Goal: Task Accomplishment & Management: Complete application form

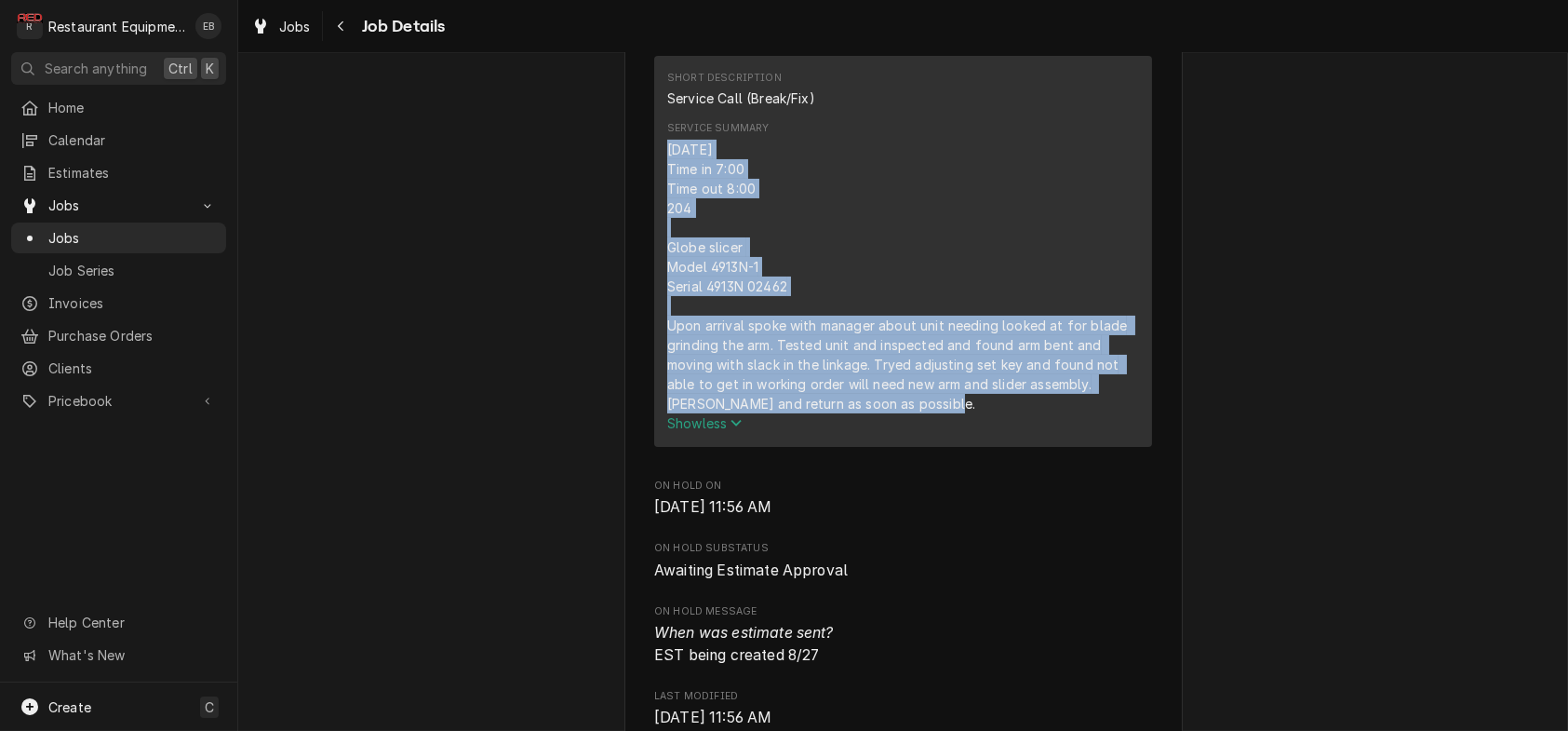
scroll to position [496, 0]
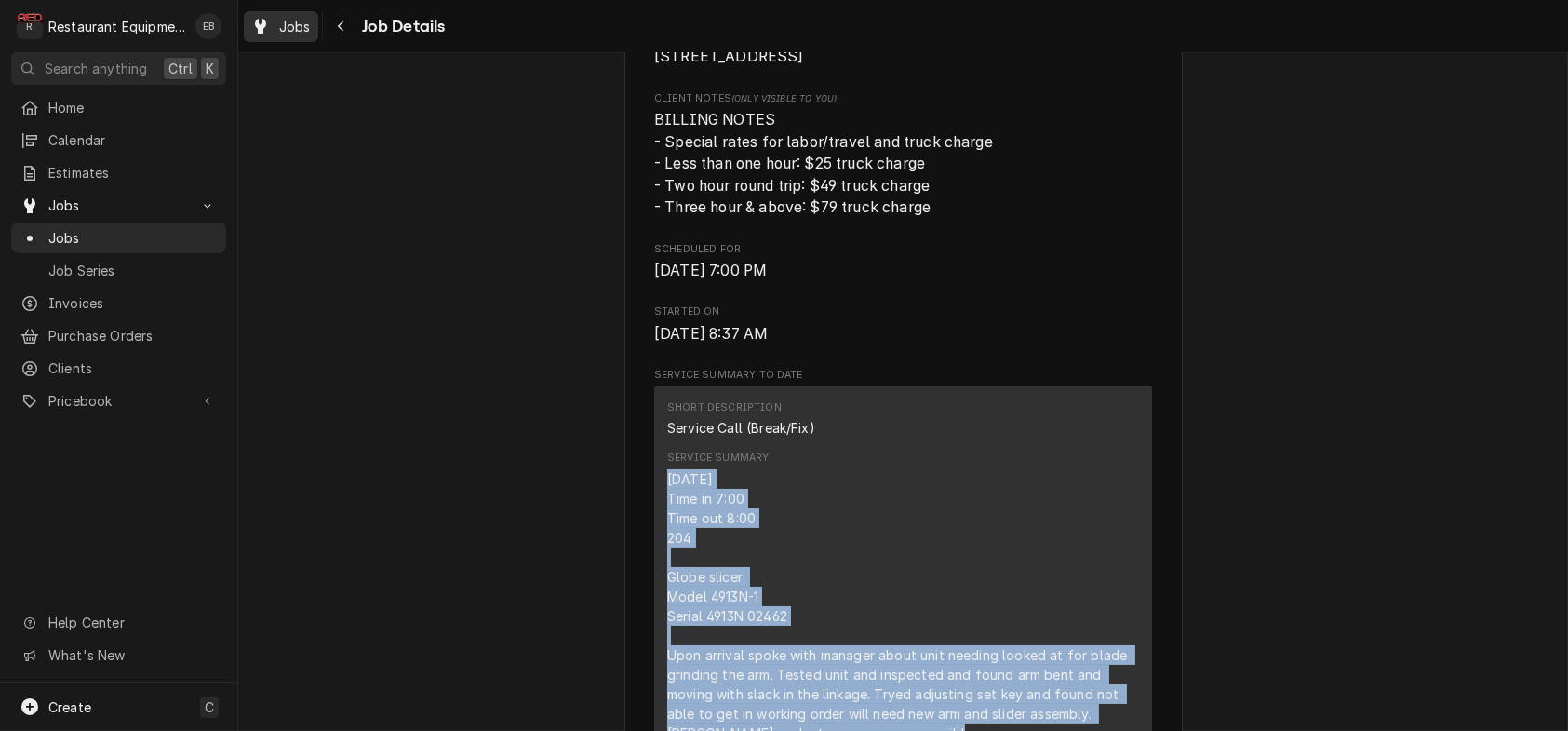
click at [299, 28] on span "Jobs" at bounding box center [294, 27] width 31 height 20
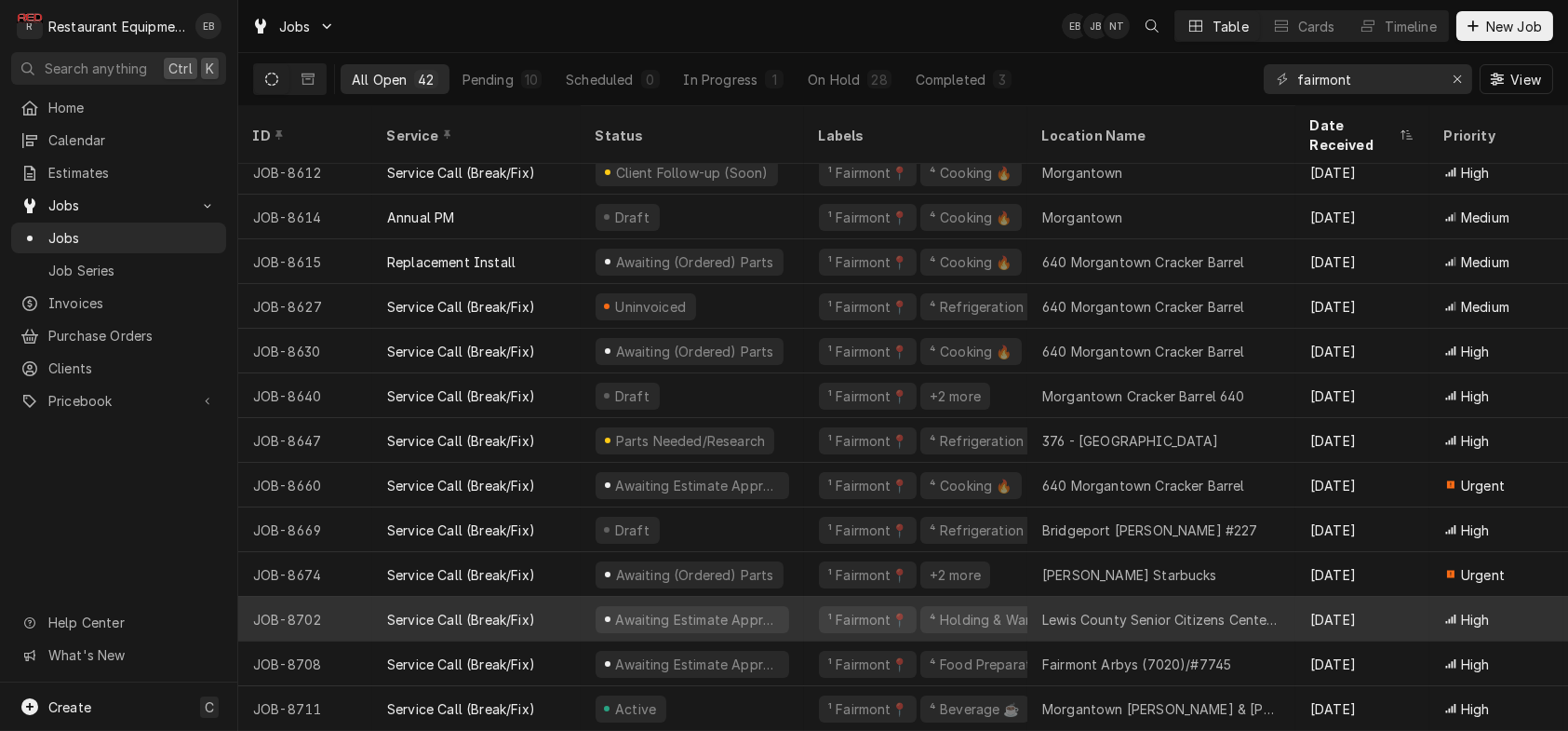
scroll to position [1323, 0]
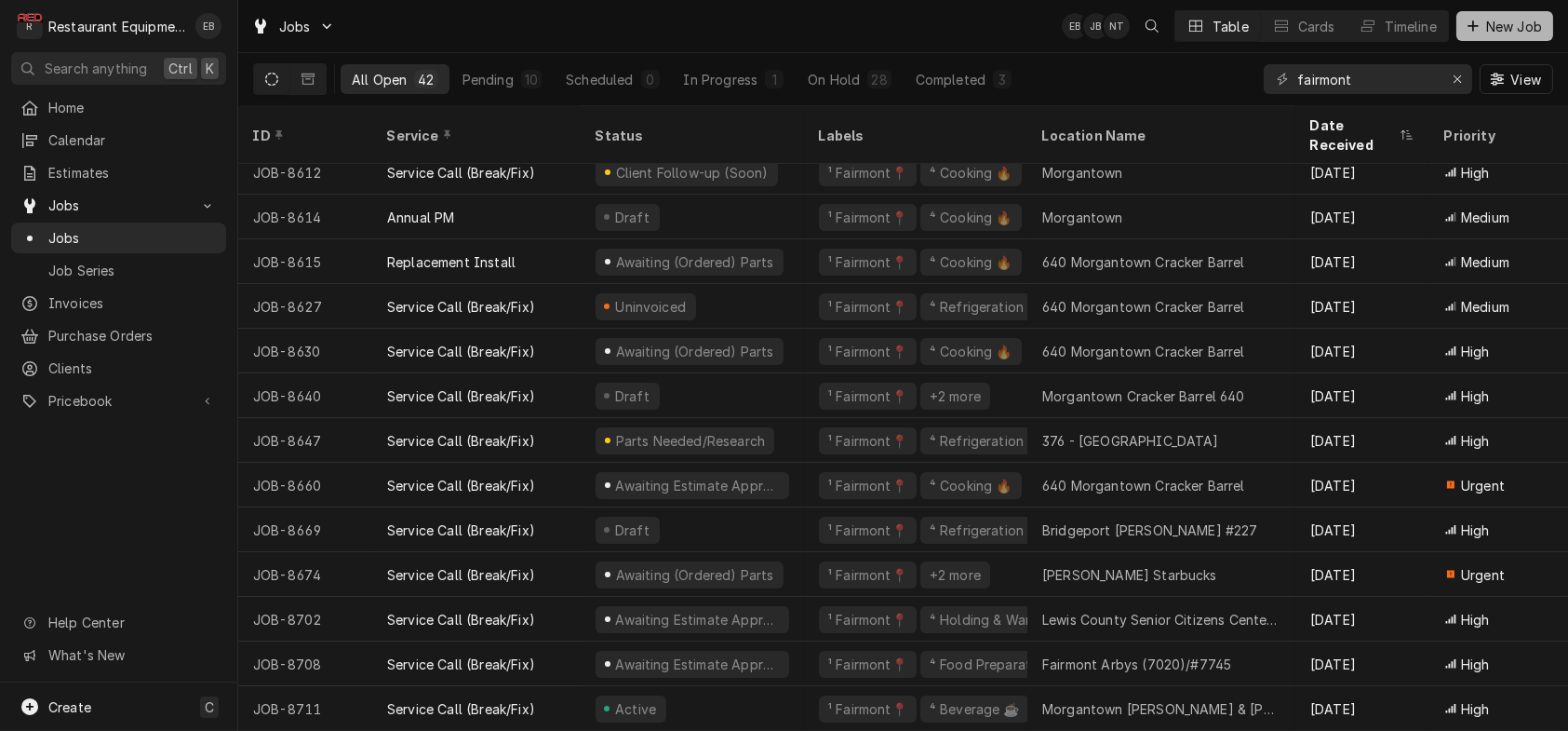
click at [1494, 26] on span "New Job" at bounding box center [1514, 27] width 63 height 20
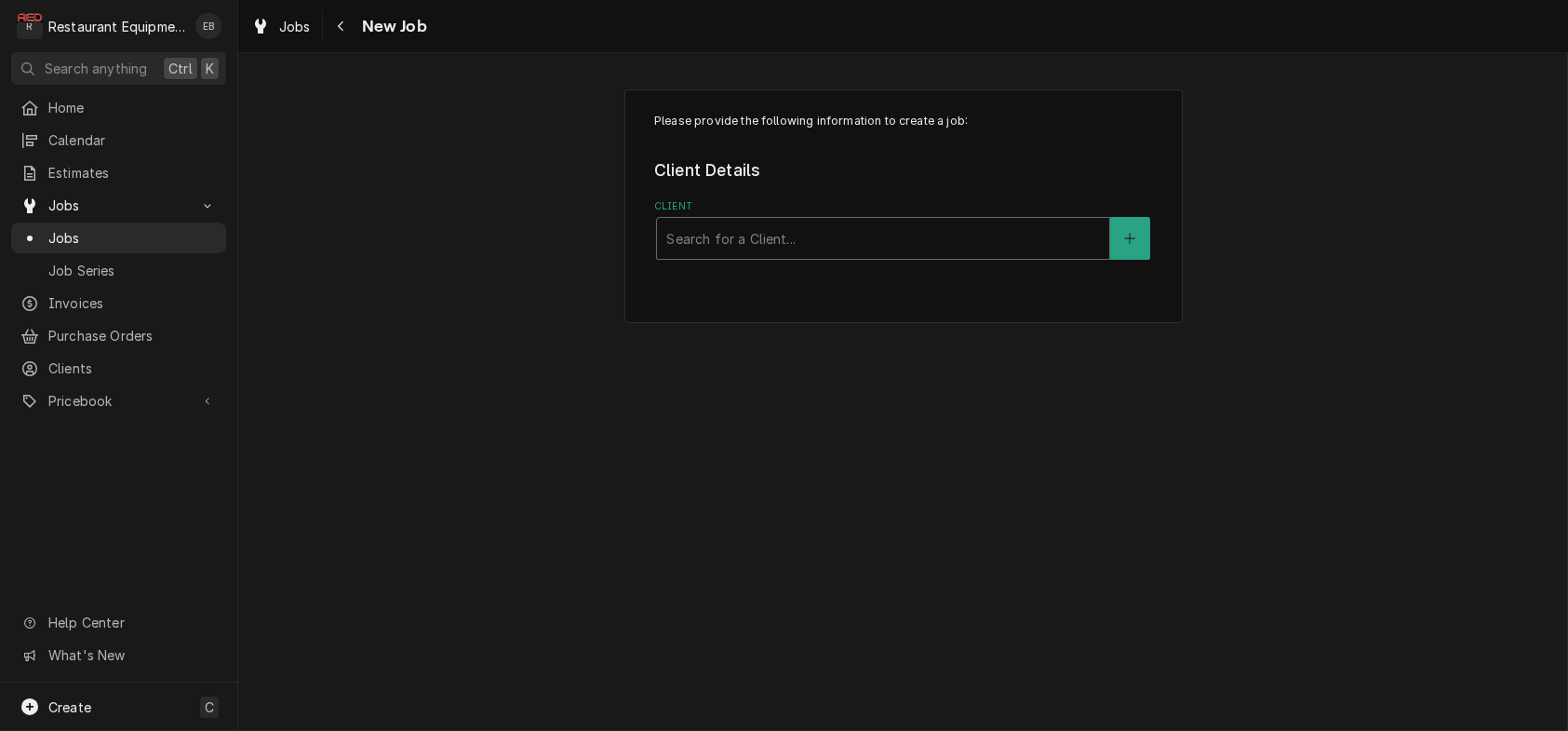
click at [920, 253] on div "Client" at bounding box center [883, 238] width 433 height 33
type input "w"
type input "chipotle"
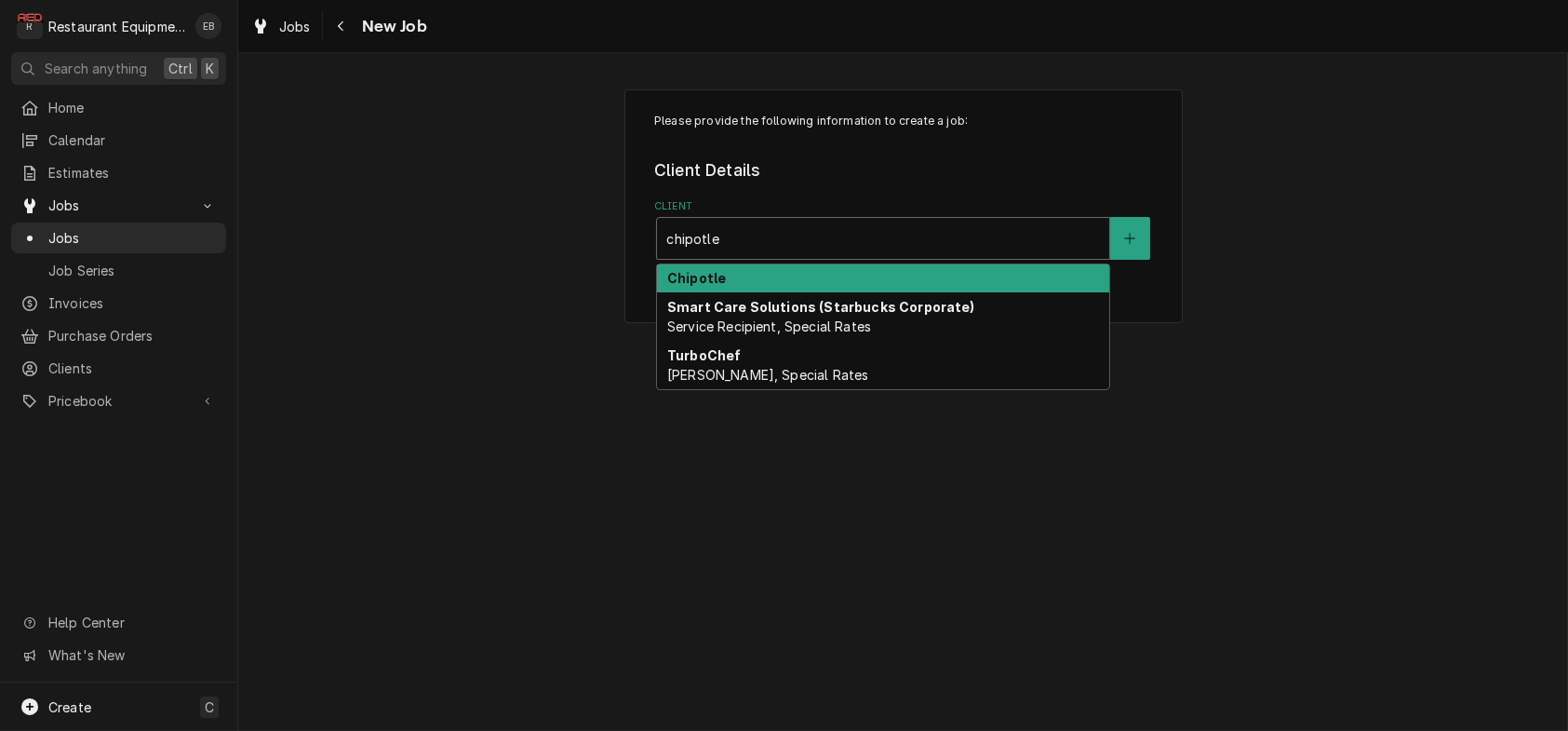
click at [837, 289] on div "Chipotle" at bounding box center [883, 278] width 452 height 28
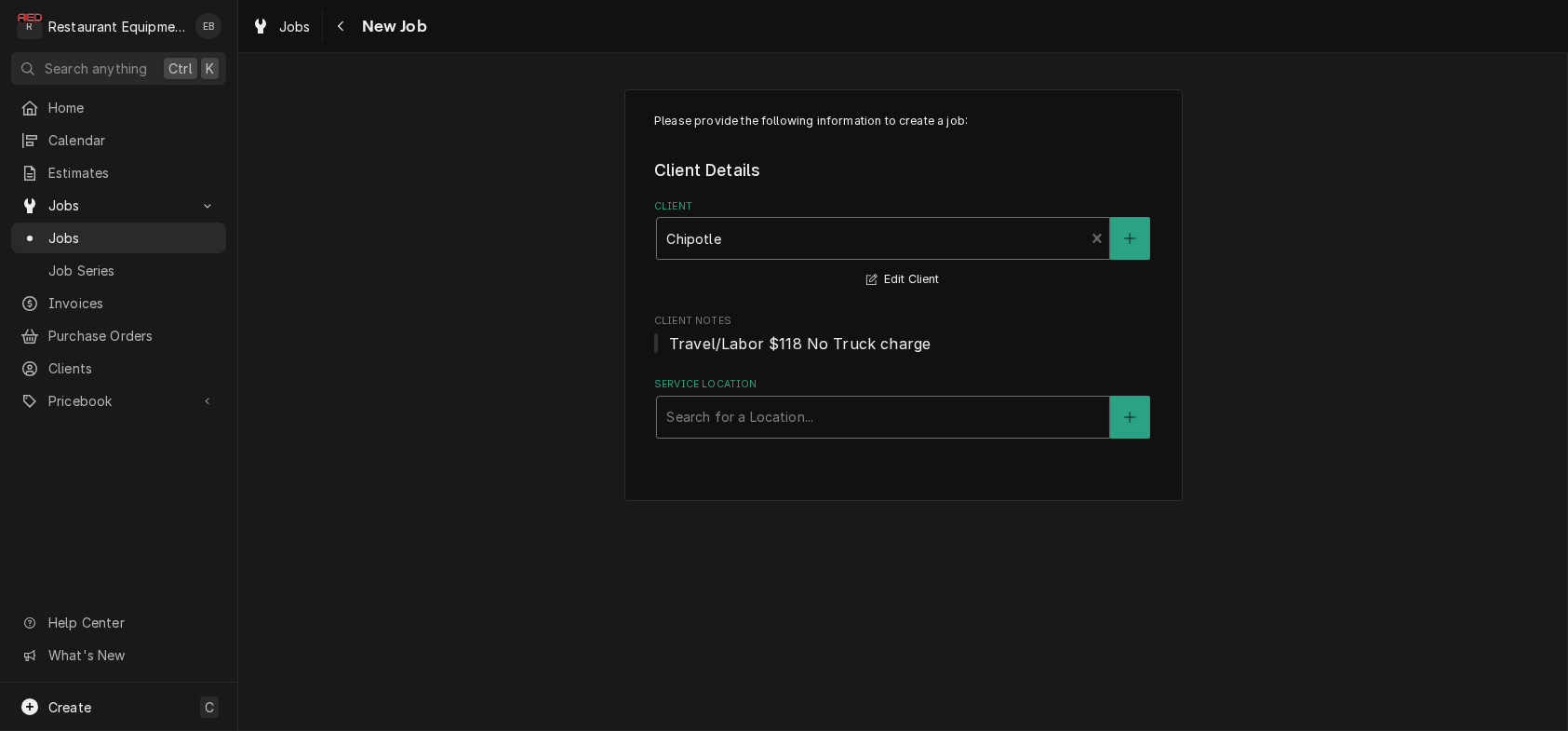
click at [678, 434] on div "Service Location" at bounding box center [883, 417] width 433 height 33
type input "w"
type input "u"
type input "morgantown"
drag, startPoint x: 767, startPoint y: 469, endPoint x: 630, endPoint y: 471, distance: 137.0
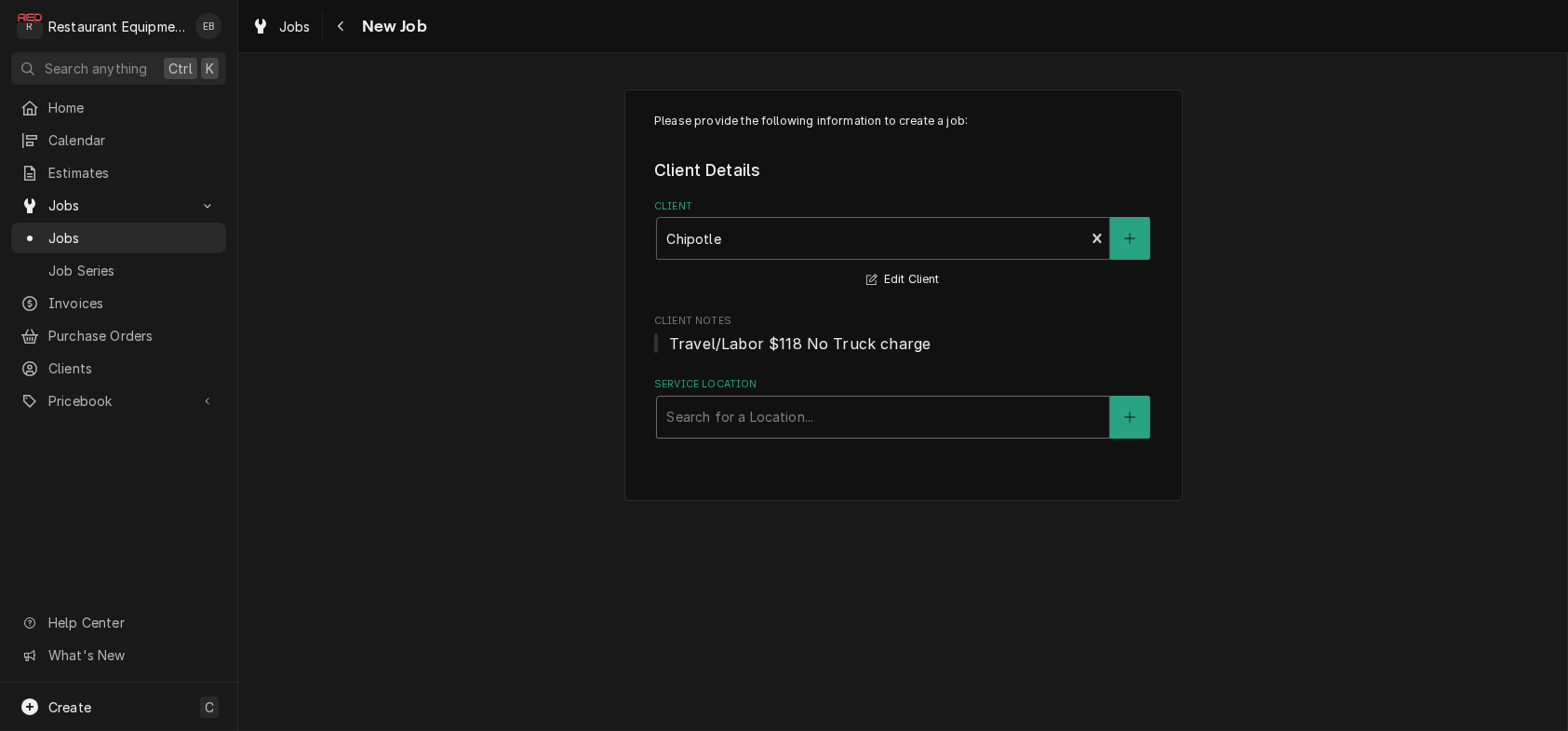
click at [630, 471] on div "Please provide the following information to create a job: Client Details Client…" at bounding box center [904, 295] width 558 height 413
click at [855, 434] on div "Service Location" at bounding box center [883, 417] width 433 height 33
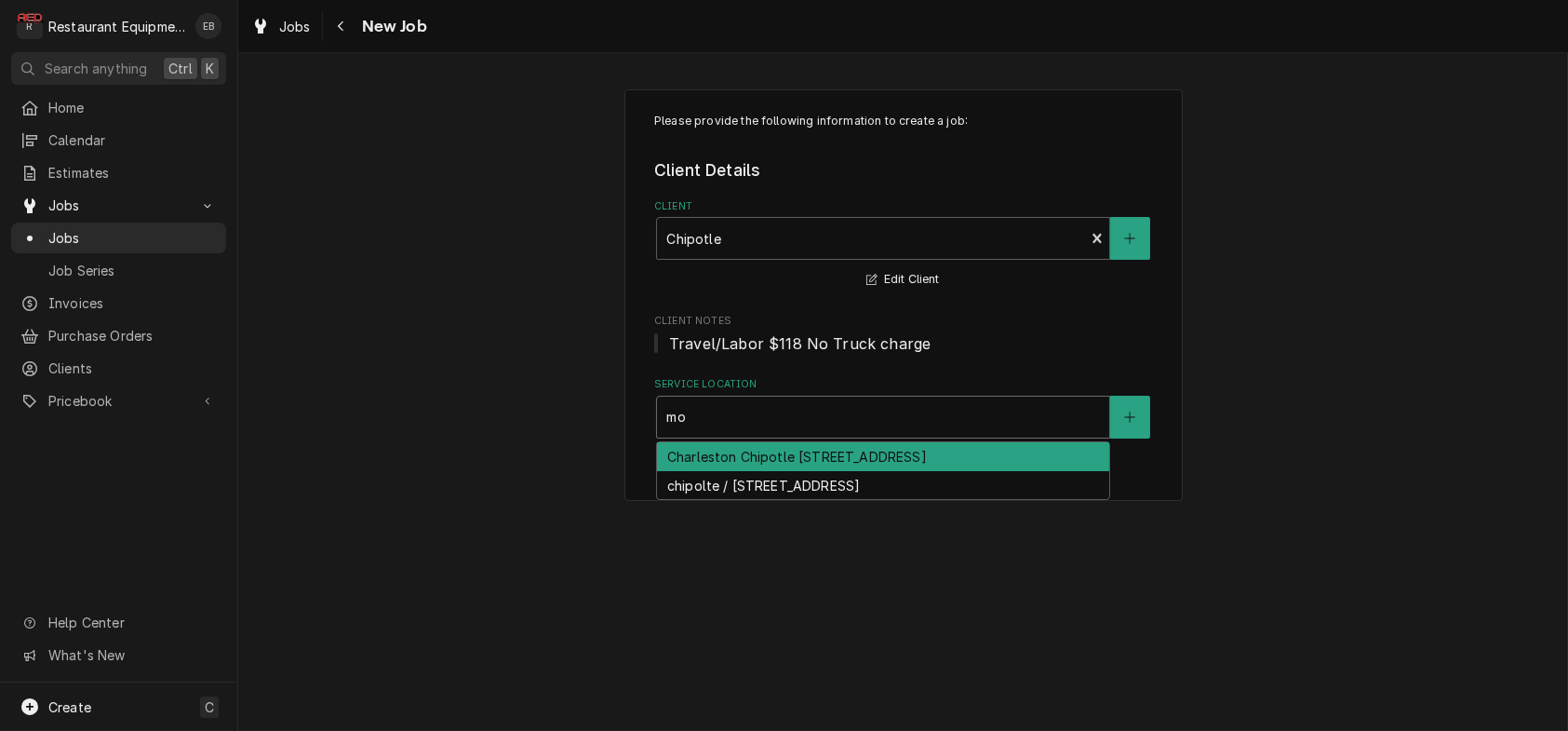
type input "mo"
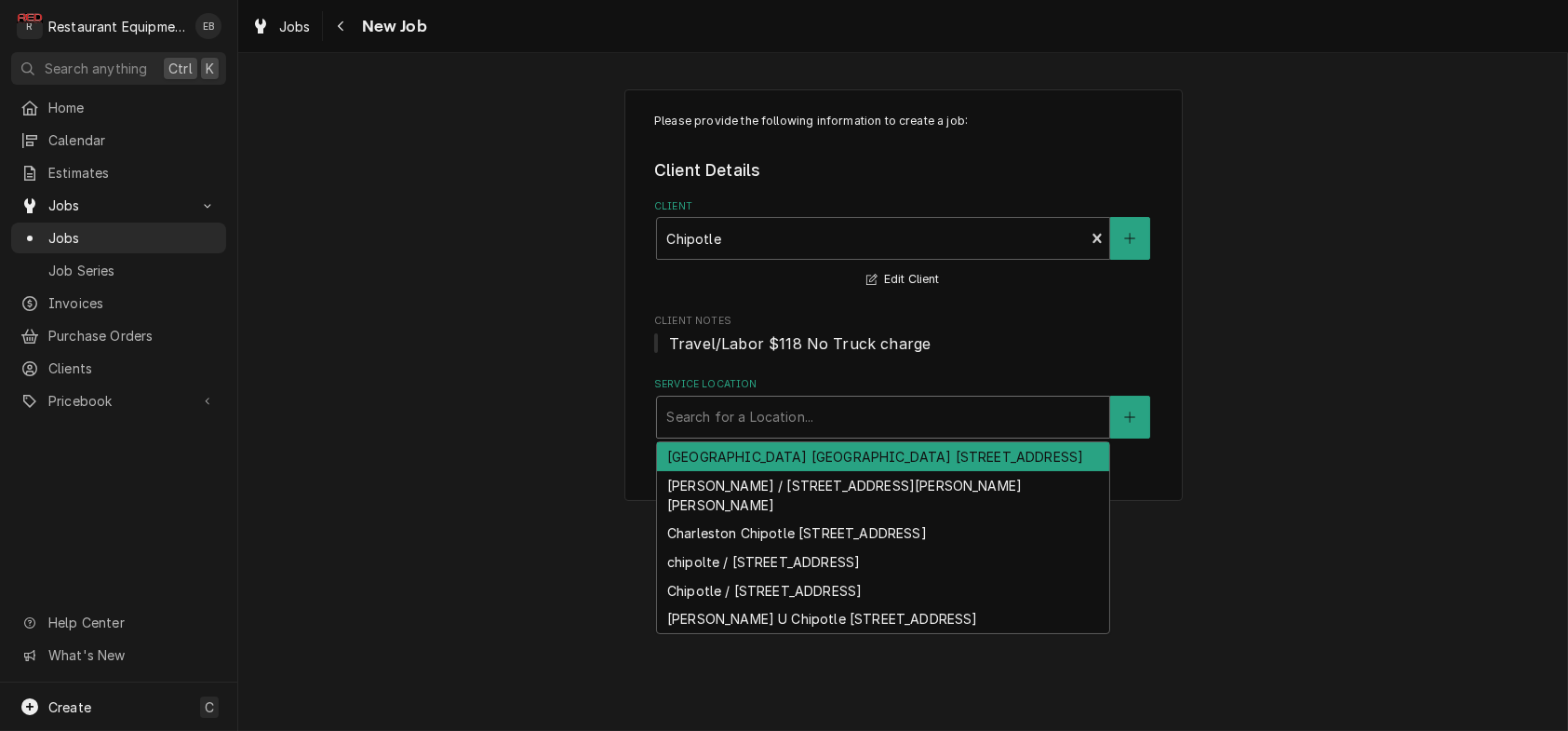
drag, startPoint x: 712, startPoint y: 471, endPoint x: 713, endPoint y: 459, distance: 12.0
click at [682, 434] on div "Service Location" at bounding box center [883, 417] width 433 height 33
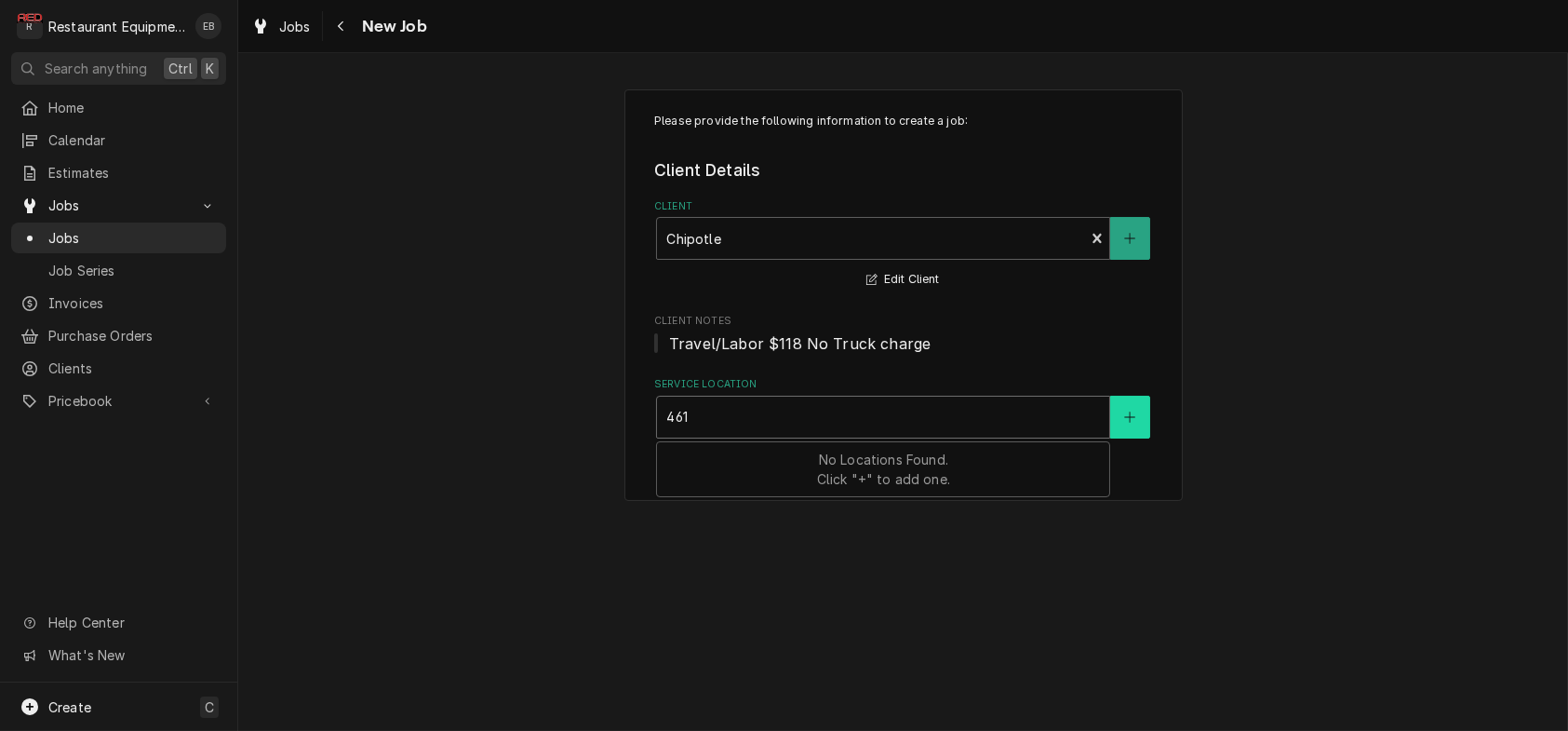
type input "461"
click at [1149, 438] on button "Service Location" at bounding box center [1129, 417] width 39 height 43
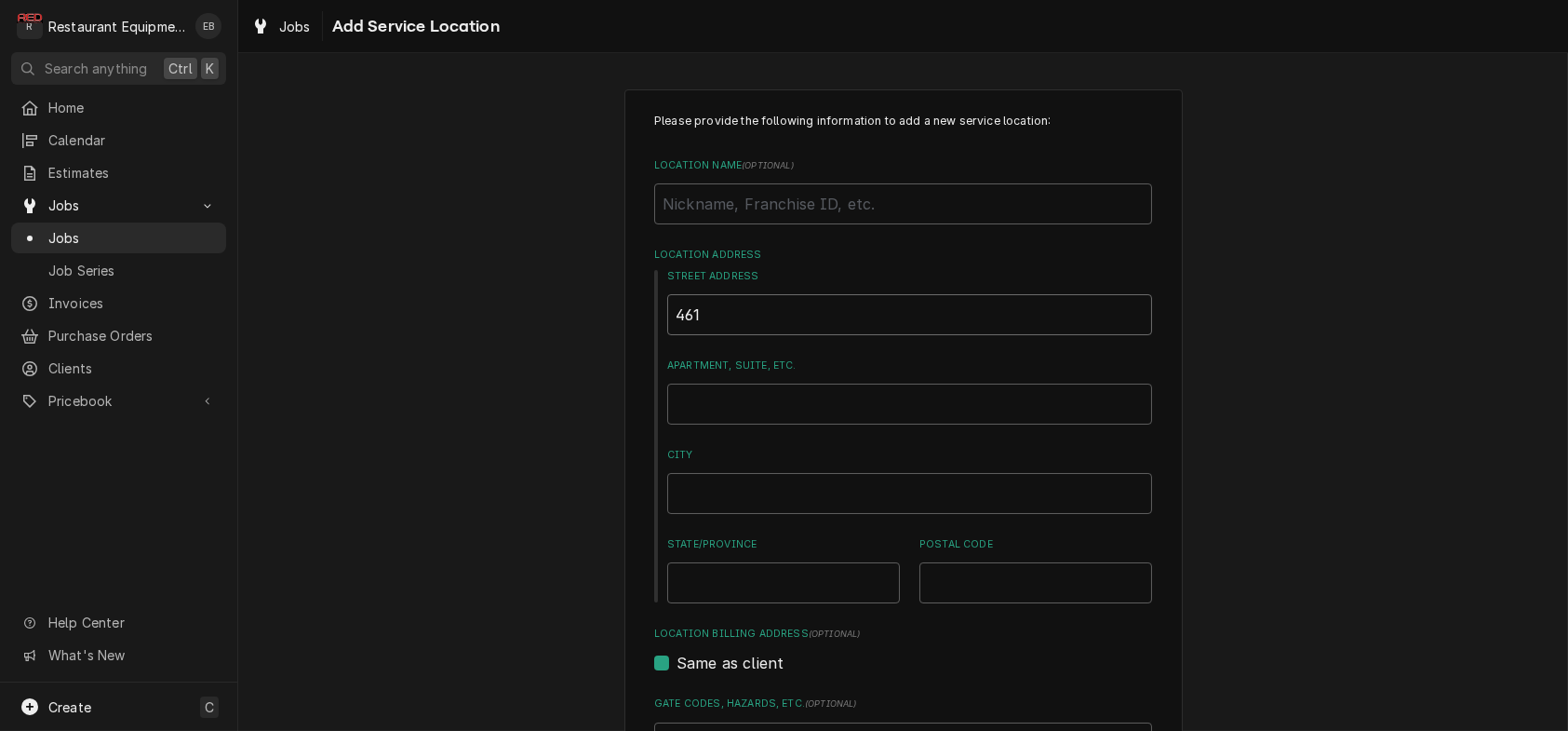
drag, startPoint x: 731, startPoint y: 350, endPoint x: 742, endPoint y: 348, distance: 11.2
click at [731, 335] on input "461" at bounding box center [909, 314] width 484 height 41
type textarea "x"
type input "461"
type textarea "x"
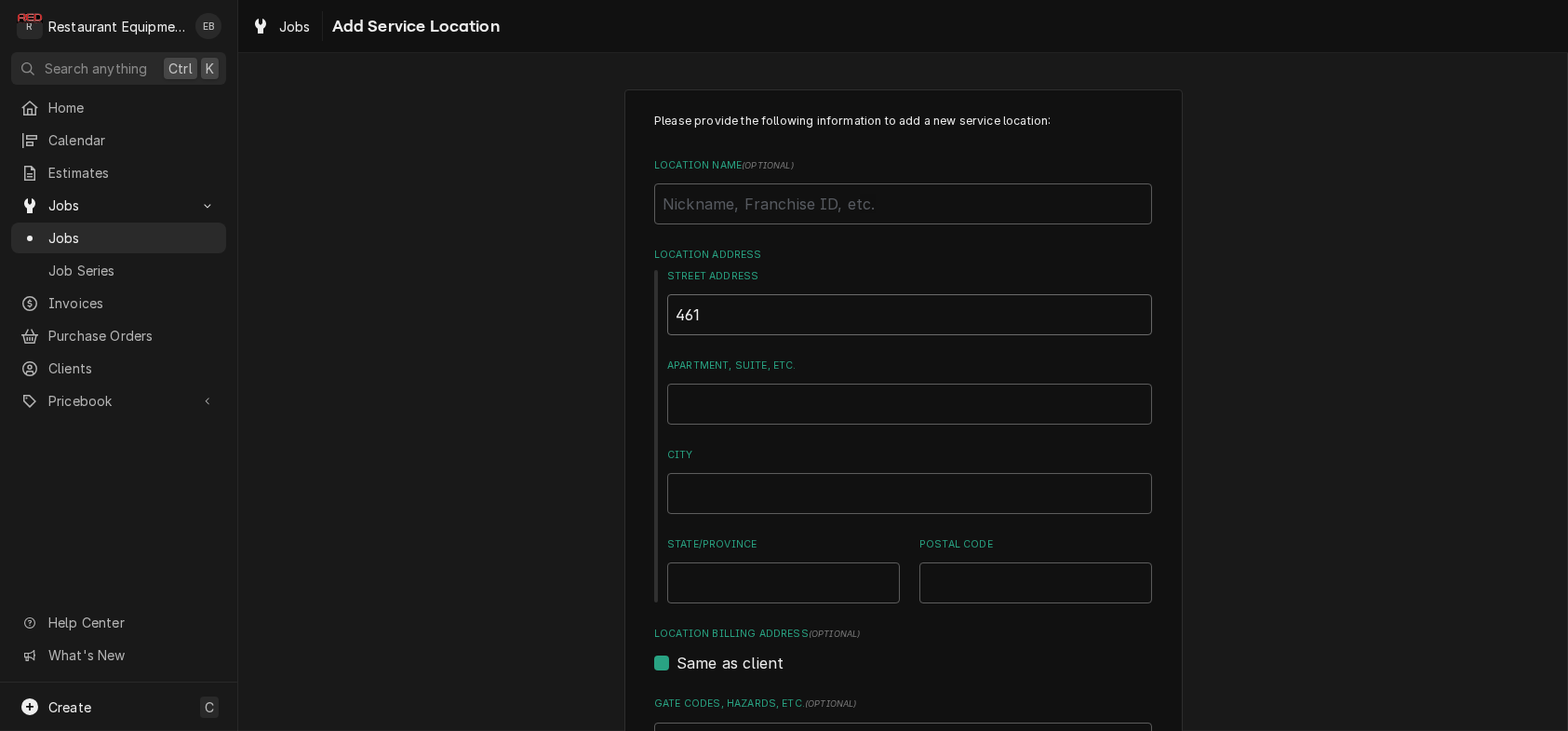
type input "461 h"
type textarea "x"
type input "461 hi"
type textarea "x"
type input "461 hig"
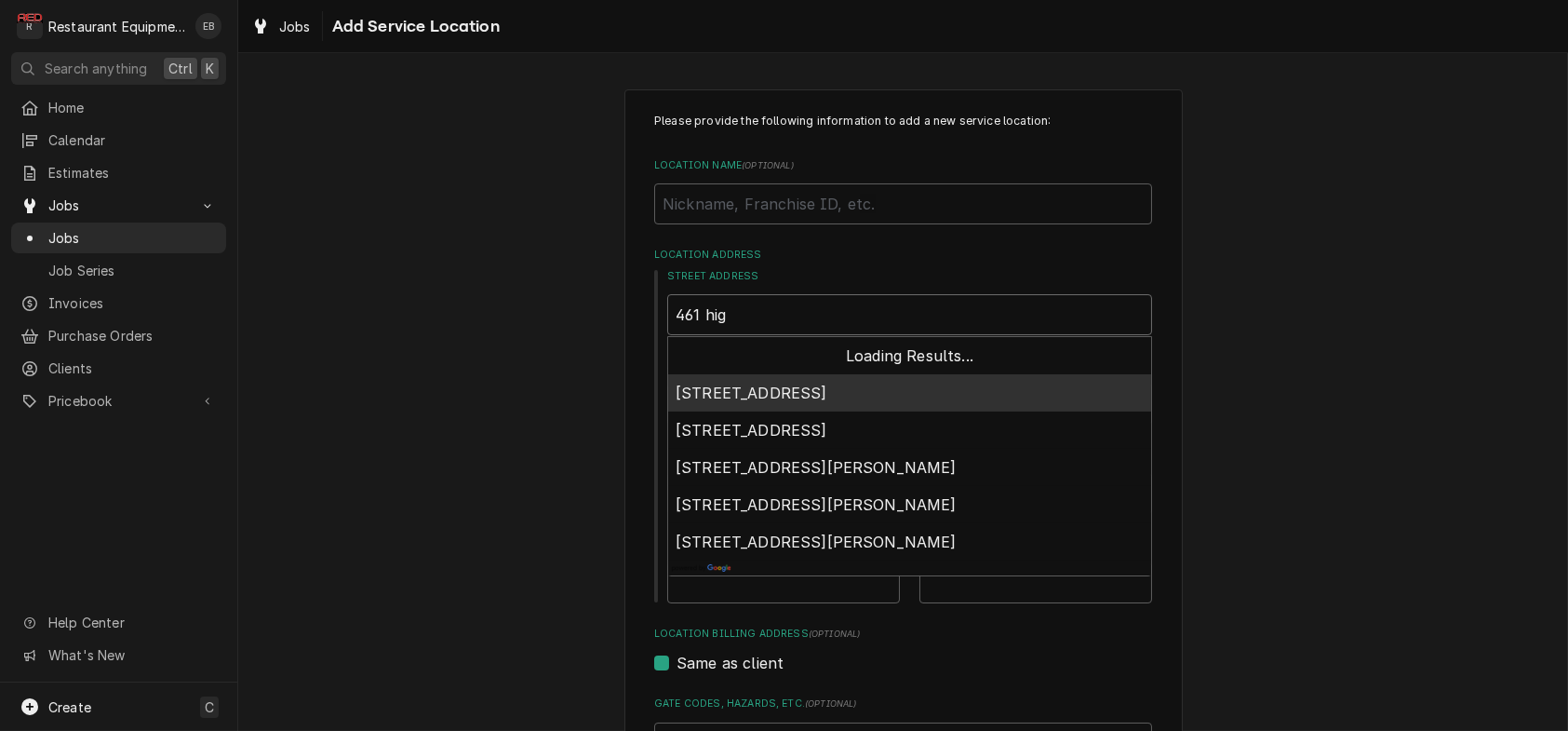
type textarea "x"
type input "461 high"
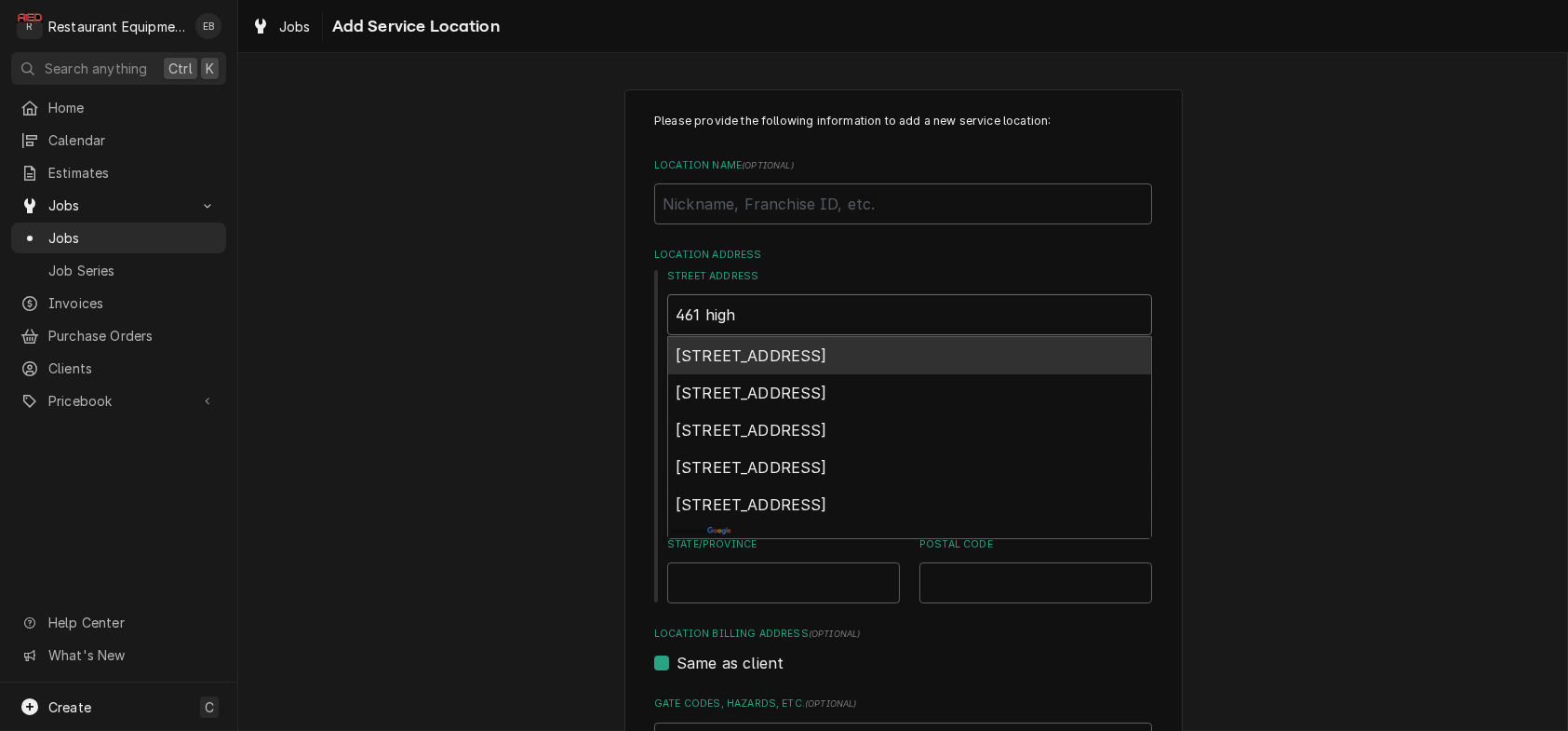
type textarea "x"
type input "461 high"
type textarea "x"
type input "461 high s"
type textarea "x"
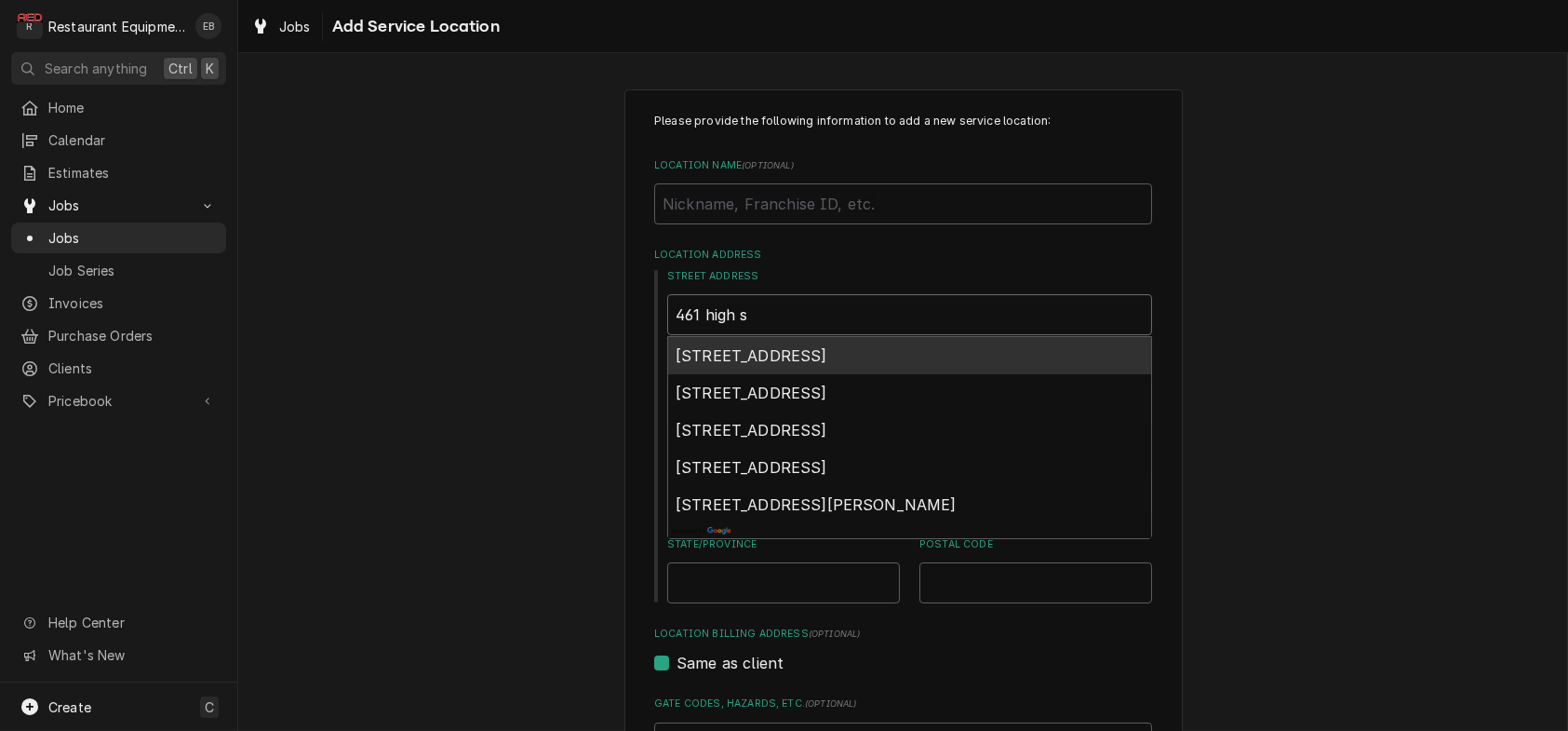
type input "461 high st"
click at [819, 365] on span "461 High Street, Morgantown, WV, USA" at bounding box center [751, 356] width 151 height 19
type textarea "x"
type input "461 High St"
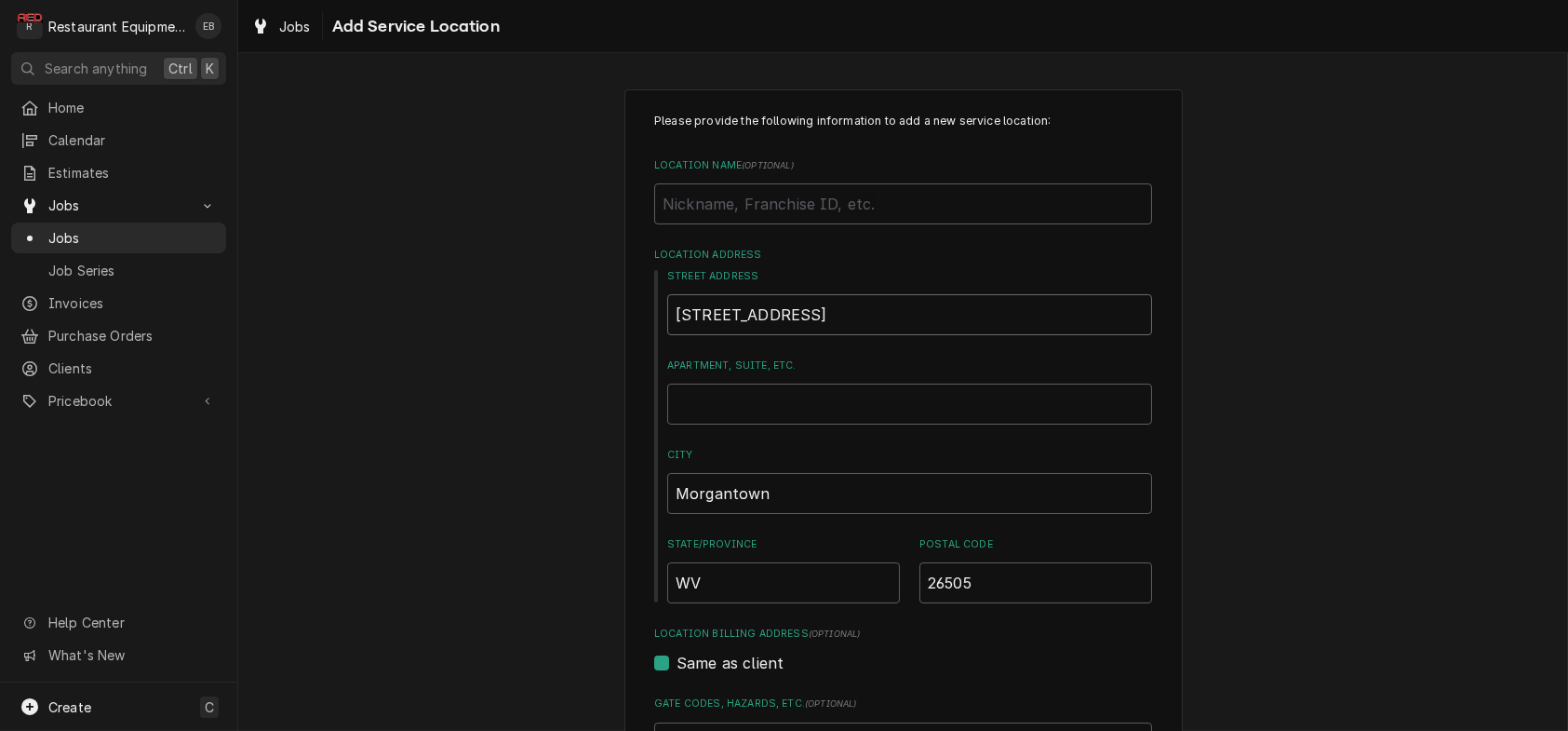
type textarea "x"
type input "461 High St"
click at [751, 216] on input "Location Name ( optional )" at bounding box center [903, 204] width 498 height 41
type textarea "x"
type input "W"
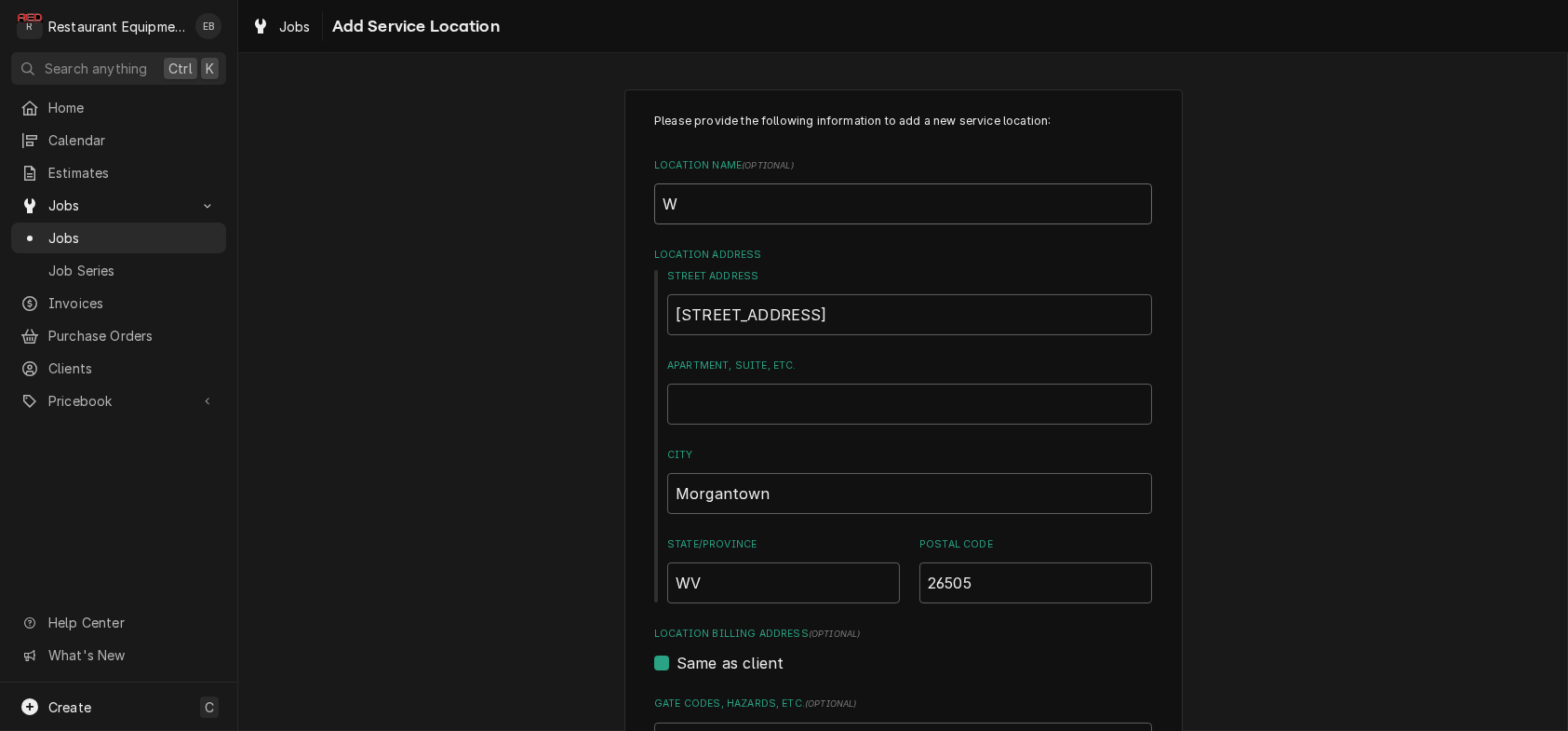
type textarea "x"
type input "WV"
type textarea "x"
type input "WVU"
type textarea "x"
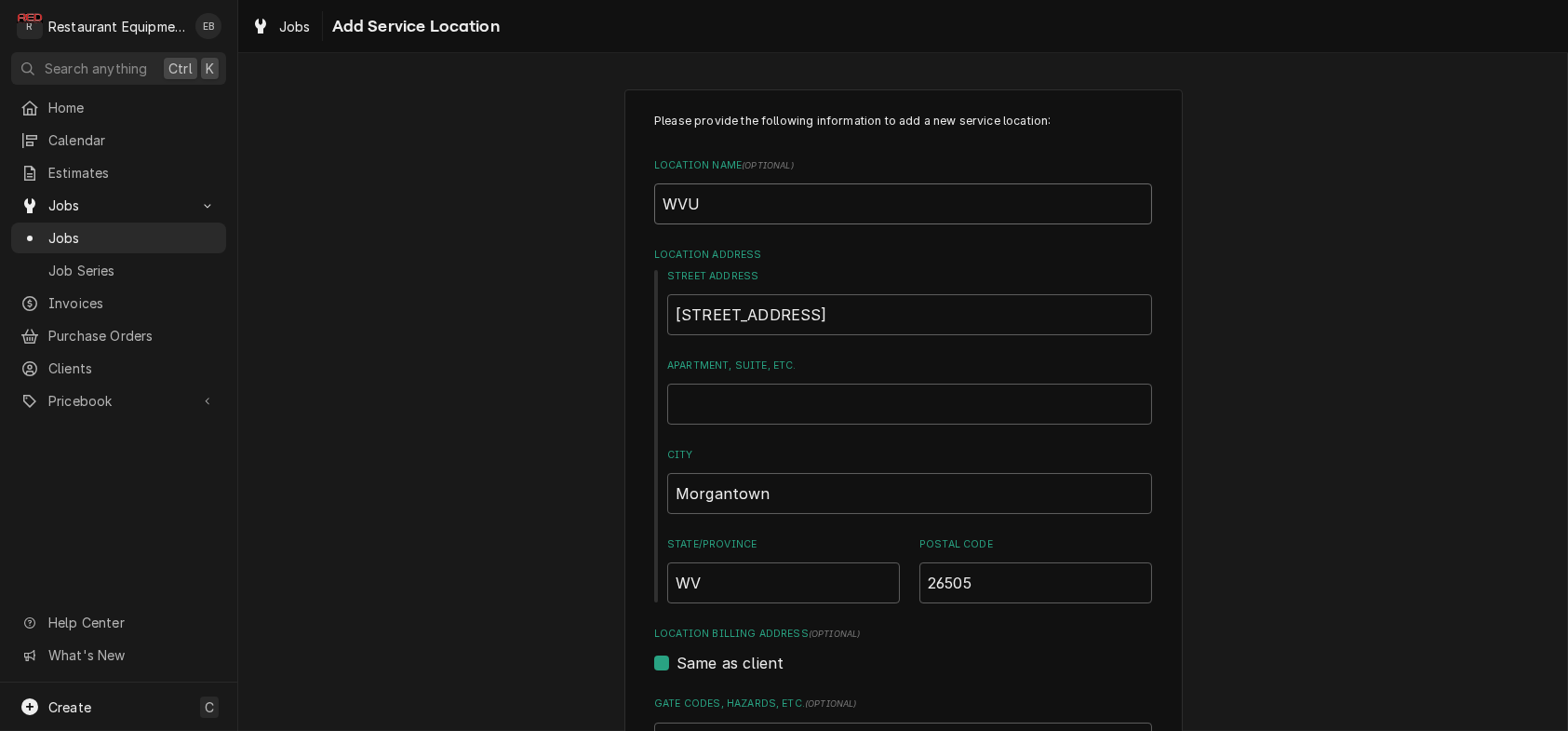
type input "WVU"
type textarea "x"
type input "WVU C"
type textarea "x"
type input "WVU Ch"
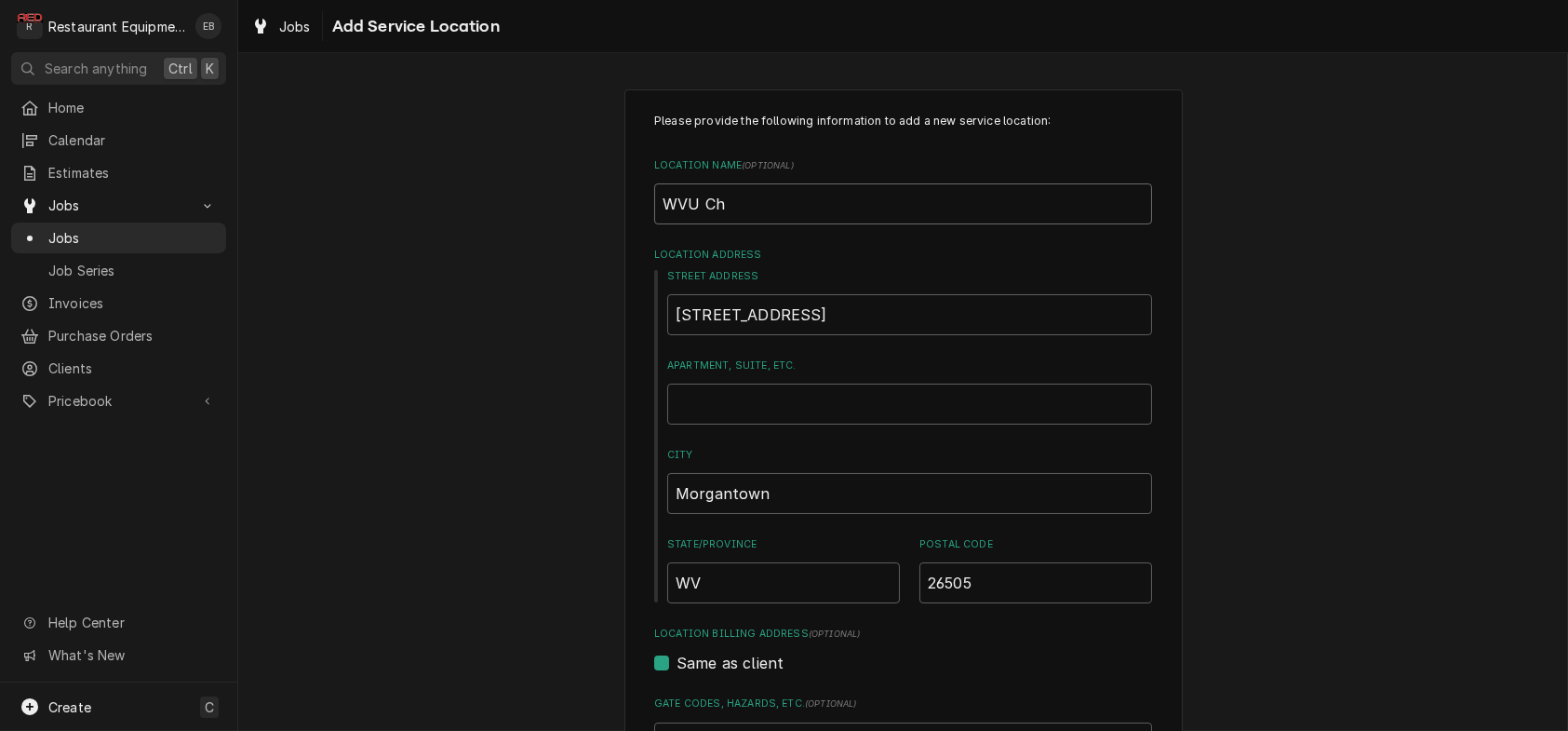
type textarea "x"
type input "WVU Chi"
type textarea "x"
type input "WVU Chip"
type textarea "x"
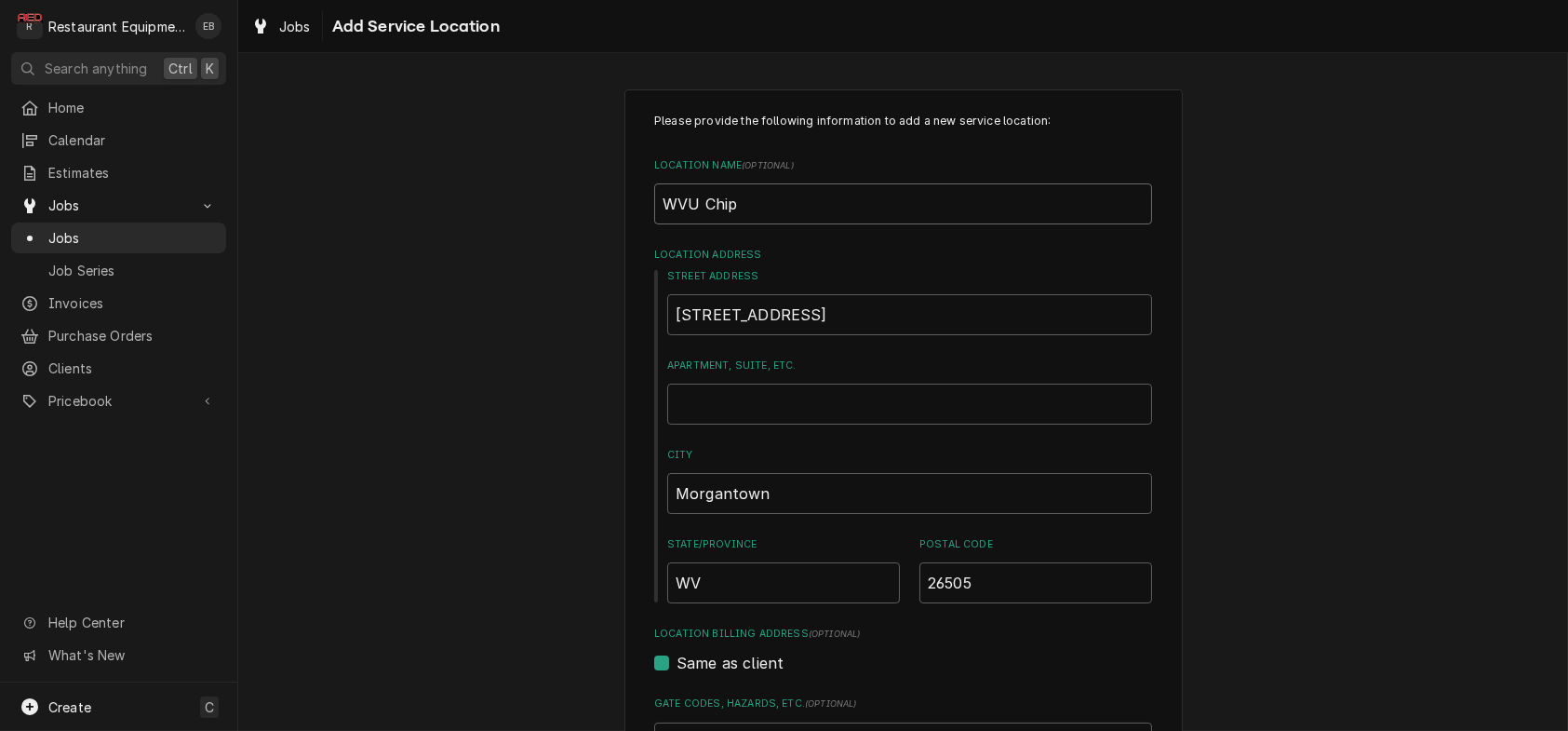
type input "WVU Chipo"
type textarea "x"
type input "WVU Chipot"
type textarea "x"
type input "WVU Chipotl"
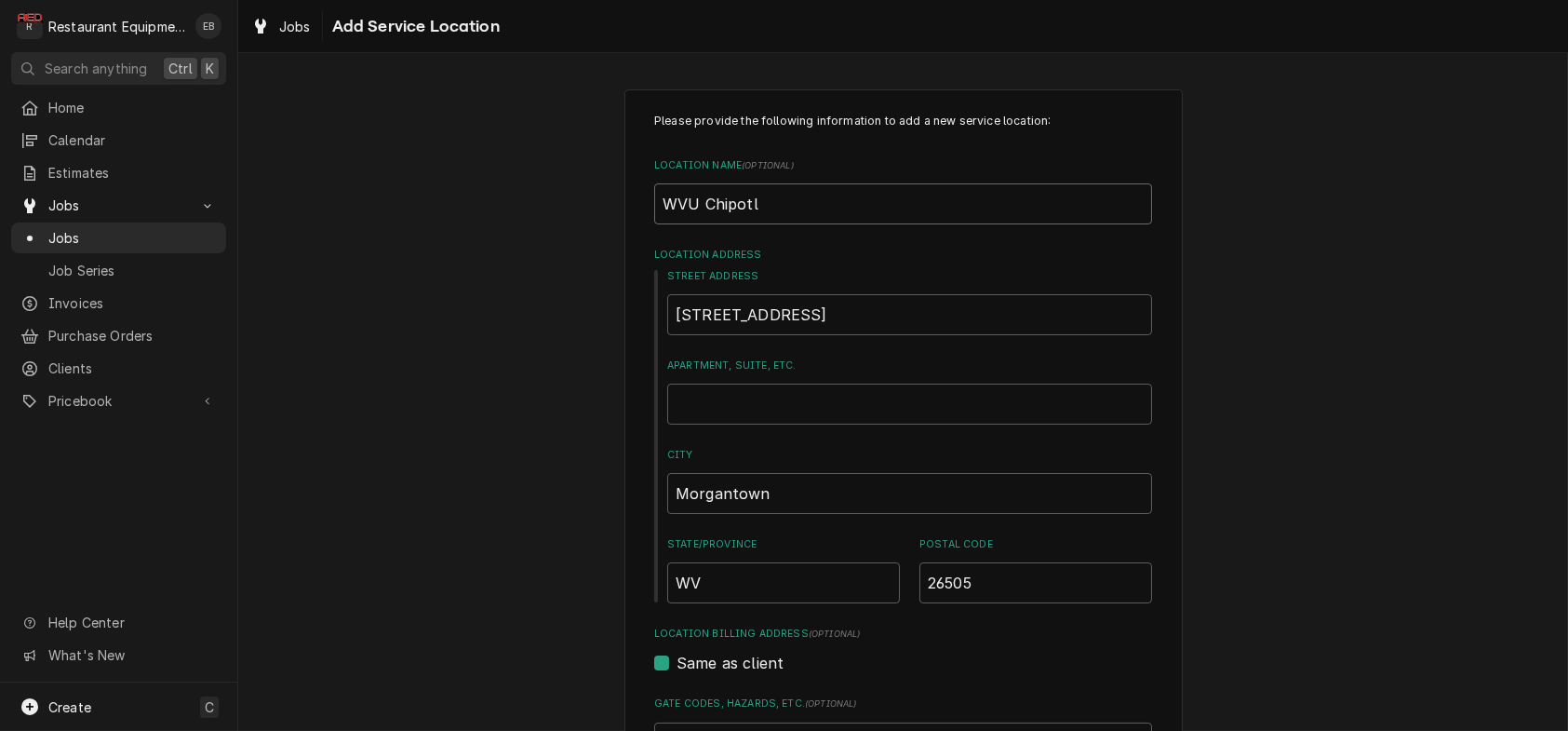
type textarea "x"
type input "WVU Chipotle"
drag, startPoint x: 693, startPoint y: 228, endPoint x: 641, endPoint y: 243, distance: 54.1
click at [654, 224] on input "WVU Chipotle" at bounding box center [903, 204] width 498 height 41
type textarea "x"
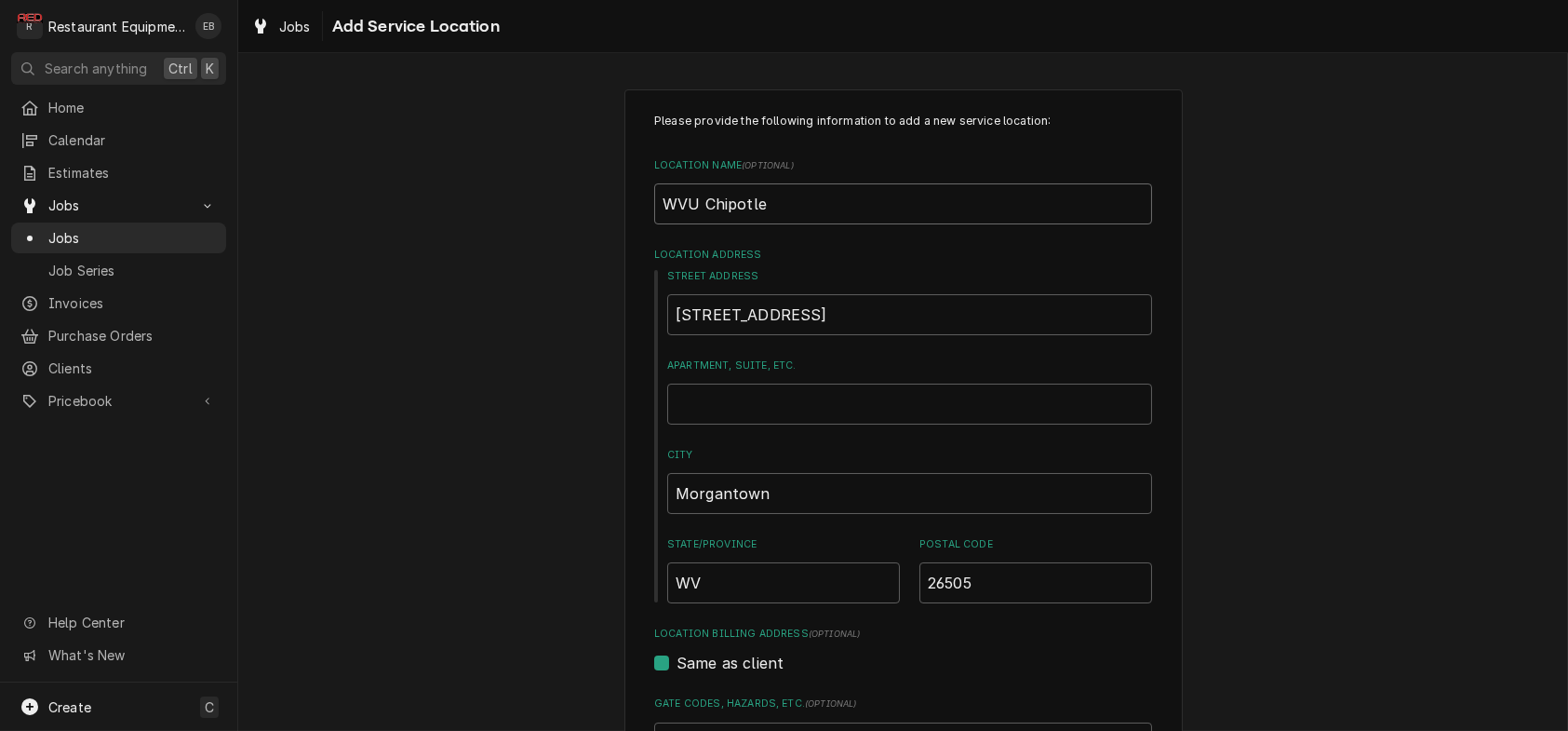
type input "Chipotle"
click at [798, 215] on input "Chipotle" at bounding box center [903, 204] width 498 height 41
type textarea "x"
type input "Chipotle"
type textarea "x"
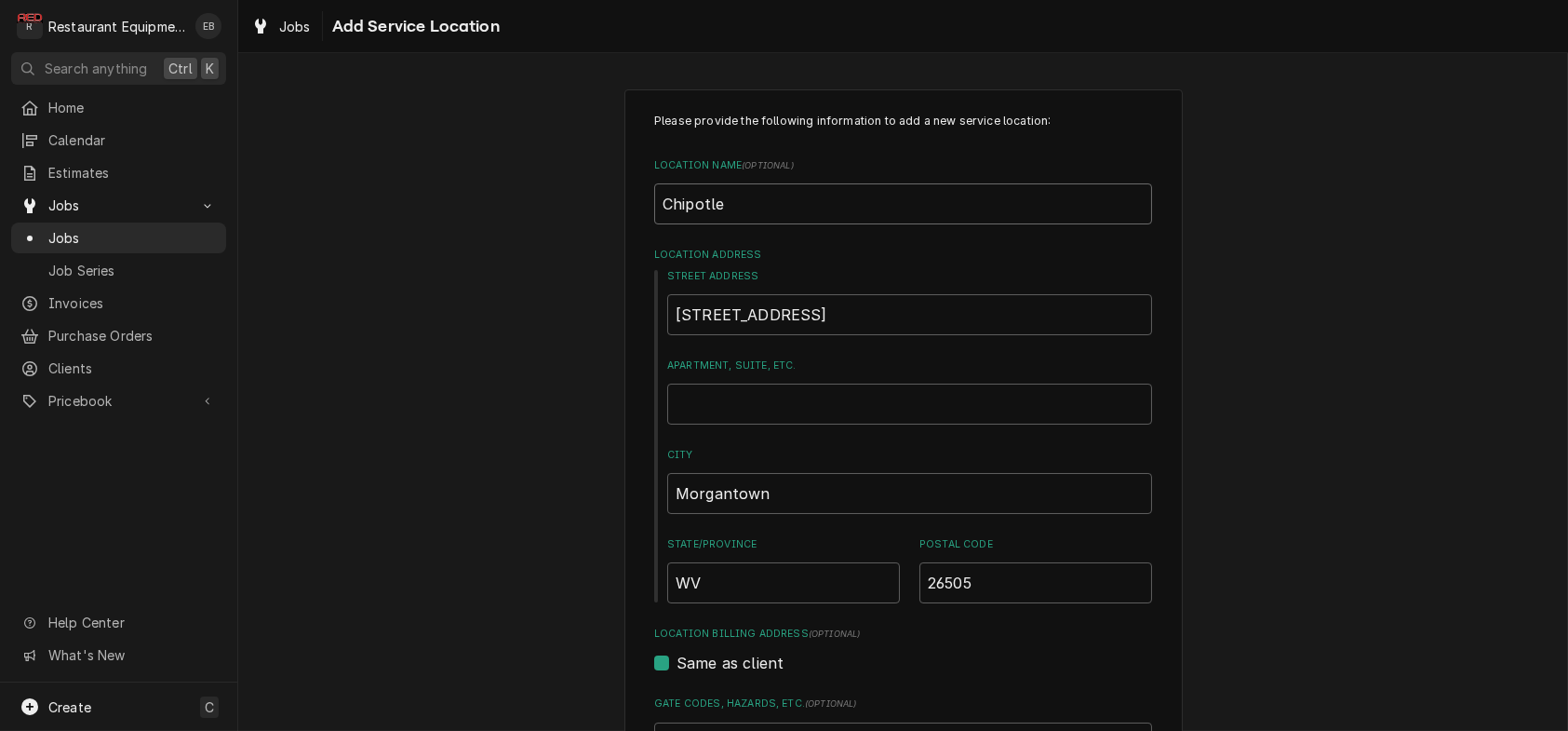
type input "Chipotle W"
type textarea "x"
type input "Chipotle WV"
type textarea "x"
type input "Chipotle WVU"
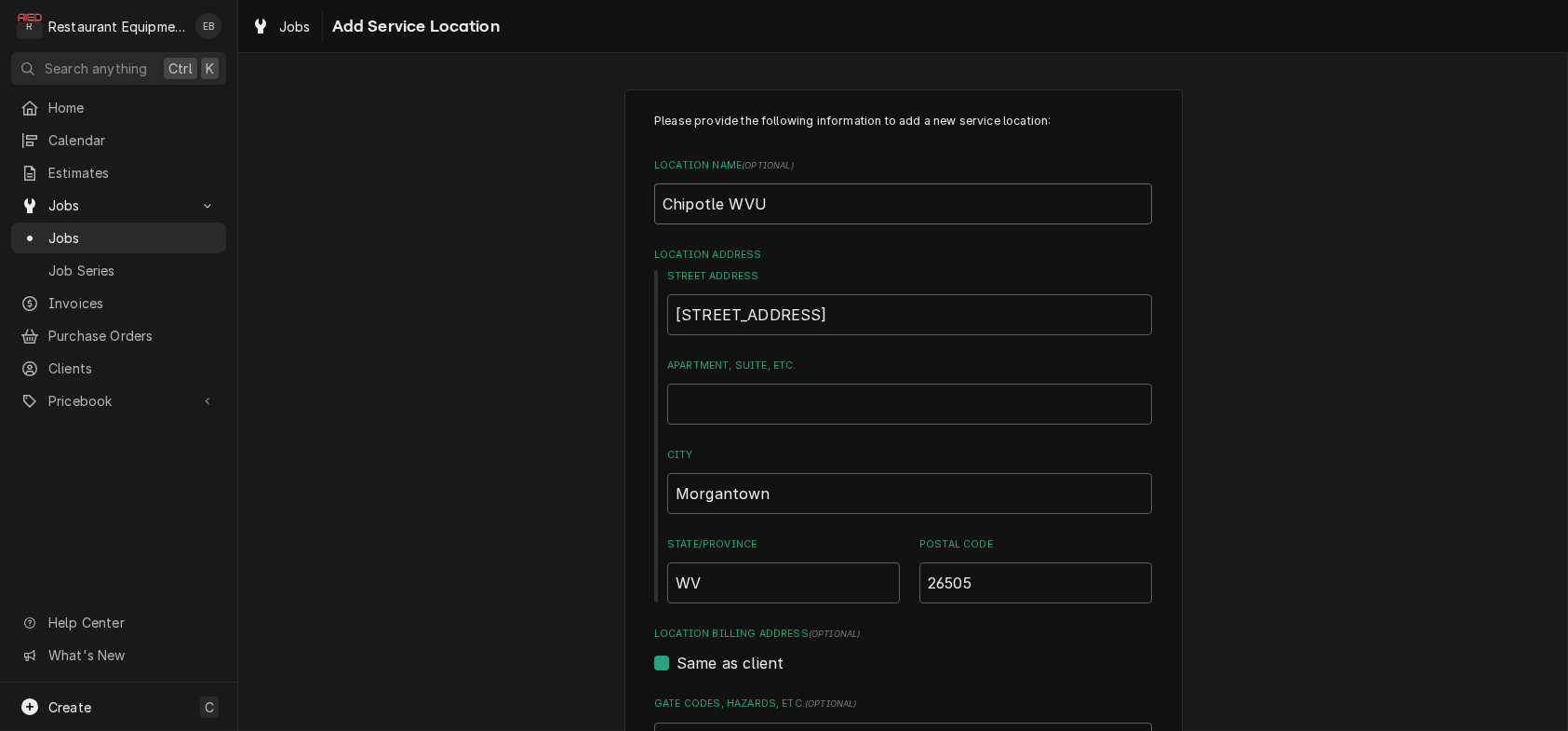
type textarea "x"
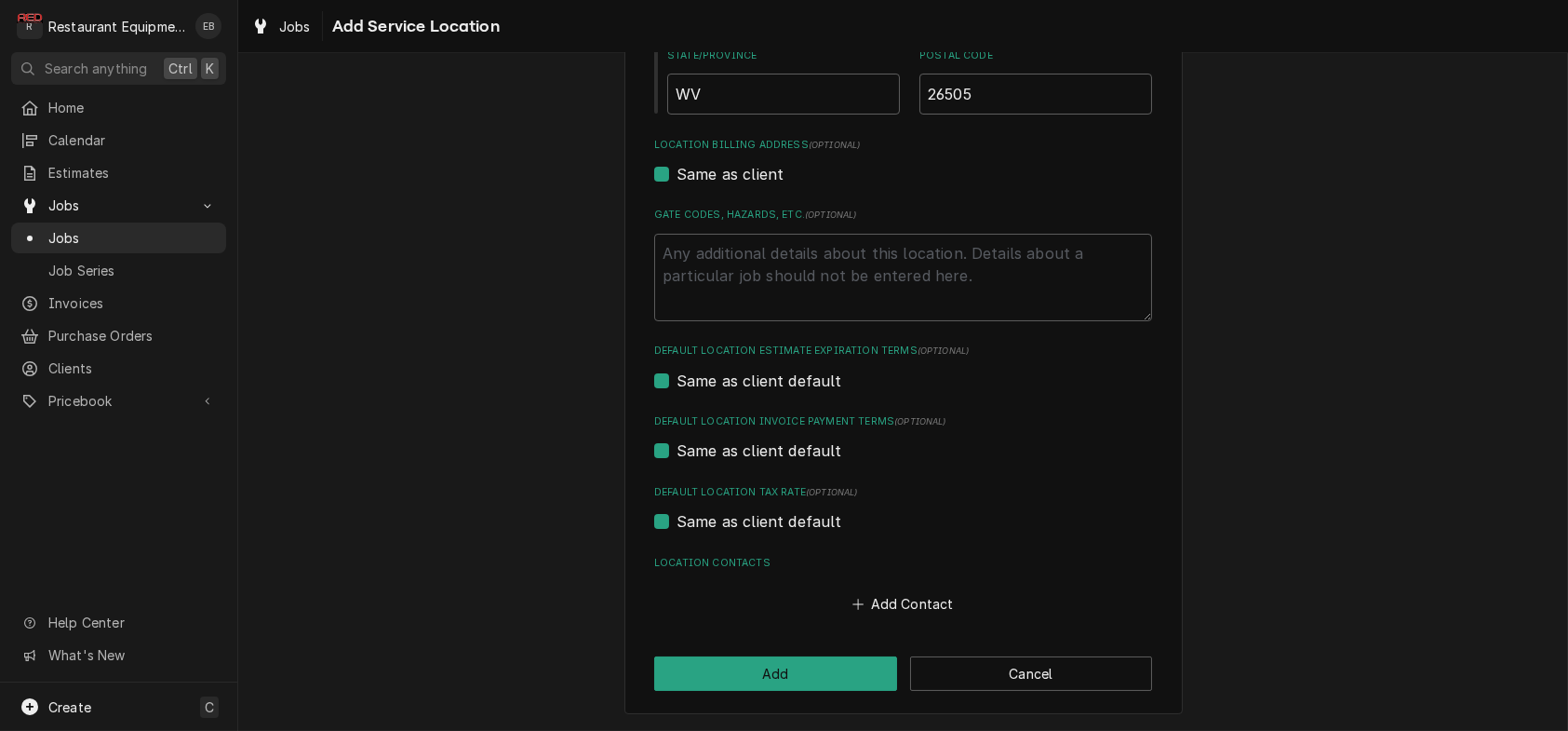
scroll to position [625, 0]
type input "Chipotle WVU"
click at [842, 669] on button "Add" at bounding box center [775, 673] width 243 height 34
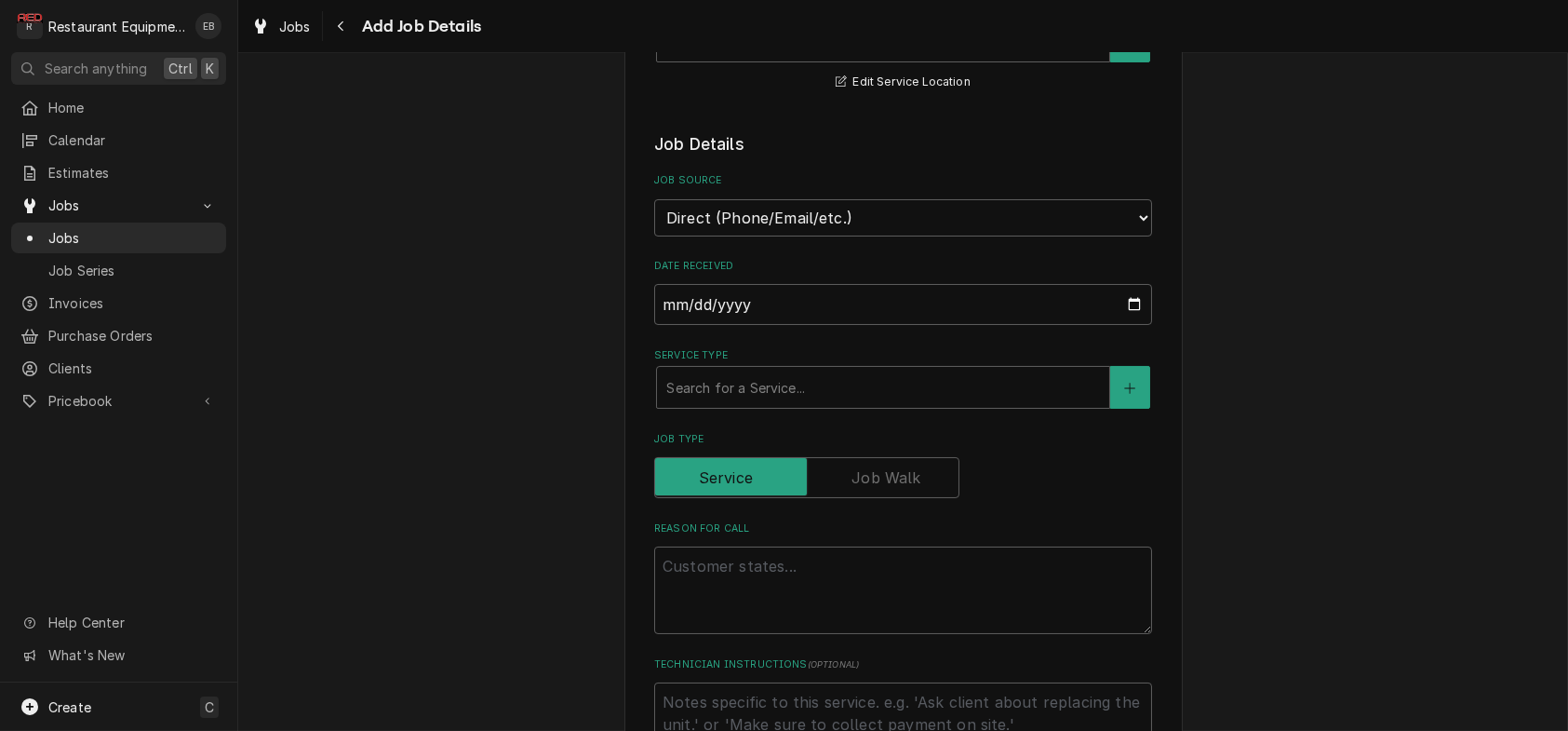
scroll to position [434, 0]
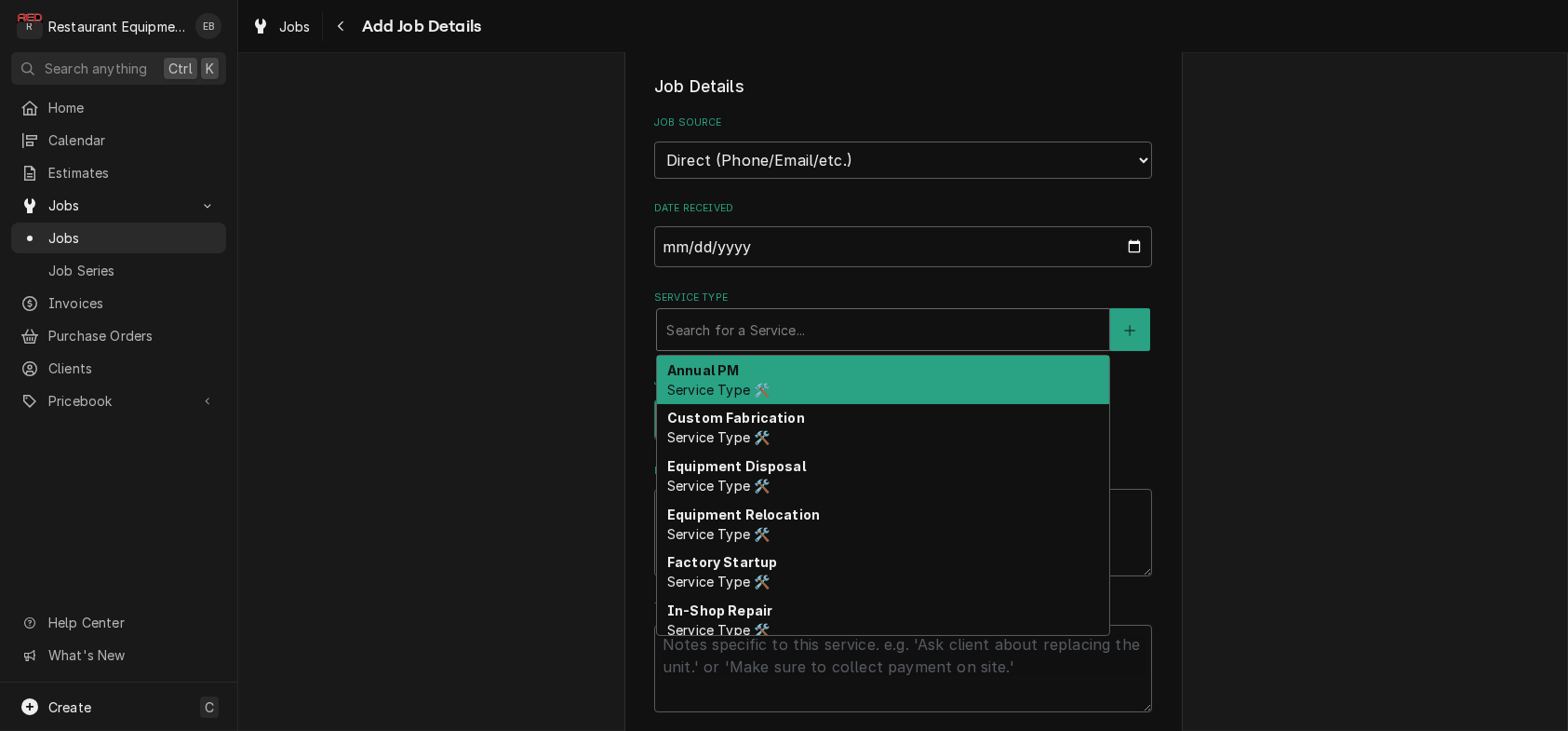
click at [872, 347] on div "Service Type" at bounding box center [883, 329] width 433 height 33
type textarea "x"
type input "b"
type textarea "x"
type input "br"
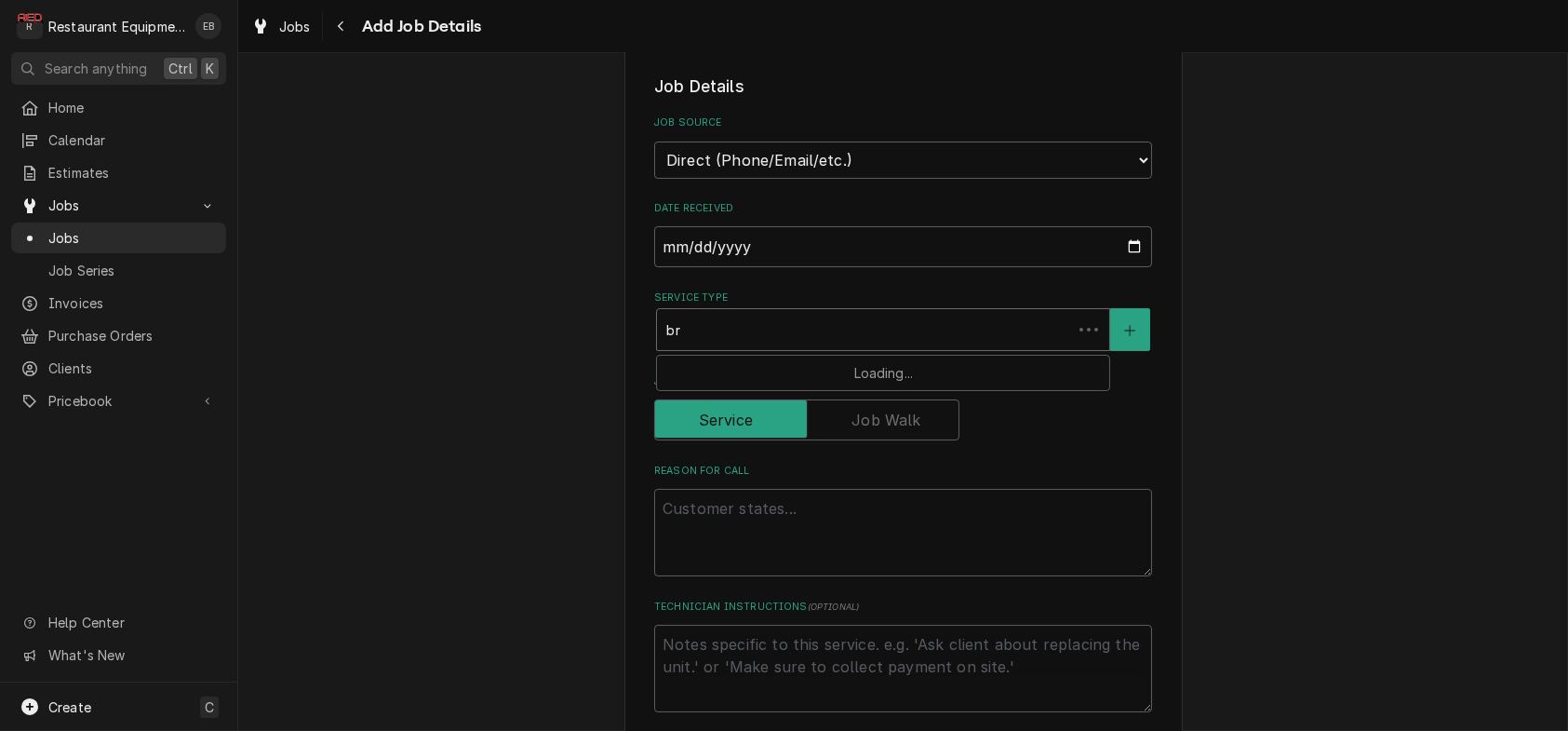
type textarea "x"
type input "bre"
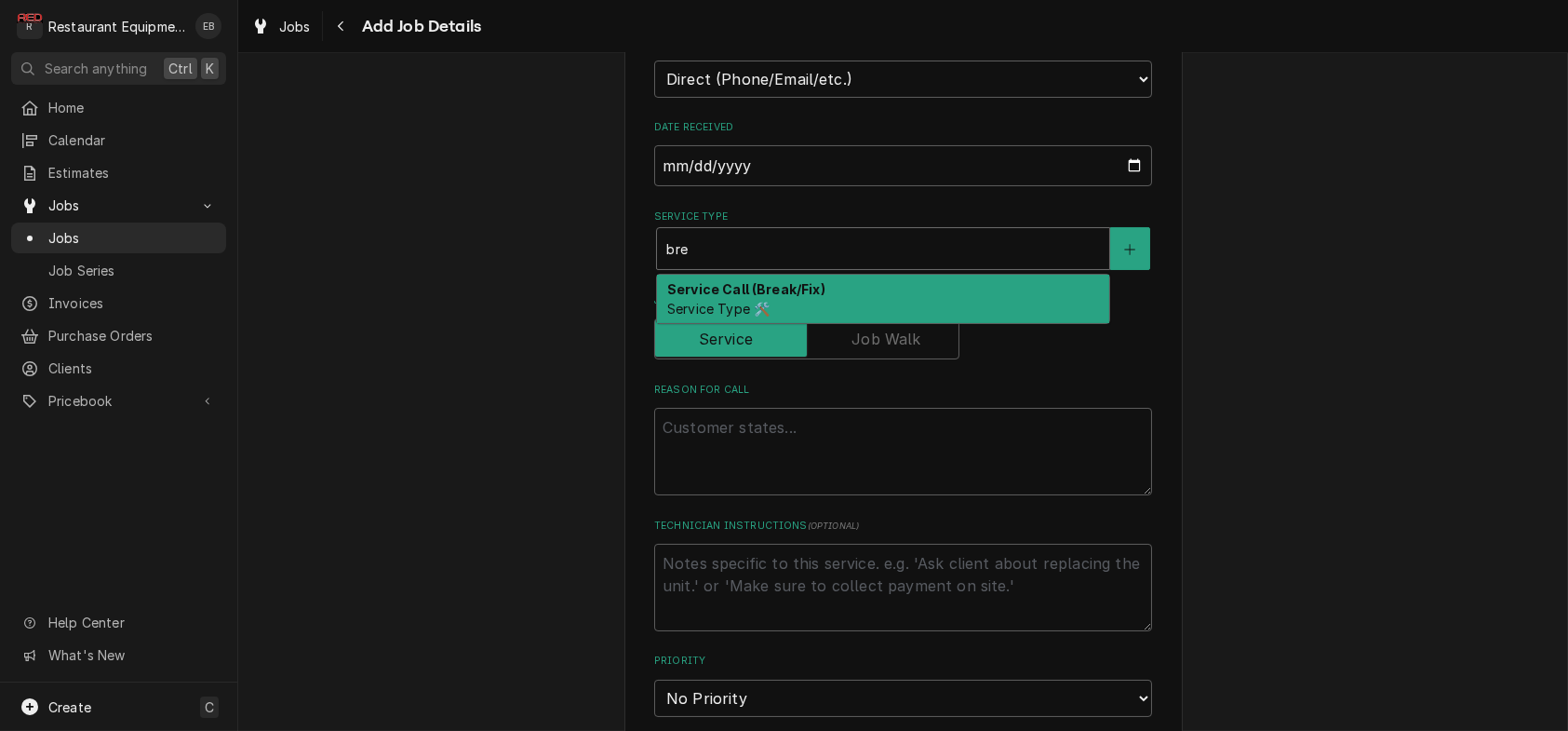
scroll to position [559, 0]
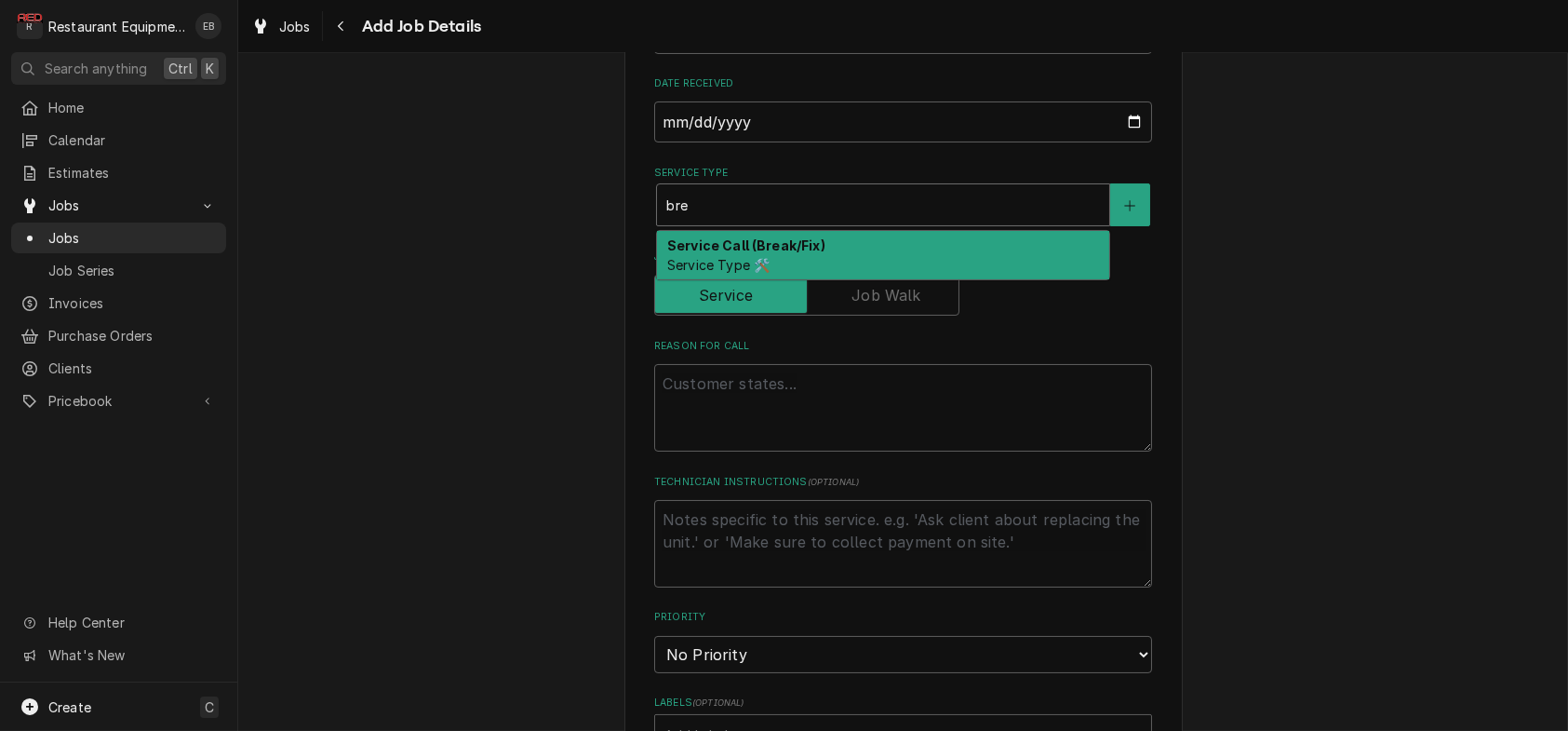
click at [782, 279] on div "Service Call (Break/Fix) Service Type 🛠️" at bounding box center [883, 255] width 452 height 48
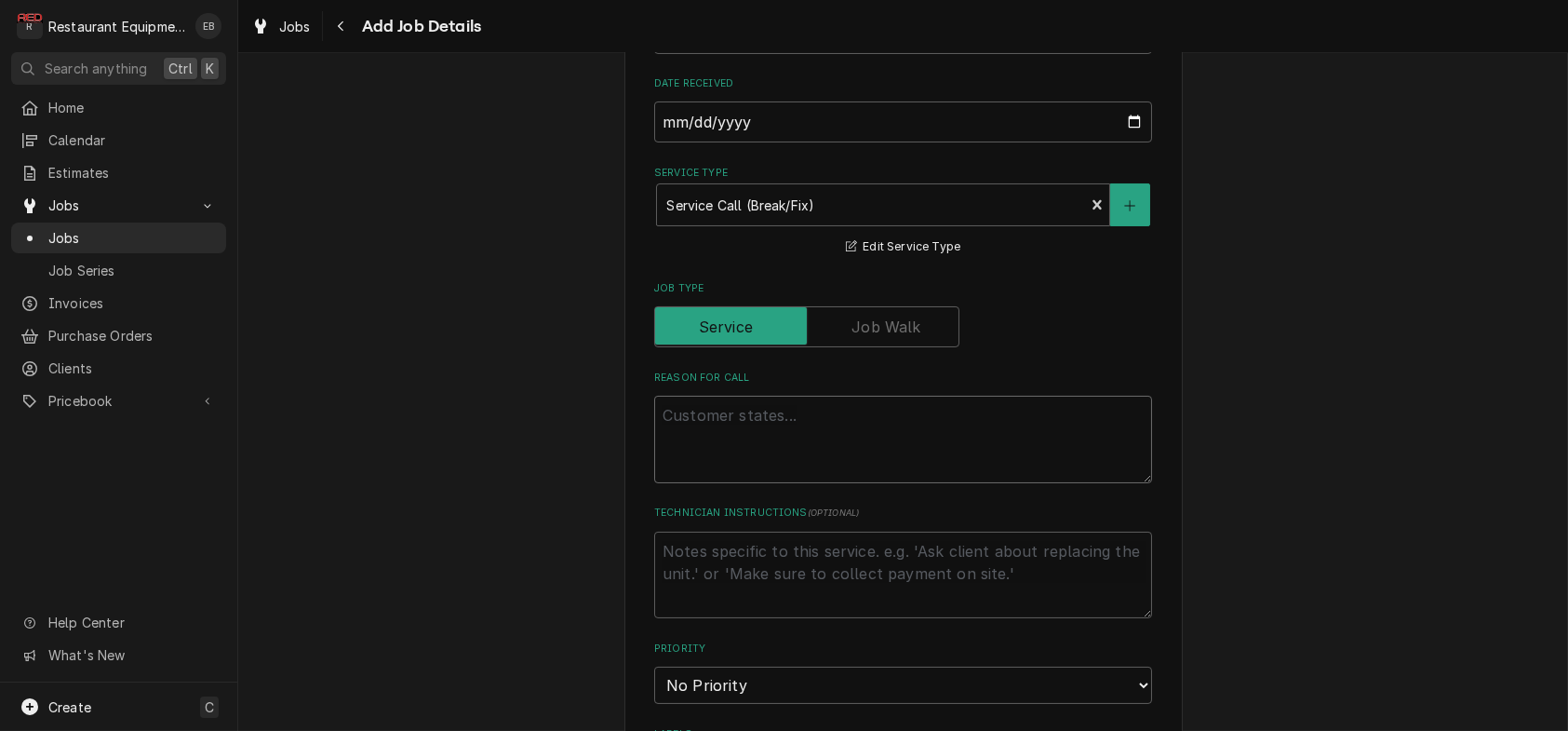
click at [764, 483] on textarea "Reason For Call" at bounding box center [903, 439] width 498 height 87
type textarea "x"
type textarea "F"
type textarea "x"
type textarea "Fr"
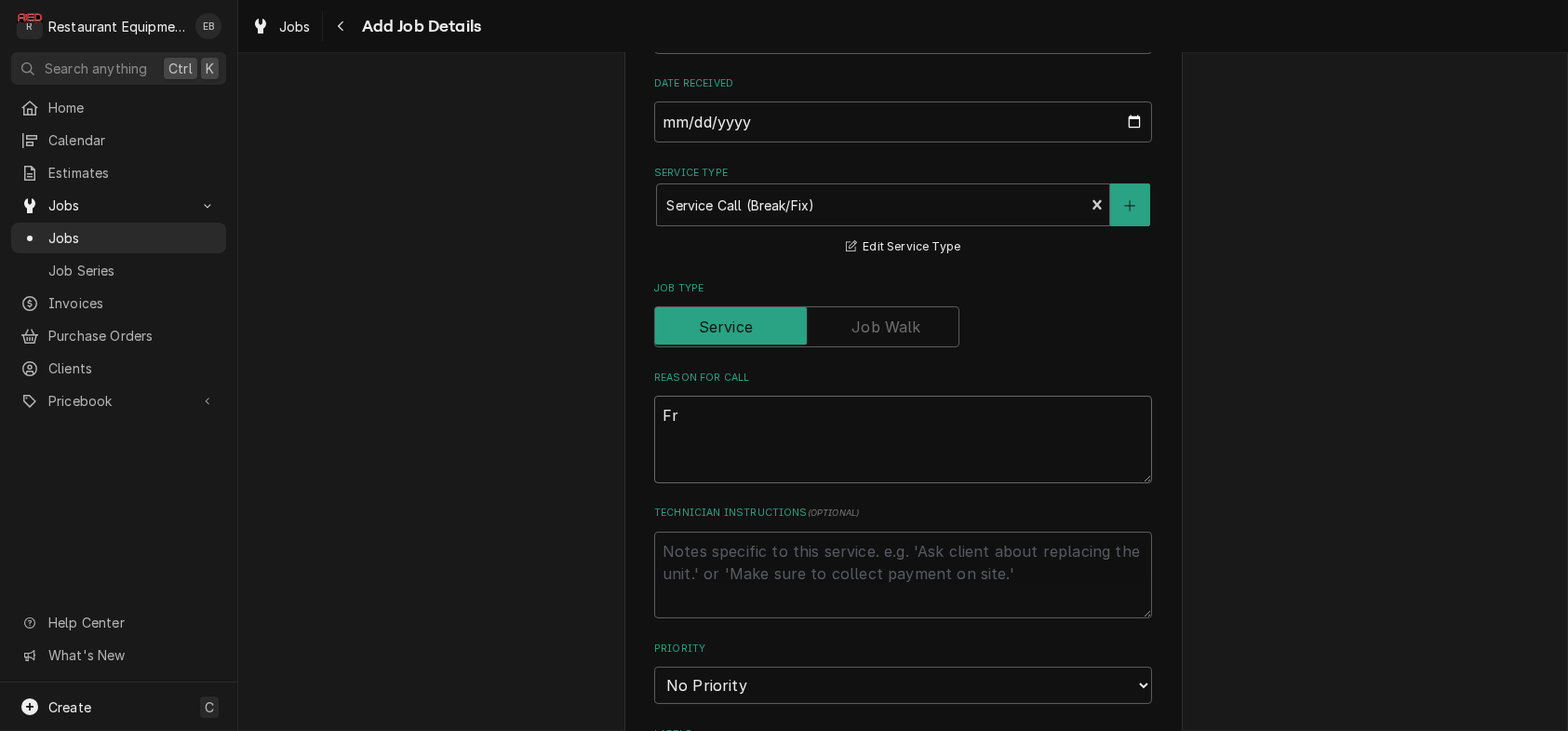
type textarea "x"
type textarea "Fry"
type textarea "x"
type textarea "Frye"
type textarea "x"
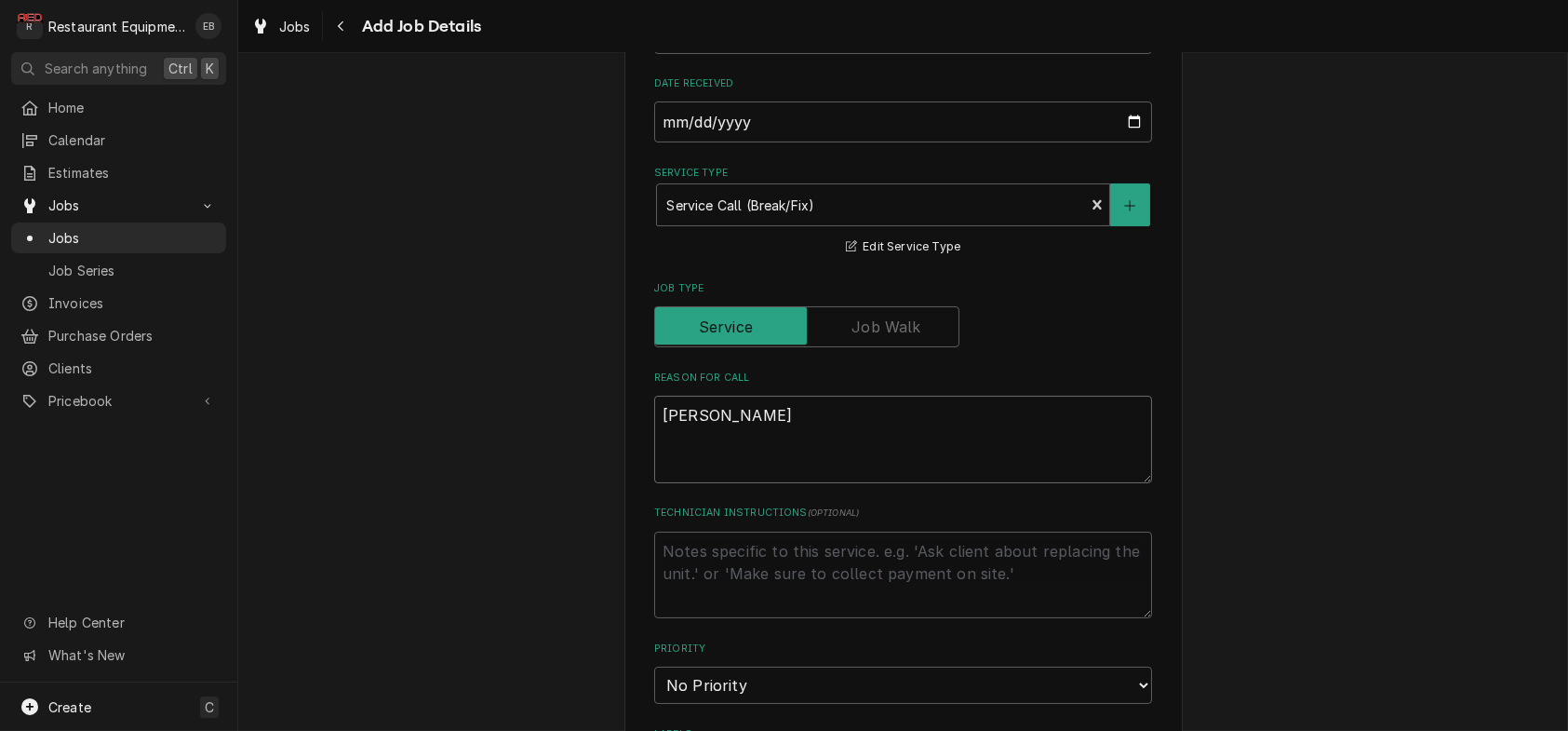
type textarea "Fryer"
type textarea "x"
type textarea "Fryer"
type textarea "x"
type textarea "Fryer i"
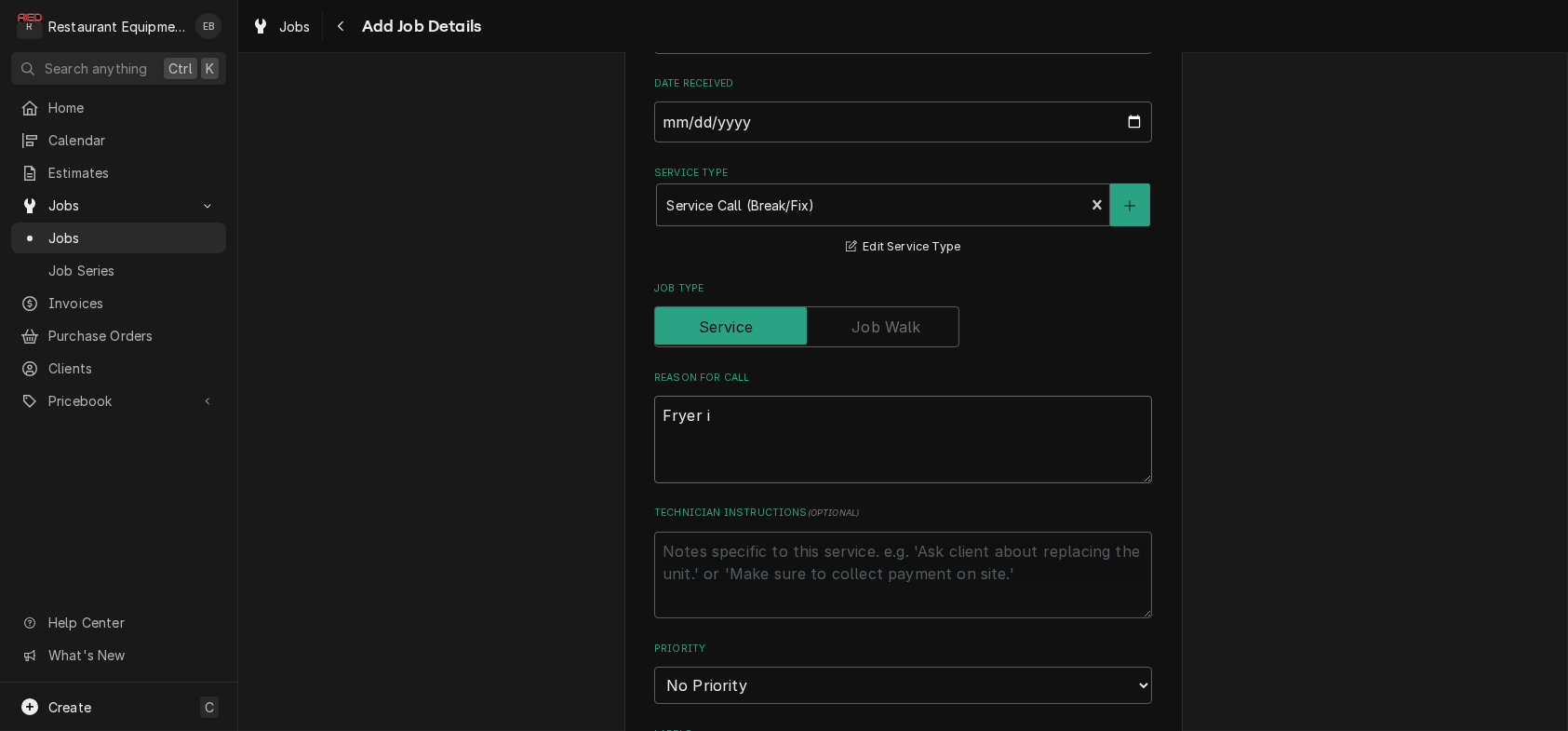
type textarea "x"
type textarea "Fryer is"
type textarea "x"
type textarea "Fryer is"
type textarea "x"
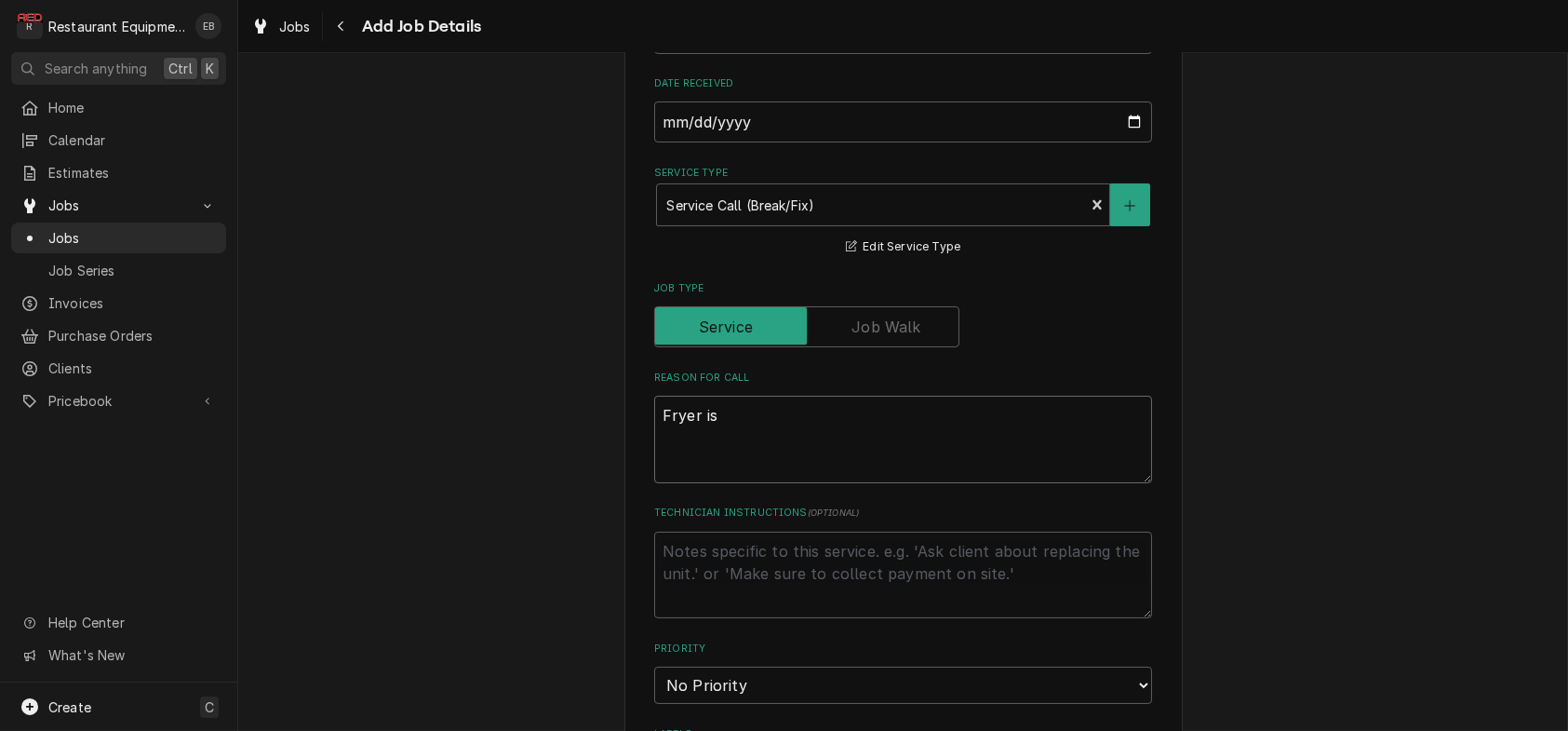
type textarea "Fryer is n"
type textarea "x"
type textarea "Fryer is no"
type textarea "x"
type textarea "Fryer is not"
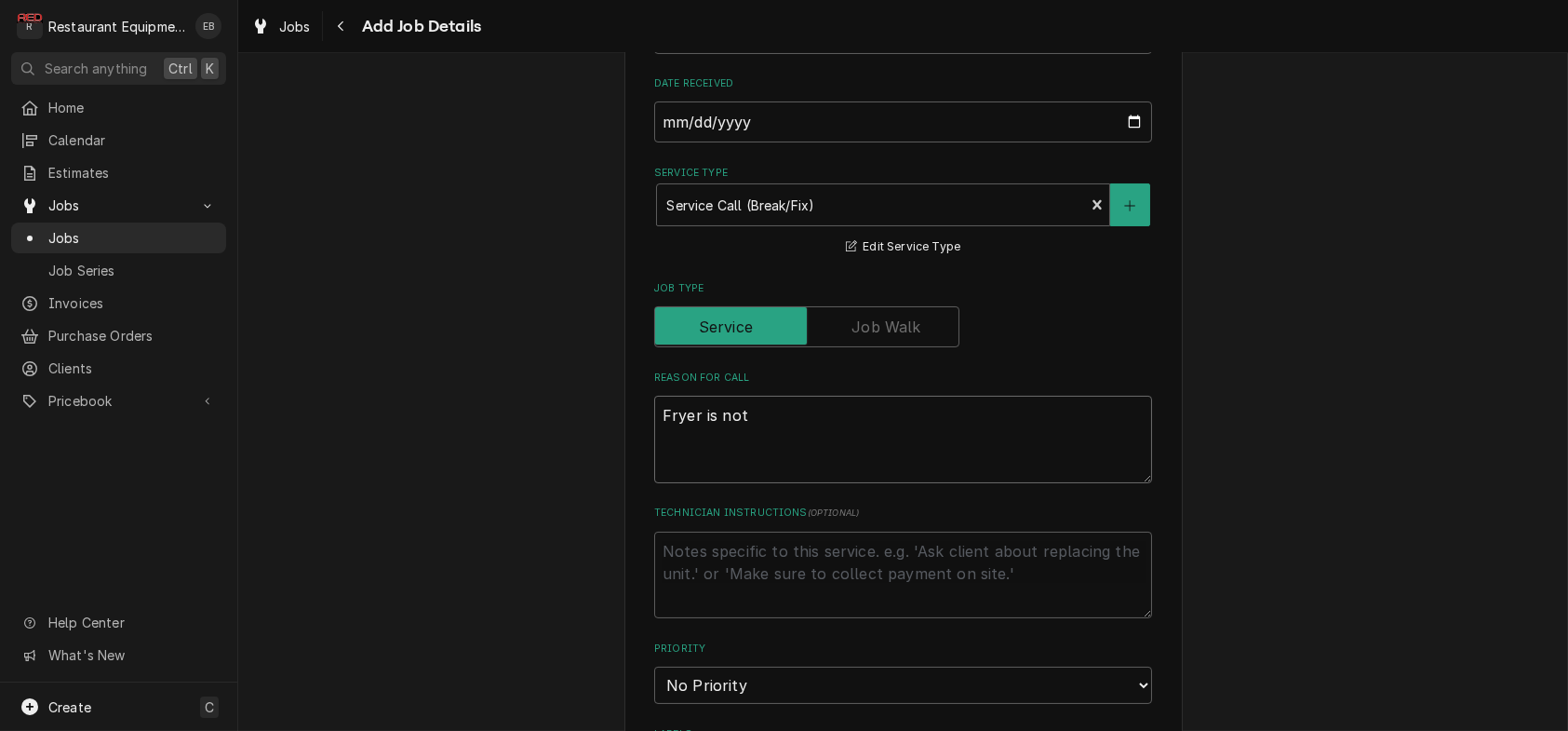
type textarea "x"
type textarea "Fryer is not"
type textarea "x"
type textarea "Fryer is not l"
type textarea "x"
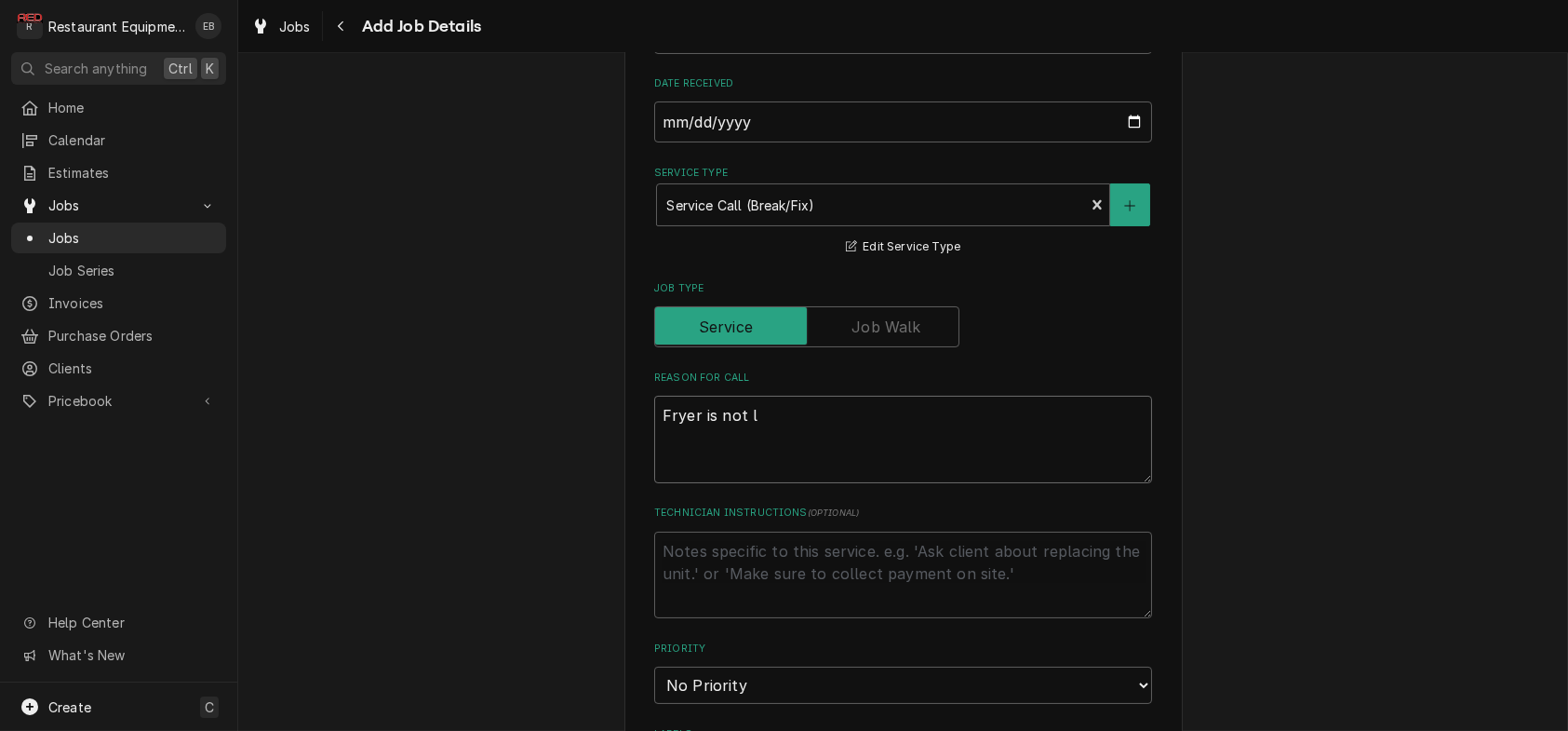
type textarea "Fryer is not li"
type textarea "x"
type textarea "Fryer is not lig"
type textarea "x"
type textarea "Fryer is not ligh"
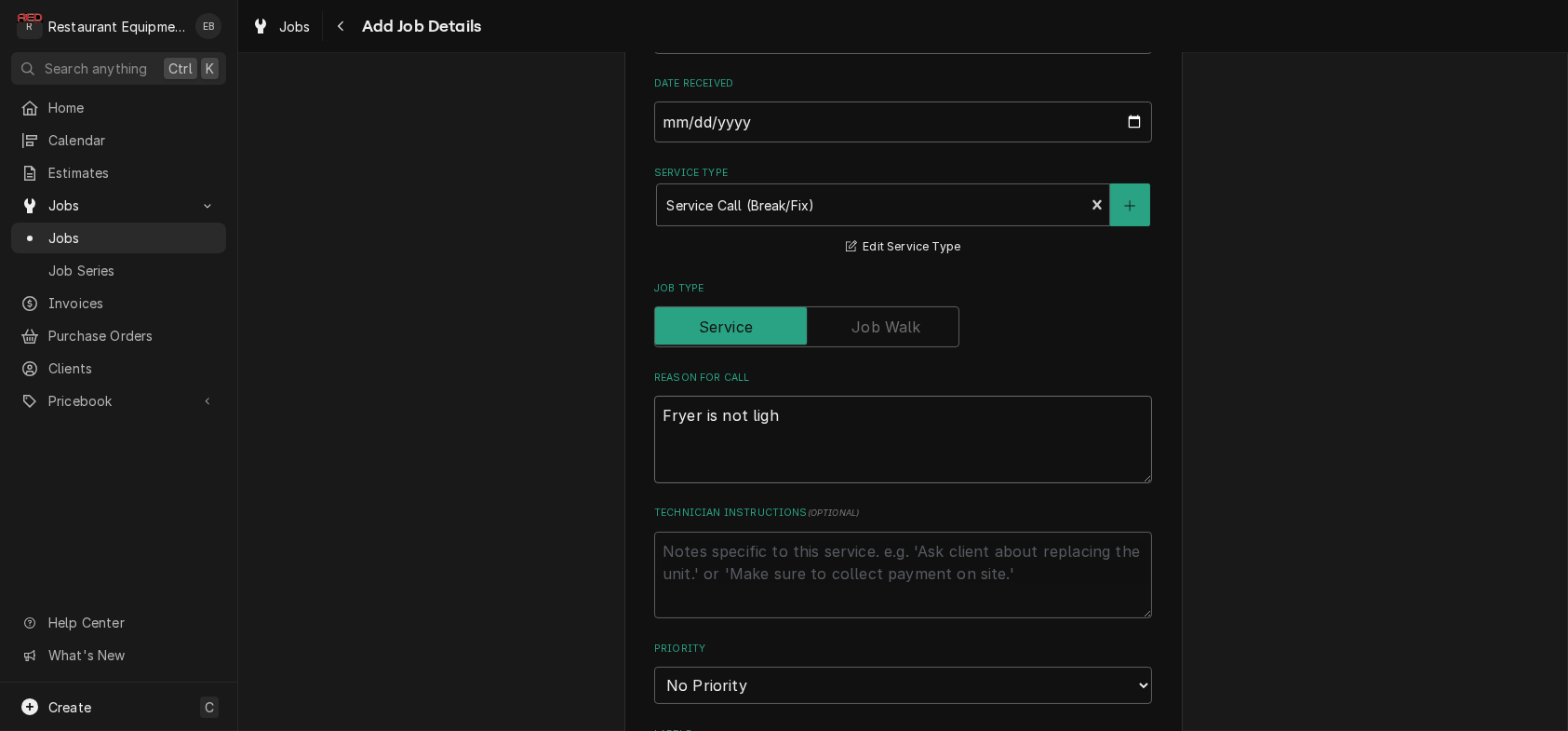
type textarea "x"
type textarea "Fryer is not light"
type textarea "x"
type textarea "Fryer is not lighti"
type textarea "x"
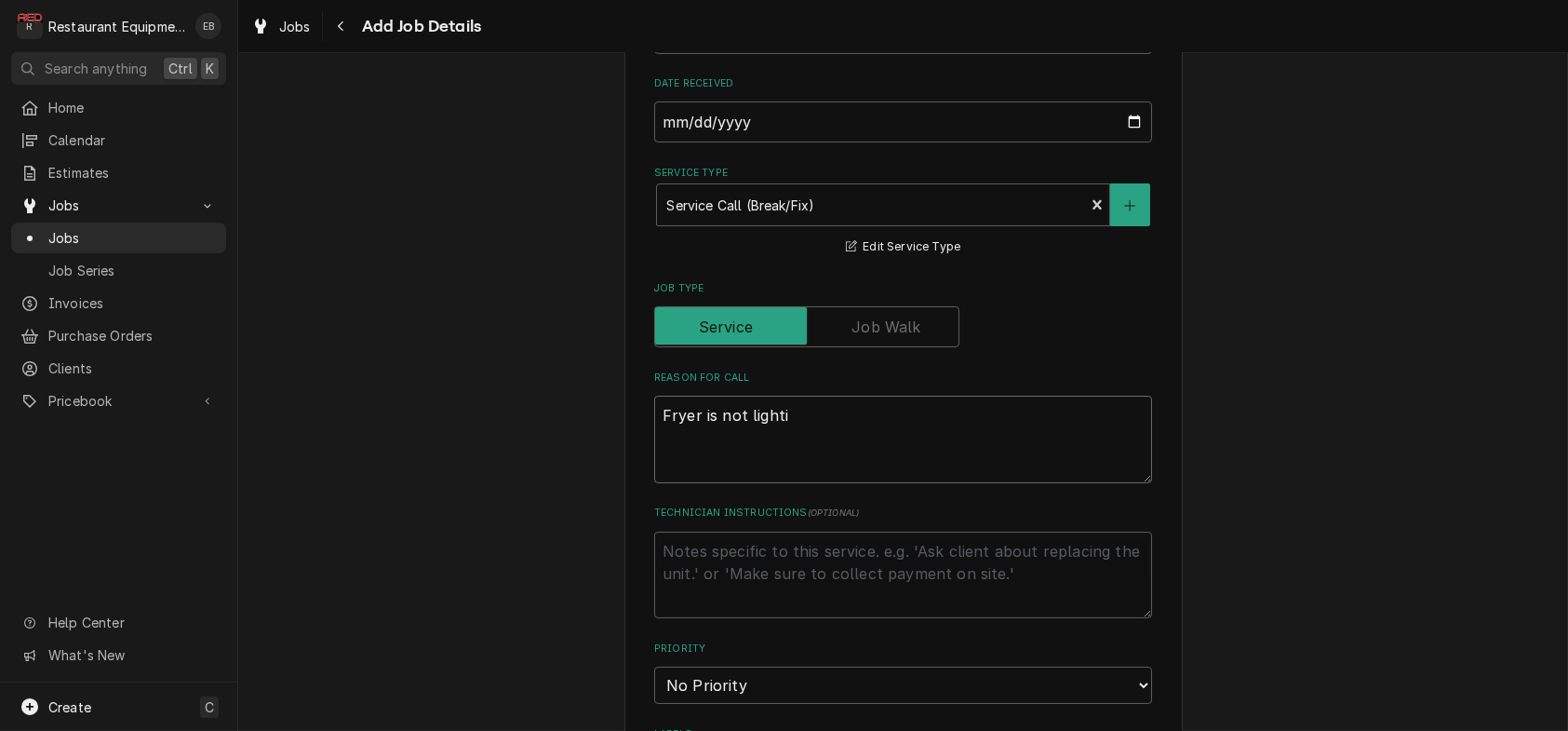
type textarea "Fryer is not lightin"
type textarea "x"
type textarea "Fryer is not lighting"
type textarea "x"
type textarea "Fryer is not lighting"
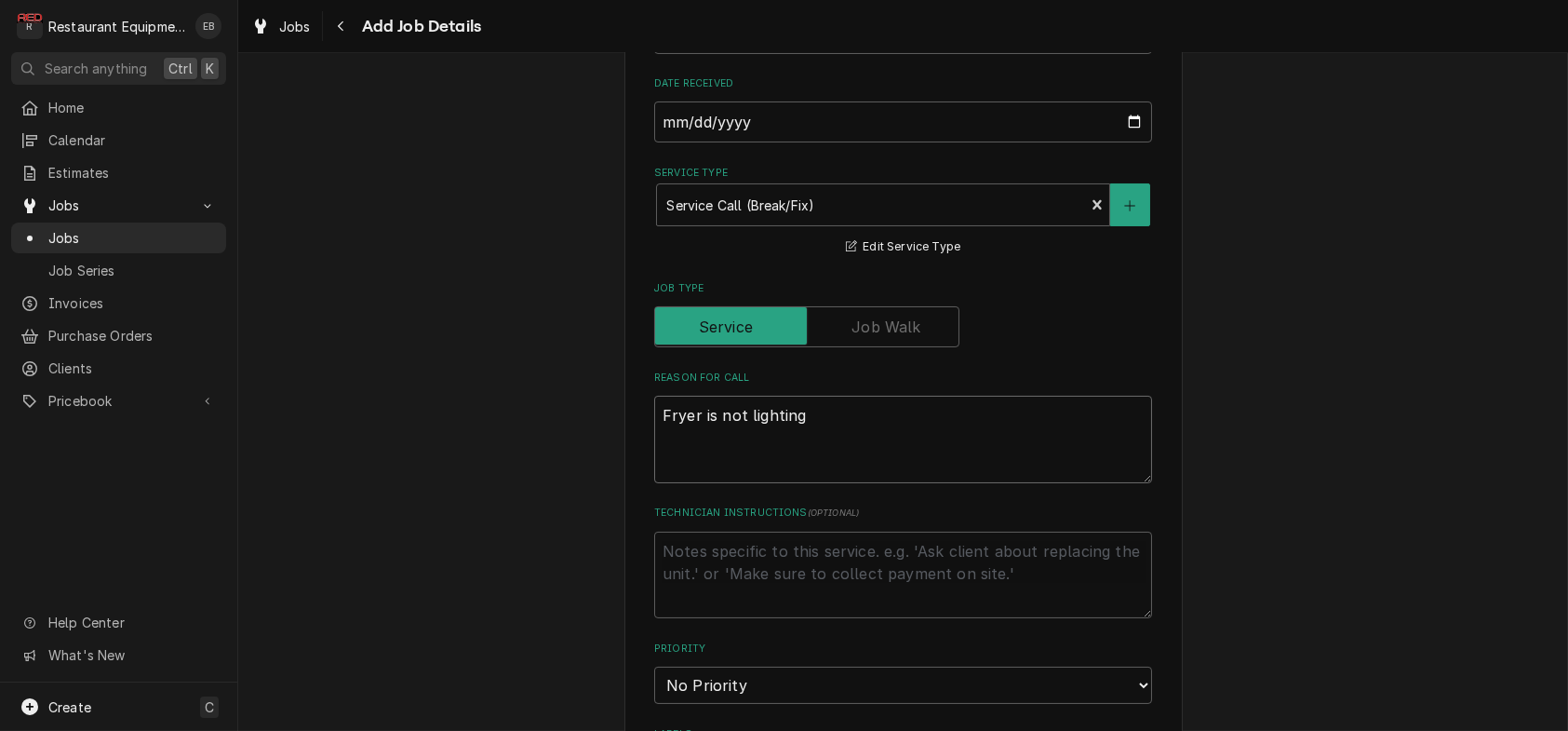
type textarea "x"
type textarea "Fryer is not lighting e"
type textarea "x"
type textarea "Fryer is not lighting ev"
type textarea "x"
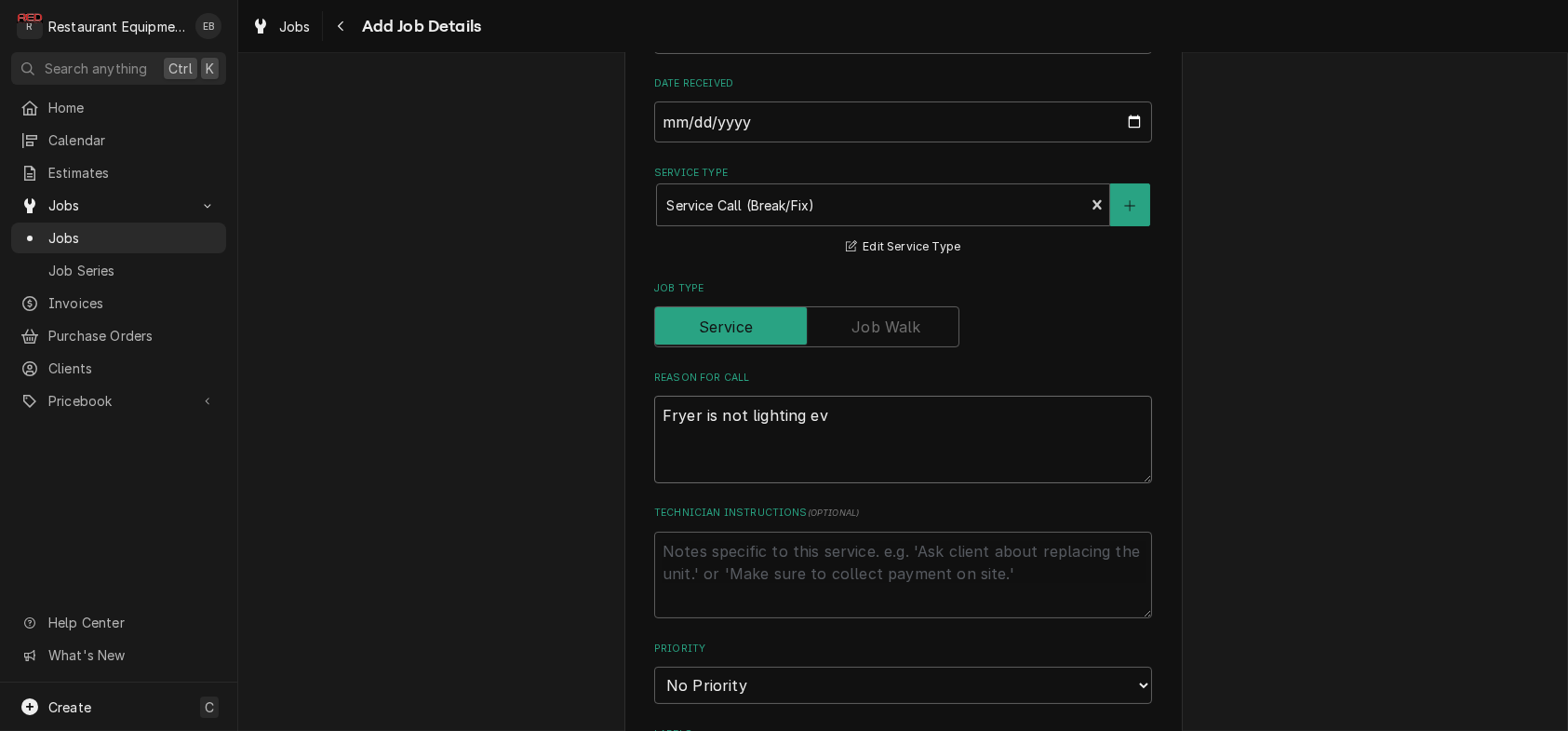
type textarea "Fryer is not lighting eve"
type textarea "x"
type textarea "Fryer is not lighting even"
type textarea "x"
type textarea "Fryer is not lighting even"
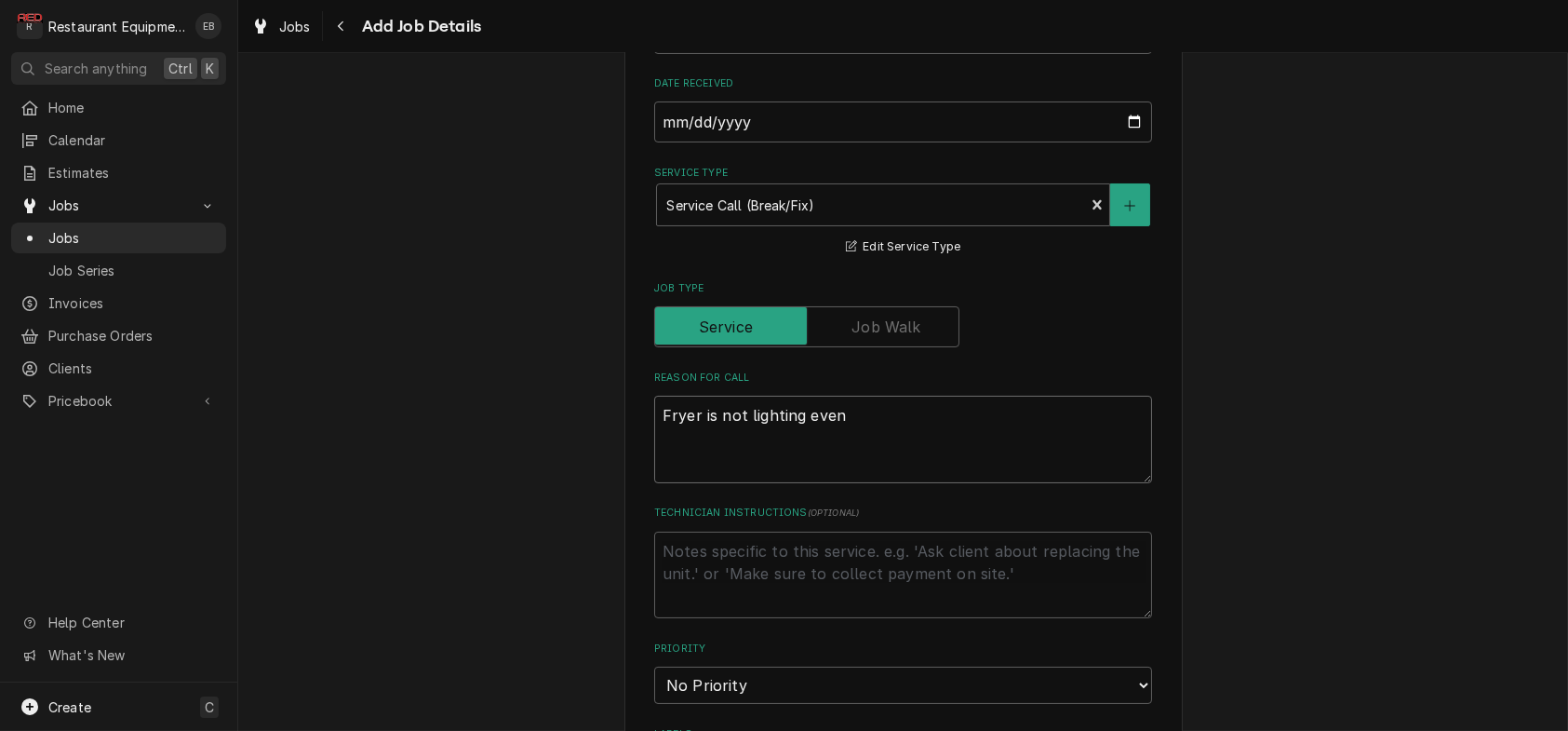
type textarea "x"
type textarea "Fryer is not lighting even a"
type textarea "x"
type textarea "Fryer is not lighting even af"
type textarea "x"
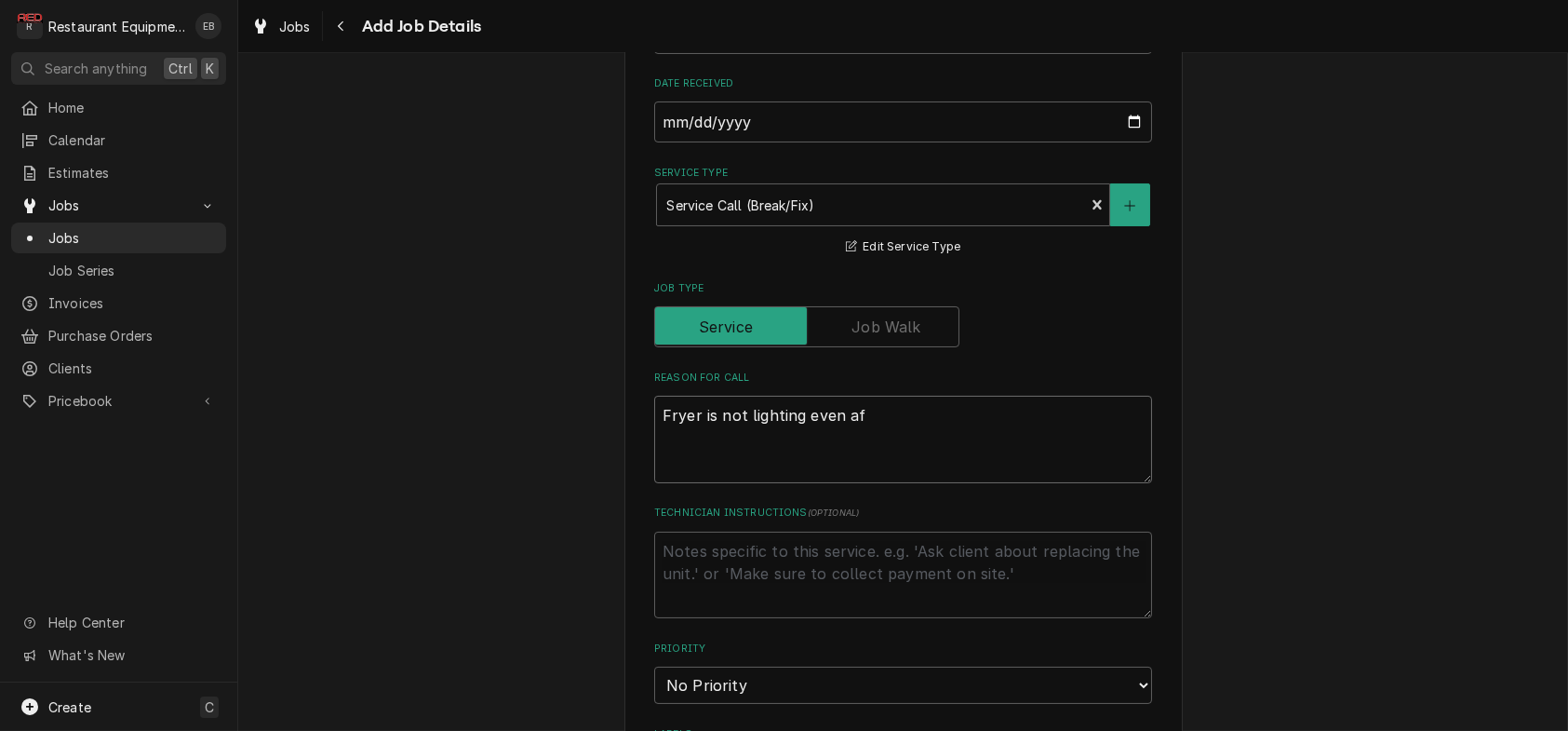
type textarea "Fryer is not lighting even aft"
type textarea "x"
type textarea "Fryer is not lighting even afte"
type textarea "x"
type textarea "Fryer is not lighting even after"
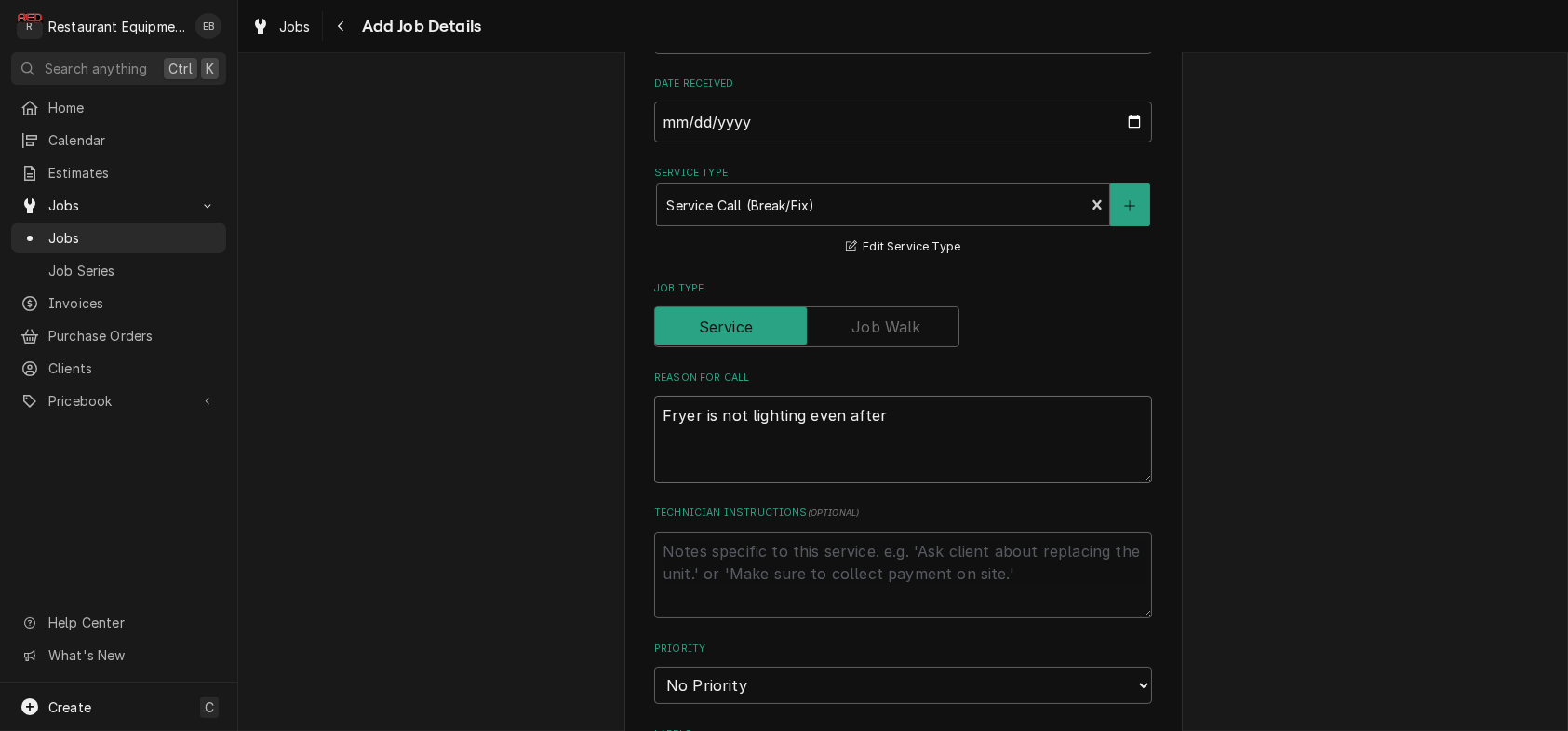
type textarea "x"
type textarea "Fryer is not lighting even after"
type textarea "x"
type textarea "Fryer is not lighting even after t"
type textarea "x"
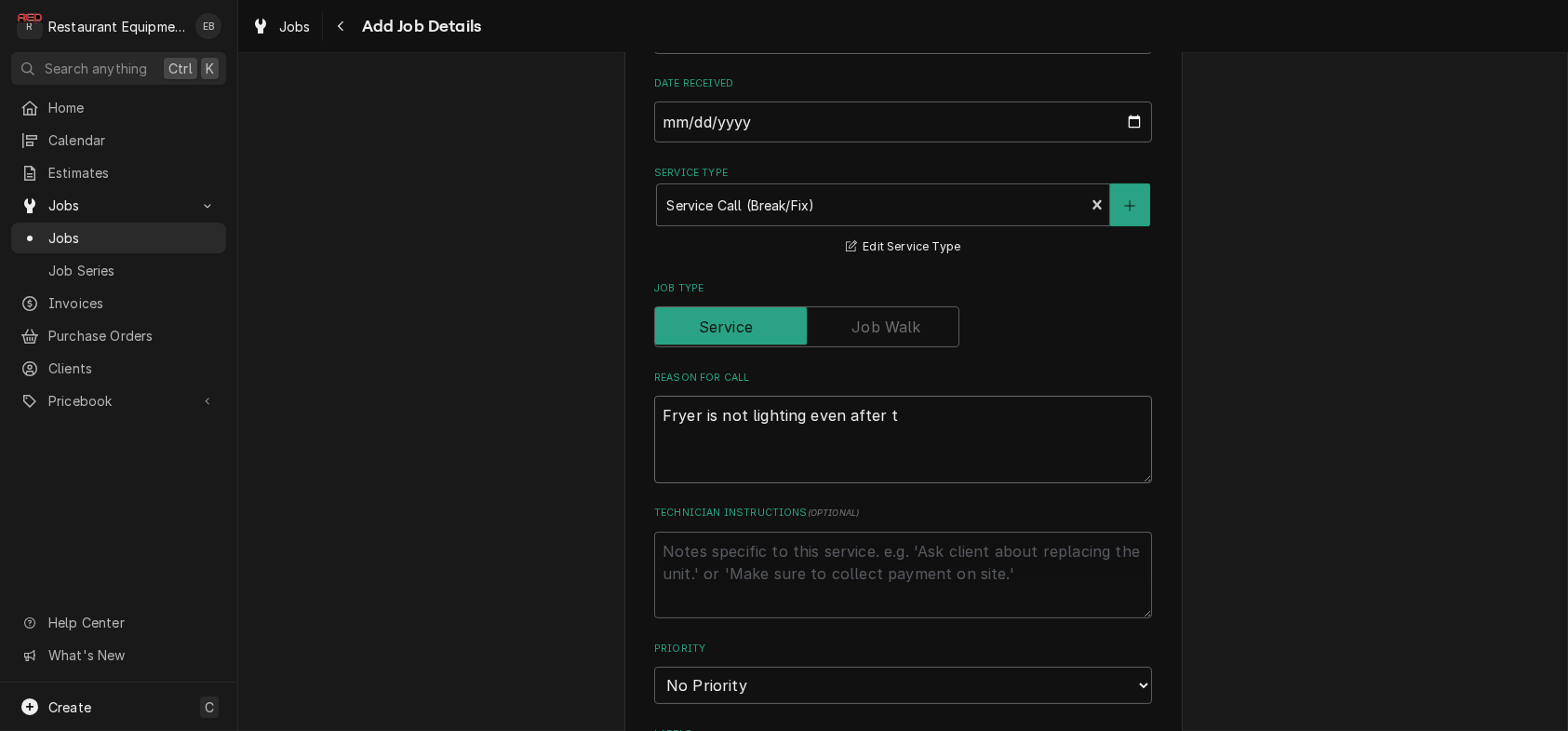
type textarea "Fryer is not lighting even after tr"
type textarea "x"
type textarea "Fryer is not lighting even after tro"
type textarea "x"
type textarea "Fryer is not lighting even after trou"
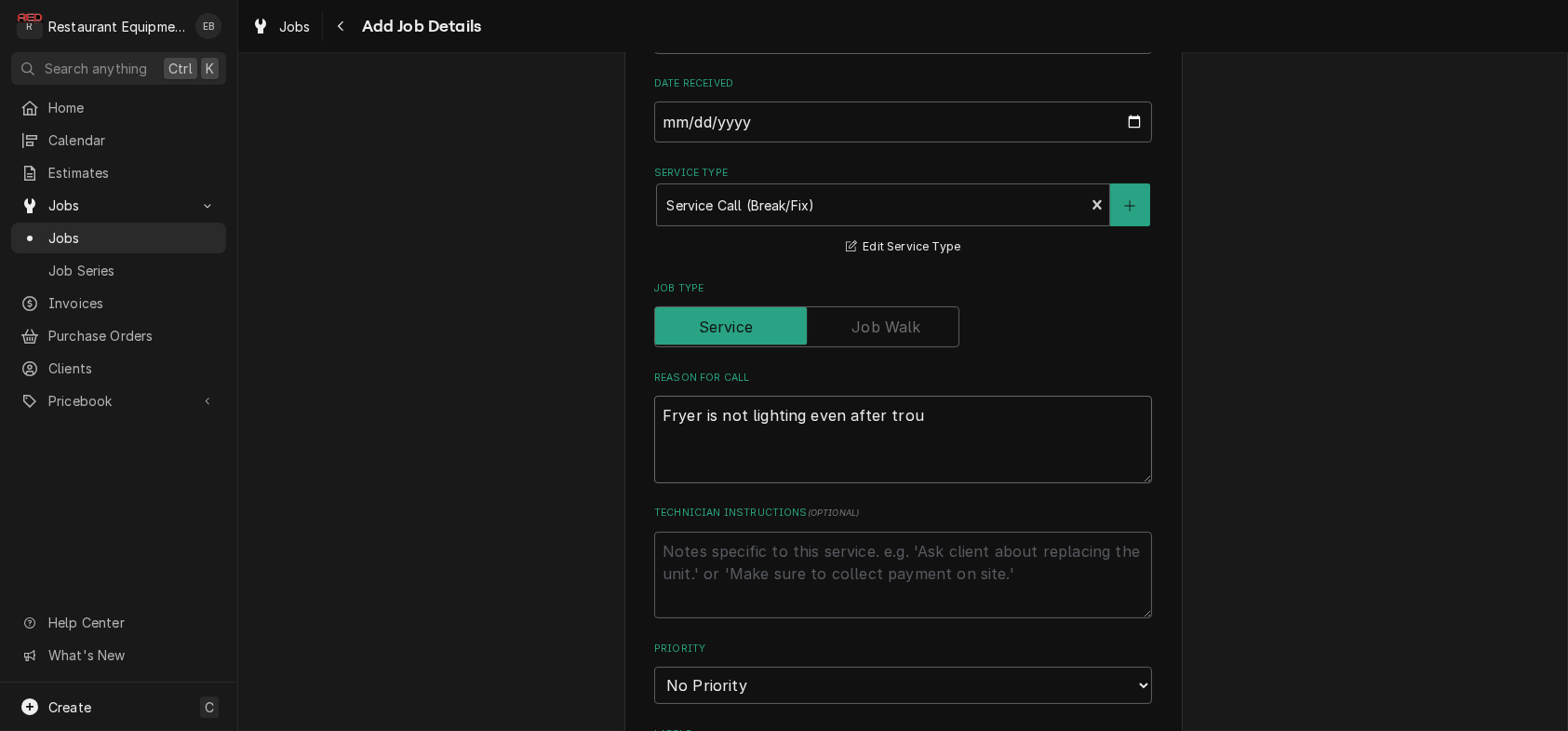
type textarea "x"
type textarea "Fryer is not lighting even after troub"
type textarea "x"
type textarea "Fryer is not lighting even after troubl"
type textarea "x"
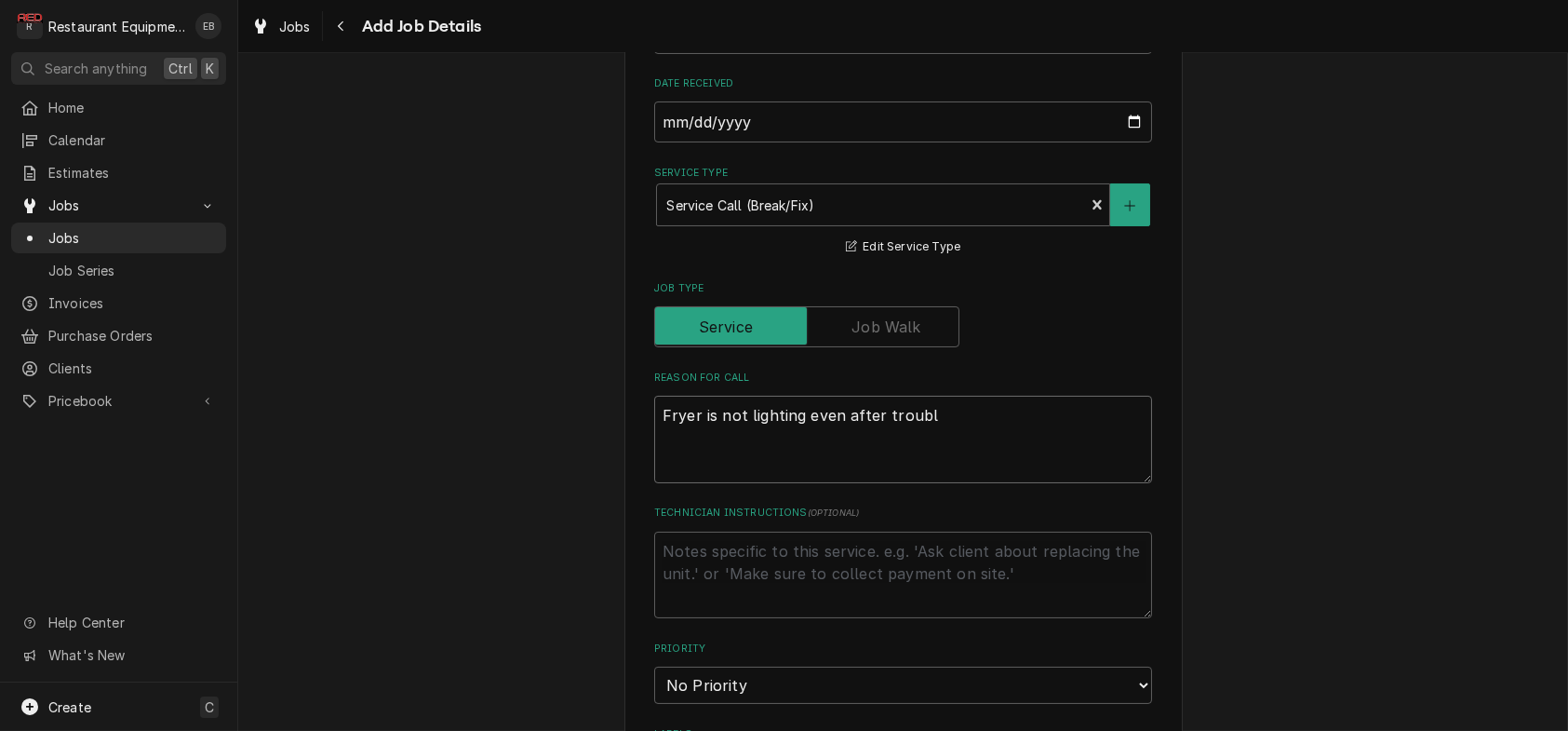
type textarea "Fryer is not lighting even after trouble"
type textarea "x"
type textarea "Fryer is not lighting even after troubles"
type textarea "x"
type textarea "Fryer is not lighting even after troublesh"
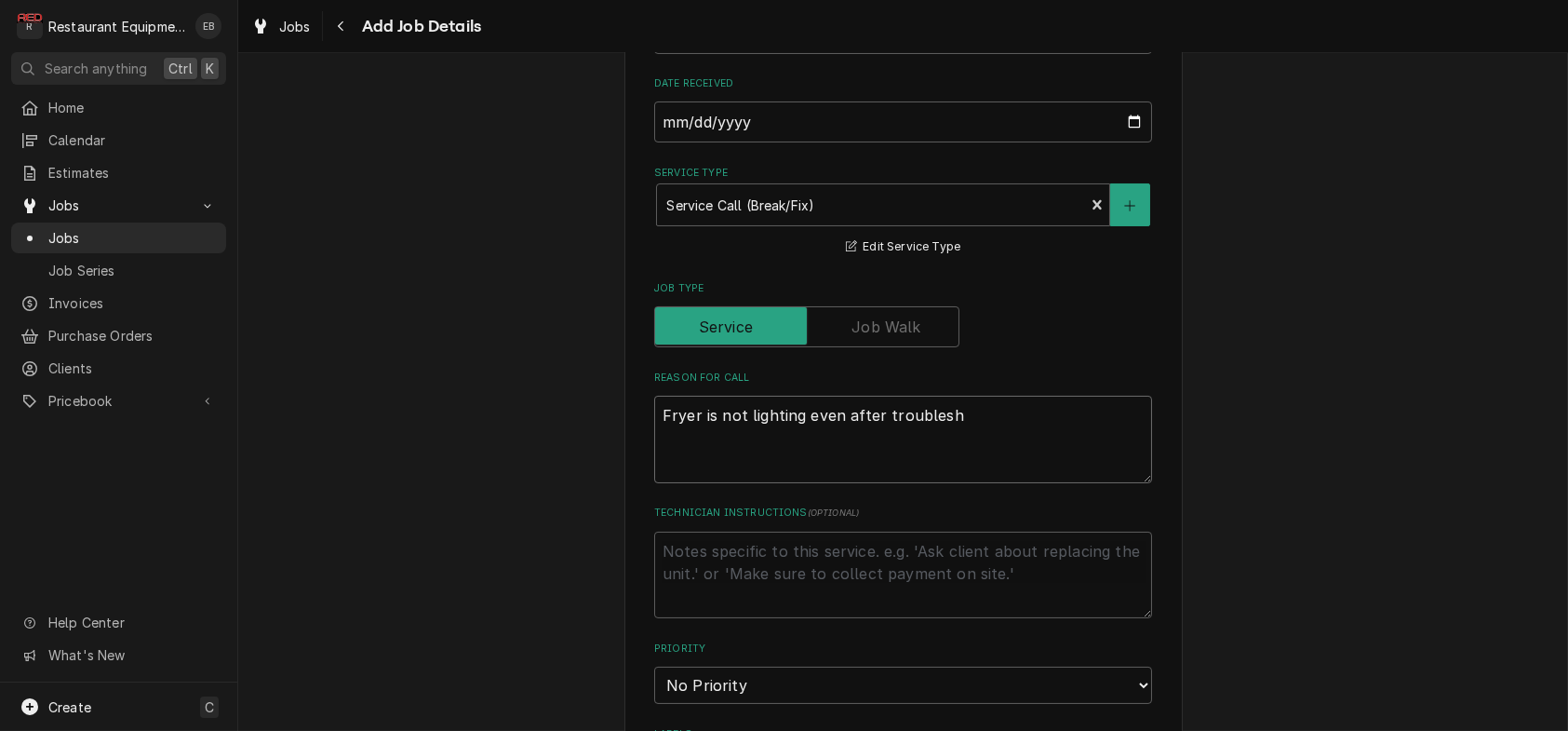
type textarea "x"
type textarea "Fryer is not lighting even after troublesho"
type textarea "x"
type textarea "Fryer is not lighting even after troubleshot"
type textarea "x"
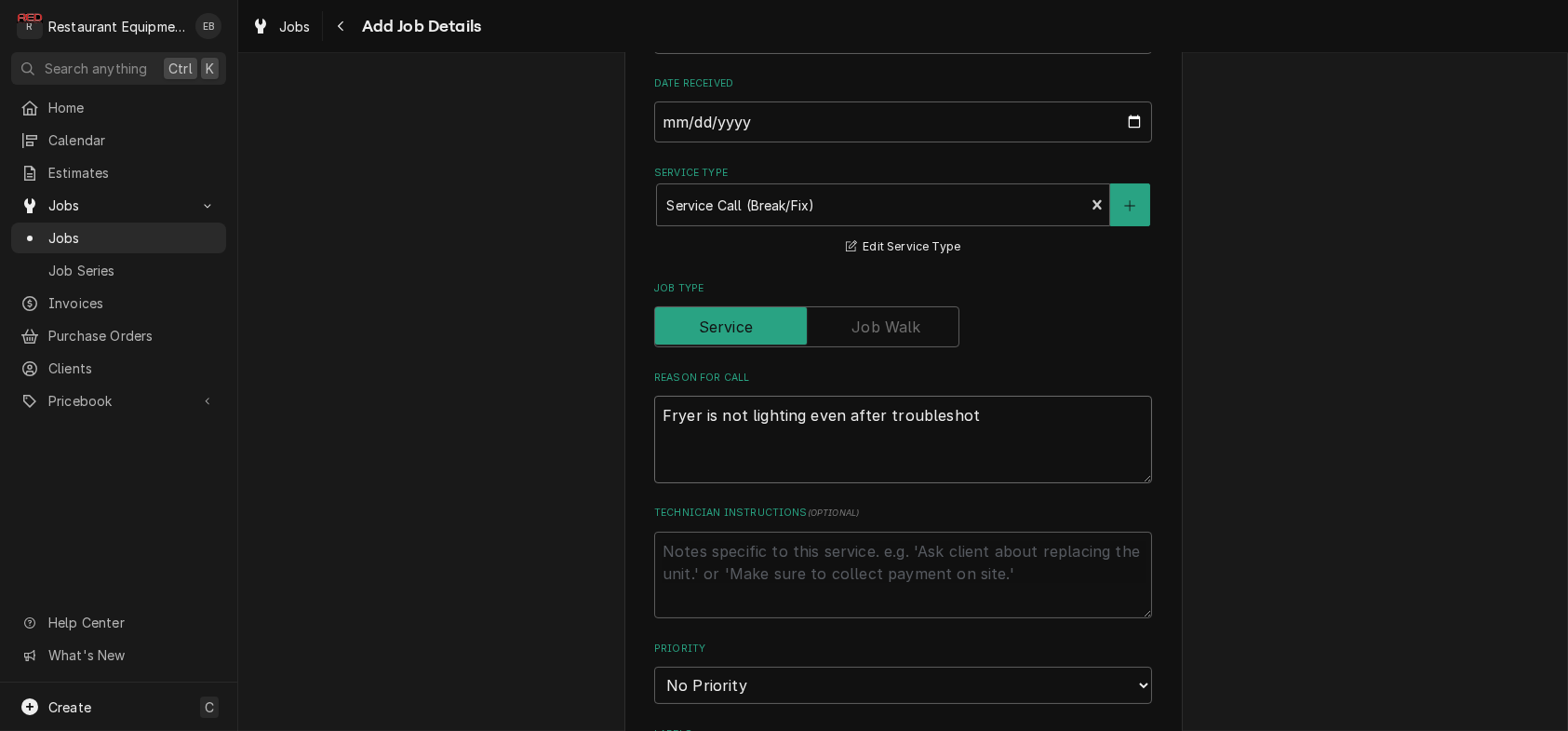
type textarea "Fryer is not lighting even after troublesho"
type textarea "x"
type textarea "Fryer is not lighting even after troubleshoo"
type textarea "x"
type textarea "Fryer is not lighting even after troubleshoot"
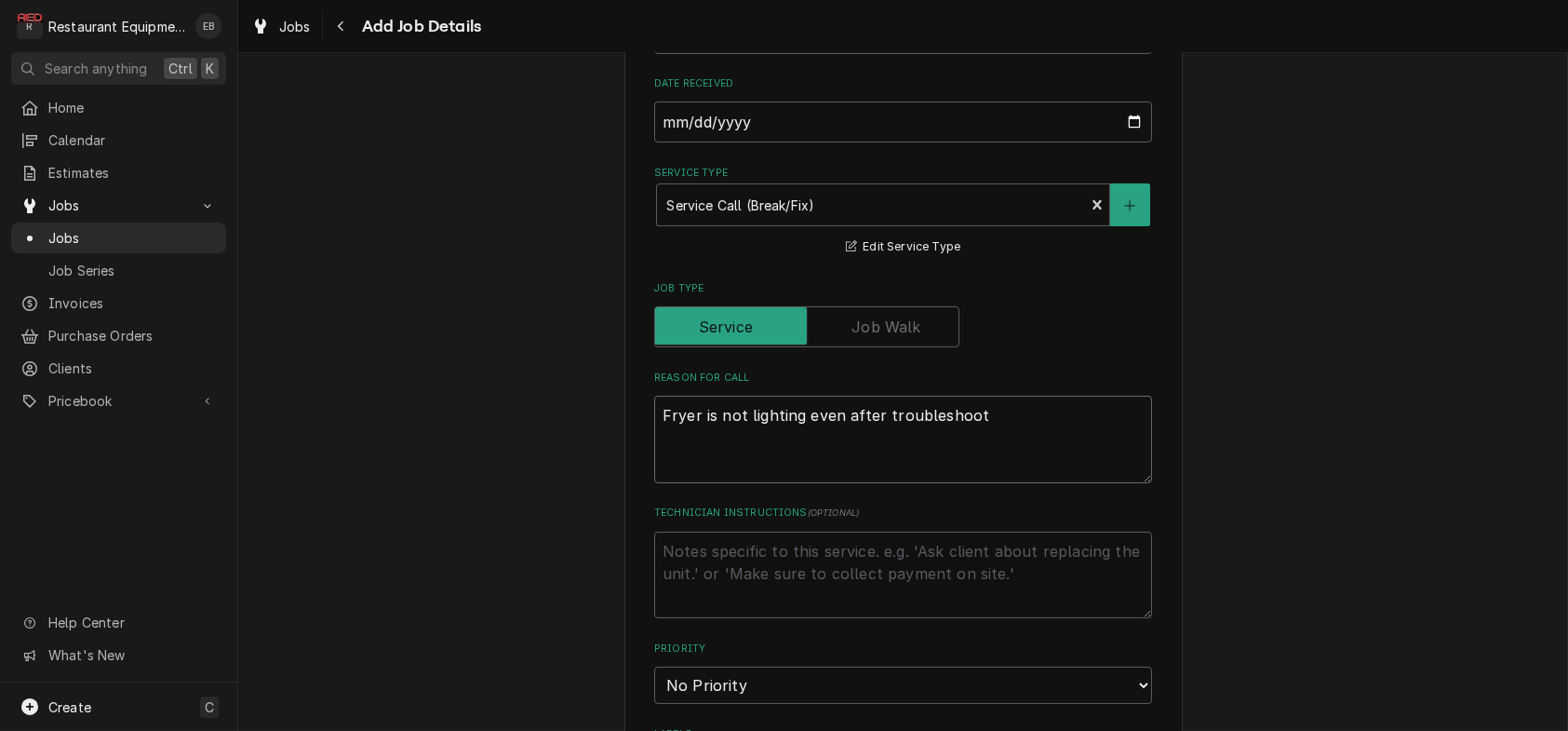
type textarea "x"
type textarea "Fryer is not lighting even after troubleshooti"
type textarea "x"
type textarea "Fryer is not lighting even after troubleshootin"
type textarea "x"
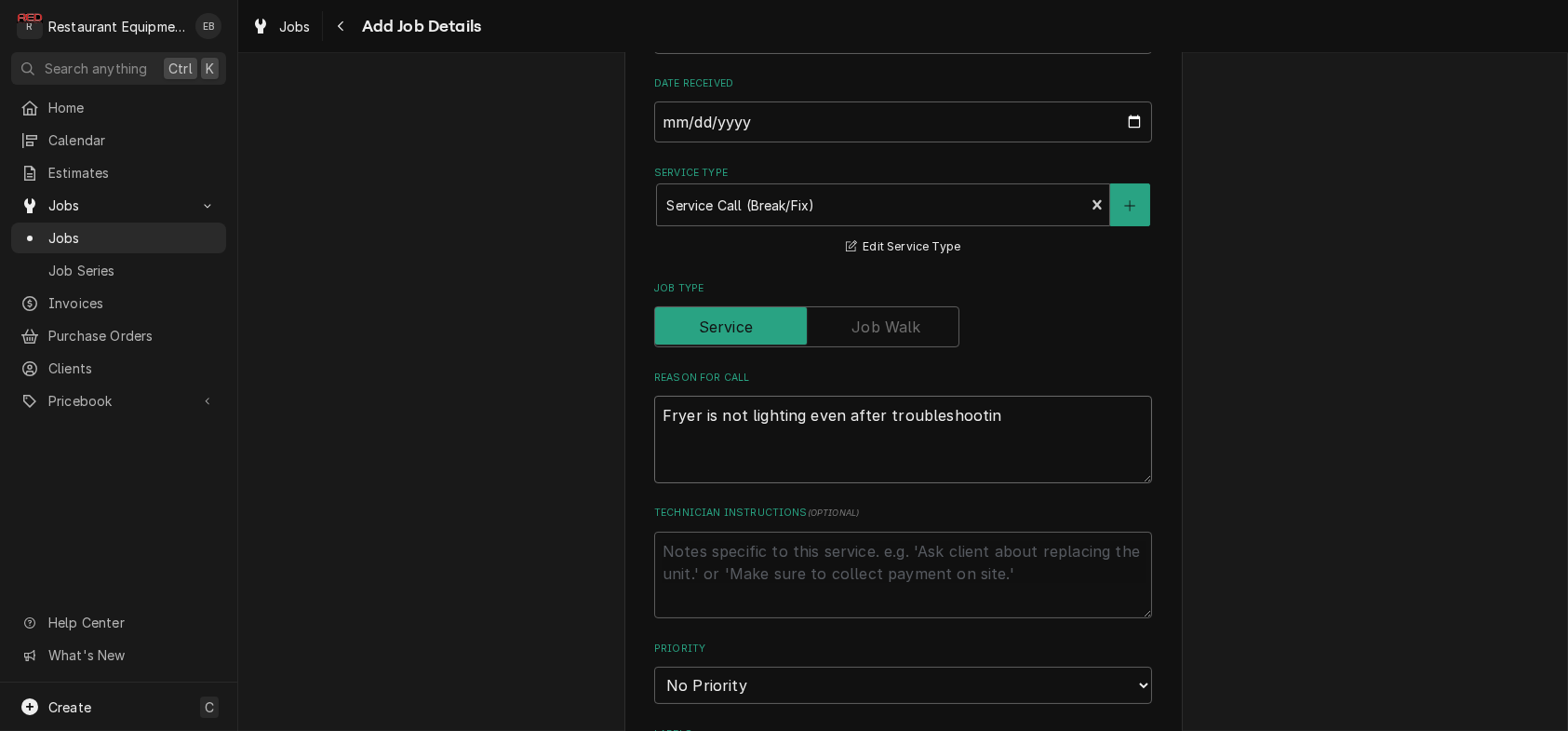
type textarea "Fryer is not lighting even after troubleshooting"
type textarea "x"
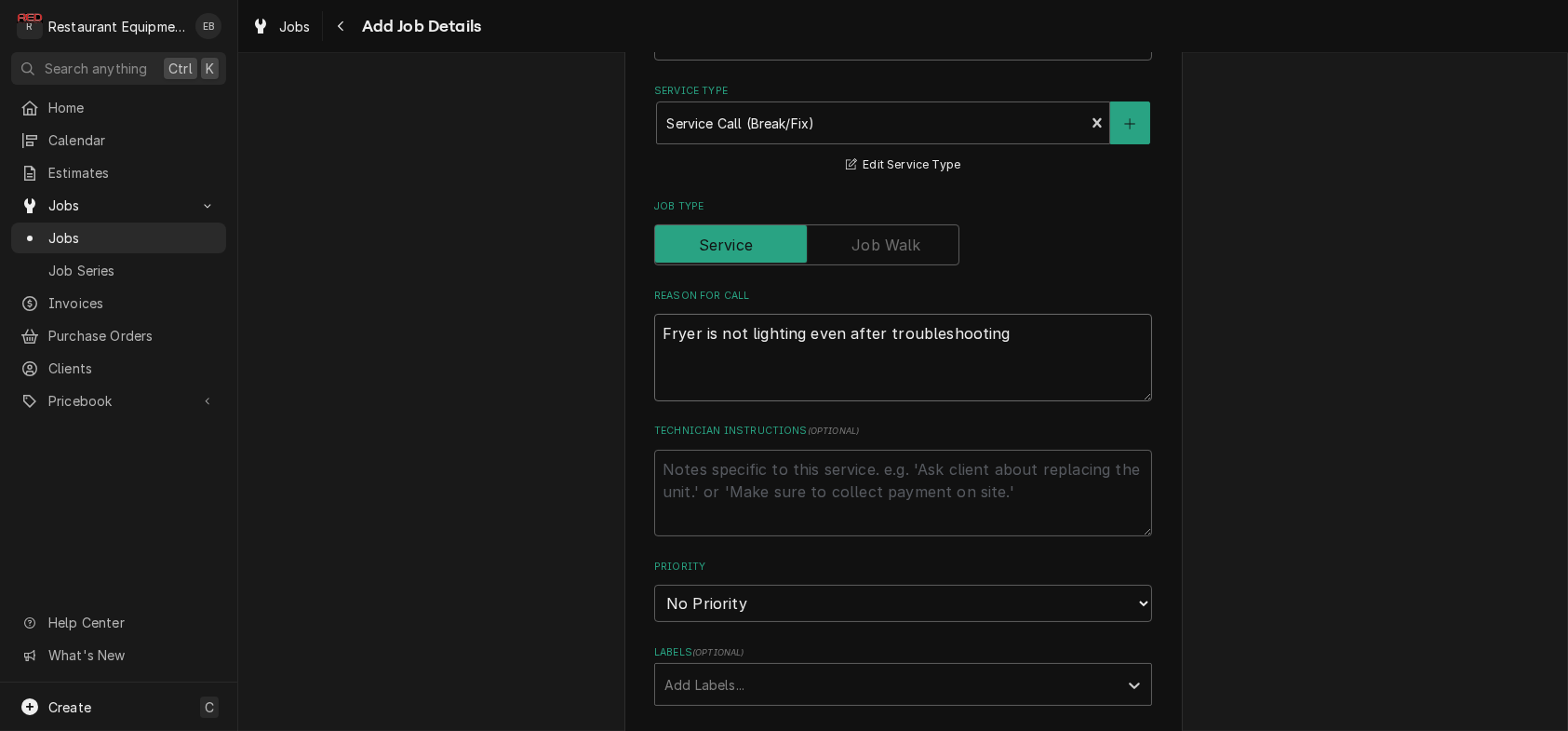
scroll to position [683, 0]
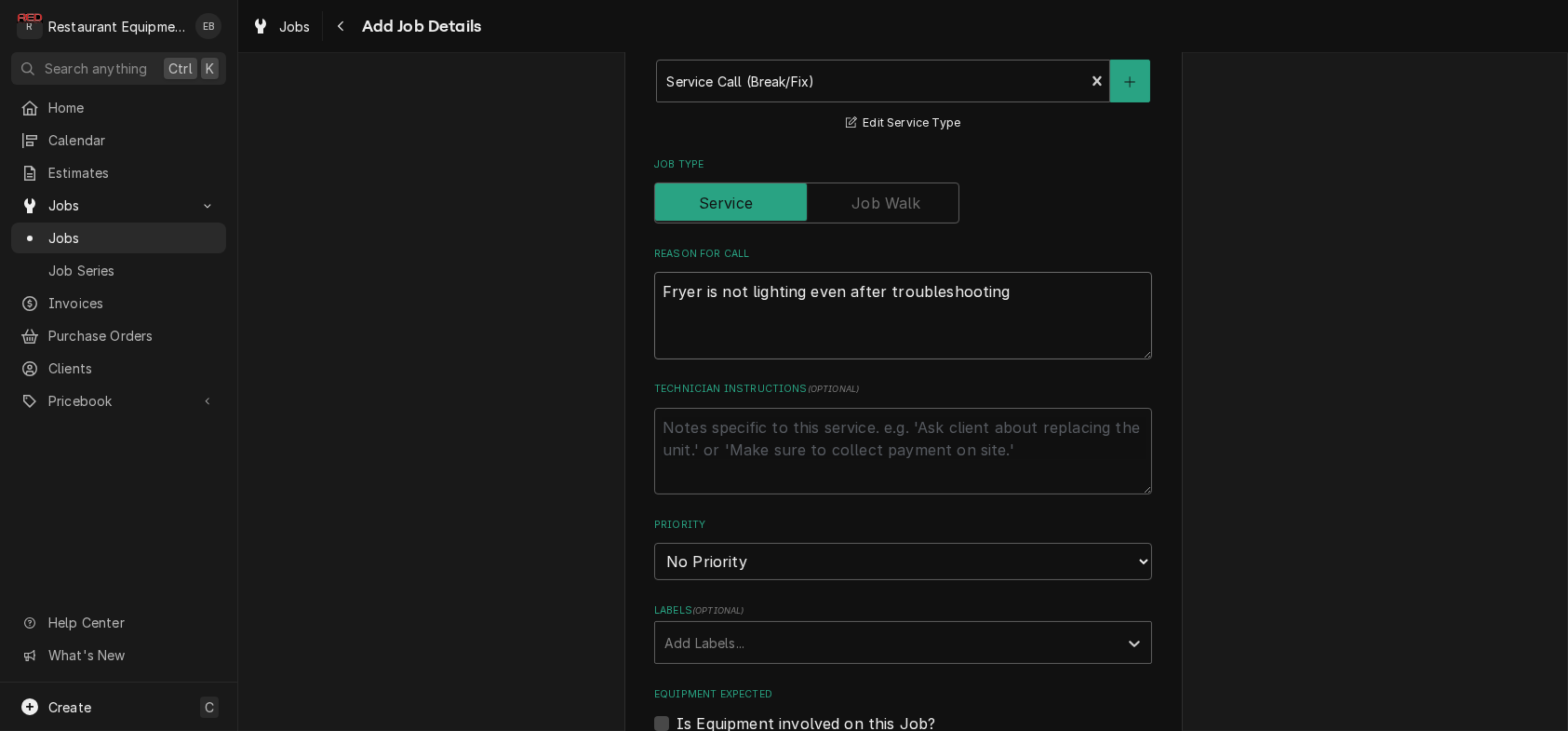
click at [1048, 360] on textarea "Fryer is not lighting even after troubleshooting" at bounding box center [903, 315] width 498 height 87
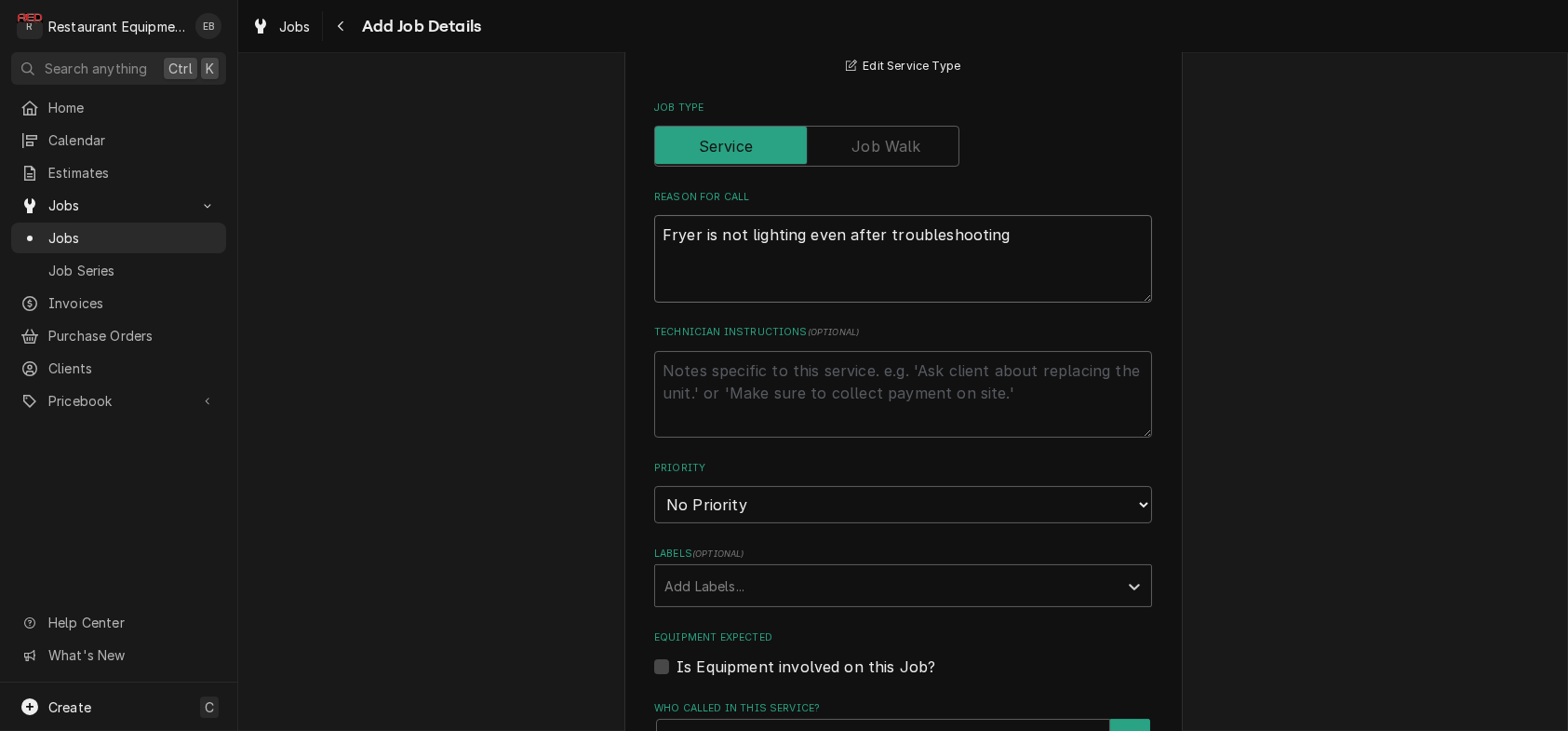
scroll to position [745, 0]
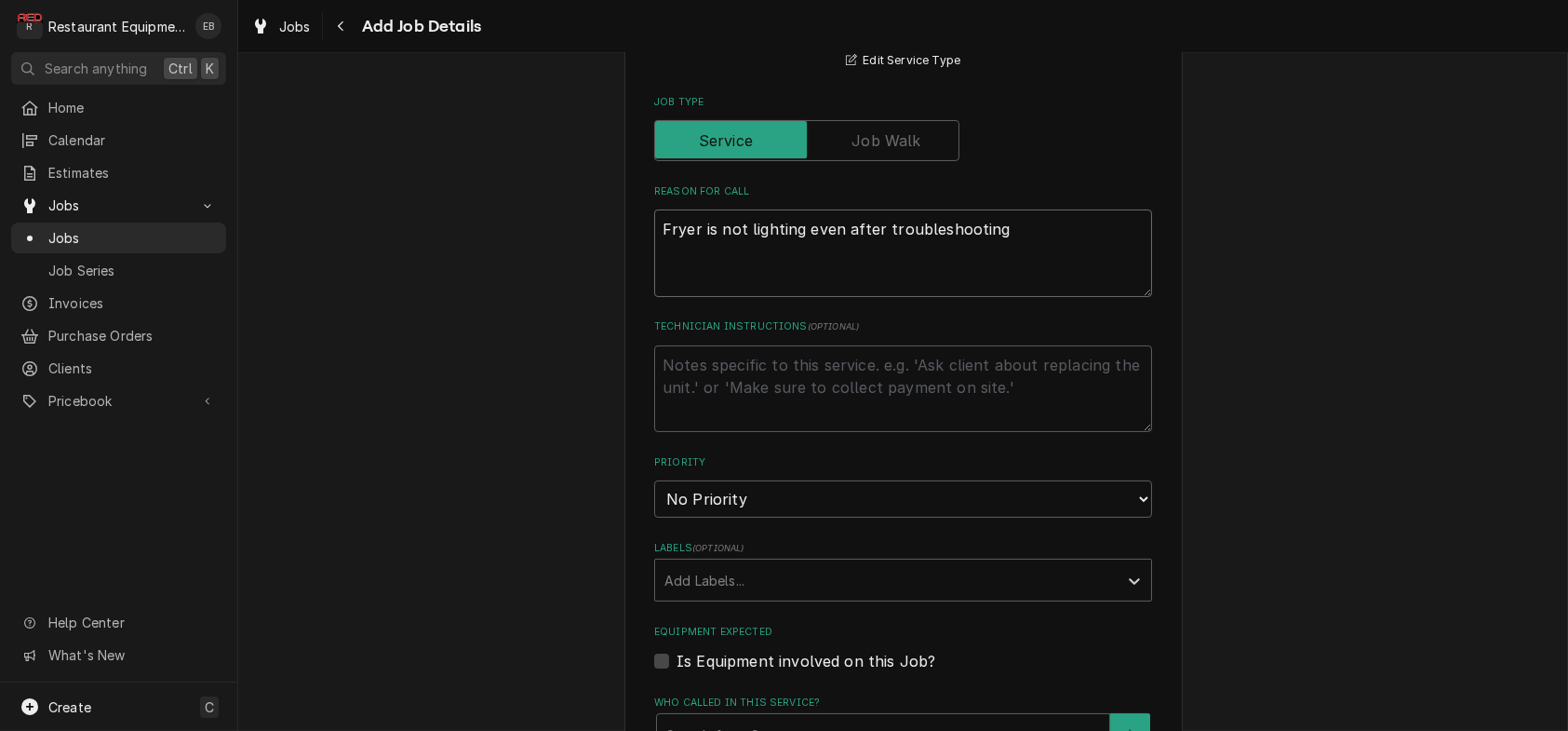
type textarea "Fryer is not lighting even after troubleshooting."
click at [654, 297] on textarea "Fryer is not lighting even after troubleshooting." at bounding box center [903, 253] width 498 height 87
type textarea "x"
type textarea "Fryer is not lighting even after troubleshooting."
type textarea "x"
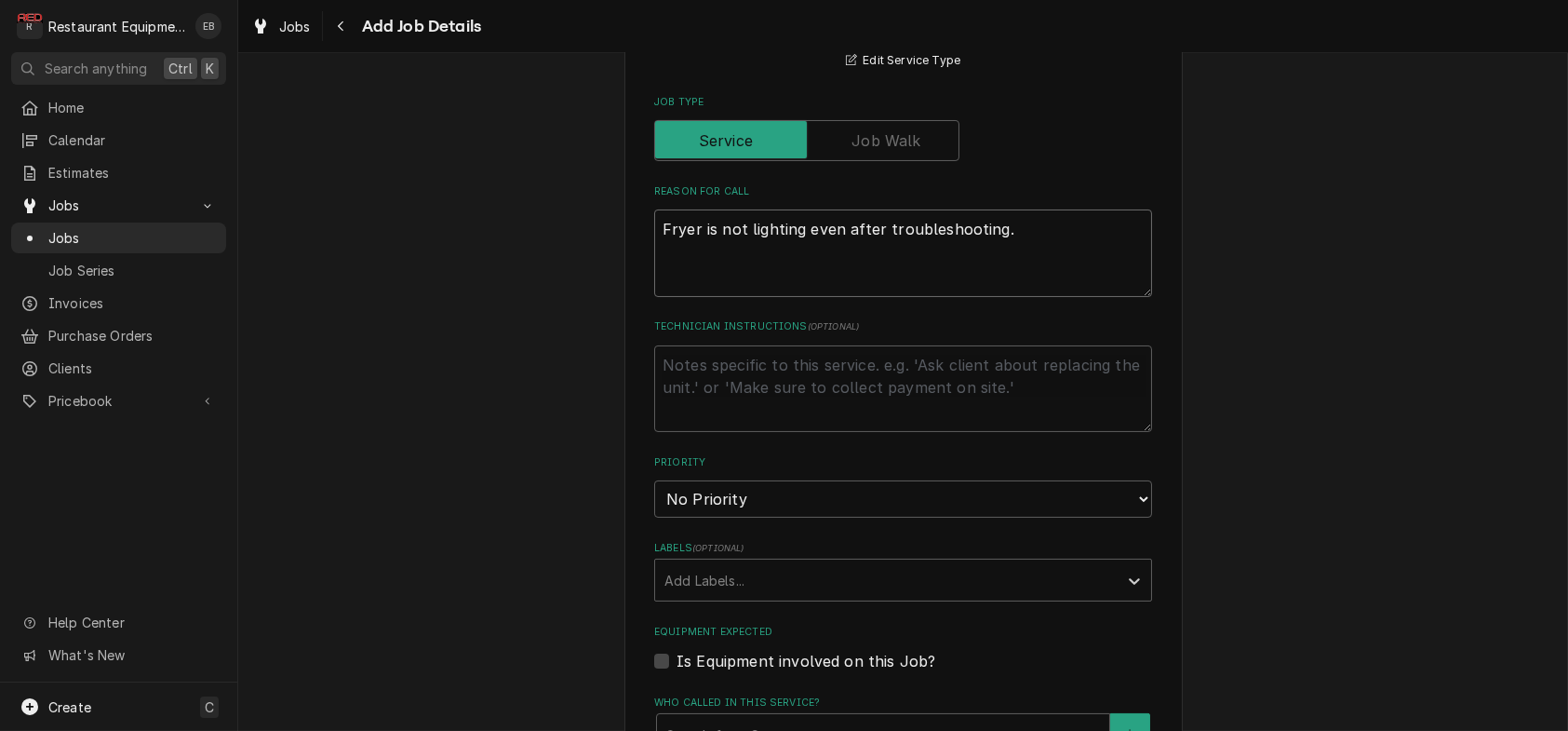
type textarea "T Fryer is not lighting even after troubleshooting."
type textarea "x"
type textarea "TN Fryer is not lighting even after troubleshooting."
type textarea "x"
type textarea "TN# Fryer is not lighting even after troubleshooting."
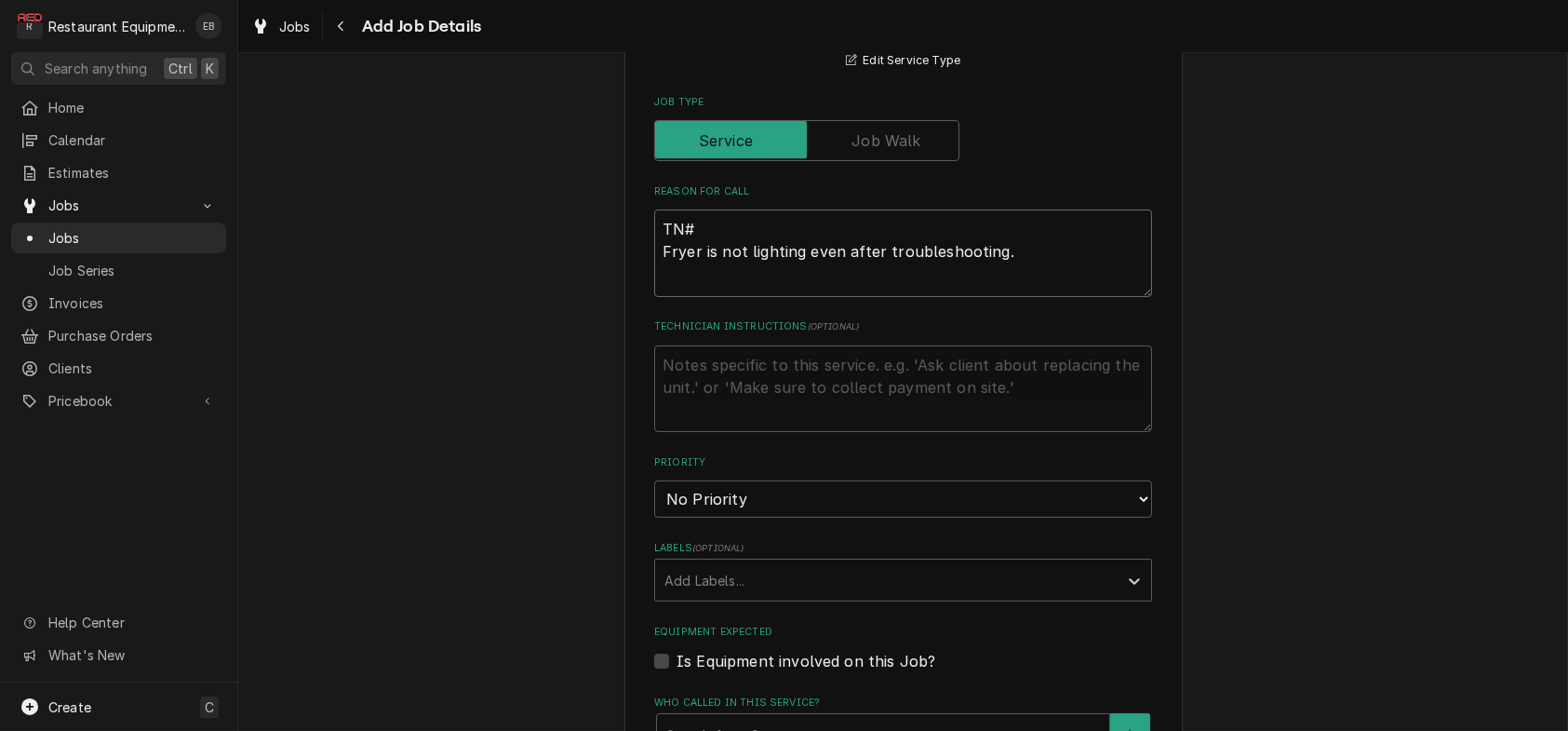
type textarea "x"
type textarea "TN# Fryer is not lighting even after troubleshooting."
type textarea "x"
type textarea "TN# 3 Fryer is not lighting even after troubleshooting."
type textarea "x"
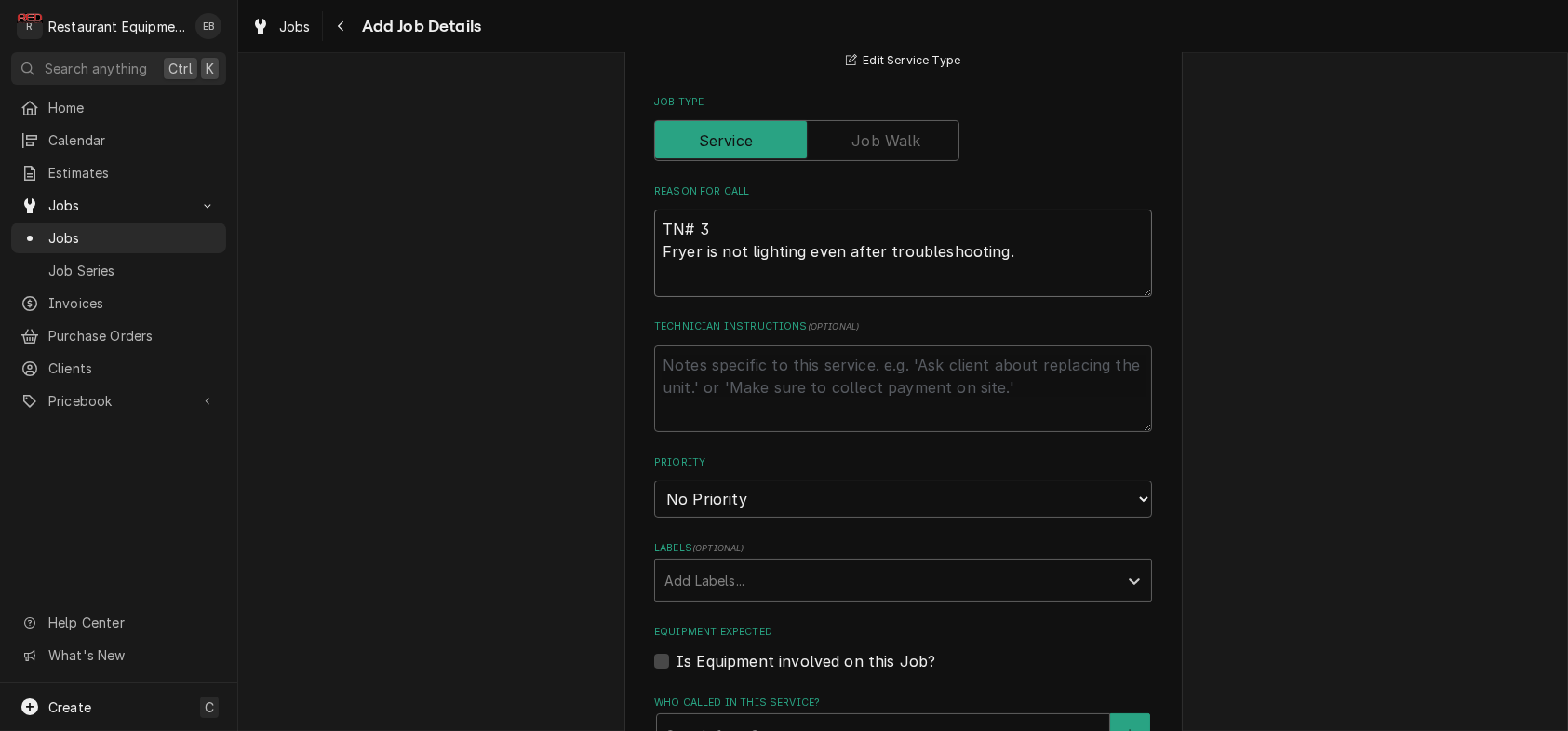
type textarea "TN# 32 Fryer is not lighting even after troubleshooting."
type textarea "x"
type textarea "TN# 323 Fryer is not lighting even after troubleshooting."
type textarea "x"
type textarea "TN# 3238 Fryer is not lighting even after troubleshooting."
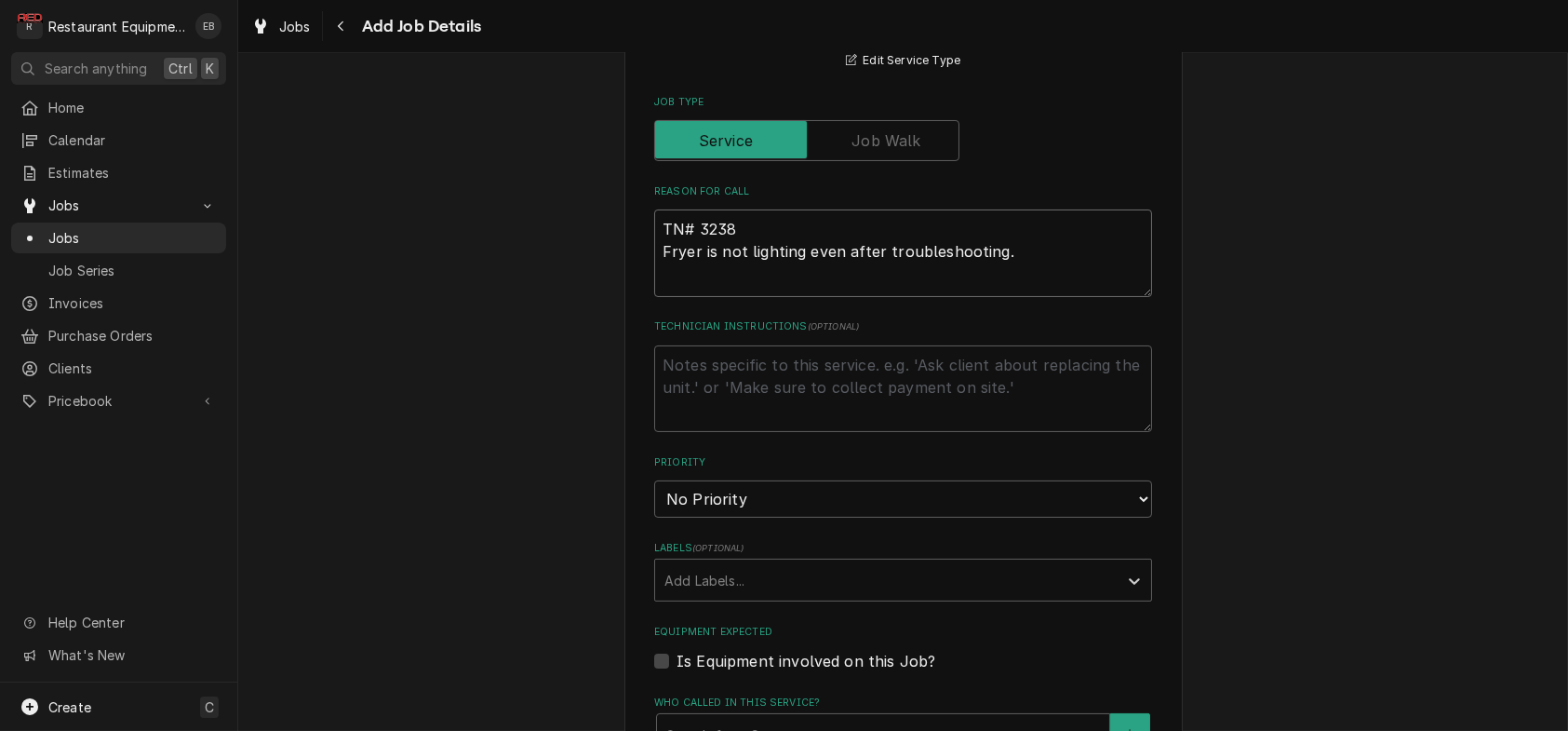
type textarea "x"
type textarea "TN# 32383 Fryer is not lighting even after troubleshooting."
type textarea "x"
type textarea "TN# 323831 Fryer is not lighting even after troubleshooting."
type textarea "x"
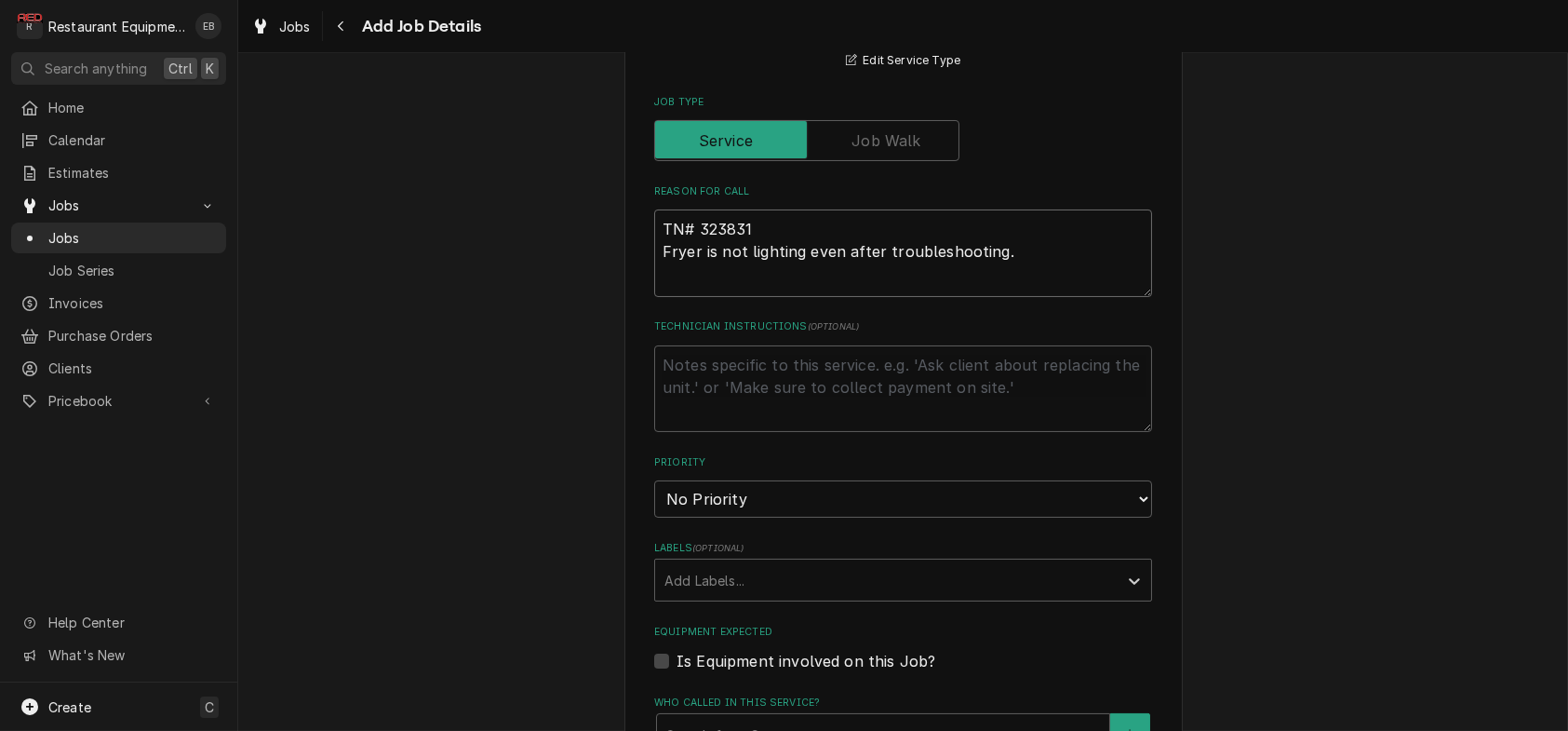
type textarea "TN# 3238318 Fryer is not lighting even after troubleshooting."
type textarea "x"
type textarea "TN# 32383188 Fryer is not lighting even after troubleshooting."
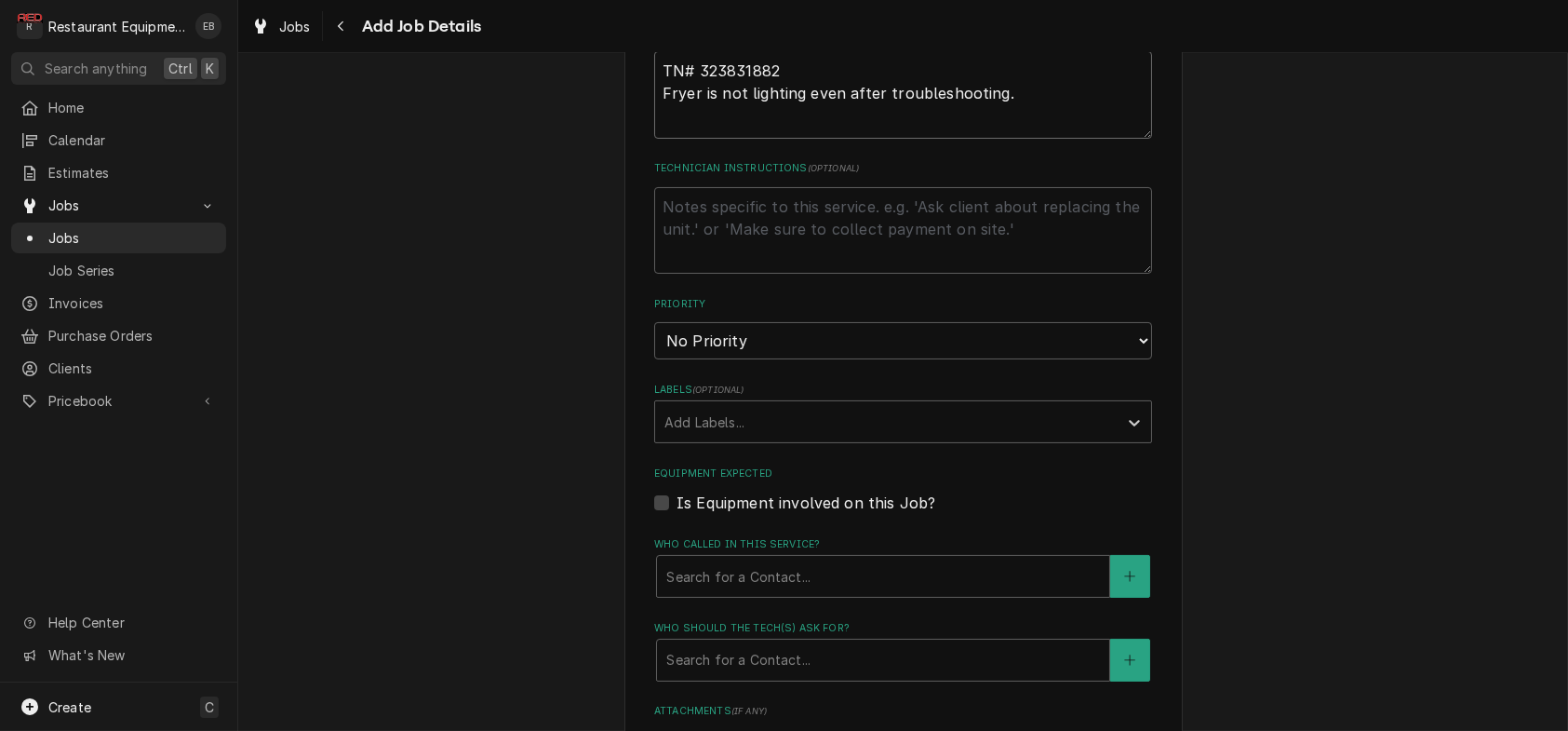
scroll to position [869, 0]
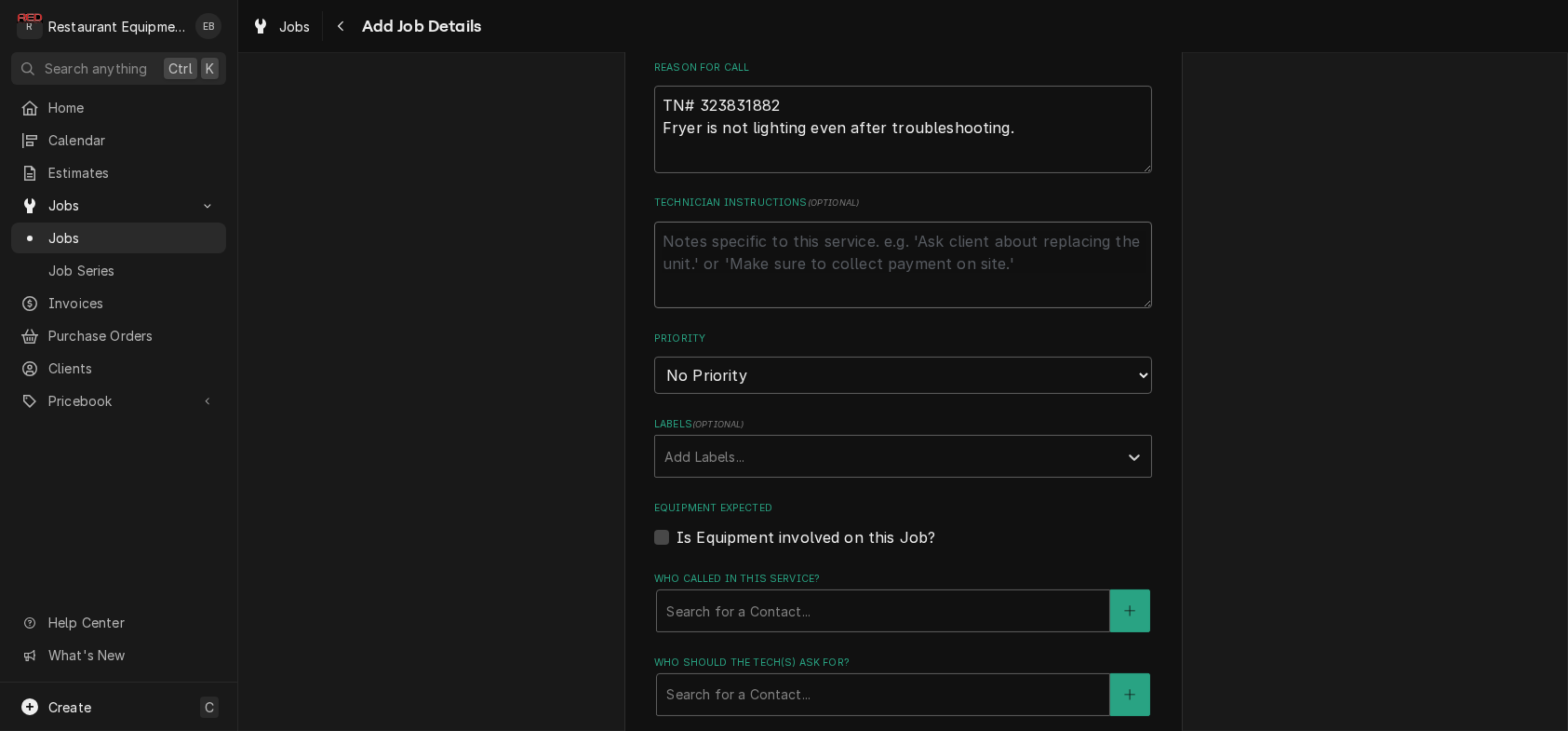
click at [814, 309] on textarea "Technician Instructions ( optional )" at bounding box center [903, 265] width 498 height 87
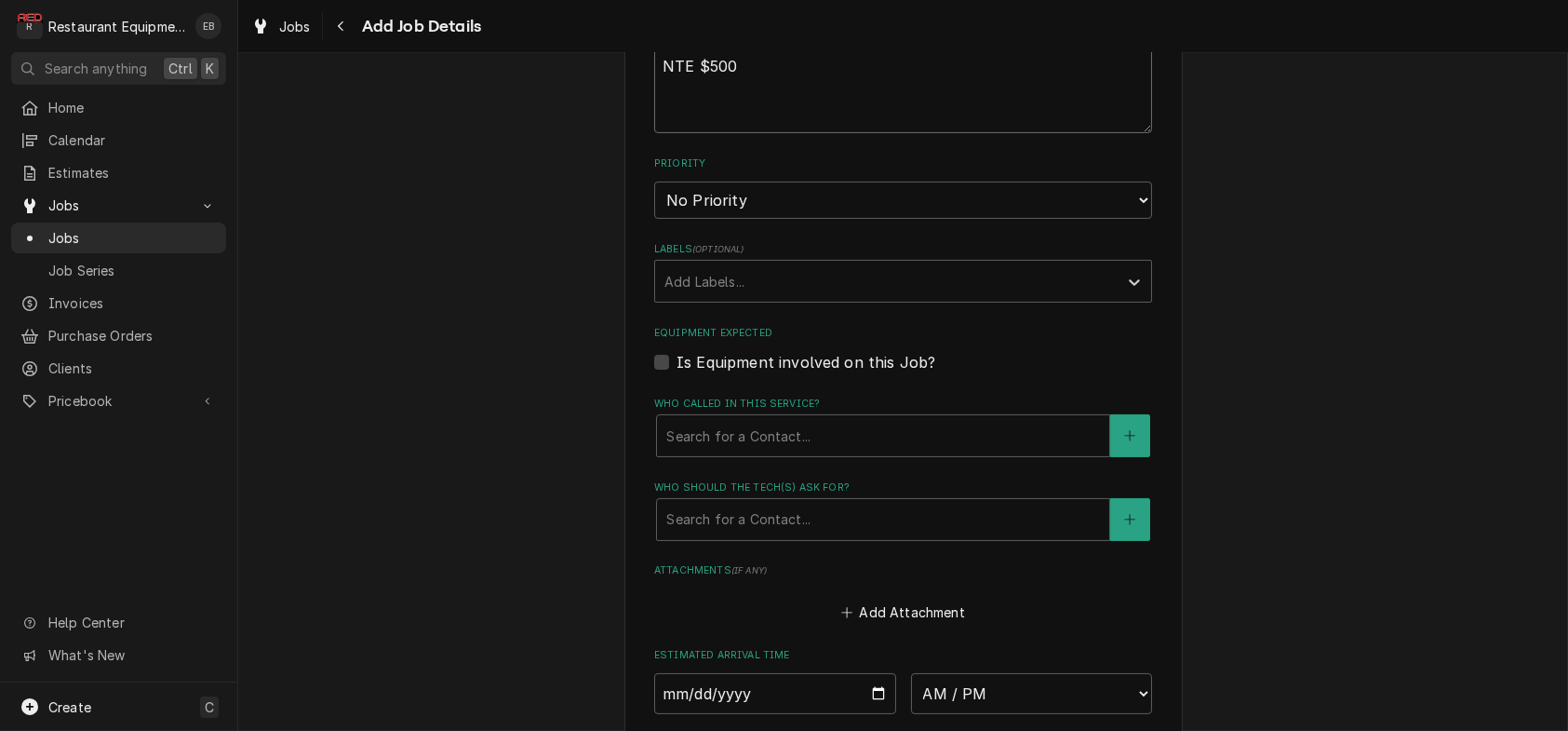
scroll to position [1055, 0]
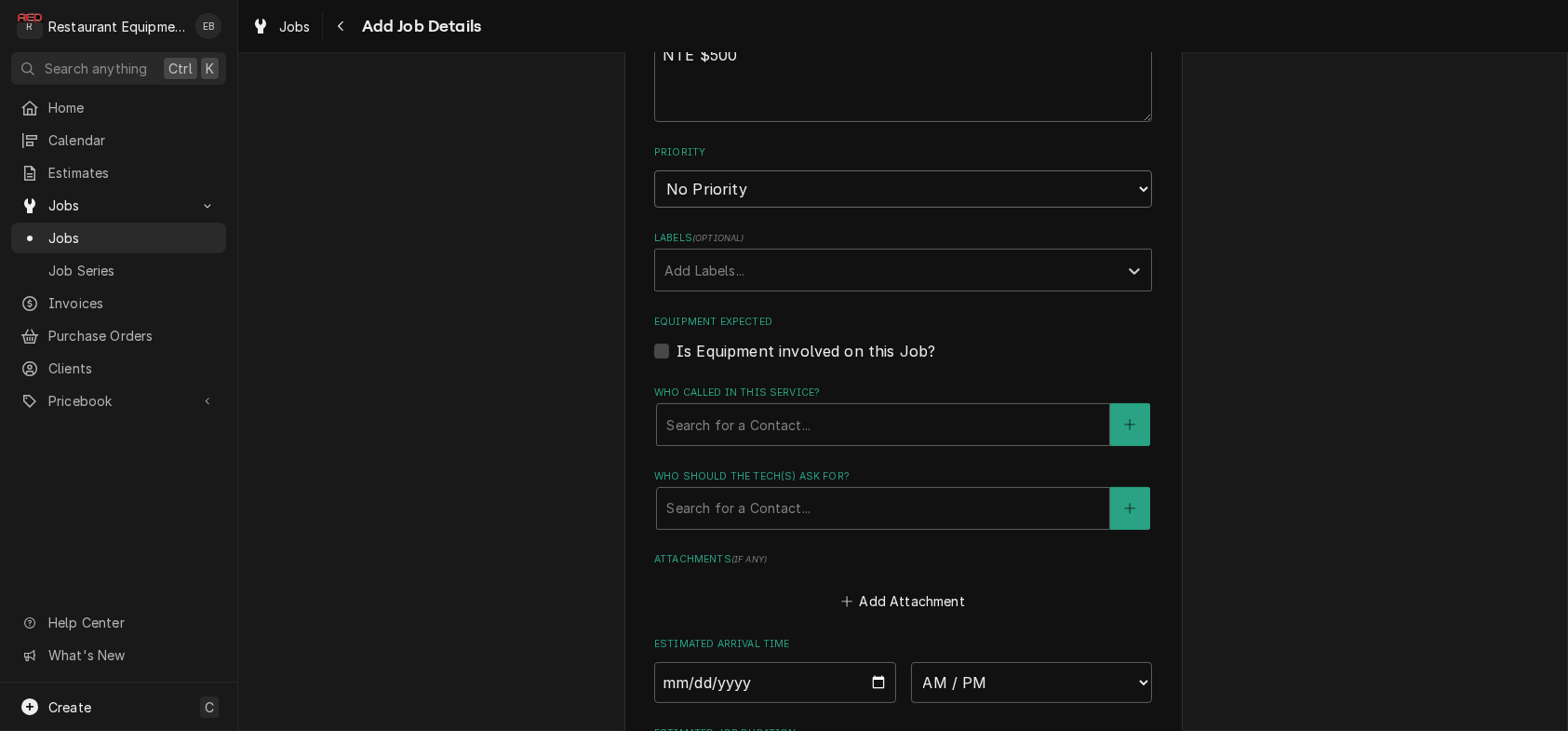
click at [770, 207] on select "No Priority Urgent High Medium Low" at bounding box center [903, 188] width 498 height 37
click at [654, 207] on select "No Priority Urgent High Medium Low" at bounding box center [903, 188] width 498 height 37
click at [789, 287] on div "Labels" at bounding box center [886, 269] width 444 height 33
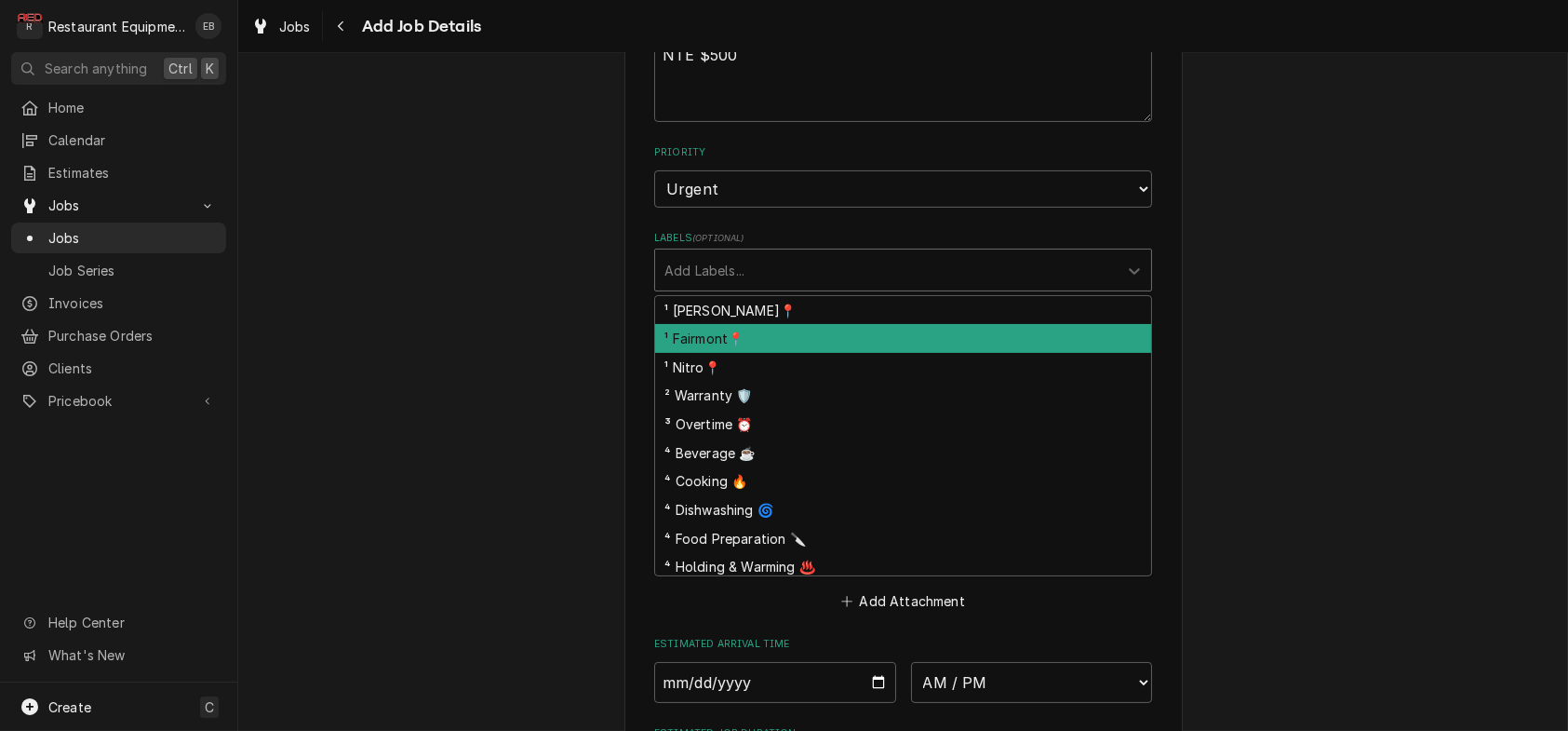
click at [765, 353] on div "¹ Fairmont📍" at bounding box center [903, 338] width 496 height 28
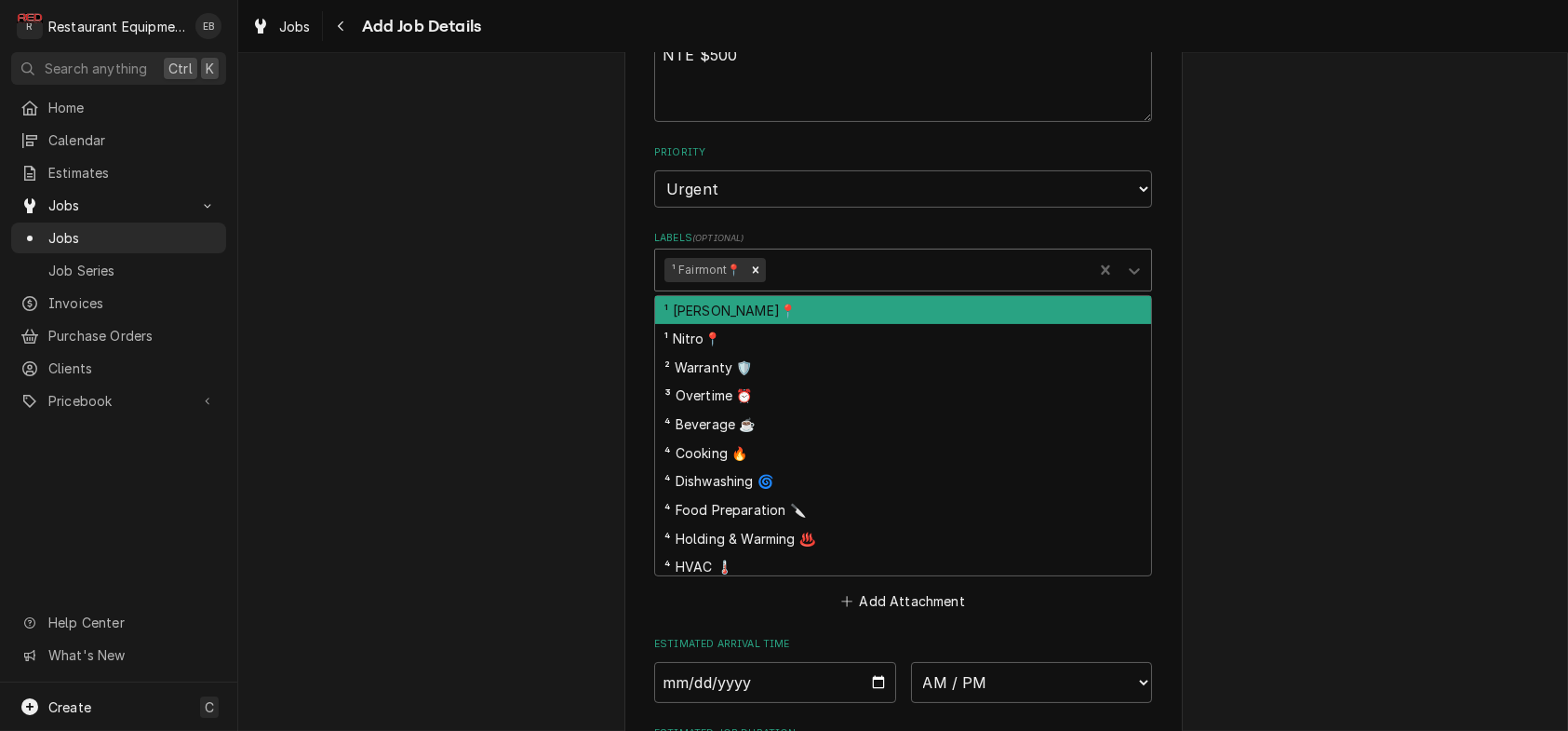
click at [817, 287] on div "Labels" at bounding box center [925, 269] width 314 height 33
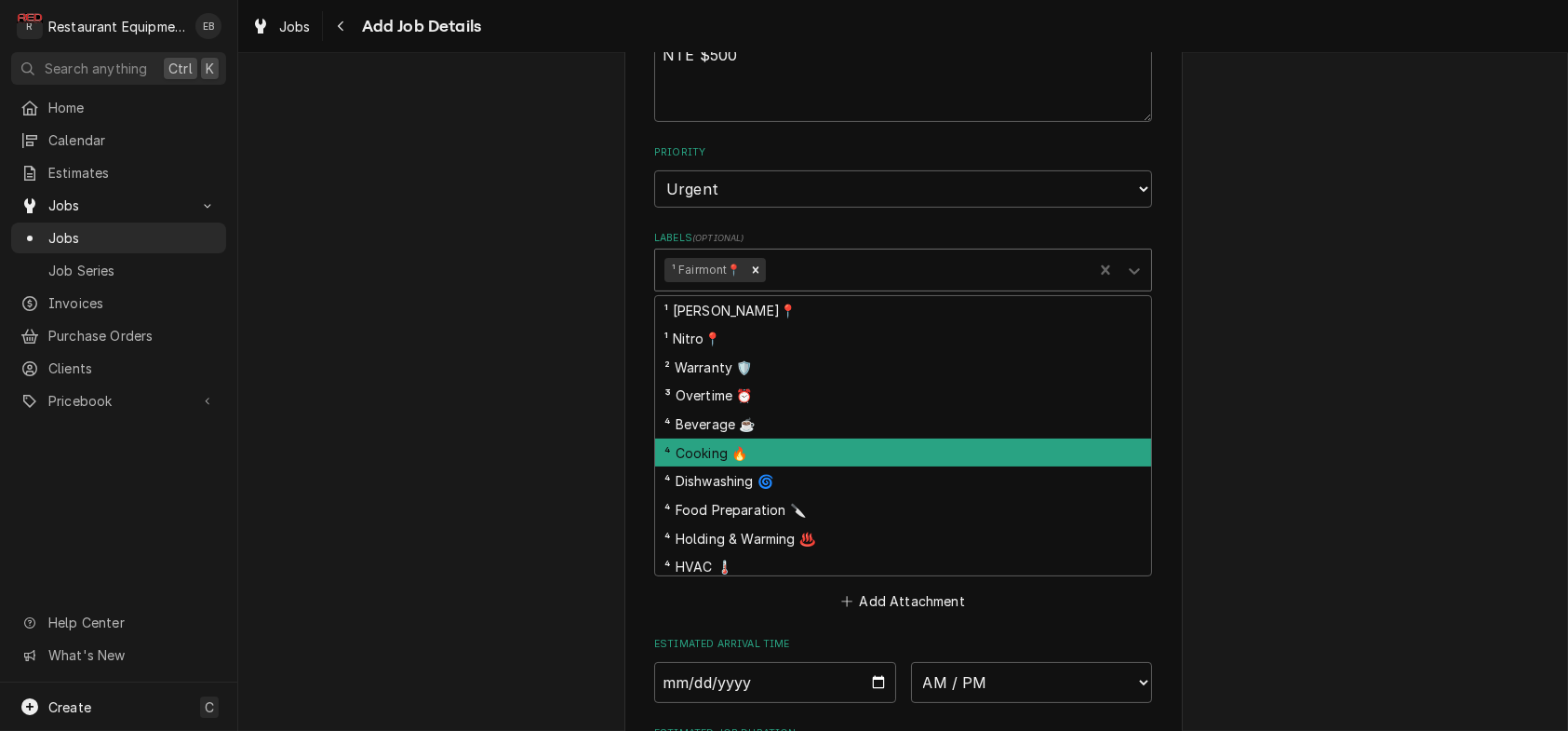
click at [773, 468] on div "⁴ Cooking 🔥" at bounding box center [903, 453] width 496 height 28
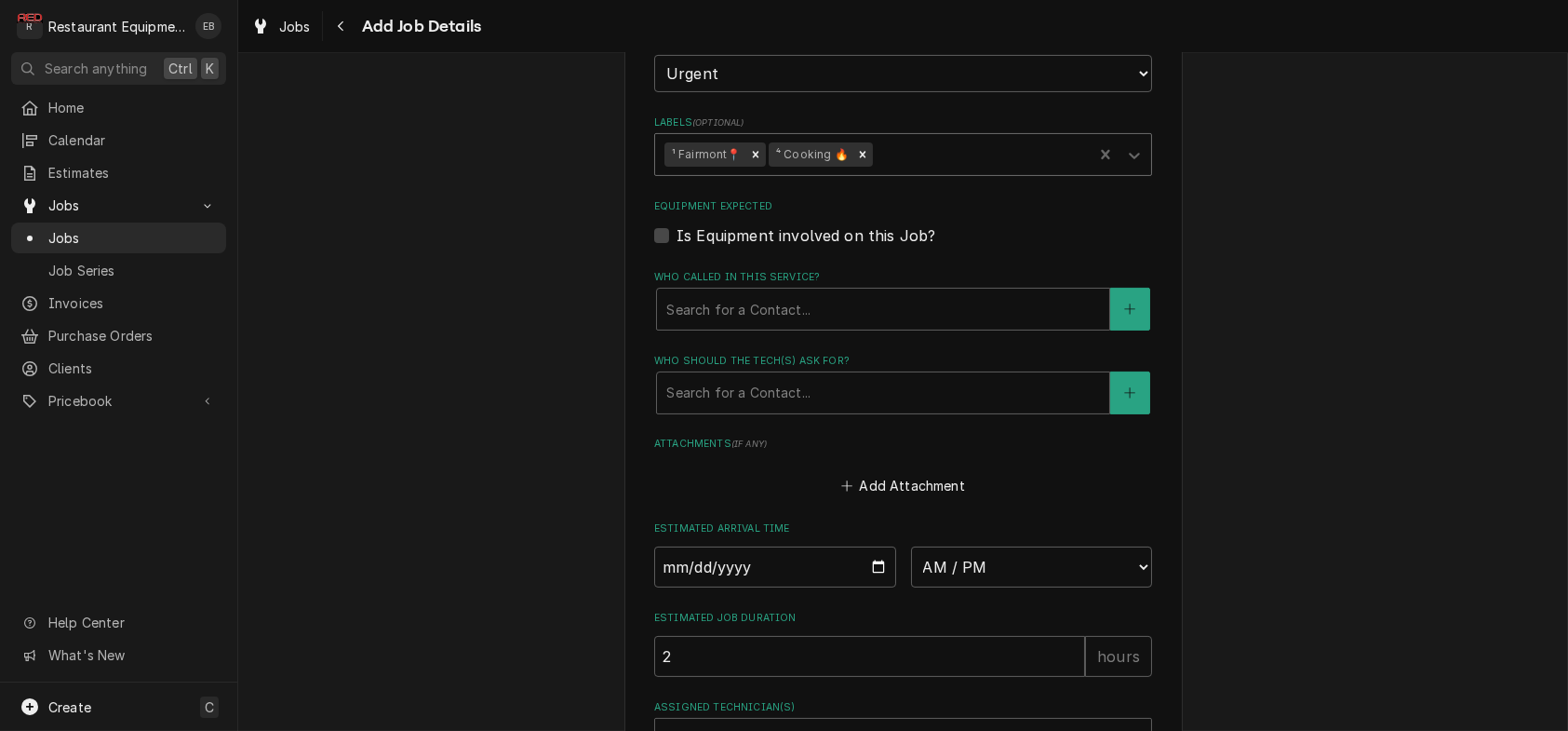
scroll to position [1179, 0]
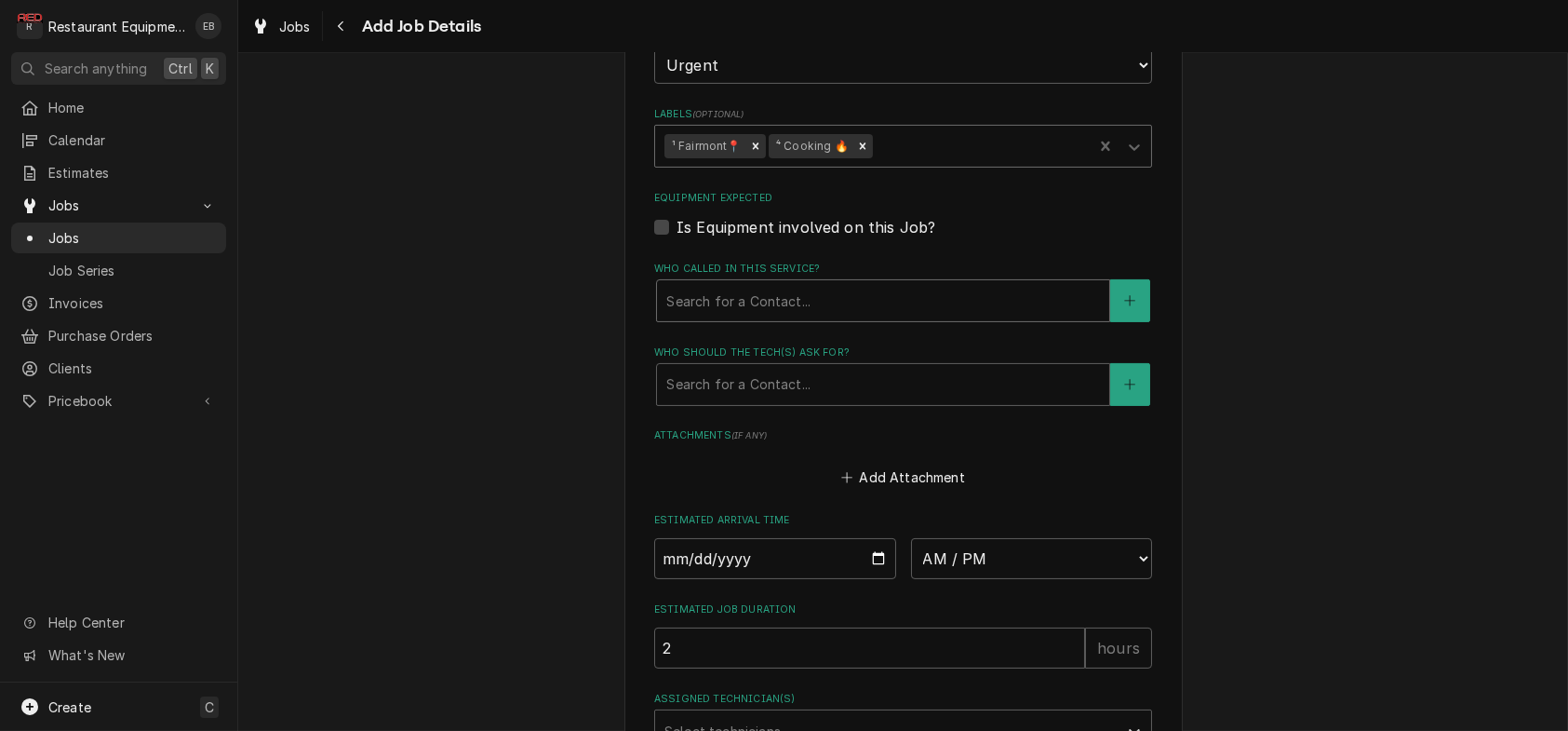
click at [776, 317] on div "Who called in this service?" at bounding box center [883, 300] width 433 height 33
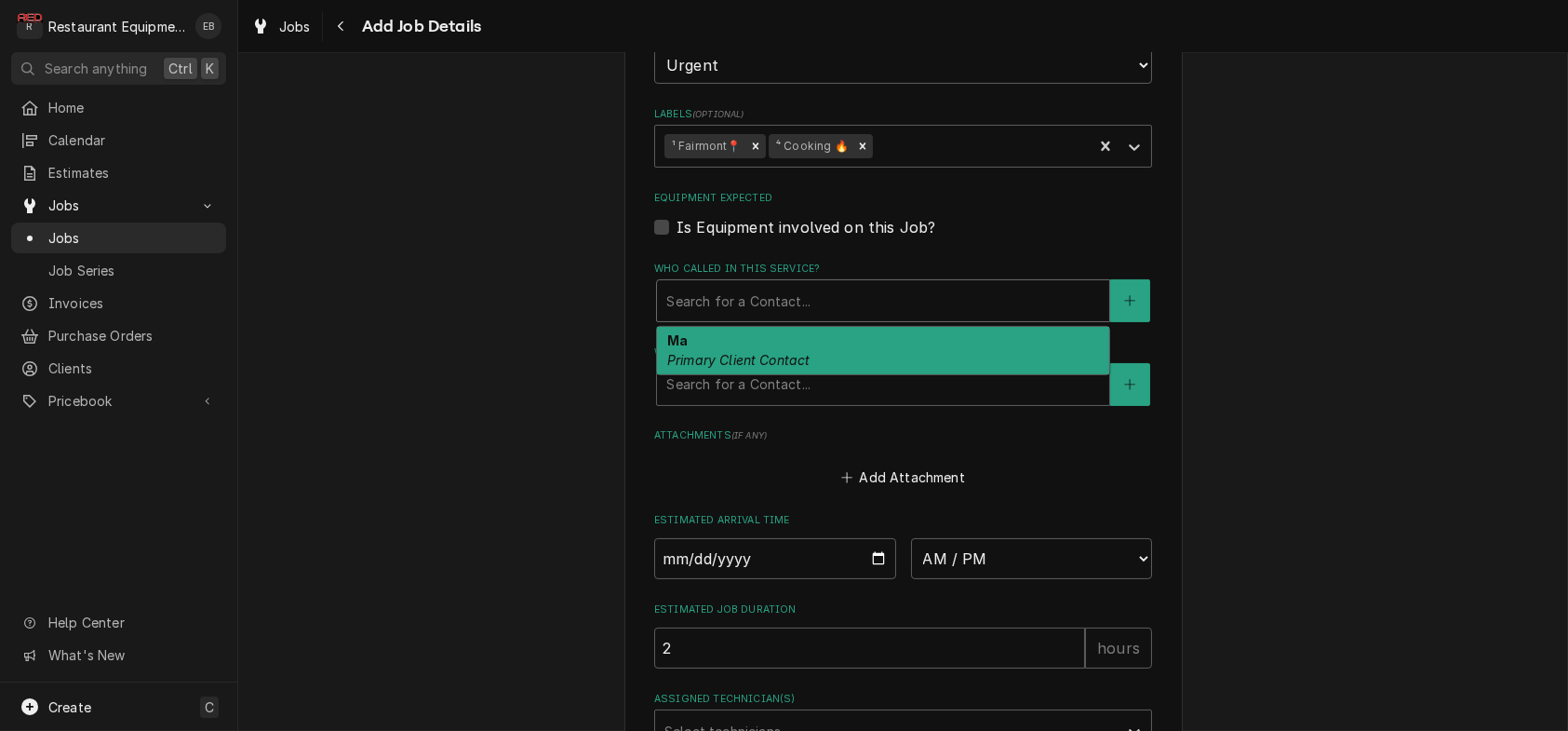
click at [779, 375] on div "Ma Primary Client Contact" at bounding box center [883, 350] width 452 height 48
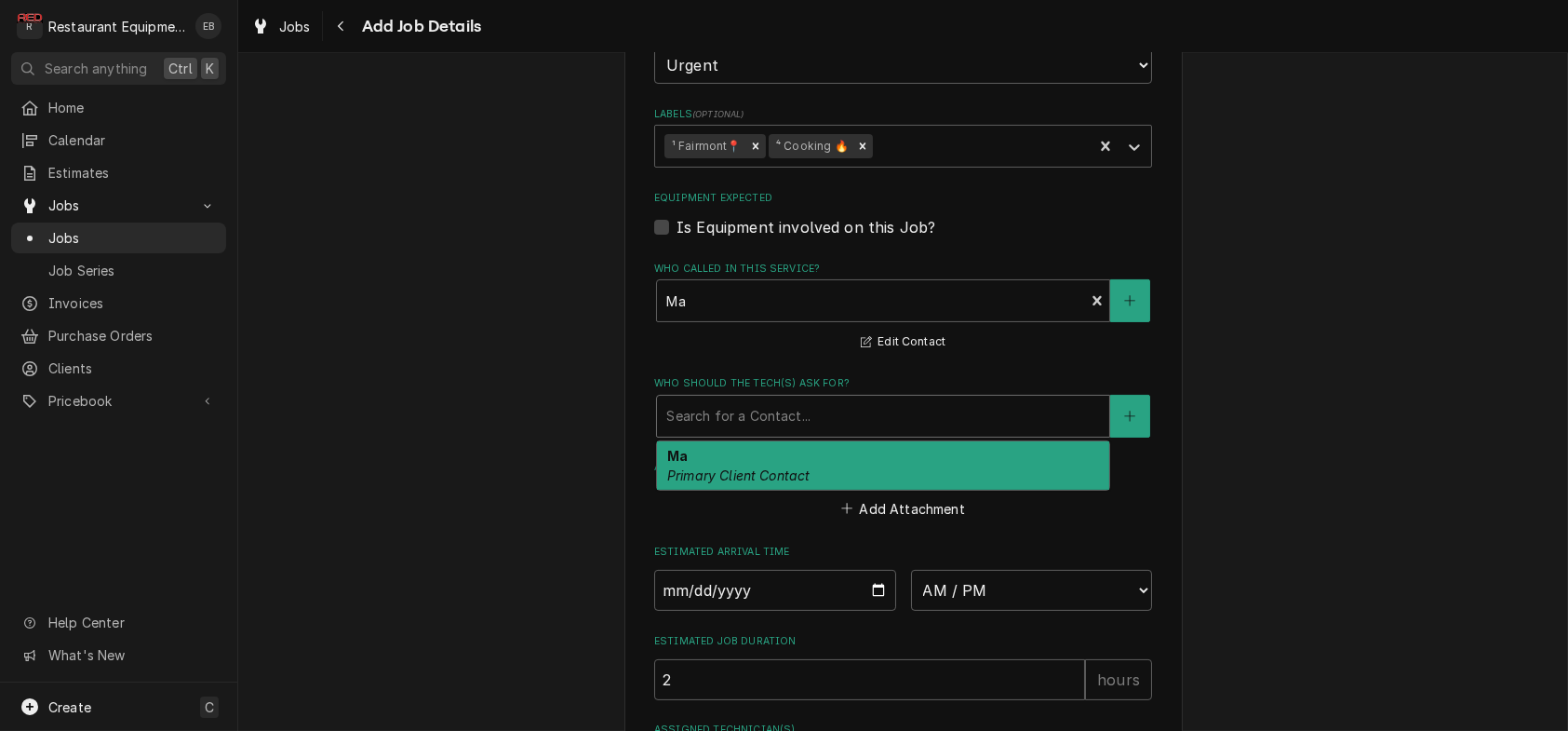
click at [753, 433] on div "Who should the tech(s) ask for?" at bounding box center [883, 416] width 433 height 33
click at [737, 483] on em "Primary Client Contact" at bounding box center [738, 475] width 143 height 16
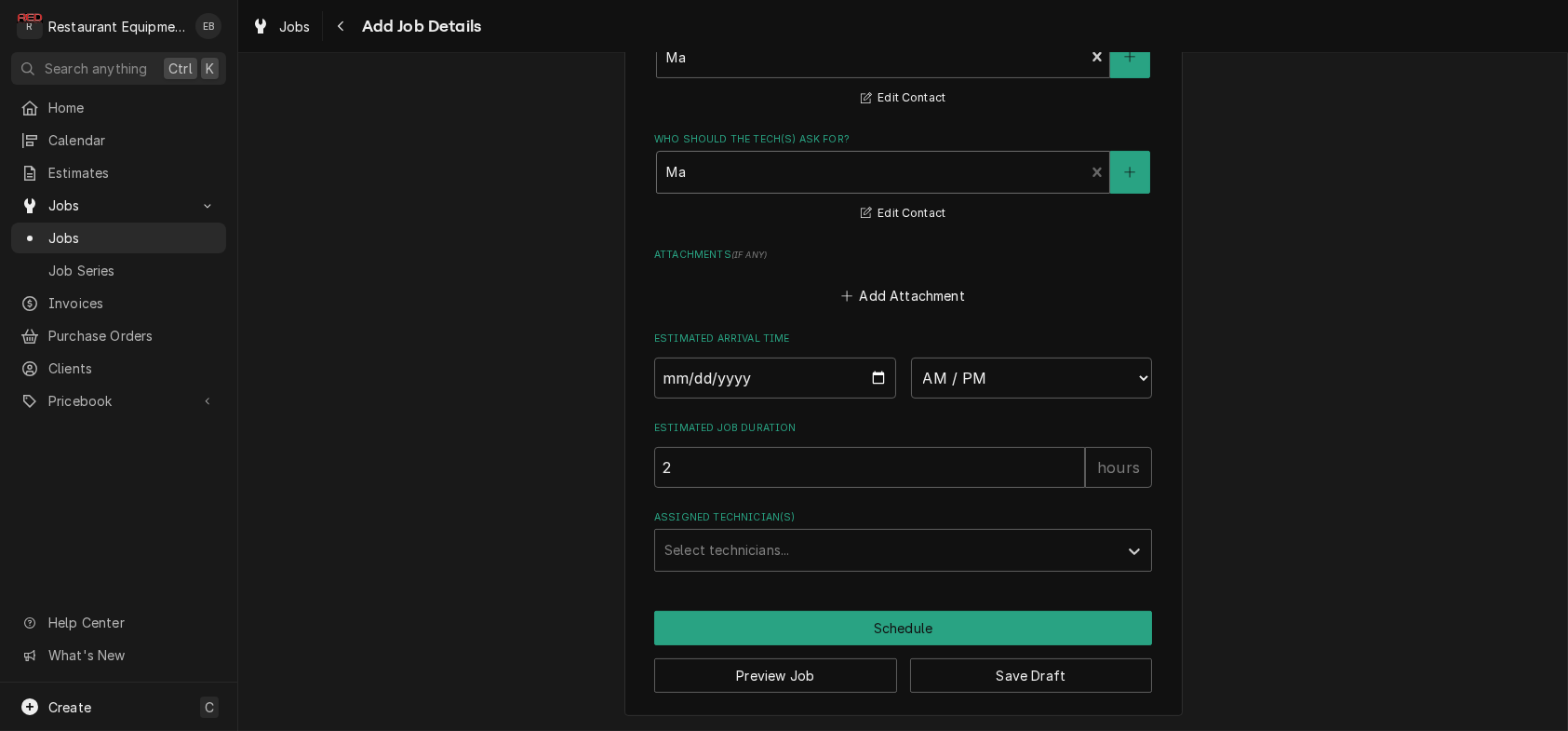
scroll to position [1428, 0]
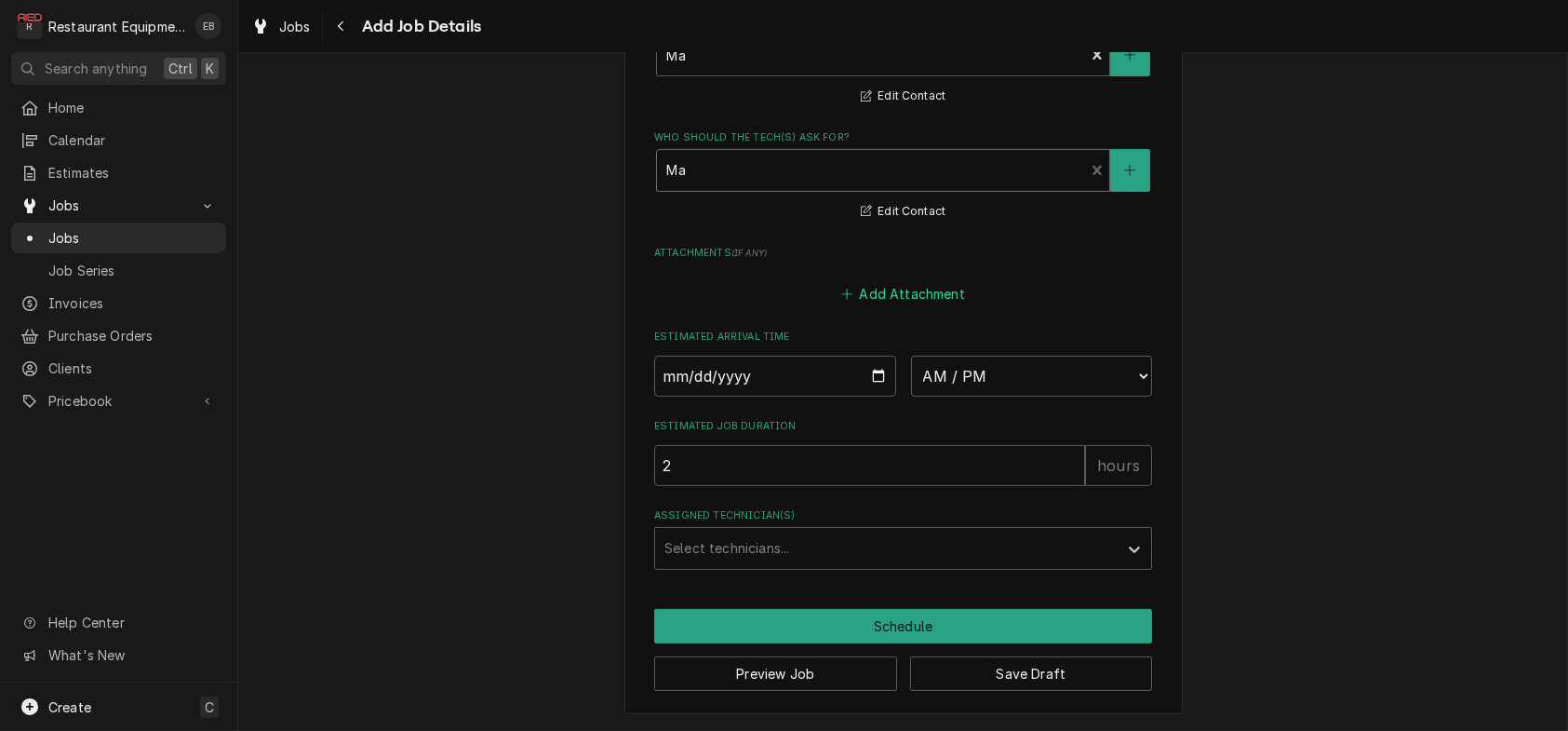
click at [925, 308] on button "Add Attachment" at bounding box center [904, 294] width 131 height 27
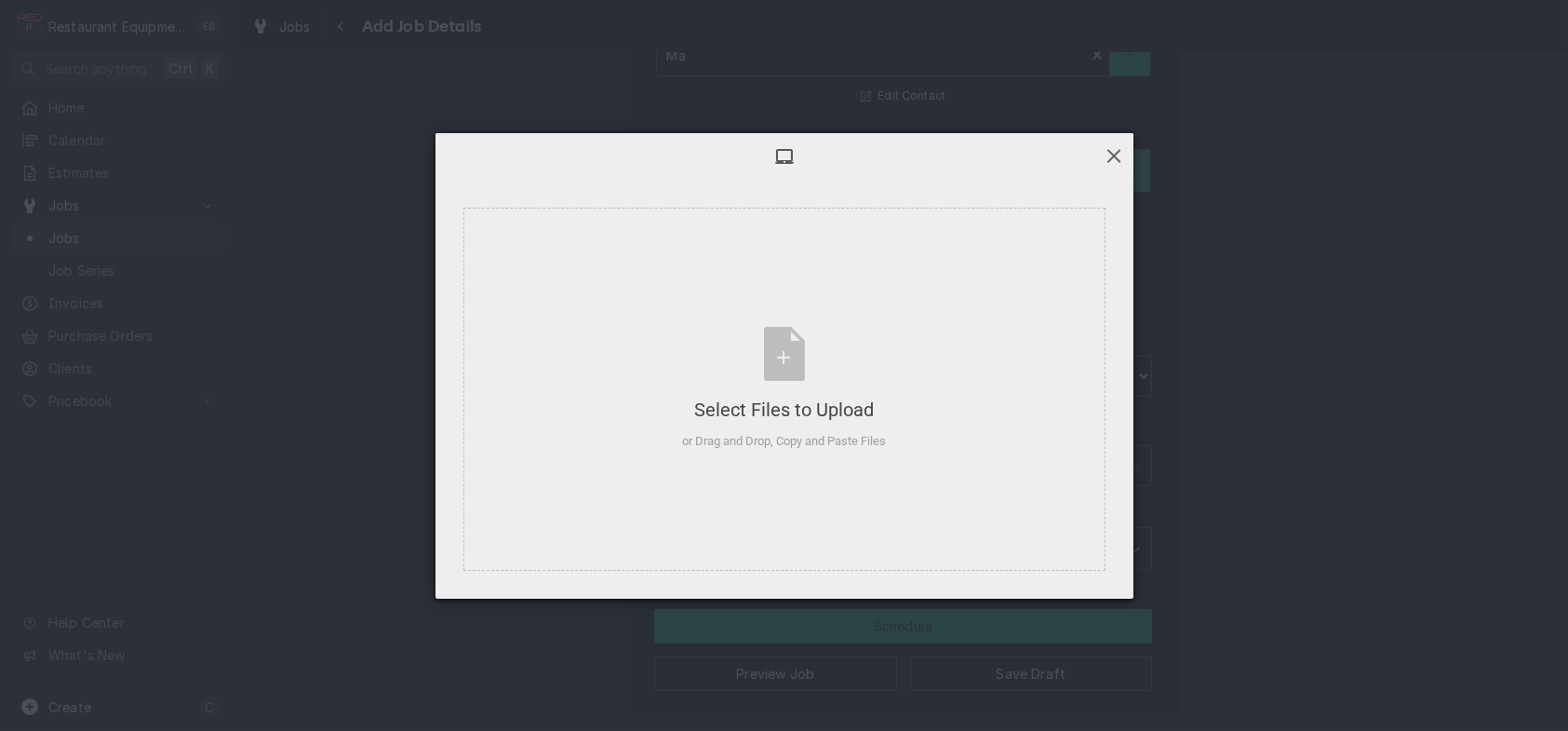
click at [1118, 154] on span at bounding box center [1114, 155] width 21 height 21
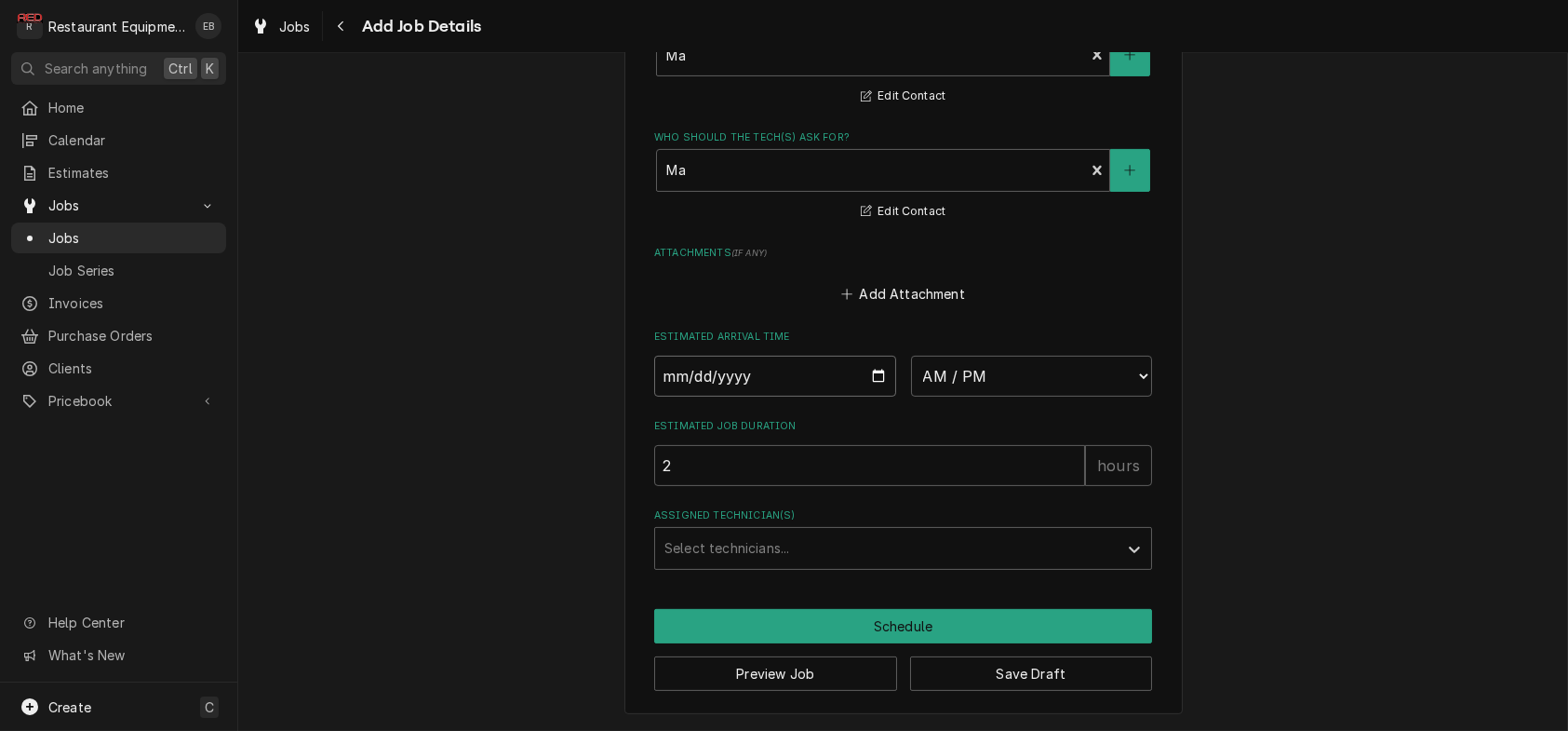
click at [878, 397] on input "Date" at bounding box center [775, 376] width 242 height 41
click at [1063, 397] on select "AM / PM 6:00 AM 6:15 AM 6:30 AM 6:45 AM 7:00 AM 7:15 AM 7:30 AM 7:45 AM 8:00 AM…" at bounding box center [1032, 376] width 242 height 41
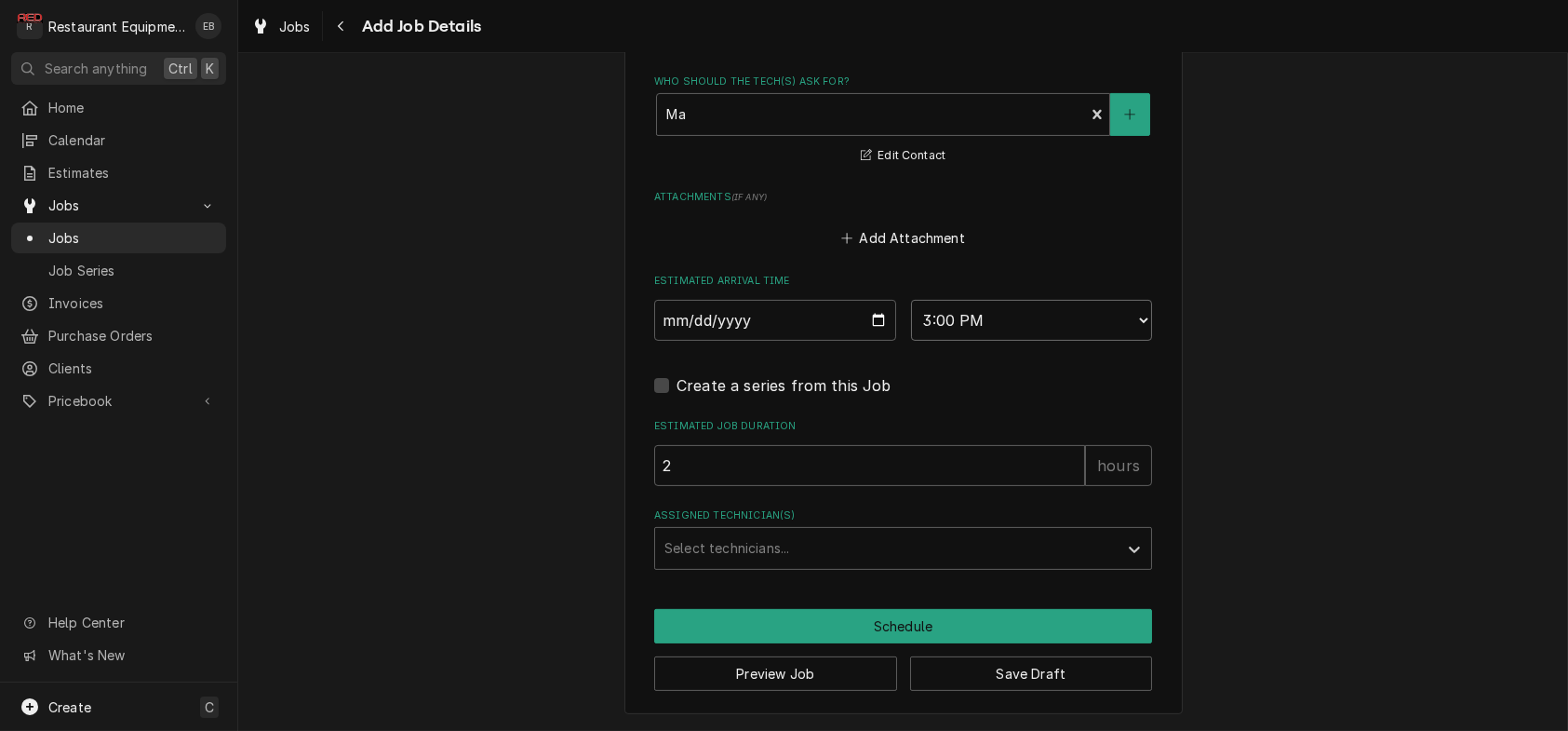
scroll to position [1676, 0]
click at [805, 564] on div "Assigned Technician(s)" at bounding box center [886, 548] width 444 height 33
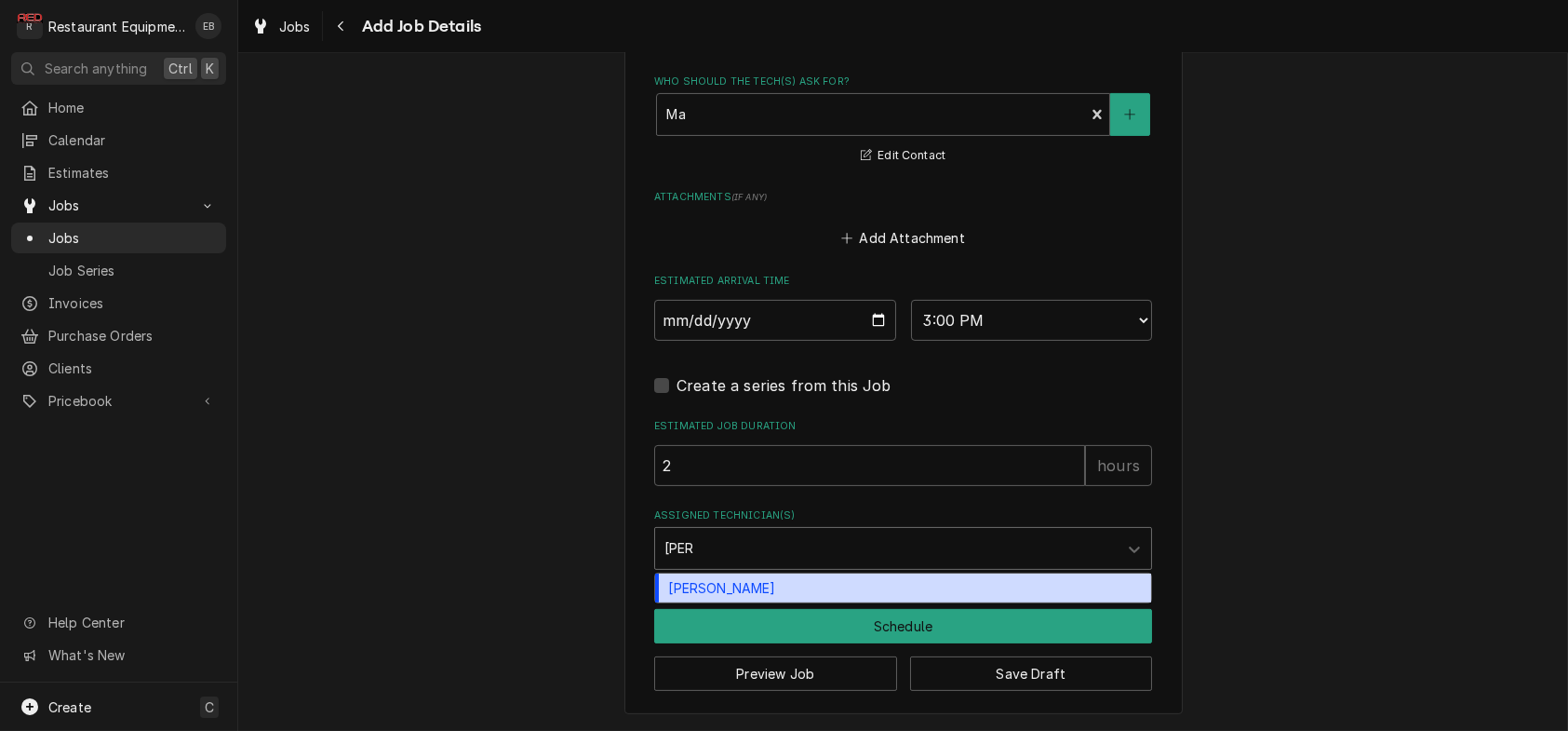
click at [792, 602] on div "Wesley Fisher" at bounding box center [903, 588] width 496 height 28
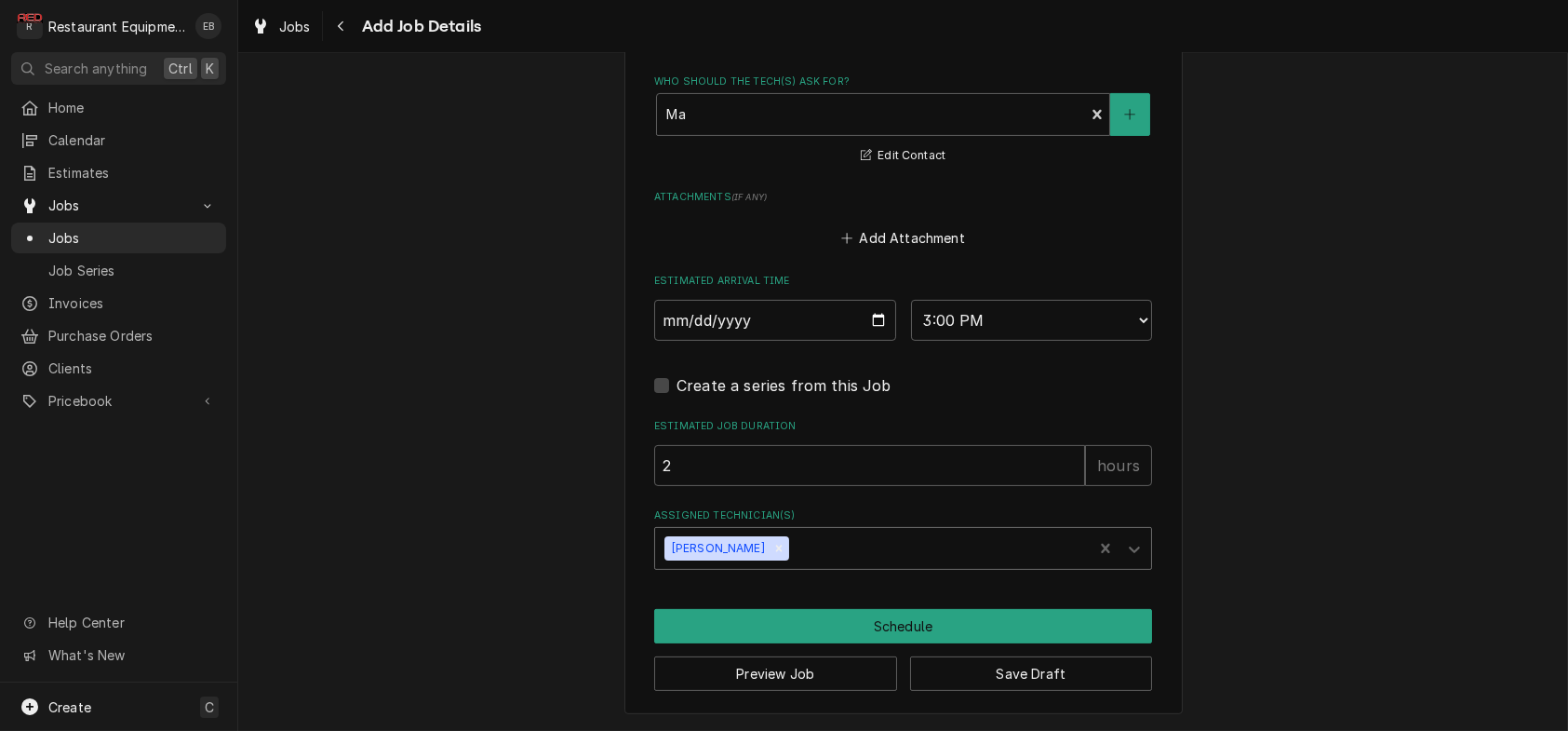
scroll to position [1709, 0]
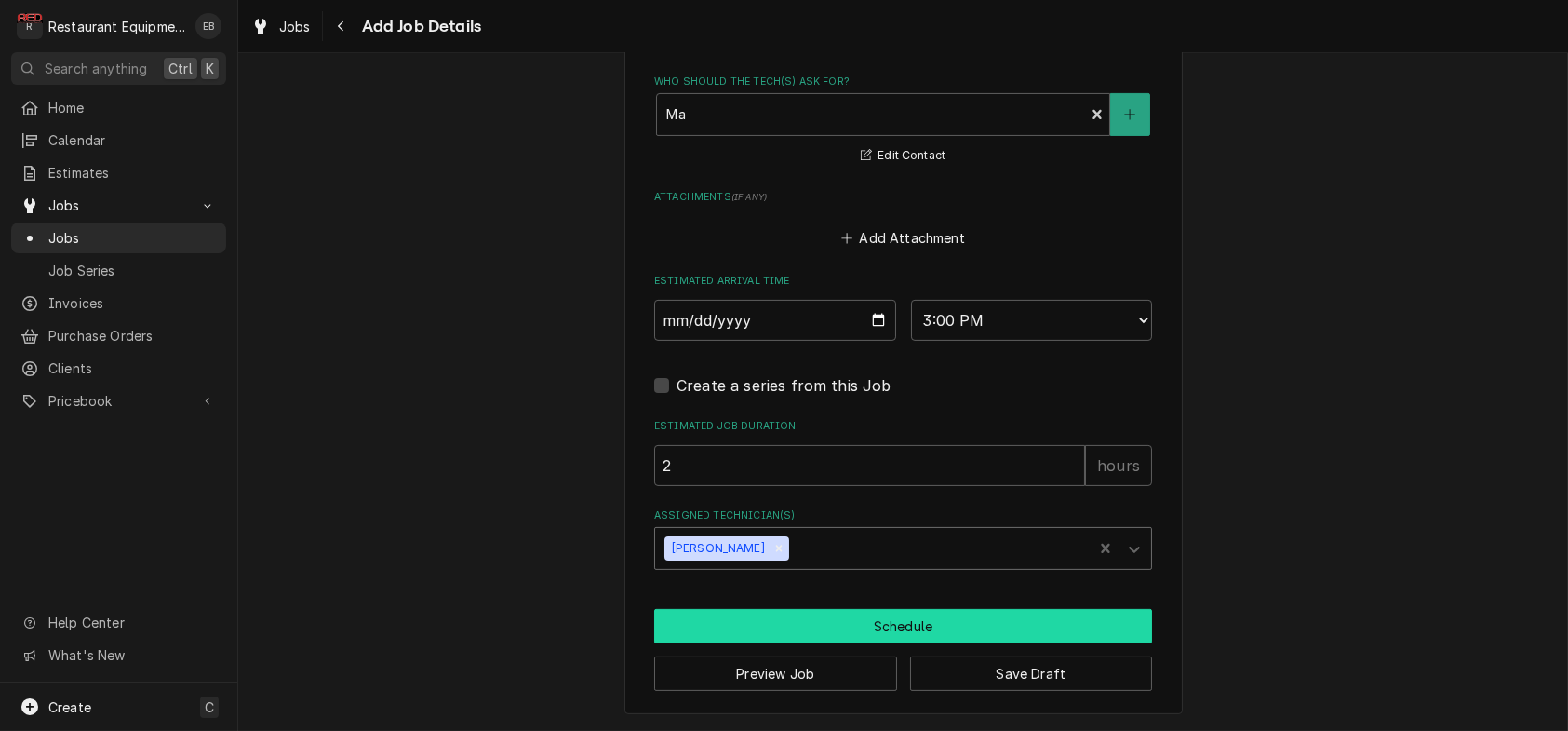
click at [925, 615] on button "Schedule" at bounding box center [903, 626] width 498 height 34
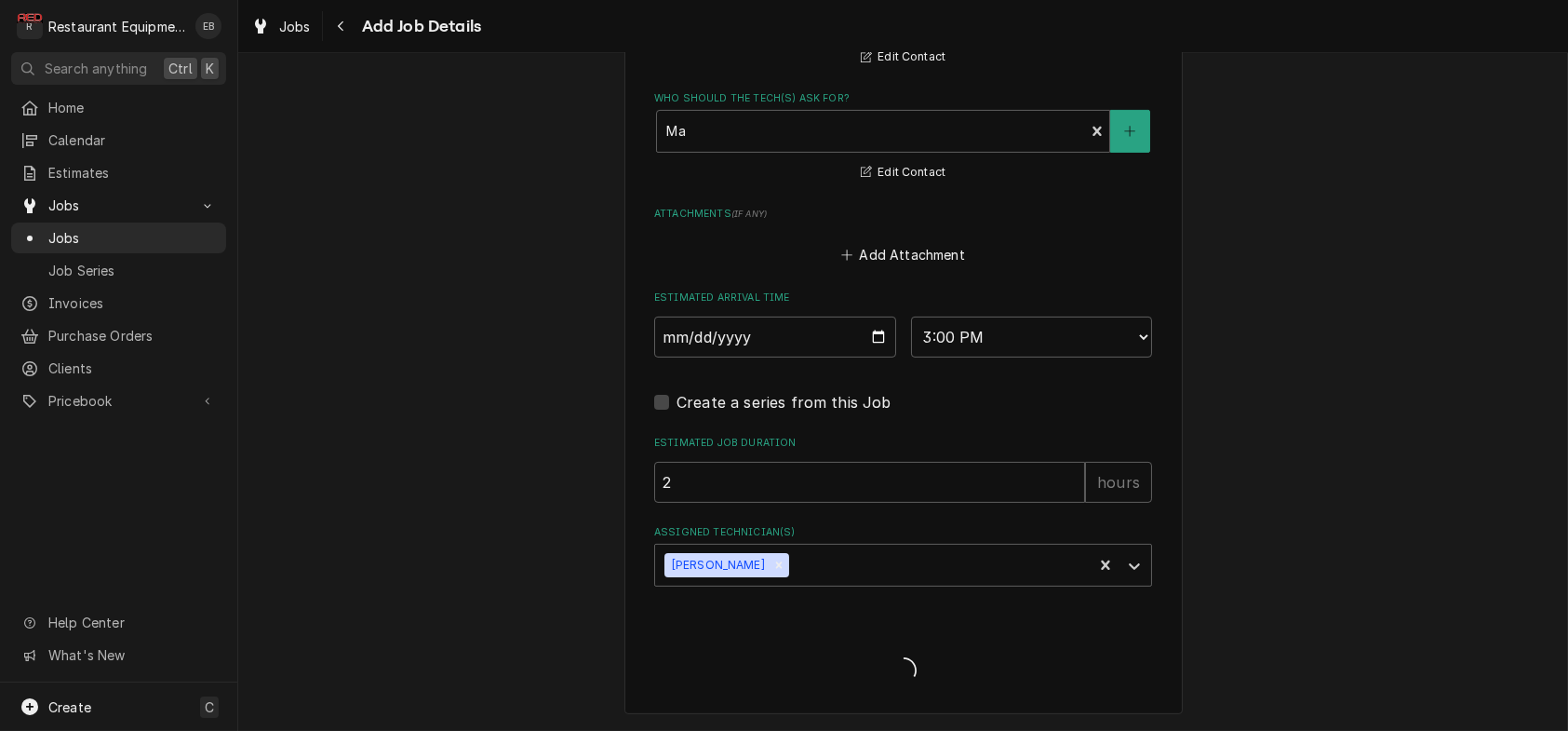
scroll to position [1692, 0]
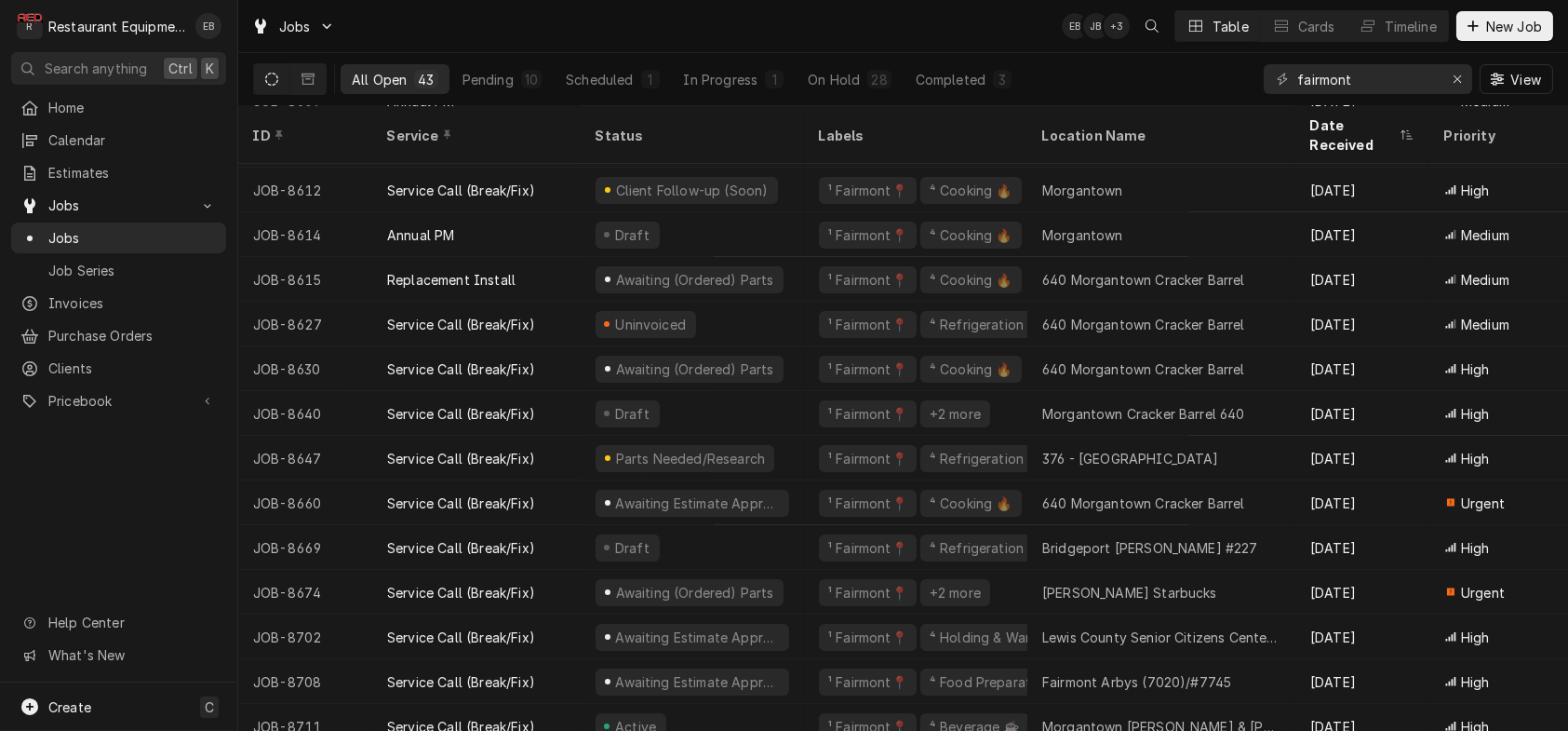
scroll to position [1369, 0]
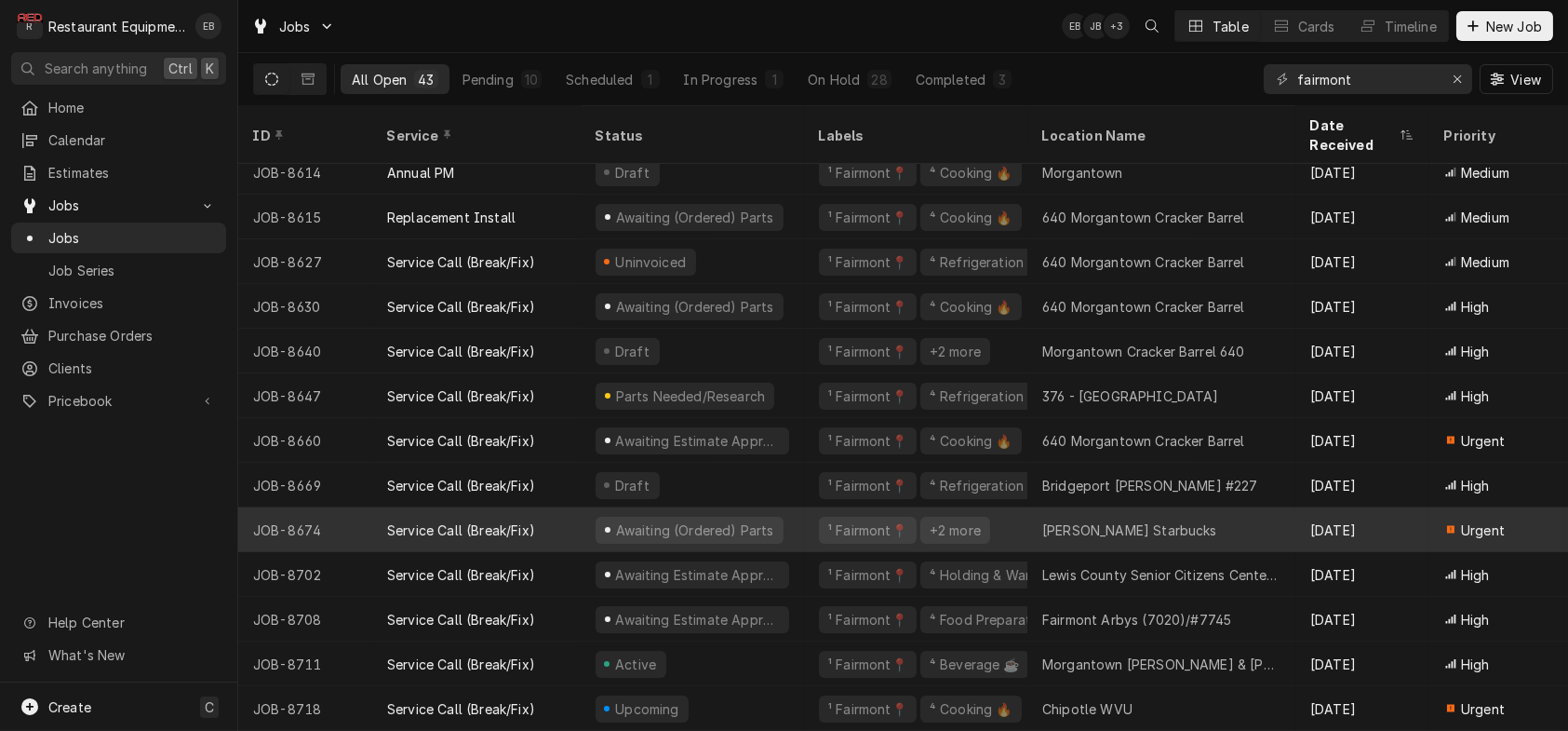
click at [819, 522] on div "¹ Fairmont📍 +2 more" at bounding box center [916, 529] width 223 height 45
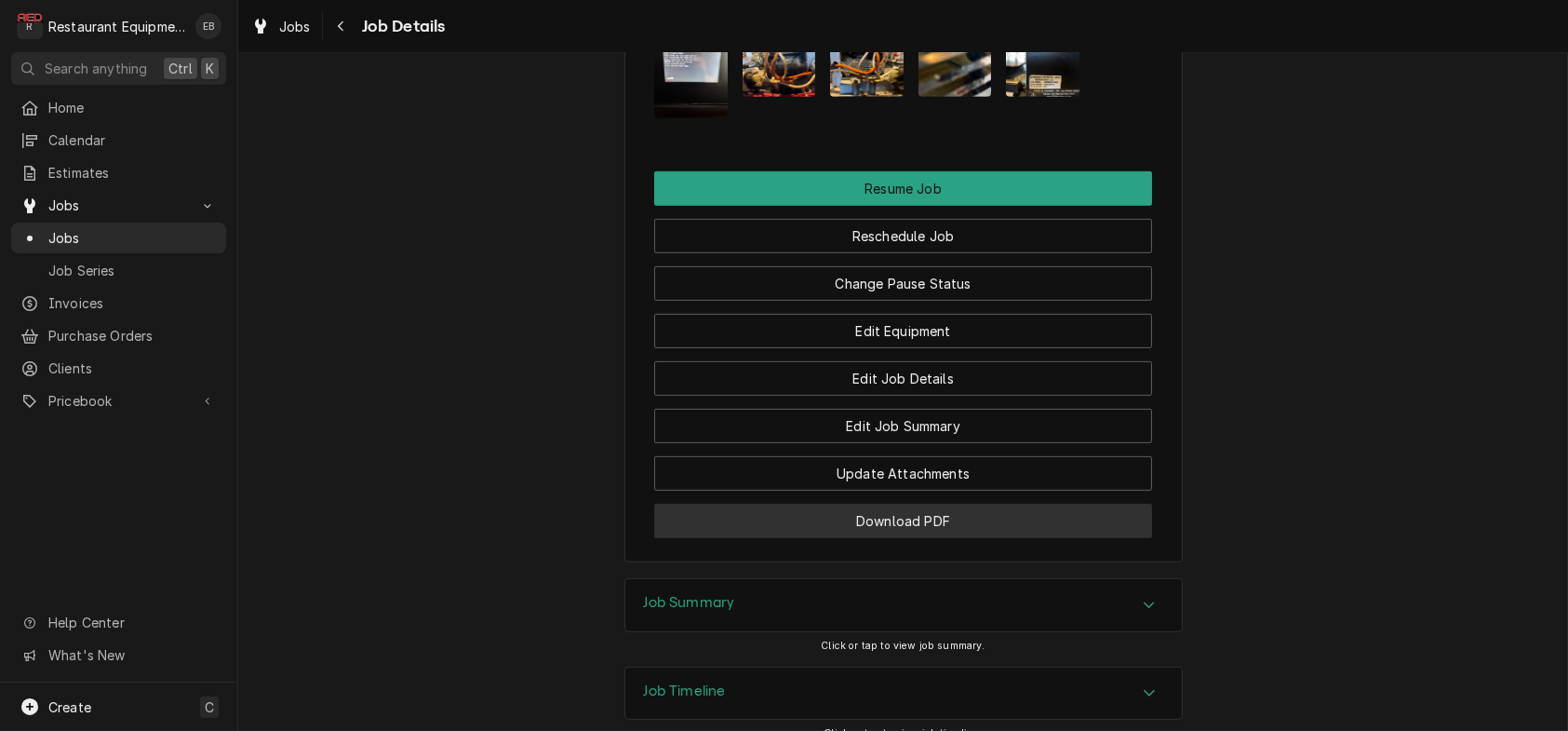
scroll to position [2793, 0]
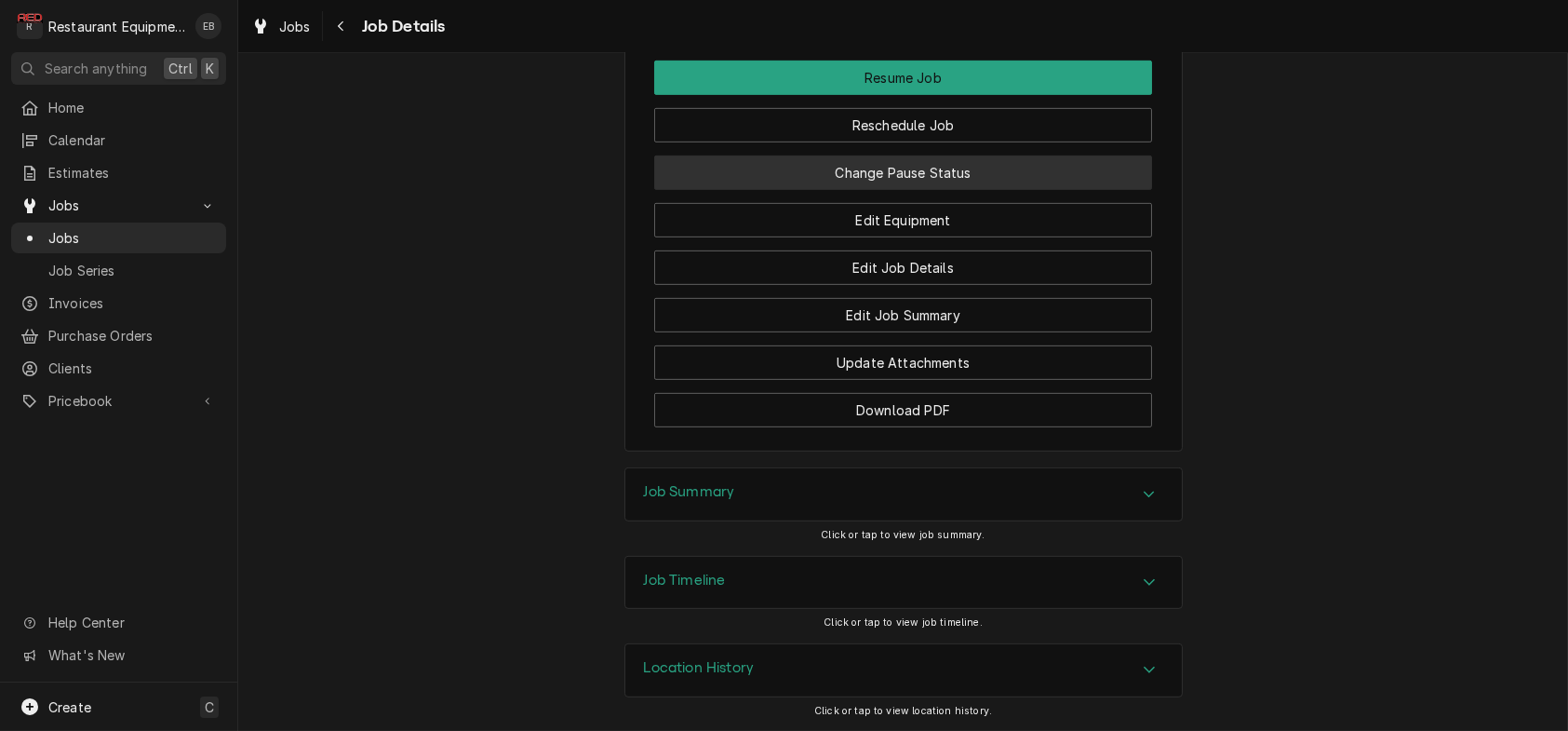
click at [948, 190] on button "Change Pause Status" at bounding box center [903, 172] width 498 height 34
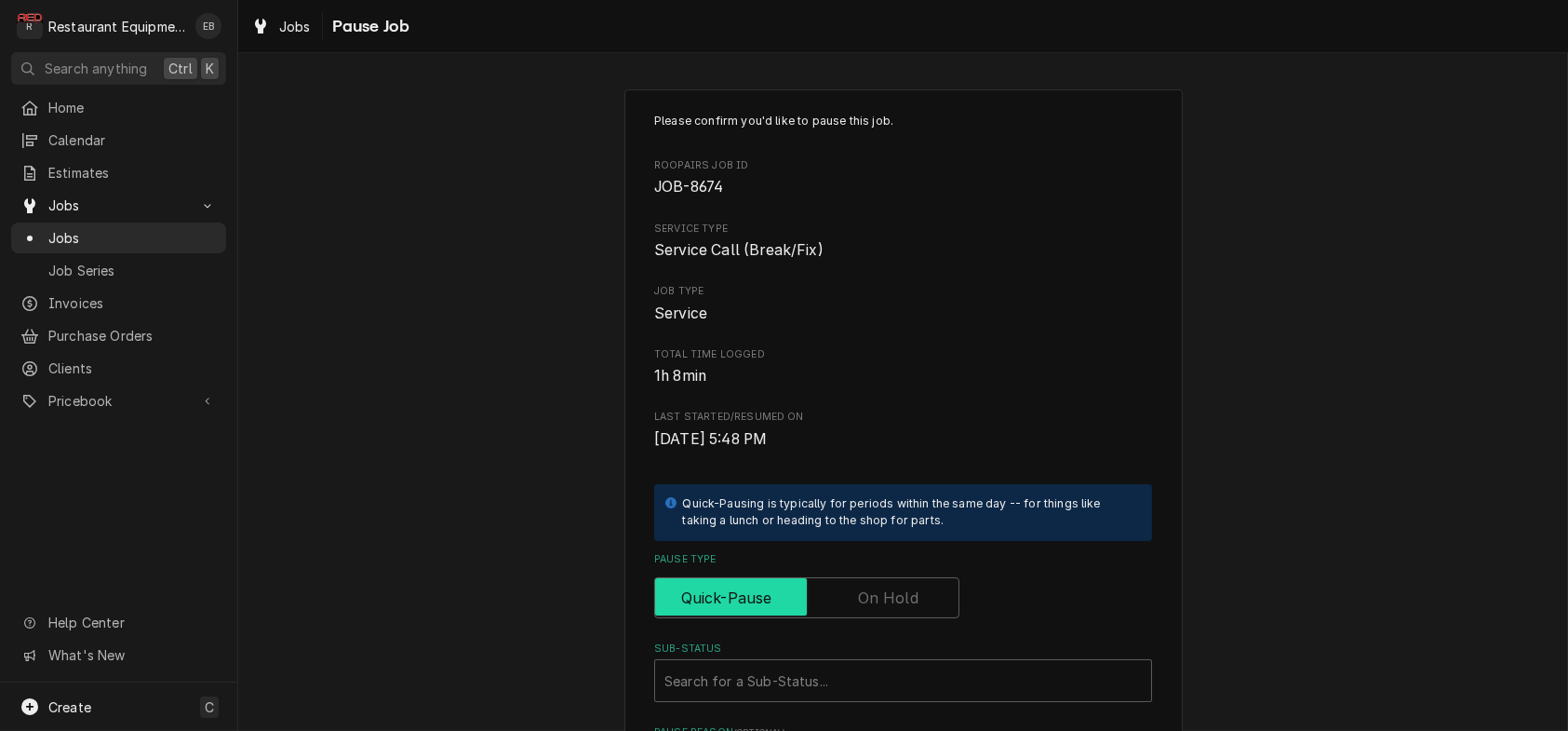
click at [870, 618] on input "Pause Type" at bounding box center [806, 597] width 289 height 41
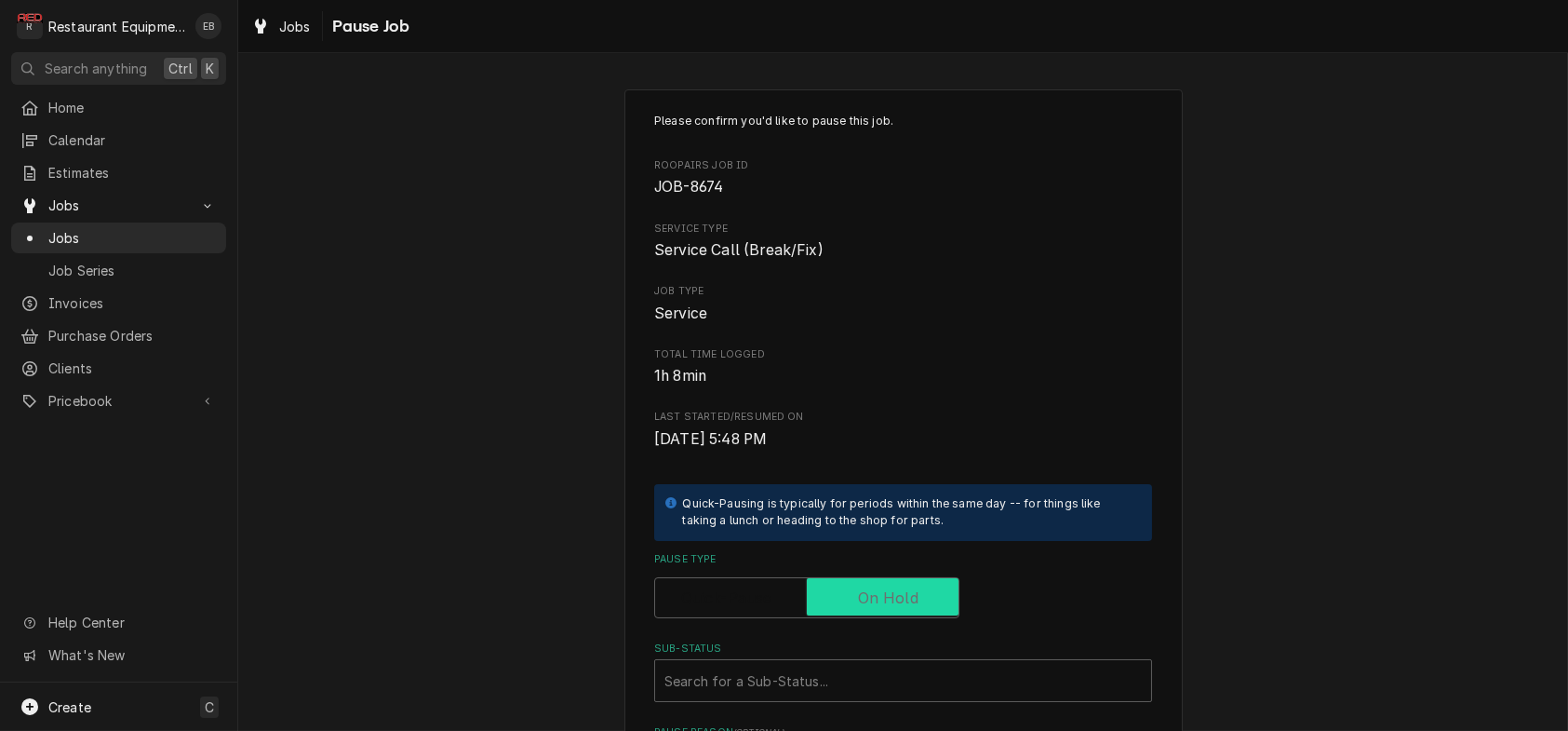
checkbox input "true"
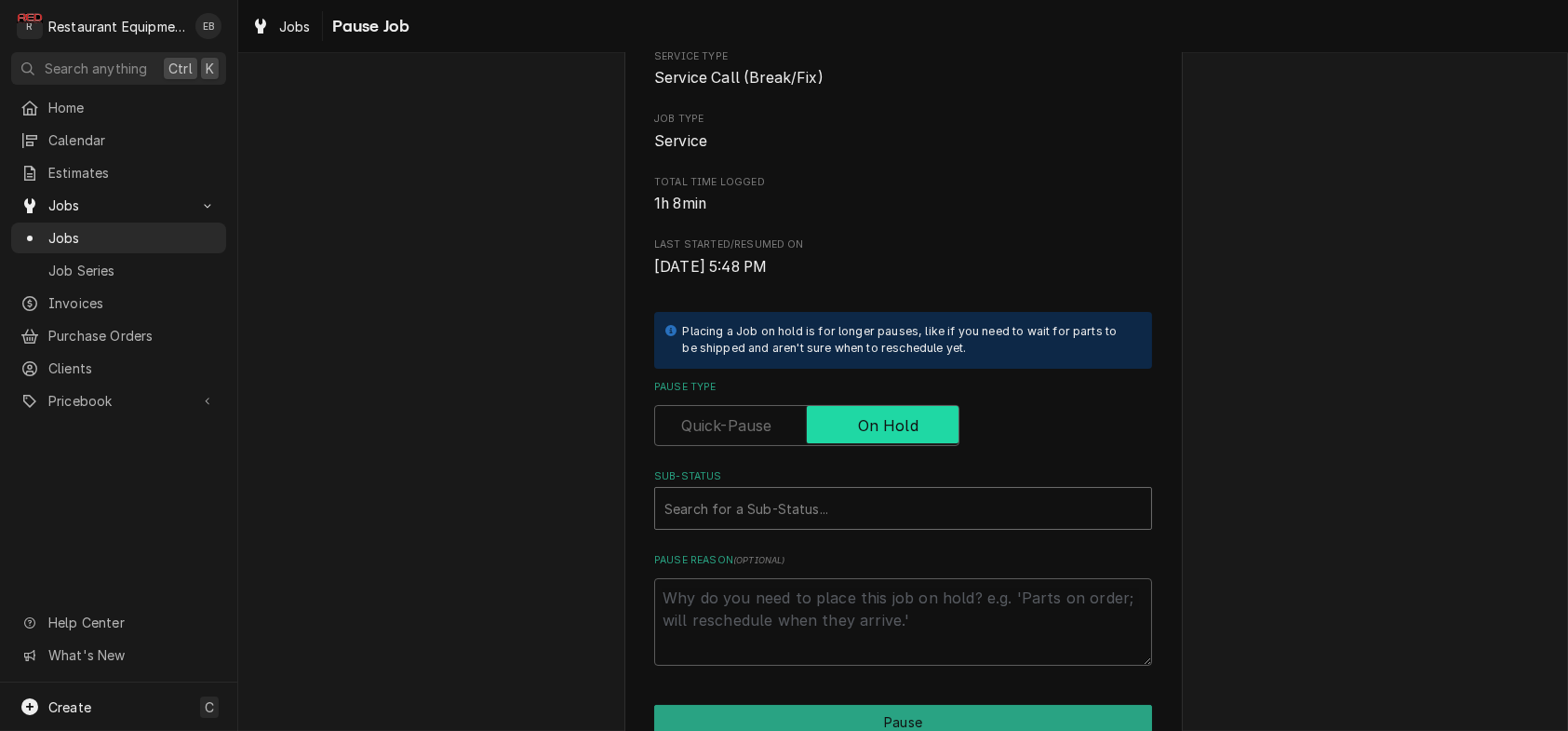
scroll to position [310, 0]
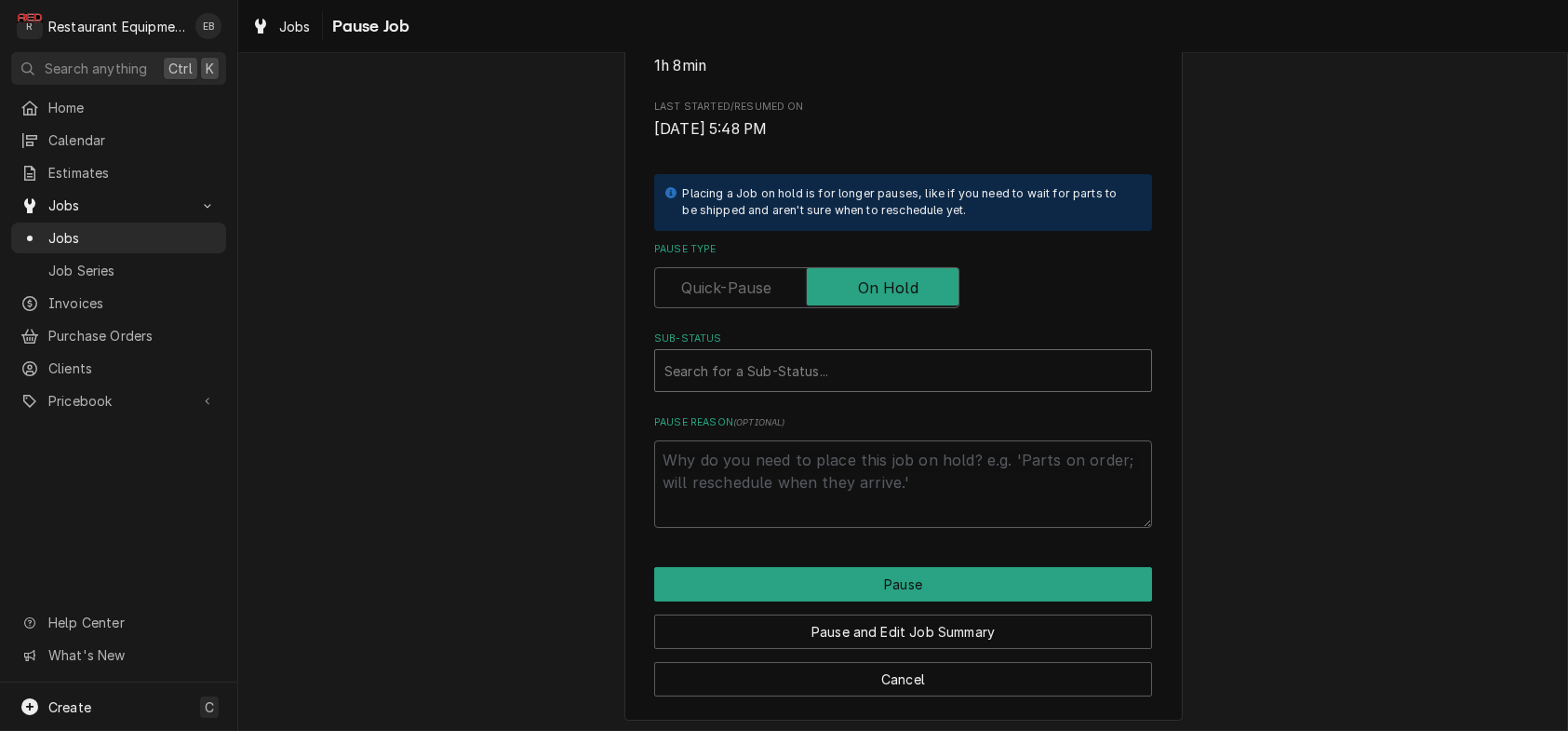
type textarea "x"
click at [811, 387] on div "Sub-Status" at bounding box center [903, 370] width 477 height 33
type input "parts"
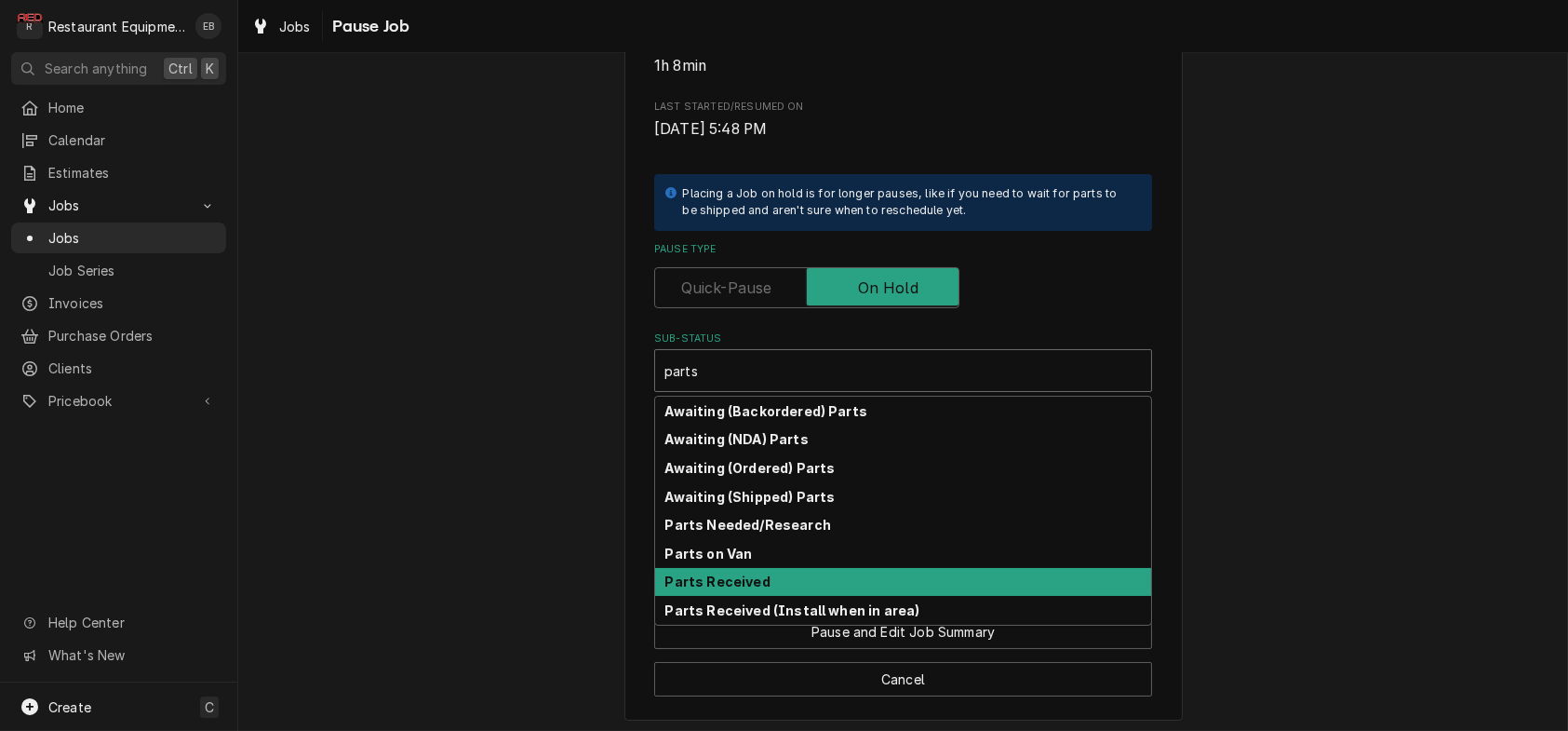
click at [732, 589] on strong "Parts Received" at bounding box center [717, 581] width 105 height 16
type textarea "x"
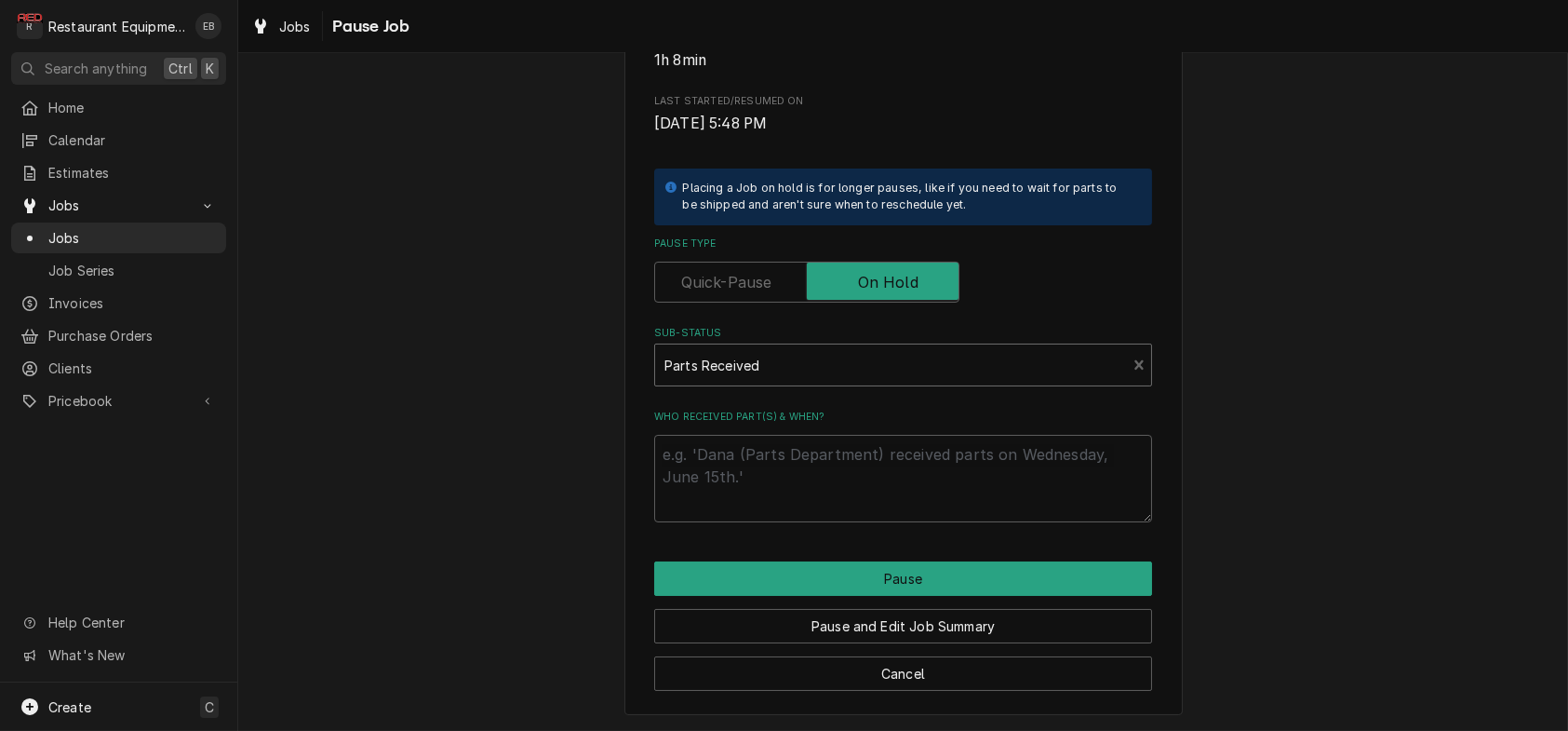
scroll to position [423, 0]
click at [749, 455] on textarea "Who received part(s) & when?" at bounding box center [903, 478] width 498 height 87
type textarea "x"
type textarea "p"
type textarea "x"
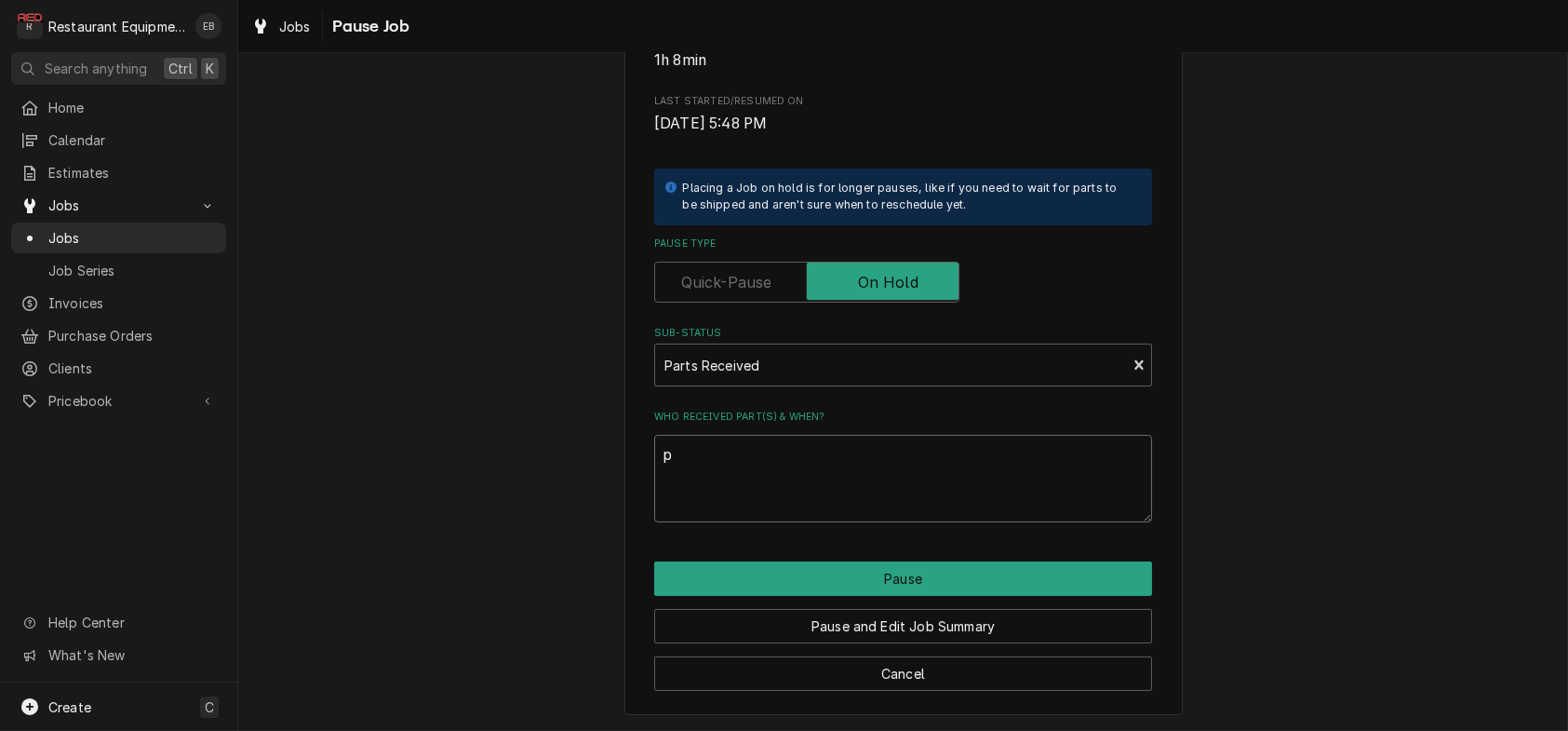
type textarea "pa"
type textarea "x"
type textarea "par"
type textarea "x"
type textarea "part"
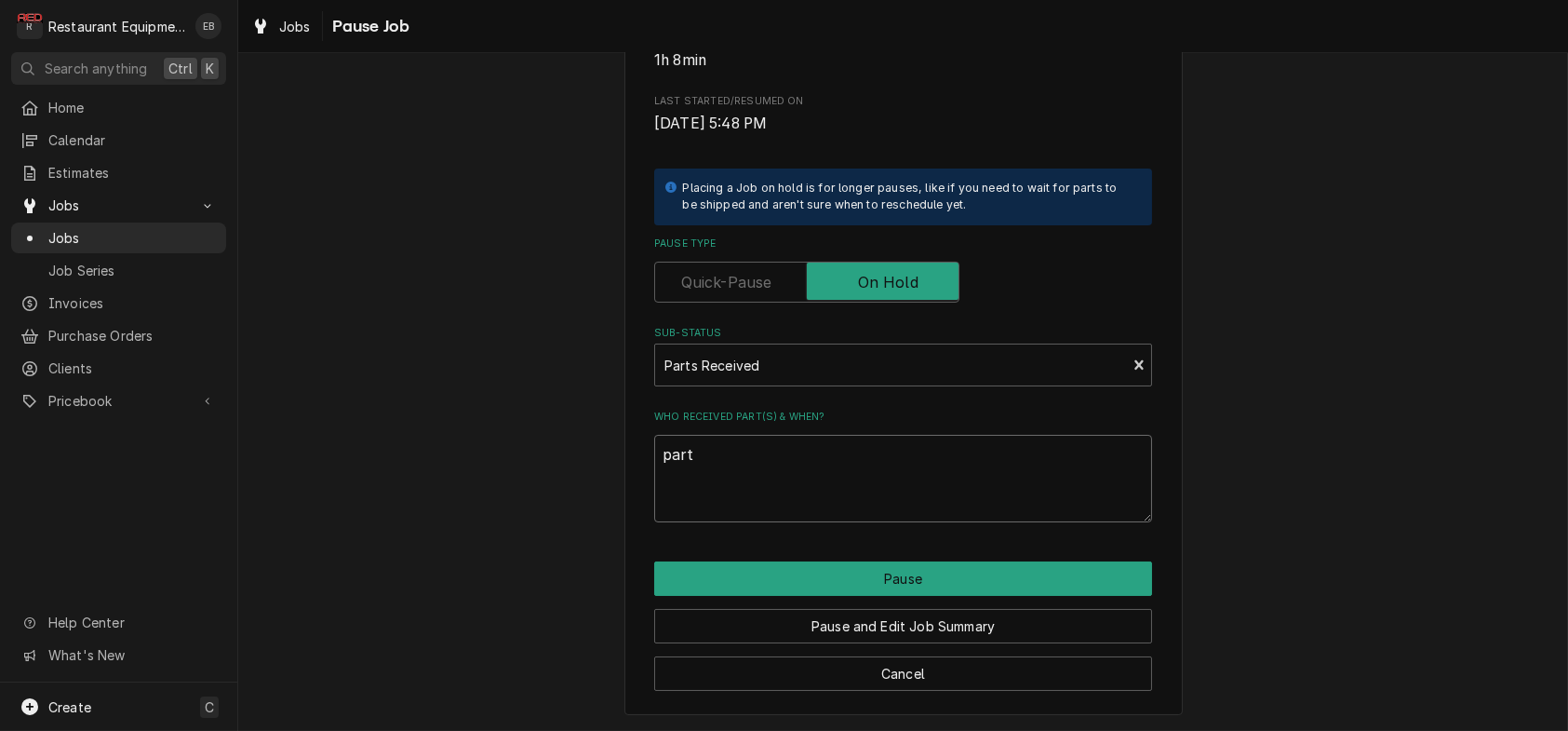
type textarea "x"
type textarea "parts"
type textarea "x"
type textarea "parts"
type textarea "x"
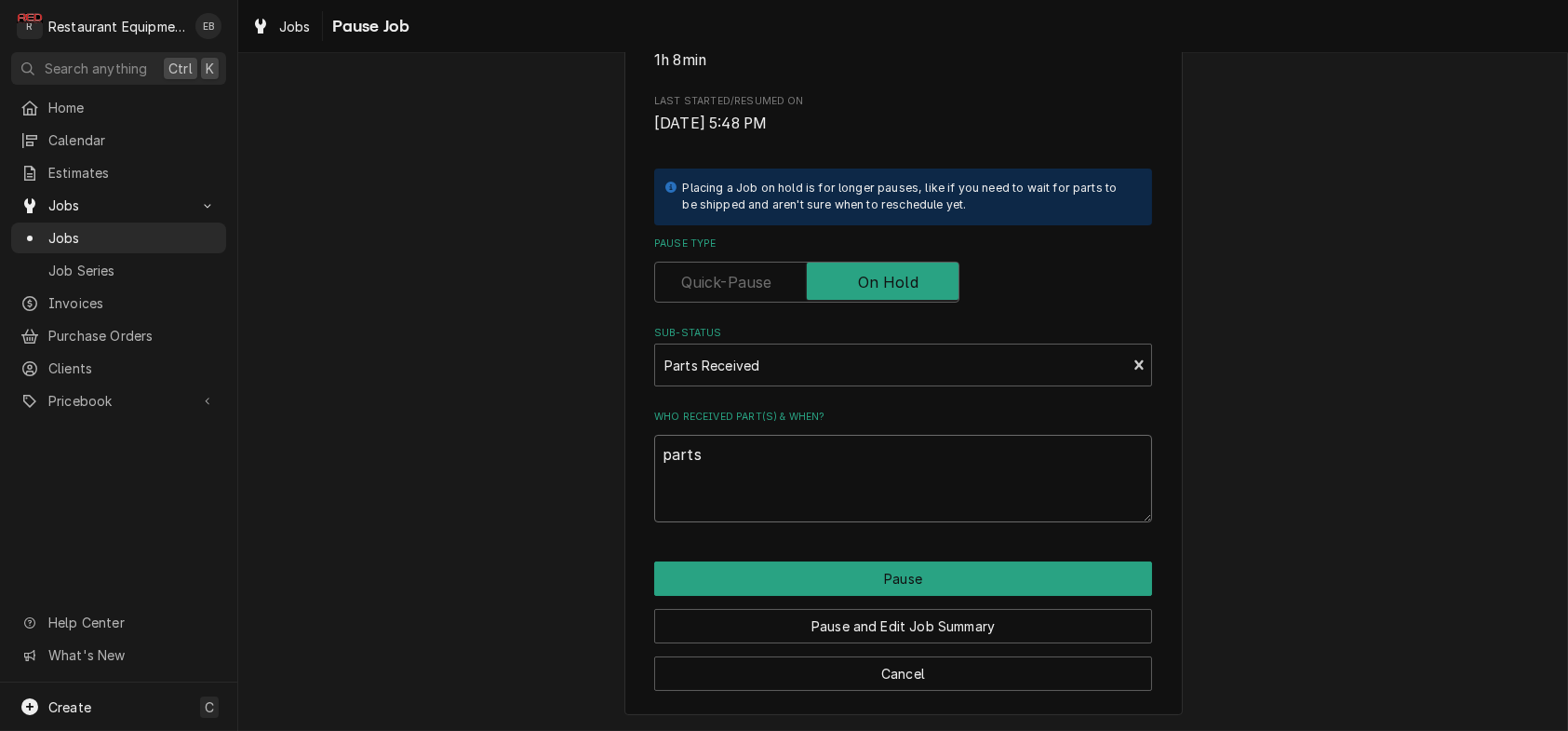
type textarea "parts r"
type textarea "x"
type textarea "parts re"
type textarea "x"
type textarea "parts rec"
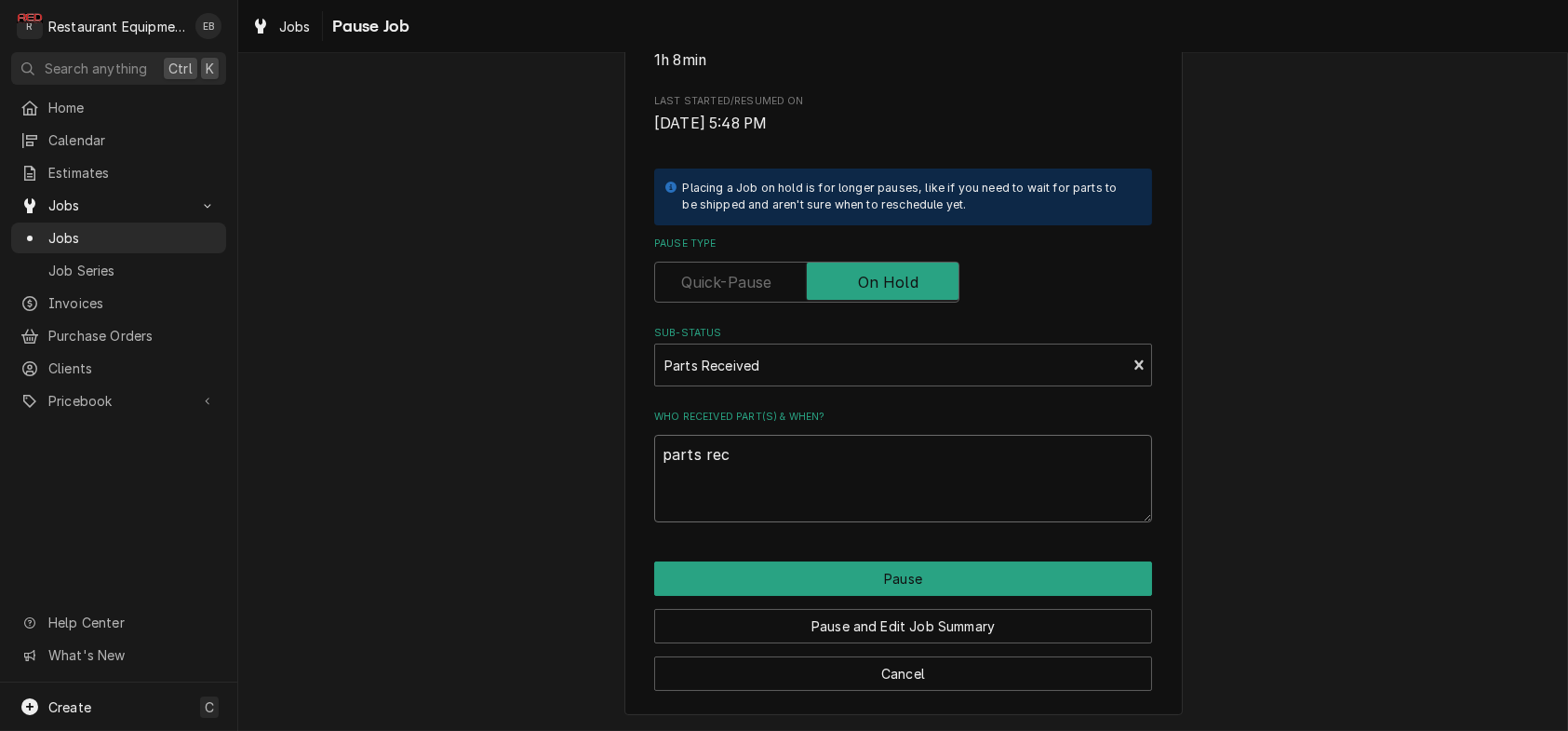
type textarea "x"
type textarea "parts rece"
type textarea "x"
type textarea "parts recei"
type textarea "x"
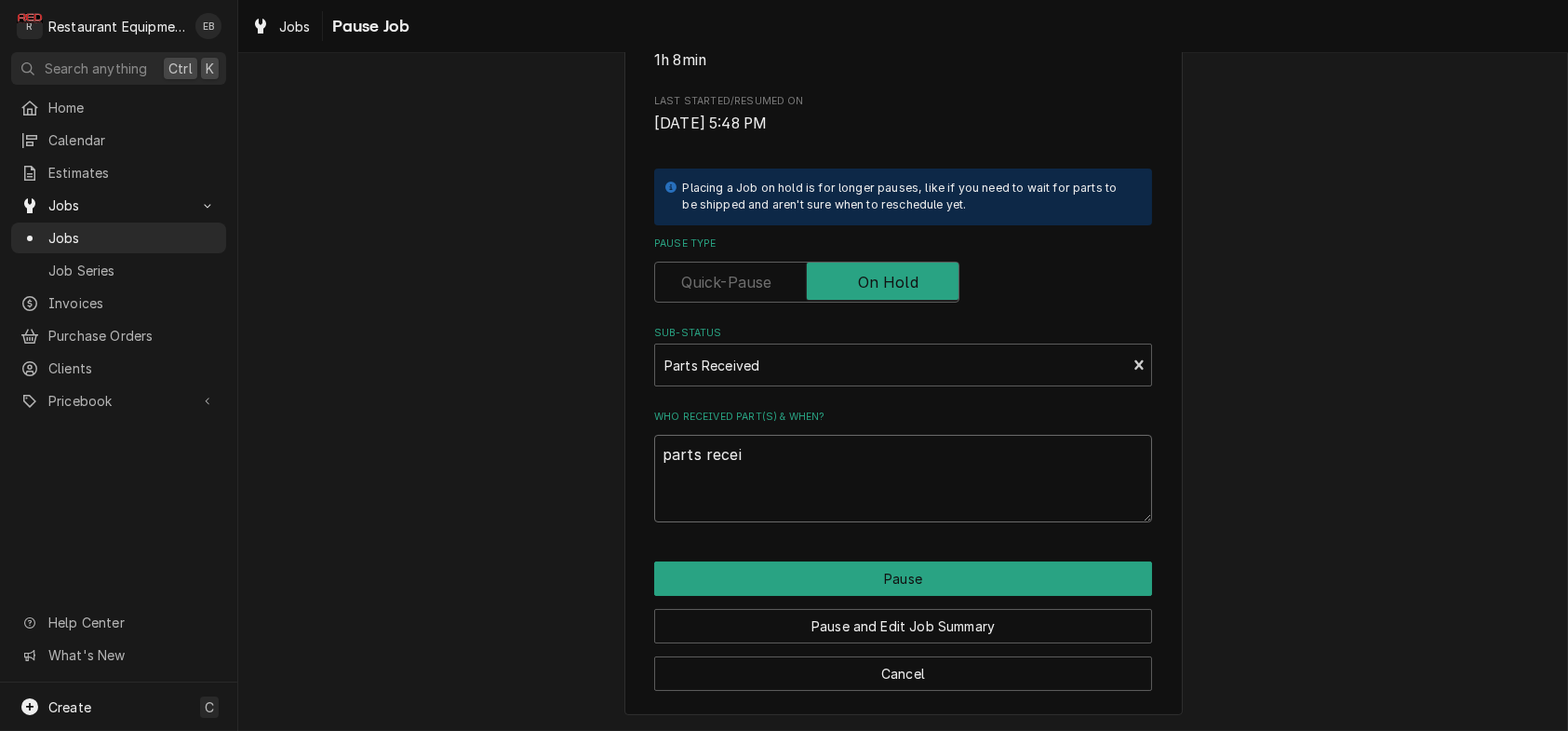
type textarea "parts receiv"
type textarea "x"
type textarea "parts receive"
type textarea "x"
type textarea "parts received"
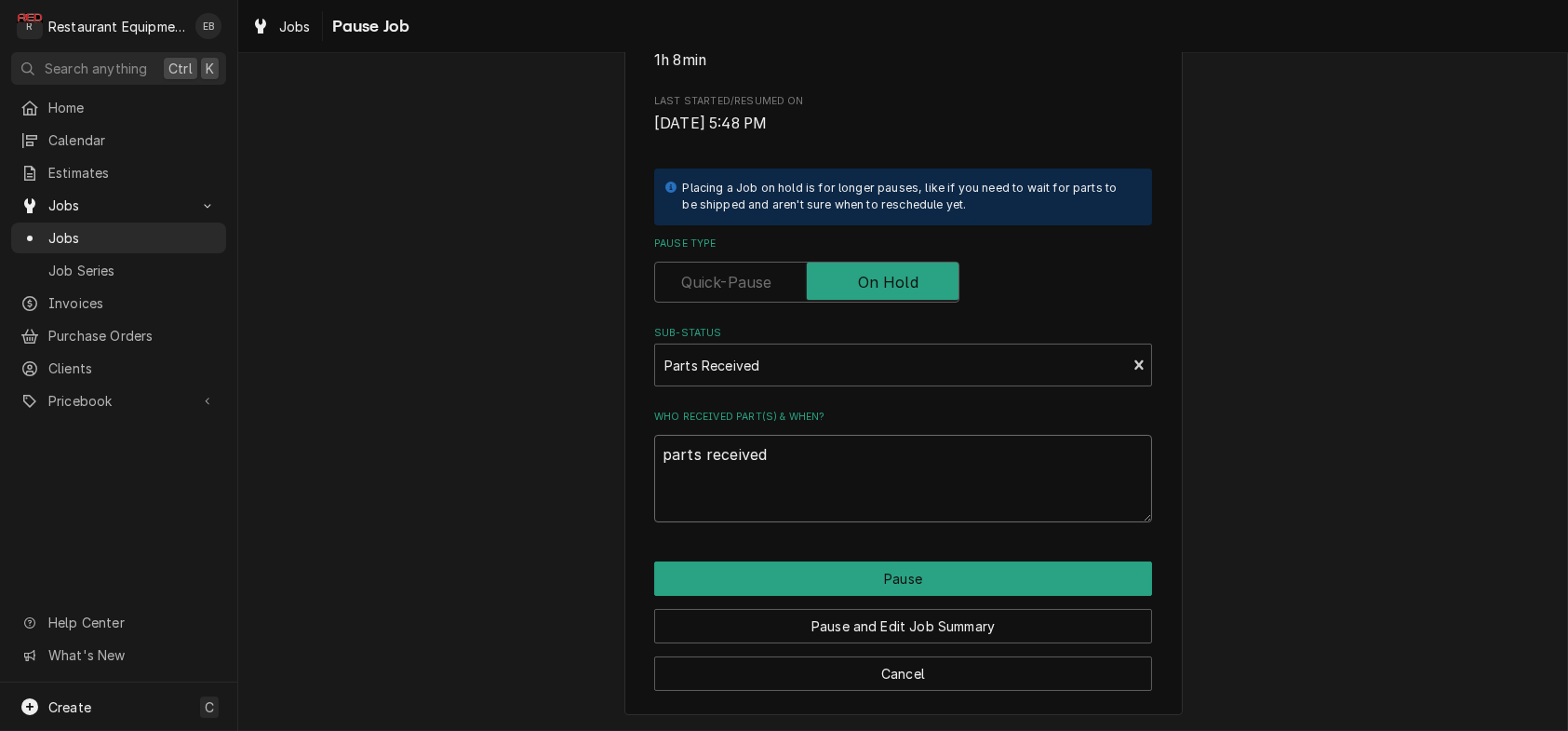
type textarea "x"
type textarea "parts received"
type textarea "x"
type textarea "parts received"
type textarea "x"
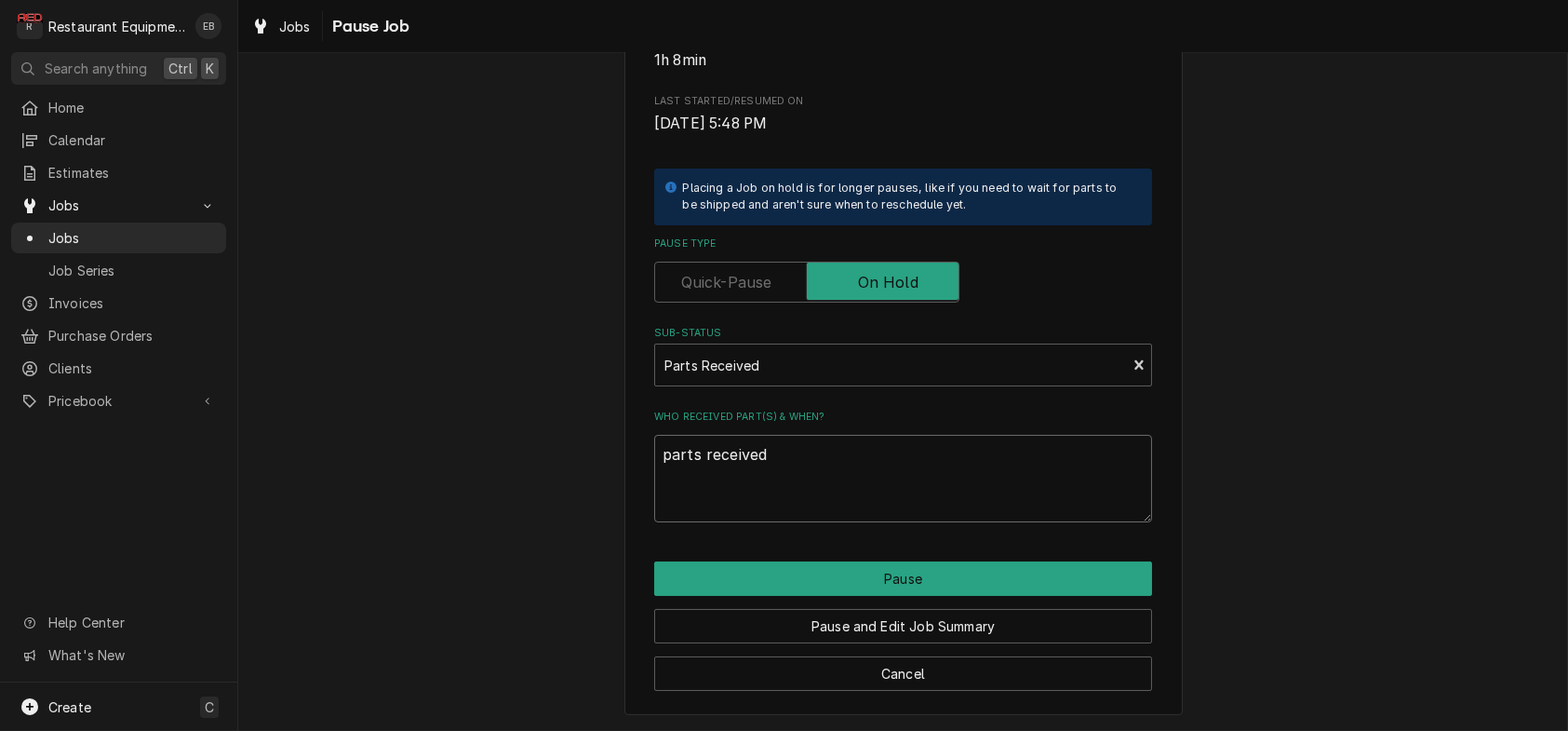
type textarea "parts received,"
type textarea "x"
type textarea "parts received,"
type textarea "x"
type textarea "parts received, t"
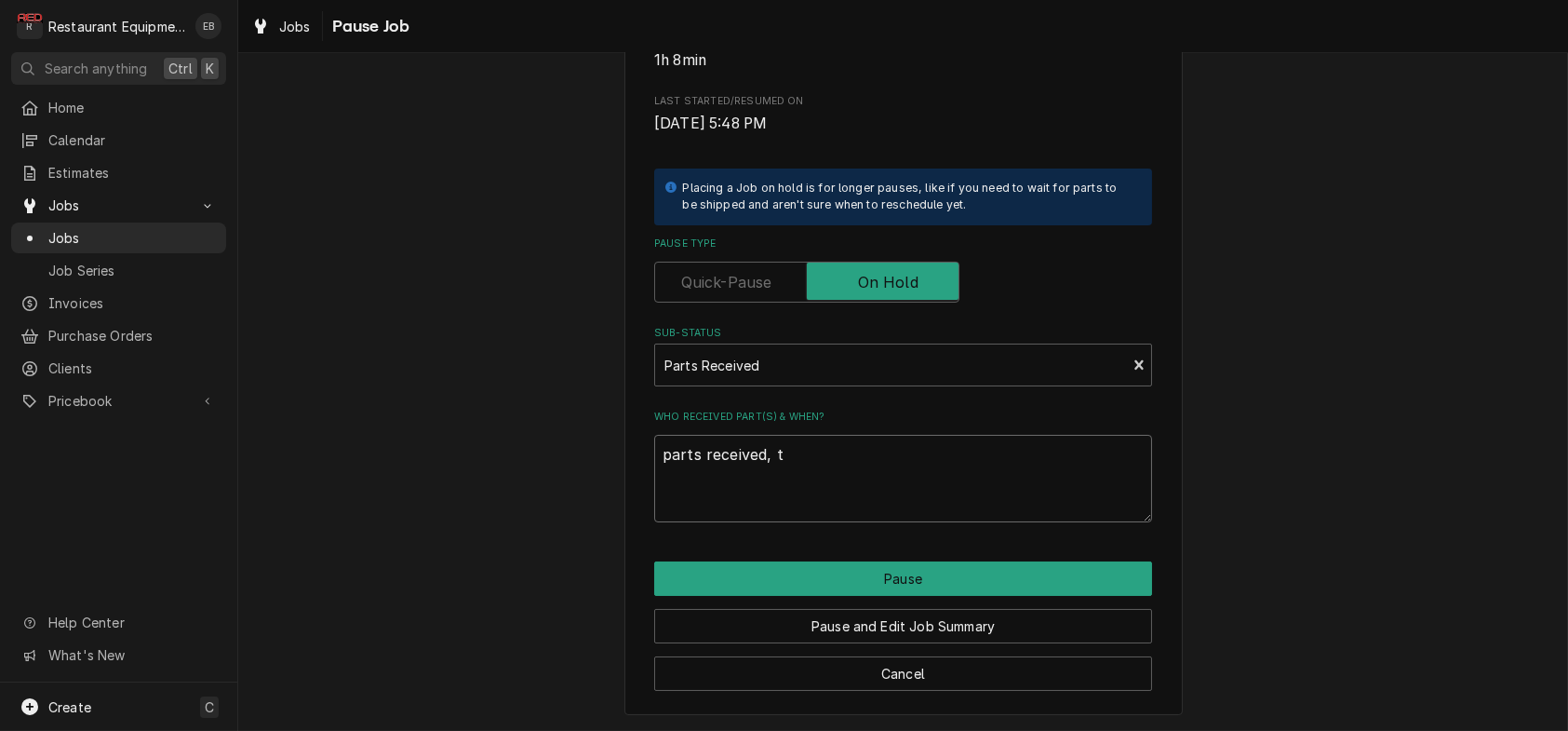
type textarea "x"
type textarea "parts received, te"
type textarea "x"
type textarea "parts received, tec"
type textarea "x"
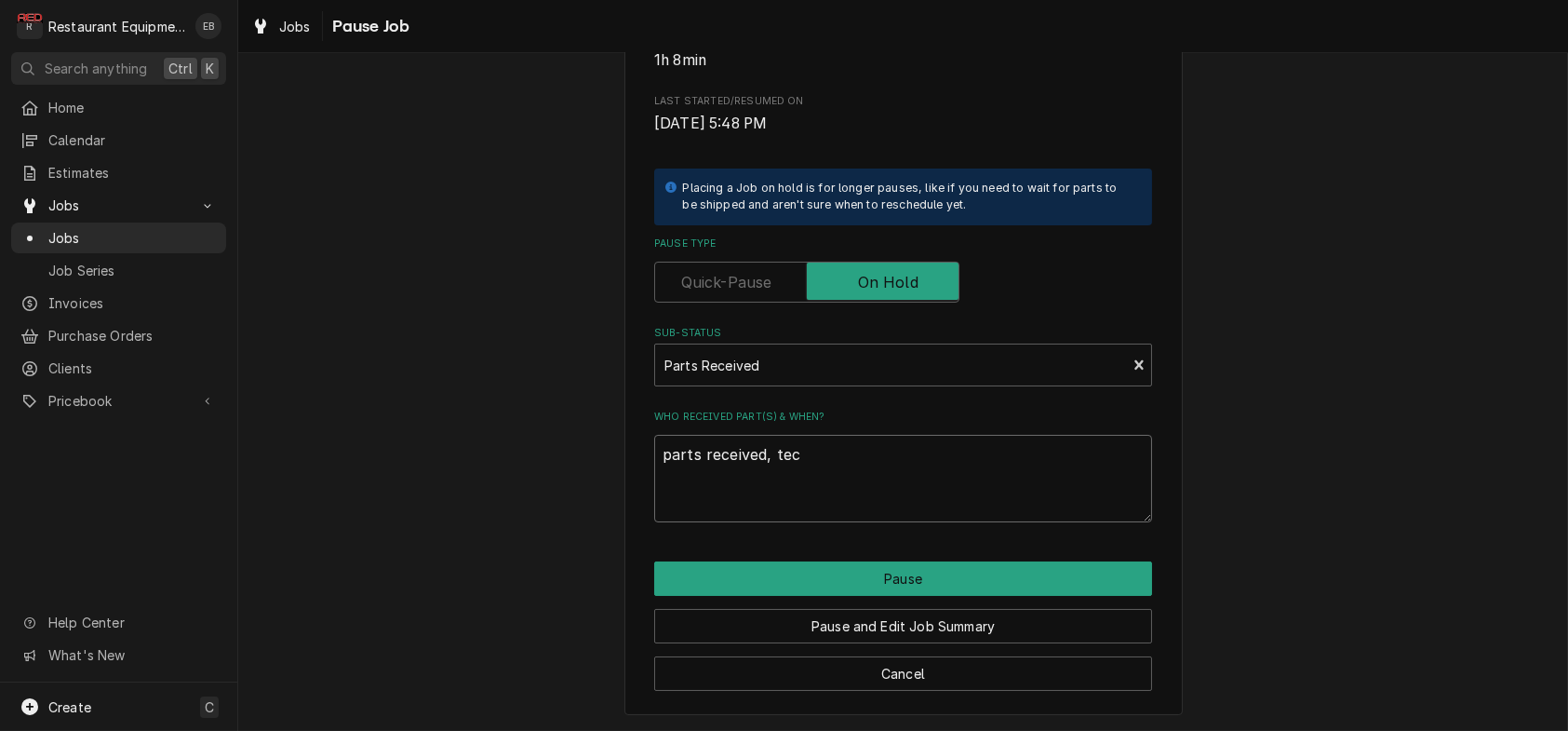
type textarea "parts received, tech"
type textarea "x"
type textarea "parts received, tech"
type textarea "x"
type textarea "parts received, tech i"
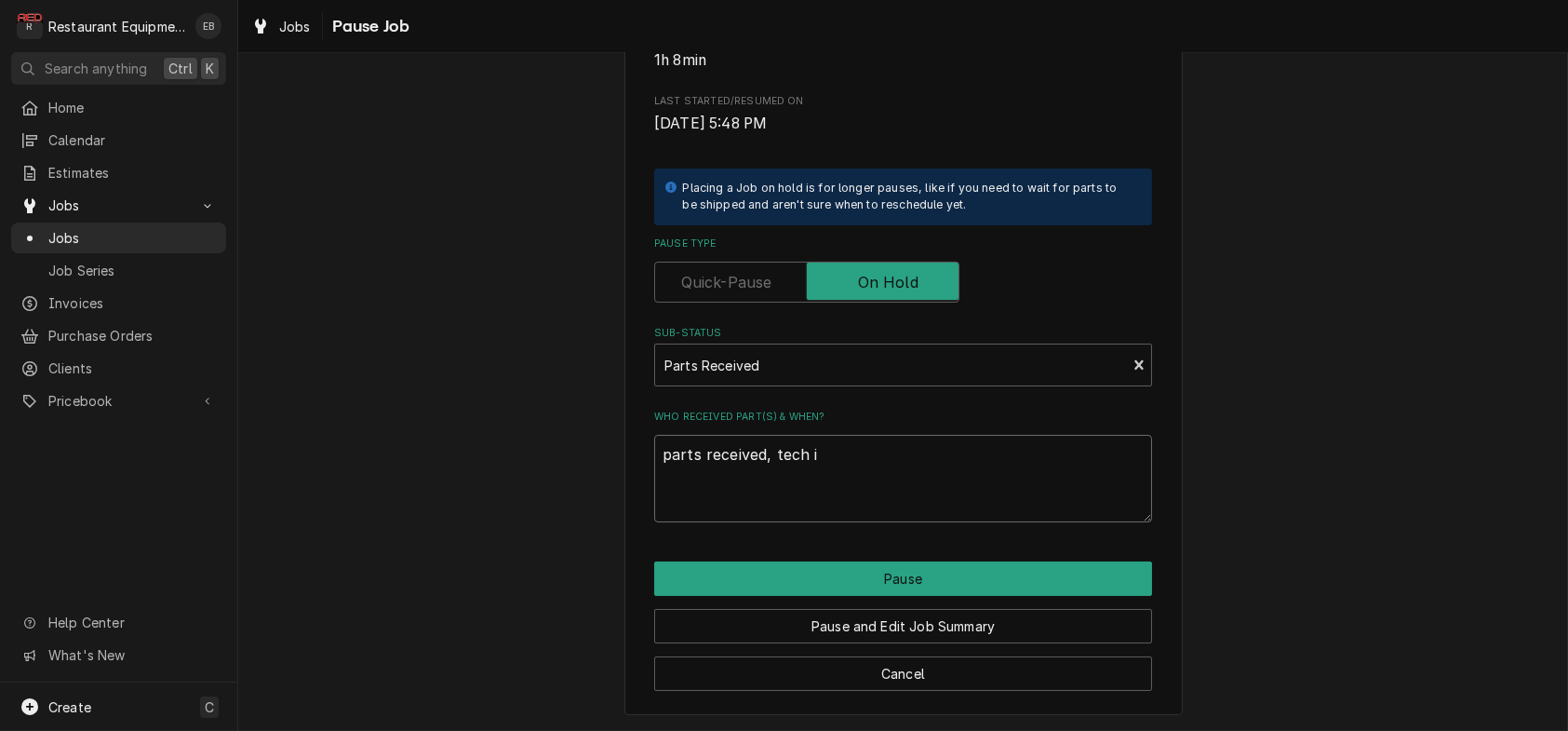
type textarea "x"
type textarea "parts received, tech in"
type textarea "x"
type textarea "parts received, tech in"
type textarea "x"
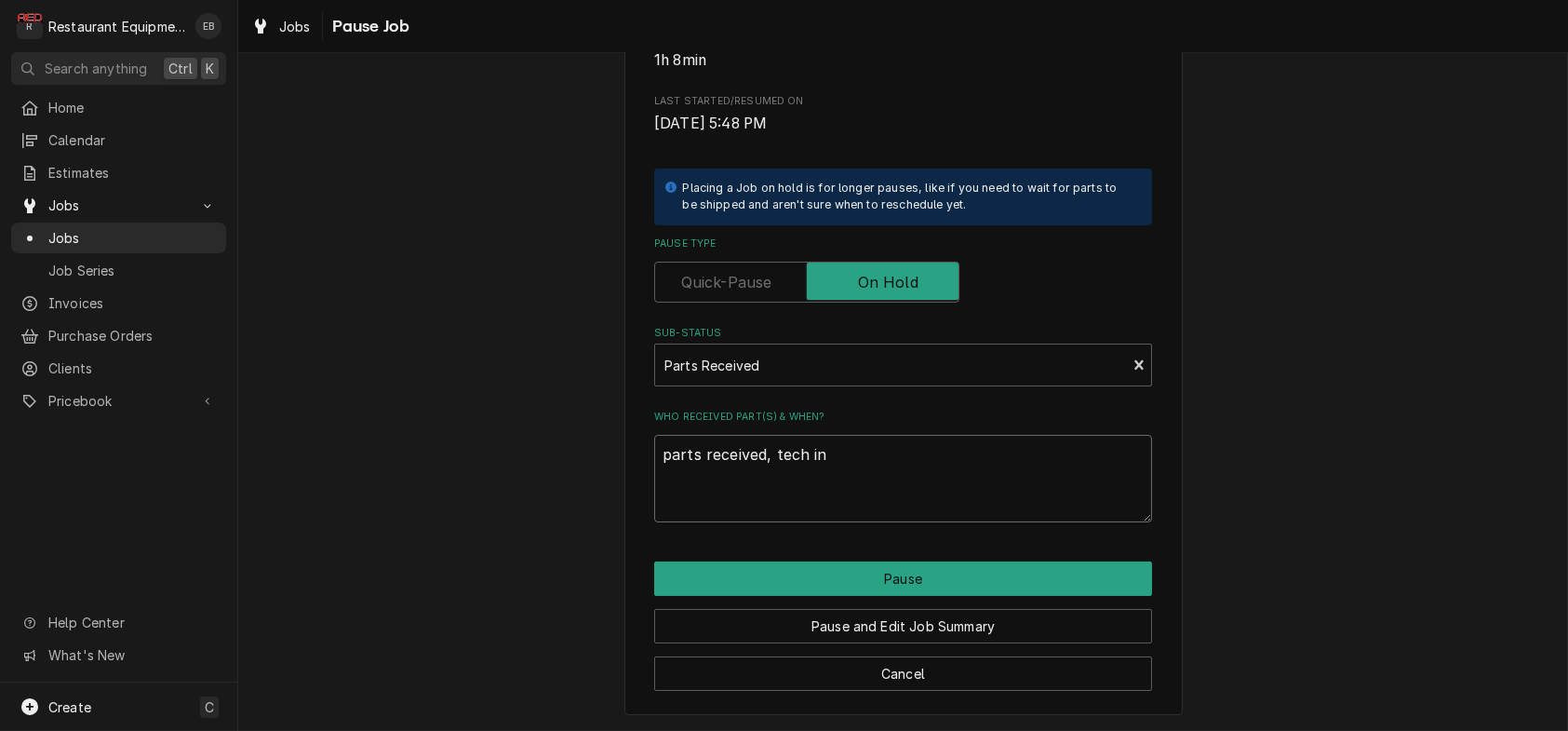
type textarea "parts received, tech in r"
type textarea "x"
type textarea "parts received, tech in ro"
type textarea "x"
type textarea "parts received, tech in rou"
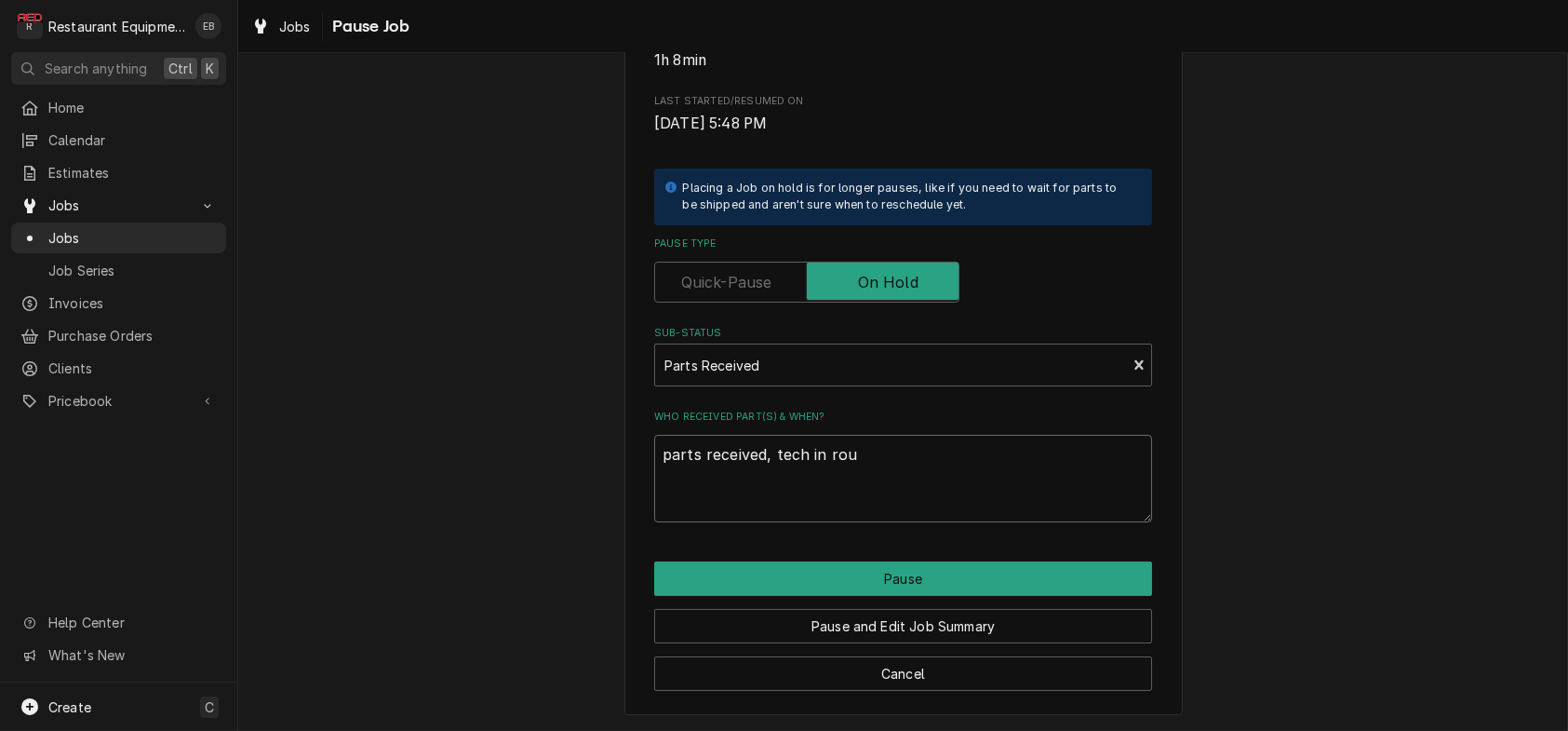
type textarea "x"
type textarea "parts received, tech in rout"
type textarea "x"
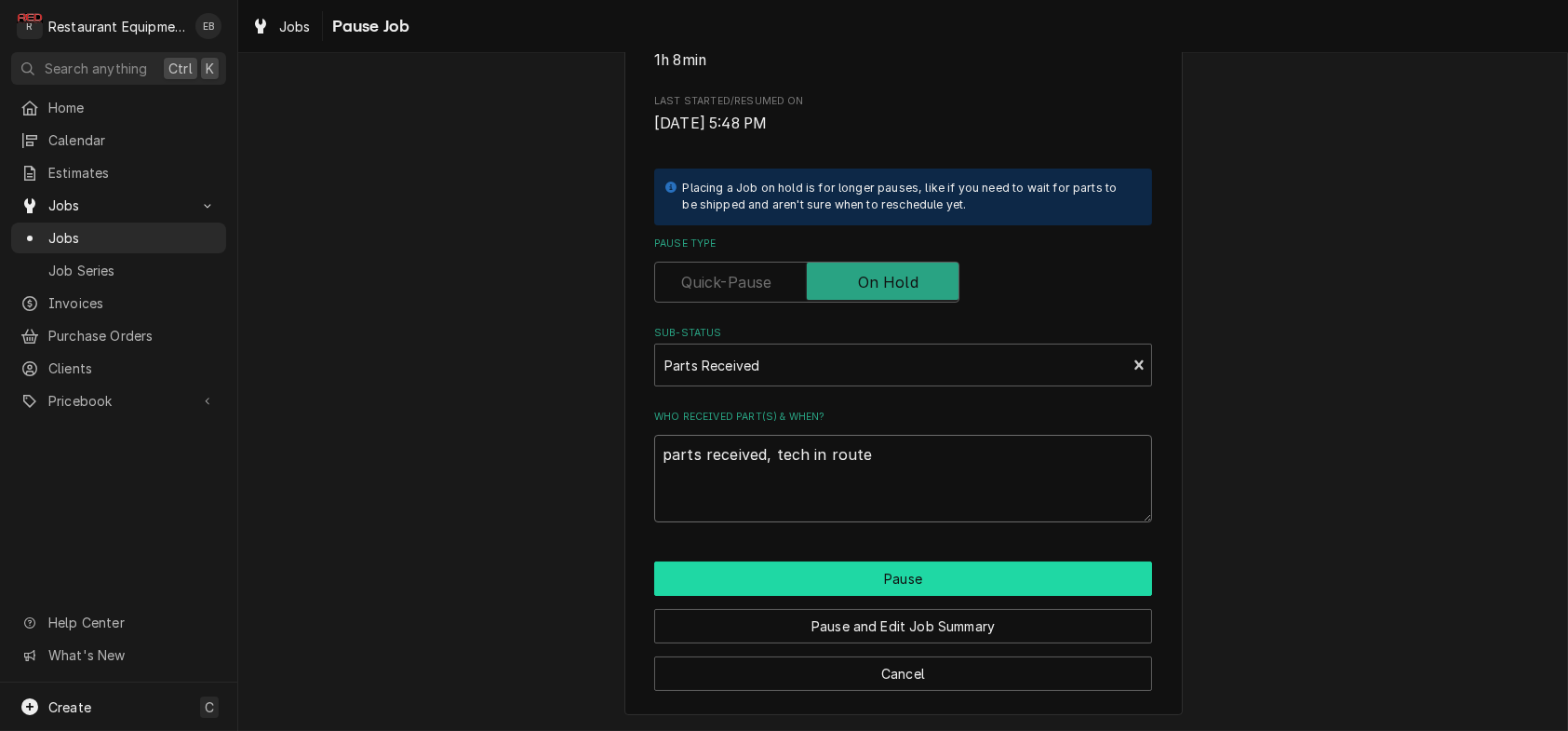
type textarea "parts received, tech in route"
click at [912, 572] on button "Pause" at bounding box center [903, 579] width 498 height 34
type textarea "x"
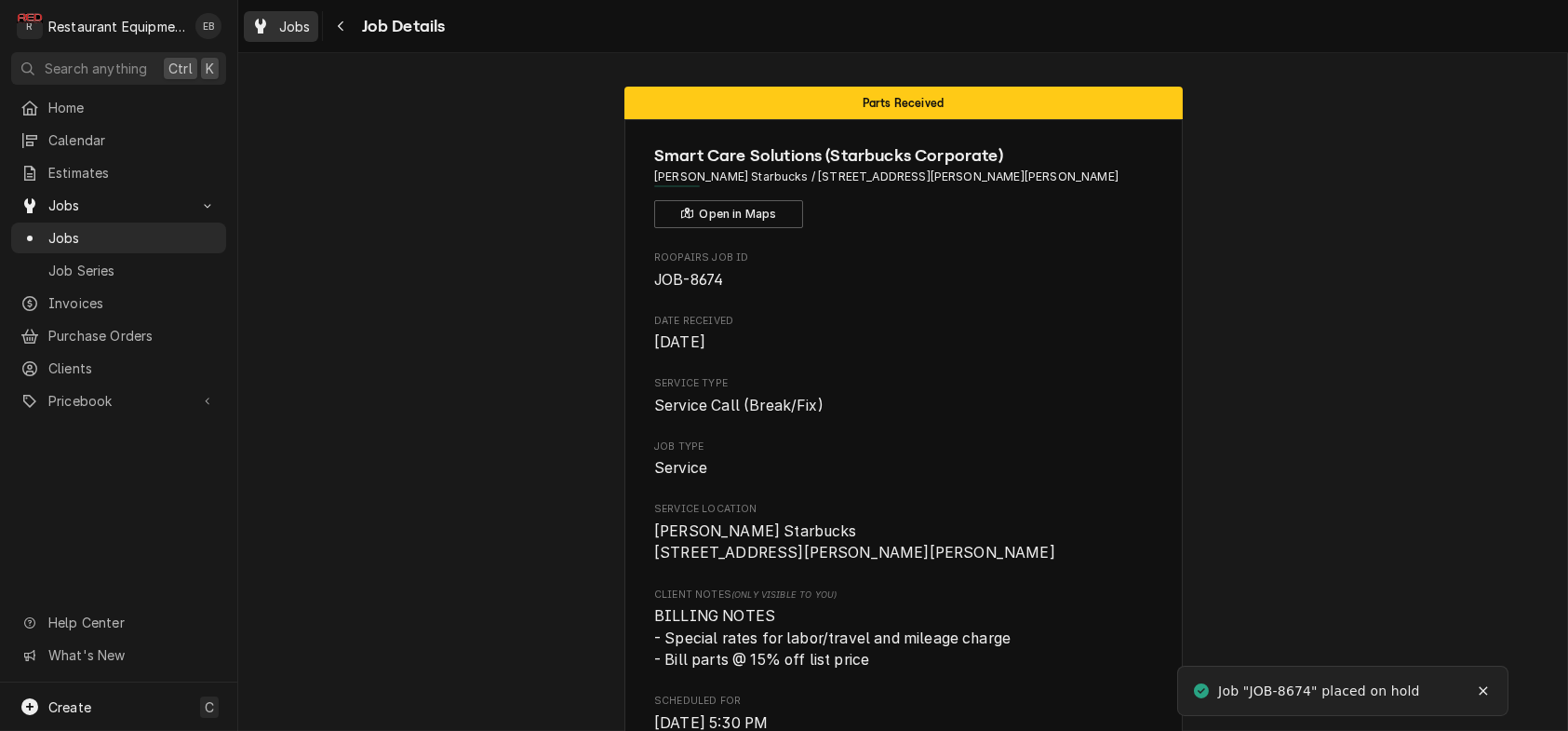
click at [310, 32] on span "Jobs" at bounding box center [294, 27] width 31 height 20
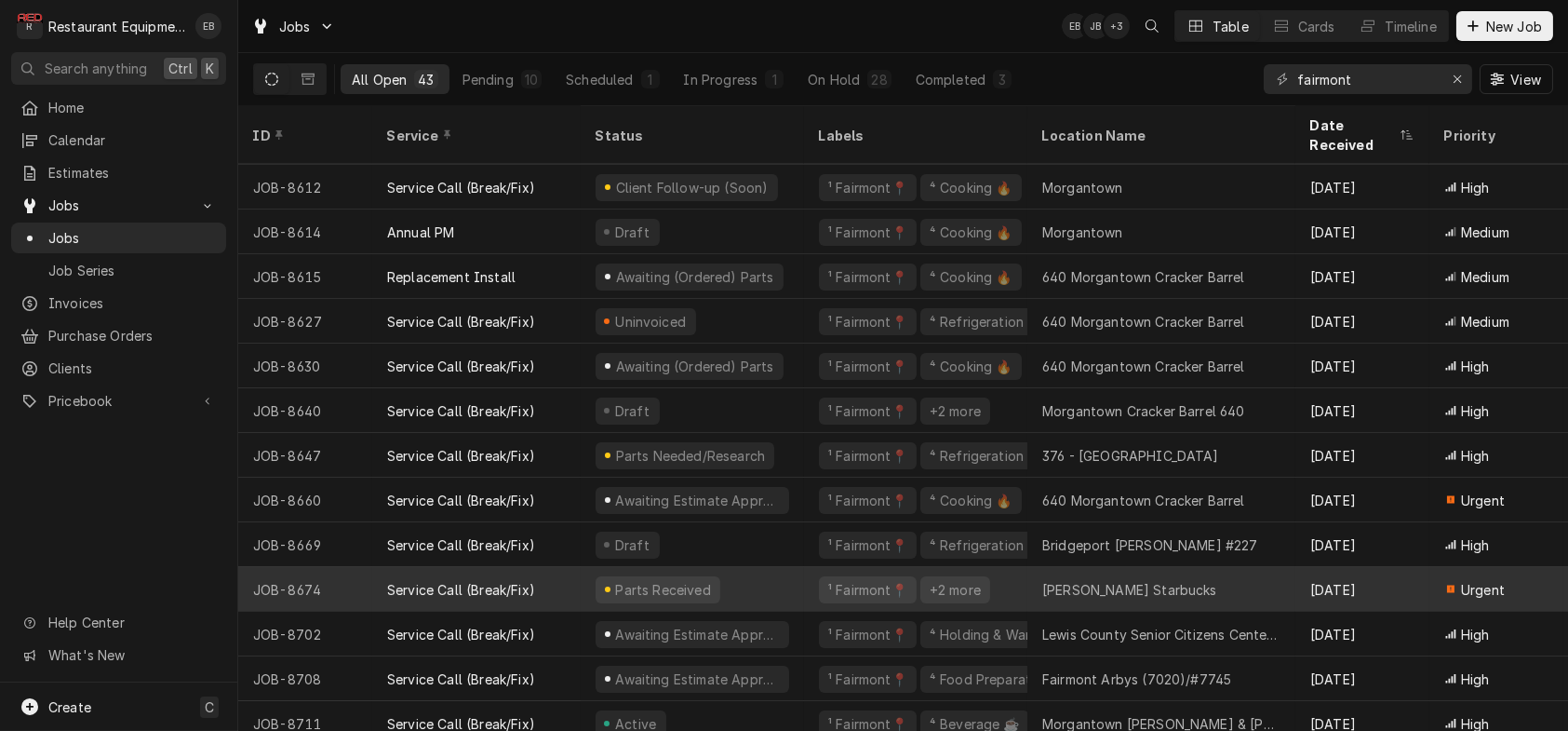
scroll to position [1369, 0]
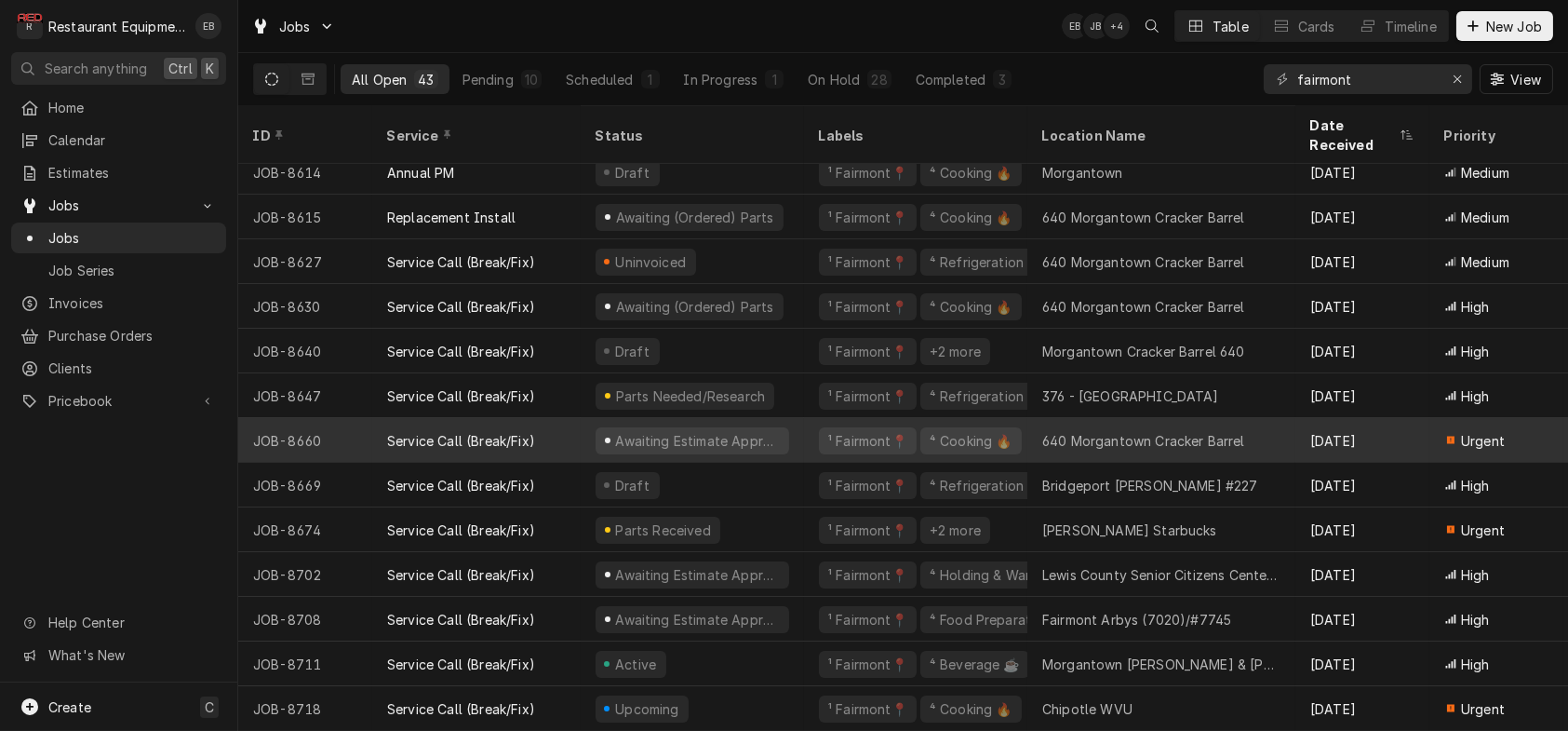
click at [804, 424] on div "Awaiting Estimate Approval" at bounding box center [693, 440] width 223 height 45
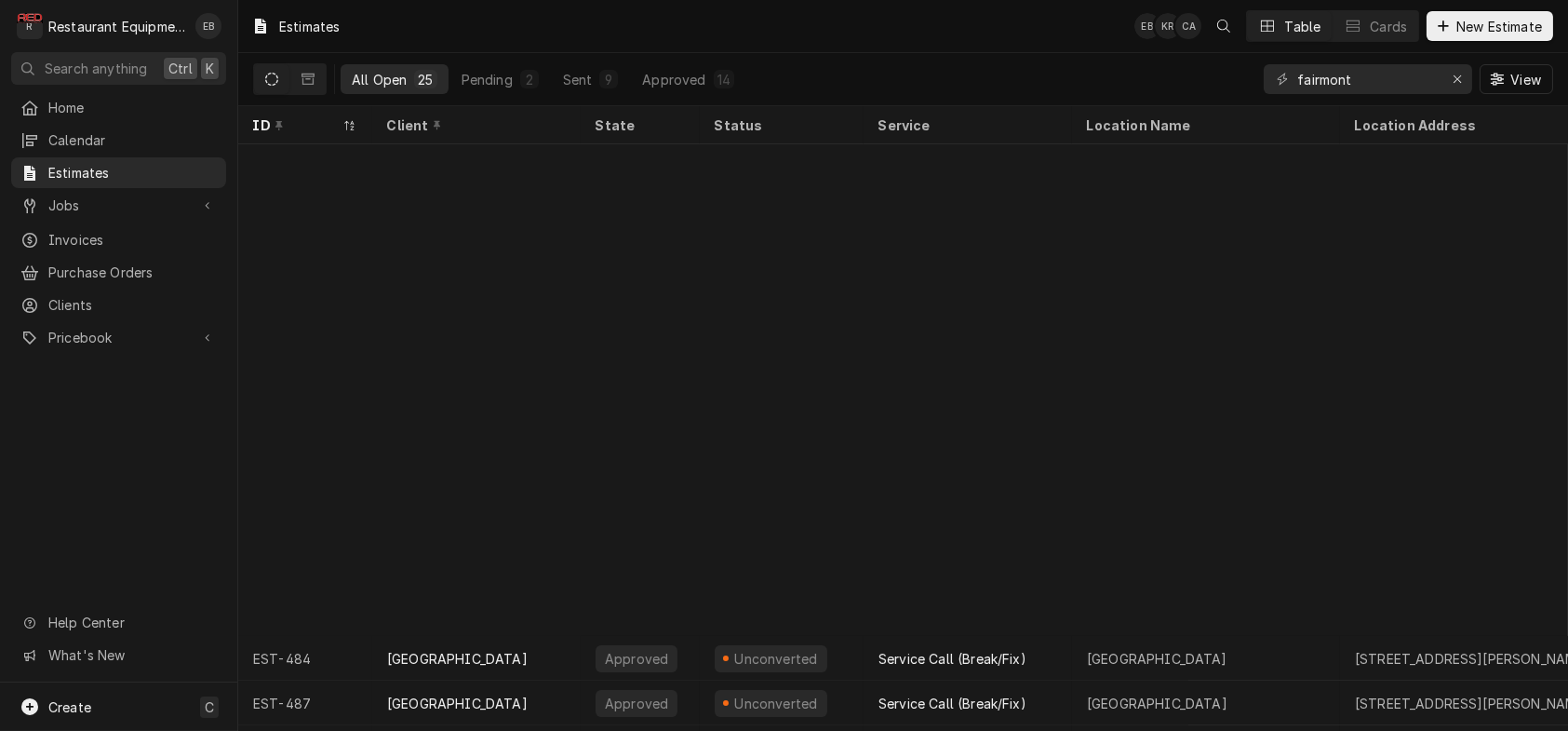
scroll to position [550, 0]
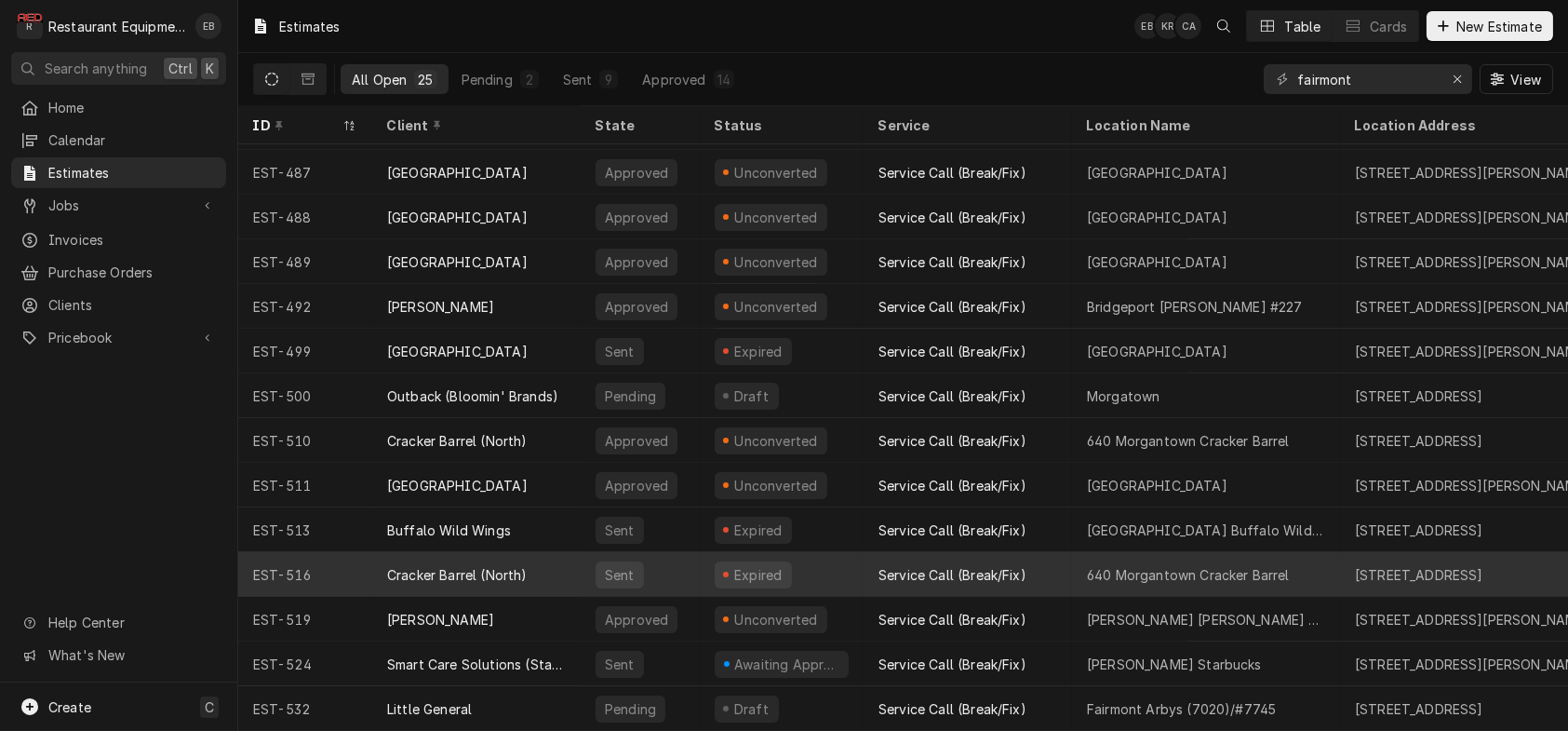
click at [841, 557] on div "Expired" at bounding box center [782, 574] width 164 height 45
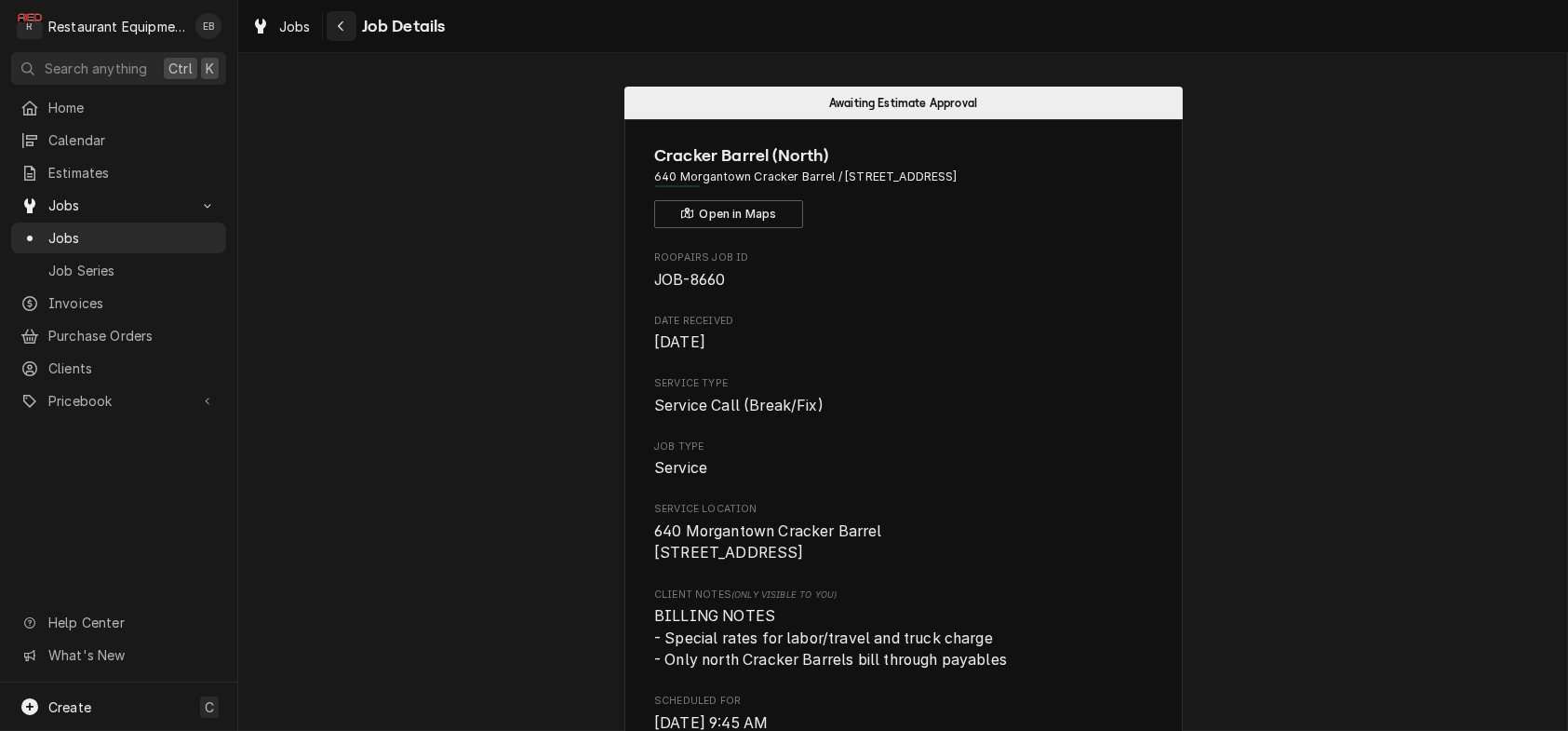
click at [345, 24] on icon "Navigate back" at bounding box center [341, 27] width 9 height 13
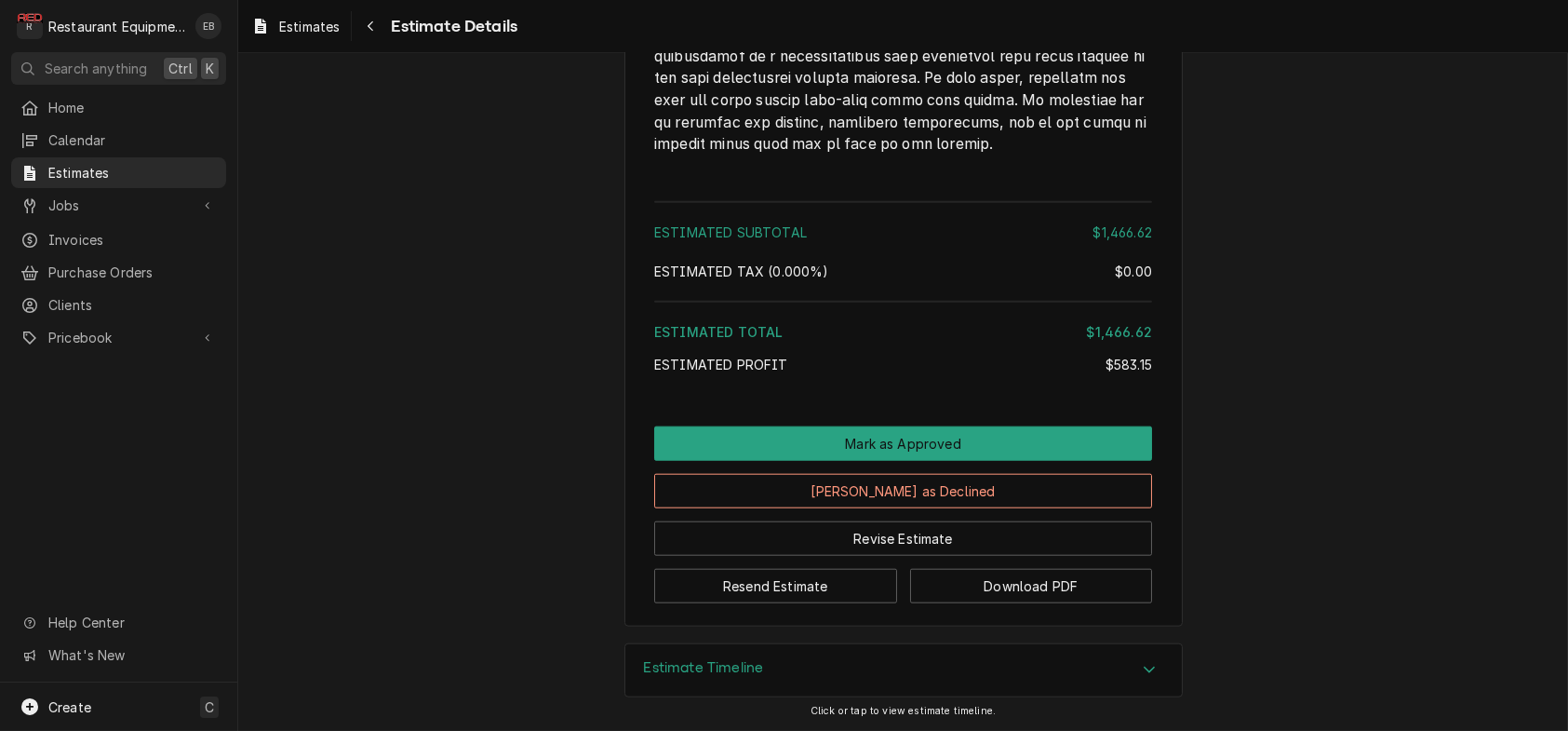
scroll to position [5711, 0]
click at [335, 27] on span "Estimates" at bounding box center [309, 27] width 61 height 20
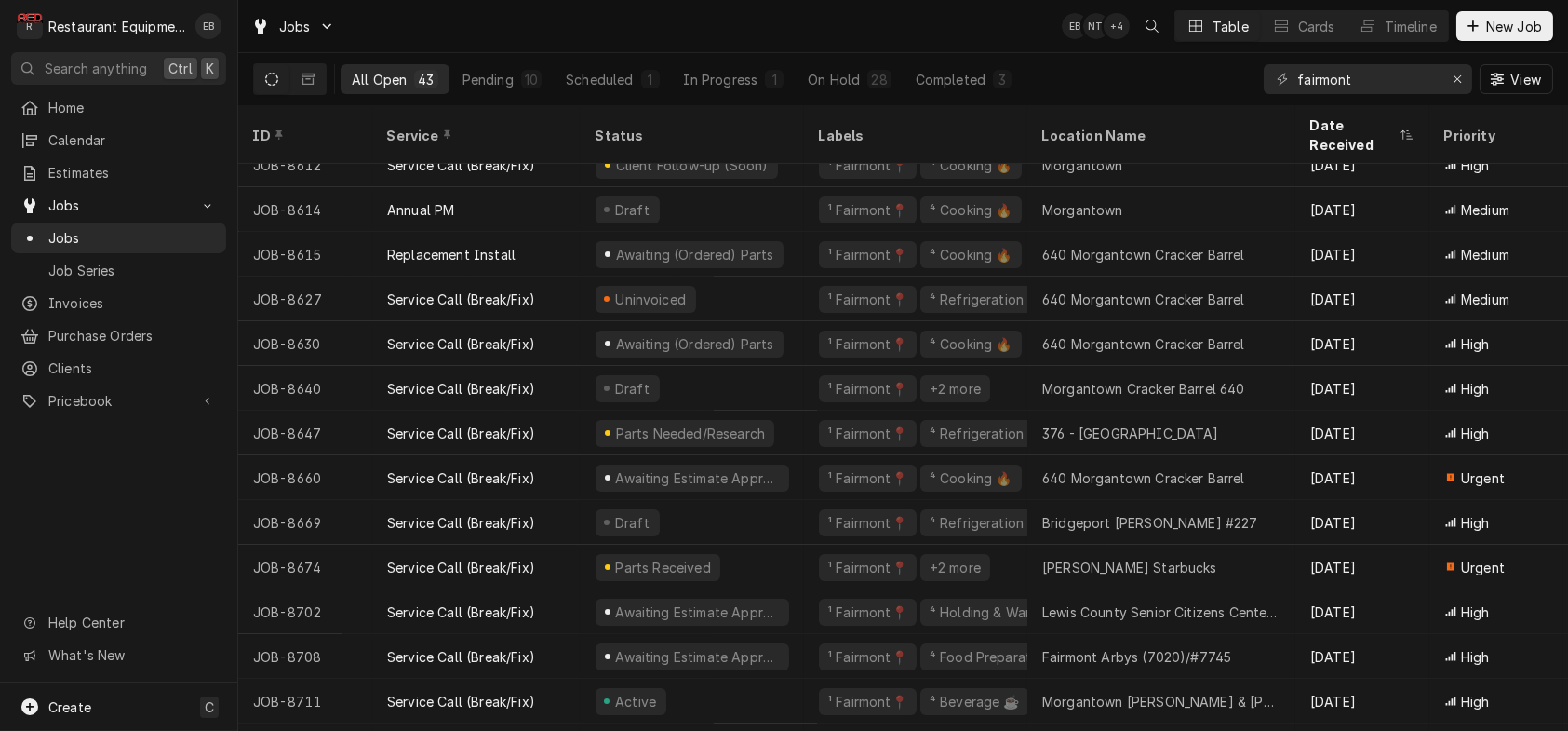
scroll to position [1369, 0]
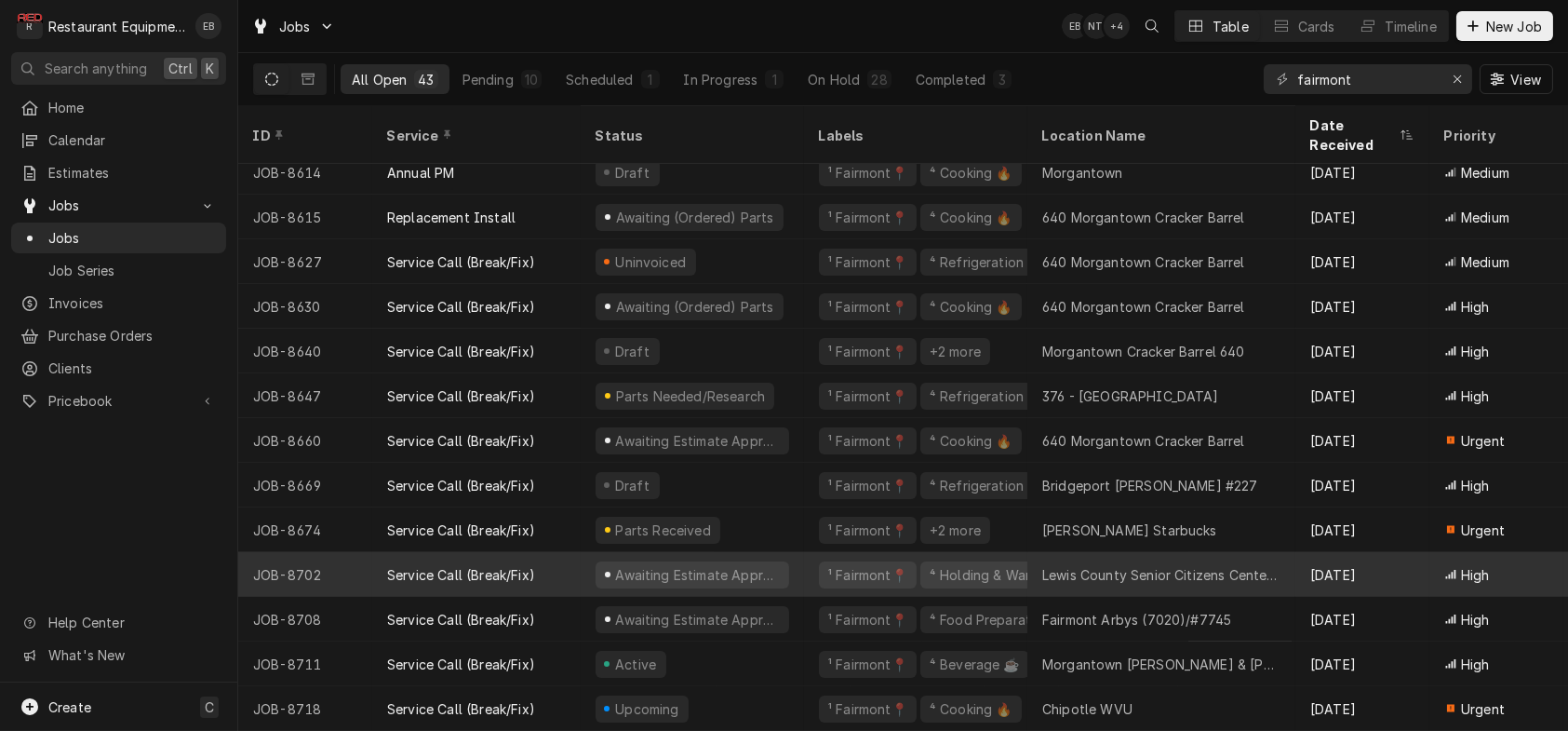
click at [1189, 565] on div "Lewis County Senior Citizens Center, Inc." at bounding box center [1161, 575] width 238 height 20
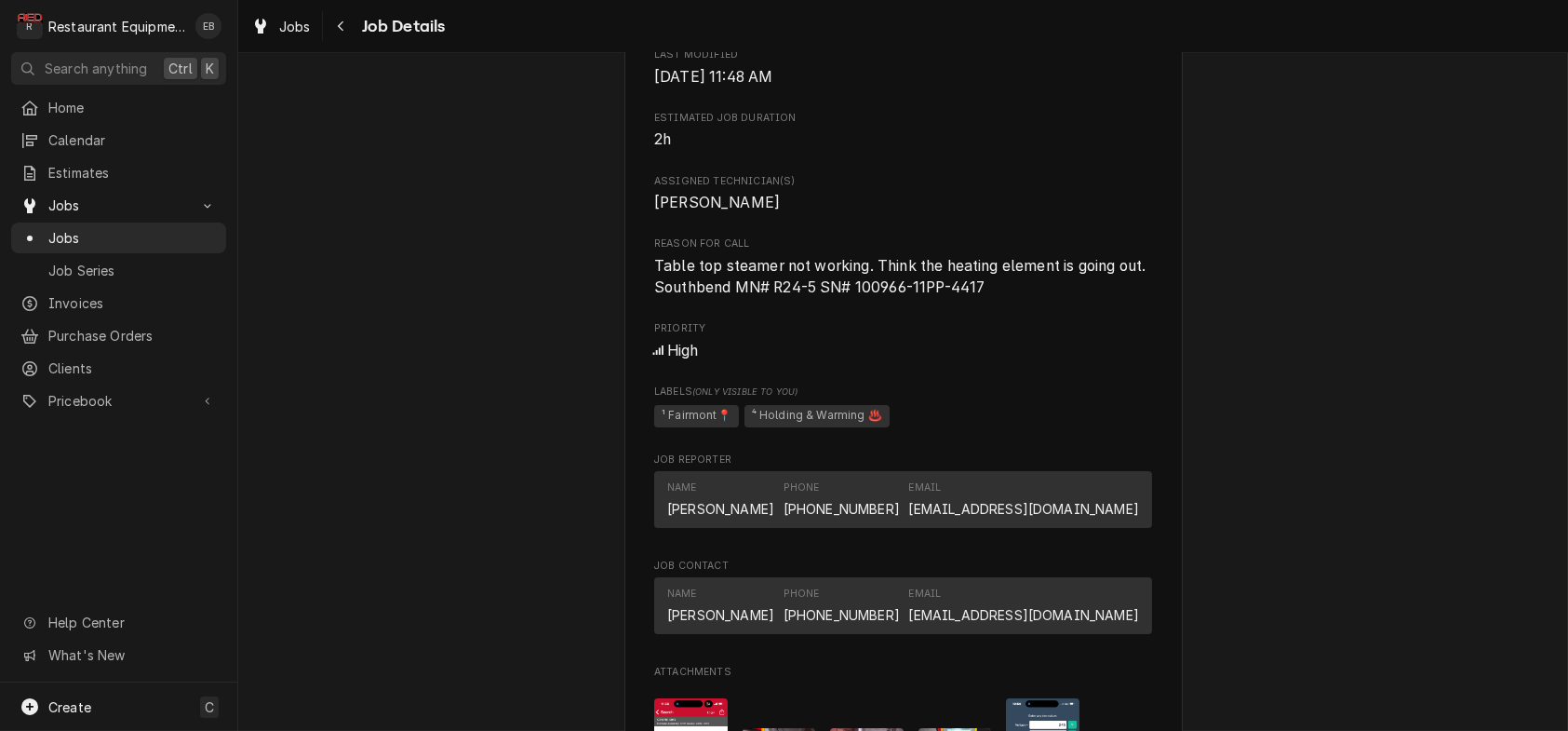
scroll to position [1179, 0]
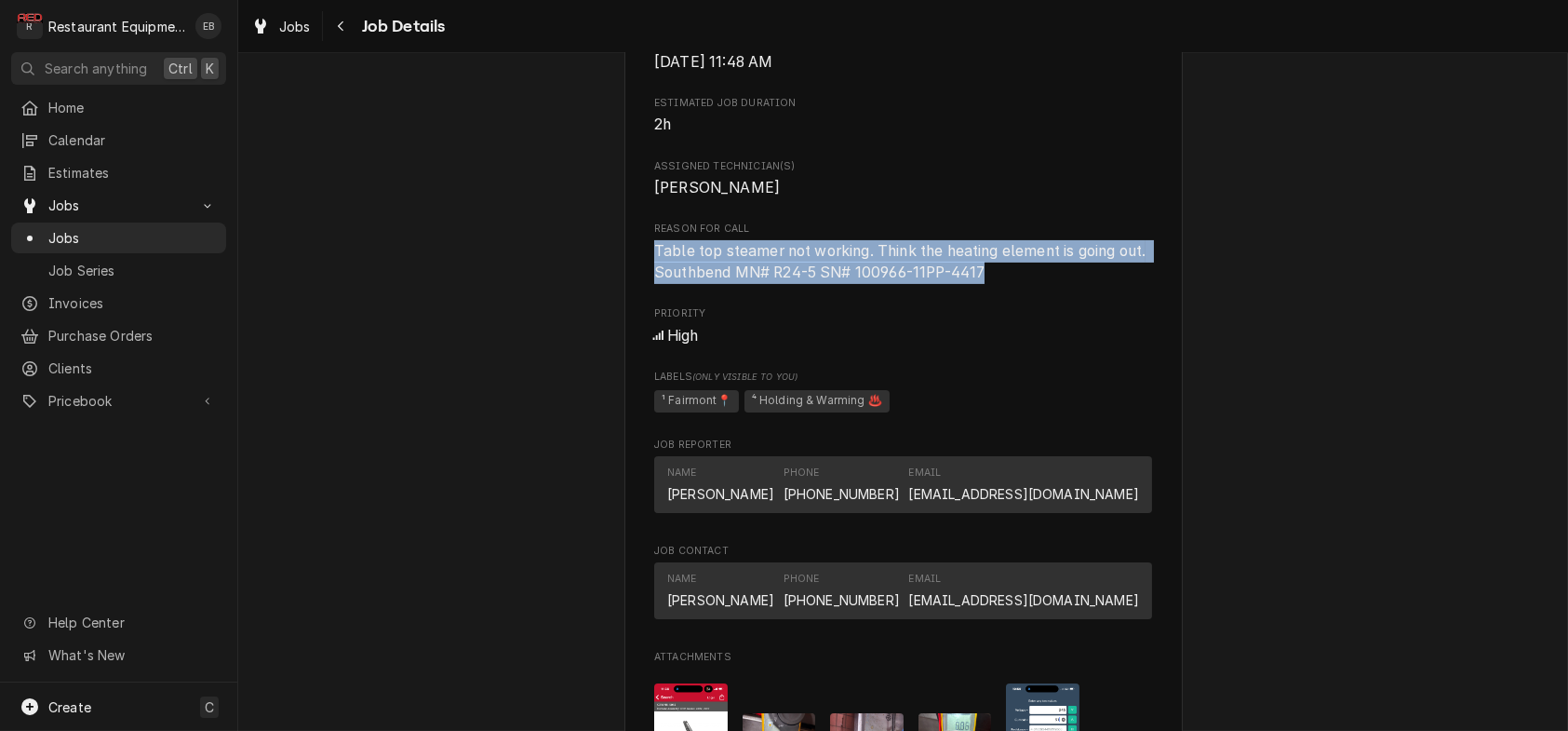
drag, startPoint x: 642, startPoint y: 465, endPoint x: 990, endPoint y: 491, distance: 349.0
click at [990, 284] on span "Table top steamer not working. Think the heating element is going out. Southben…" at bounding box center [903, 262] width 498 height 44
copy span "Table top steamer not working. Think the heating element is going out. Southben…"
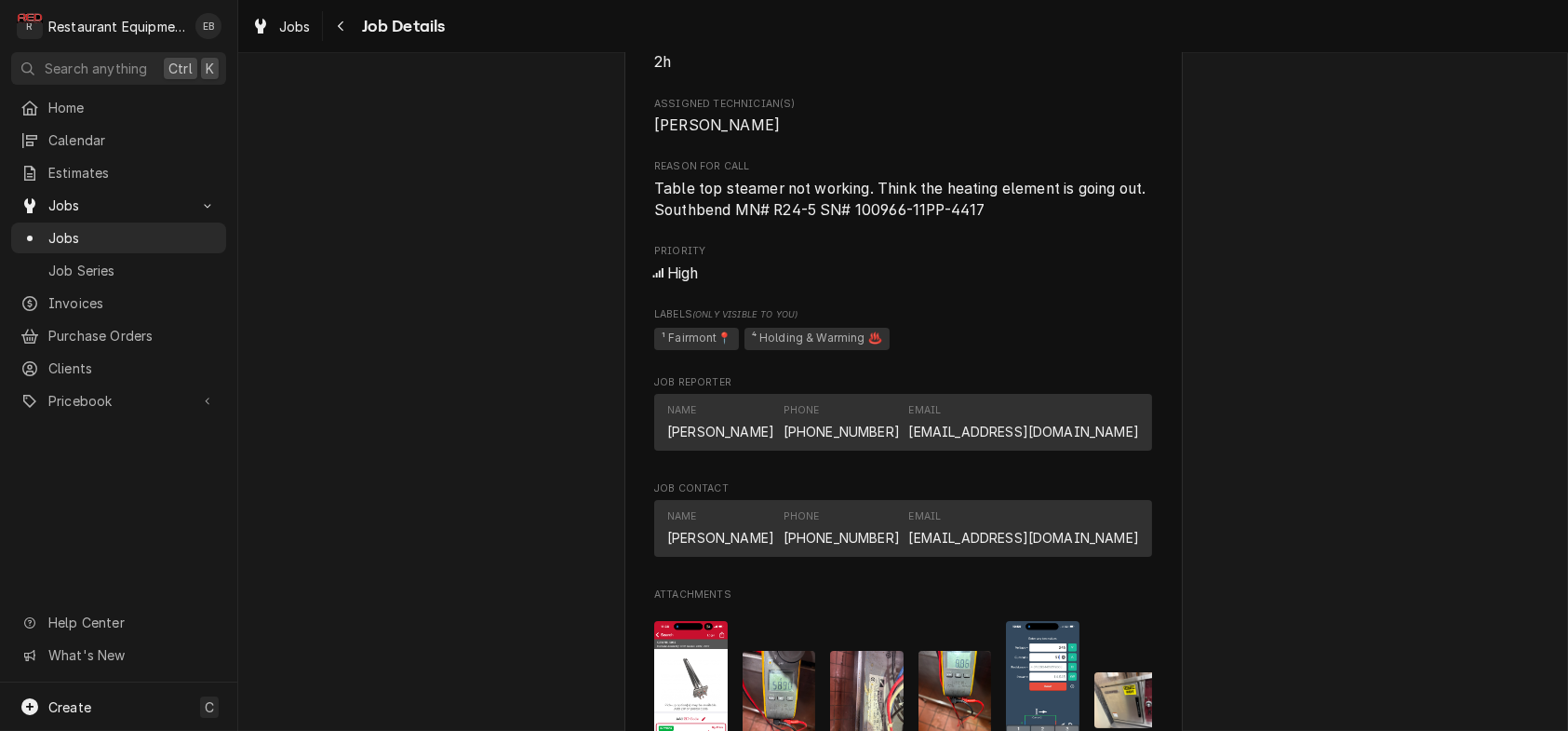
click at [939, 112] on span "Assigned Technician(s)" at bounding box center [903, 104] width 498 height 15
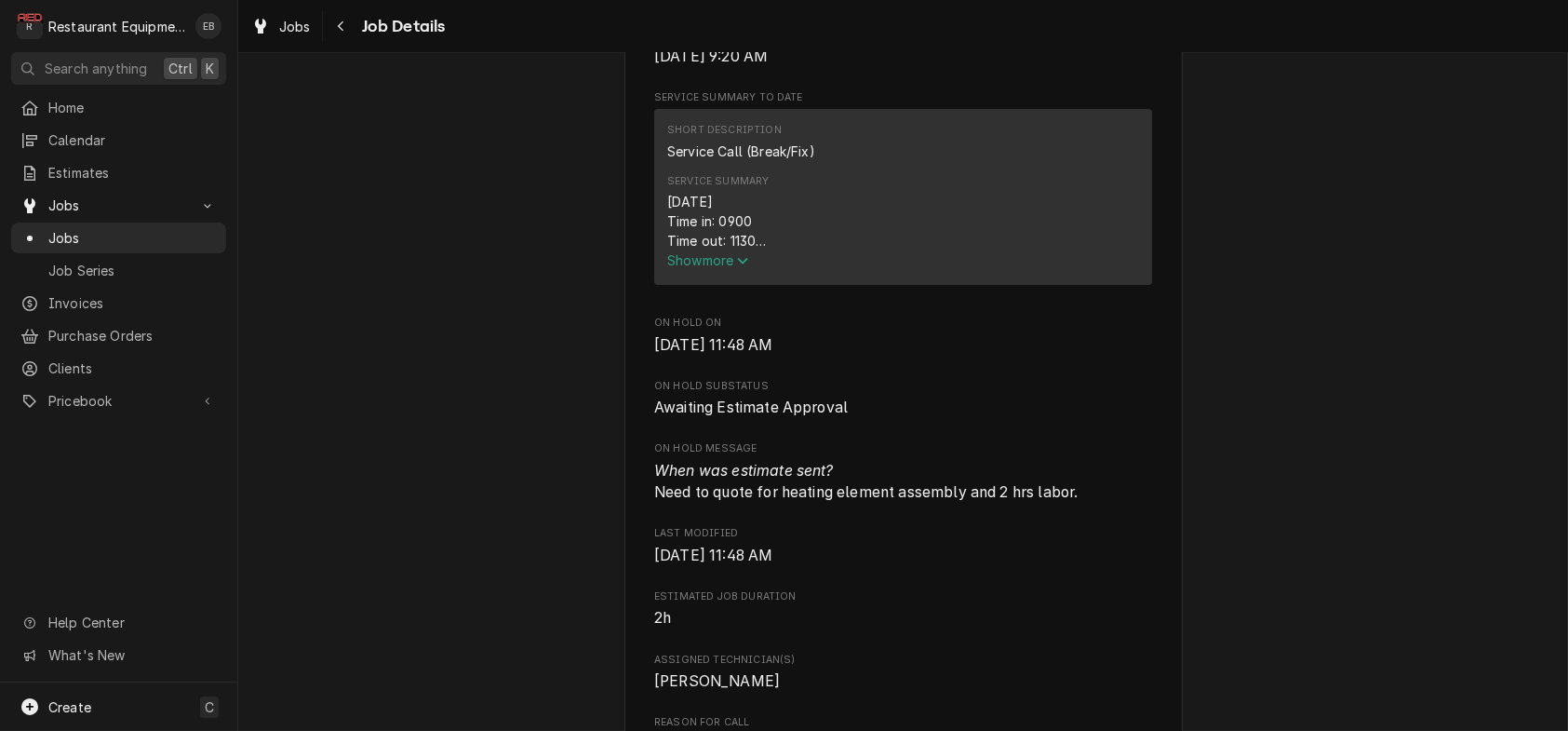
scroll to position [683, 0]
click at [710, 271] on span "Show more" at bounding box center [708, 262] width 82 height 16
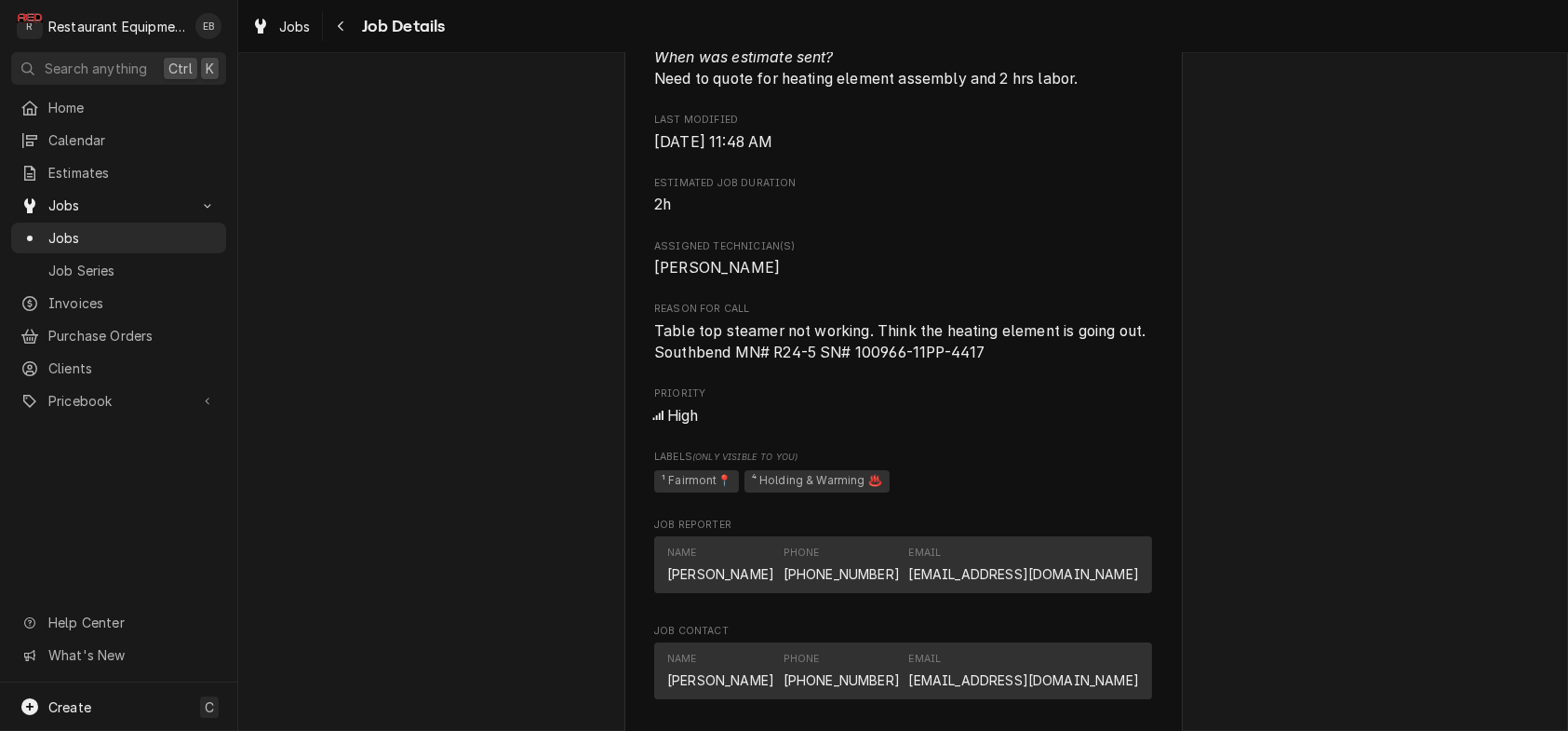
scroll to position [1167, 0]
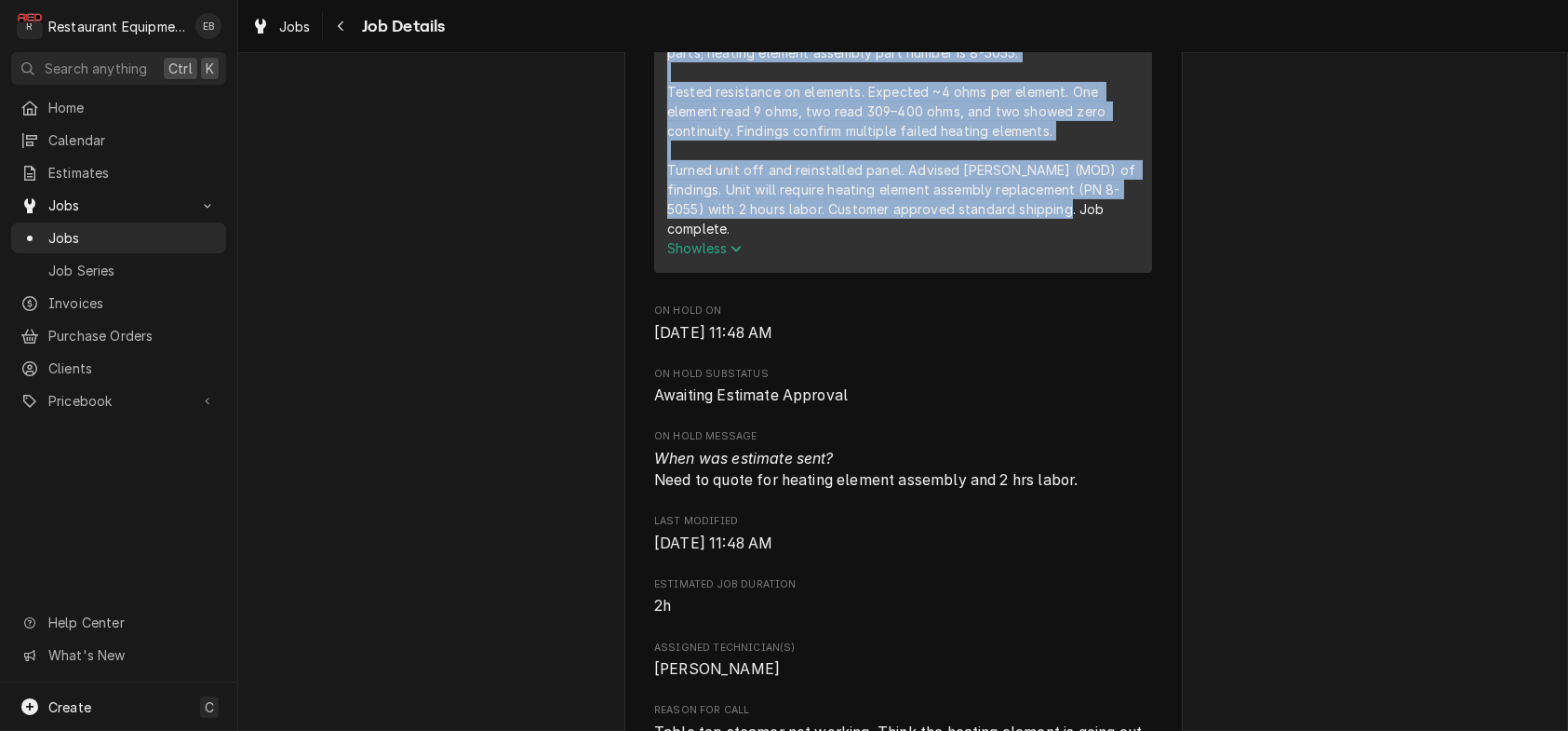
drag, startPoint x: 651, startPoint y: 348, endPoint x: 1113, endPoint y: 394, distance: 464.3
copy div "8/27/25 Time in: 0900 Time out: 1130 Truck: 302 Steam Oven M-R24-5 A-100966-11P…"
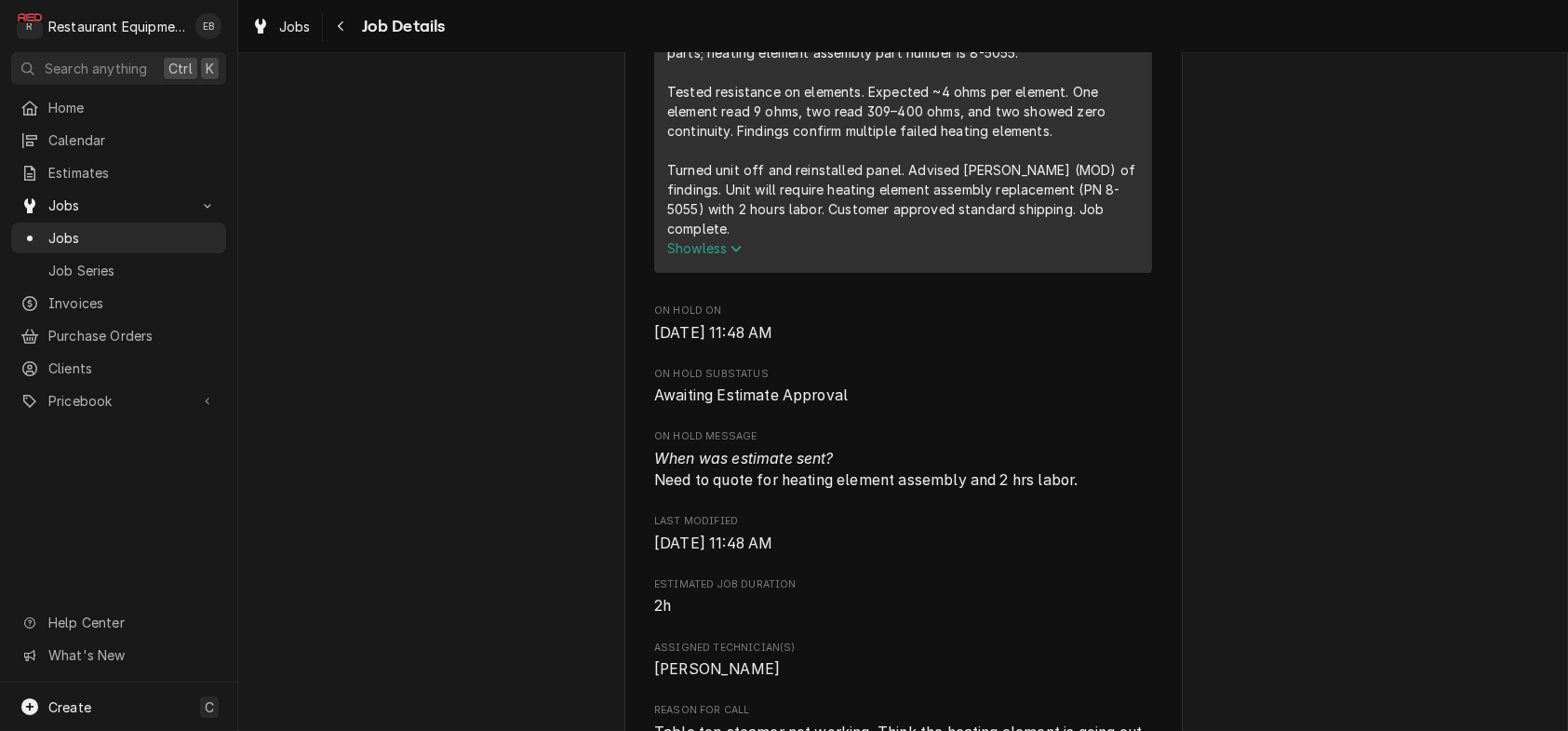
click at [981, 345] on span "Wed, Aug 27th, 2025 - 11:48 AM" at bounding box center [903, 333] width 498 height 23
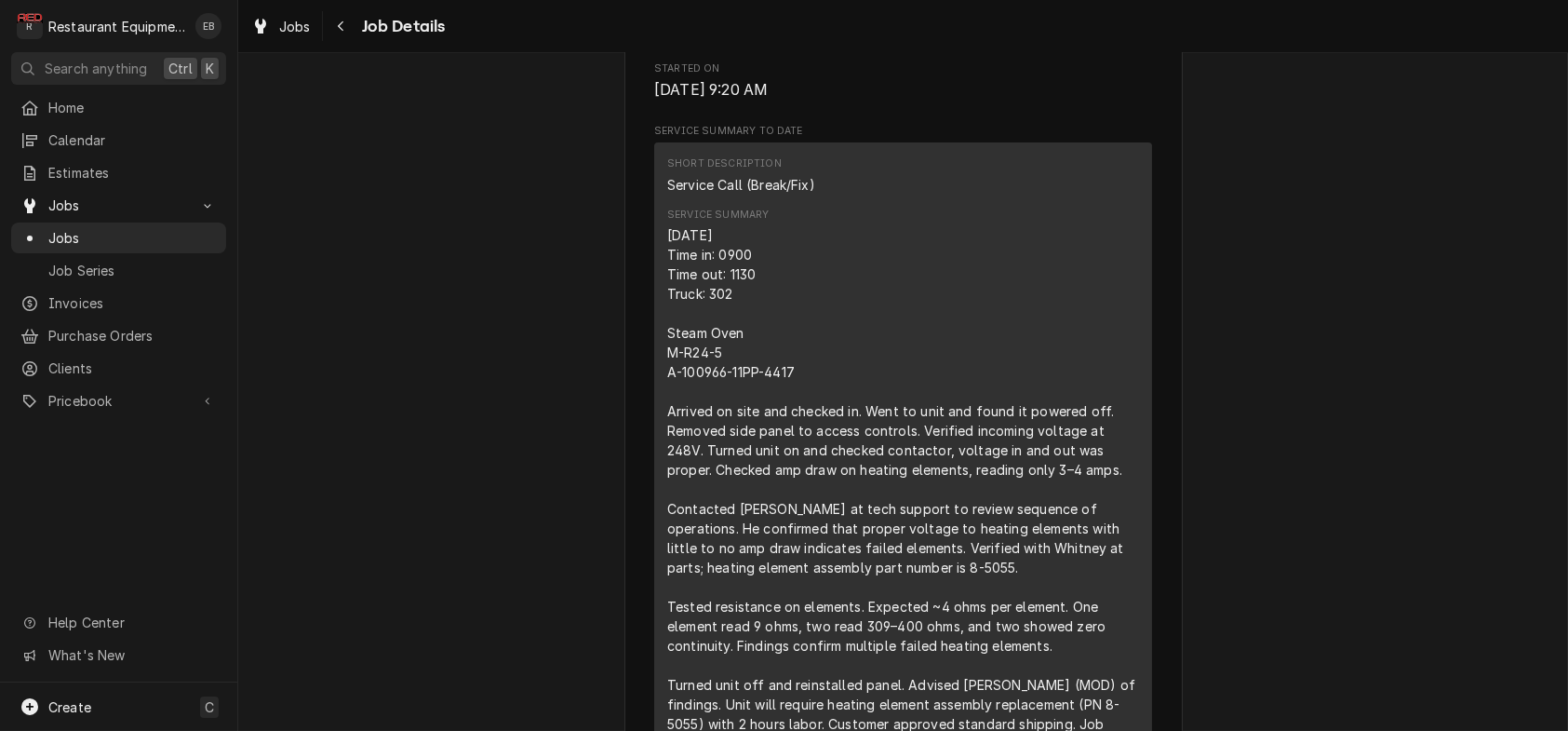
scroll to position [670, 0]
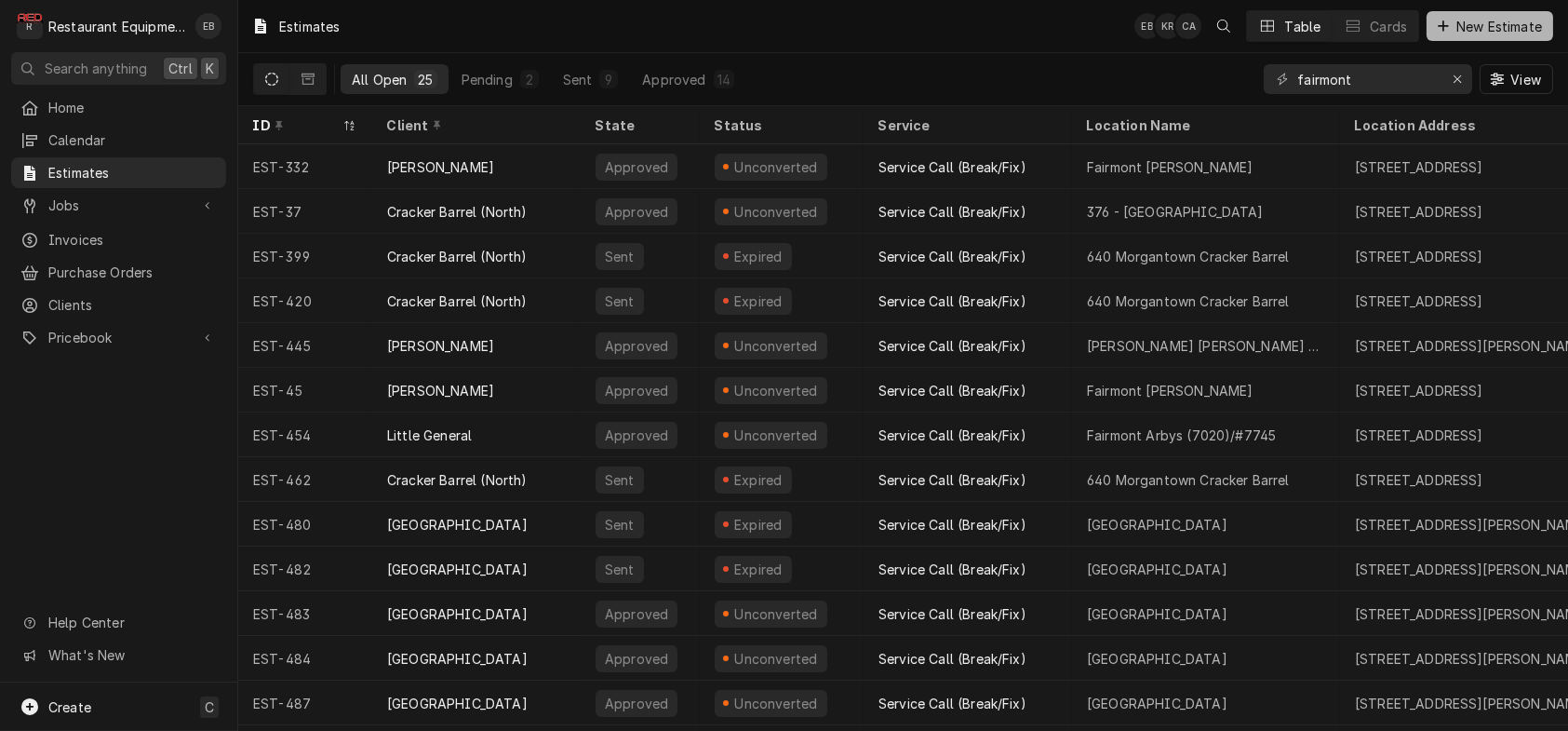
click at [1461, 36] on span "New Estimate" at bounding box center [1499, 27] width 93 height 20
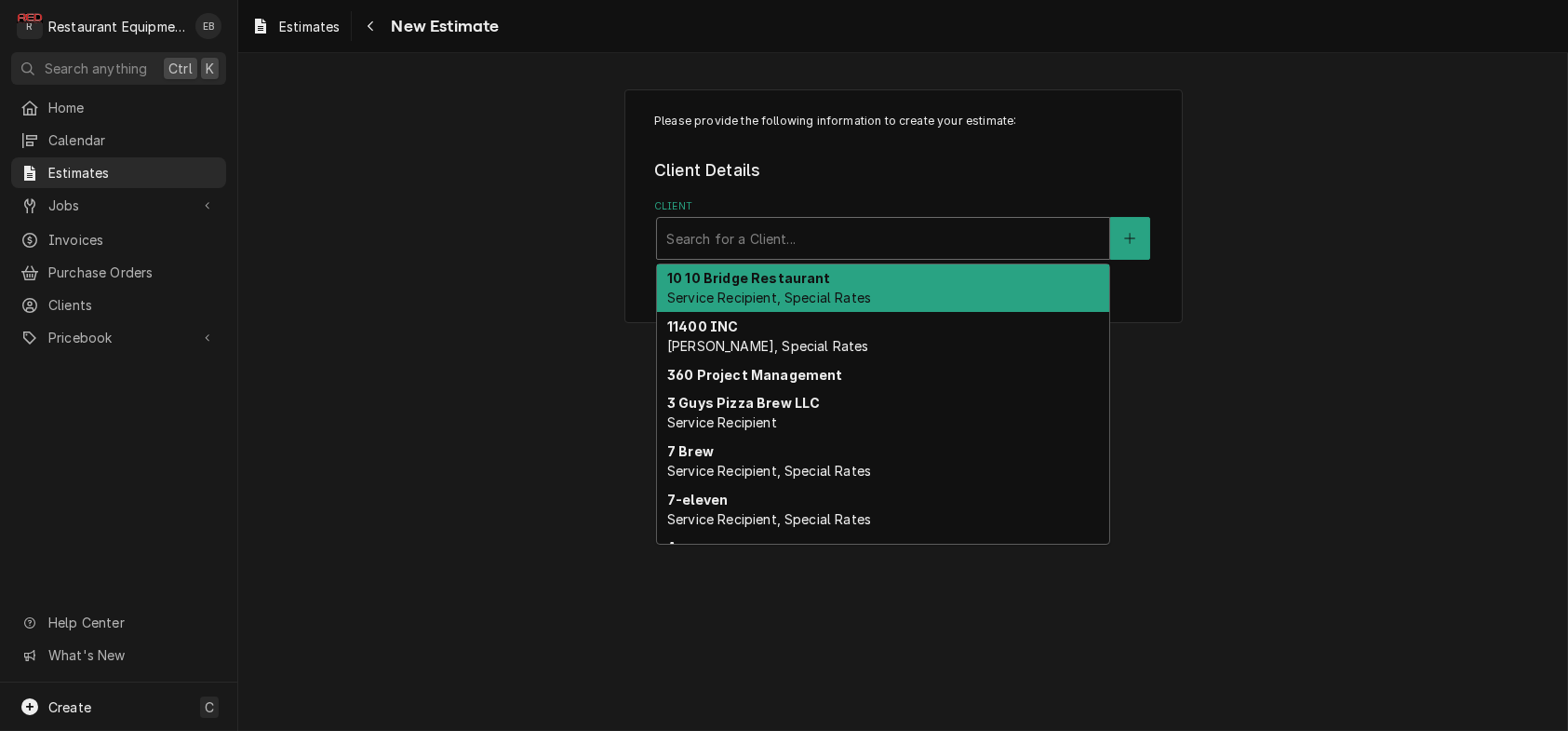
click at [785, 255] on div "Client" at bounding box center [883, 238] width 433 height 33
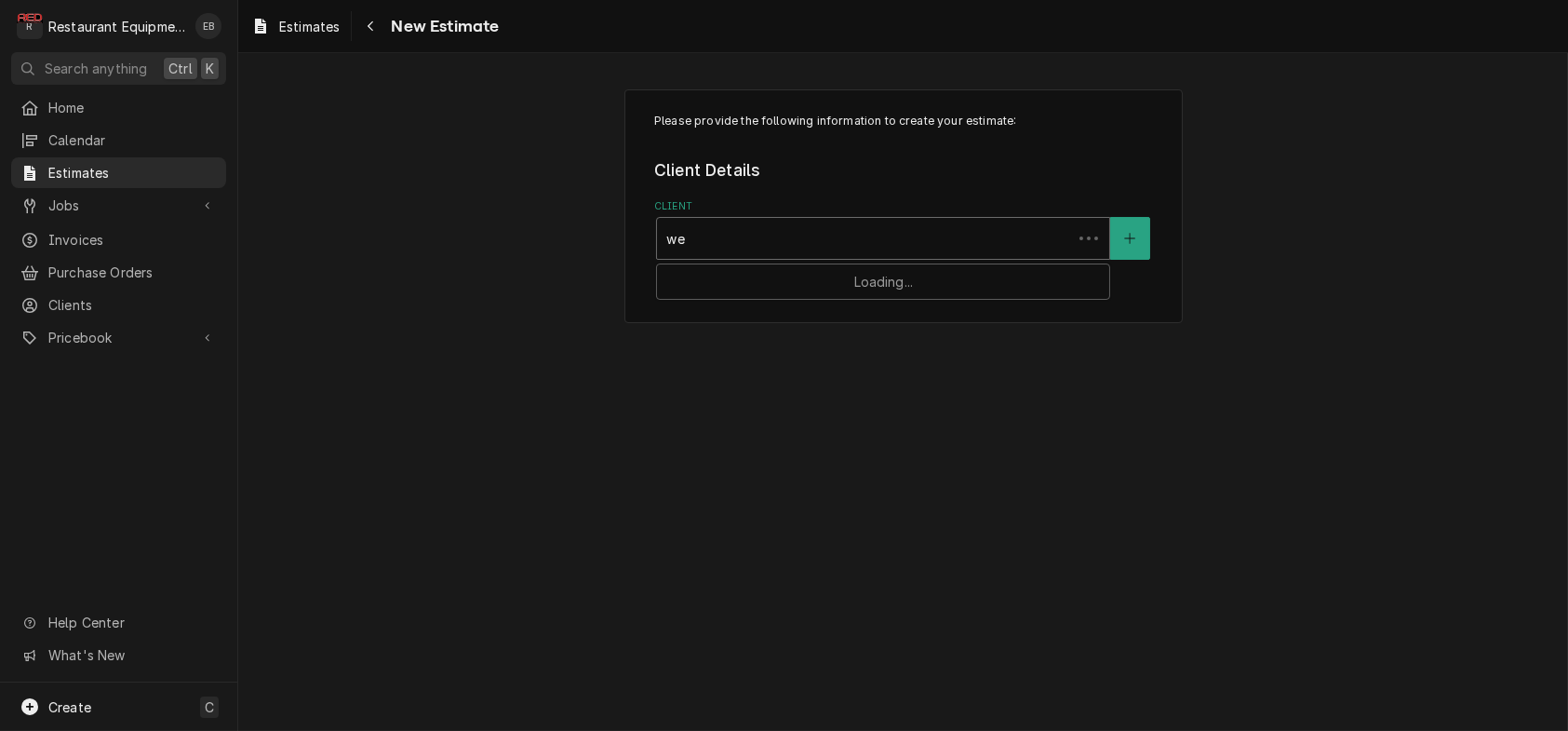
type input "w"
type input "senior center"
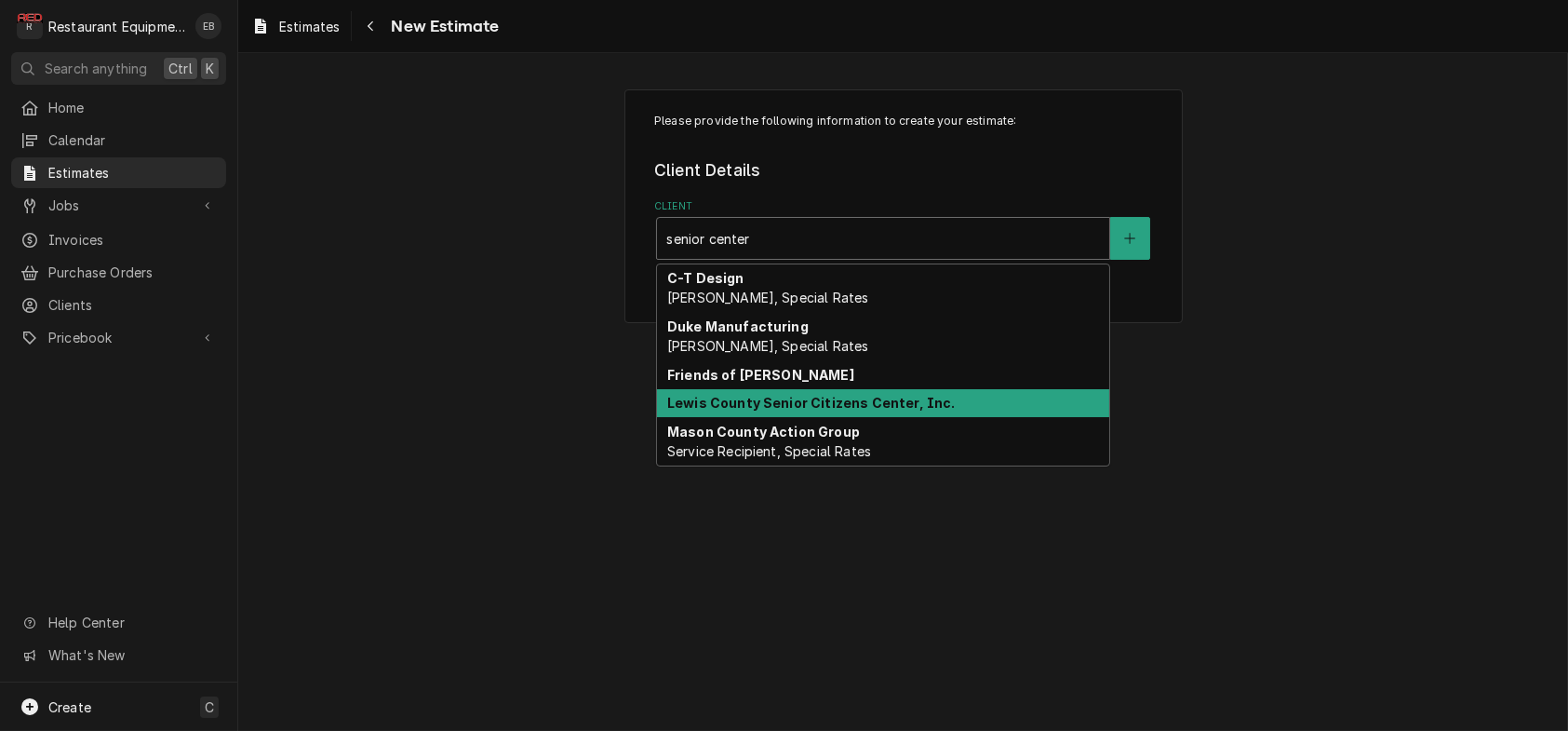
click at [851, 411] on strong "Lewis County Senior Citizens Center, Inc." at bounding box center [811, 402] width 289 height 16
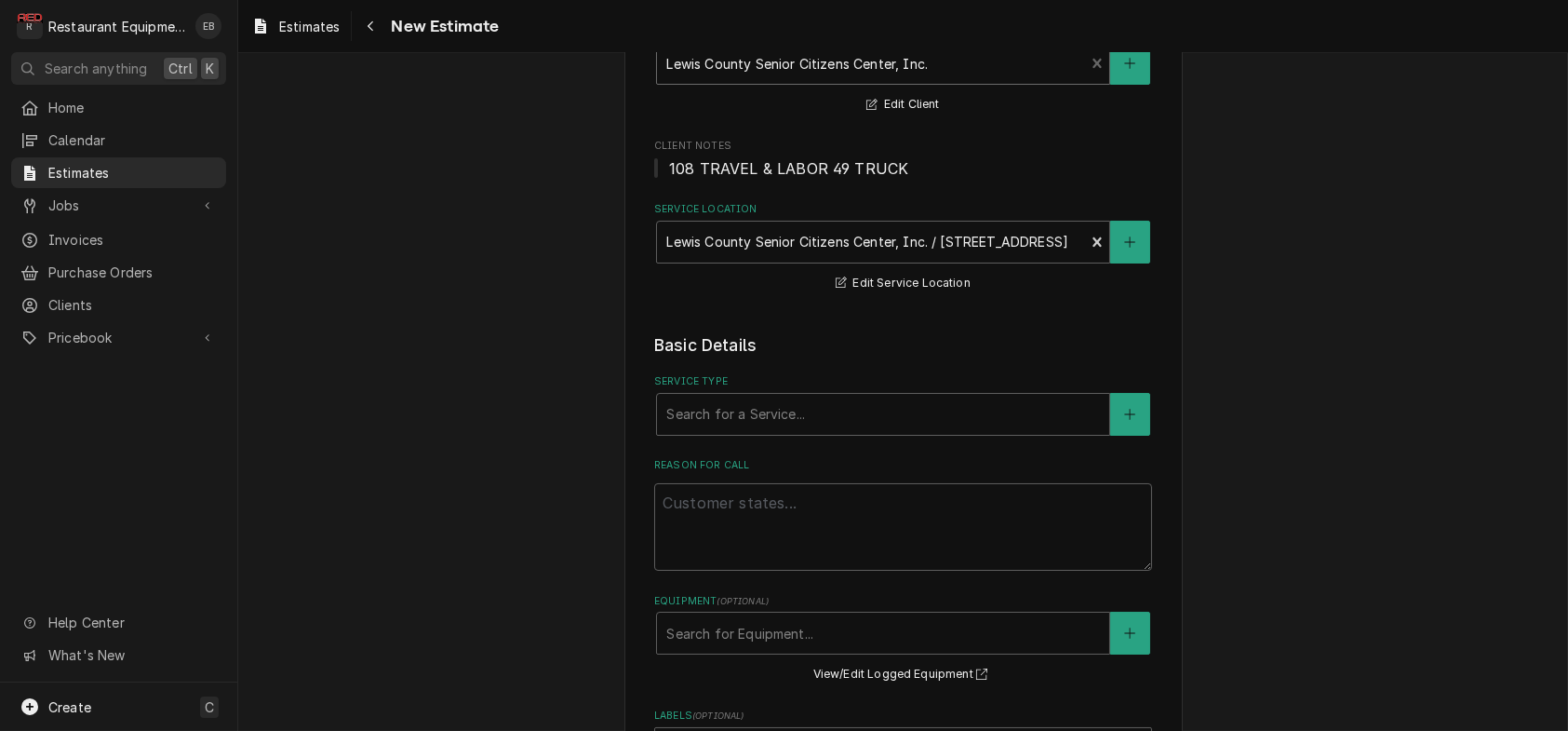
scroll to position [187, 0]
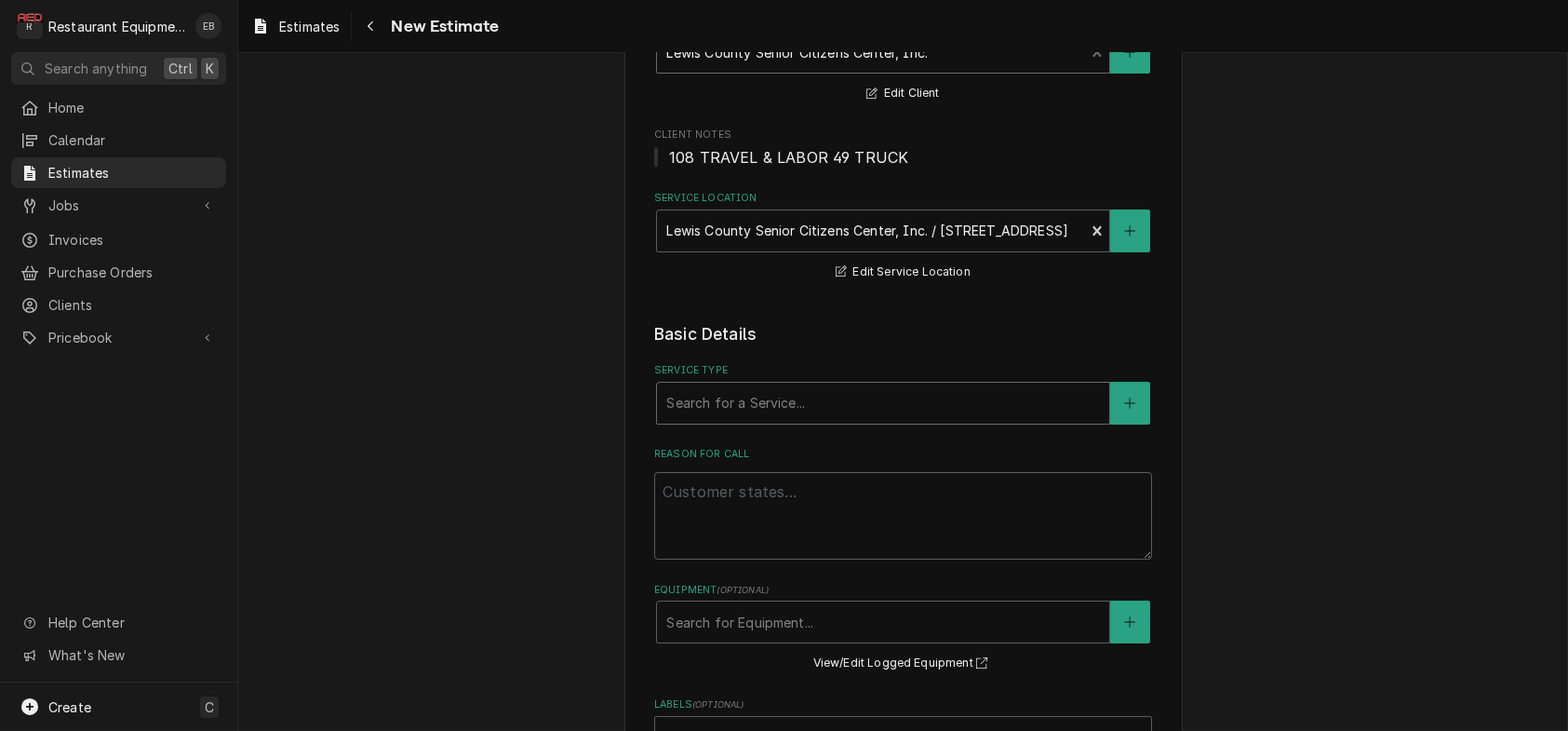
click at [796, 420] on div "Service Type" at bounding box center [883, 402] width 433 height 33
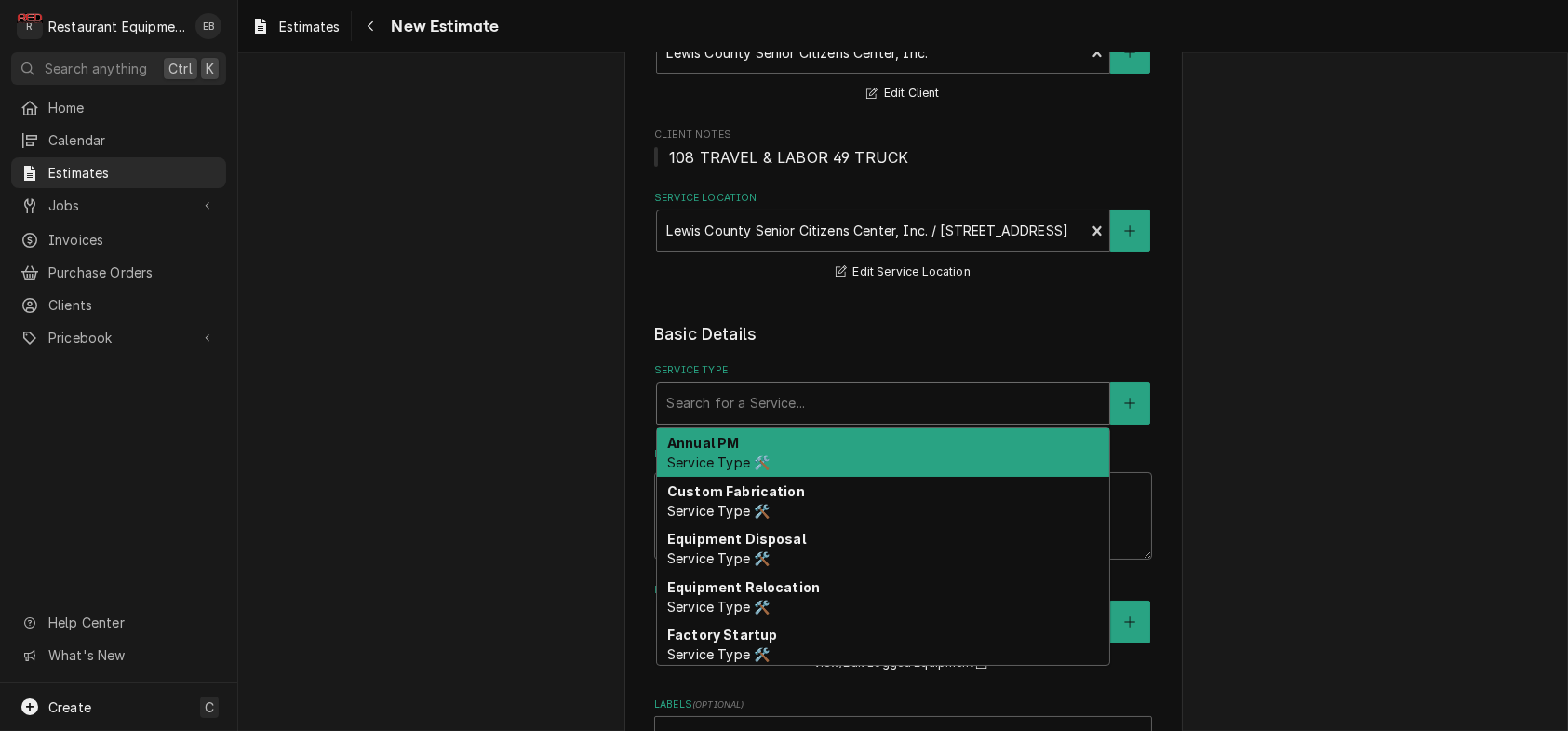
type textarea "x"
type input "b"
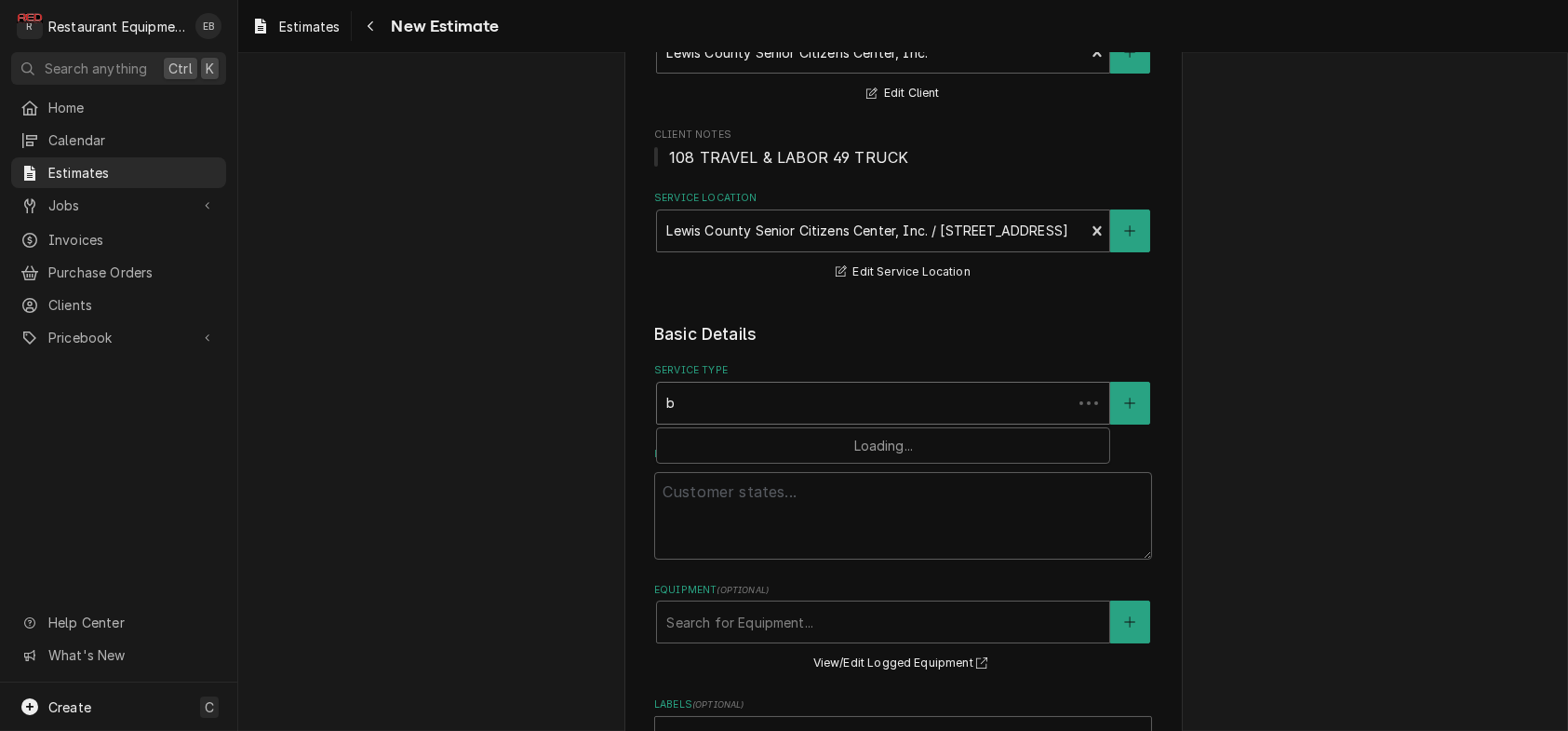
type textarea "x"
type input "br"
type textarea "x"
type input "bre"
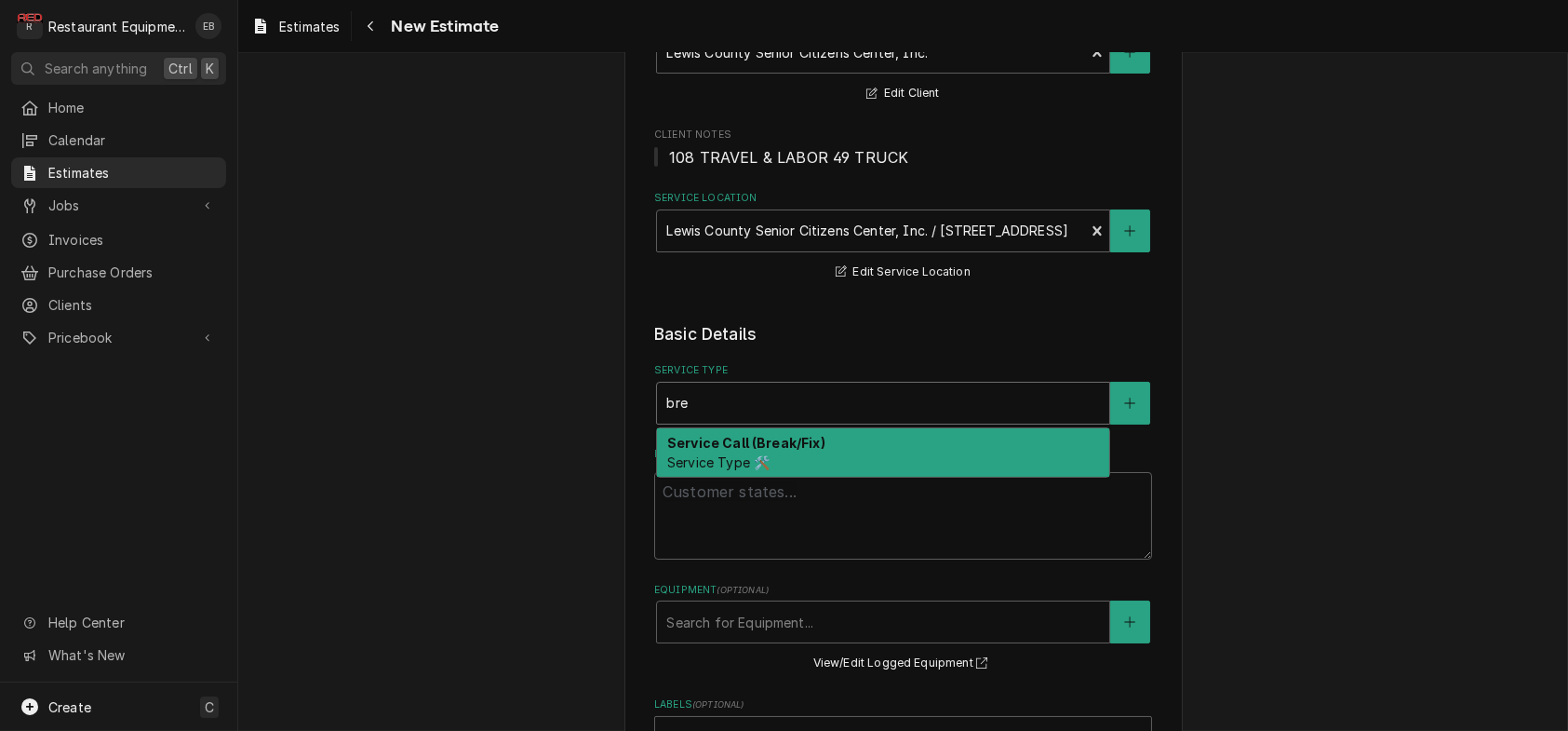
drag, startPoint x: 798, startPoint y: 520, endPoint x: 798, endPoint y: 531, distance: 11.0
click at [798, 476] on div "Service Call (Break/Fix) Service Type 🛠️" at bounding box center [883, 452] width 452 height 48
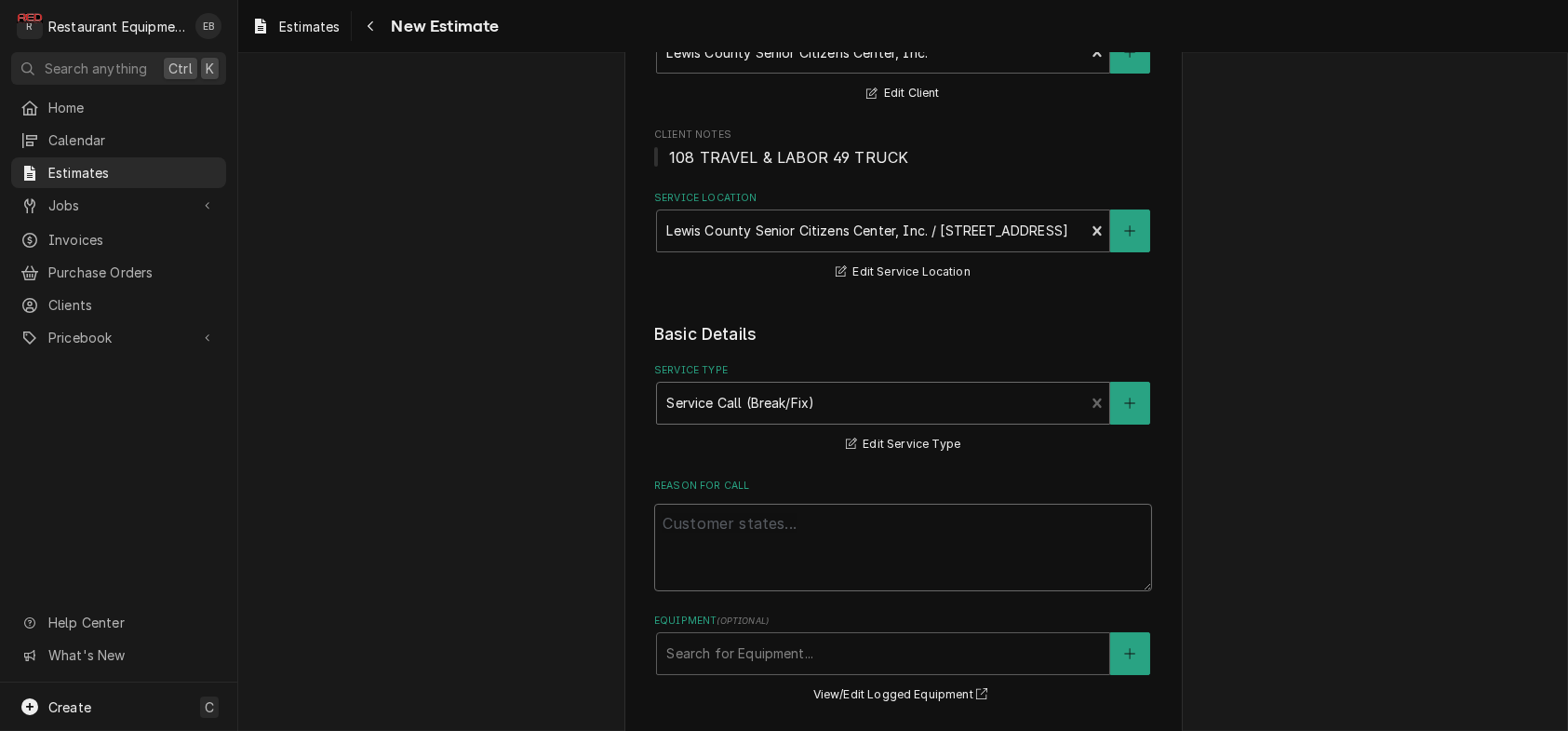
click at [770, 591] on textarea "Reason For Call" at bounding box center [903, 547] width 498 height 87
paste textarea "Table top steamer not working. Think the heating element is going out. Southben…"
type textarea "x"
type textarea "Table top steamer not working. Think the heating element is going out. Southben…"
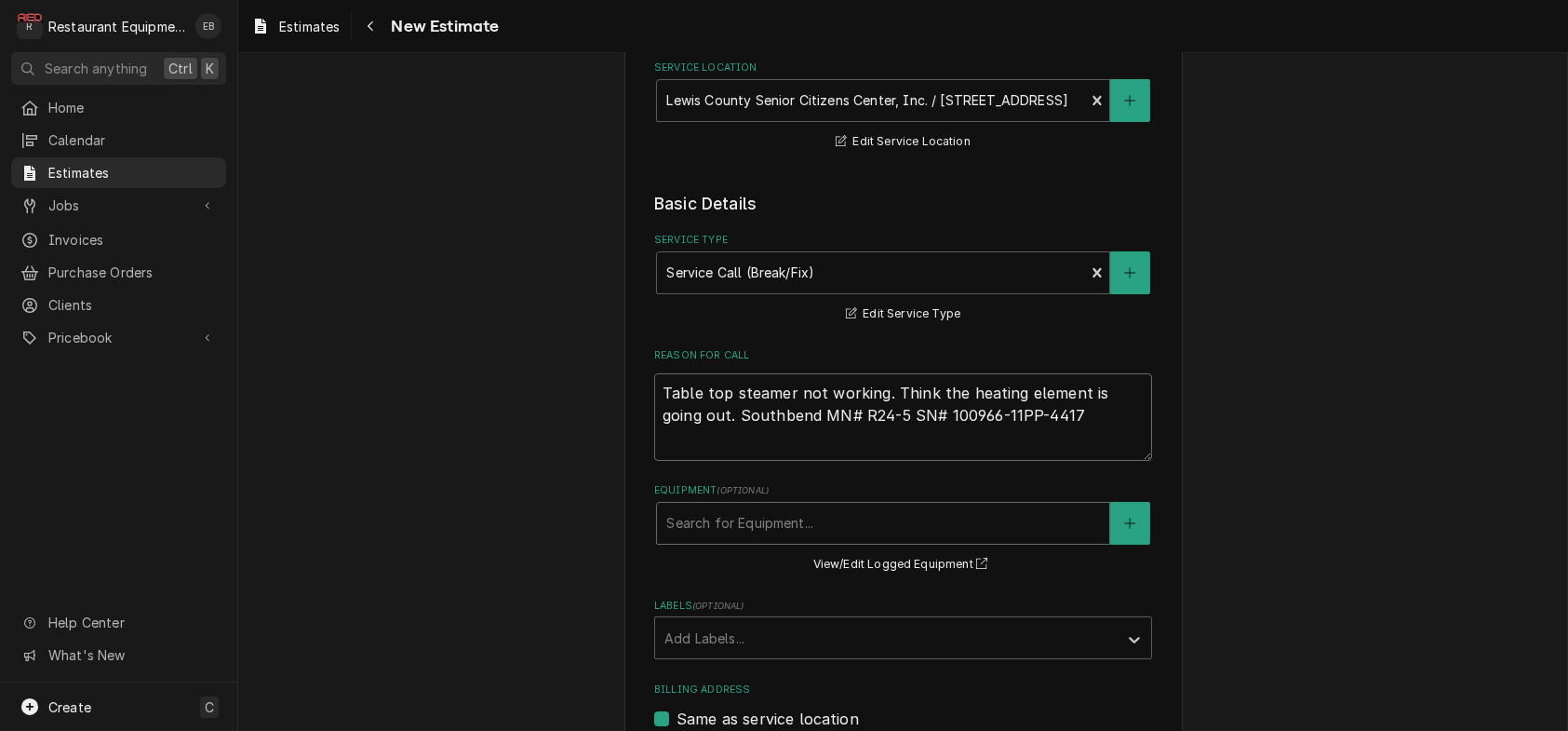
scroll to position [434, 0]
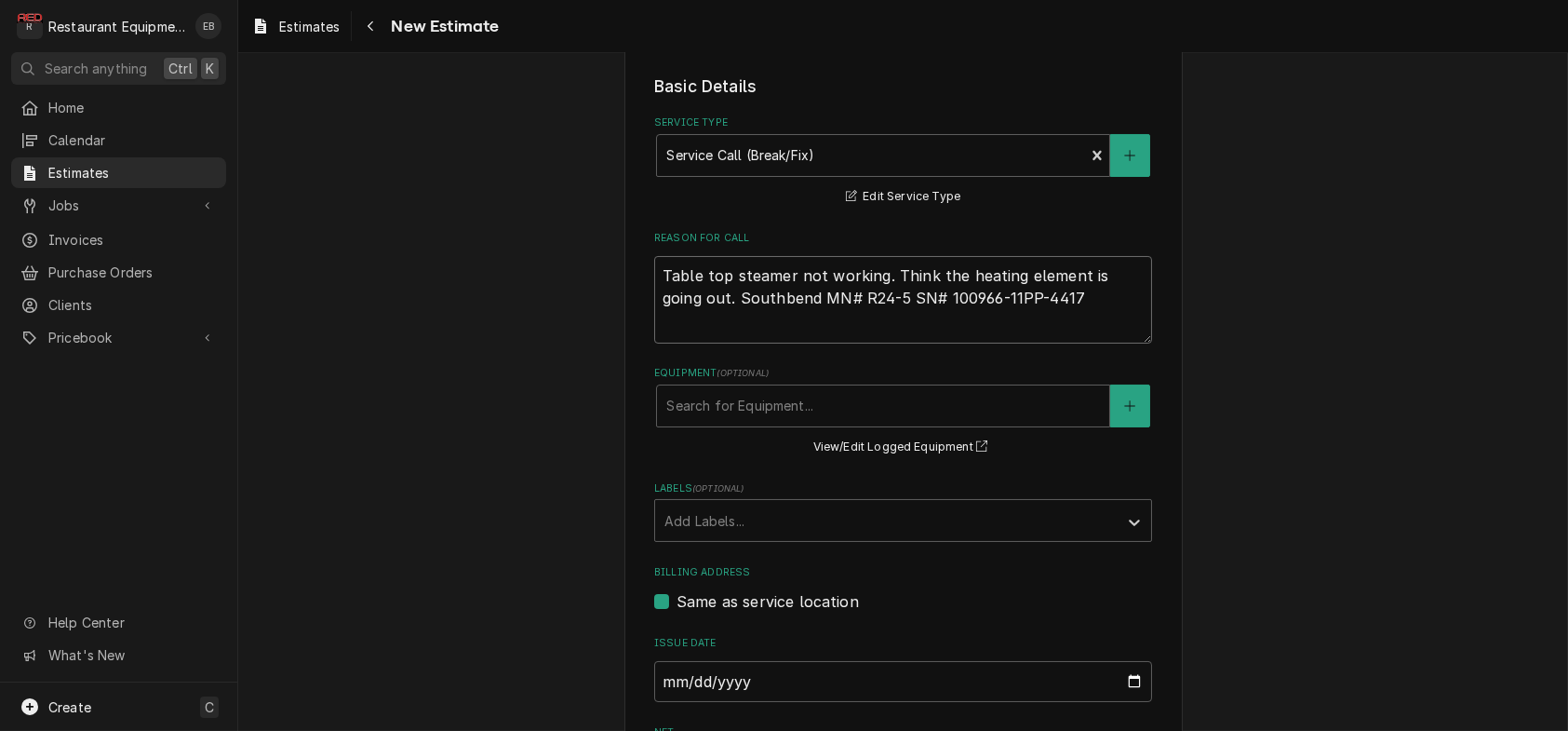
type textarea "x"
type textarea "Table top steamer not working. Think the heating element is going out. Southben…"
type textarea "x"
type textarea "Table top steamer not working. Think the heating element is going out. Southben…"
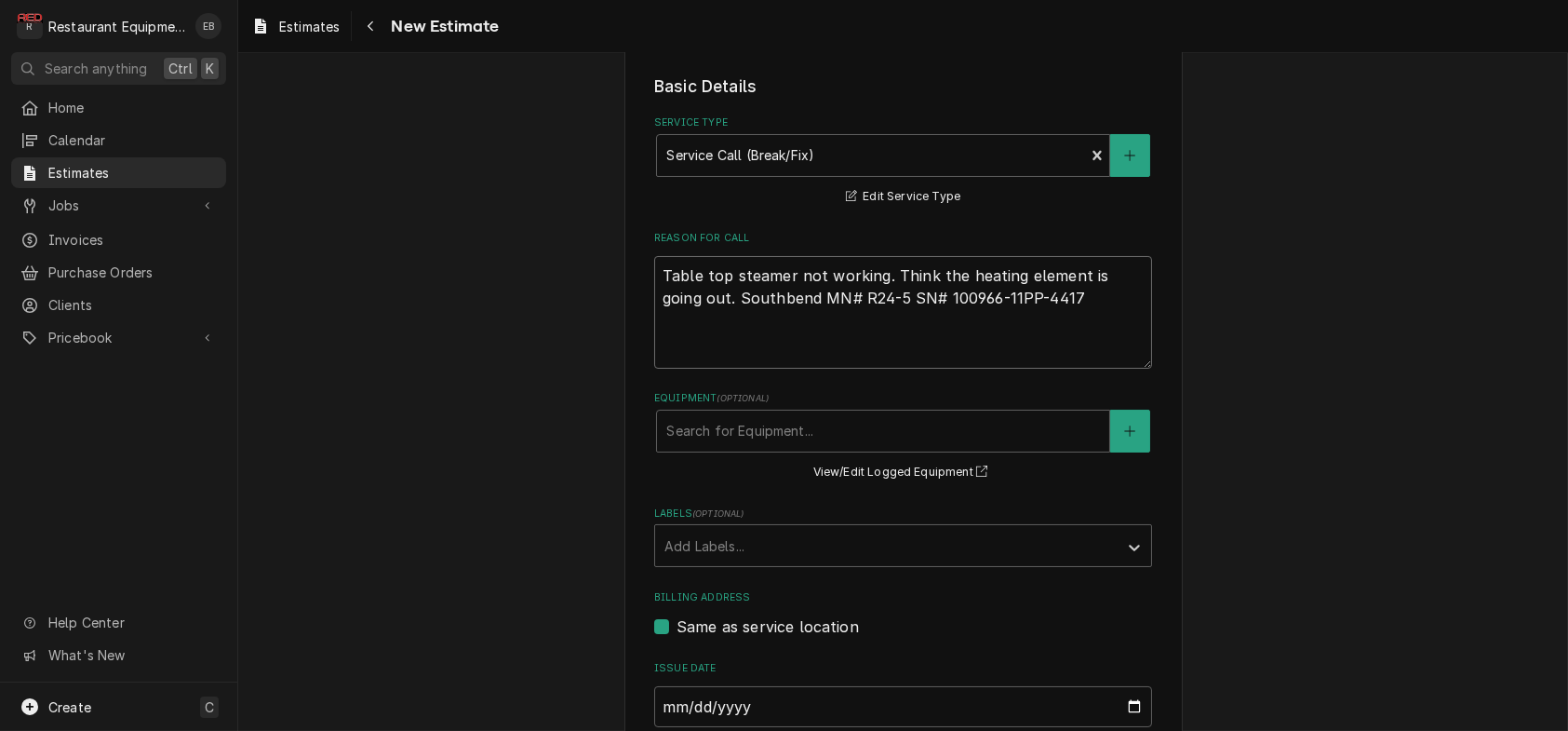
type textarea "x"
type textarea "Table top steamer not working. Think the heating element is going out. Southben…"
type textarea "x"
type textarea "Table top steamer not working. Think the heating element is going out. Southben…"
type textarea "x"
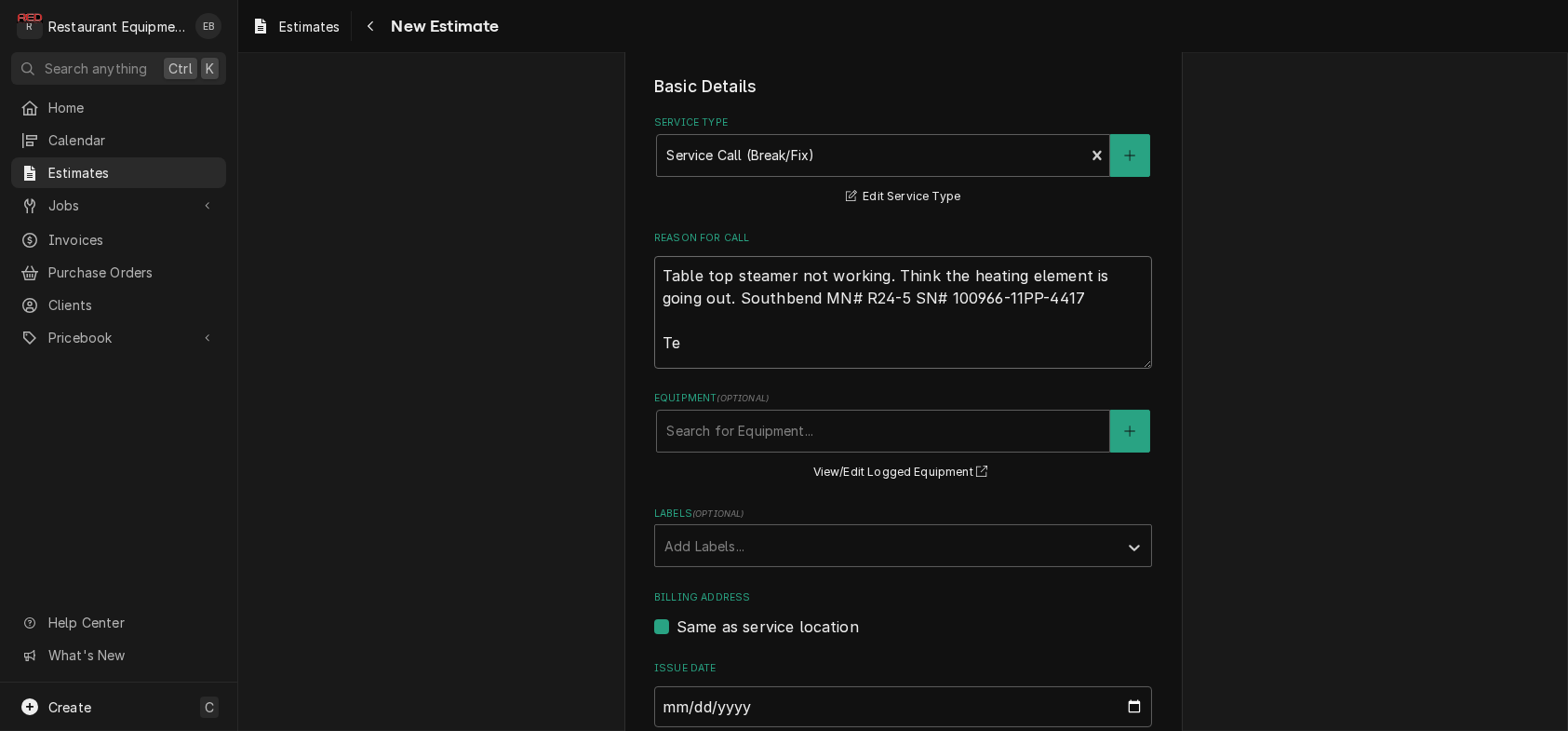
type textarea "Table top steamer not working. Think the heating element is going out. Southben…"
type textarea "x"
type textarea "Table top steamer not working. Think the heating element is going out. Southben…"
type textarea "x"
type textarea "Table top steamer not working. Think the heating element is going out. Southben…"
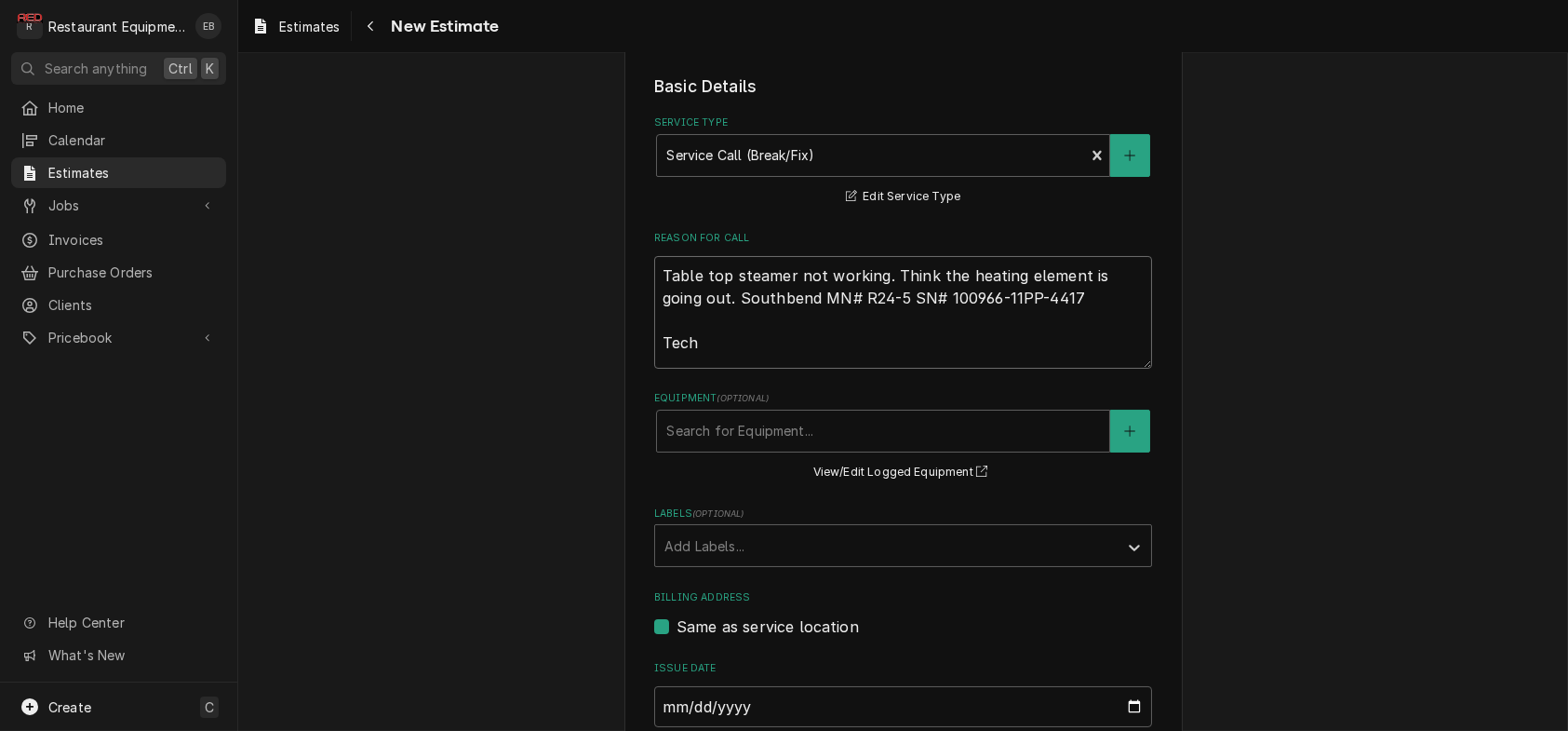
type textarea "x"
type textarea "Table top steamer not working. Think the heating element is going out. Southben…"
type textarea "x"
type textarea "Table top steamer not working. Think the heating element is going out. Southben…"
type textarea "x"
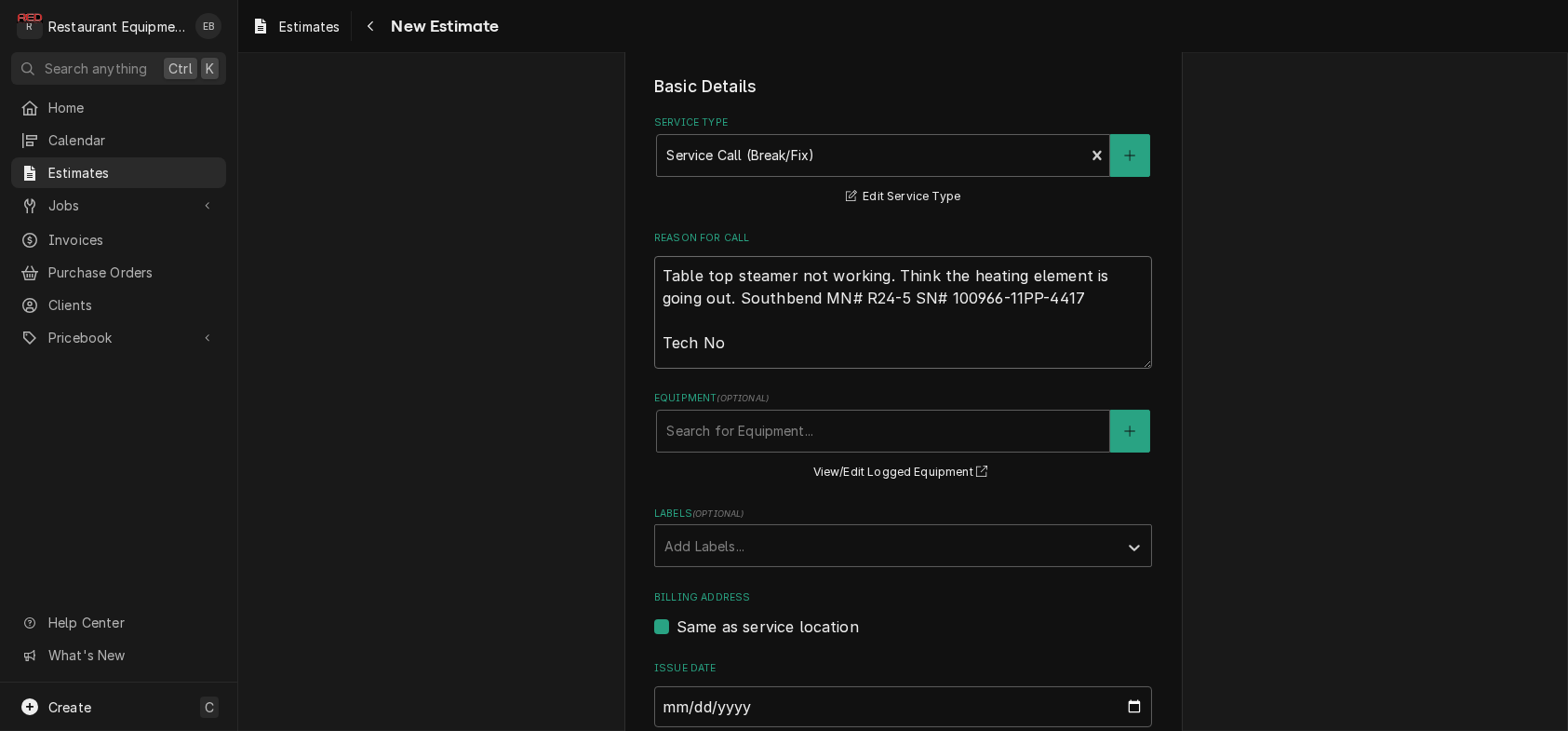
type textarea "Table top steamer not working. Think the heating element is going out. Southben…"
type textarea "x"
type textarea "Table top steamer not working. Think the heating element is going out. Southben…"
type textarea "x"
type textarea "Table top steamer not working. Think the heating element is going out. Southben…"
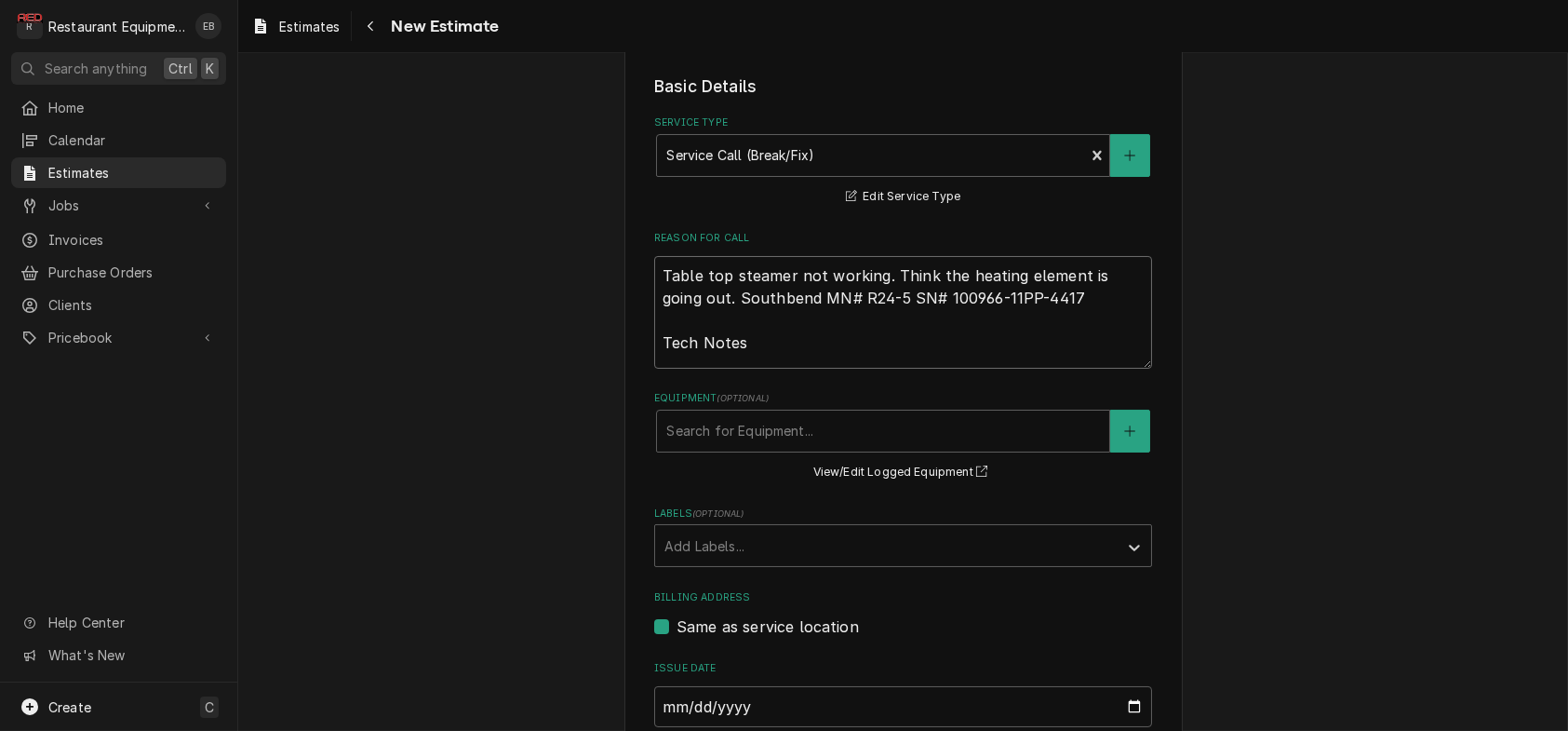
type textarea "x"
type textarea "Table top steamer not working. Think the heating element is going out. Southben…"
type textarea "x"
type textarea "Table top steamer not working. Think the heating element is going out. Southben…"
type textarea "x"
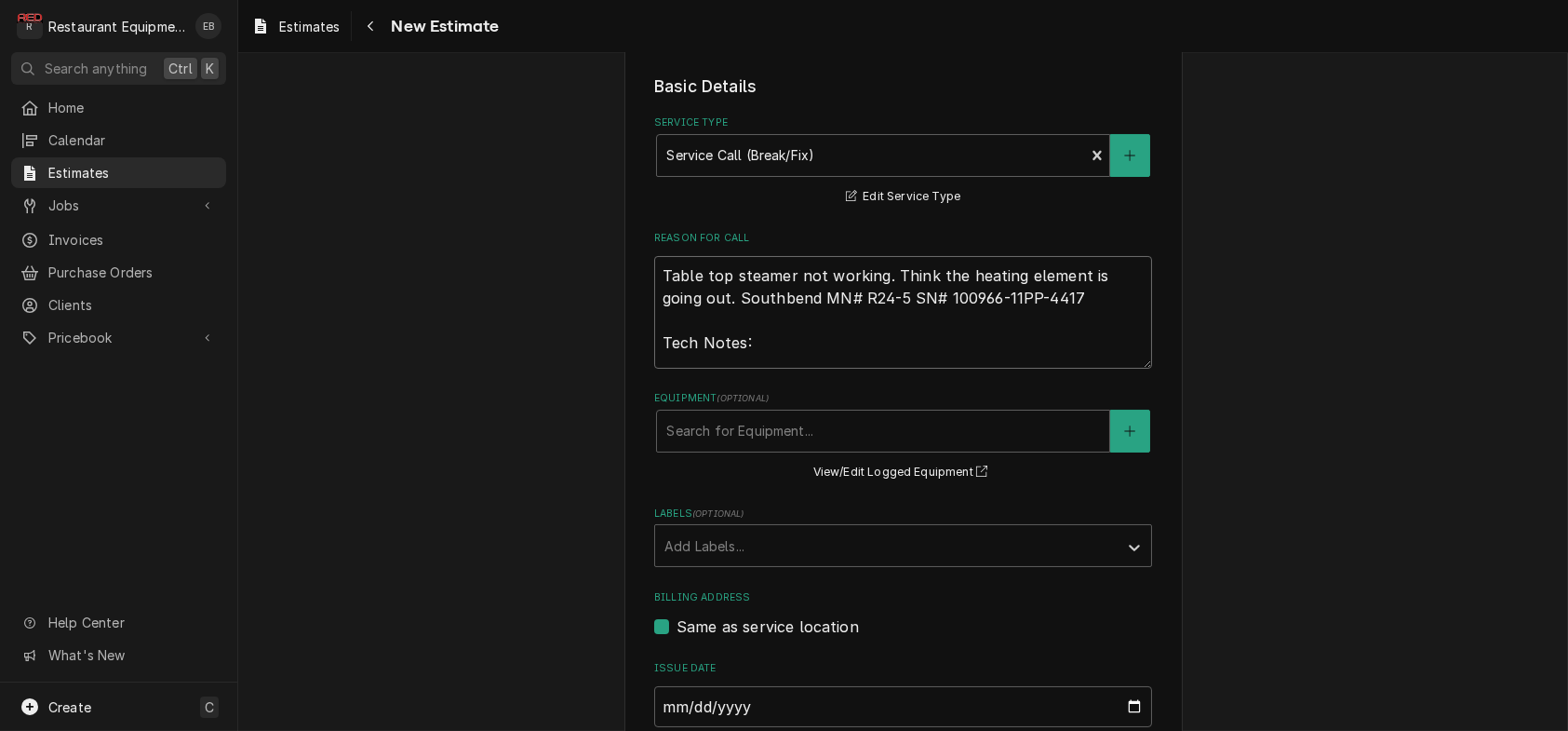
type textarea "Table top steamer not working. Think the heating element is going out. Southben…"
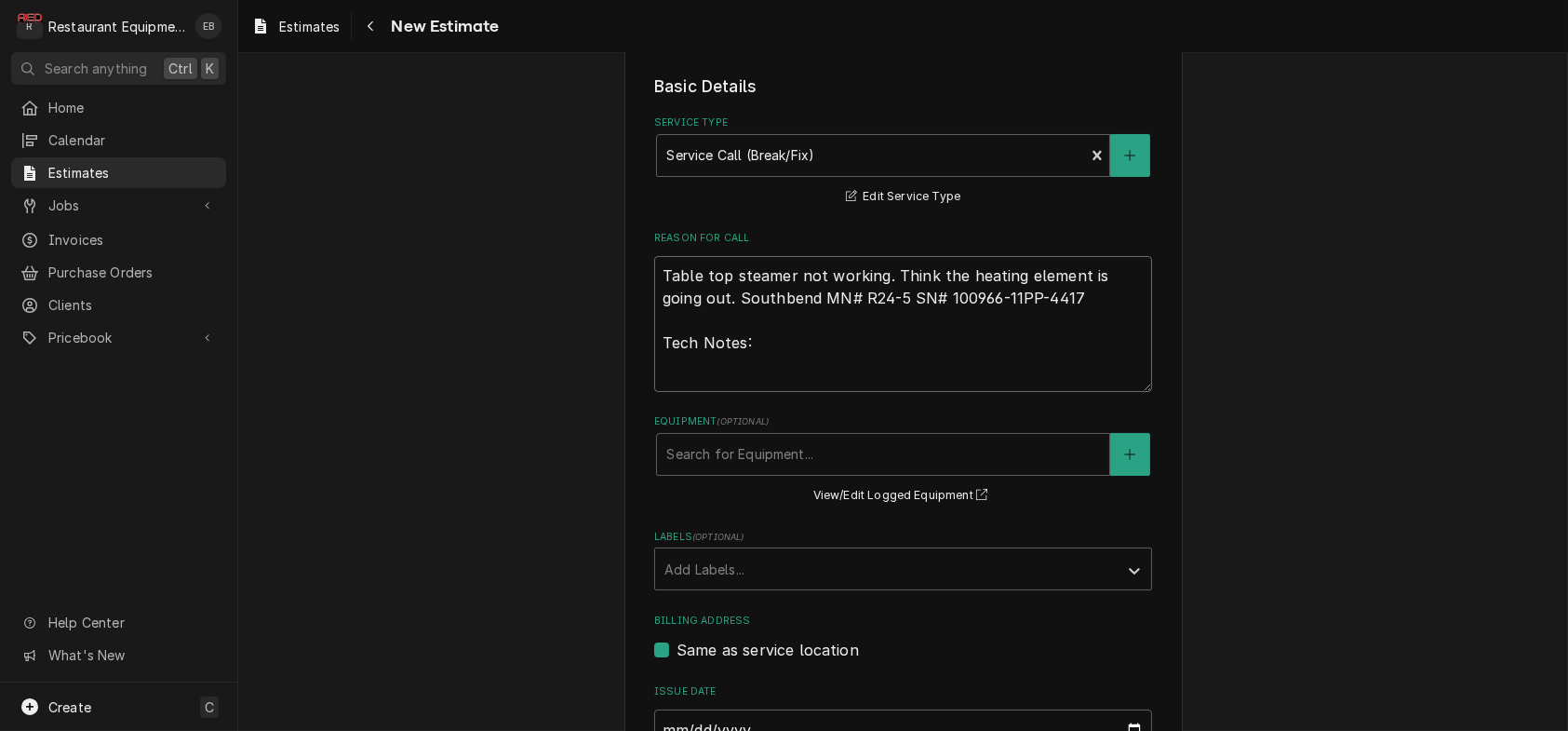
paste textarea "8/27/25 Time in: 0900 Time out: 1130 Truck: 302 Steam Oven M-R24-5 A-100966-11P…"
type textarea "x"
type textarea "Table top steamer not working. Think the heating element is going out. Southben…"
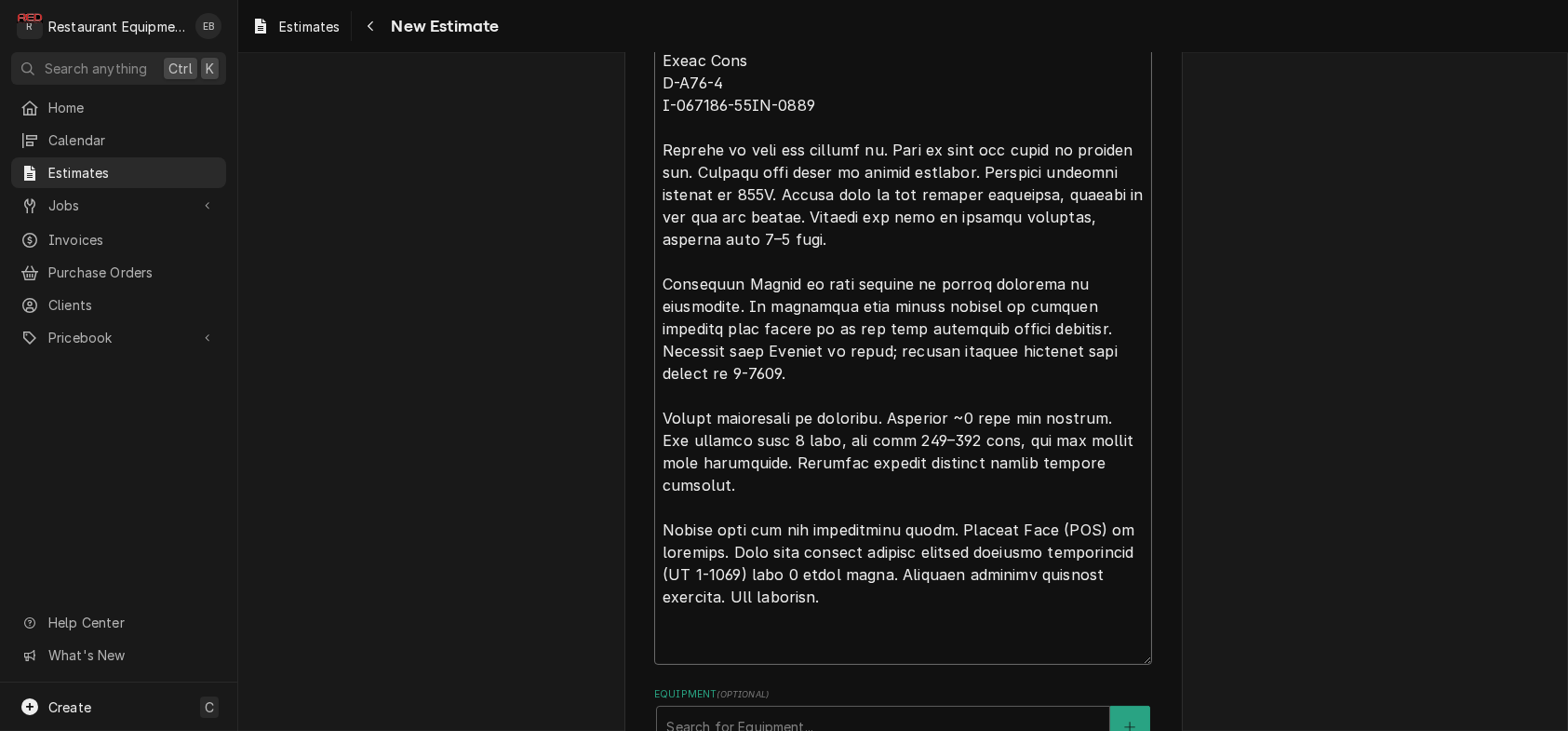
type textarea "x"
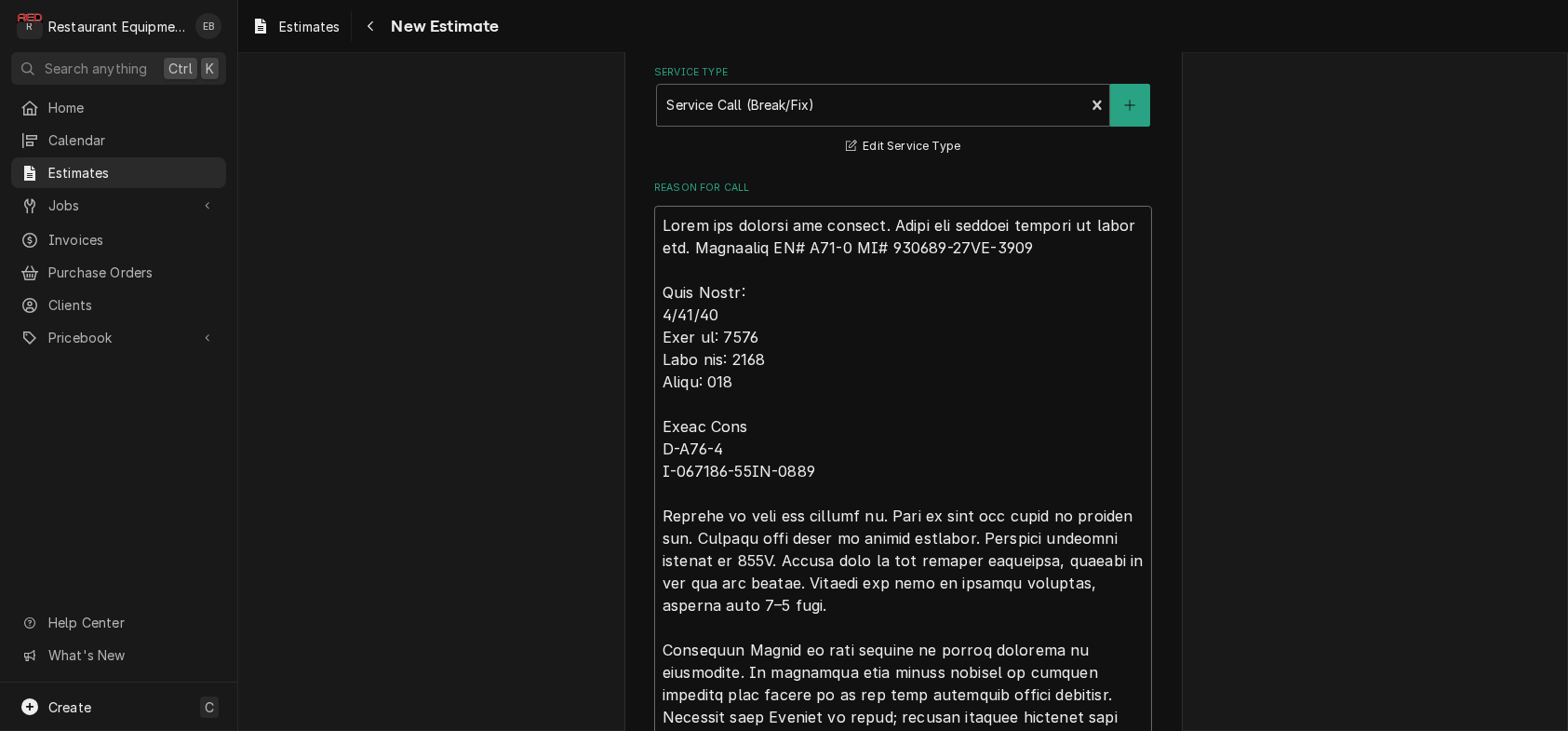
scroll to position [477, 0]
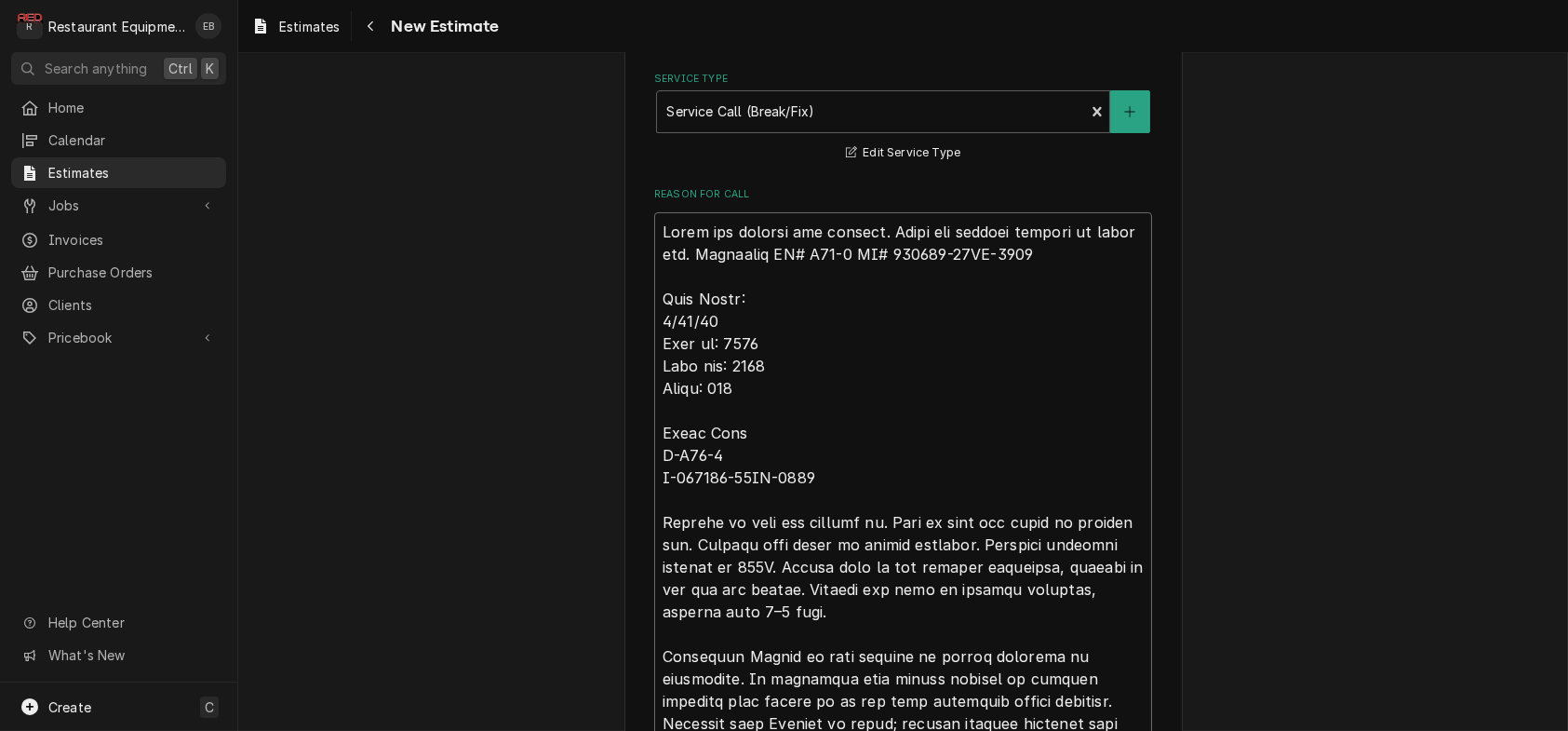
click at [654, 307] on textarea "Reason For Call" at bounding box center [903, 624] width 498 height 825
type textarea "Table top steamer not working. Think the heating element is going out. Southben…"
type textarea "x"
type textarea "R Table top steamer not working. Think the heating element is going out. Southb…"
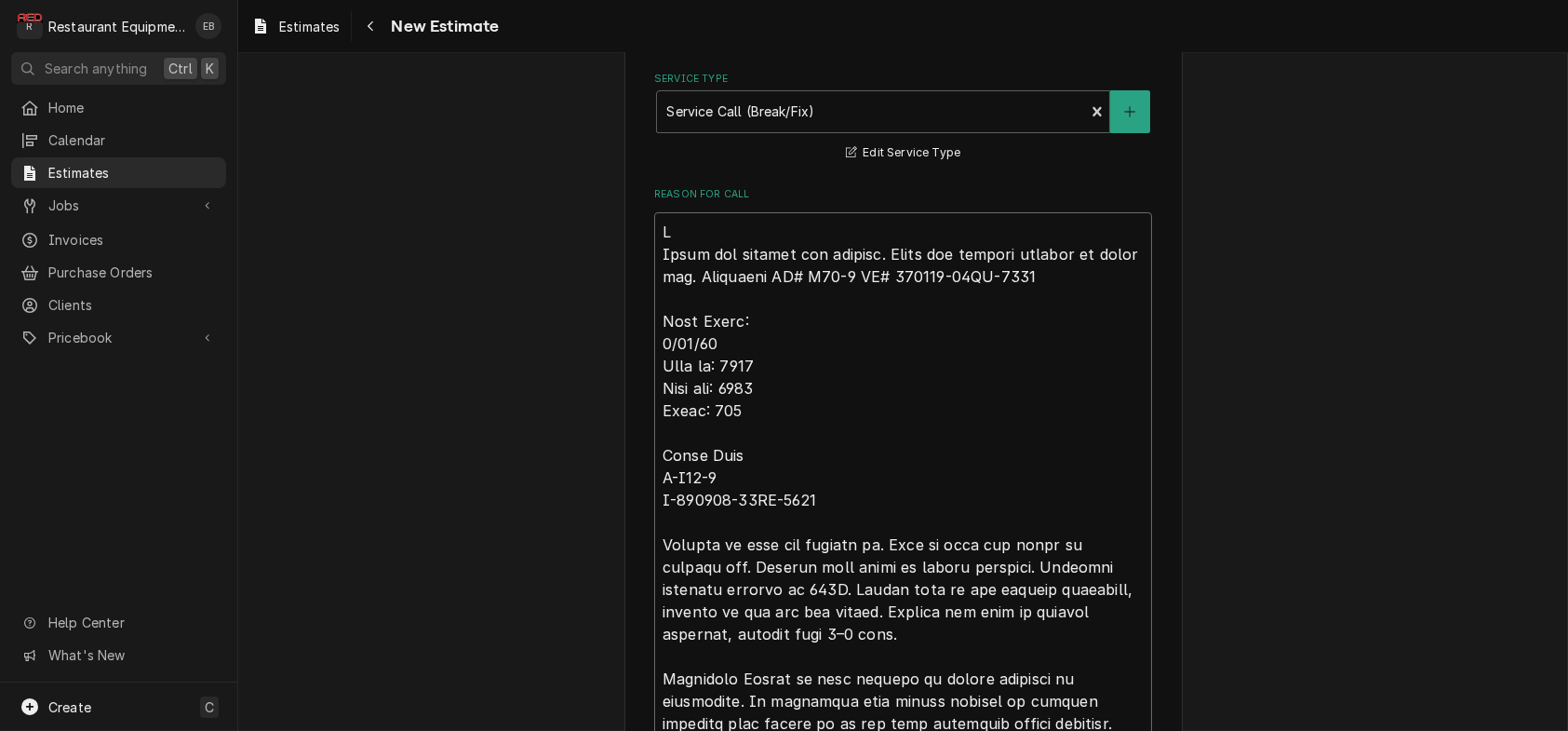
type textarea "x"
type textarea "RO Table top steamer not working. Think the heating element is going out. South…"
type textarea "x"
type textarea "ROO Table top steamer not working. Think the heating element is going out. Sout…"
type textarea "x"
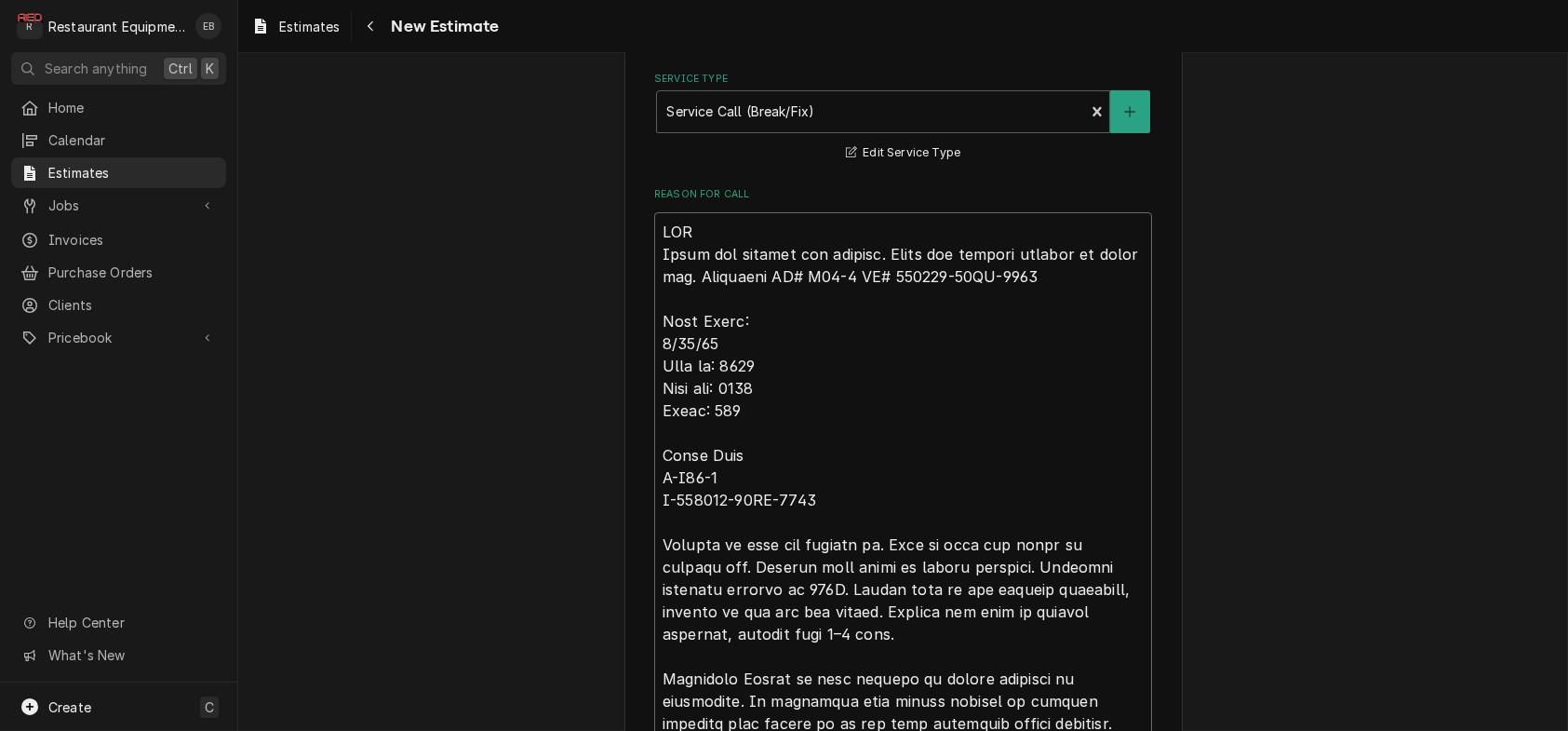
type textarea "ROO- Table top steamer not working. Think the heating element is going out. Sou…"
type textarea "x"
type textarea "ROO-8 Table top steamer not working. Think the heating element is going out. So…"
type textarea "x"
type textarea "ROO-87 Table top steamer not working. Think the heating element is going out. S…"
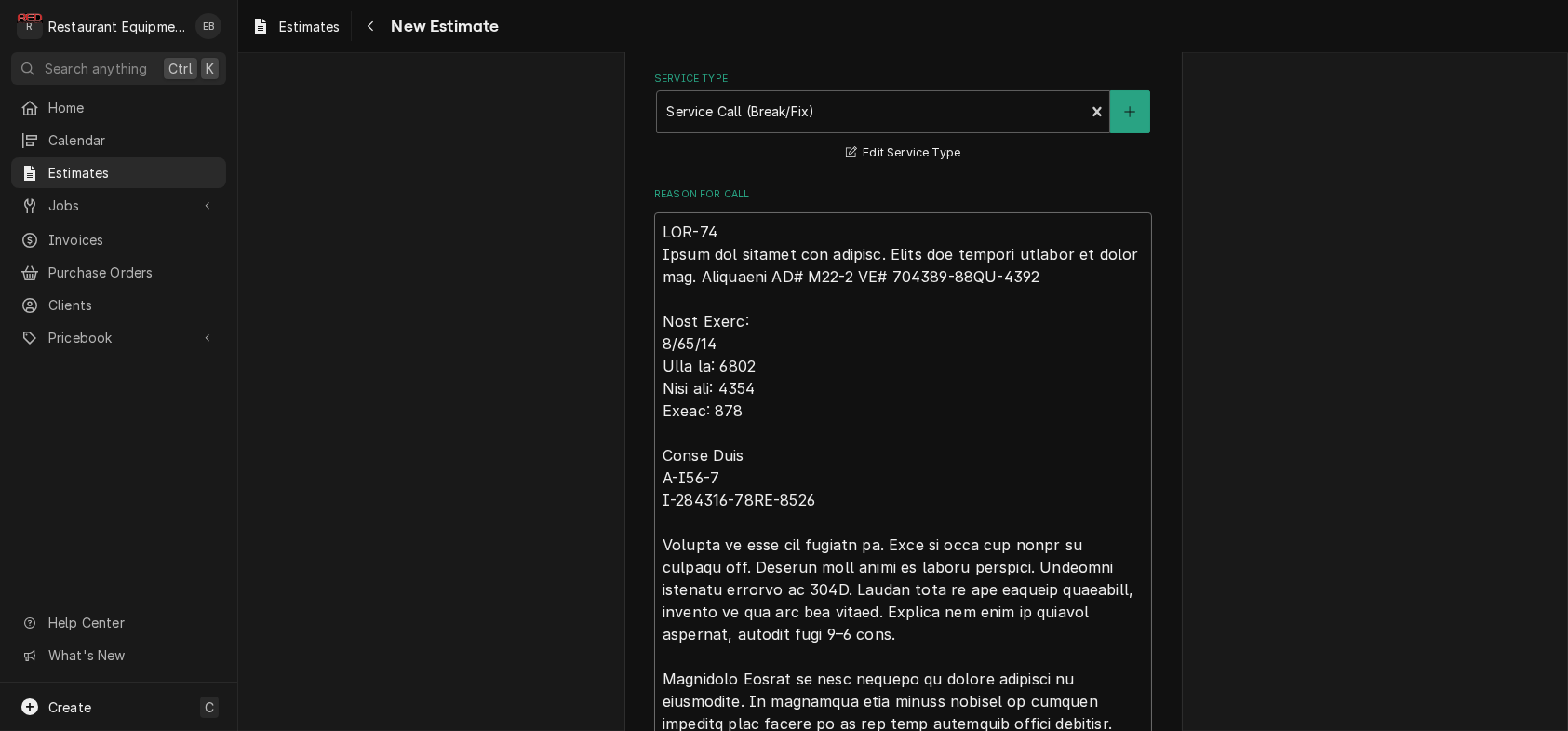
type textarea "x"
type textarea "ROO-870 Table top steamer not working. Think the heating element is going out. …"
type textarea "x"
type textarea "ROO-8702 Table top steamer not working. Think the heating element is going out.…"
type textarea "x"
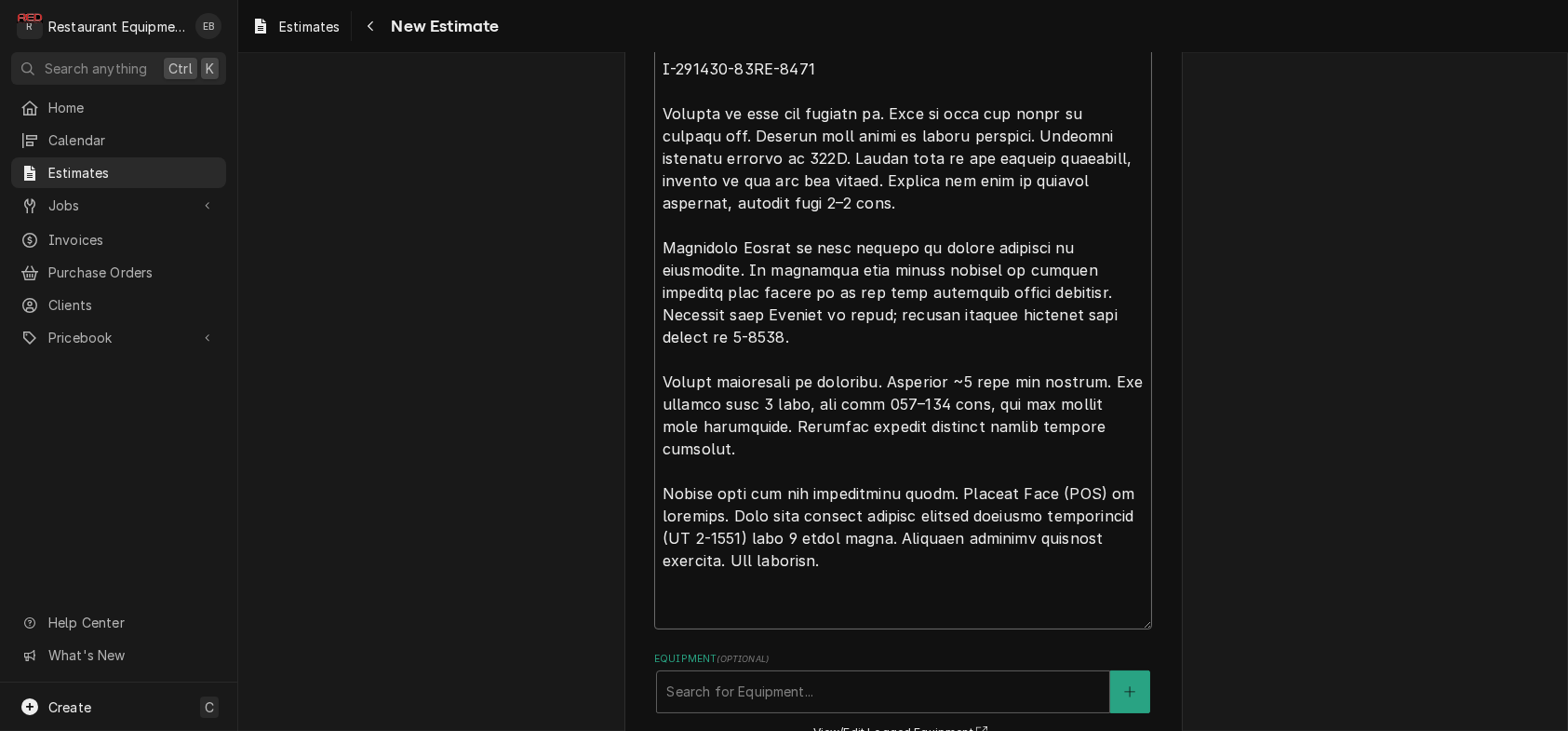
scroll to position [912, 0]
drag, startPoint x: 650, startPoint y: 446, endPoint x: 790, endPoint y: 455, distance: 140.3
click at [790, 455] on textarea "Reason For Call" at bounding box center [903, 203] width 498 height 848
type textarea "ROO-8702 Table top steamer not working. Think the heating element is going out.…"
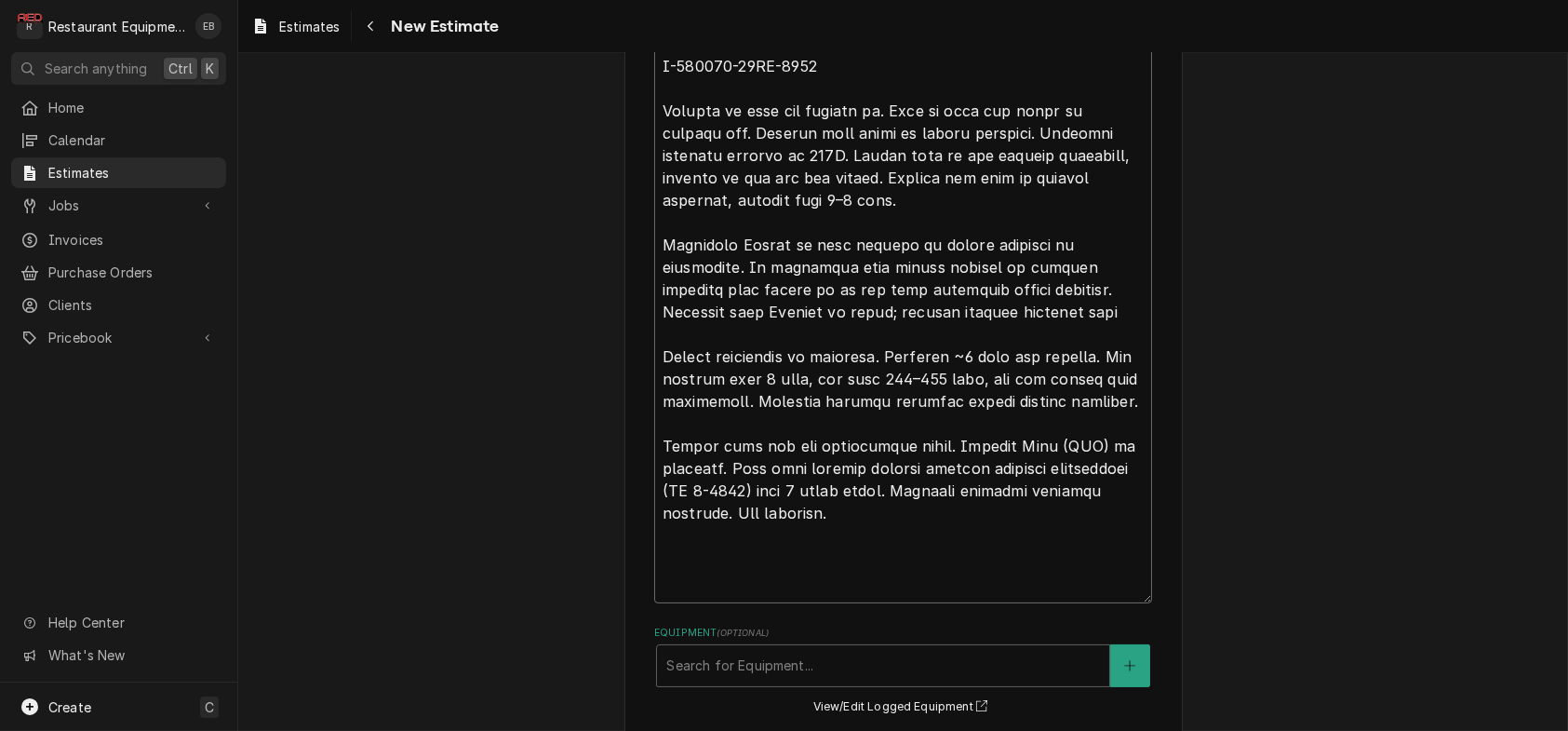
type textarea "x"
type textarea "ROO-8702 Table top steamer not working. Think the heating element is going out.…"
type textarea "x"
type textarea "ROO-8702 Table top steamer not working. Think the heating element is going out.…"
drag, startPoint x: 747, startPoint y: 633, endPoint x: 637, endPoint y: 635, distance: 110.0
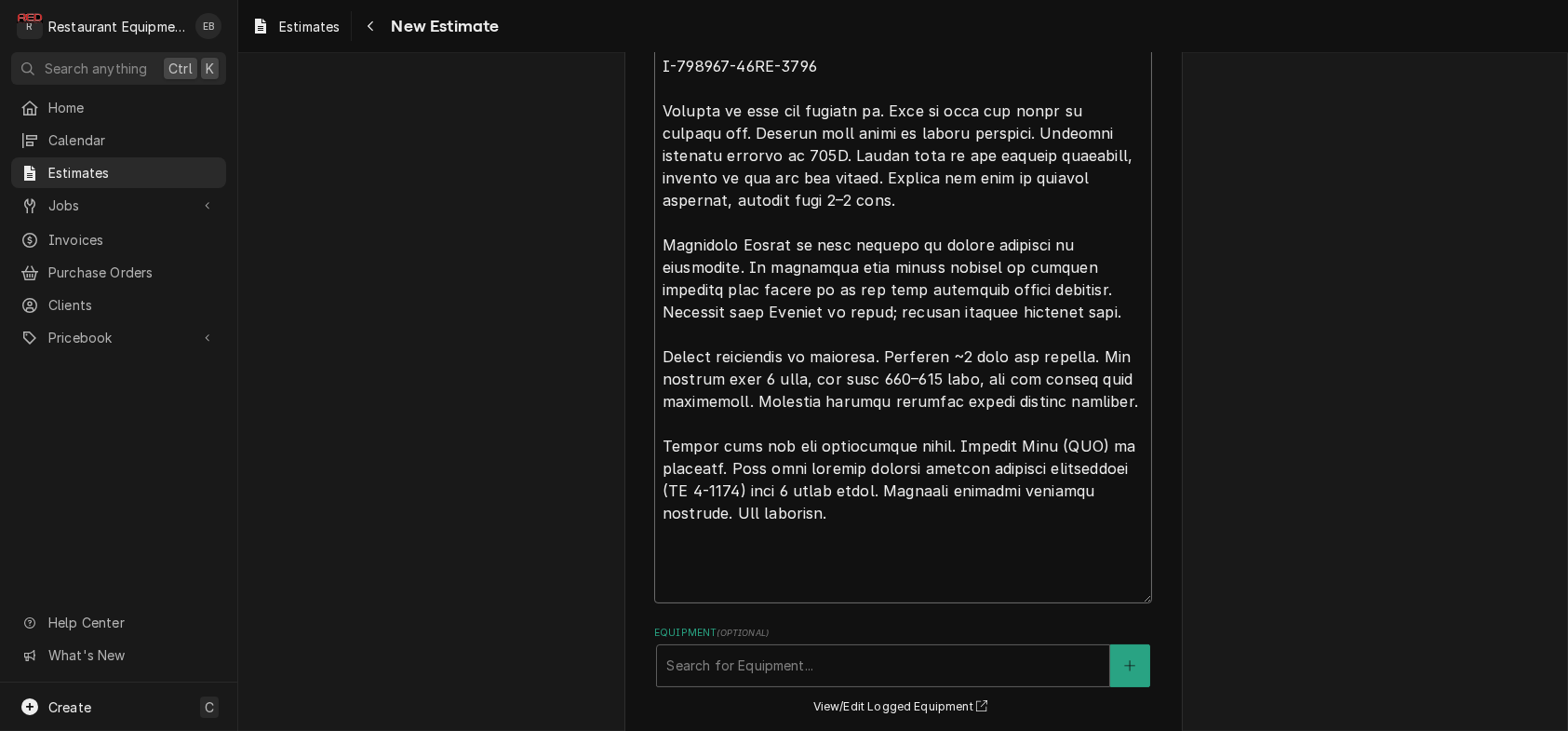
type textarea "x"
type textarea "ROO-8702 Table top steamer not working. Think the heating element is going out.…"
type textarea "x"
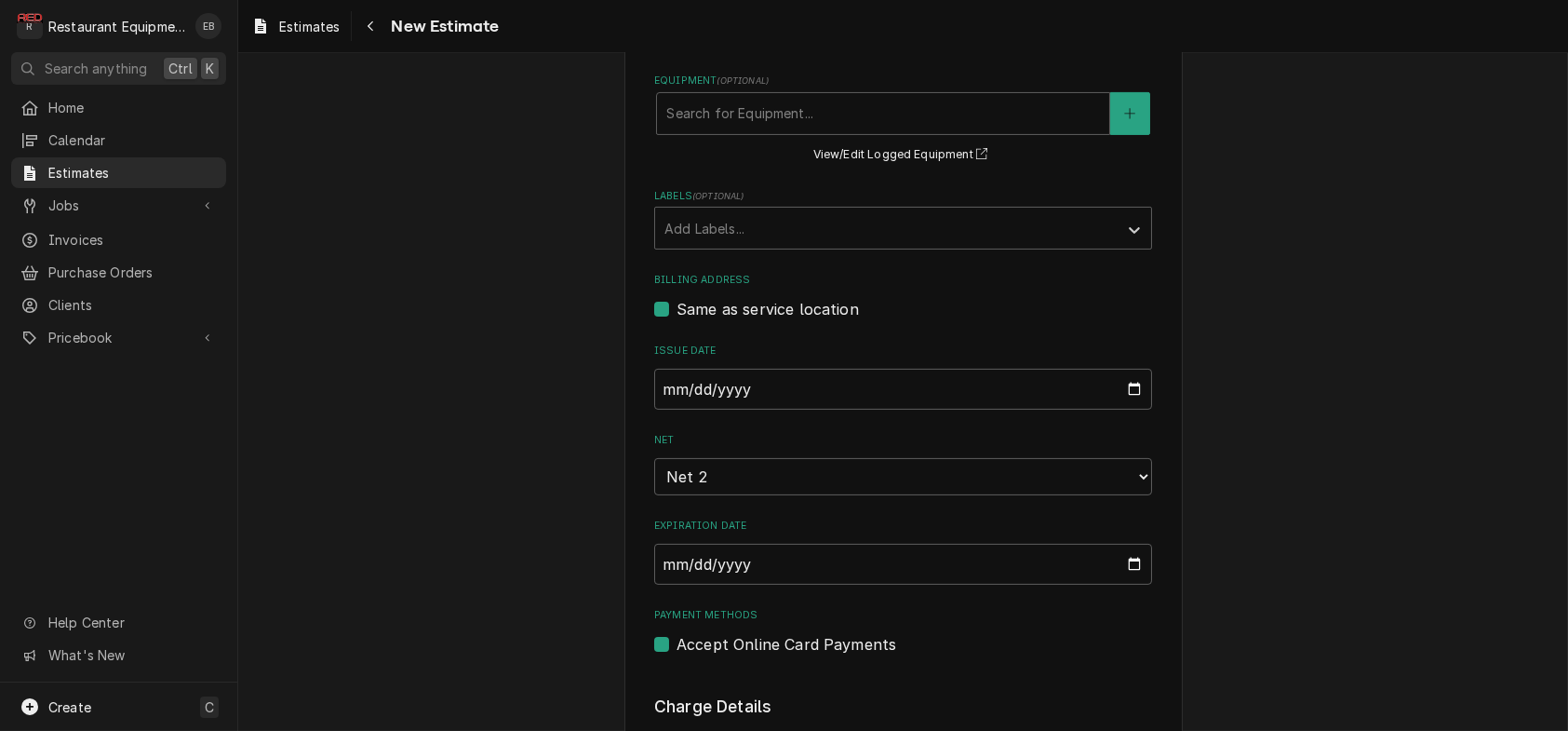
scroll to position [1471, 0]
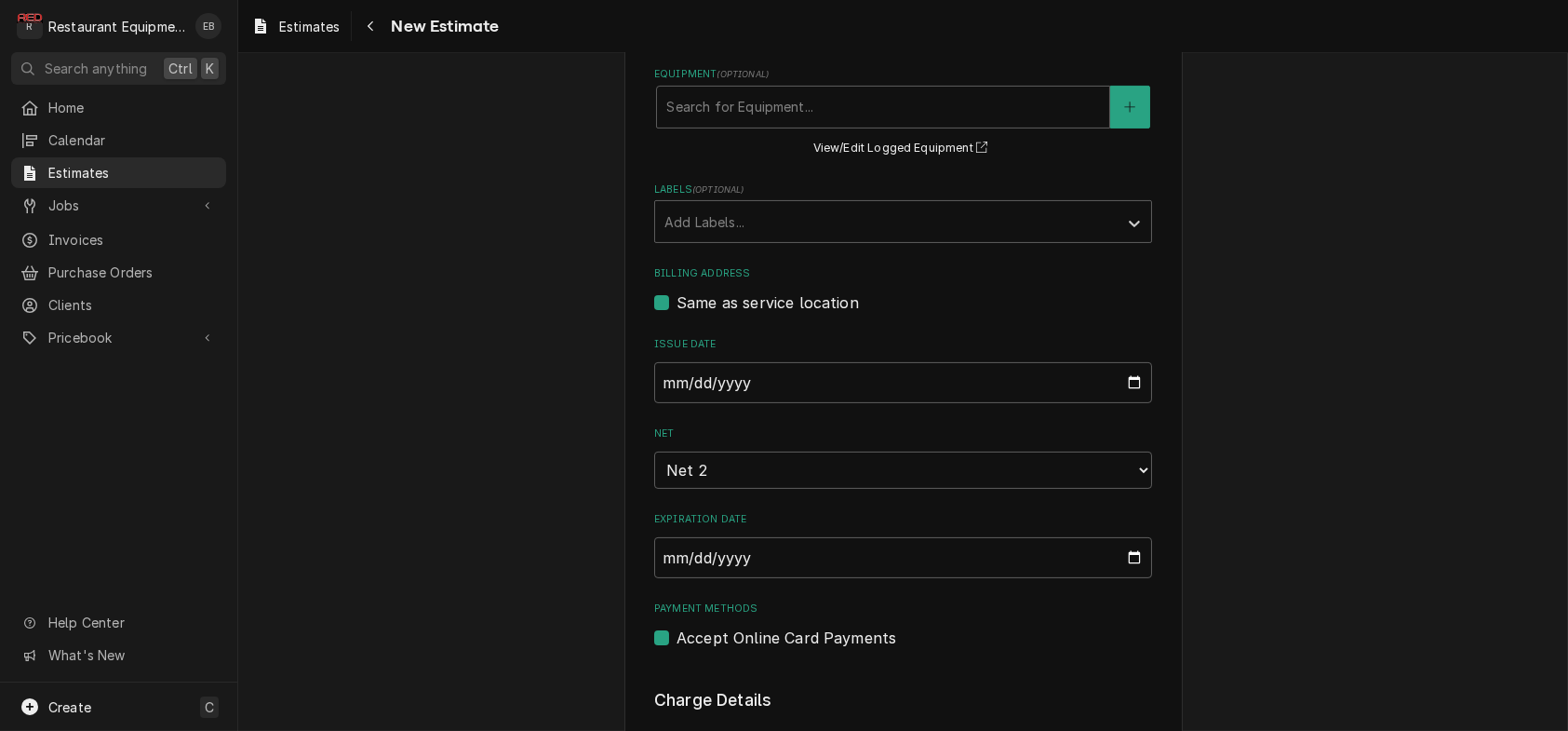
type textarea "ROO-8702 Table top steamer not working. Think the heating element is going out.…"
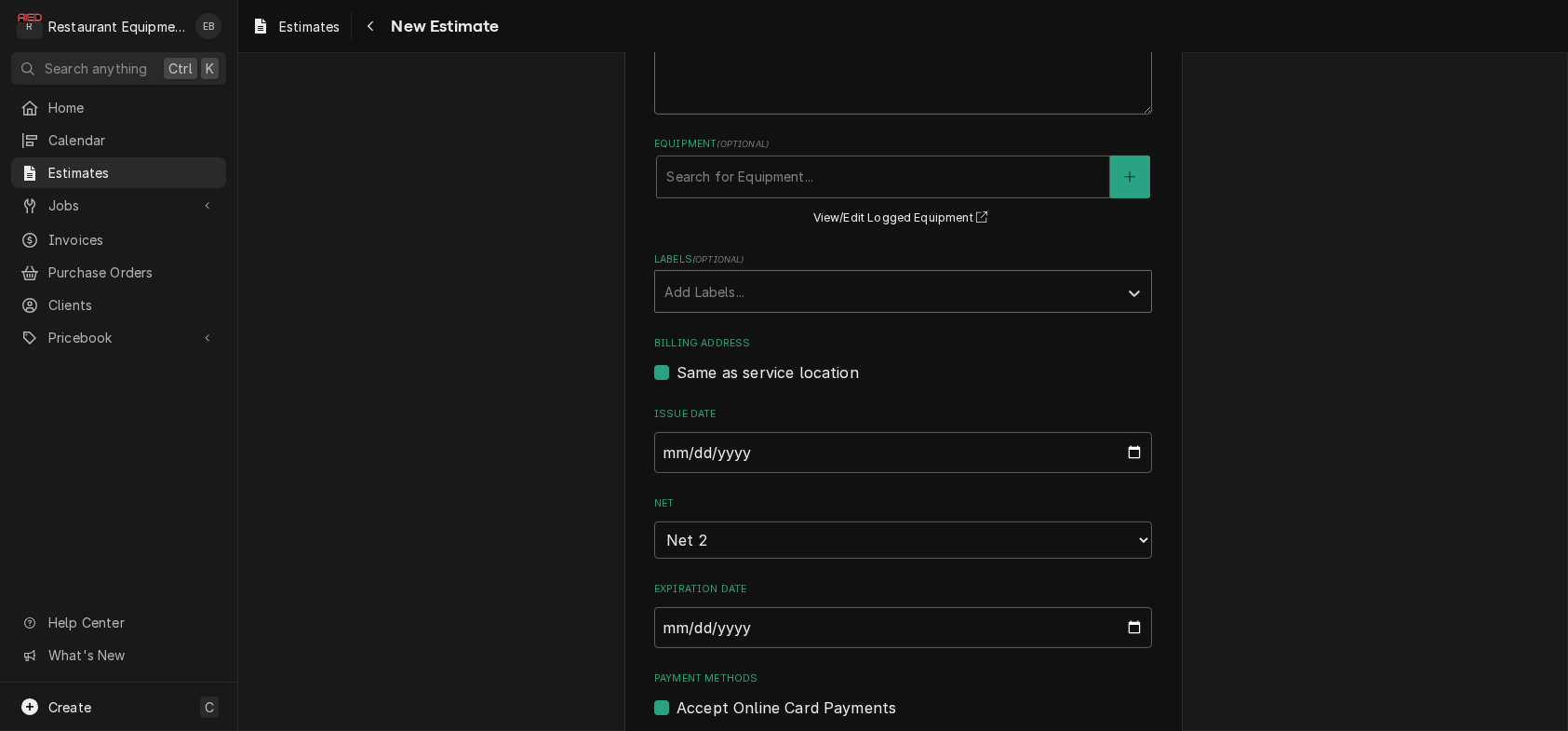
scroll to position [1409, 0]
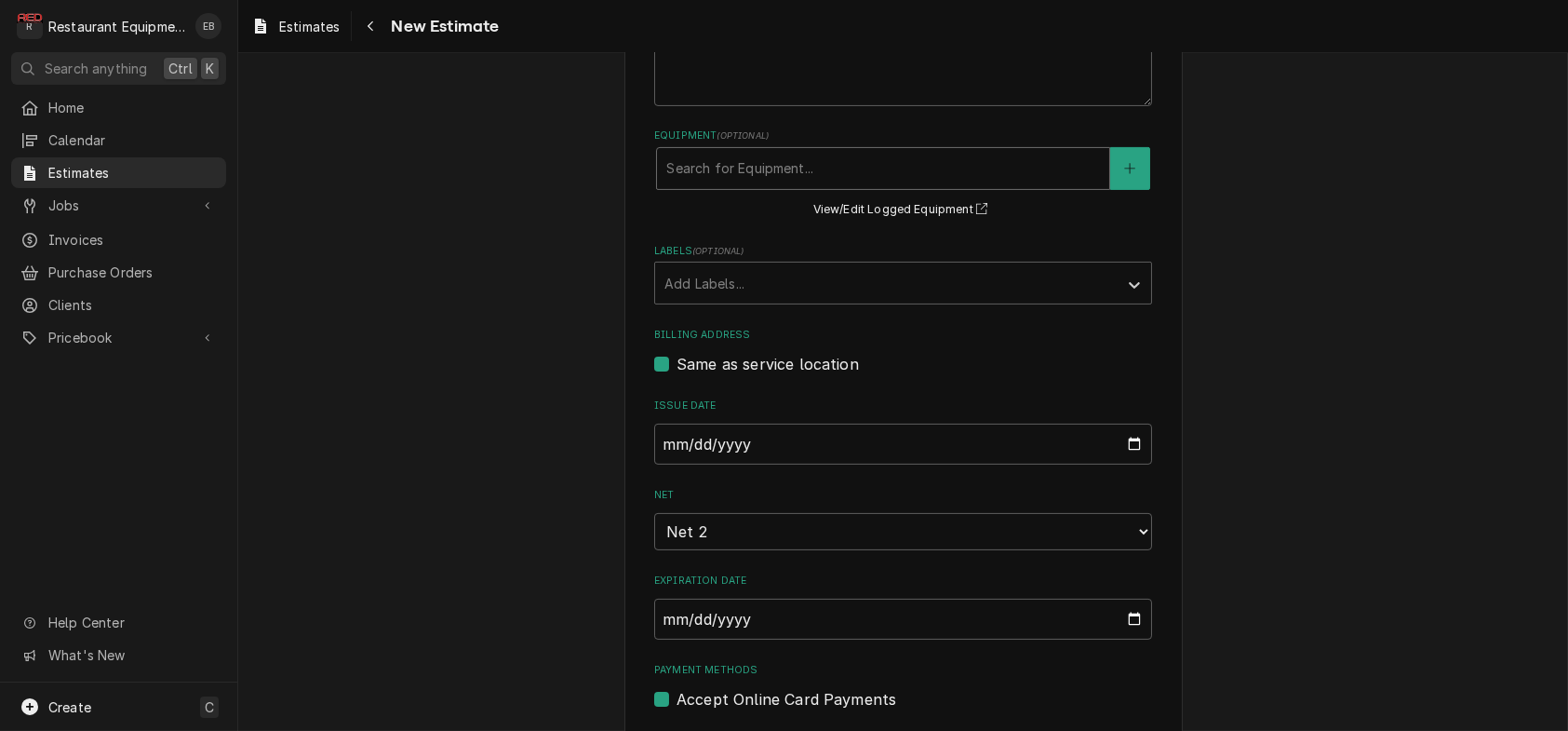
click at [789, 186] on div "Equipment" at bounding box center [883, 168] width 433 height 33
click at [565, 301] on div "Please provide the following information to create your estimate: Client Detail…" at bounding box center [903, 285] width 1330 height 3243
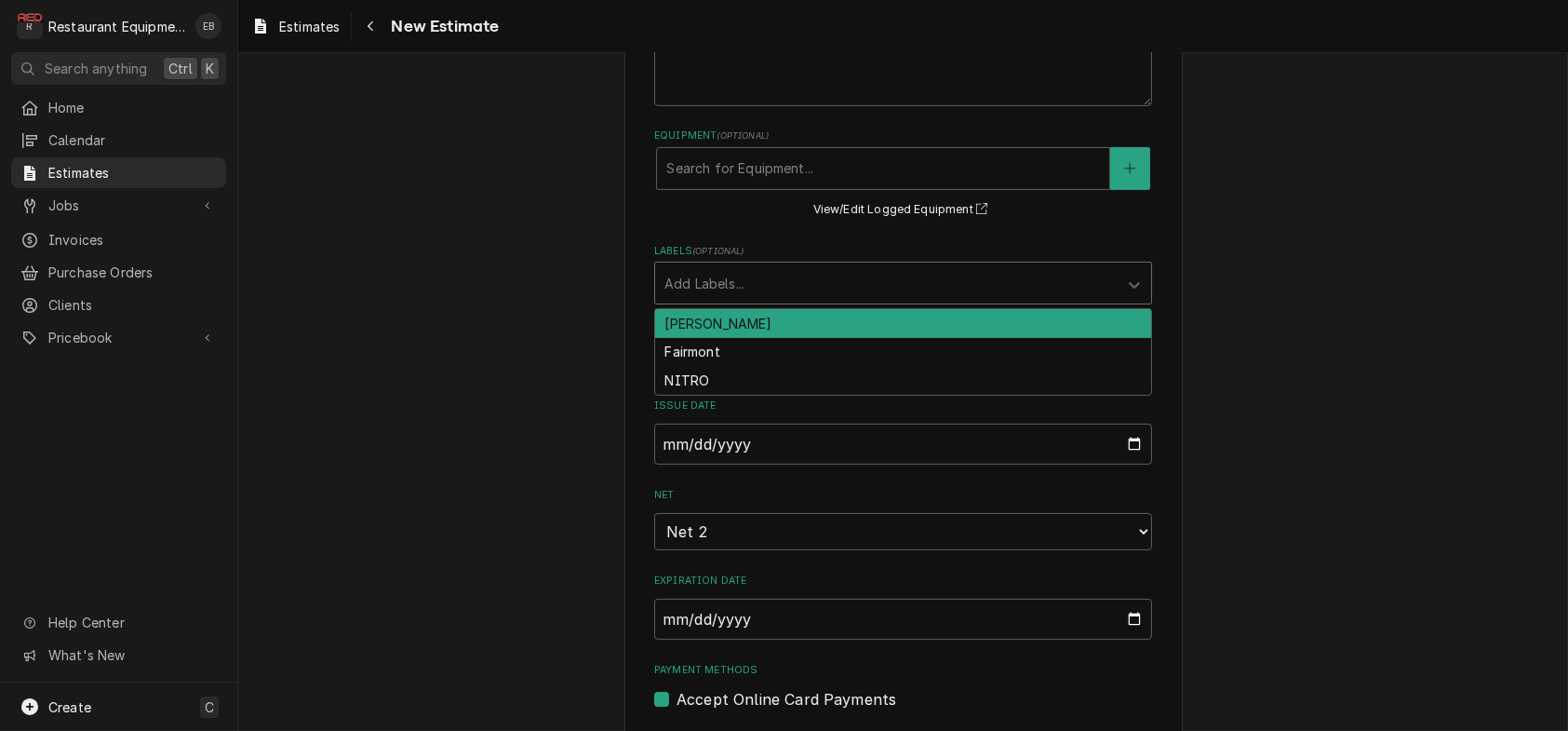
click at [785, 300] on div "Labels" at bounding box center [886, 282] width 444 height 33
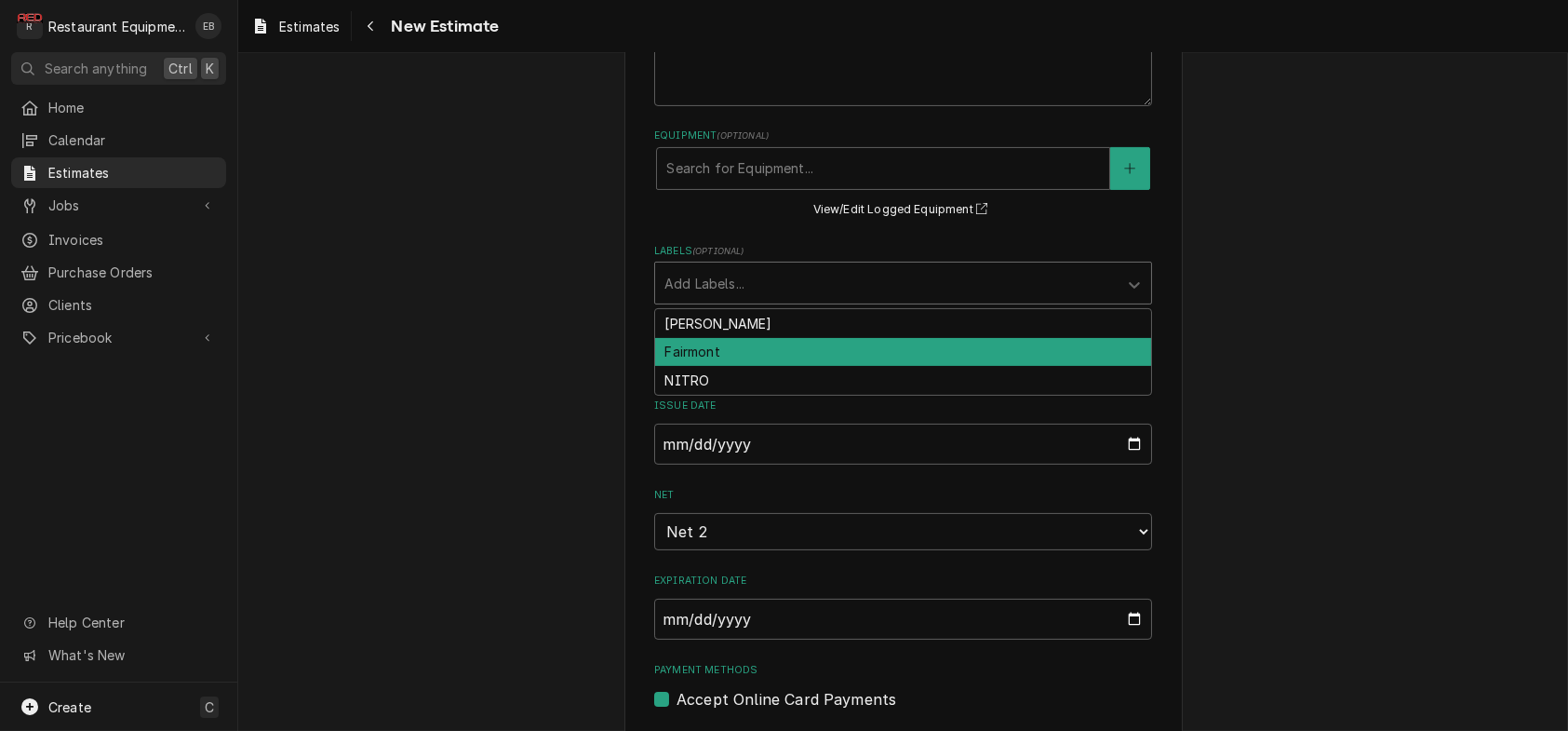
click at [737, 366] on div "Fairmont" at bounding box center [903, 352] width 496 height 28
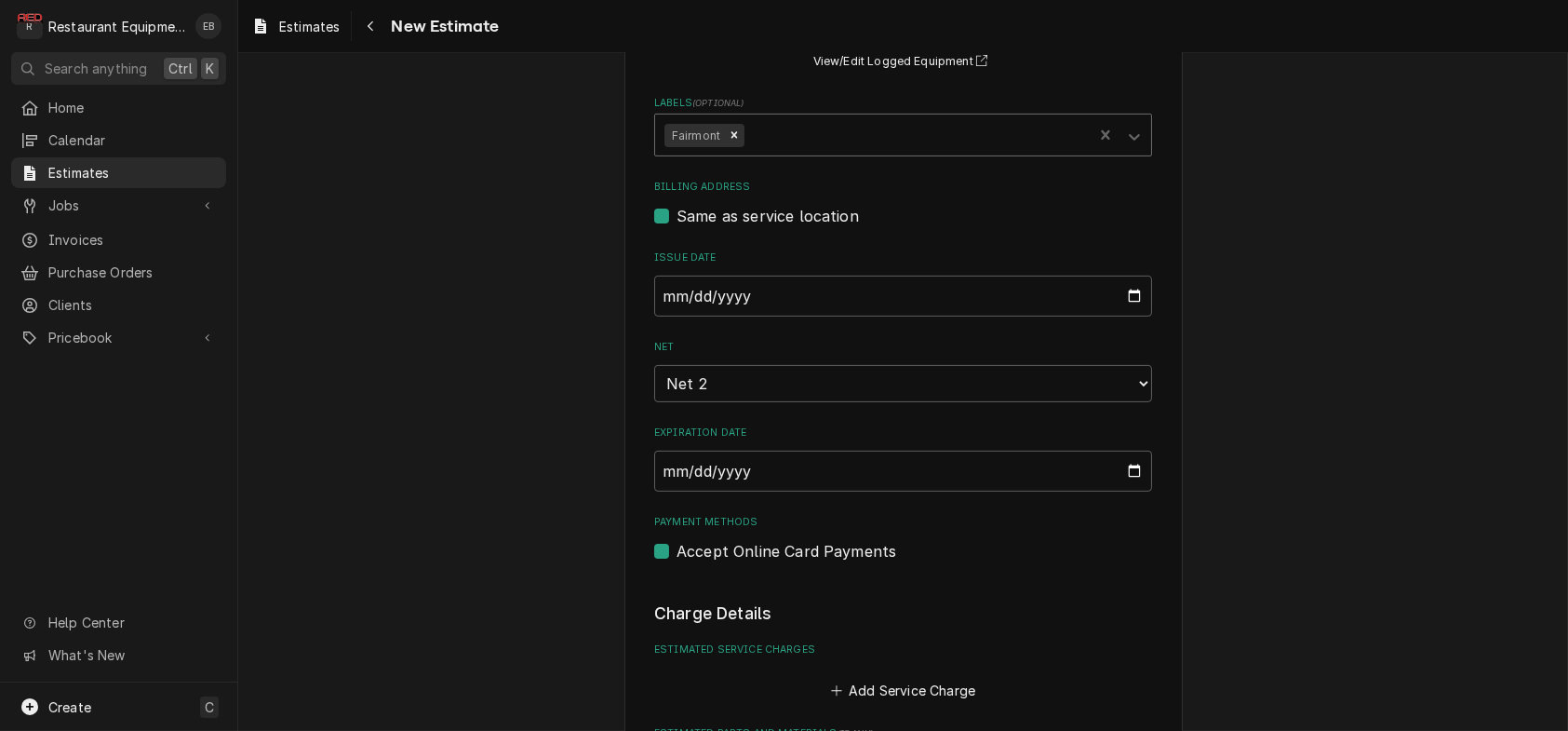
type textarea "x"
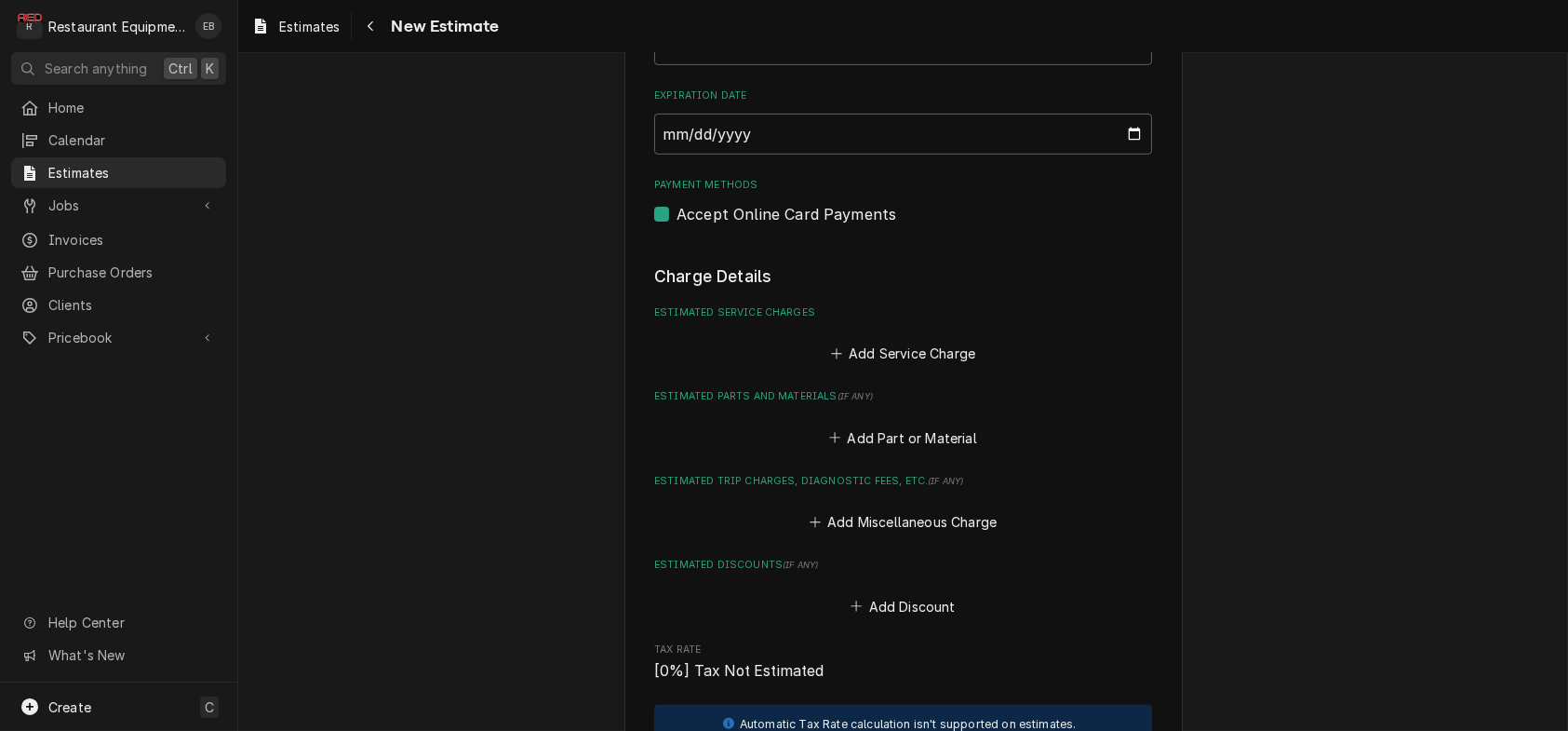
scroll to position [1905, 0]
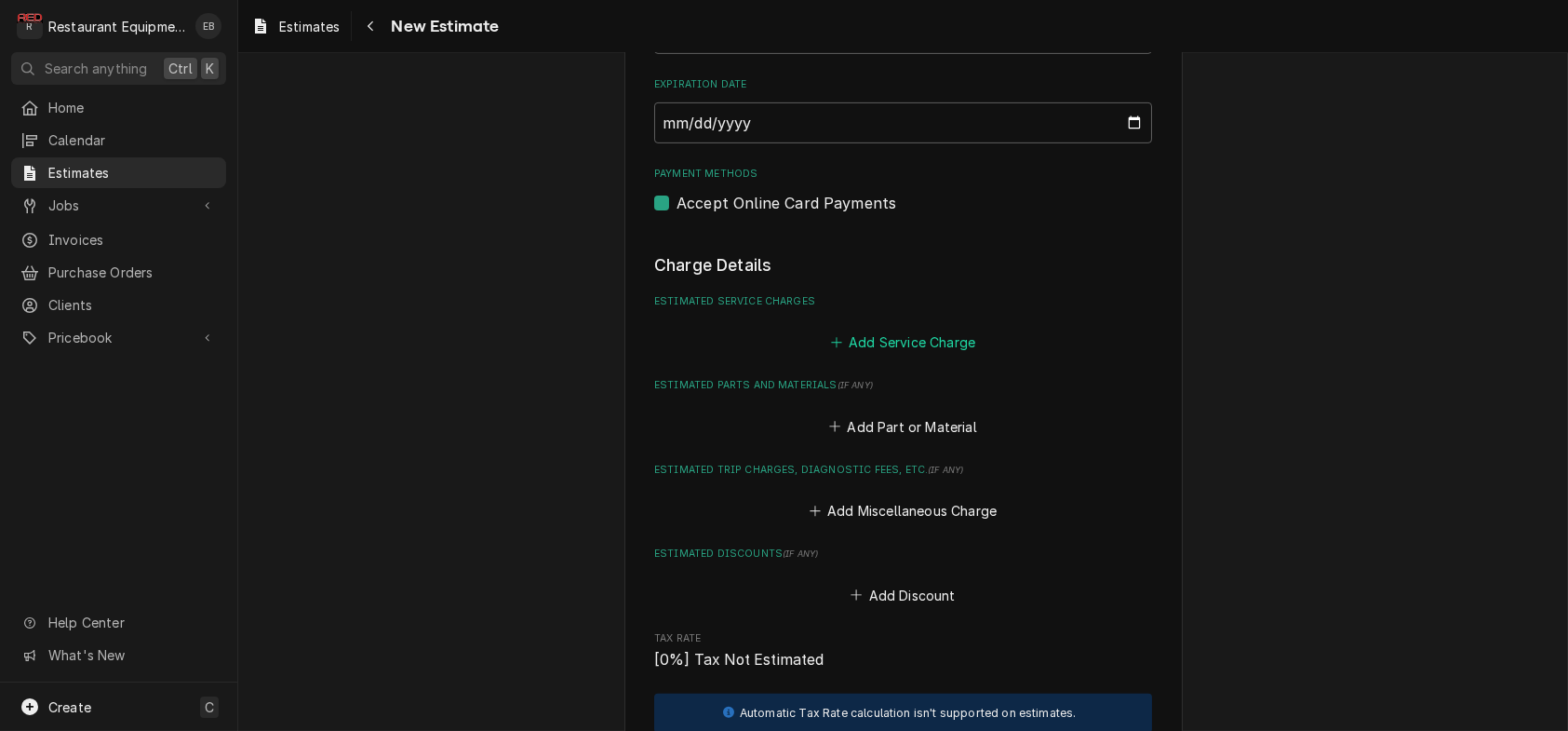
click at [878, 356] on button "Add Service Charge" at bounding box center [902, 343] width 150 height 27
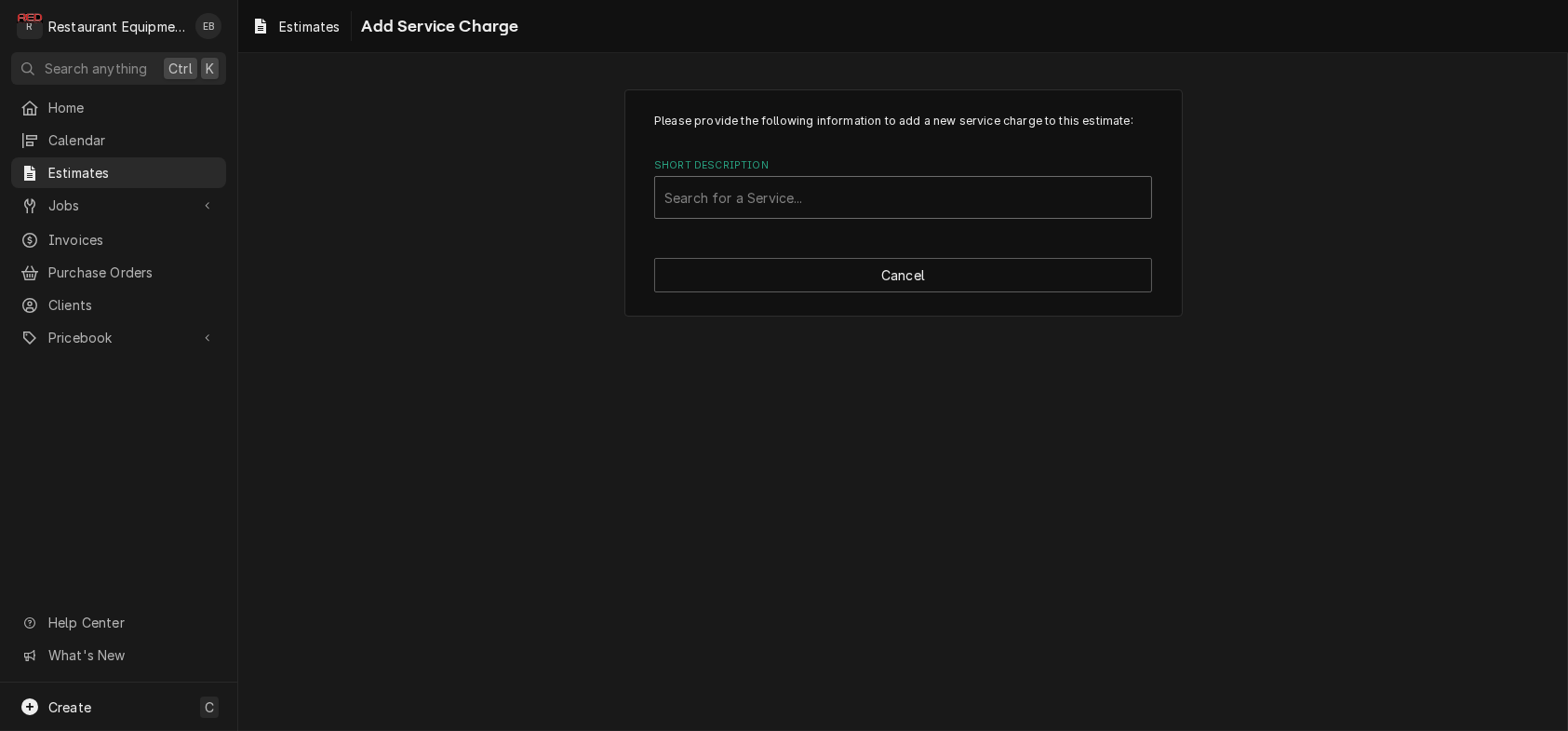
click at [836, 214] on div "Short Description" at bounding box center [903, 197] width 477 height 33
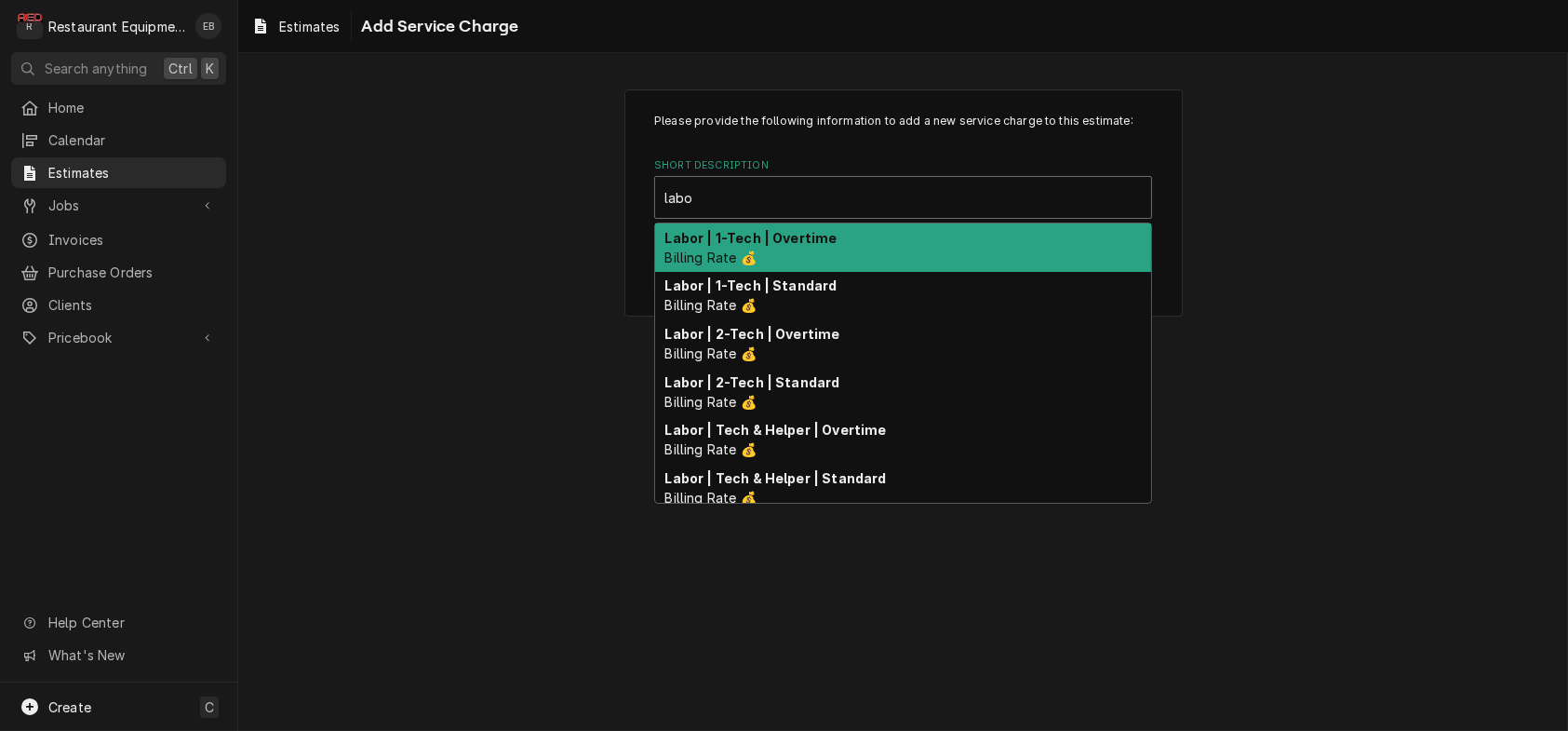
type input "labor"
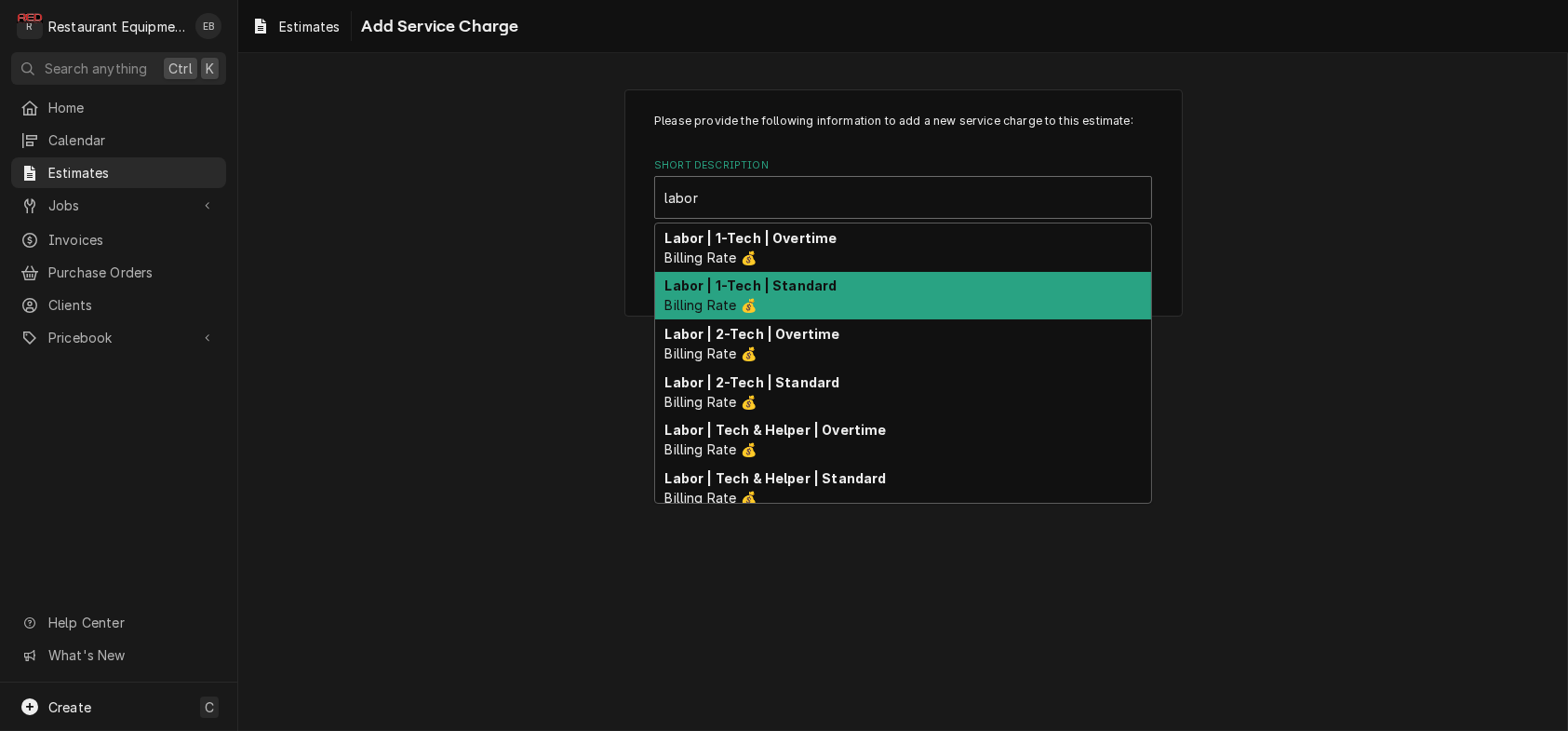
click at [926, 320] on div "Labor | 1-Tech | Standard Billing Rate 💰" at bounding box center [903, 295] width 496 height 48
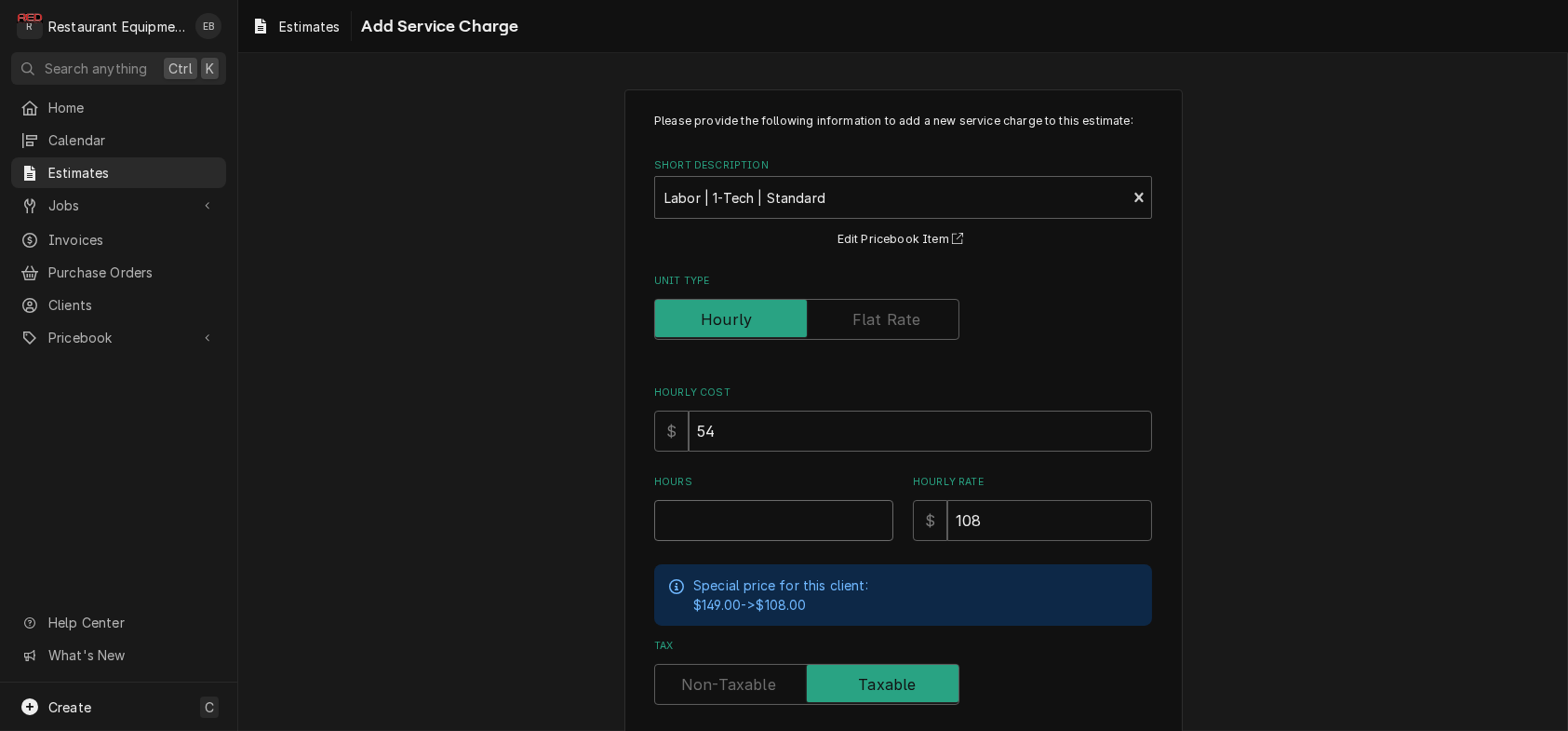
click at [724, 541] on input "Hours" at bounding box center [773, 520] width 239 height 41
type textarea "x"
type input "4"
type textarea "x"
type input "4.5"
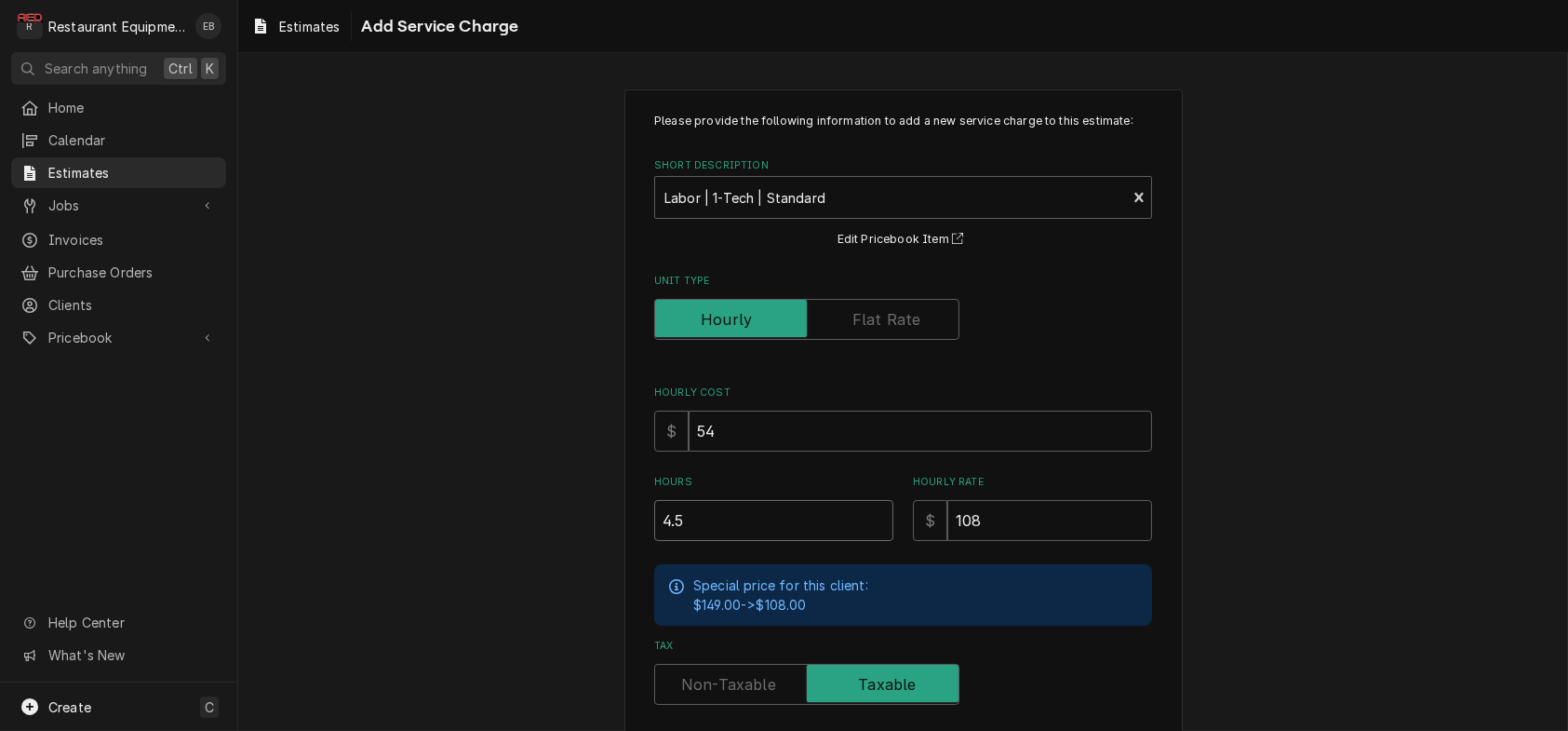
type textarea "x"
type input "4.5"
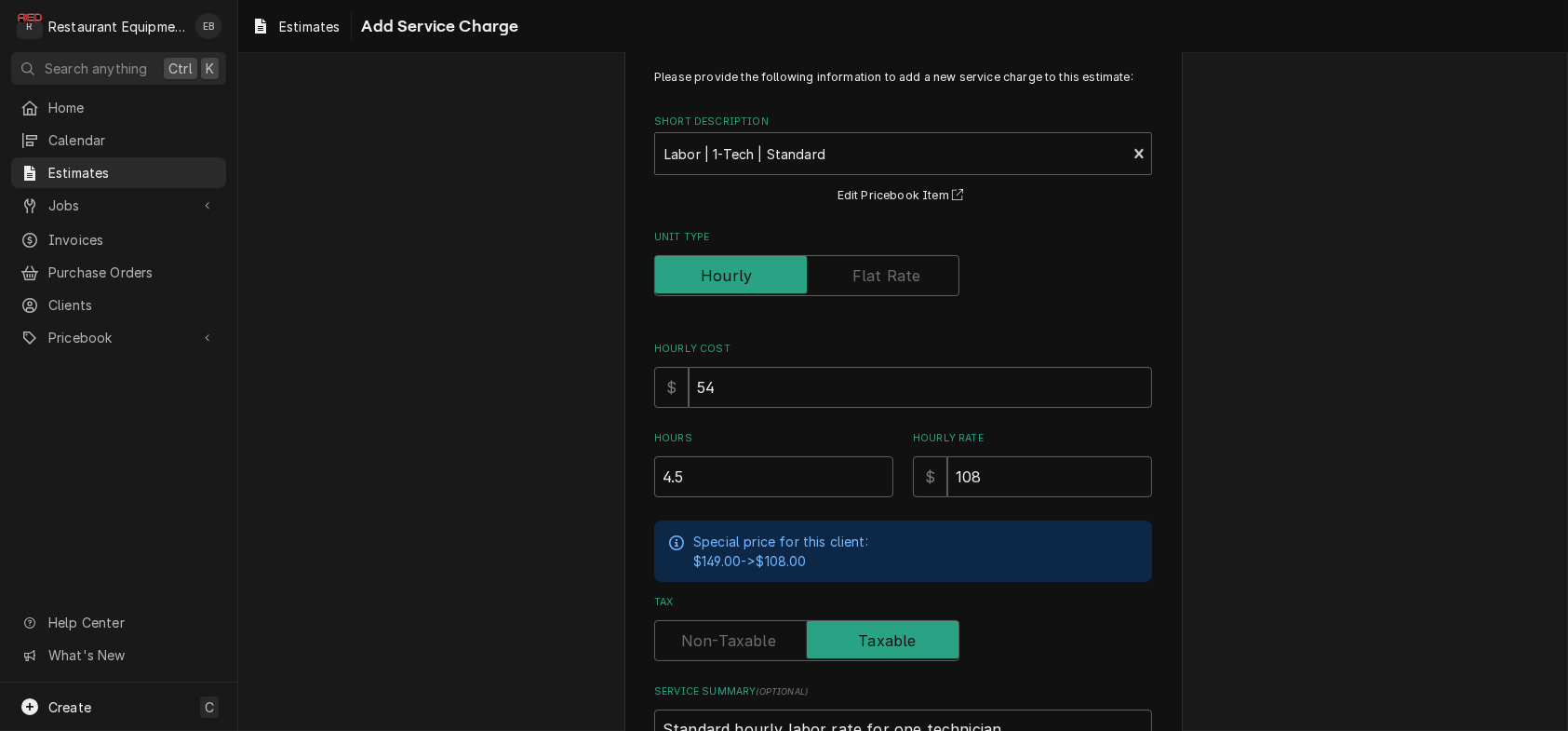
scroll to position [332, 0]
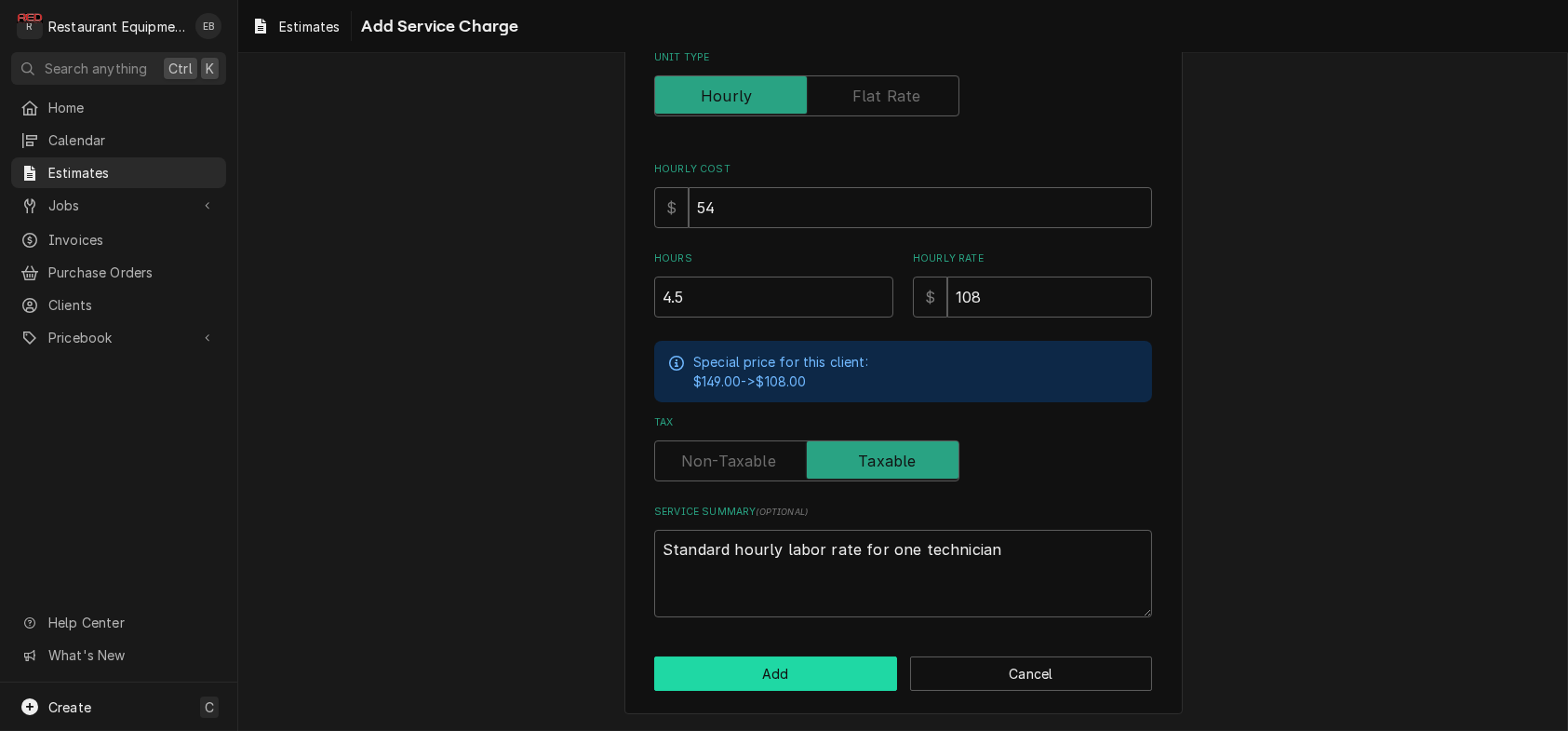
click at [823, 671] on button "Add" at bounding box center [775, 673] width 243 height 34
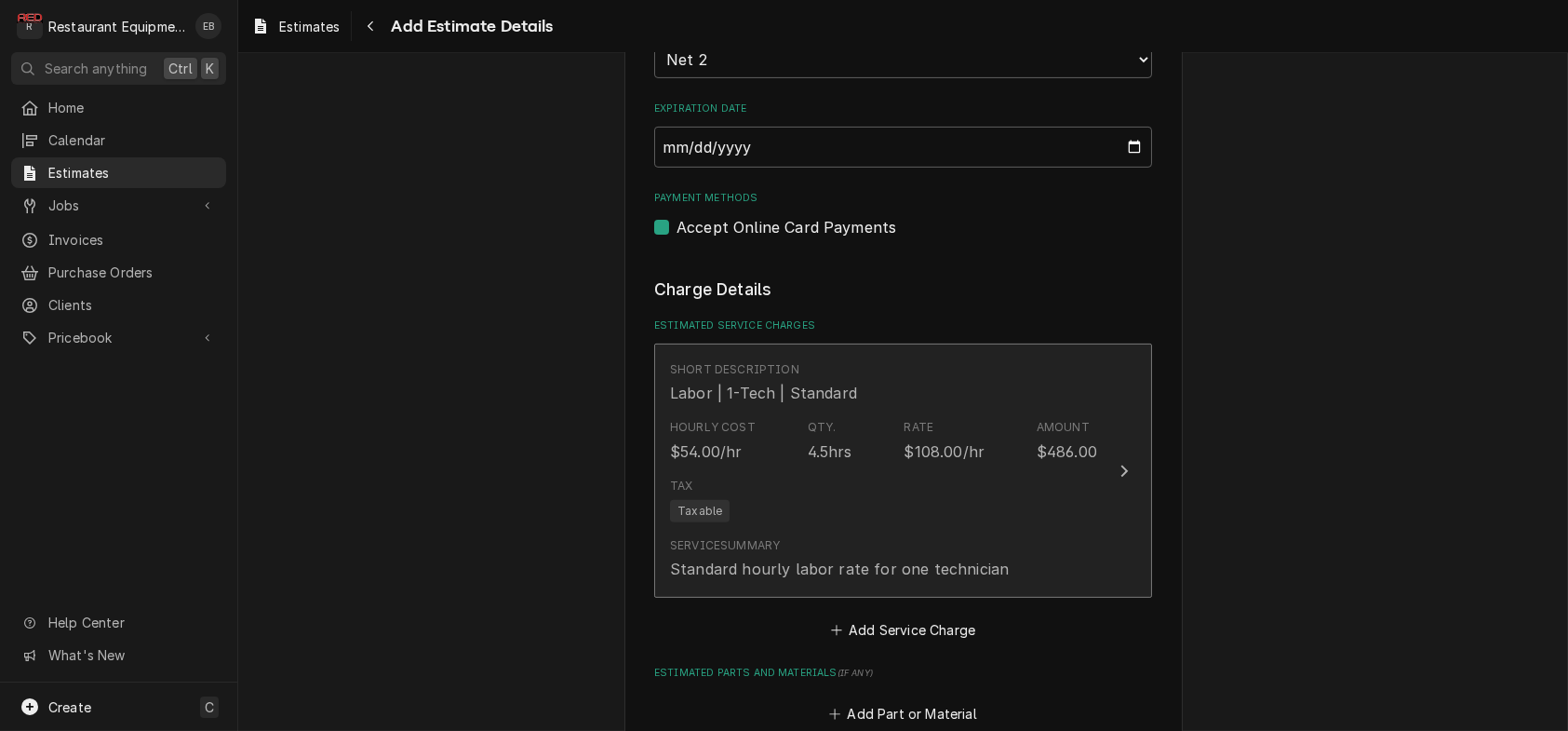
type textarea "x"
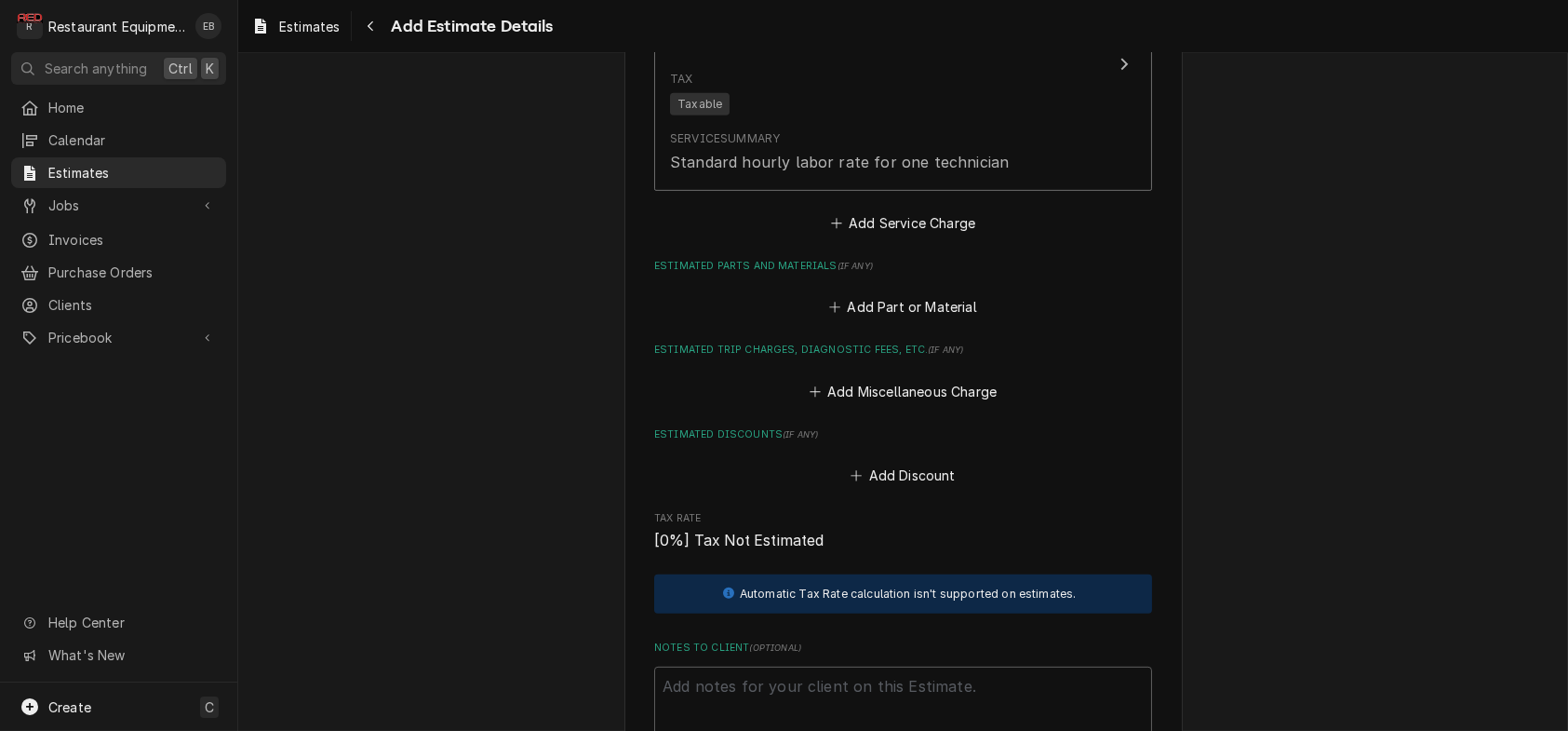
scroll to position [2315, 0]
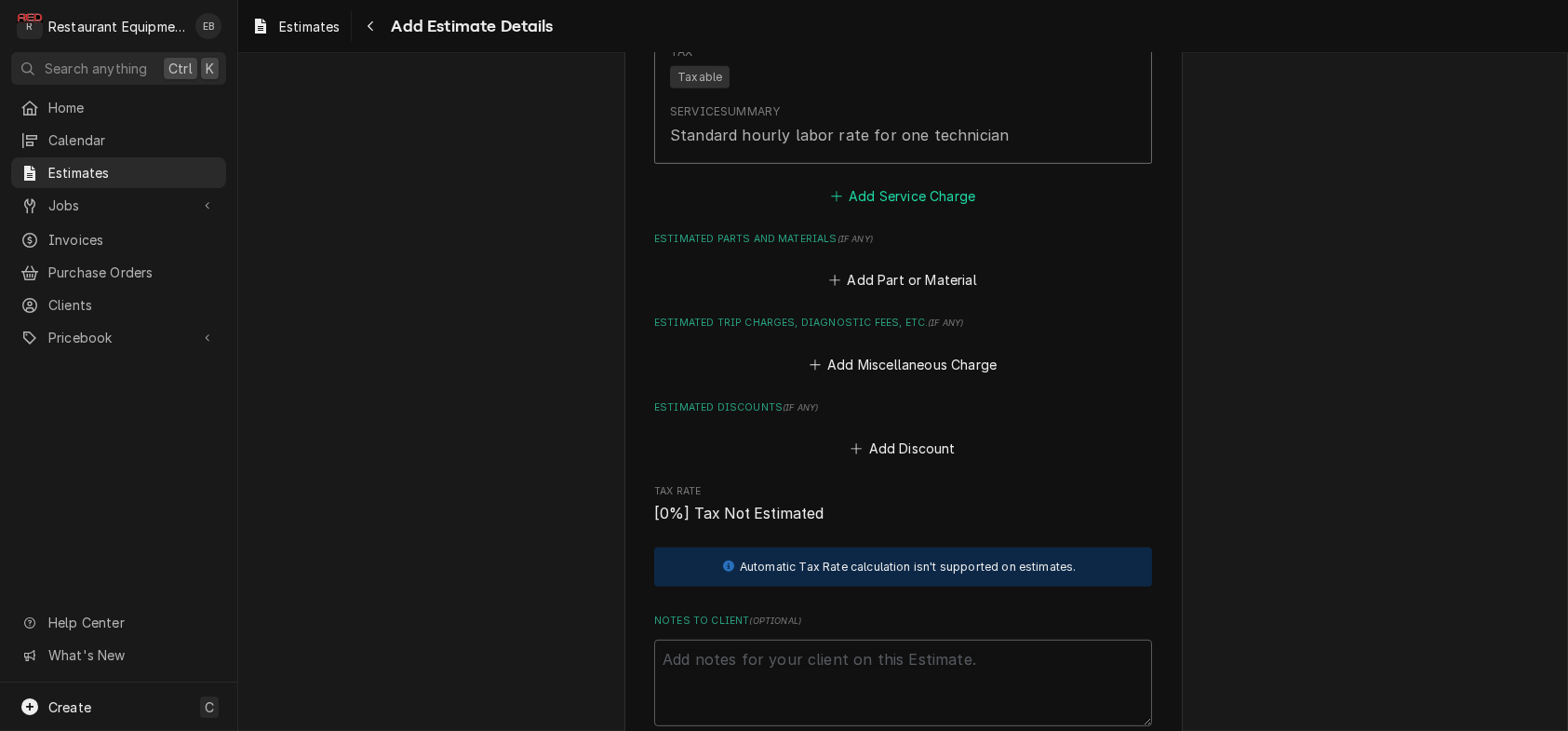
click at [924, 208] on button "Add Service Charge" at bounding box center [902, 196] width 150 height 27
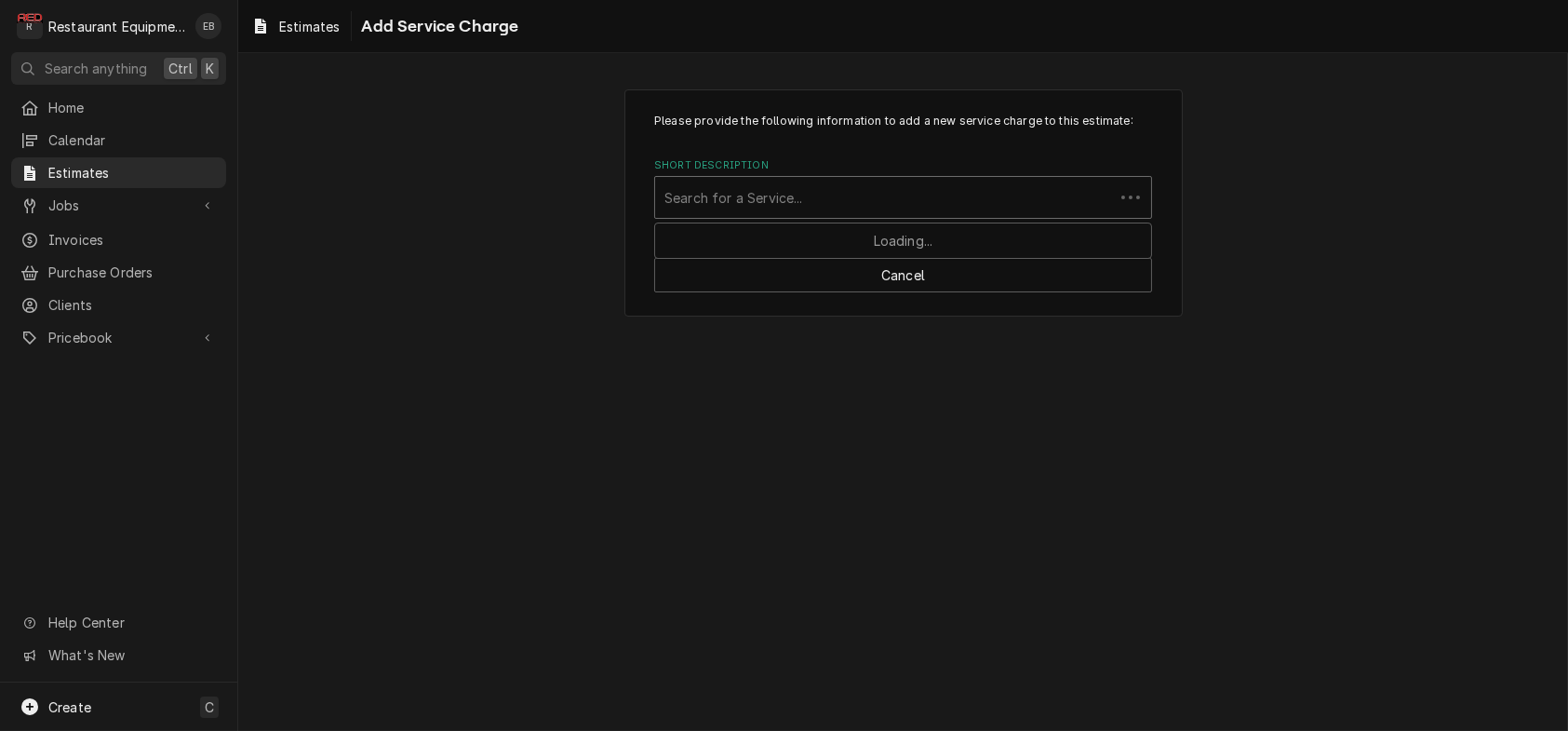
click at [805, 214] on div "Short Description" at bounding box center [884, 197] width 440 height 33
type input "travel"
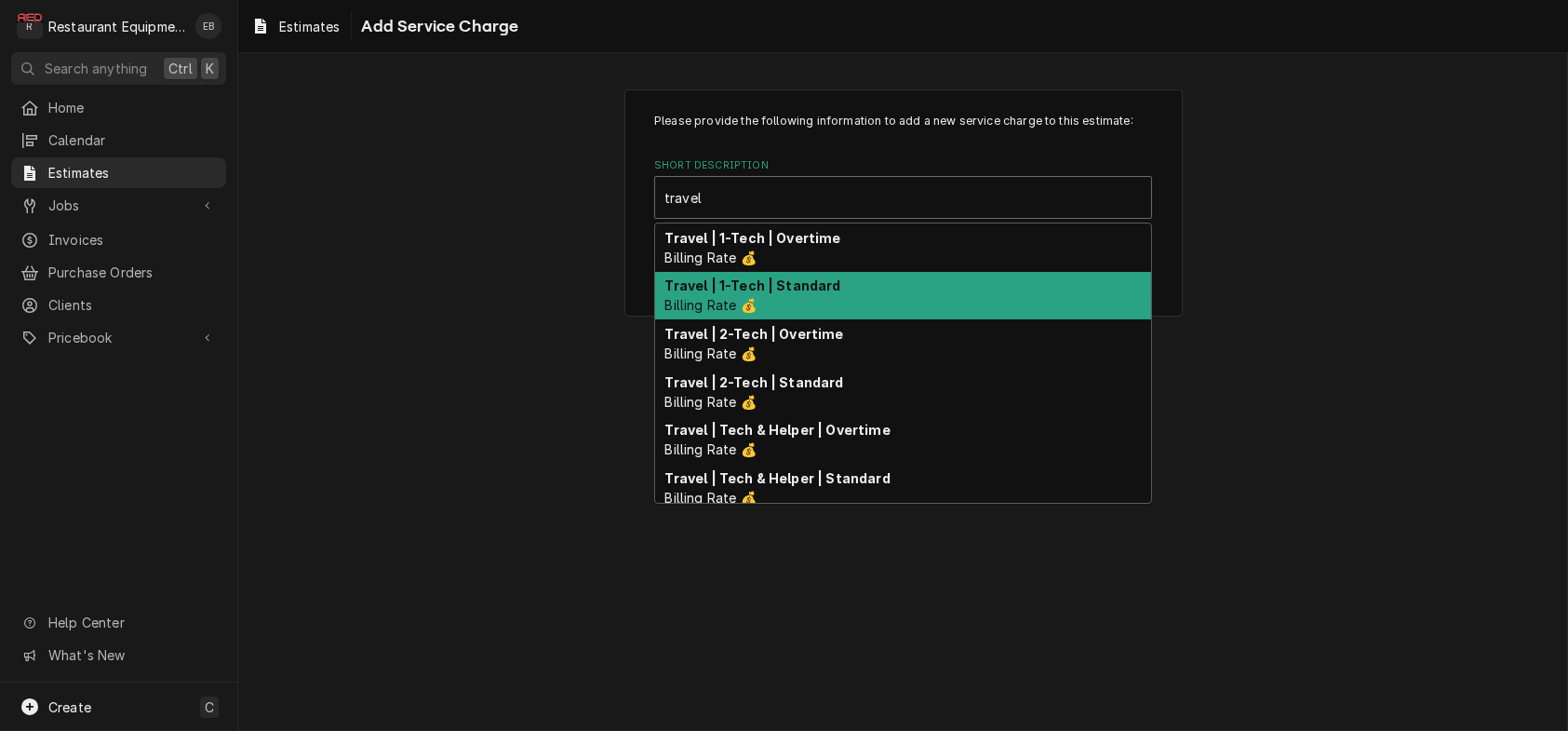
click at [800, 294] on strong "Travel | 1-Tech | Standard" at bounding box center [753, 285] width 176 height 16
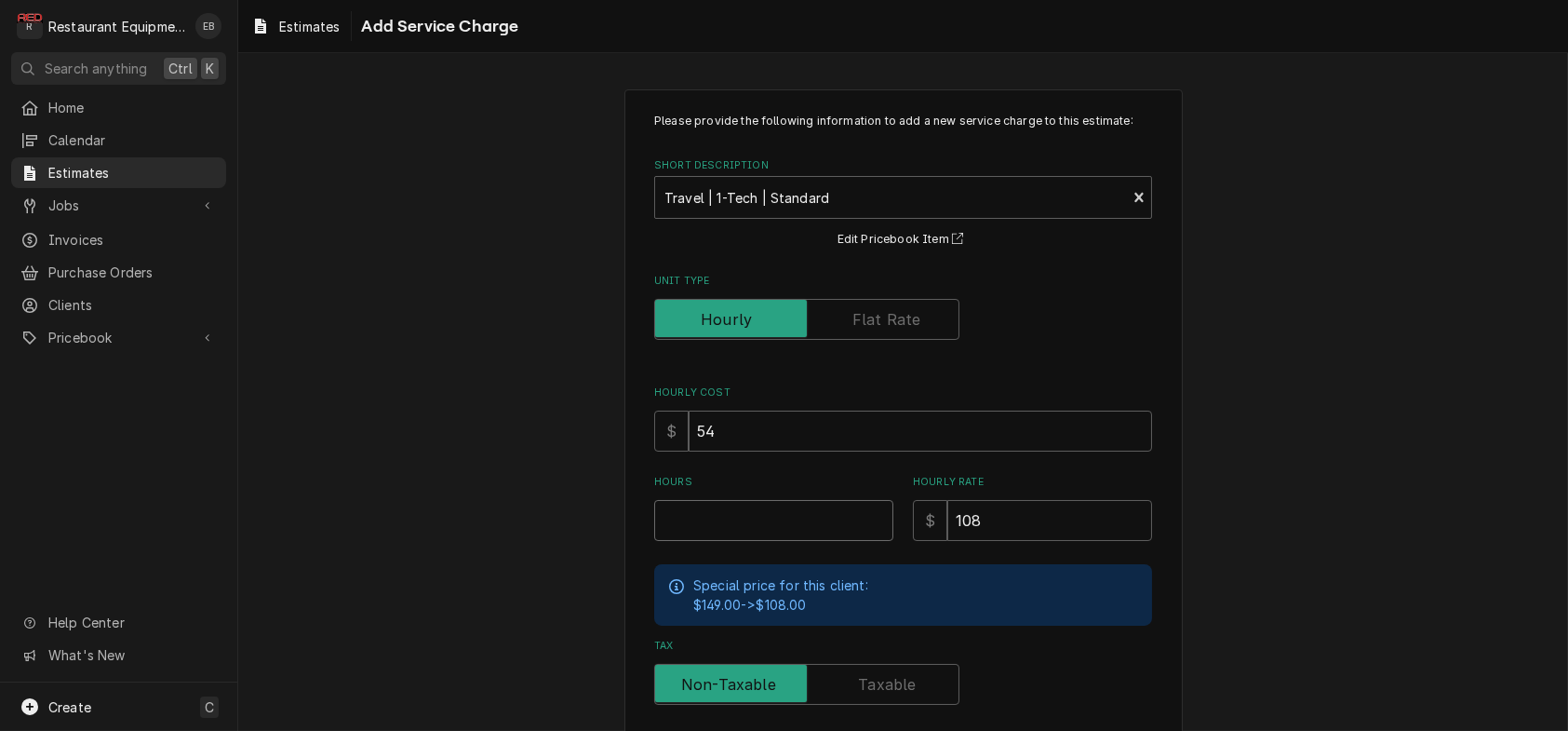
click at [744, 541] on input "Hours" at bounding box center [773, 520] width 239 height 41
type textarea "x"
type input "3"
type textarea "x"
type input "3"
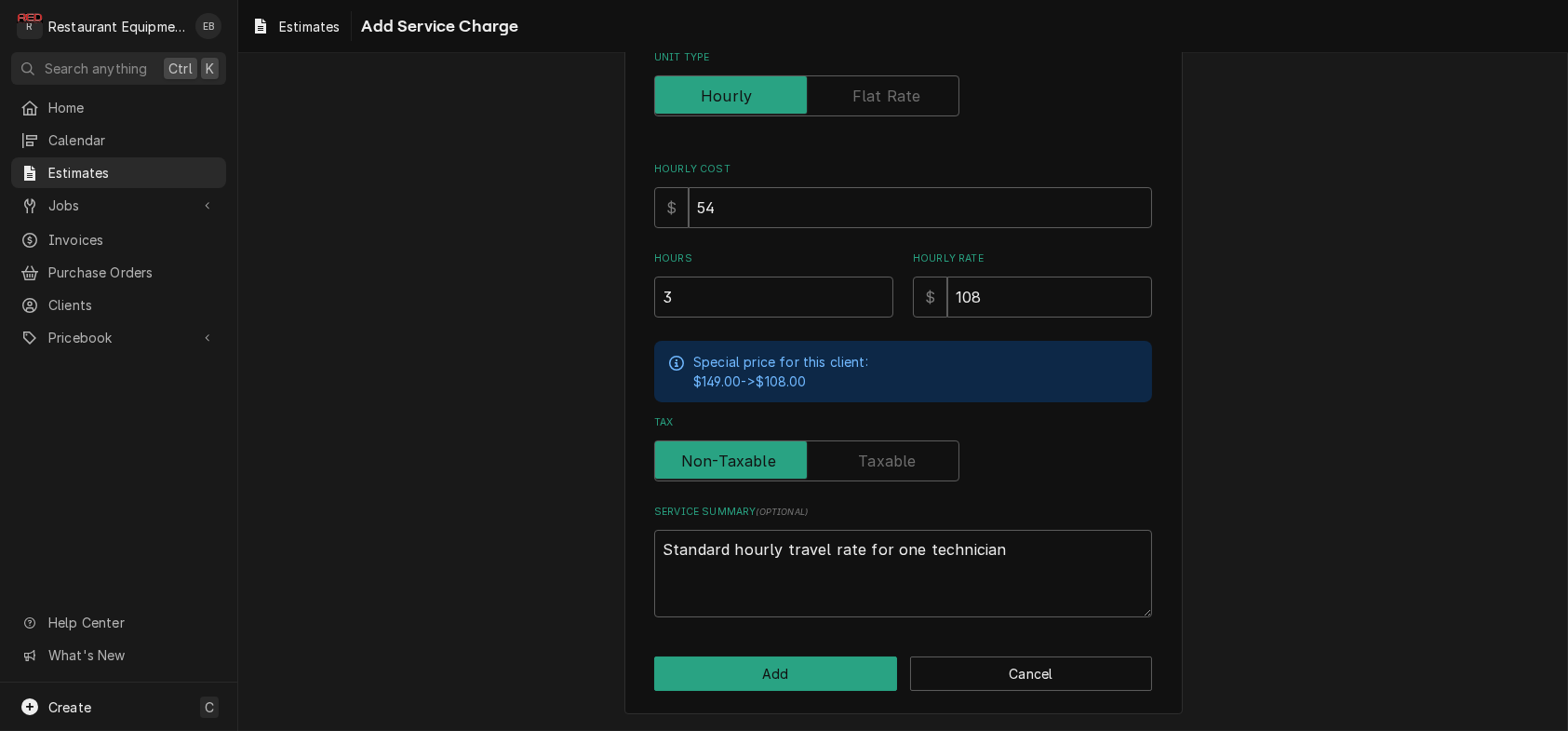
scroll to position [332, 0]
click at [771, 677] on button "Add" at bounding box center [775, 673] width 243 height 34
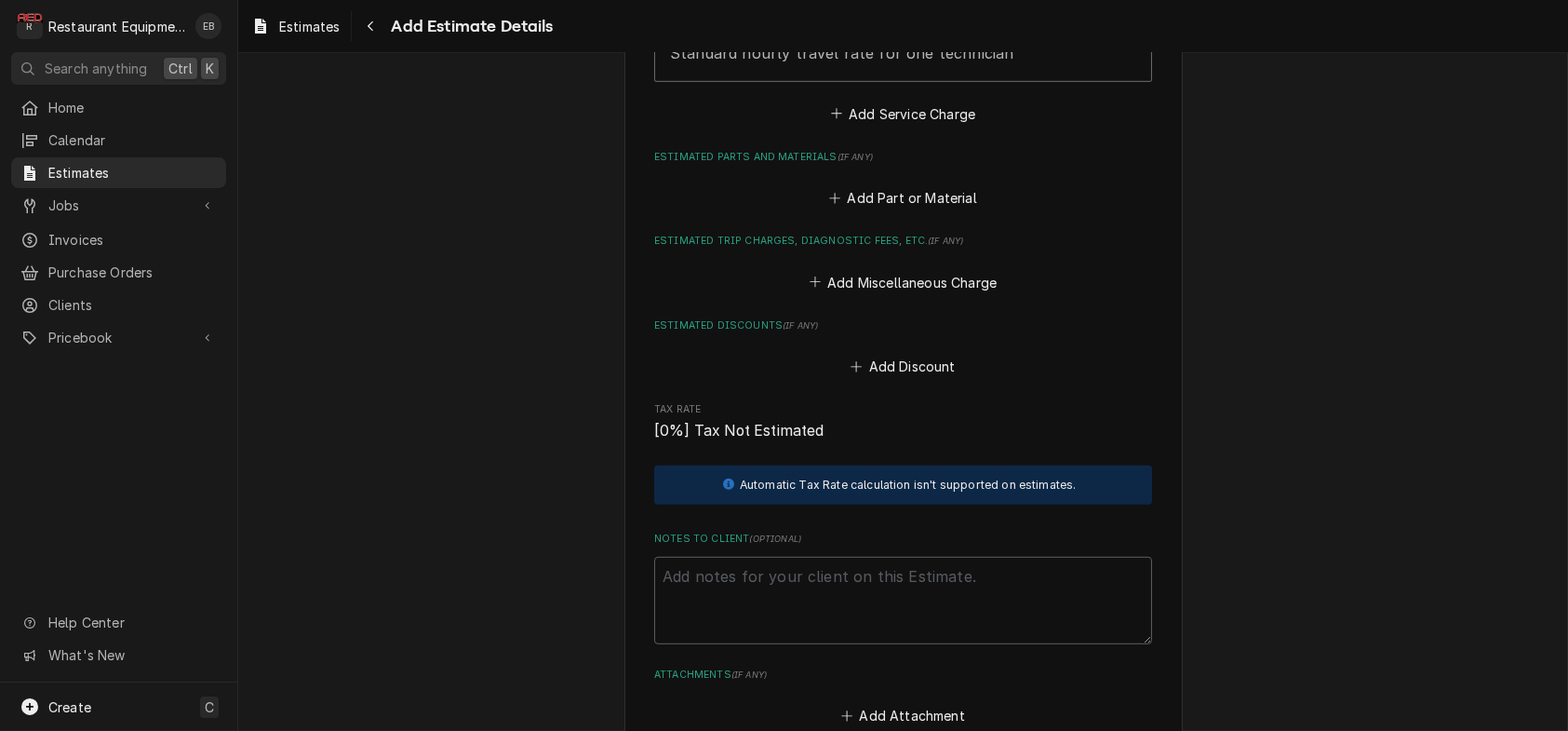
scroll to position [2664, 0]
type textarea "x"
click at [870, 208] on button "Add Part or Material" at bounding box center [903, 196] width 153 height 27
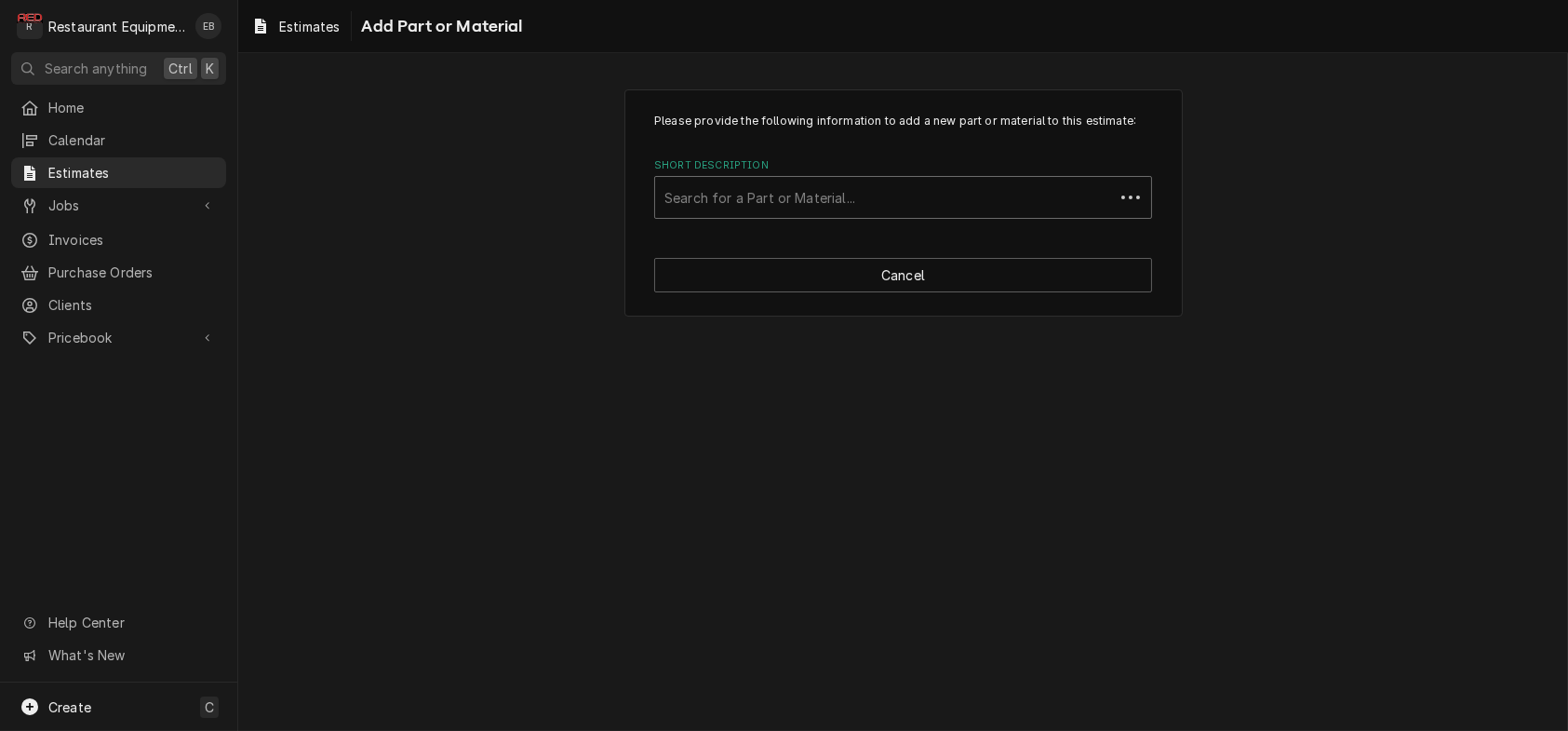
click at [907, 214] on div "Short Description" at bounding box center [884, 197] width 440 height 33
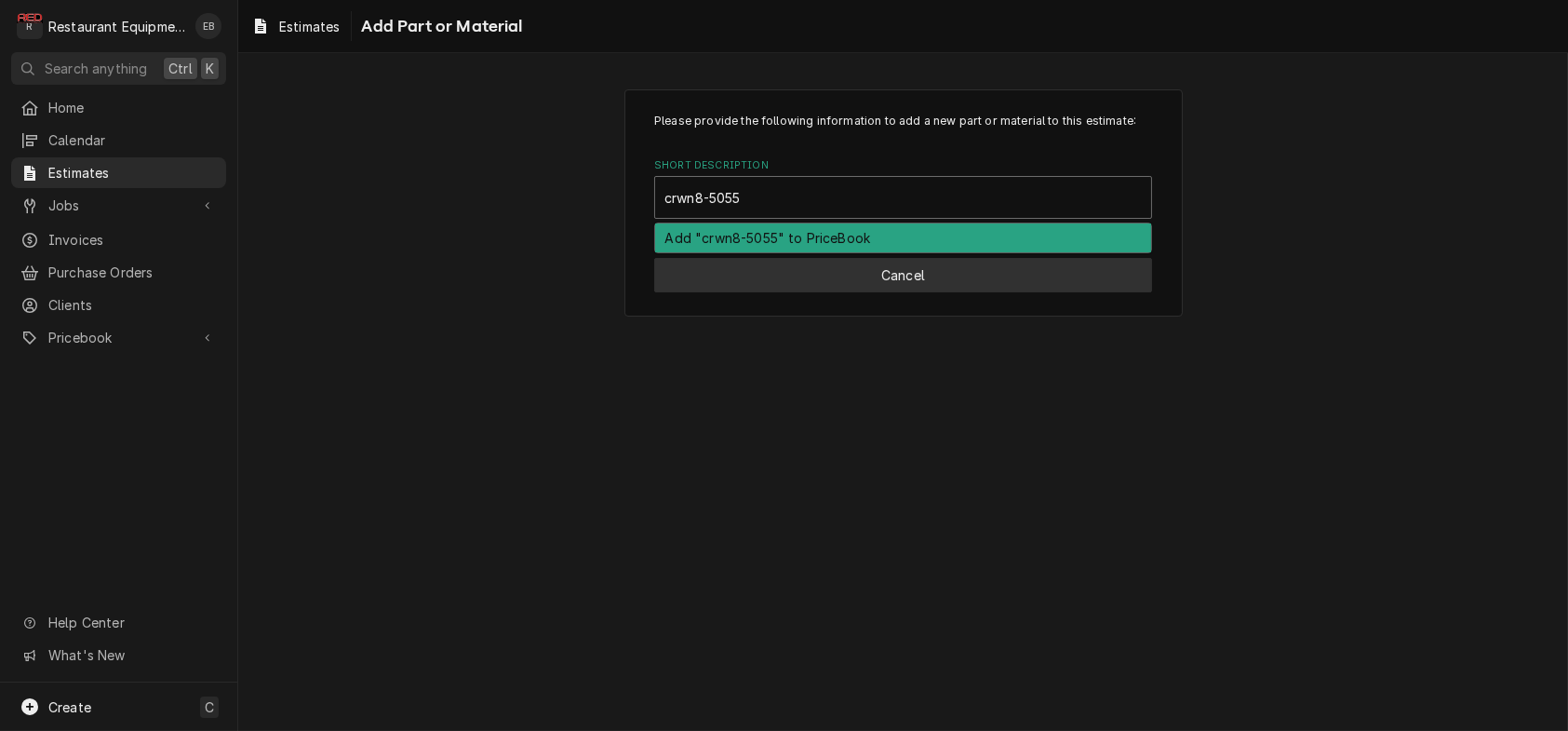
type input "crwn8-5055"
click at [920, 293] on button "Cancel" at bounding box center [903, 275] width 498 height 34
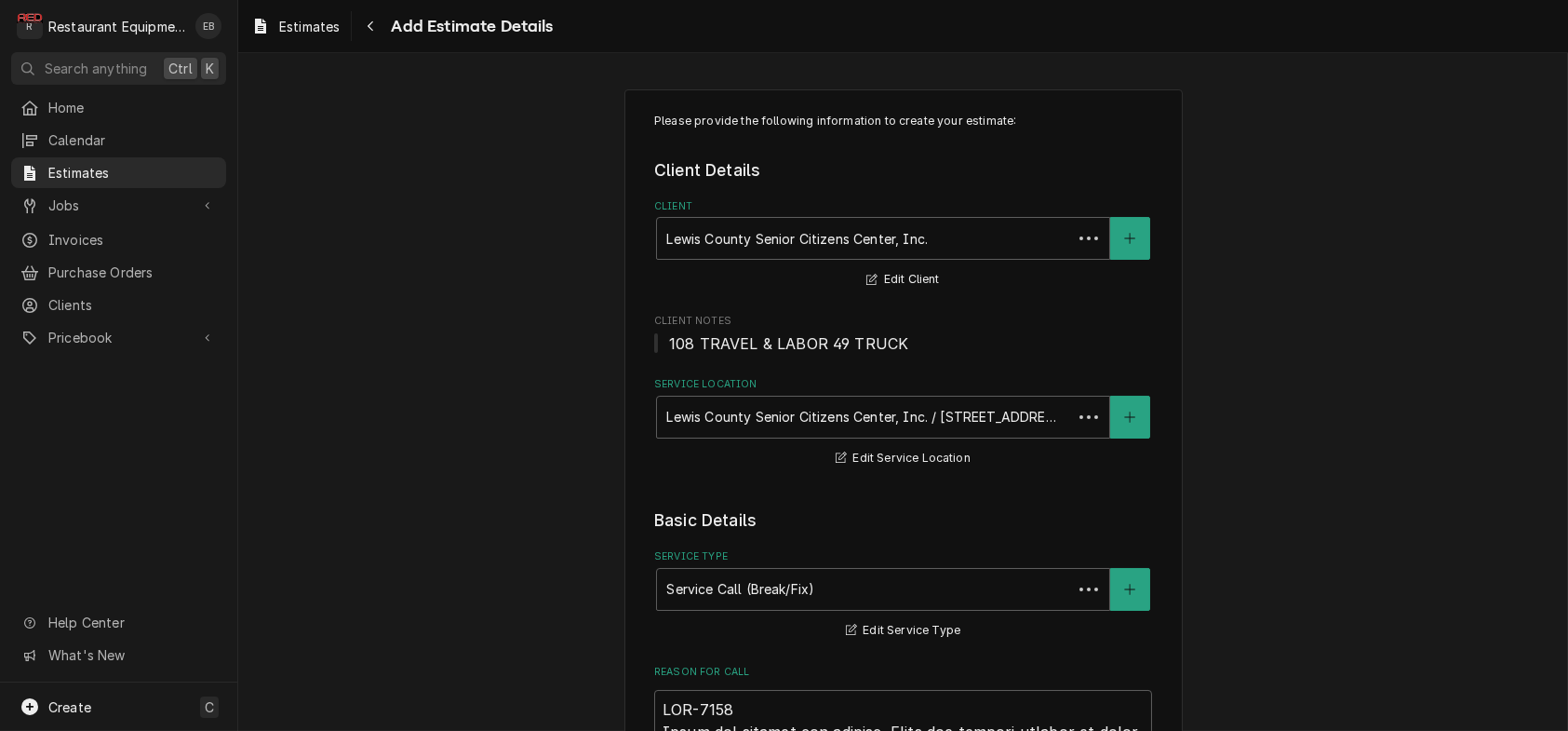
scroll to position [2638, 0]
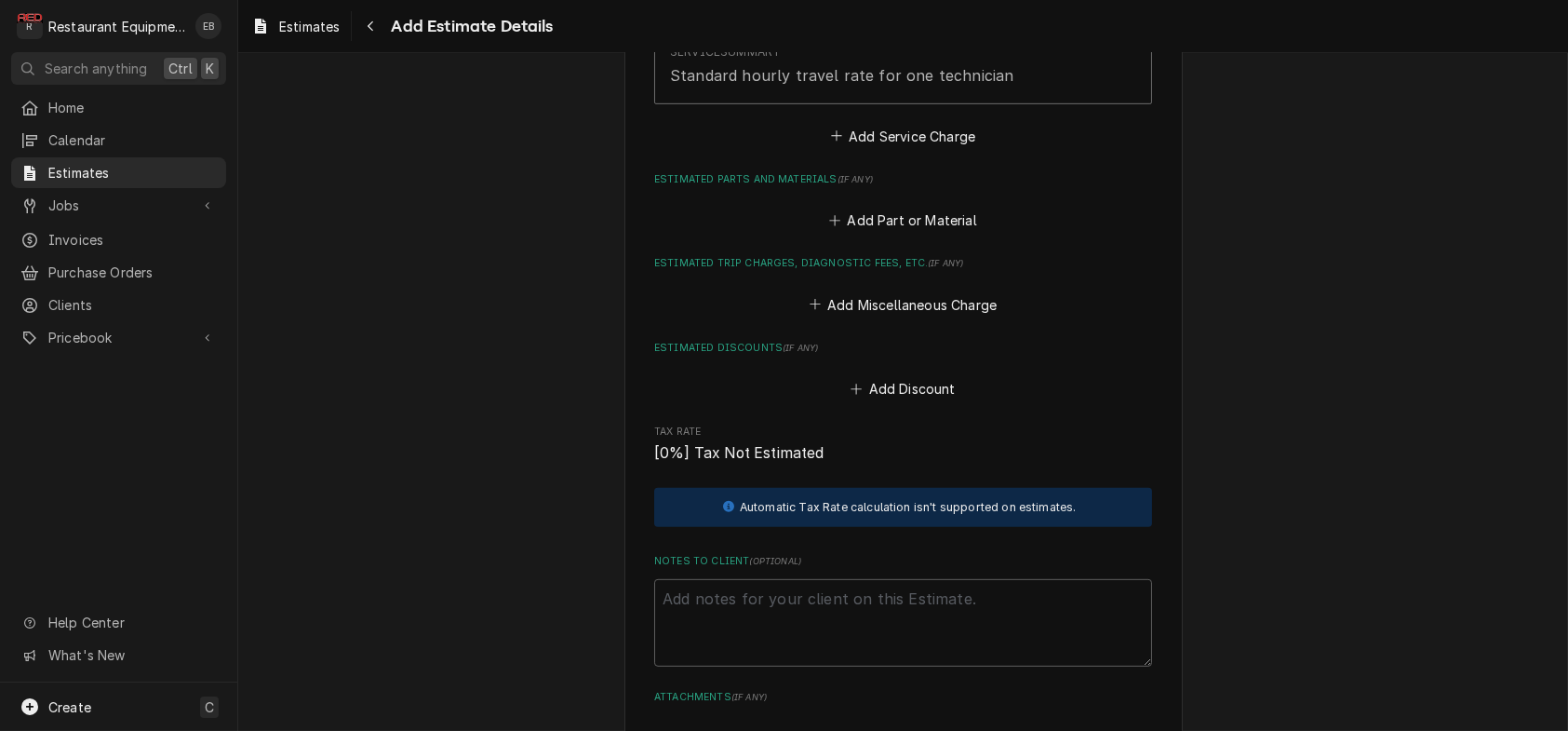
type textarea "x"
click at [874, 234] on button "Add Part or Material" at bounding box center [903, 221] width 153 height 27
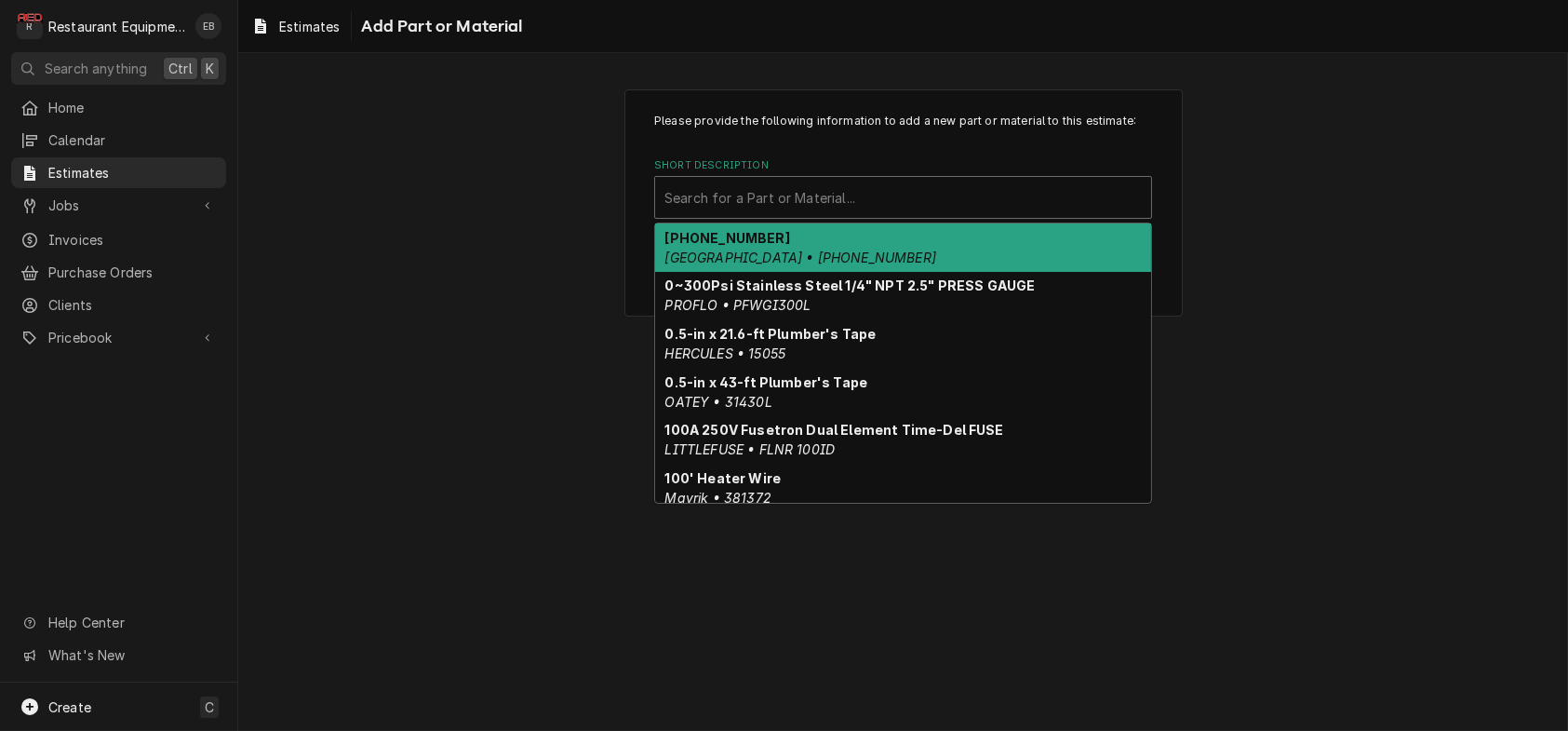
click at [851, 214] on div "Short Description" at bounding box center [903, 197] width 477 height 33
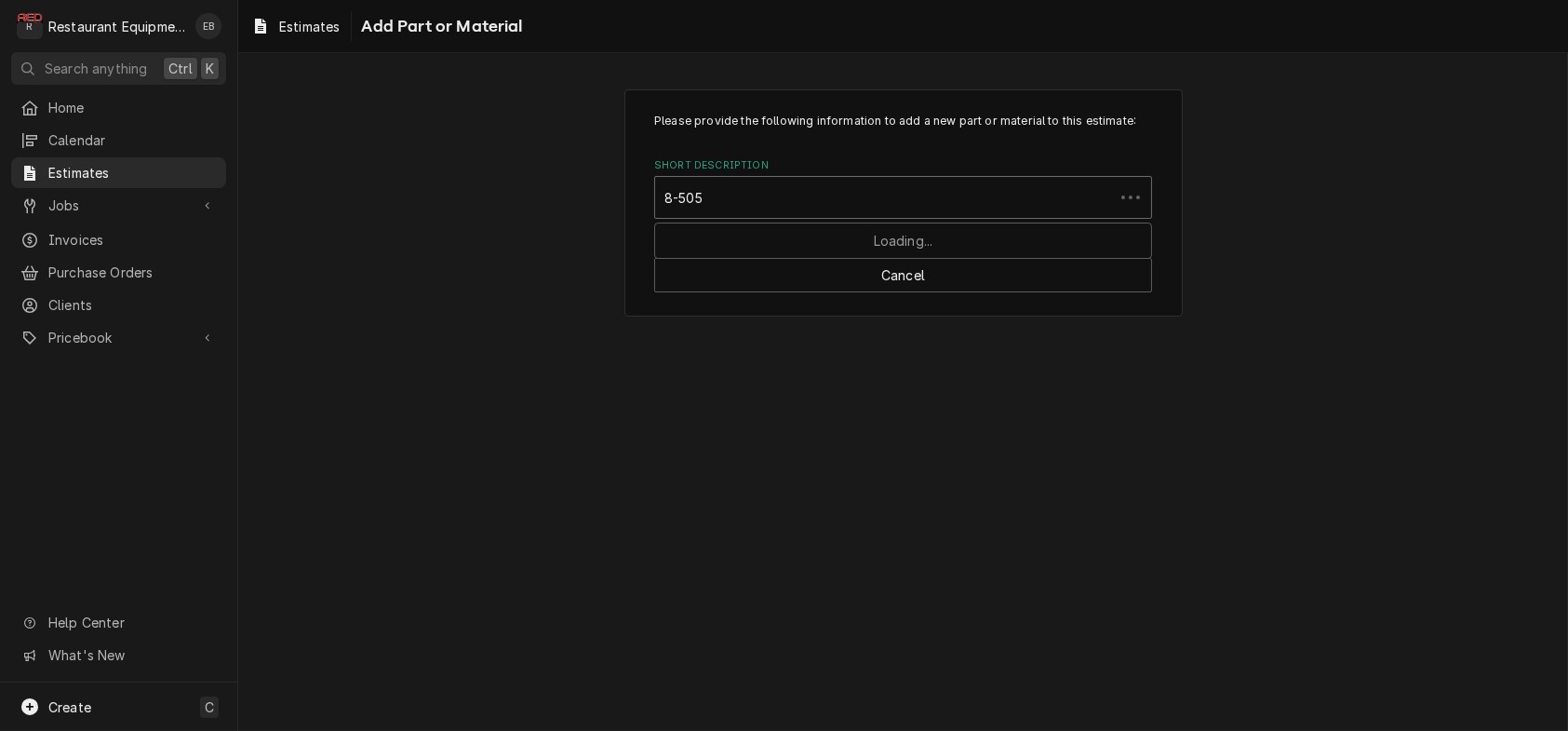
type input "8-5055"
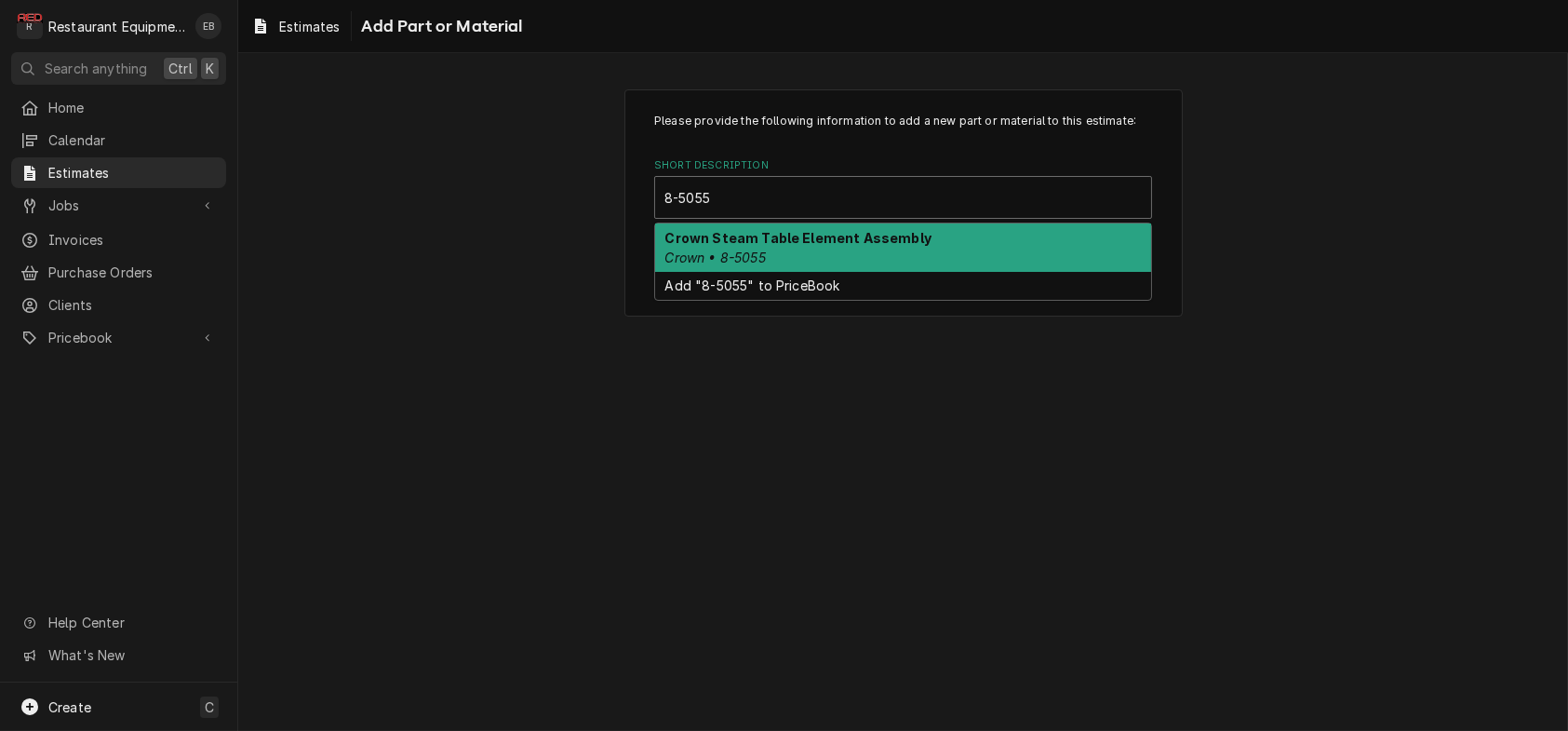
drag, startPoint x: 867, startPoint y: 279, endPoint x: 862, endPoint y: 313, distance: 34.4
click at [865, 246] on strong "Crown Steam Table Element Assembly" at bounding box center [798, 238] width 266 height 16
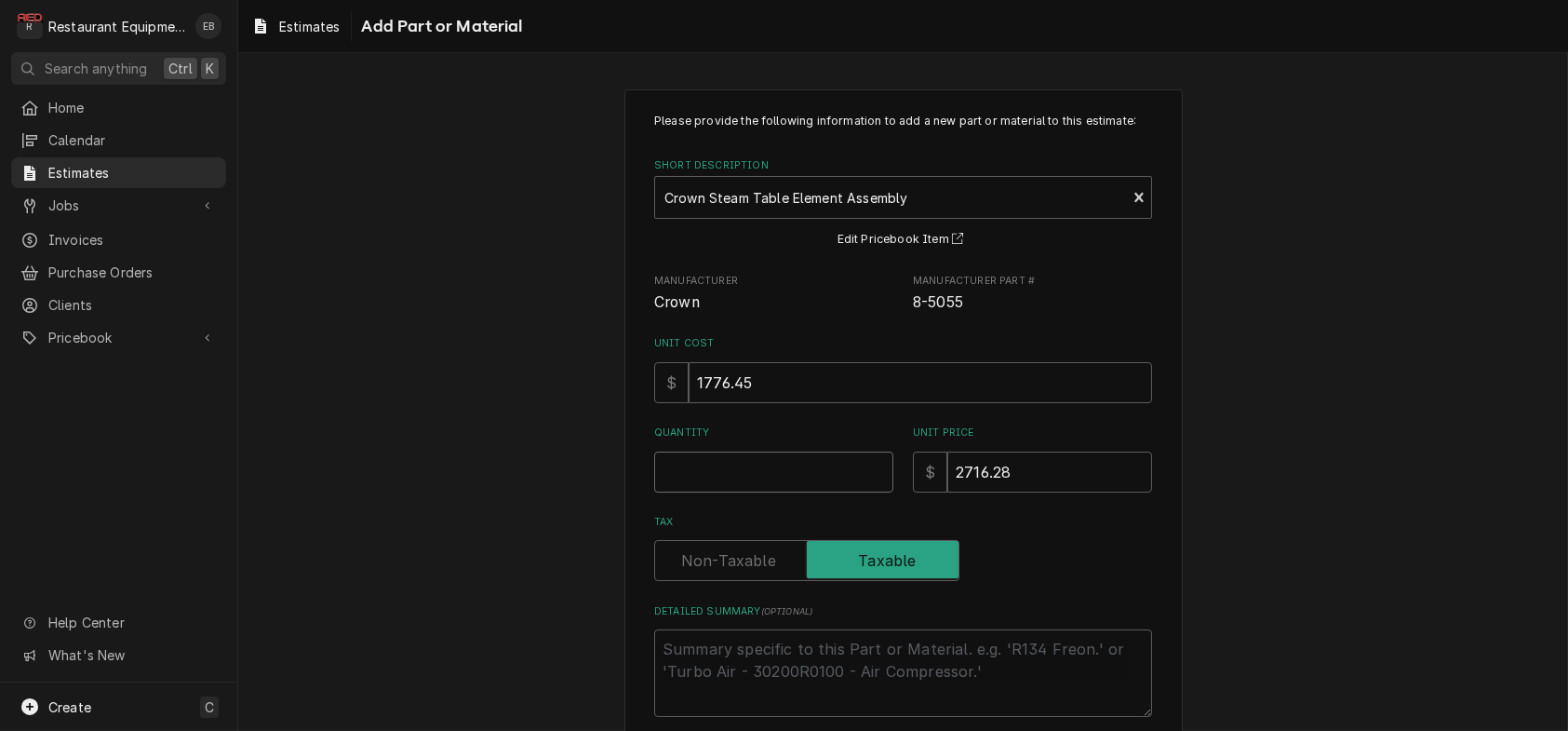
click at [751, 492] on input "Quantity" at bounding box center [773, 472] width 239 height 41
type textarea "x"
type input "1"
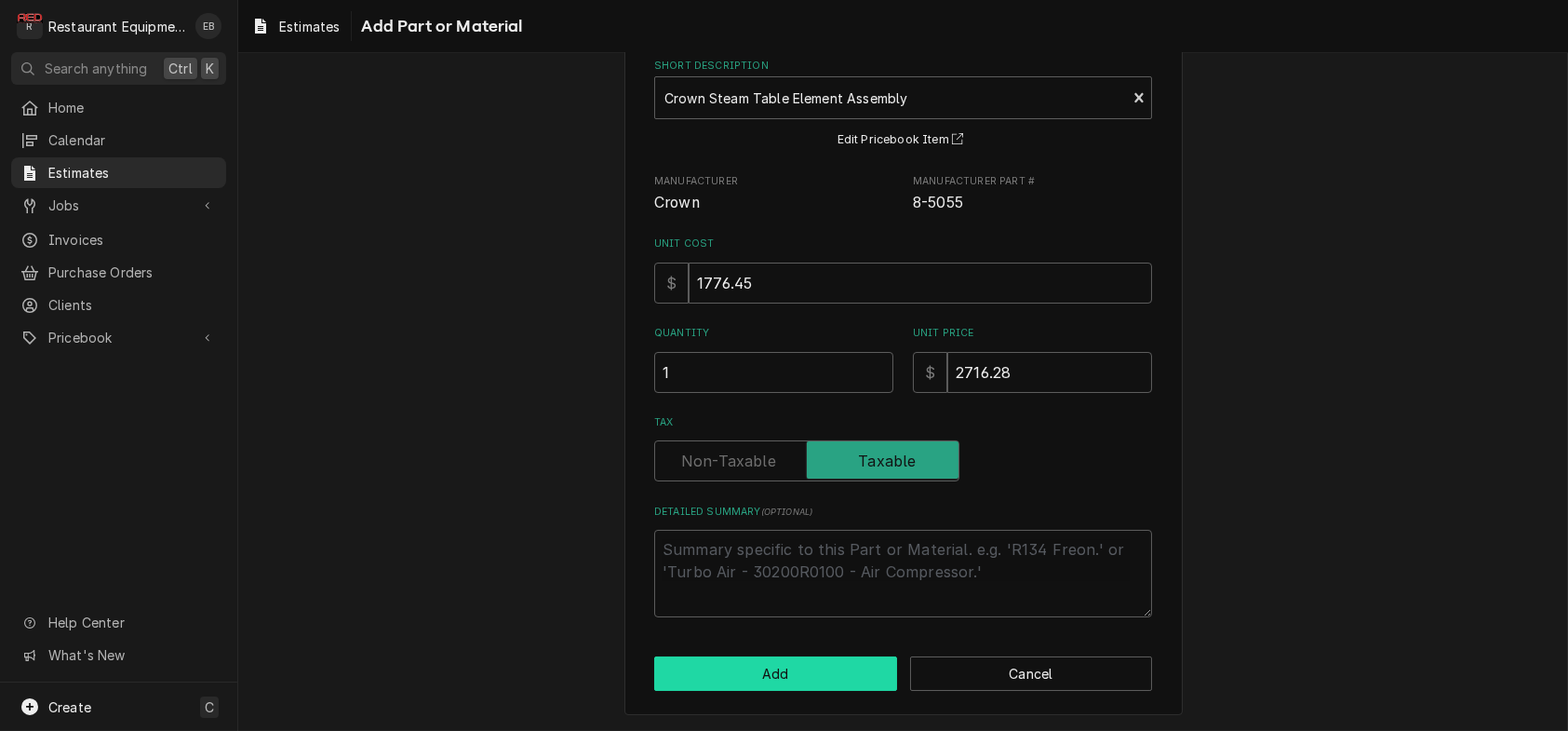
click at [800, 679] on button "Add" at bounding box center [775, 673] width 243 height 34
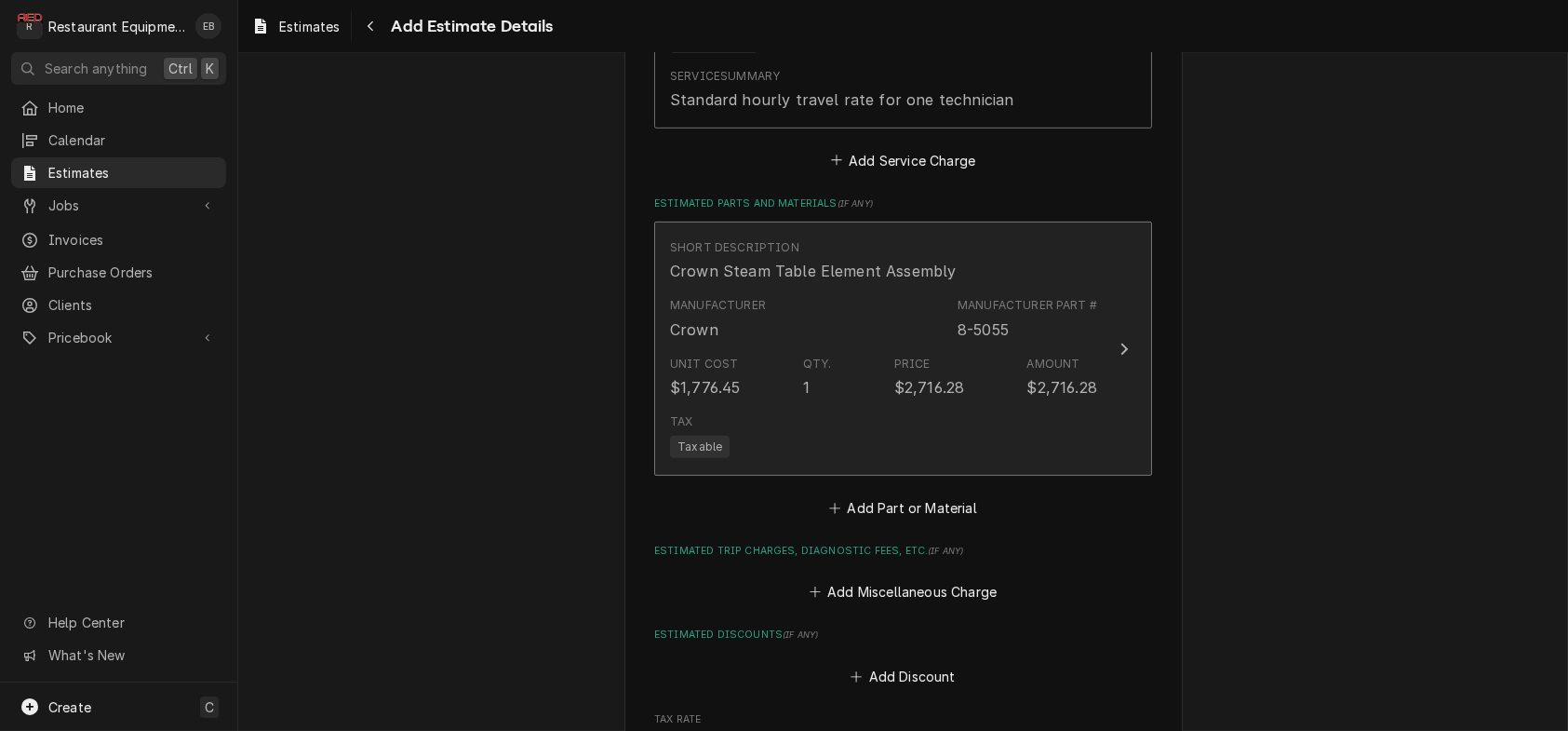
type textarea "x"
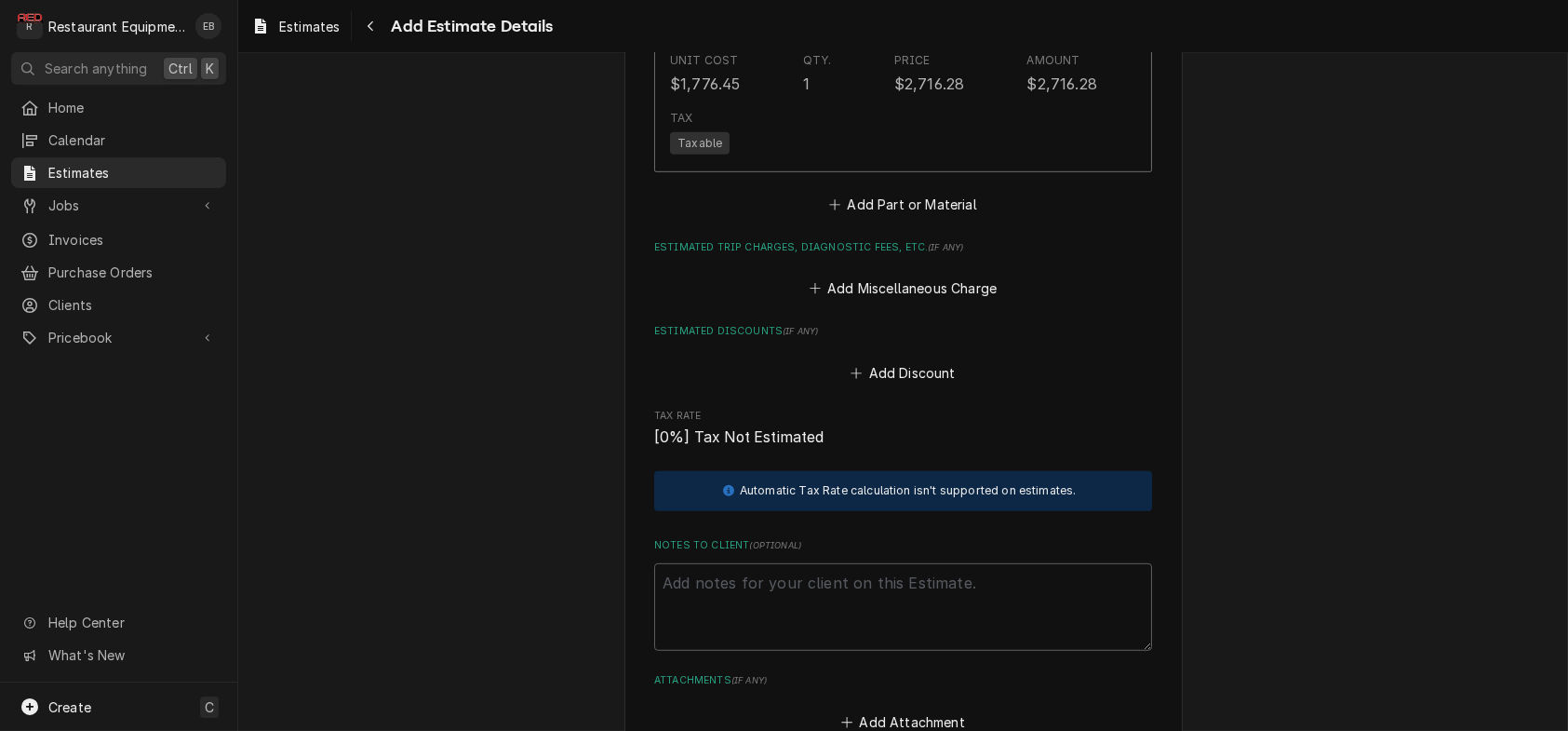
scroll to position [2924, 0]
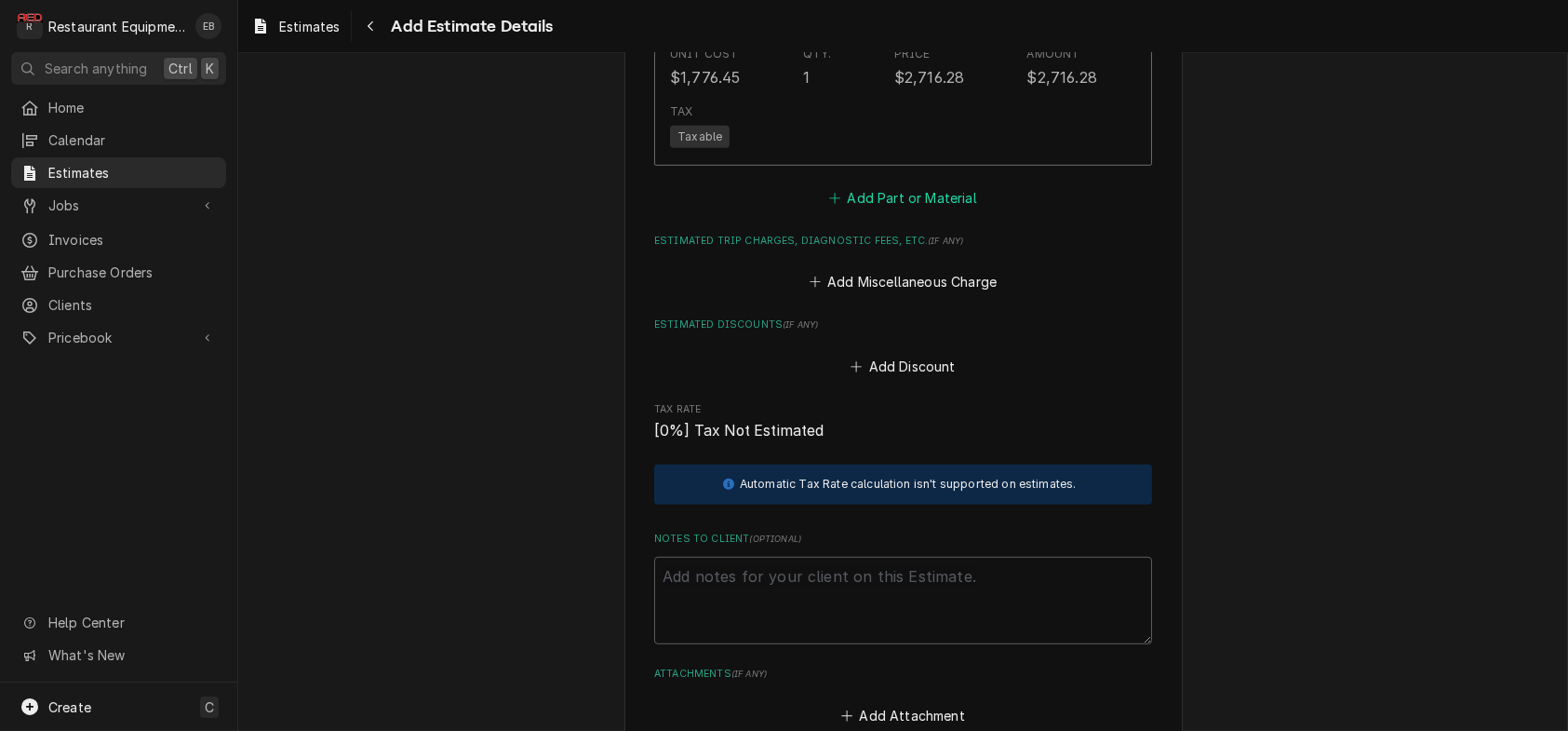
click at [891, 210] on button "Add Part or Material" at bounding box center [903, 198] width 153 height 27
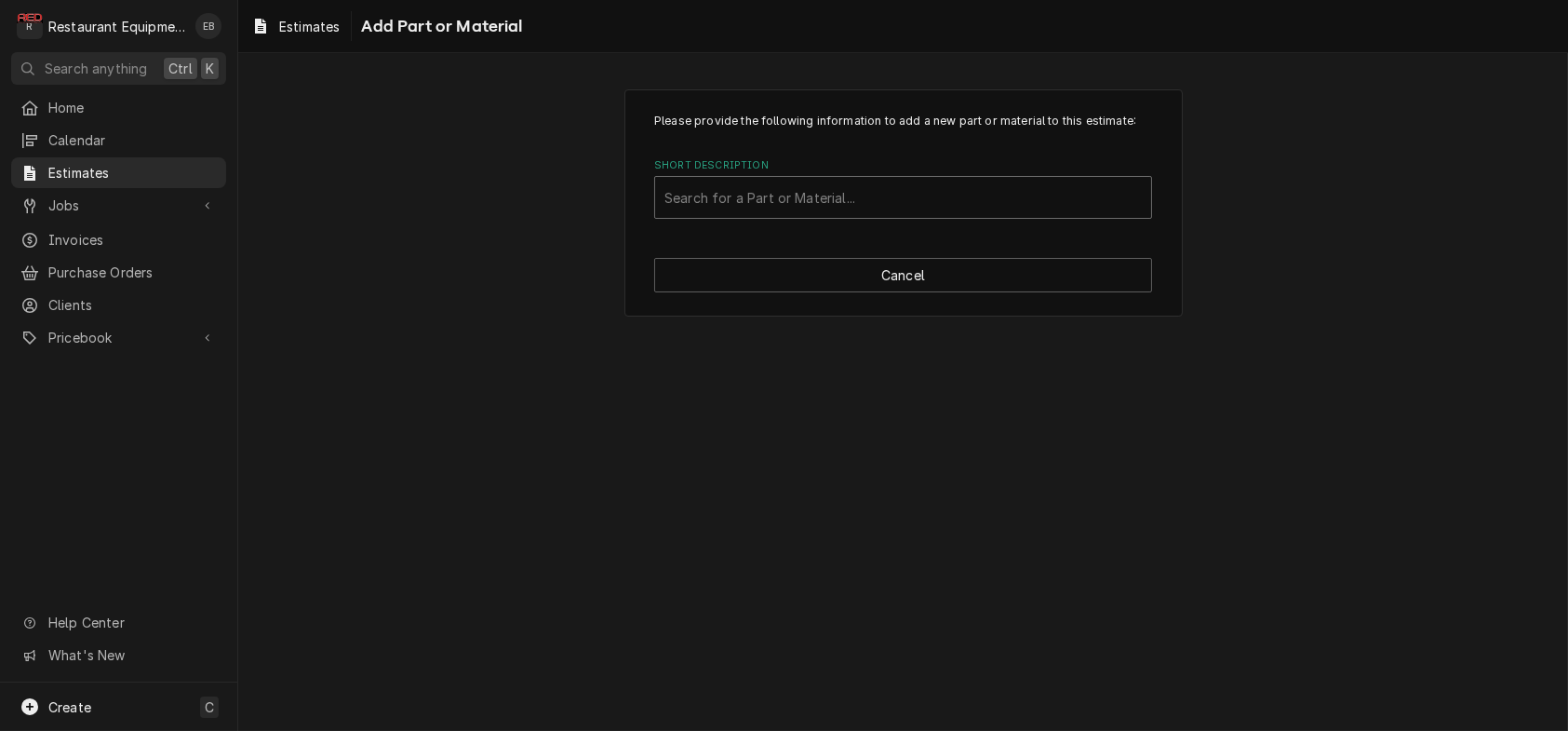
click at [841, 214] on div "Short Description" at bounding box center [903, 197] width 477 height 33
type input "miscellaneous"
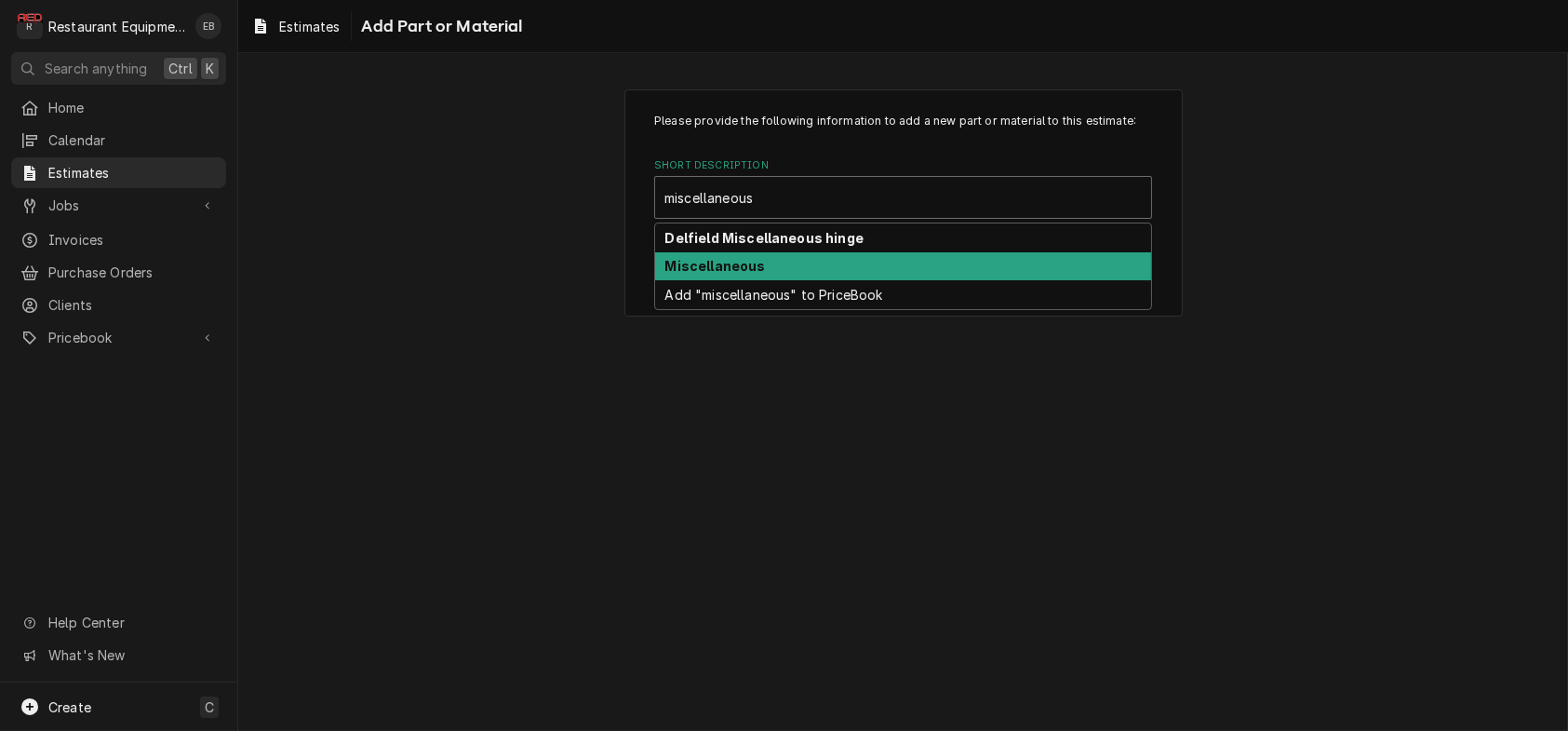
click at [777, 281] on div "Miscellaneous" at bounding box center [903, 267] width 496 height 28
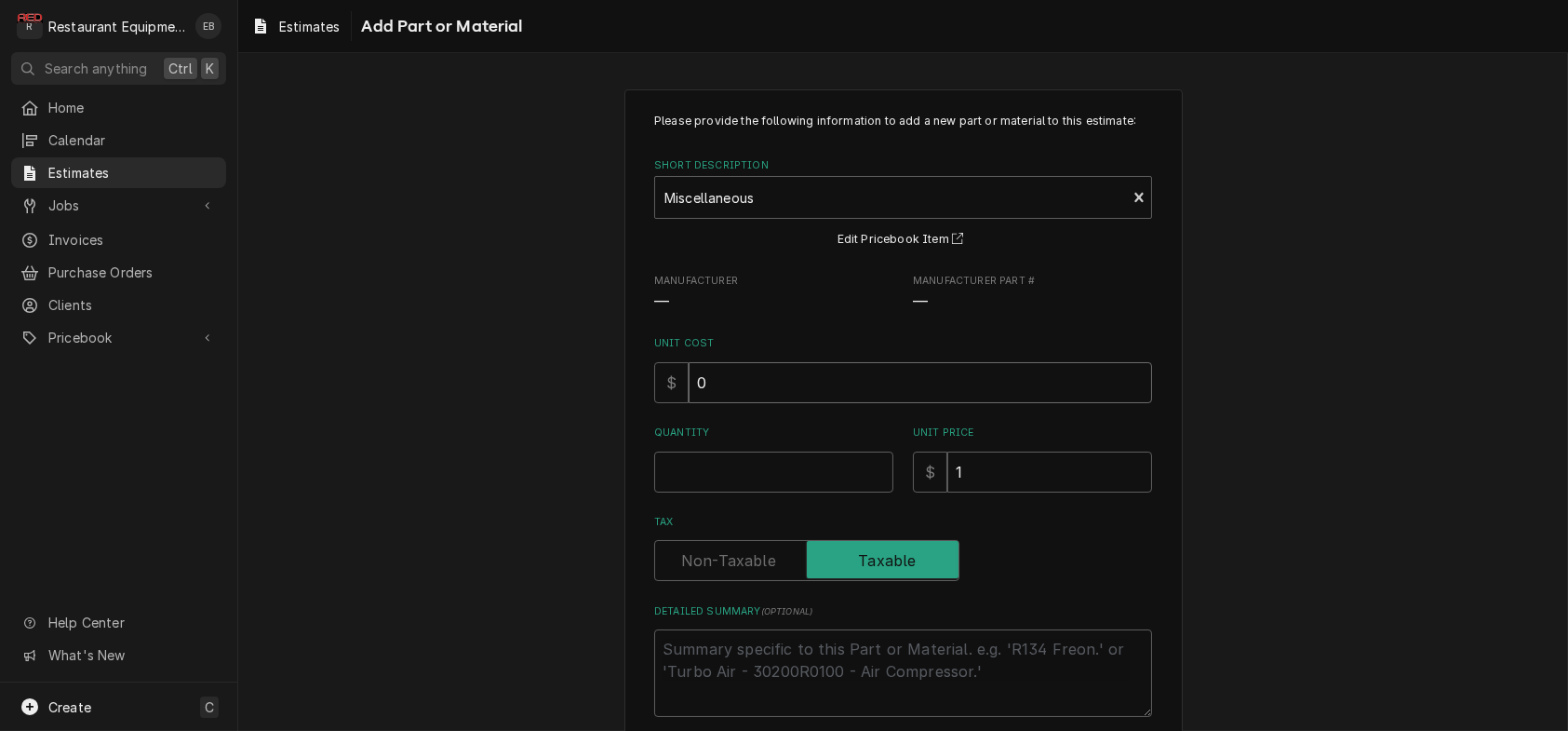
click at [718, 403] on input "0" at bounding box center [921, 383] width 464 height 41
type textarea "x"
type input "8"
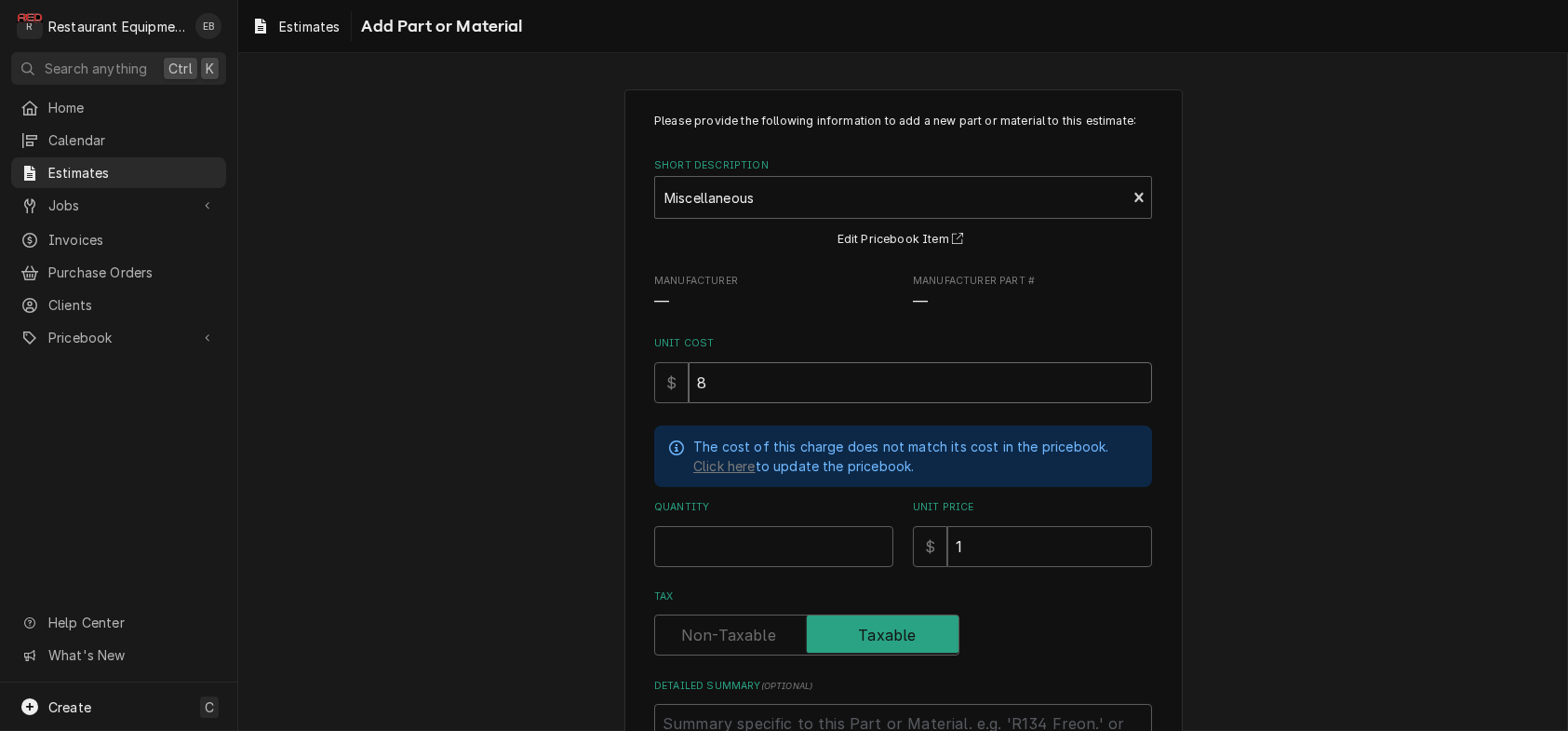
type textarea "x"
type input "8.2"
type textarea "x"
type input "8.23"
type textarea "x"
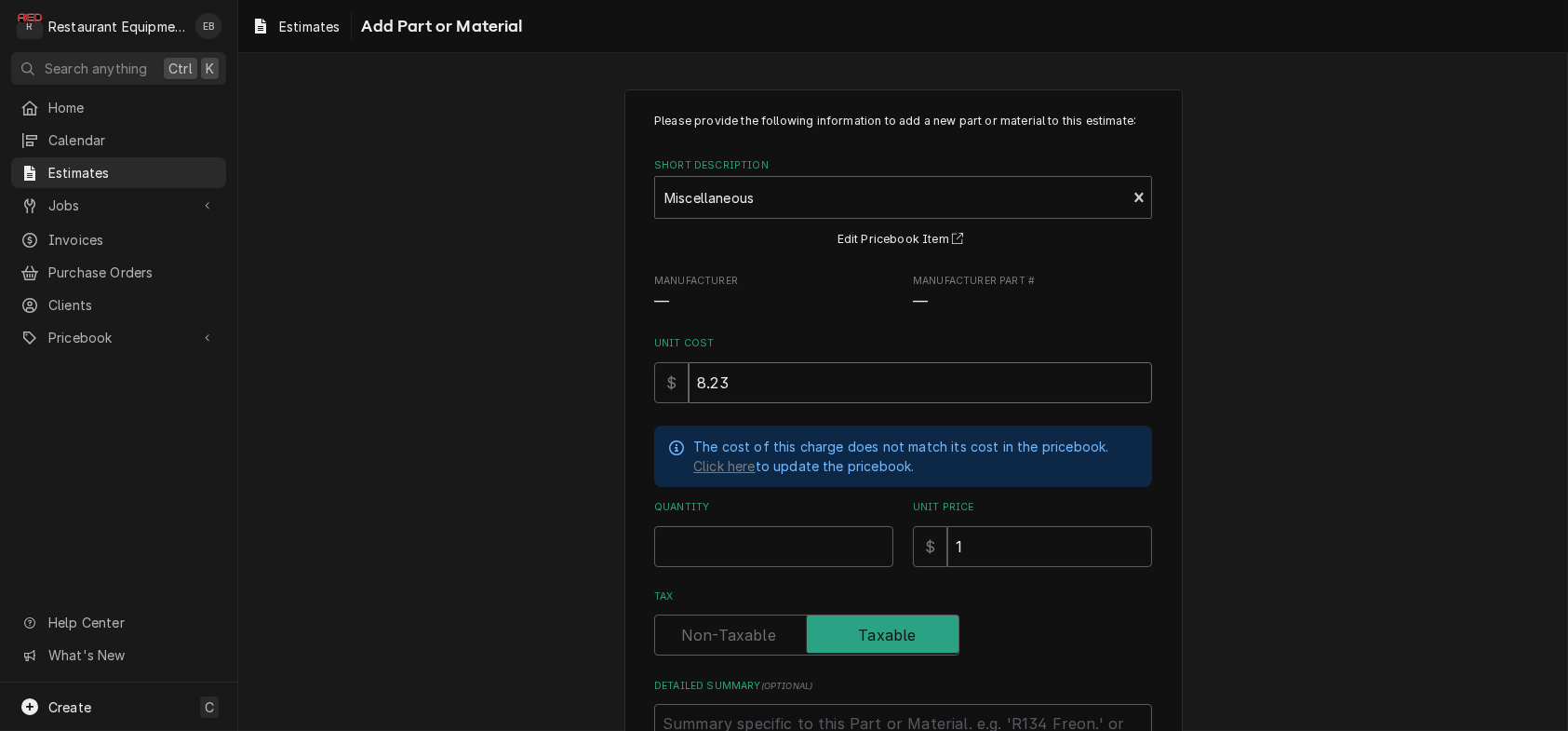
type input "8.23"
click at [791, 567] on input "Quantity" at bounding box center [773, 546] width 239 height 41
type textarea "x"
type input "1"
click at [988, 567] on input "1" at bounding box center [1049, 546] width 204 height 41
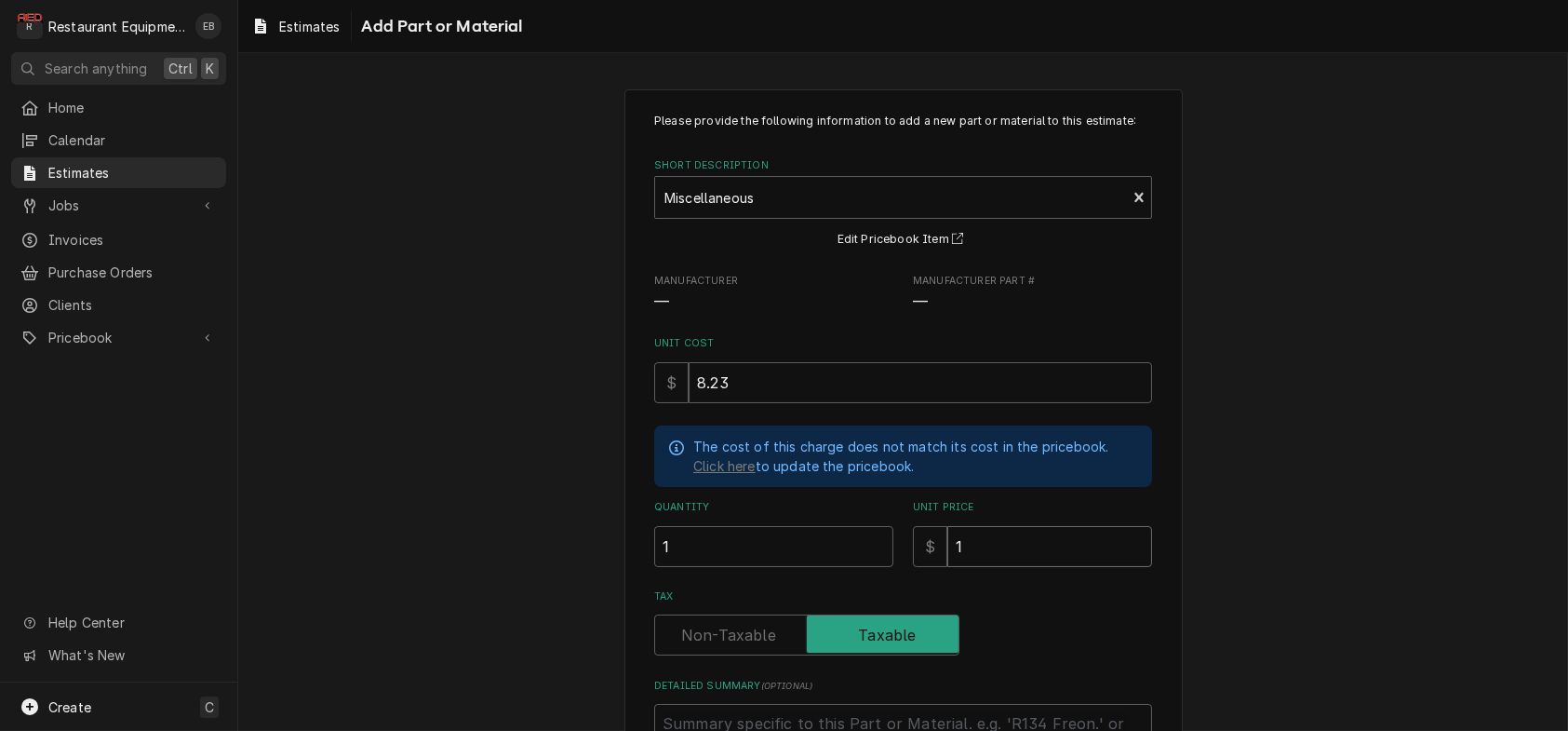
type textarea "x"
type input "1"
type textarea "x"
type input "12"
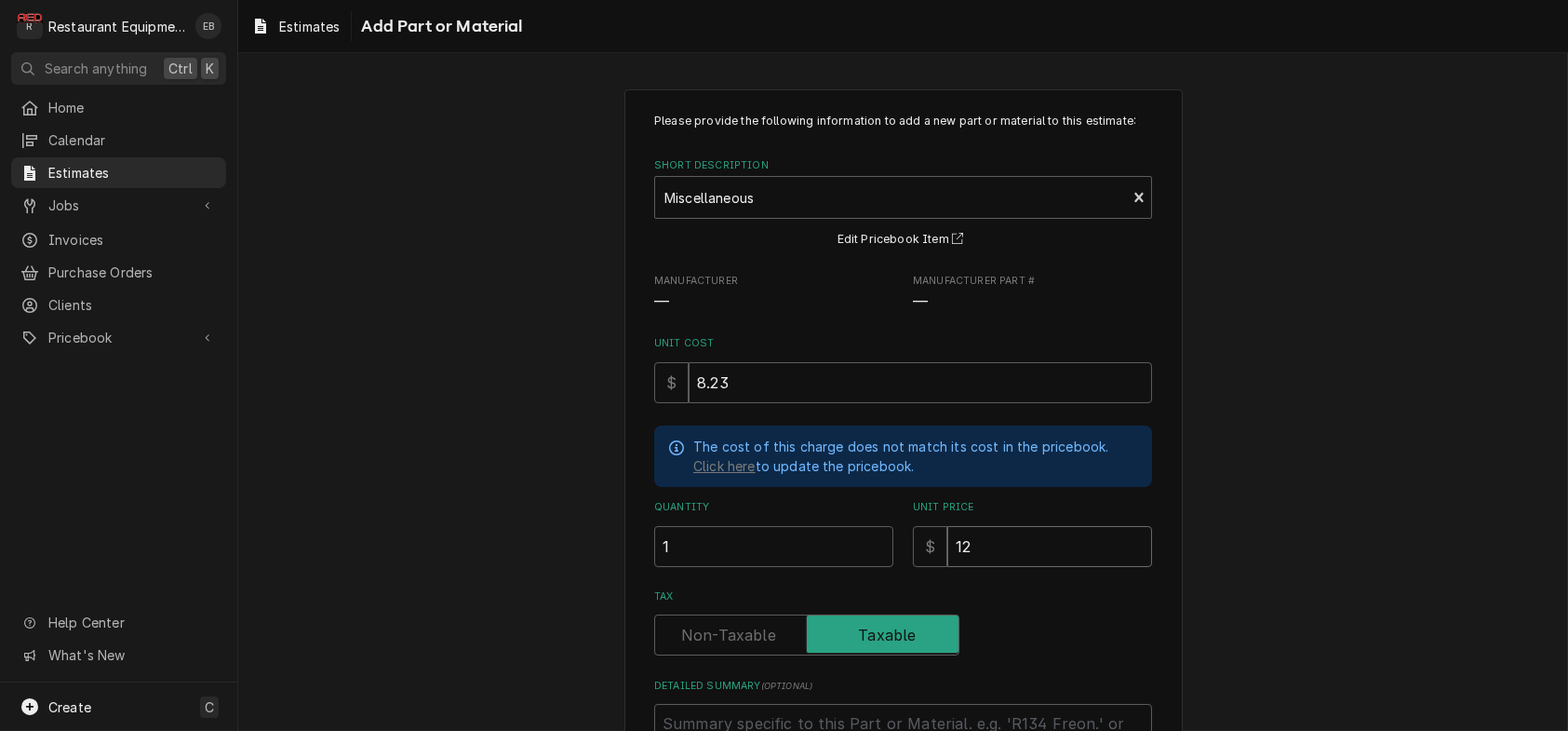
type textarea "x"
type input "12.5"
type textarea "x"
type input "12.58"
type textarea "x"
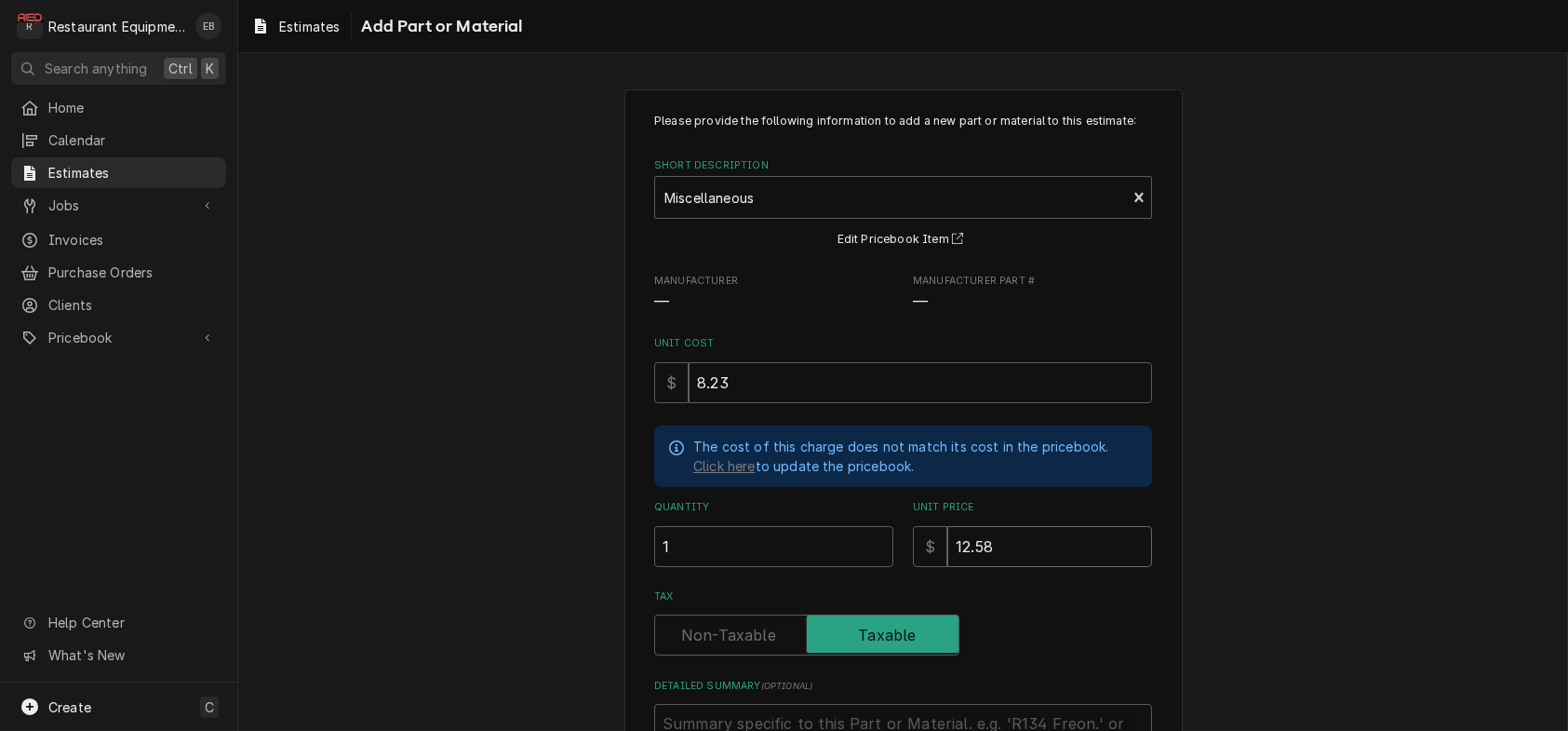
type input "12.58"
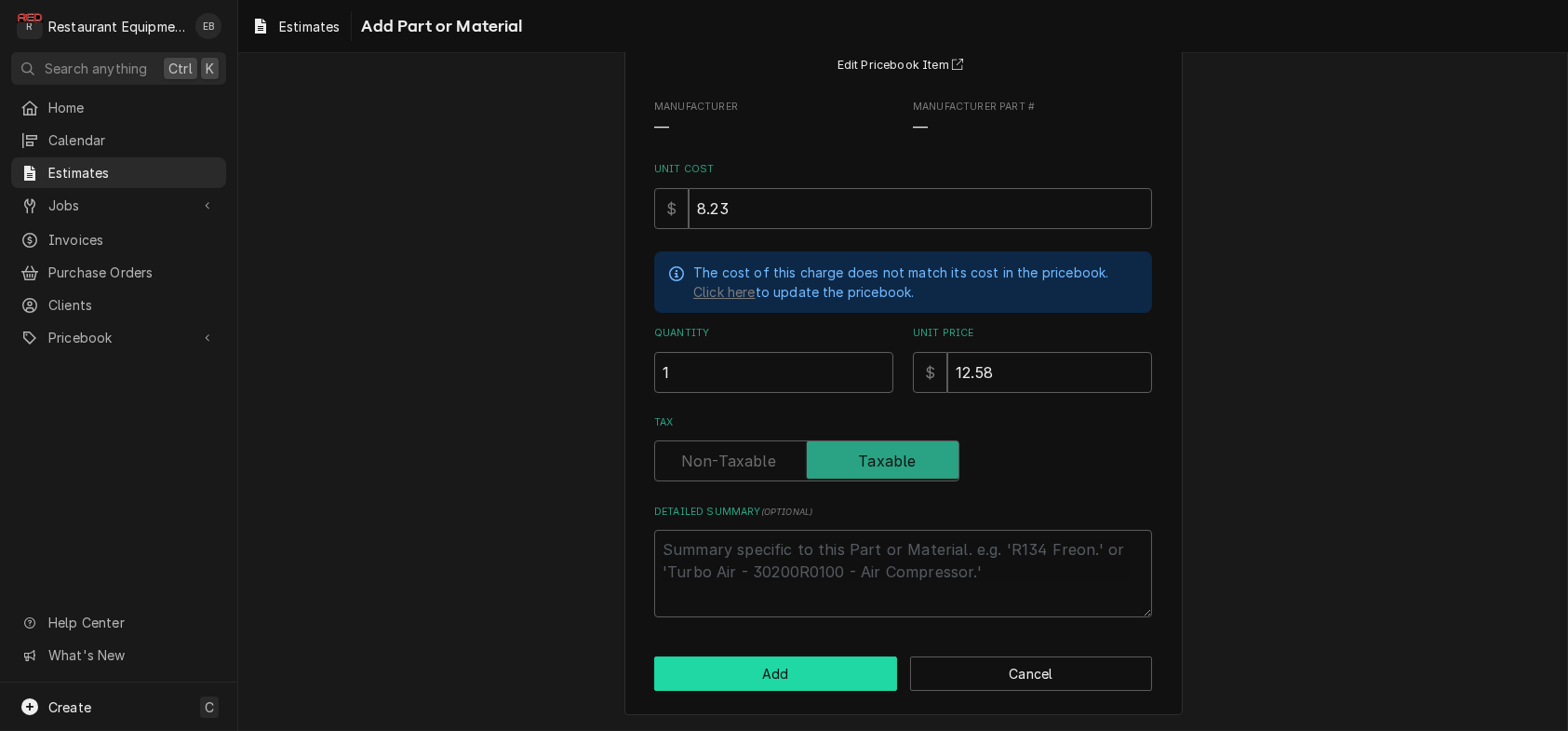
click at [836, 668] on button "Add" at bounding box center [775, 673] width 243 height 34
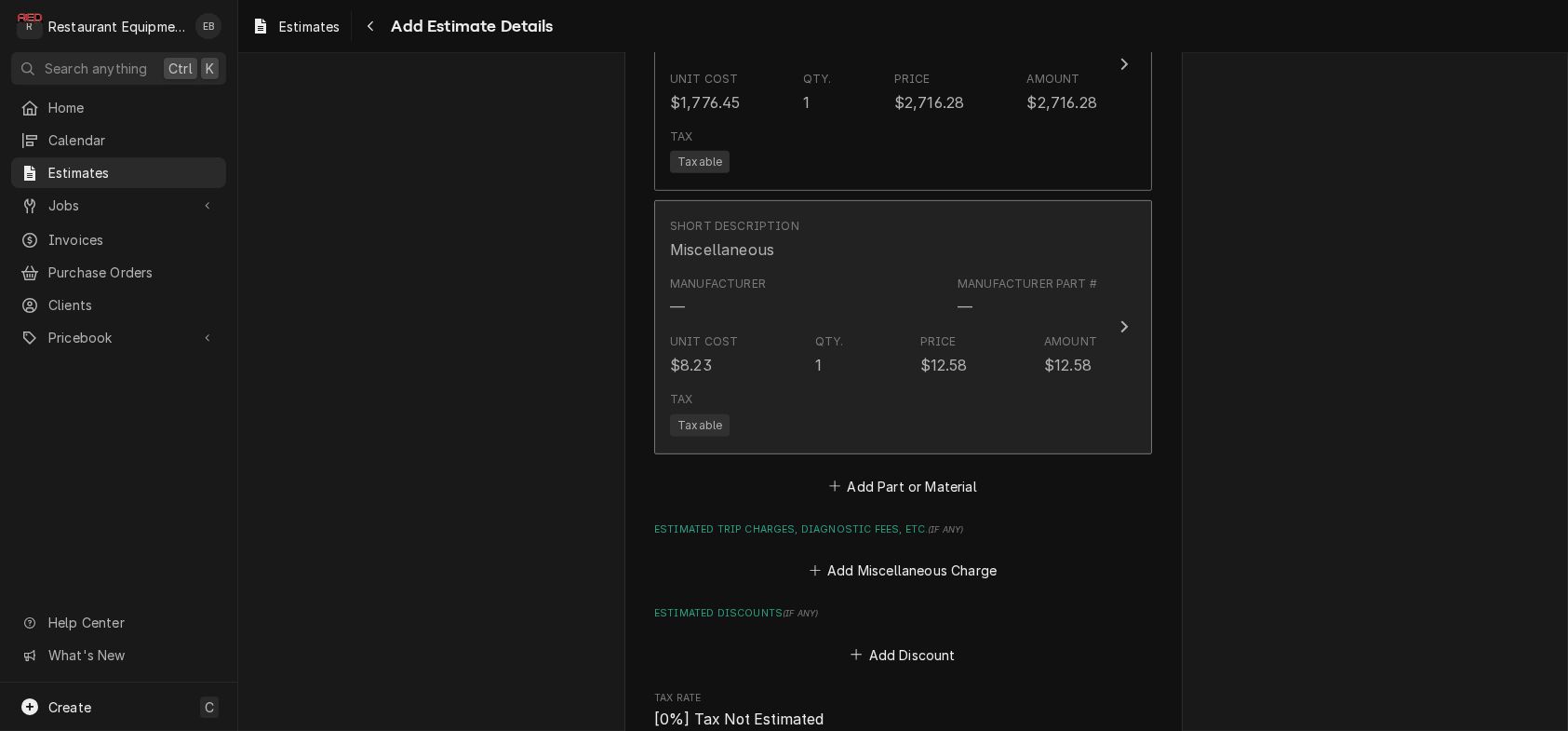
type textarea "x"
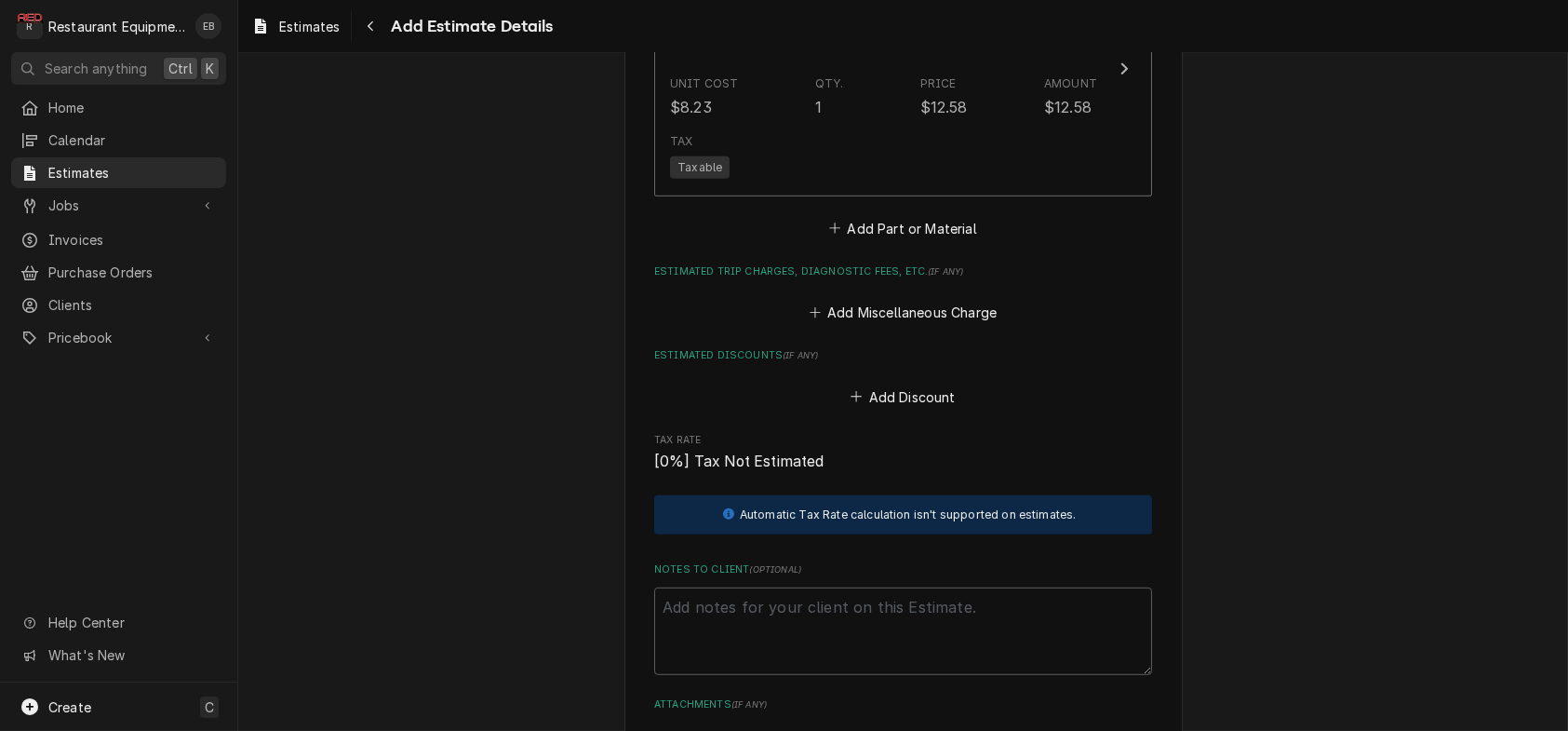
scroll to position [3209, 0]
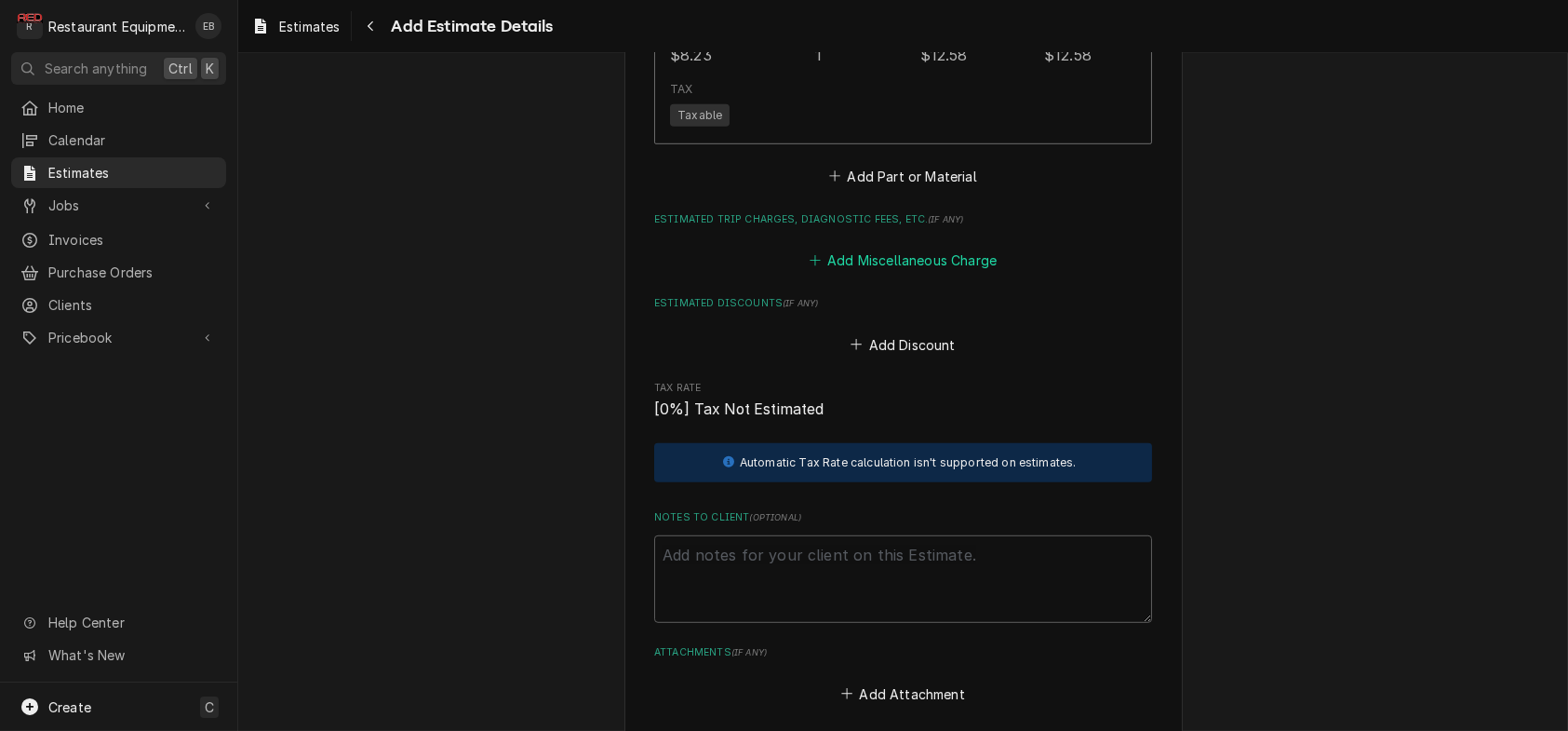
drag, startPoint x: 913, startPoint y: 568, endPoint x: 886, endPoint y: 496, distance: 76.9
click at [911, 274] on button "Add Miscellaneous Charge" at bounding box center [903, 261] width 194 height 27
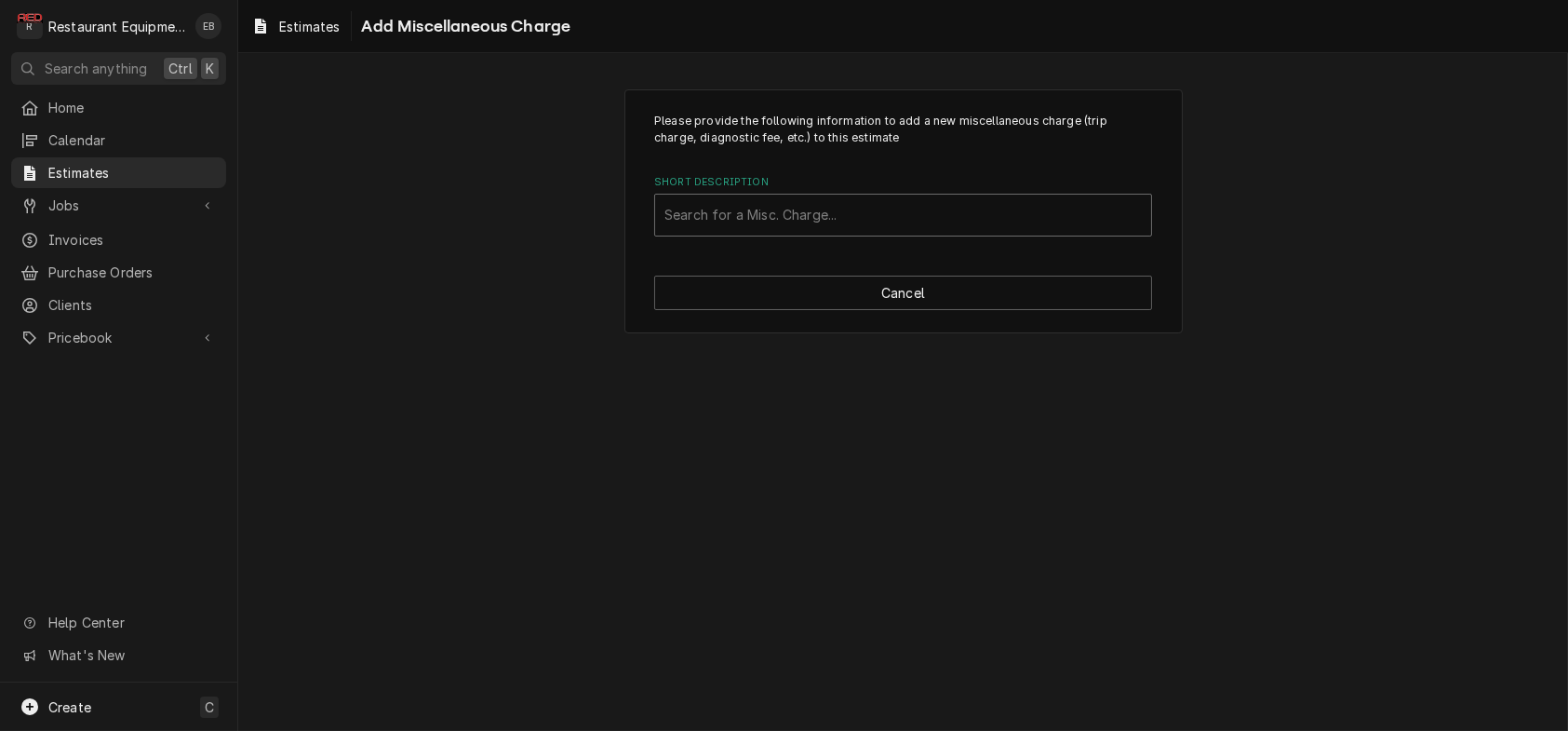
click at [881, 230] on div "Short Description" at bounding box center [903, 214] width 477 height 33
type input "truck"
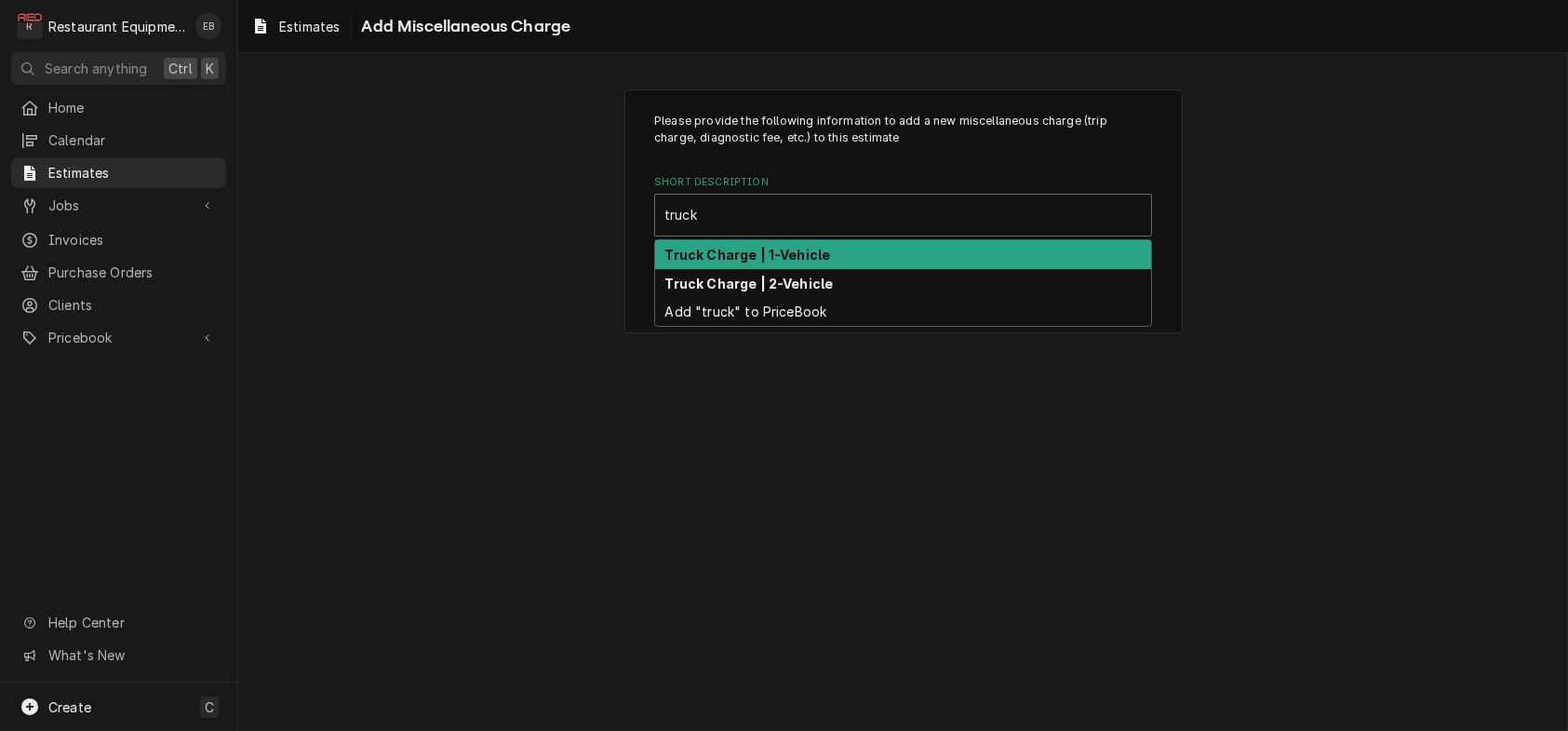
click at [878, 269] on div "Truck Charge | 1-Vehicle" at bounding box center [903, 255] width 496 height 28
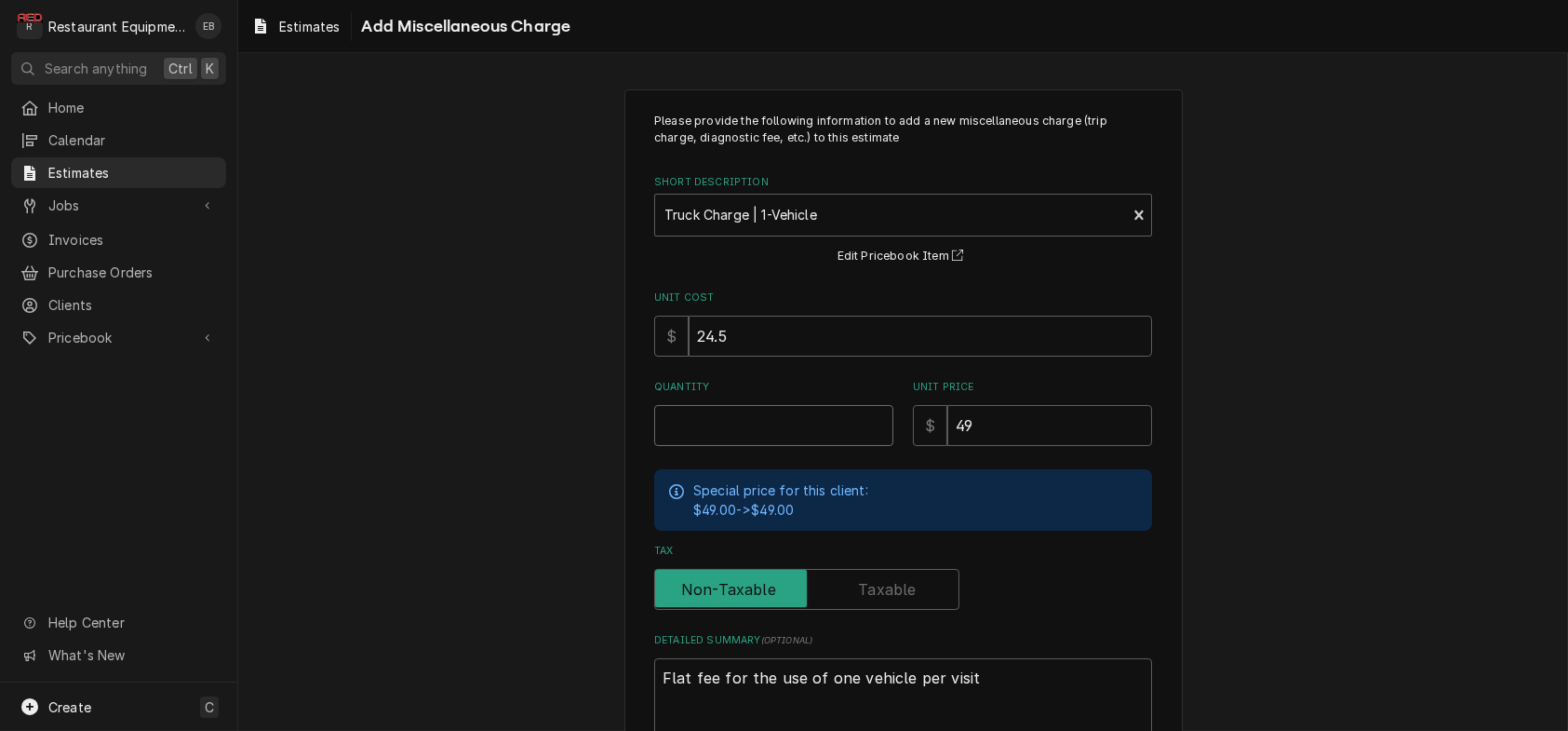
click at [801, 446] on input "Quantity" at bounding box center [773, 425] width 239 height 41
type textarea "x"
type input "2"
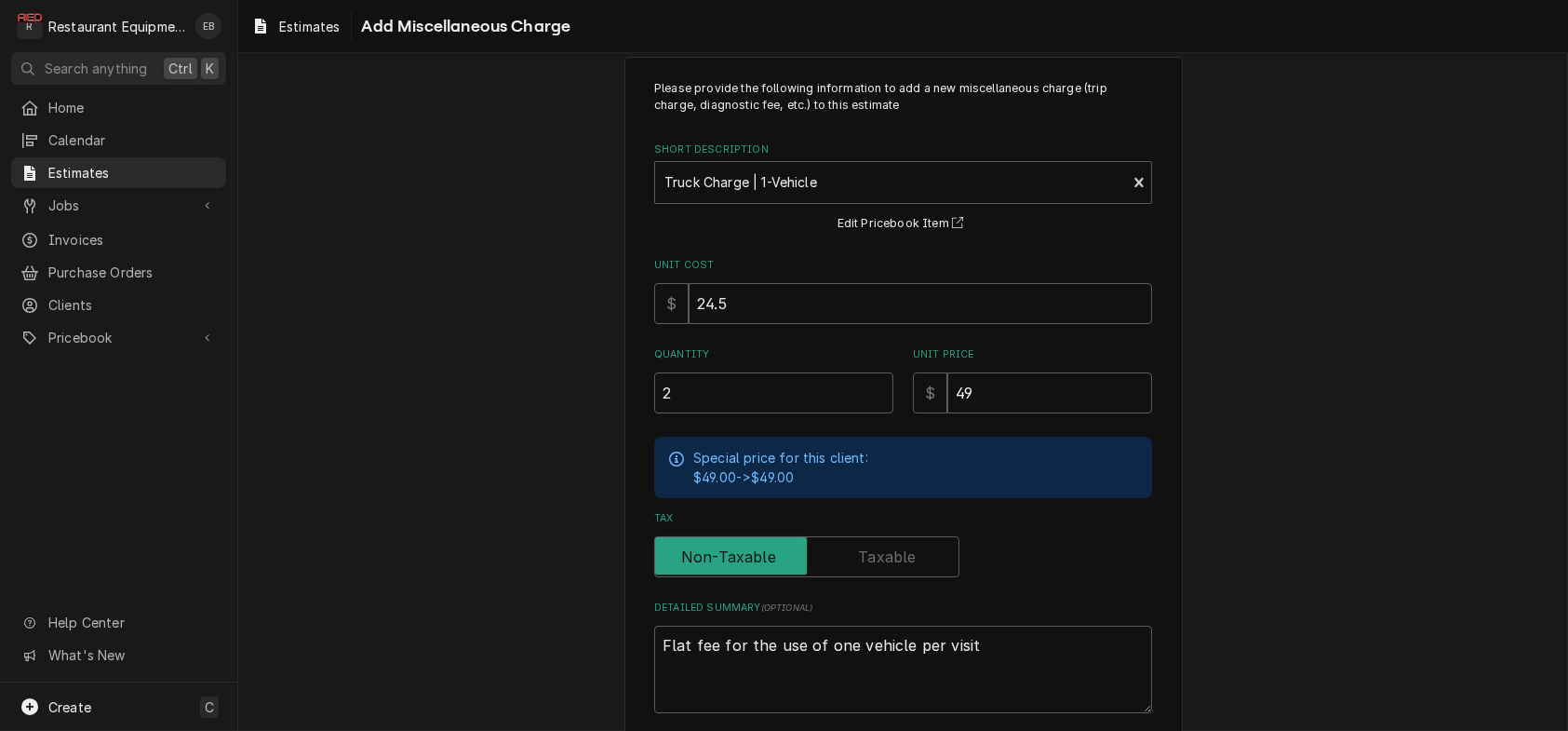
scroll to position [206, 0]
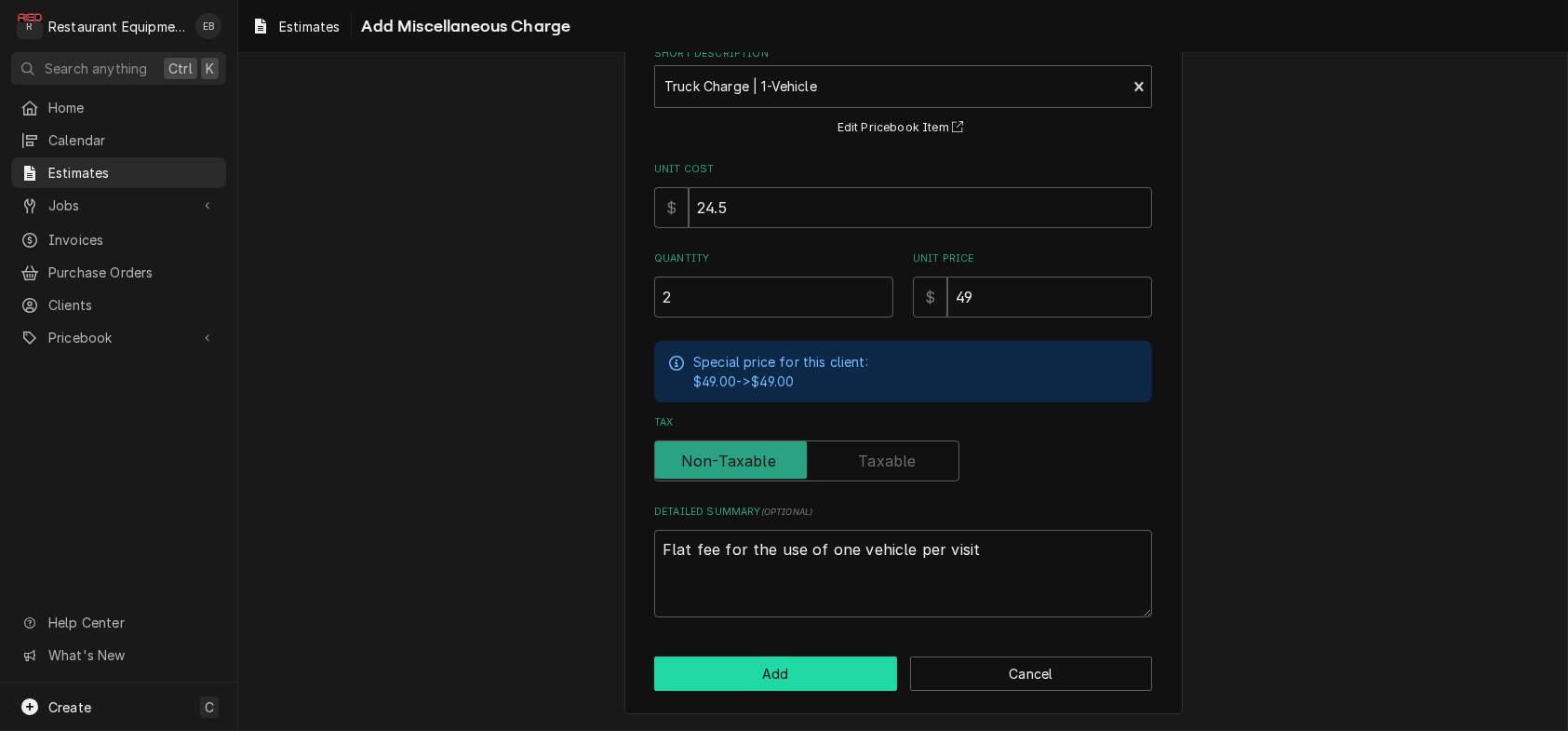
click at [832, 656] on button "Add" at bounding box center [775, 673] width 243 height 34
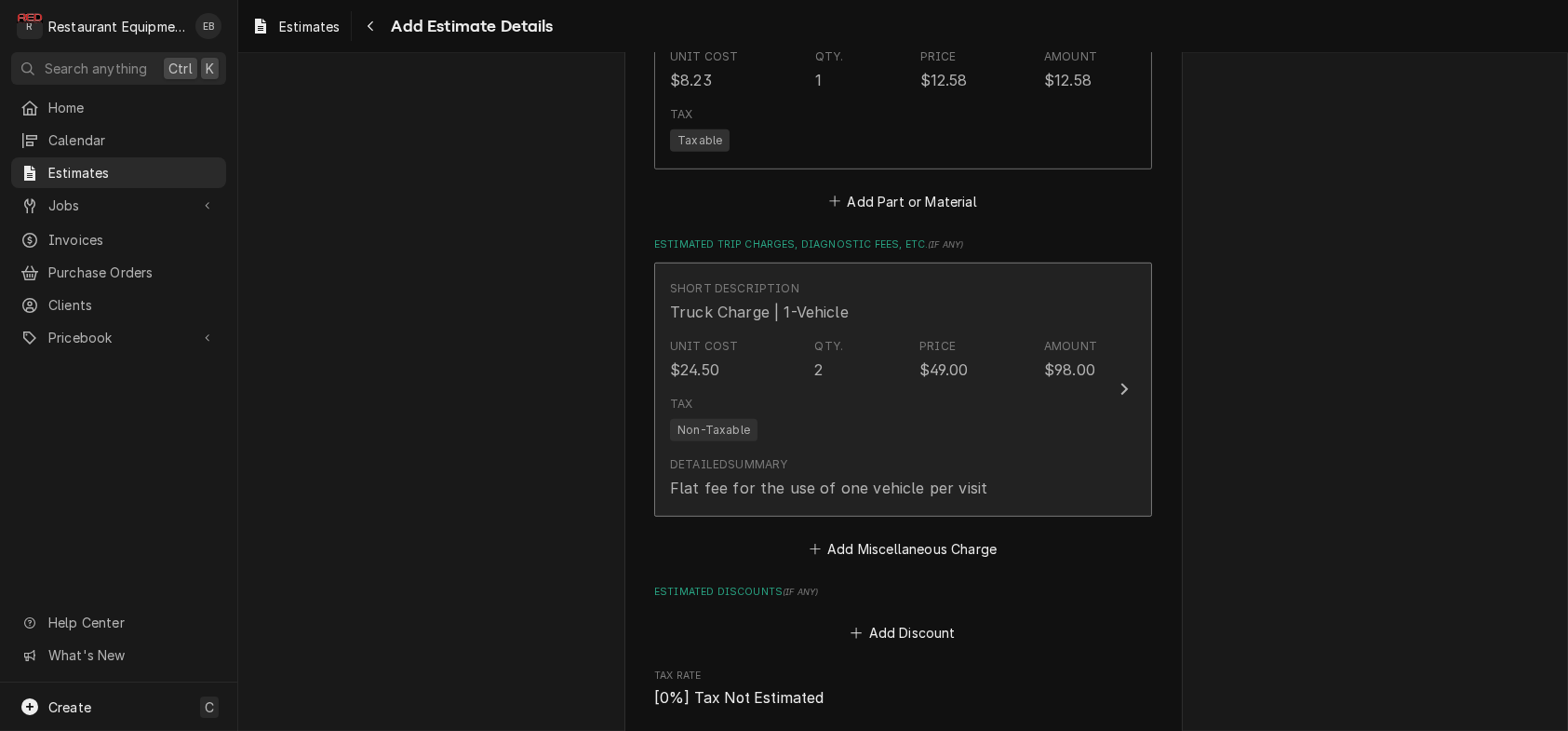
type textarea "x"
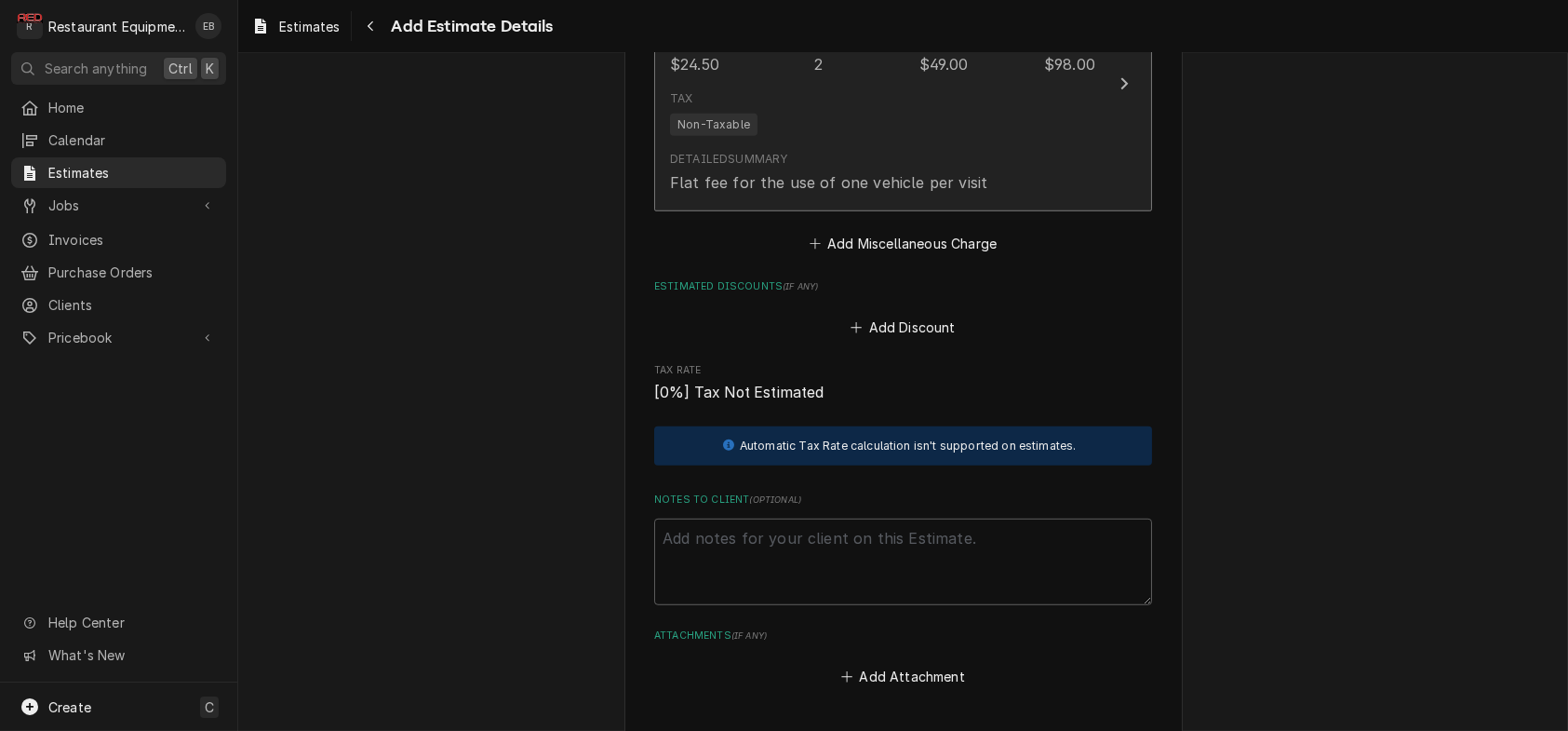
scroll to position [3557, 0]
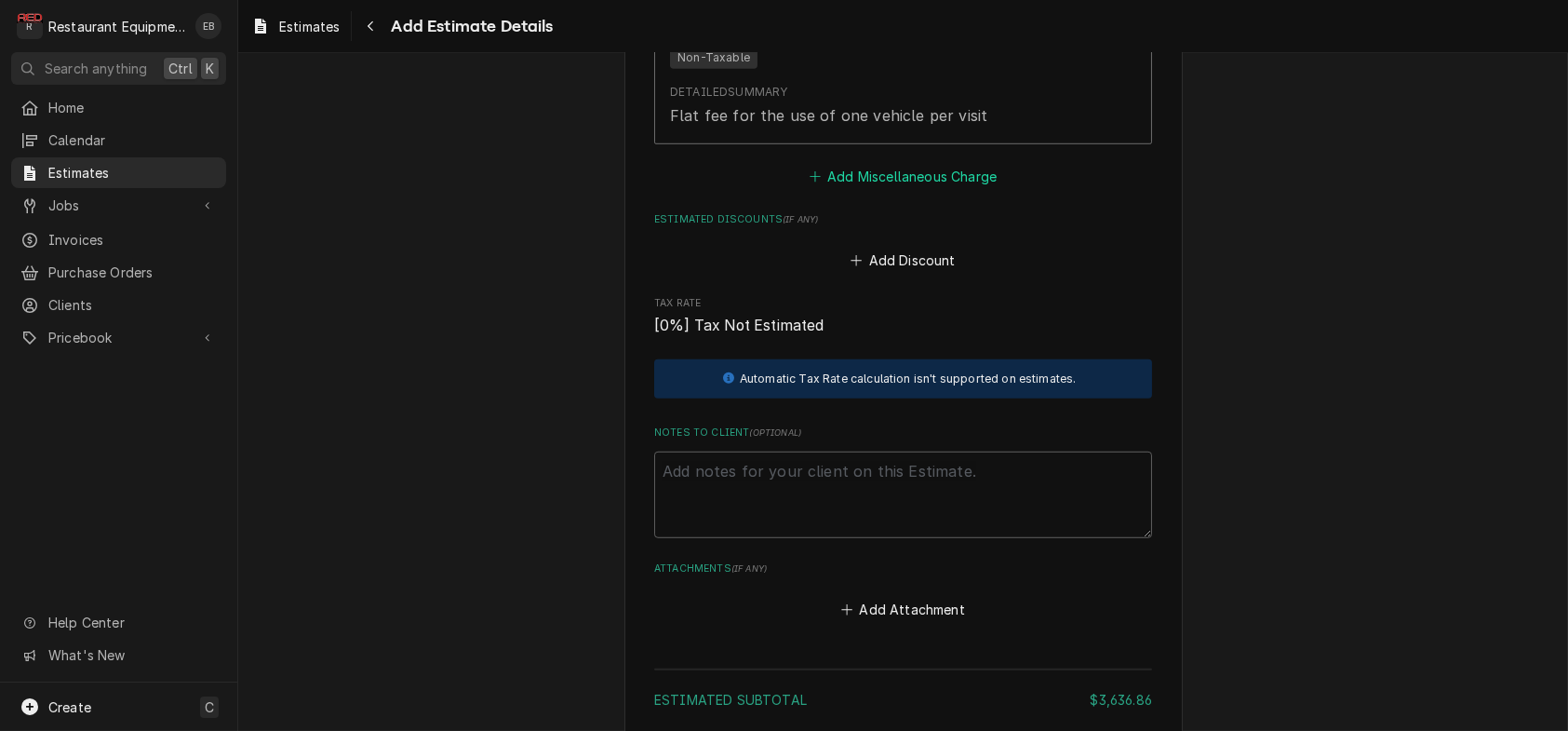
click at [887, 189] on button "Add Miscellaneous Charge" at bounding box center [903, 176] width 194 height 27
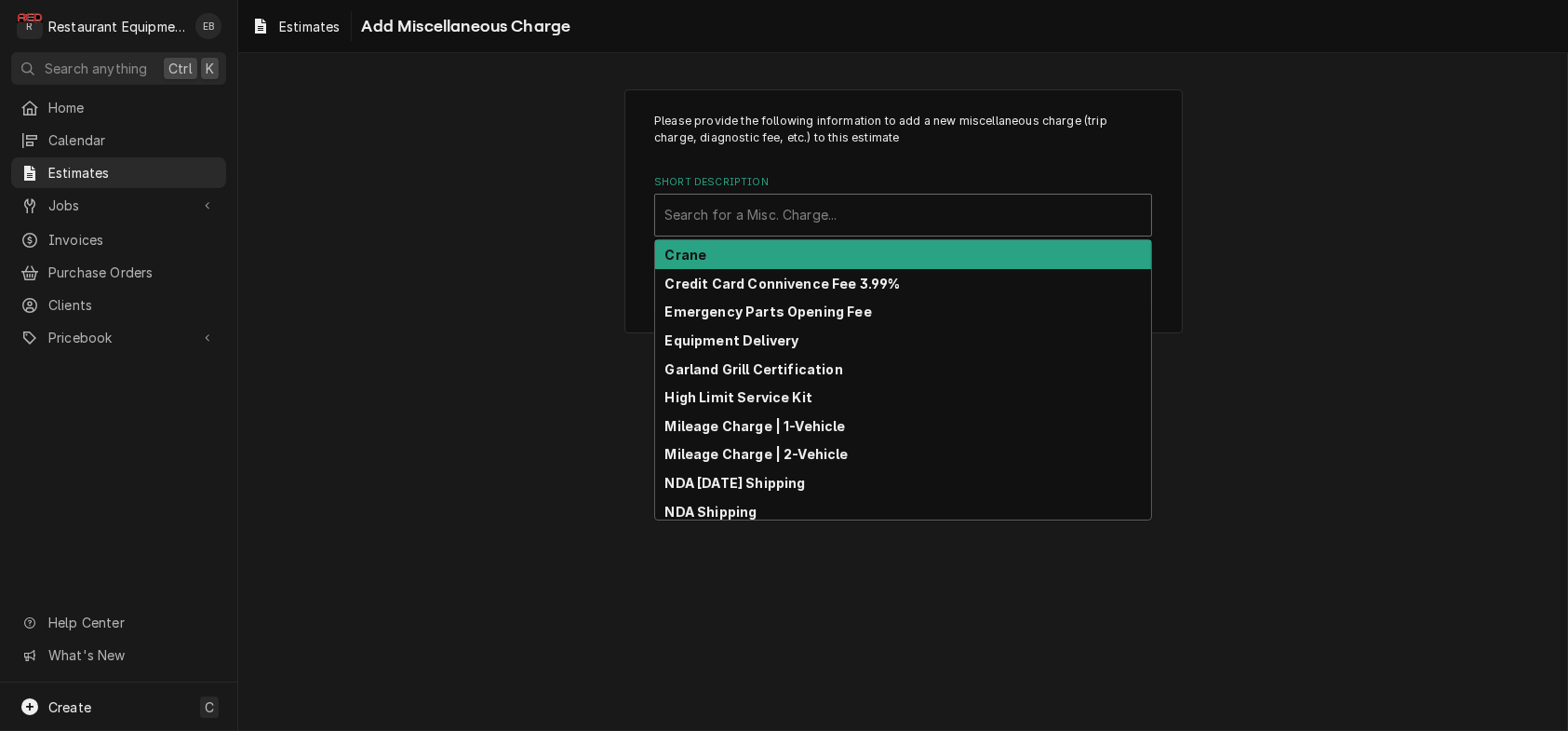
click at [878, 232] on div "Short Description" at bounding box center [903, 214] width 477 height 33
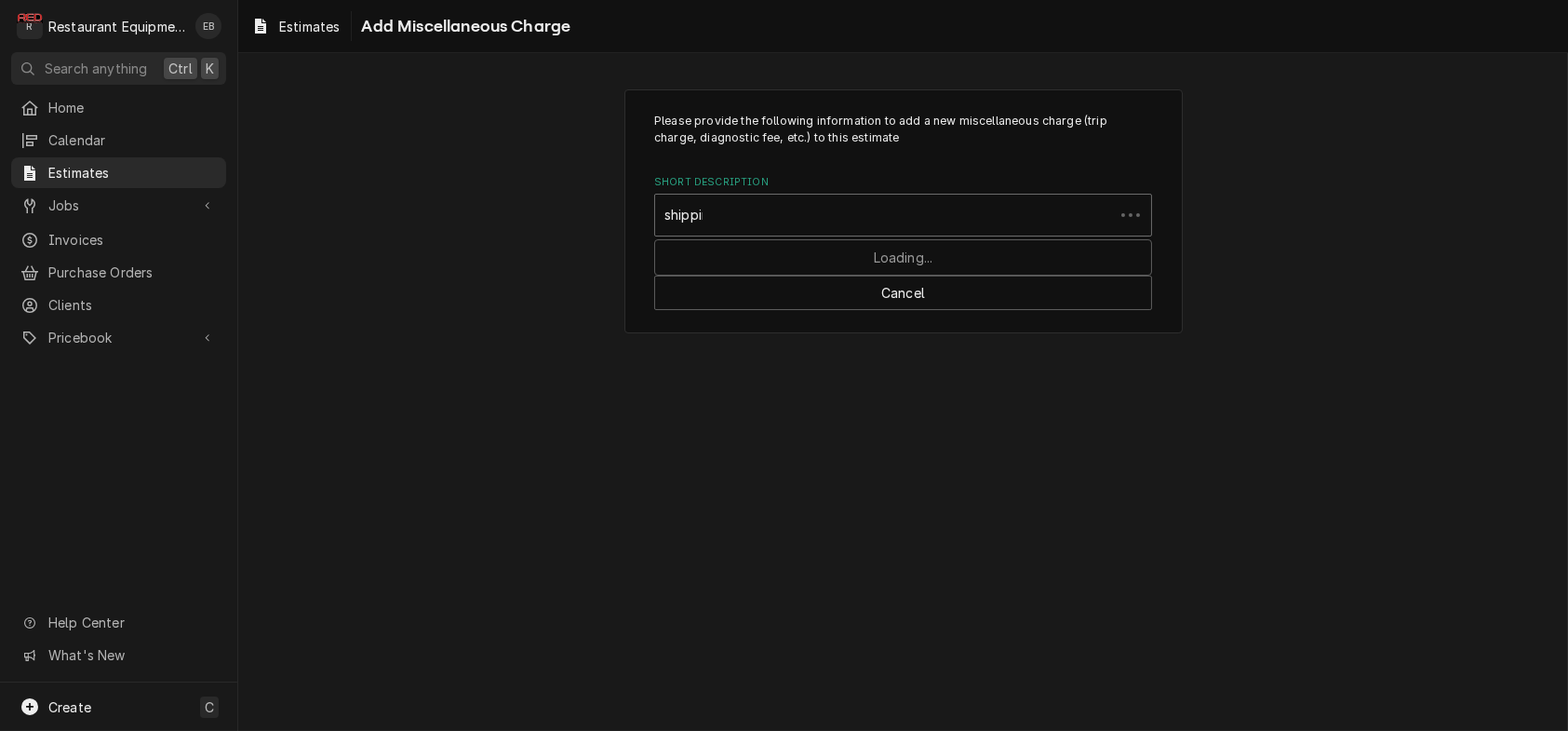
type input "shipping"
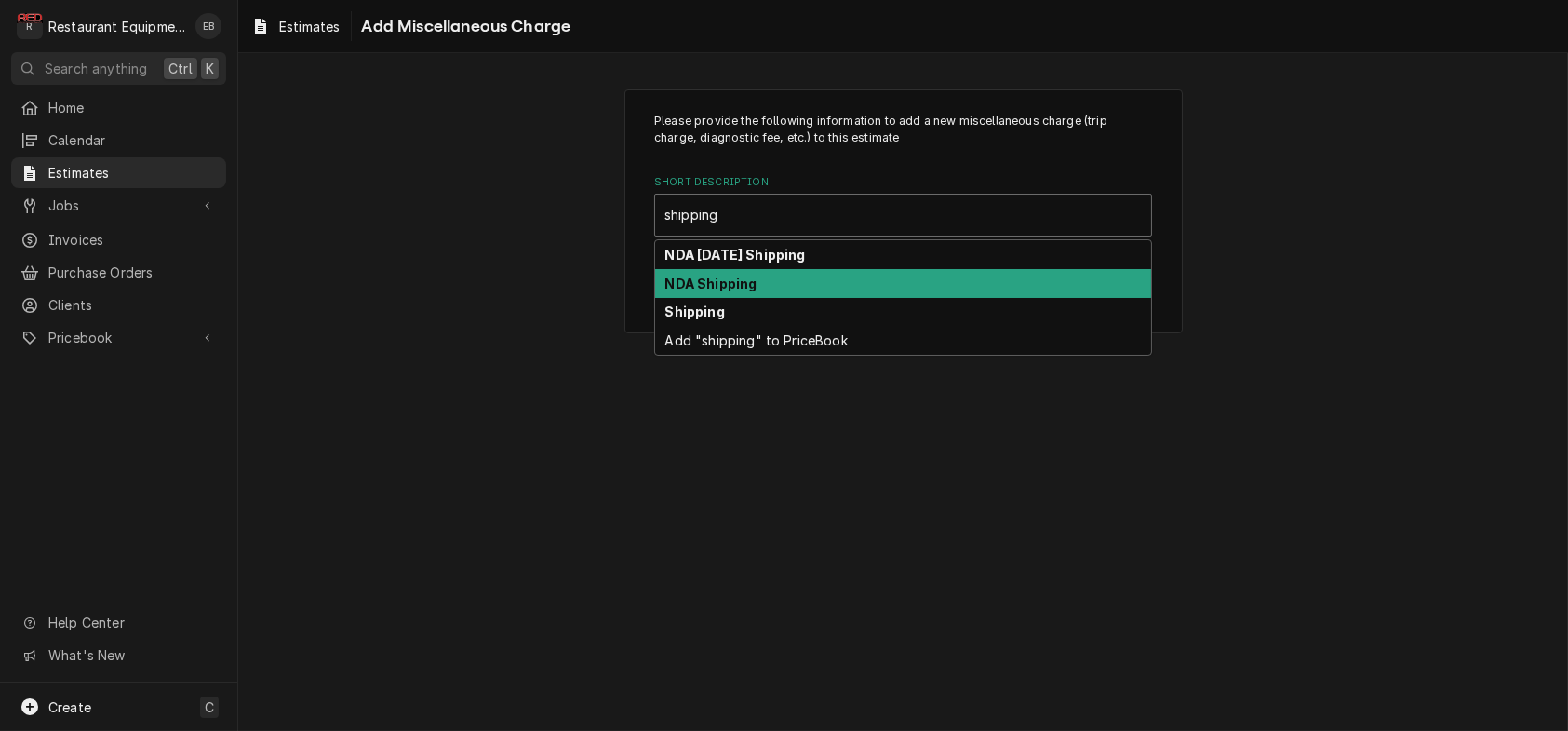
click at [808, 298] on div "NDA Shipping" at bounding box center [903, 283] width 496 height 28
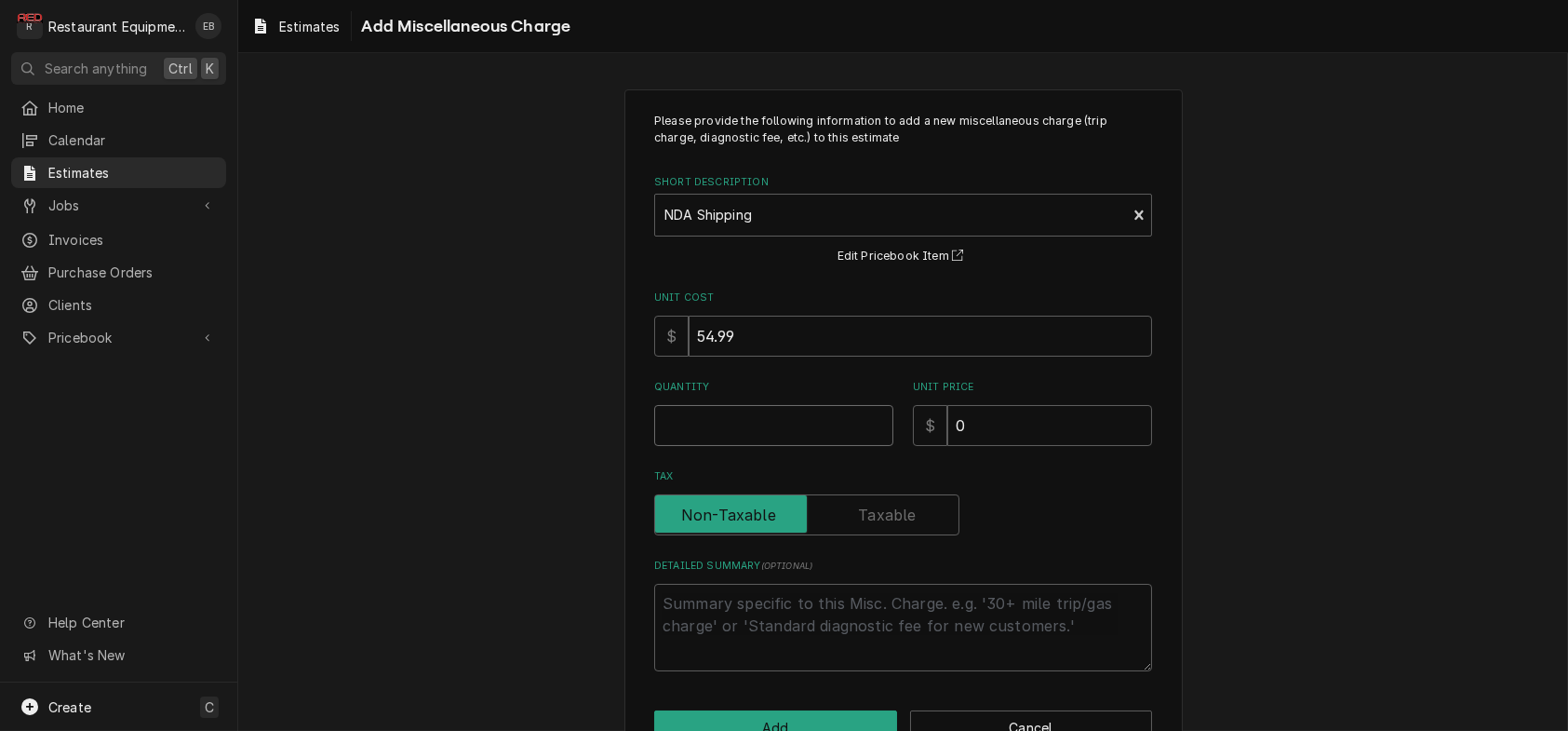
click at [765, 446] on input "Quantity" at bounding box center [773, 425] width 239 height 41
type textarea "x"
type input "1"
click at [989, 446] on input "0" at bounding box center [1049, 425] width 204 height 41
type textarea "x"
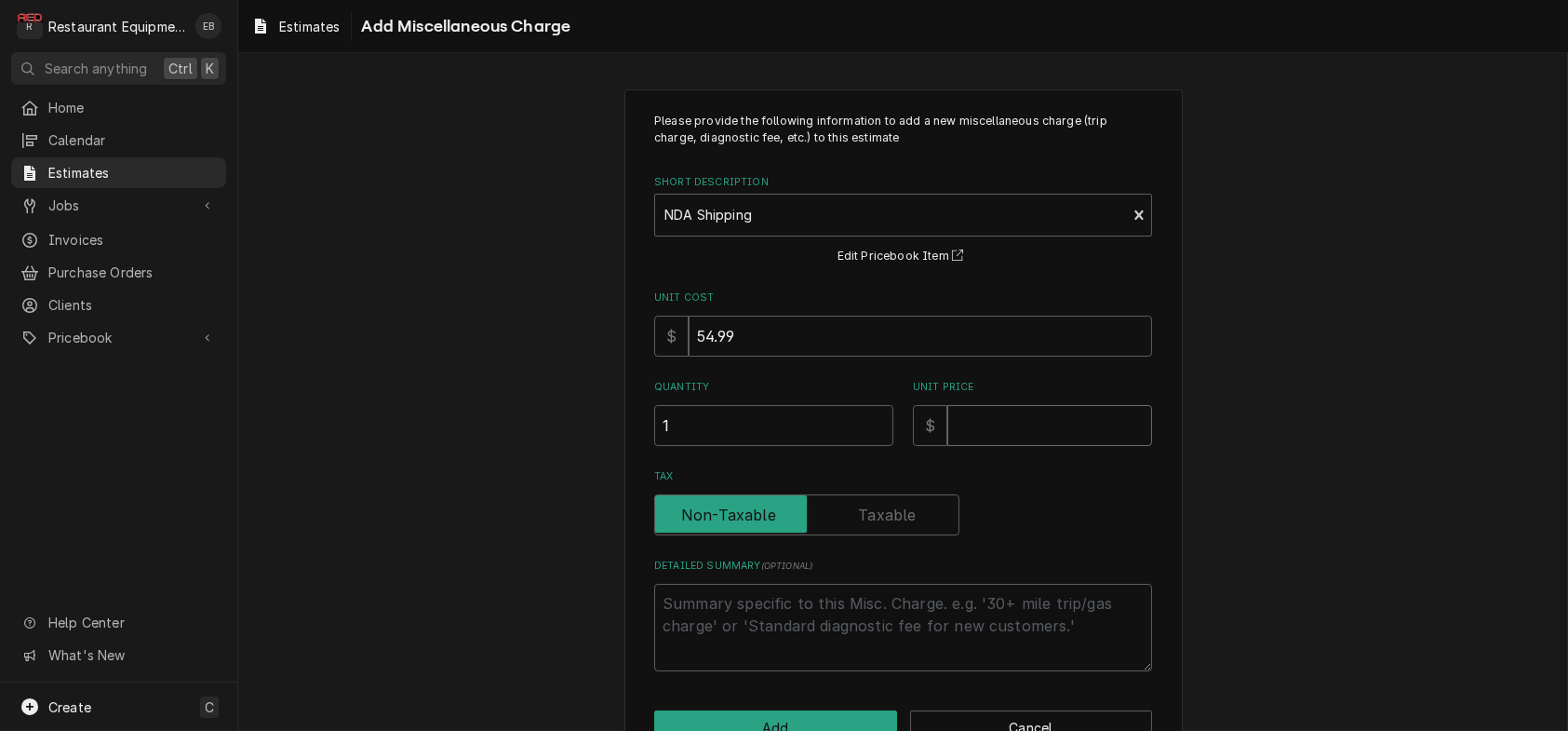
type textarea "x"
type input "5"
type textarea "x"
type input "54"
type textarea "x"
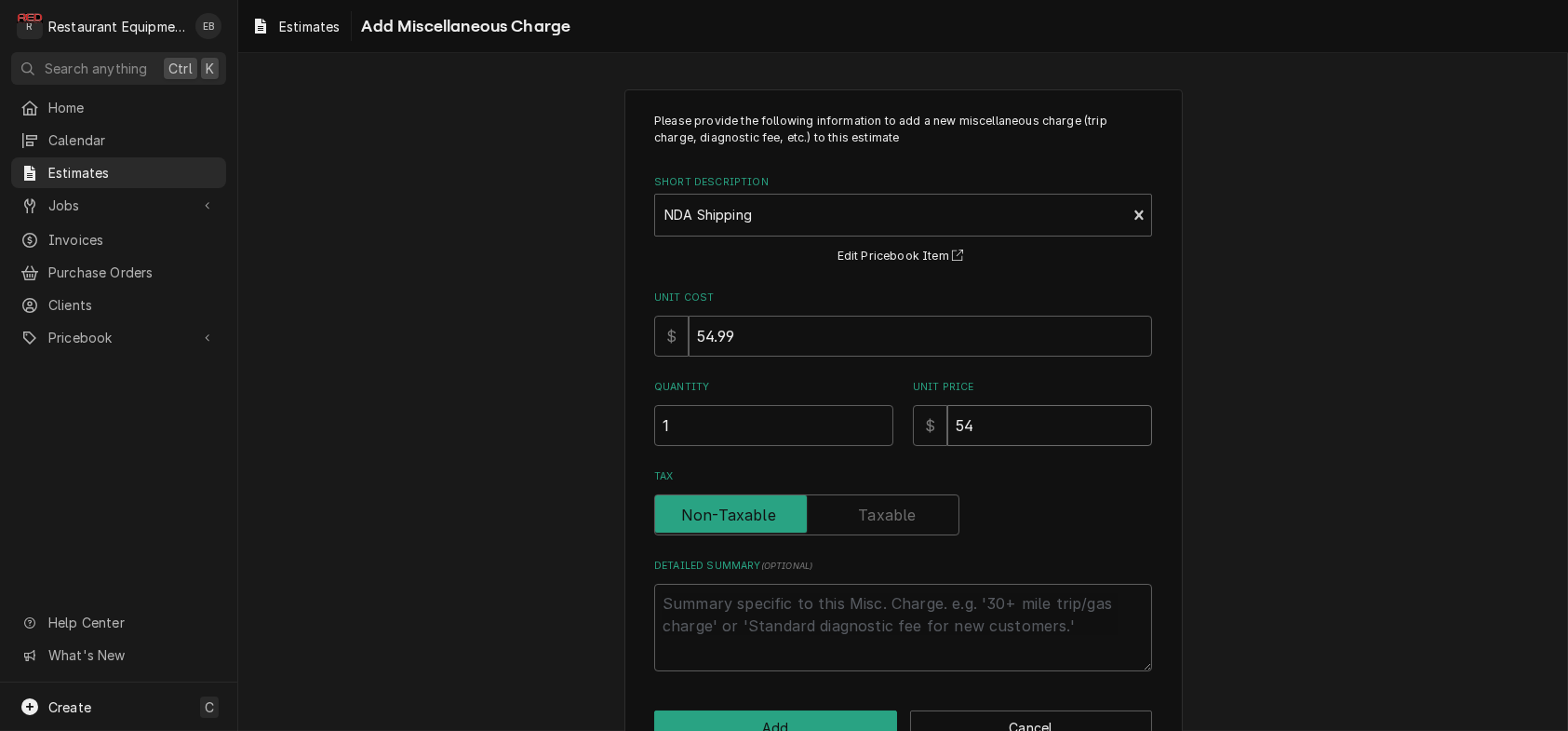
type input "54.9"
type textarea "x"
type input "54.99"
type textarea "x"
type input "54.99"
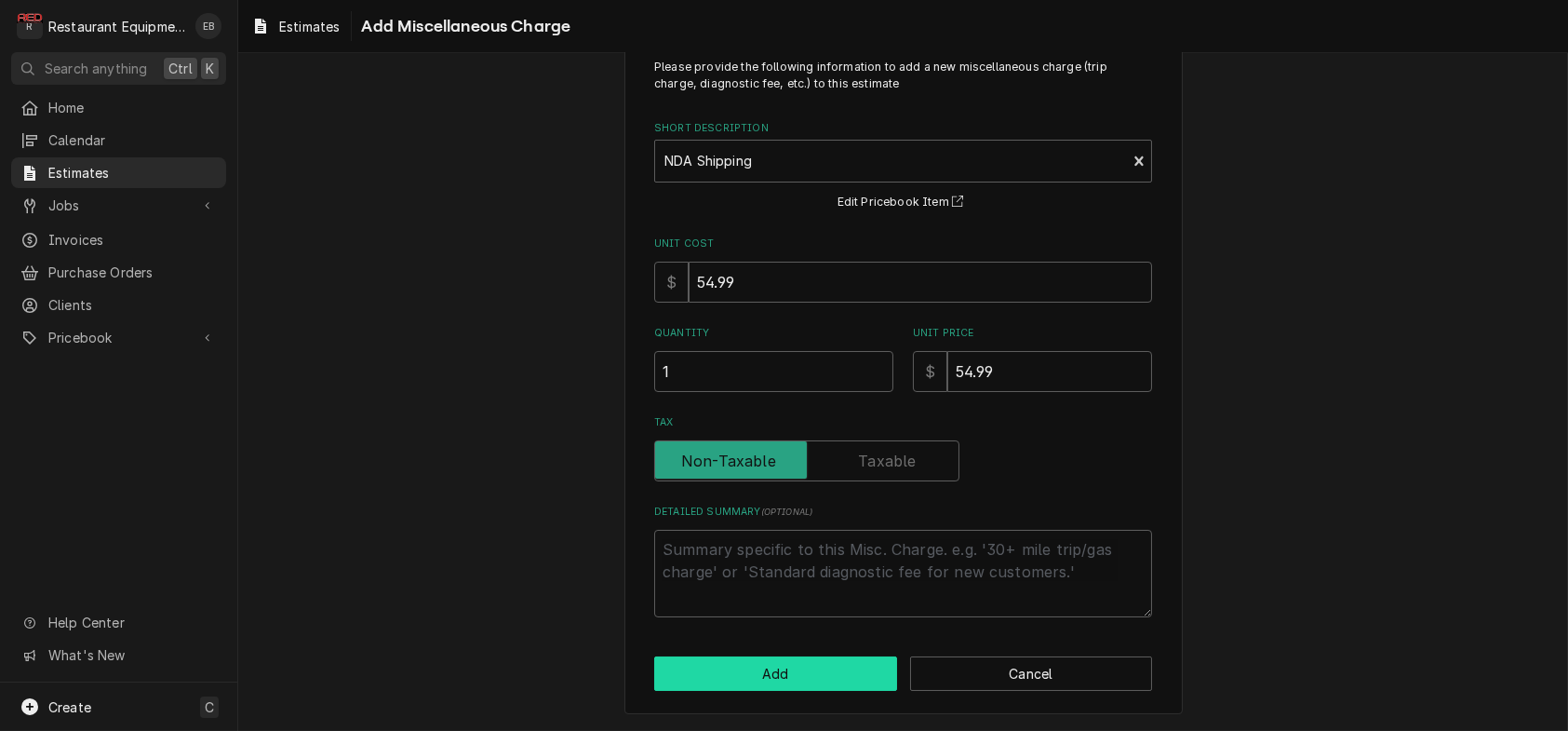
click at [814, 679] on button "Add" at bounding box center [775, 673] width 243 height 34
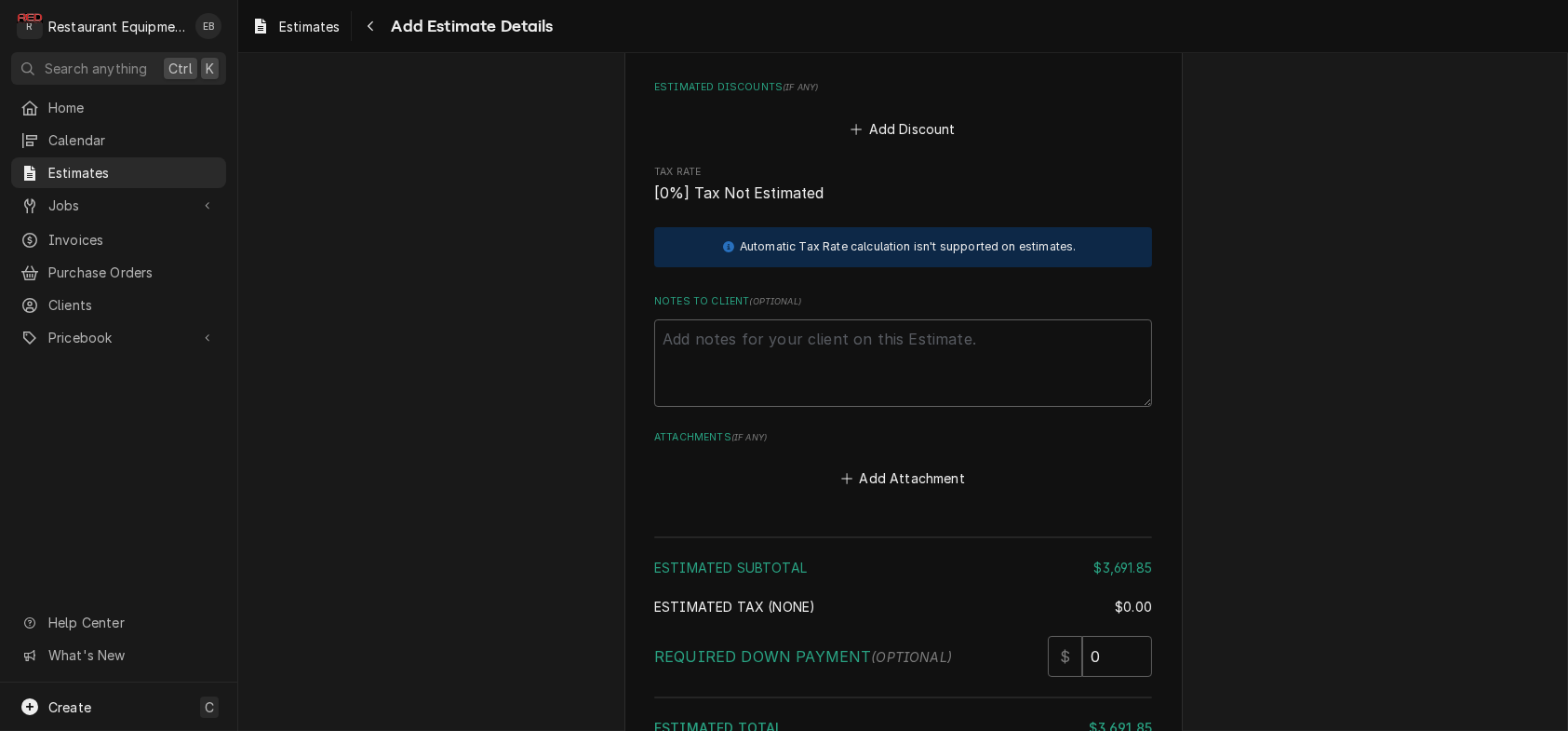
scroll to position [3903, 0]
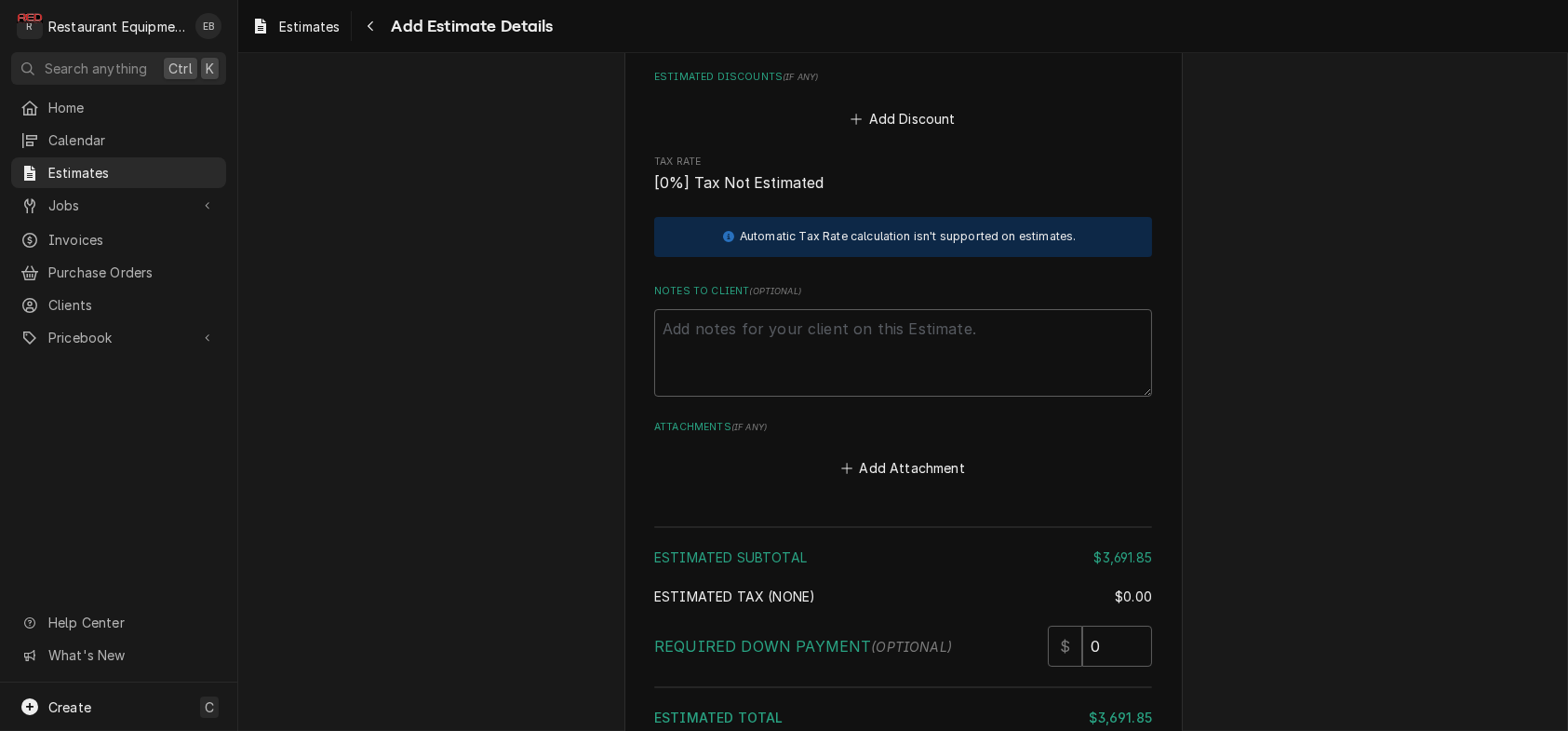
click at [924, 47] on button "Add Miscellaneous Charge" at bounding box center [903, 35] width 194 height 27
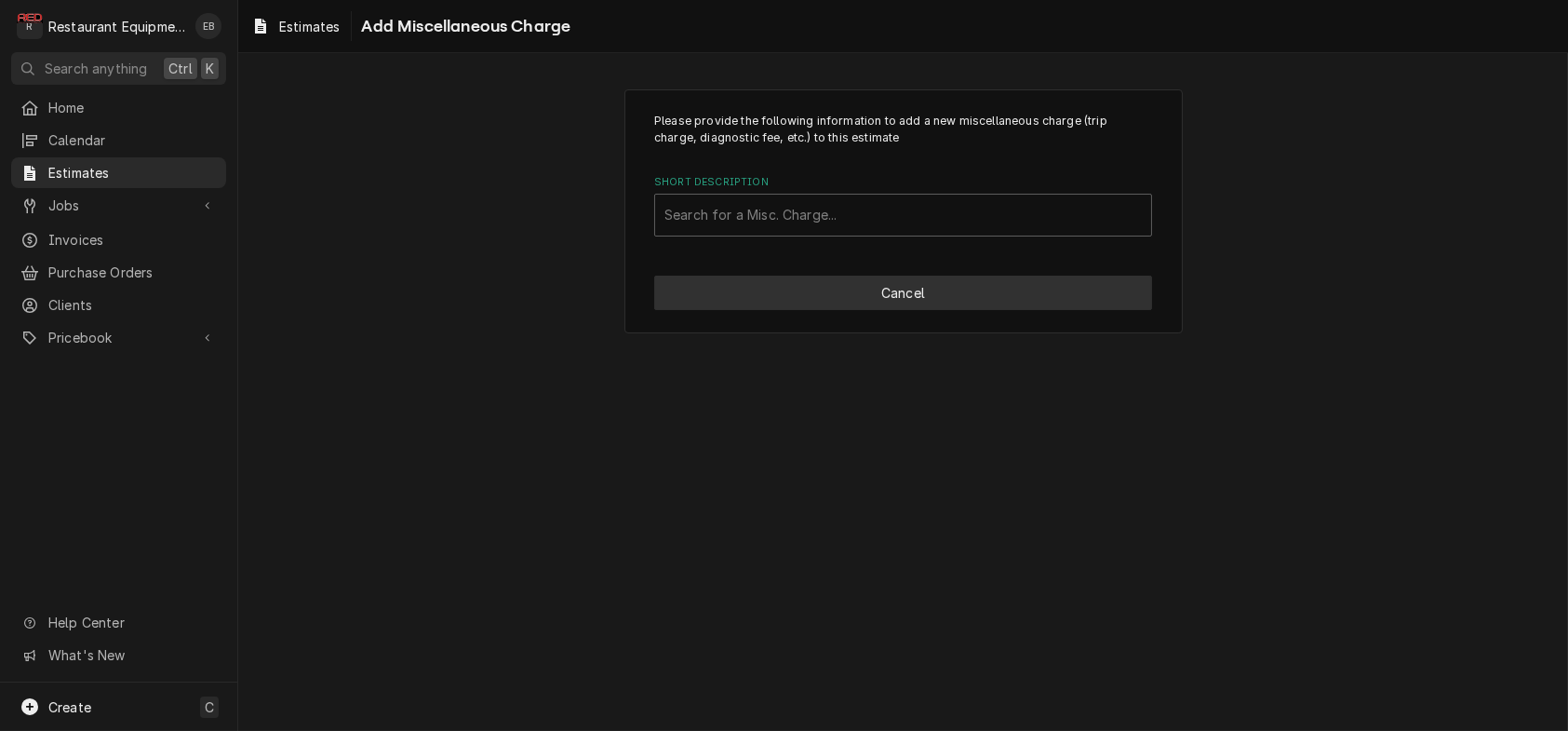
click at [910, 310] on button "Cancel" at bounding box center [903, 293] width 498 height 34
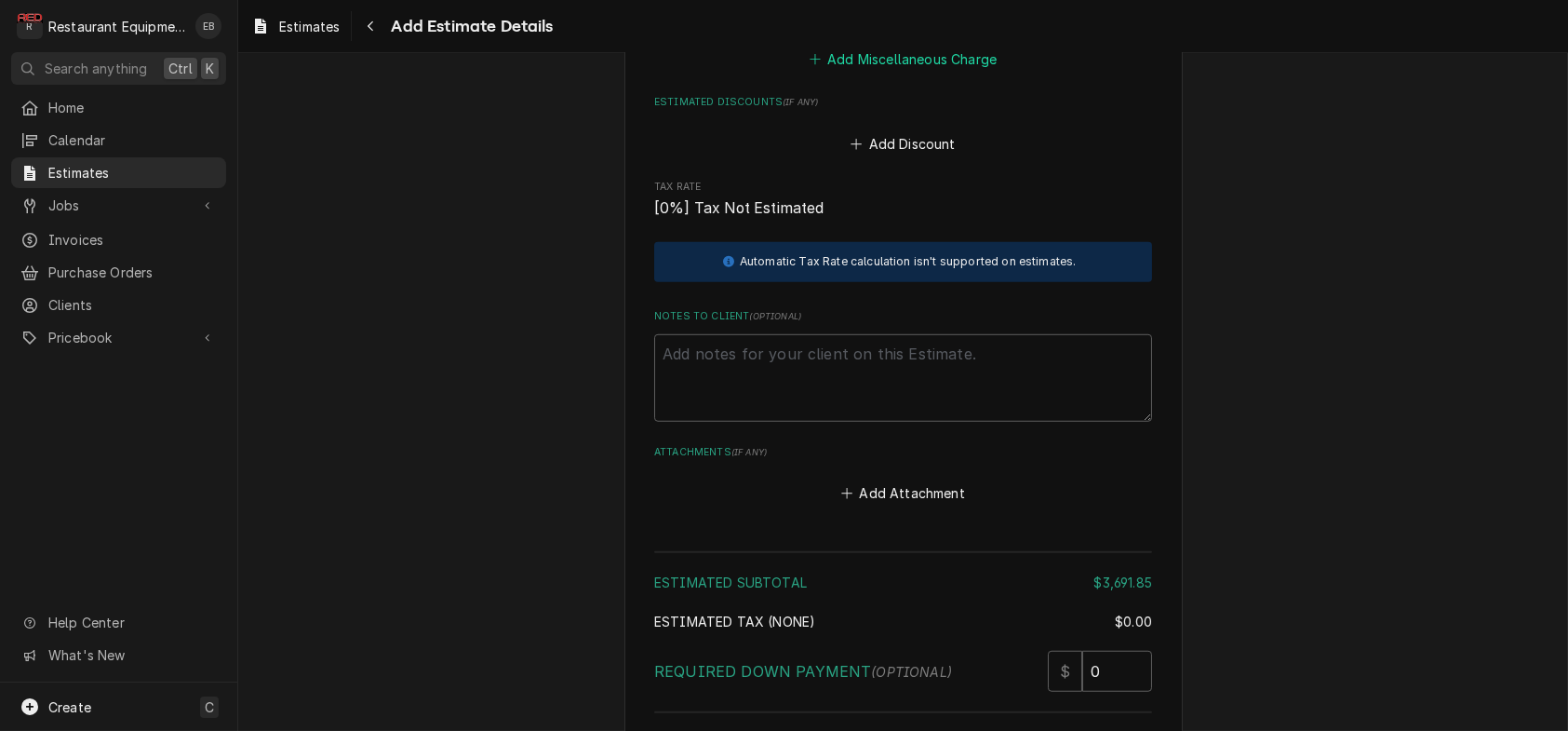
type textarea "x"
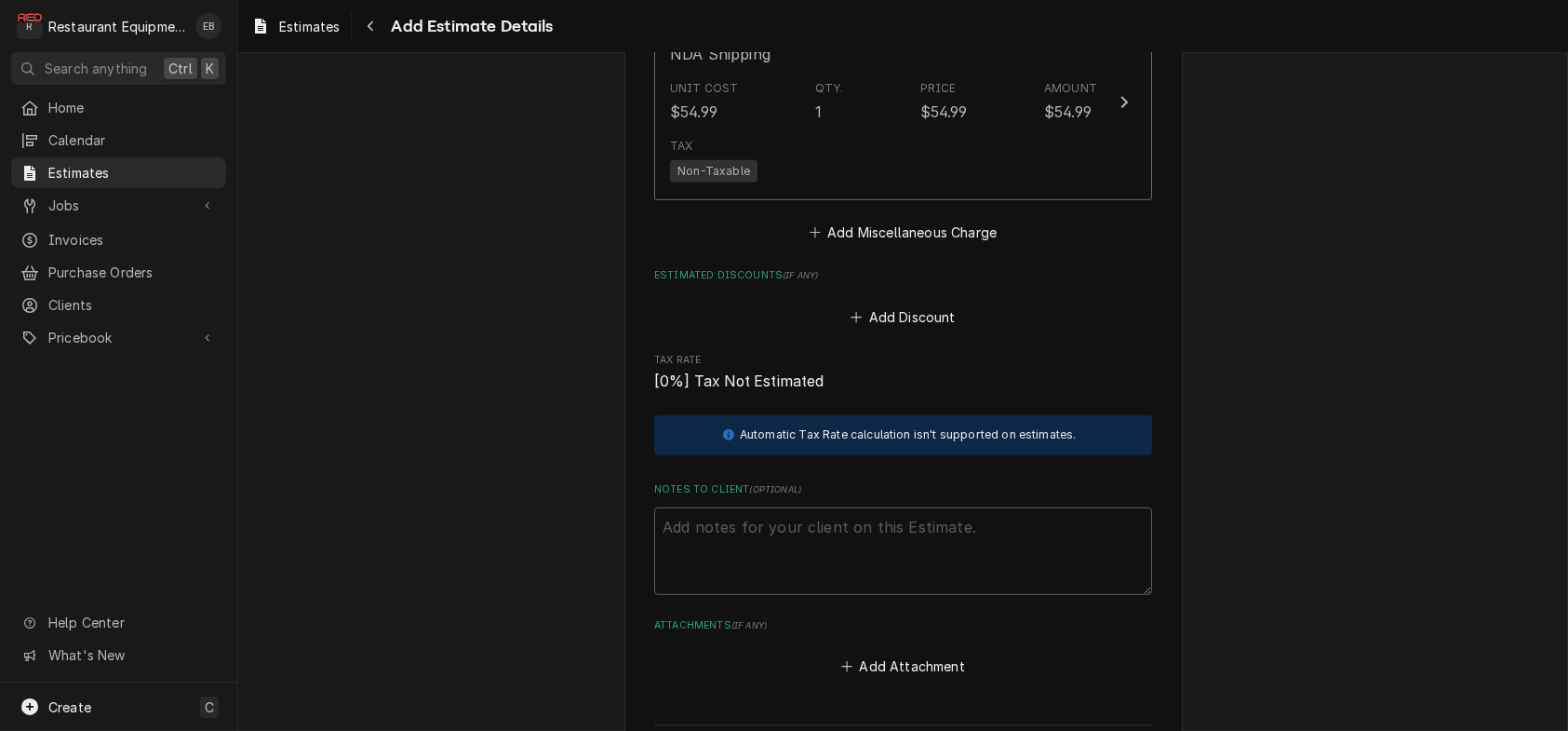
scroll to position [3754, 0]
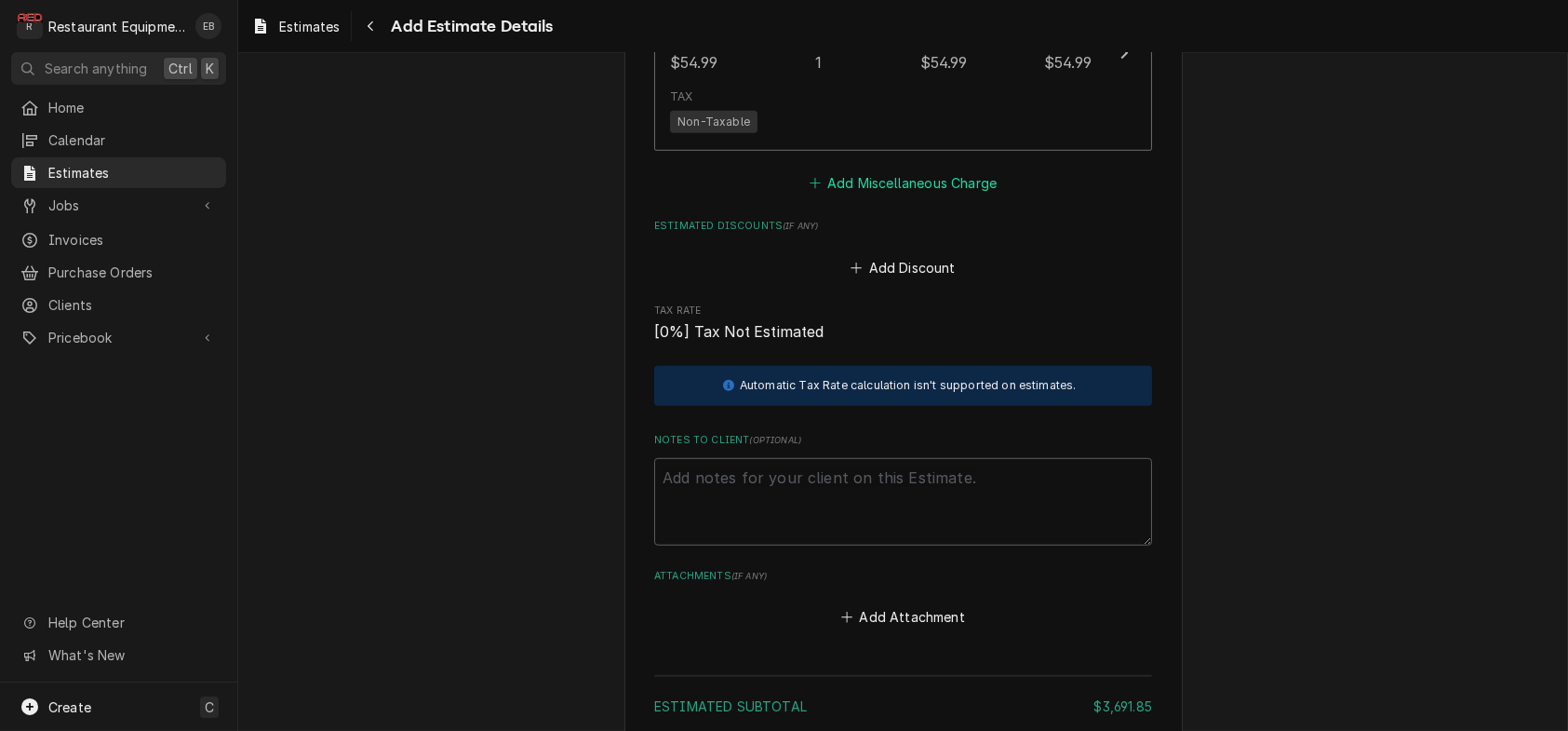
click at [983, 196] on button "Add Miscellaneous Charge" at bounding box center [903, 184] width 194 height 27
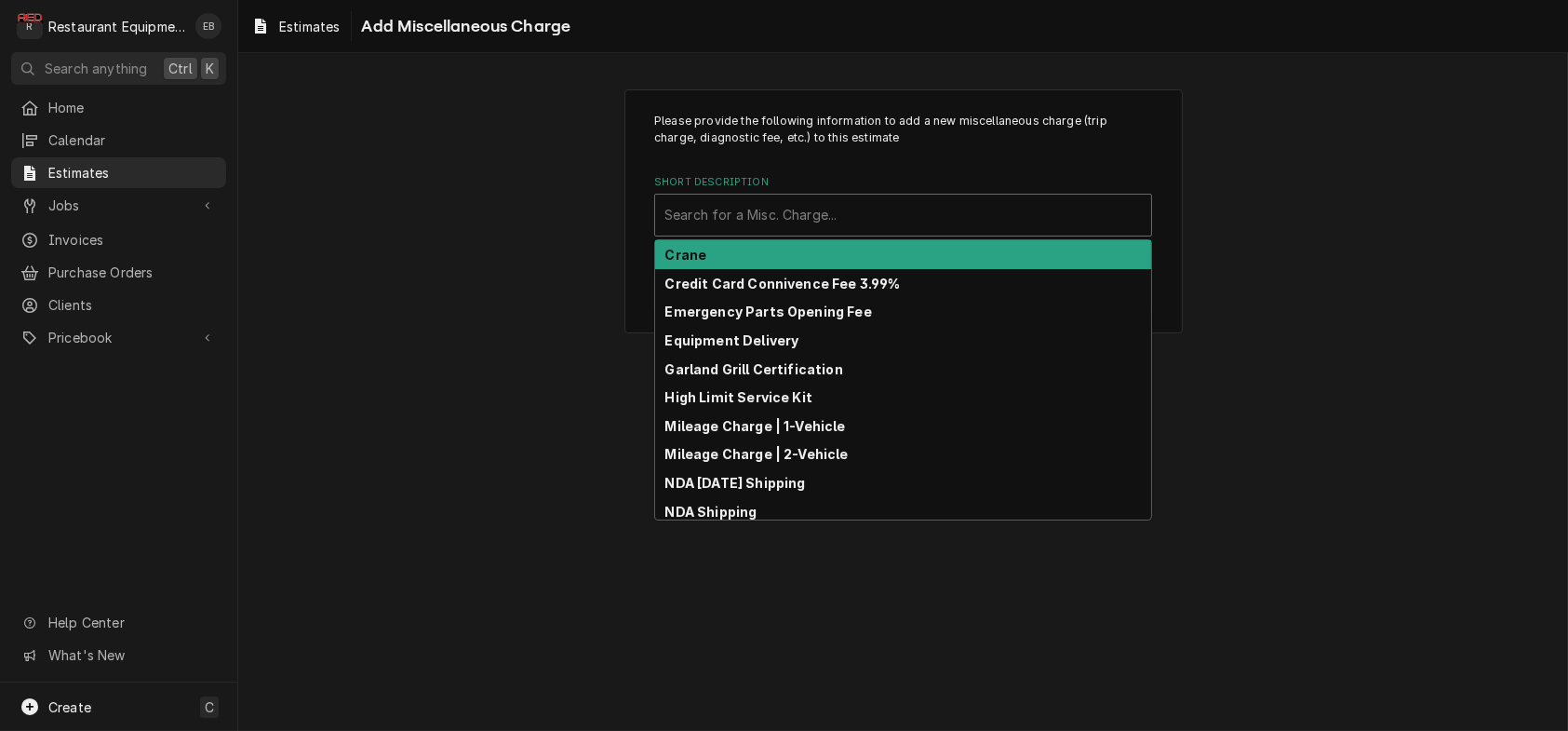
click at [818, 232] on div "Short Description" at bounding box center [903, 214] width 477 height 33
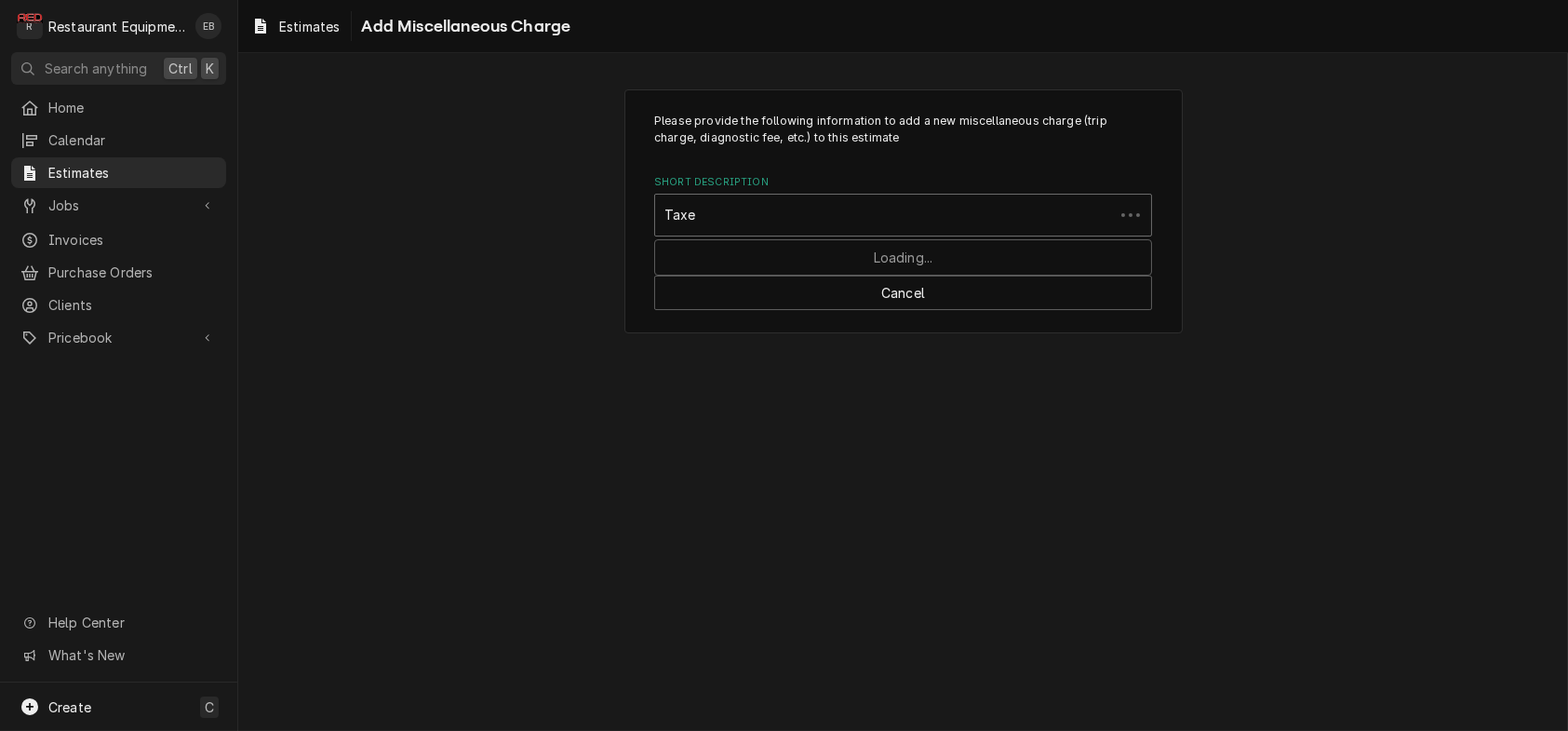
type input "Taxes"
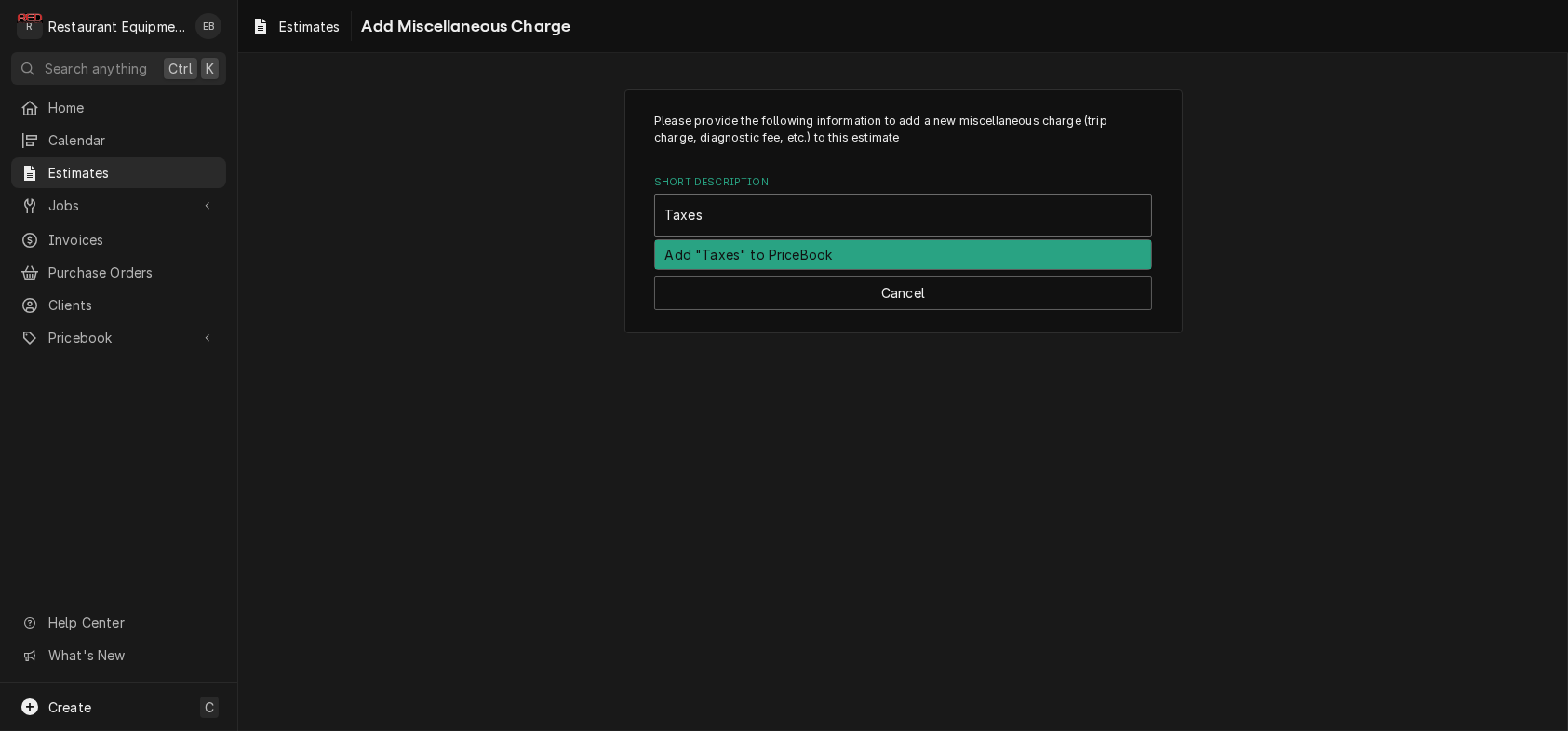
click at [815, 269] on div "Add "Taxes" to PriceBook" at bounding box center [903, 255] width 496 height 28
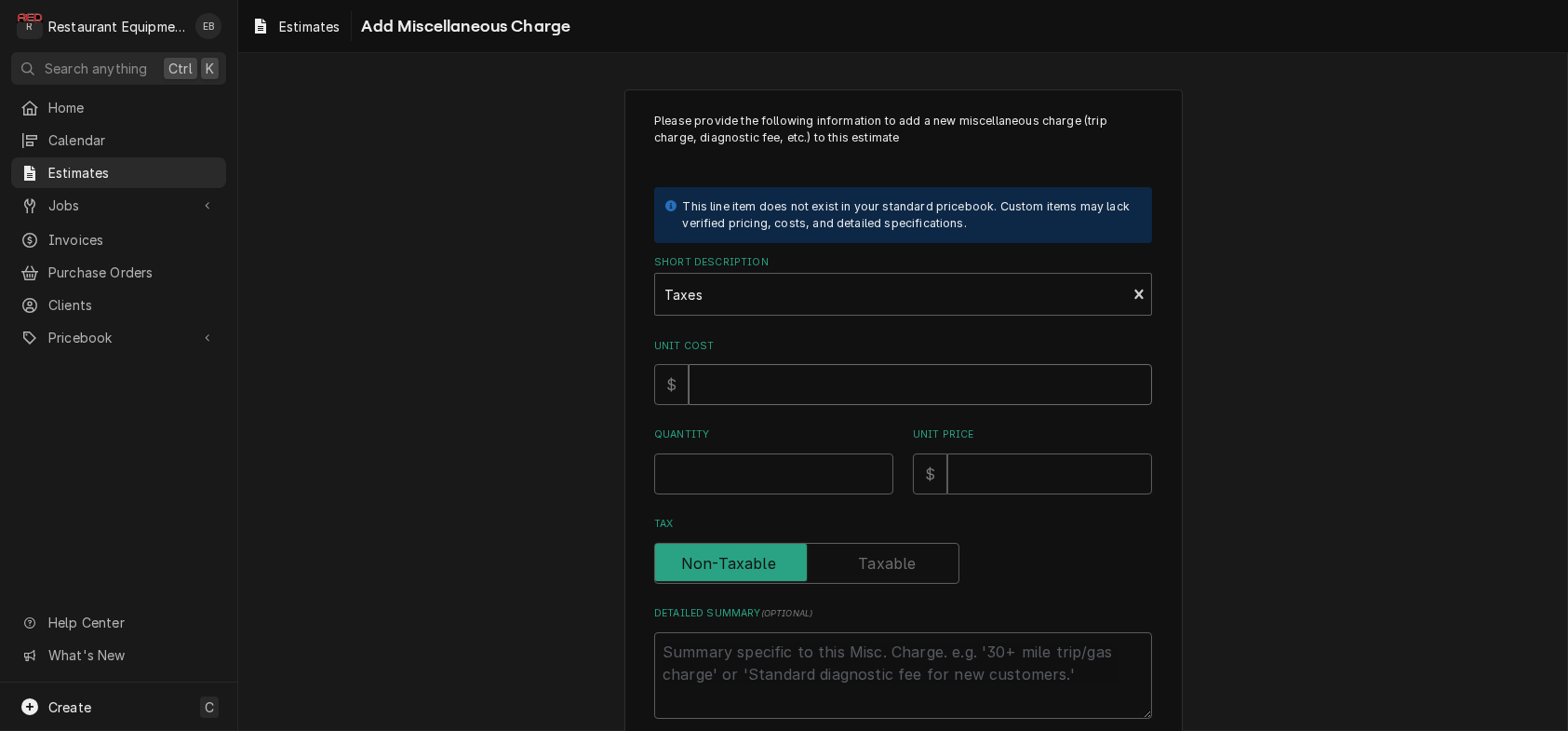
click at [753, 405] on input "Unit Cost" at bounding box center [921, 384] width 464 height 41
type textarea "x"
type input "2"
type textarea "x"
type input "22"
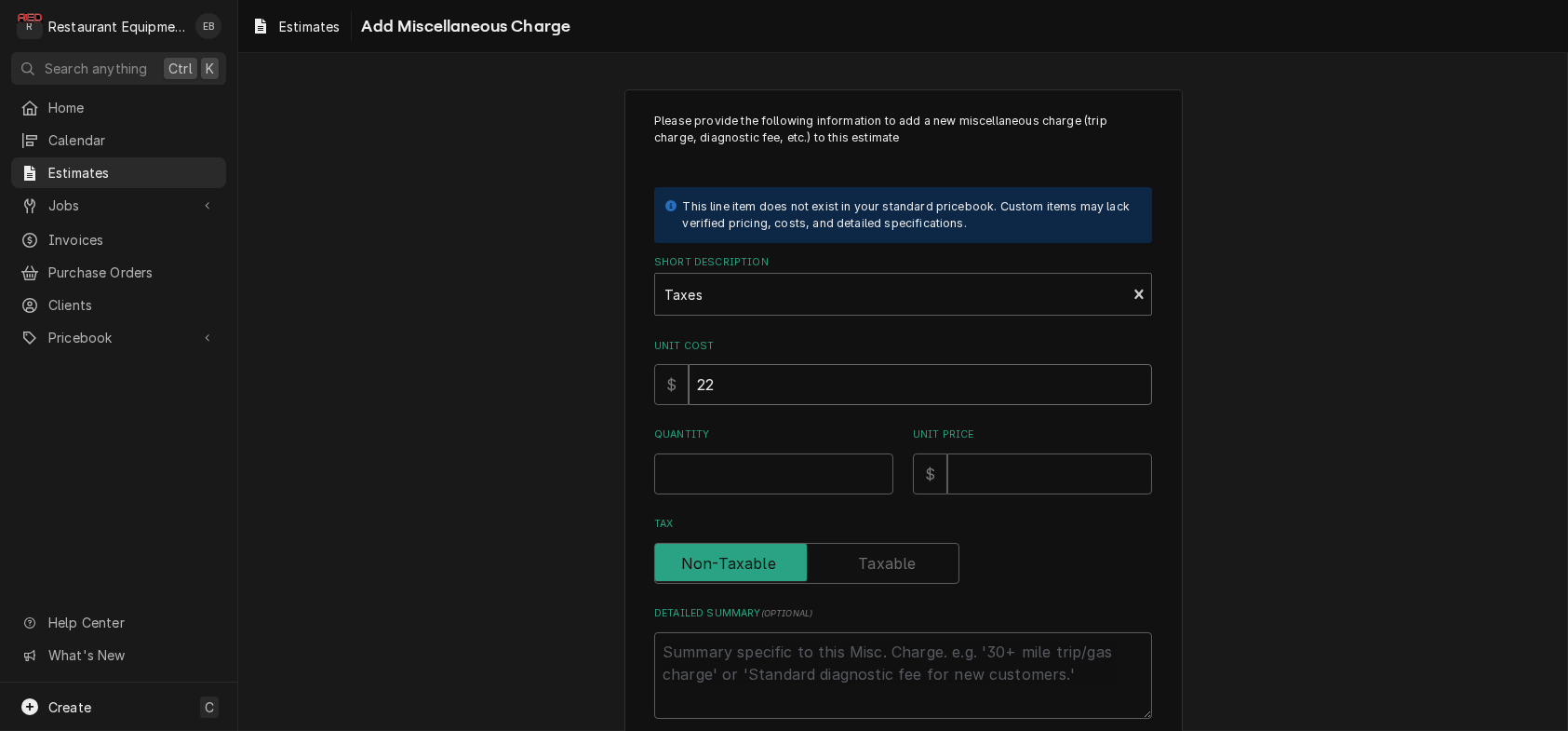
type textarea "x"
type input "225"
type textarea "x"
type input "225.0"
type textarea "x"
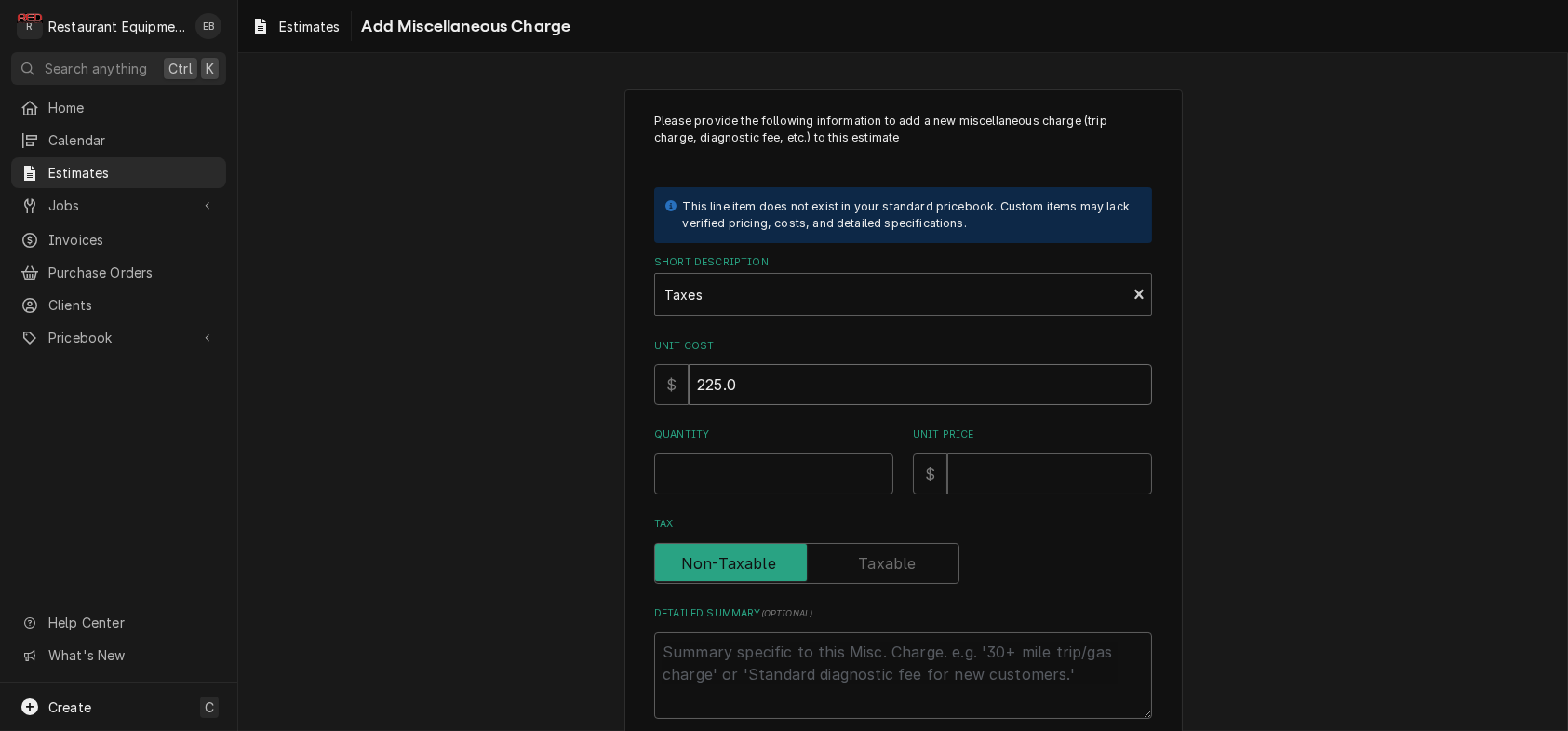
type input "225.04"
type textarea "x"
type input "225.04"
click at [762, 494] on input "Quantity" at bounding box center [773, 473] width 239 height 41
type textarea "x"
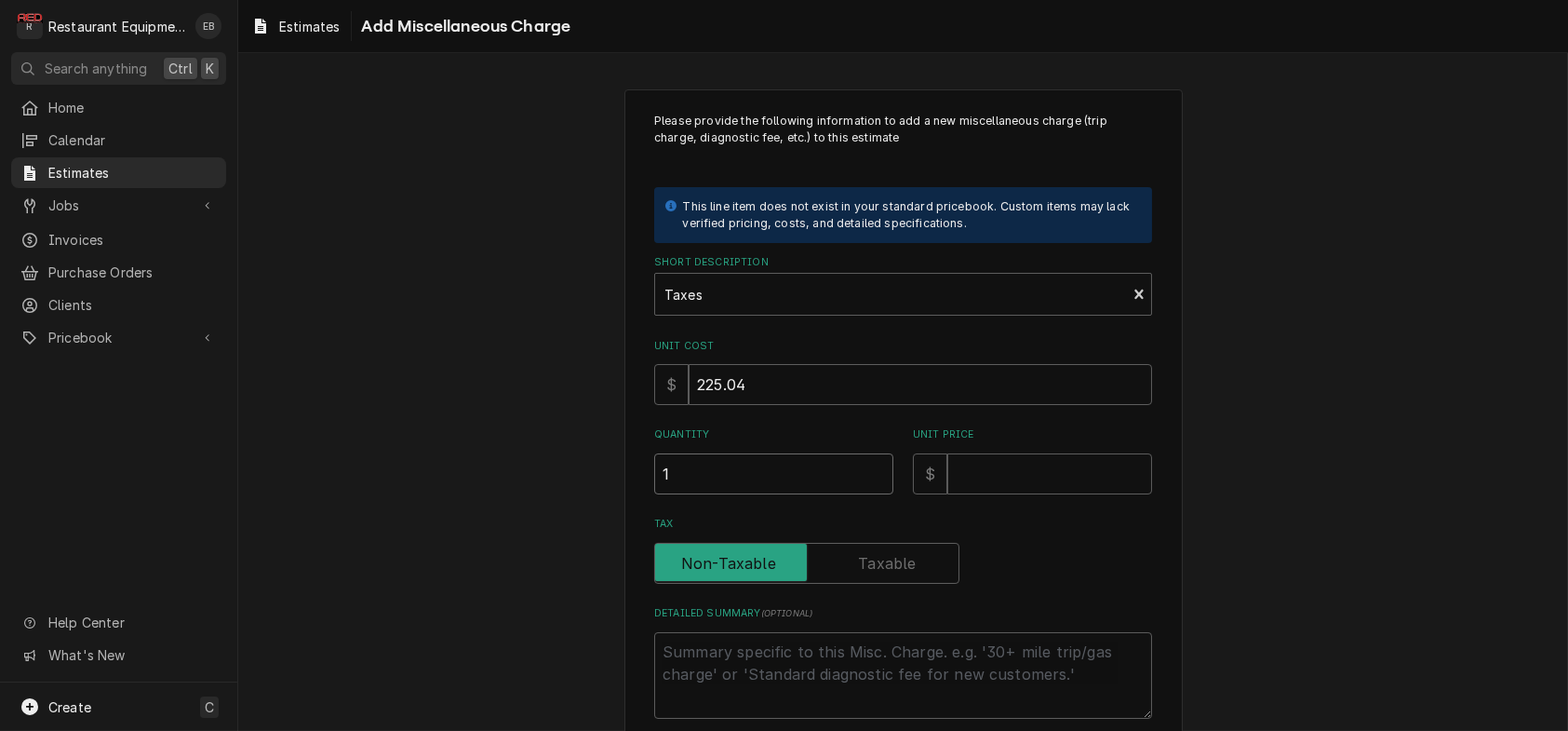
type input "1"
click at [1084, 494] on input "Unit Price" at bounding box center [1049, 473] width 204 height 41
type textarea "x"
type input "2"
type textarea "x"
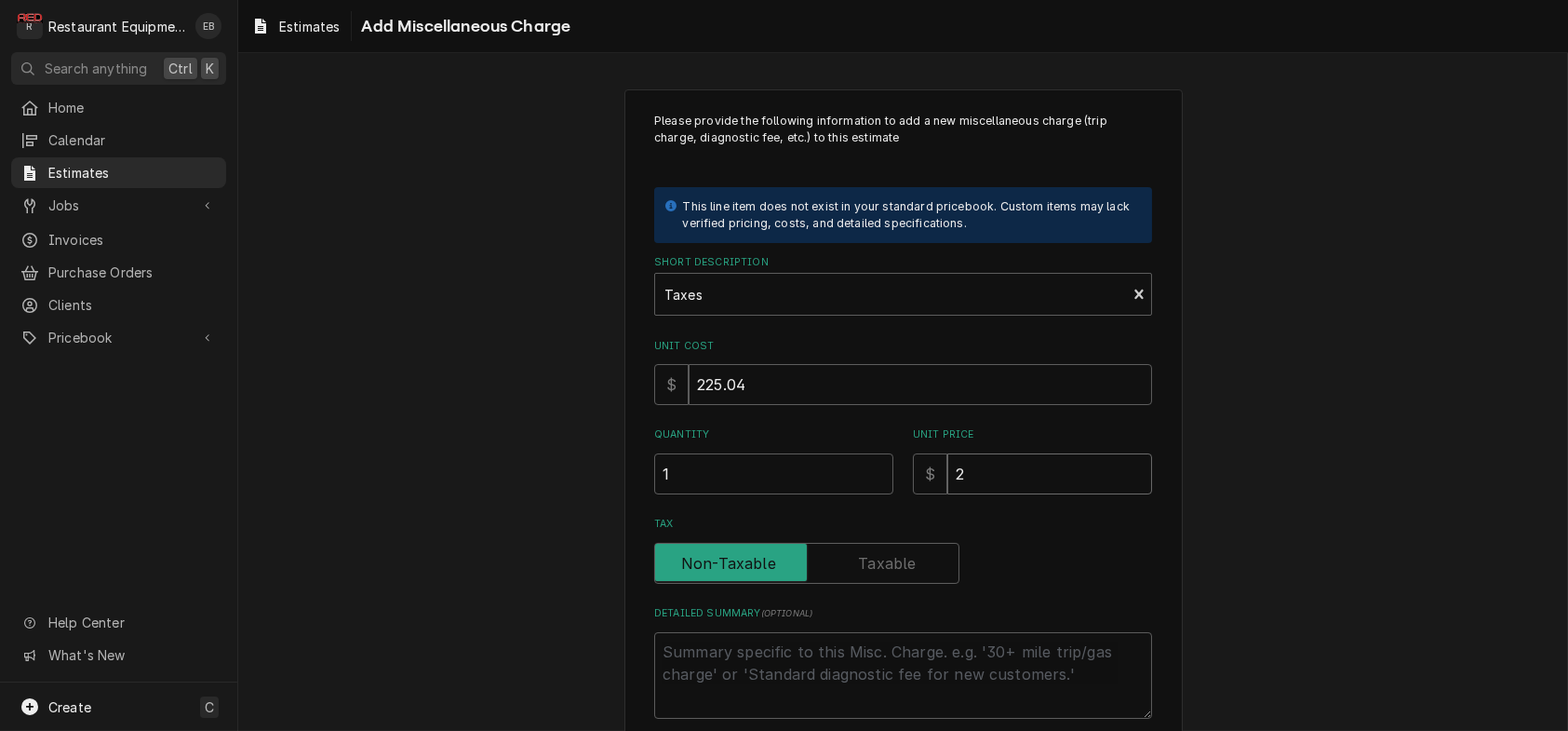
type input "22"
type textarea "x"
type input "225"
type textarea "x"
type input "225.0"
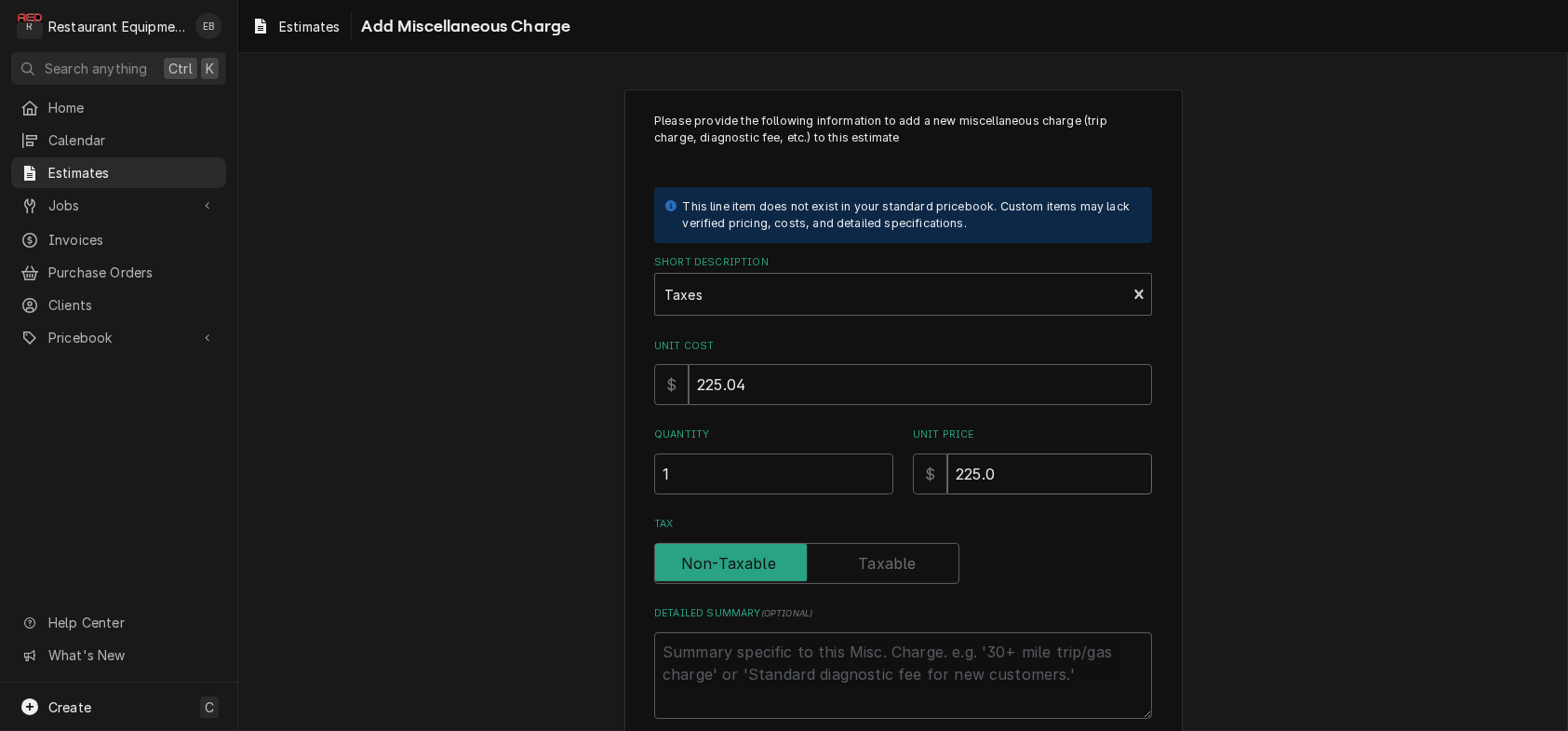
type textarea "x"
type input "225.04"
type textarea "x"
type input "225.04"
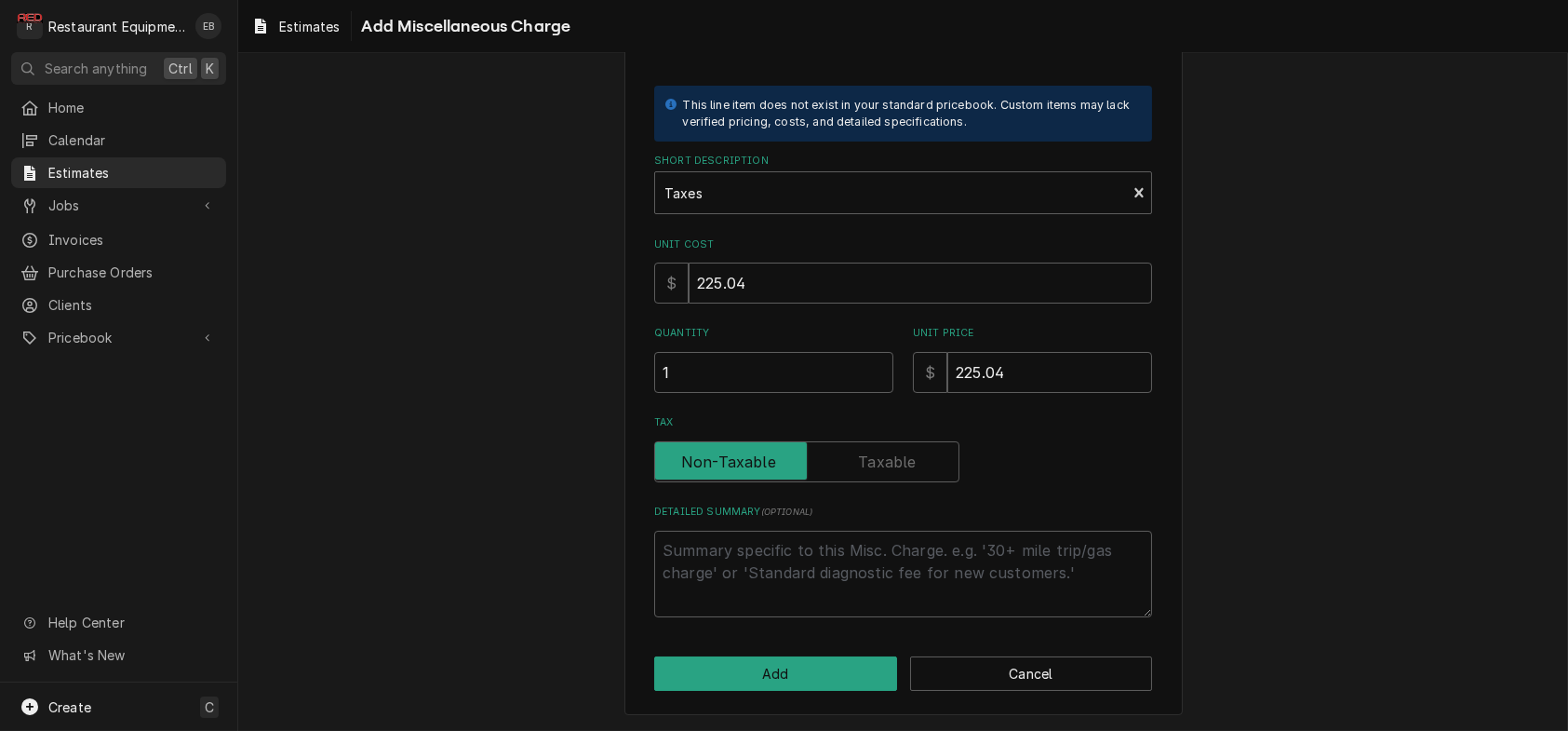
scroll to position [185, 0]
click at [788, 667] on button "Add" at bounding box center [775, 673] width 243 height 34
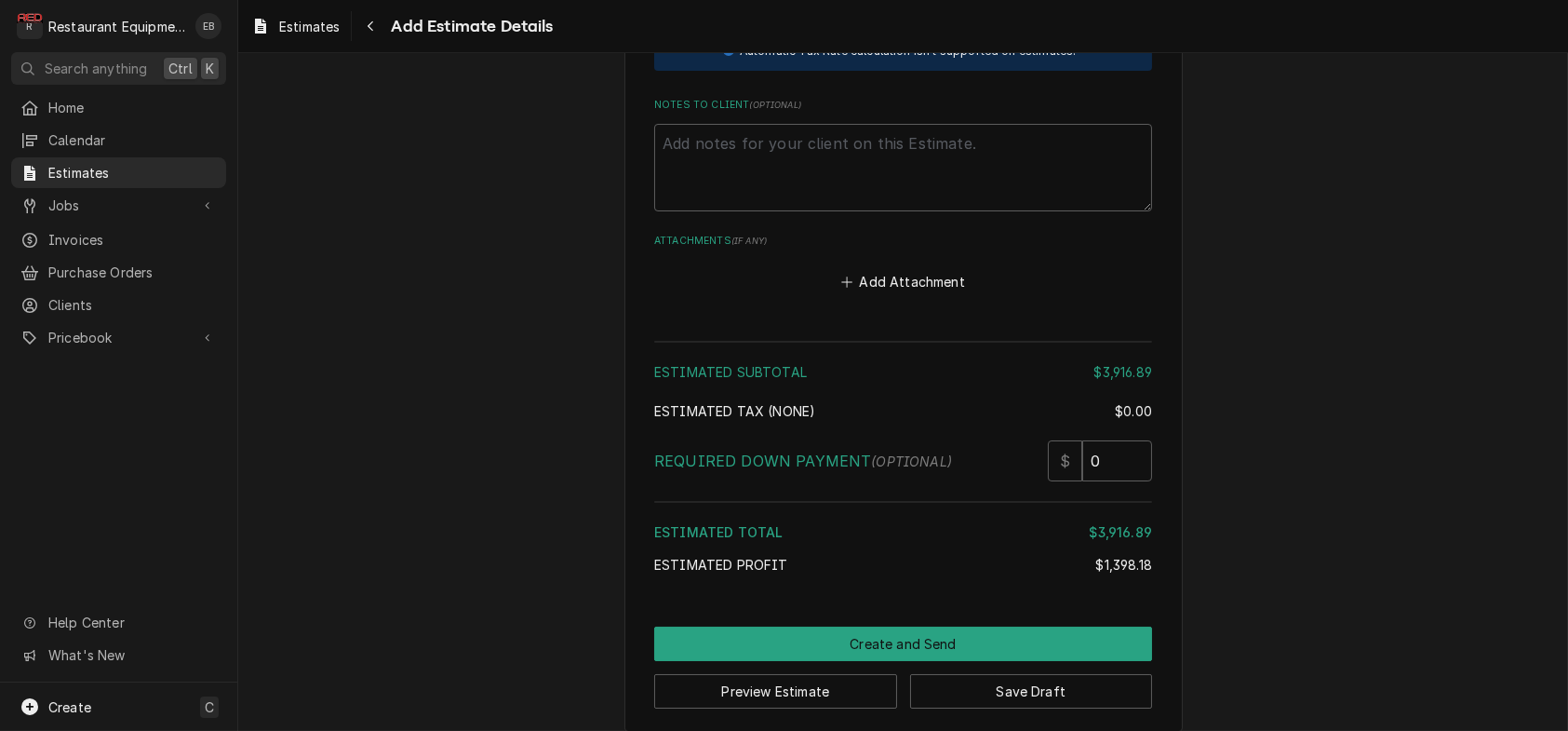
scroll to position [4899, 0]
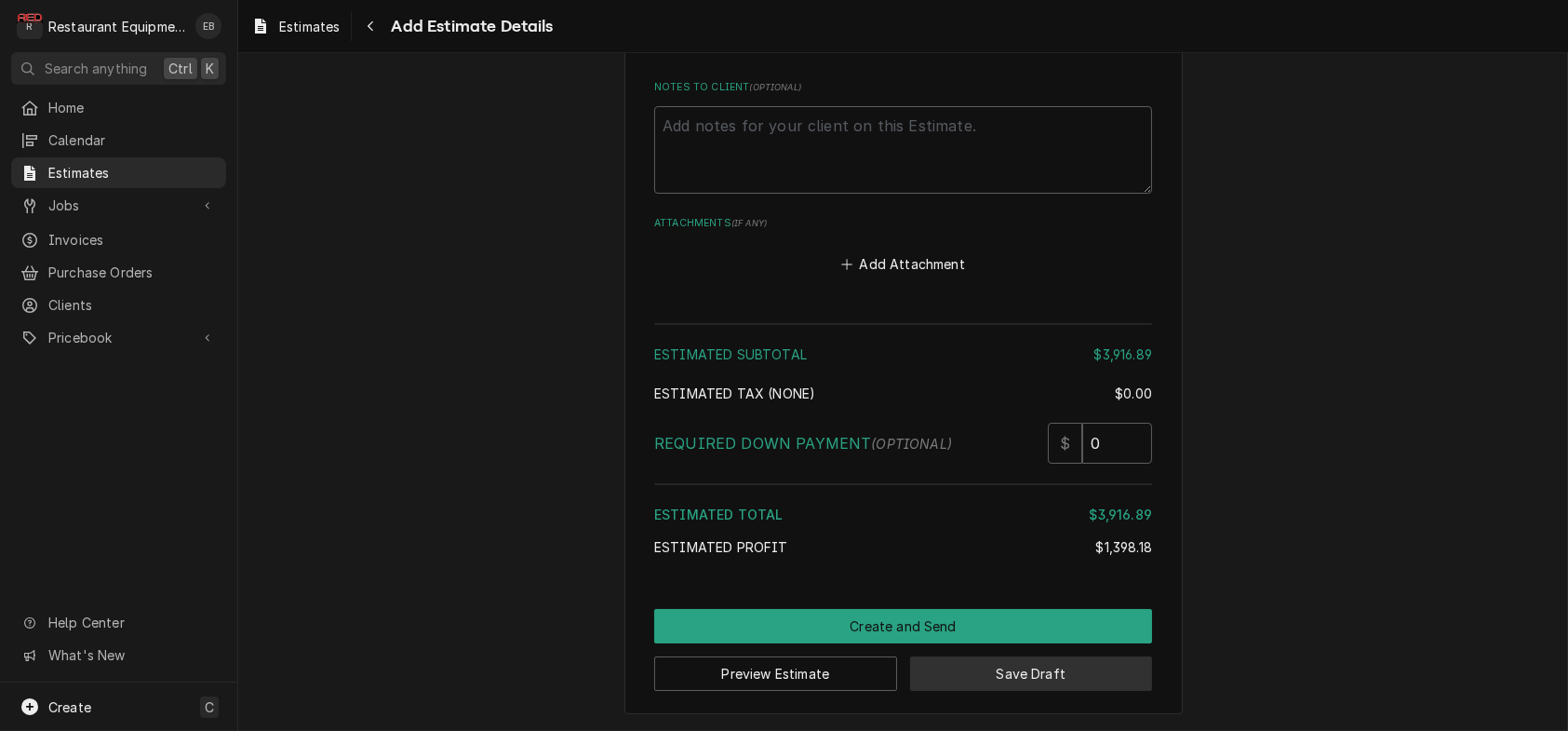
click at [968, 669] on button "Save Draft" at bounding box center [1031, 673] width 243 height 34
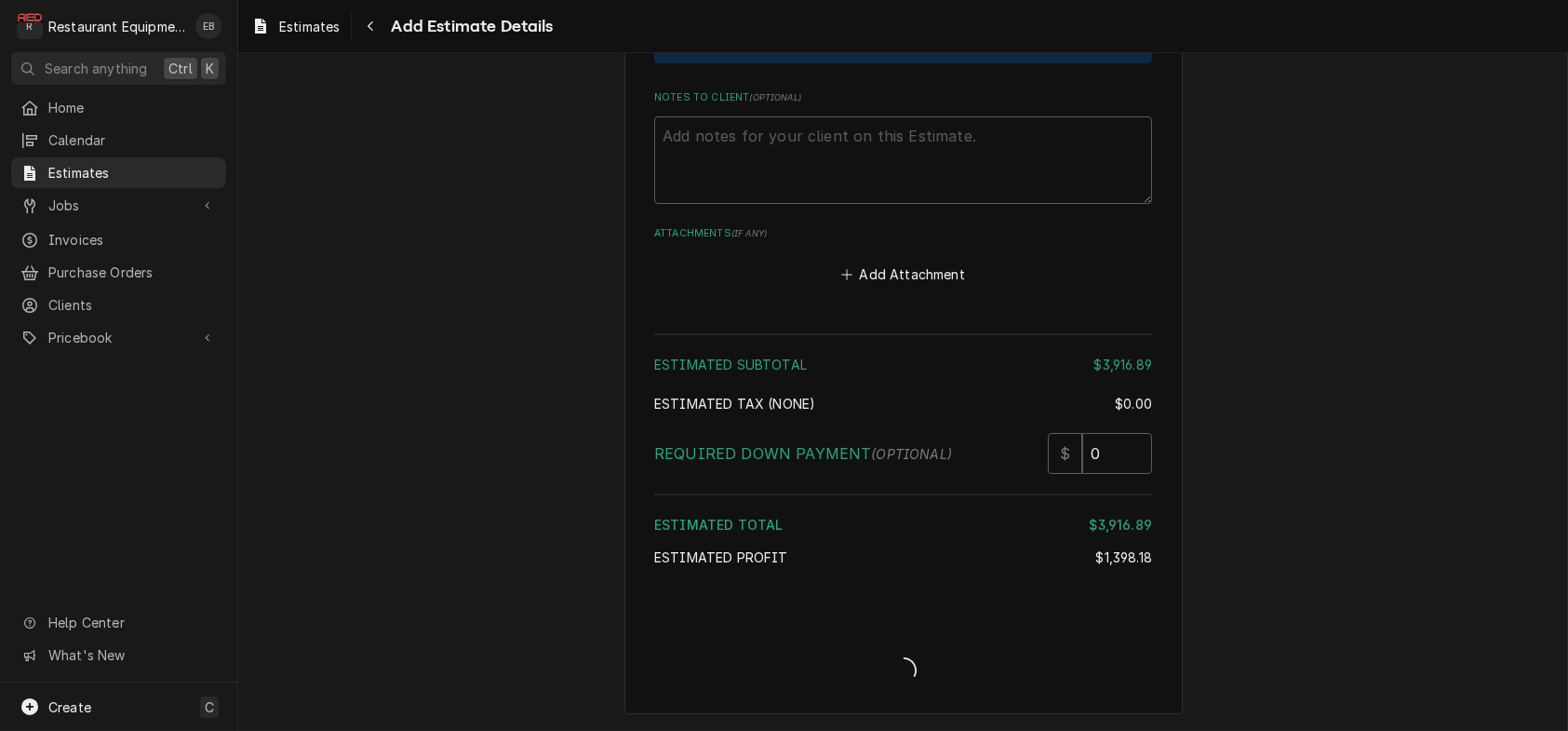
scroll to position [4889, 0]
type textarea "x"
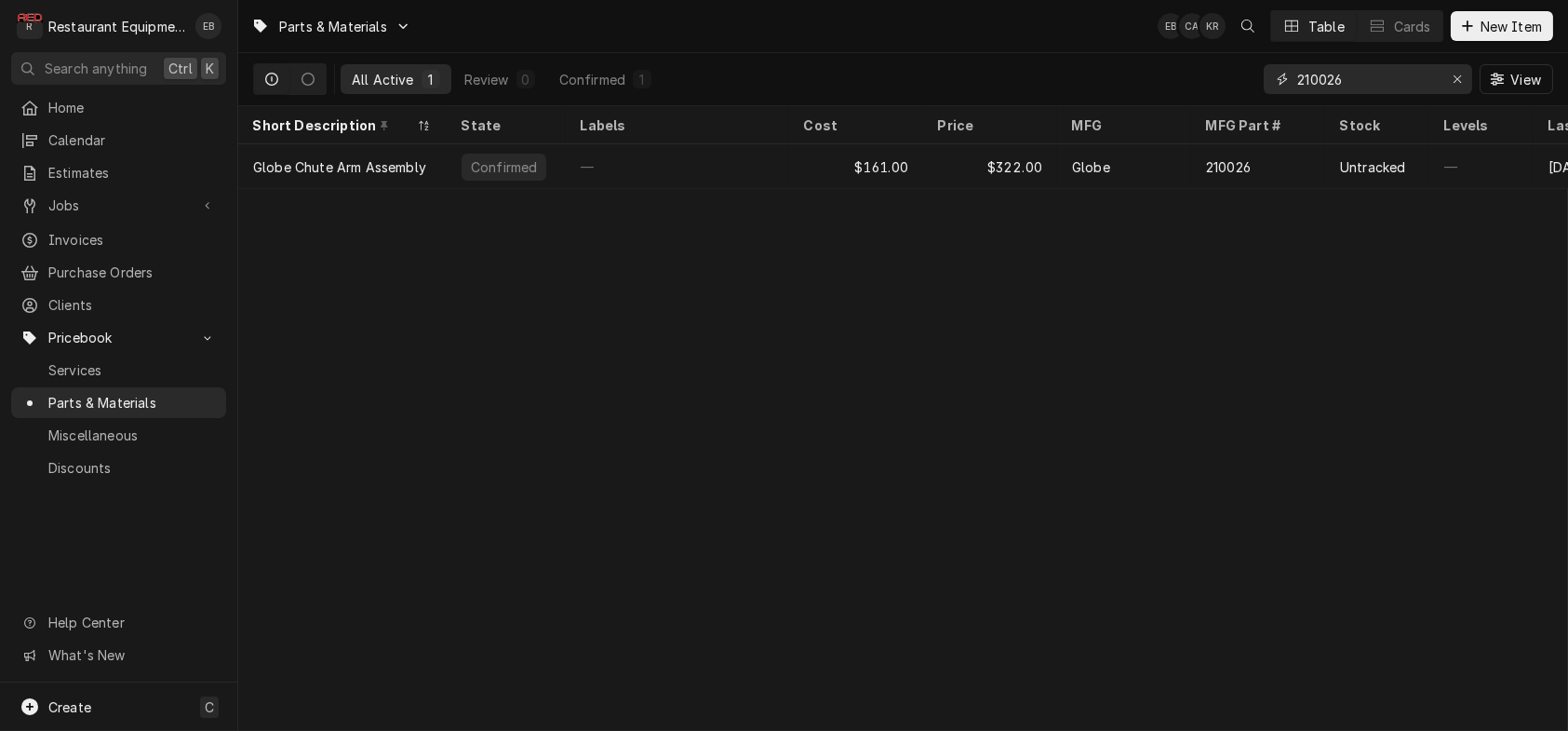
drag, startPoint x: 1450, startPoint y: 86, endPoint x: 1364, endPoint y: 84, distance: 86.0
click at [1453, 85] on icon "Erase input" at bounding box center [1457, 80] width 10 height 13
click at [1357, 83] on input "Dynamic Content Wrapper" at bounding box center [1384, 79] width 175 height 29
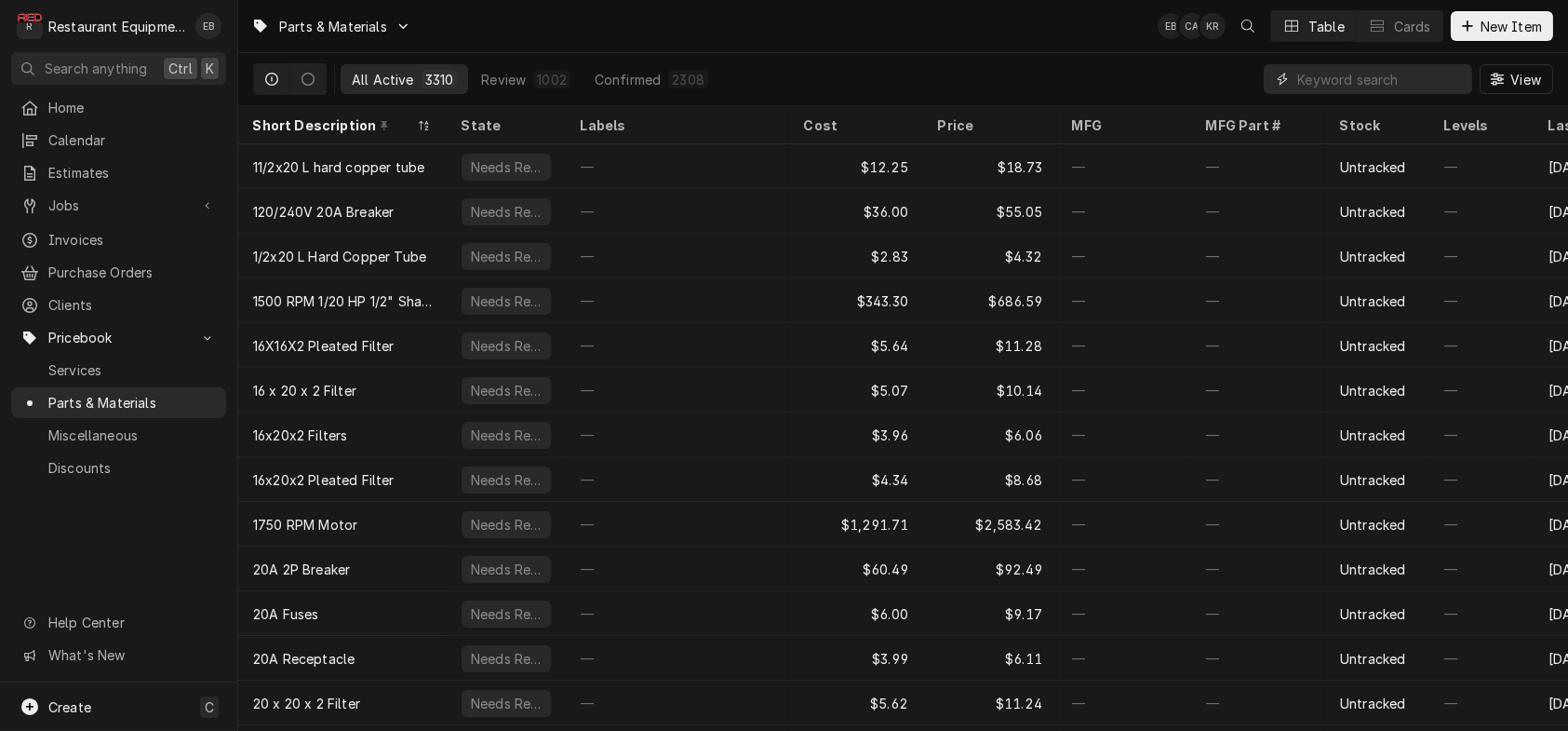
paste input "8-5055"
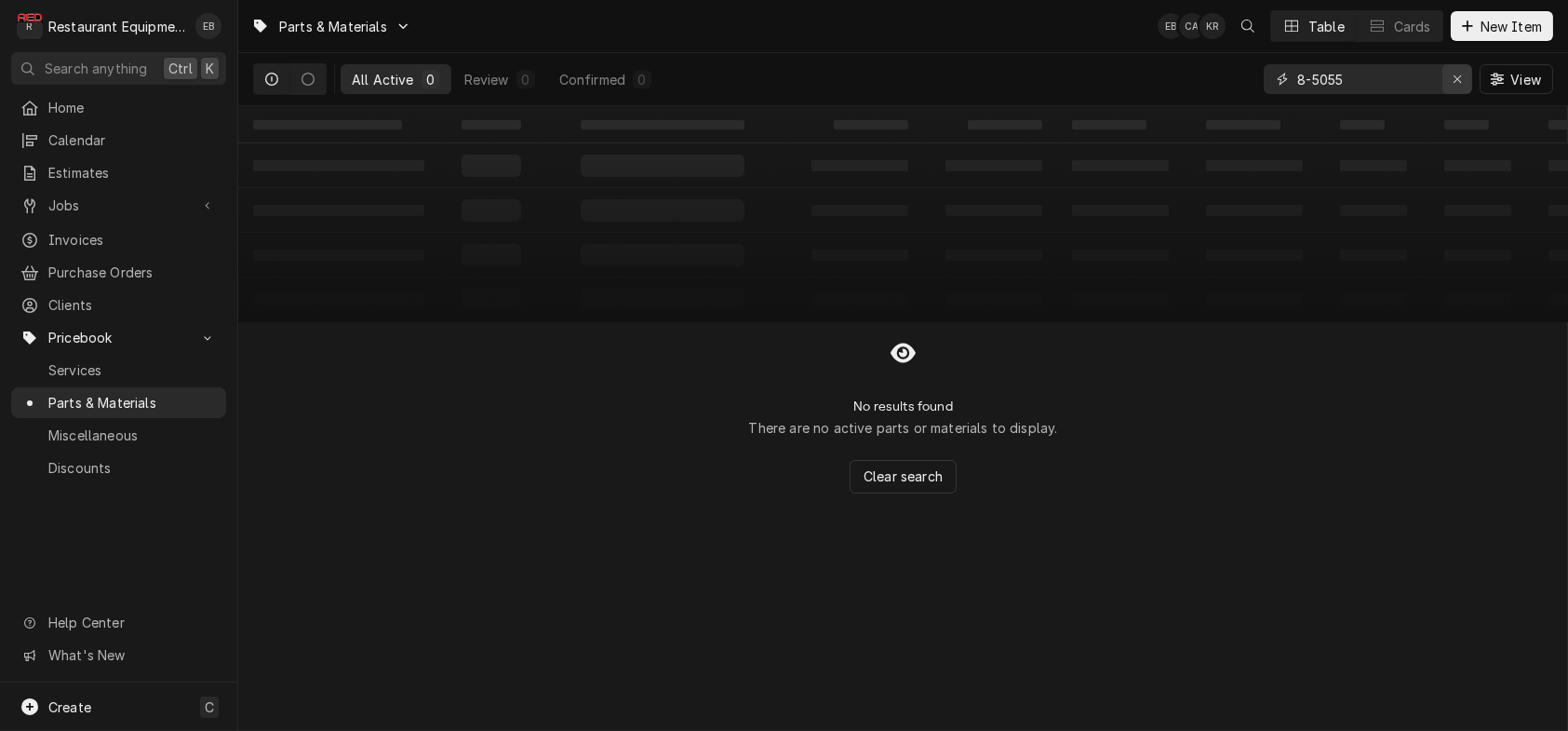
type input "8-5055"
click at [1454, 76] on div "Erase input" at bounding box center [1457, 80] width 19 height 19
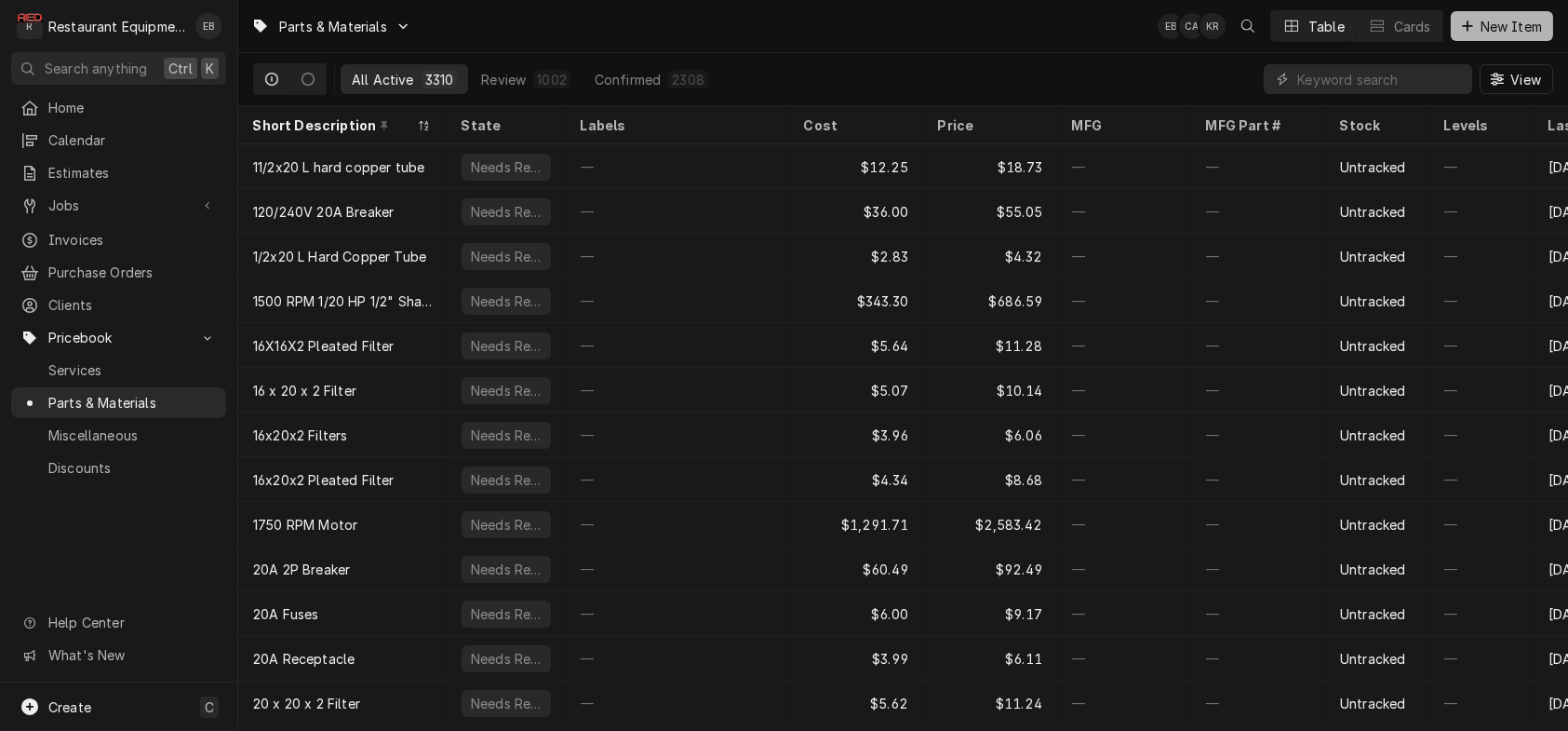
click at [1508, 31] on span "New Item" at bounding box center [1511, 27] width 69 height 20
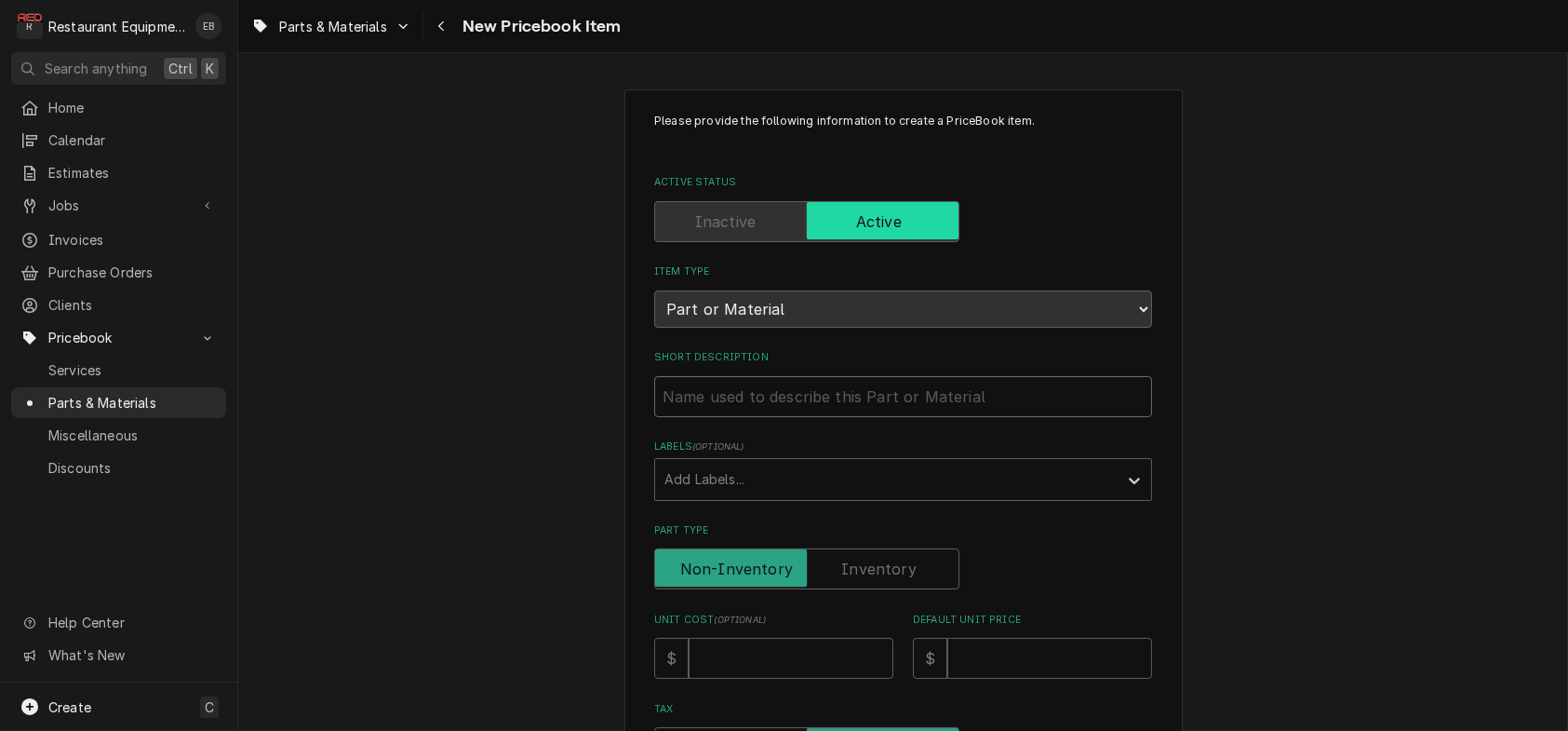
click at [712, 418] on input "Short Description" at bounding box center [903, 396] width 498 height 41
type textarea "x"
type input "C"
type textarea "x"
type input "Cr"
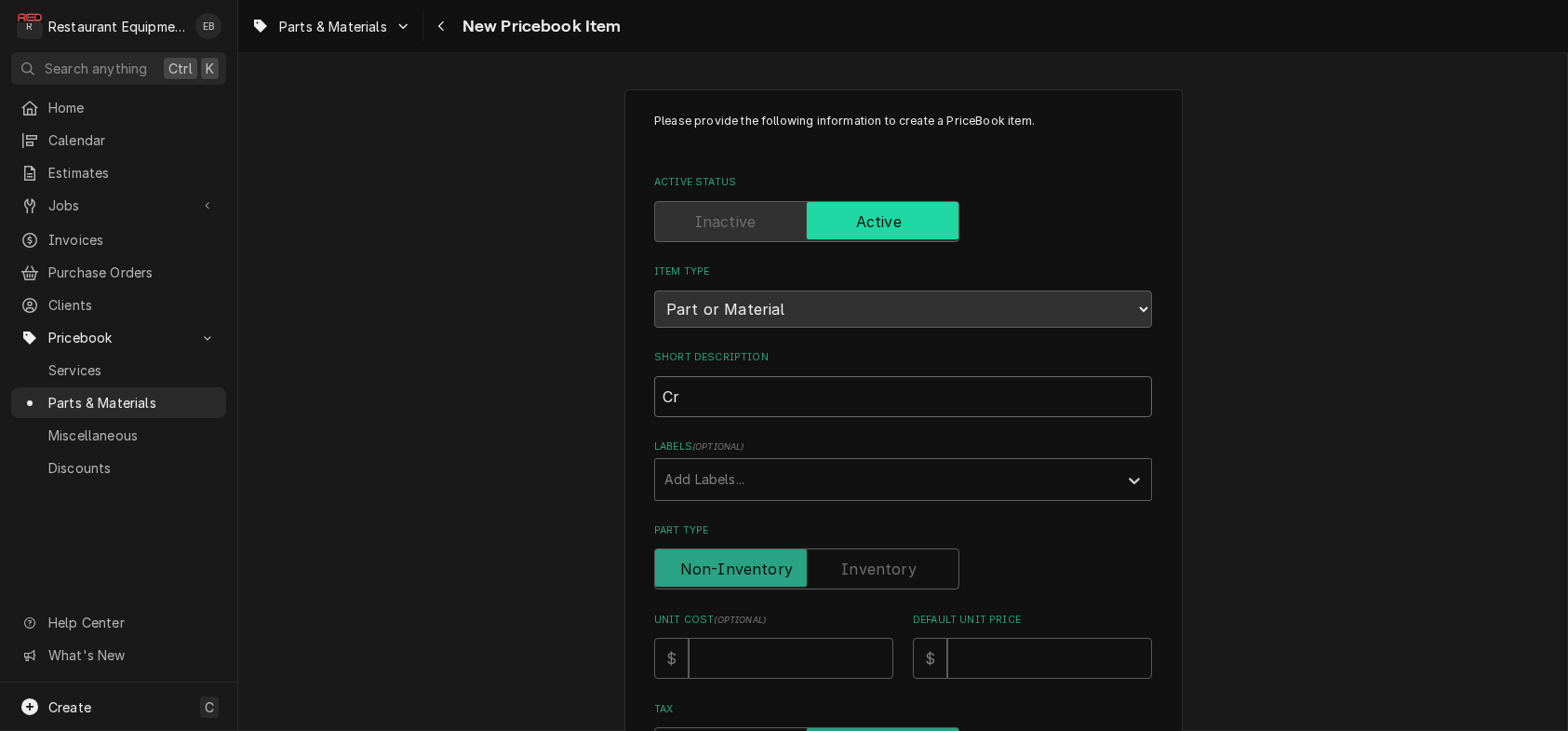
type textarea "x"
type input "Cro"
type textarea "x"
type input "Crow"
type textarea "x"
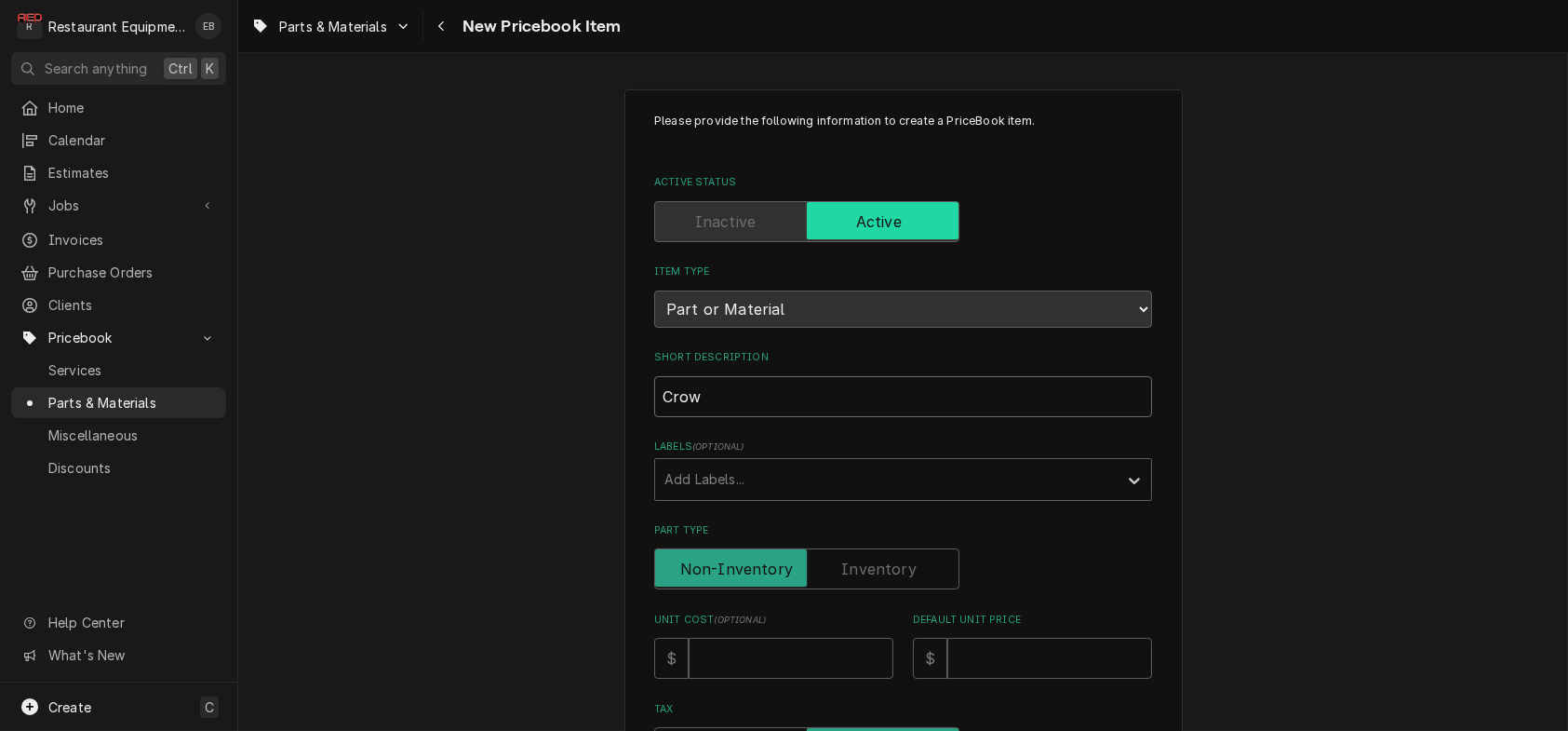
type input "Crown"
type textarea "x"
type input "Crown"
type textarea "x"
type input "Crown S"
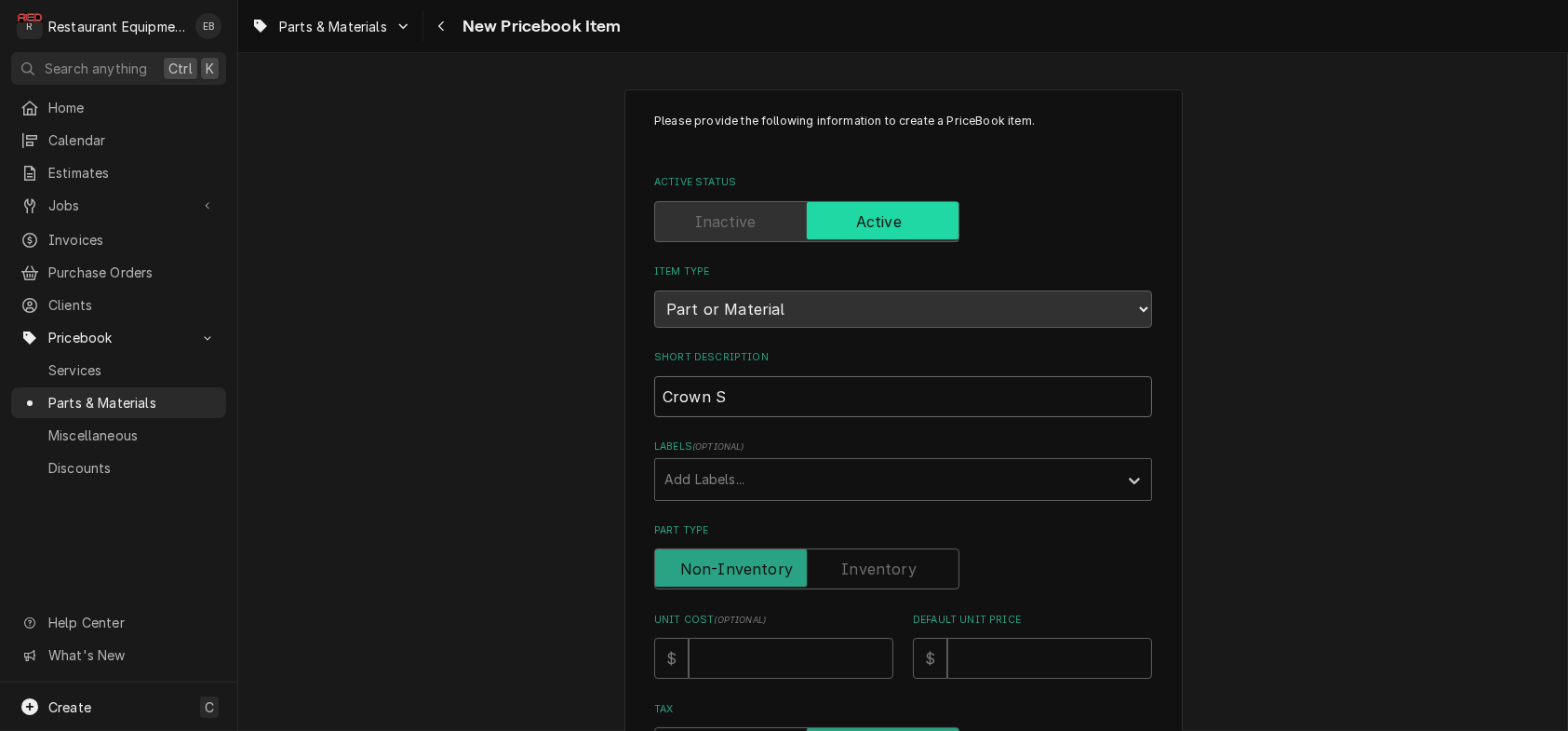
type textarea "x"
type input "Crown St"
type textarea "x"
type input "Crown Ste"
type textarea "x"
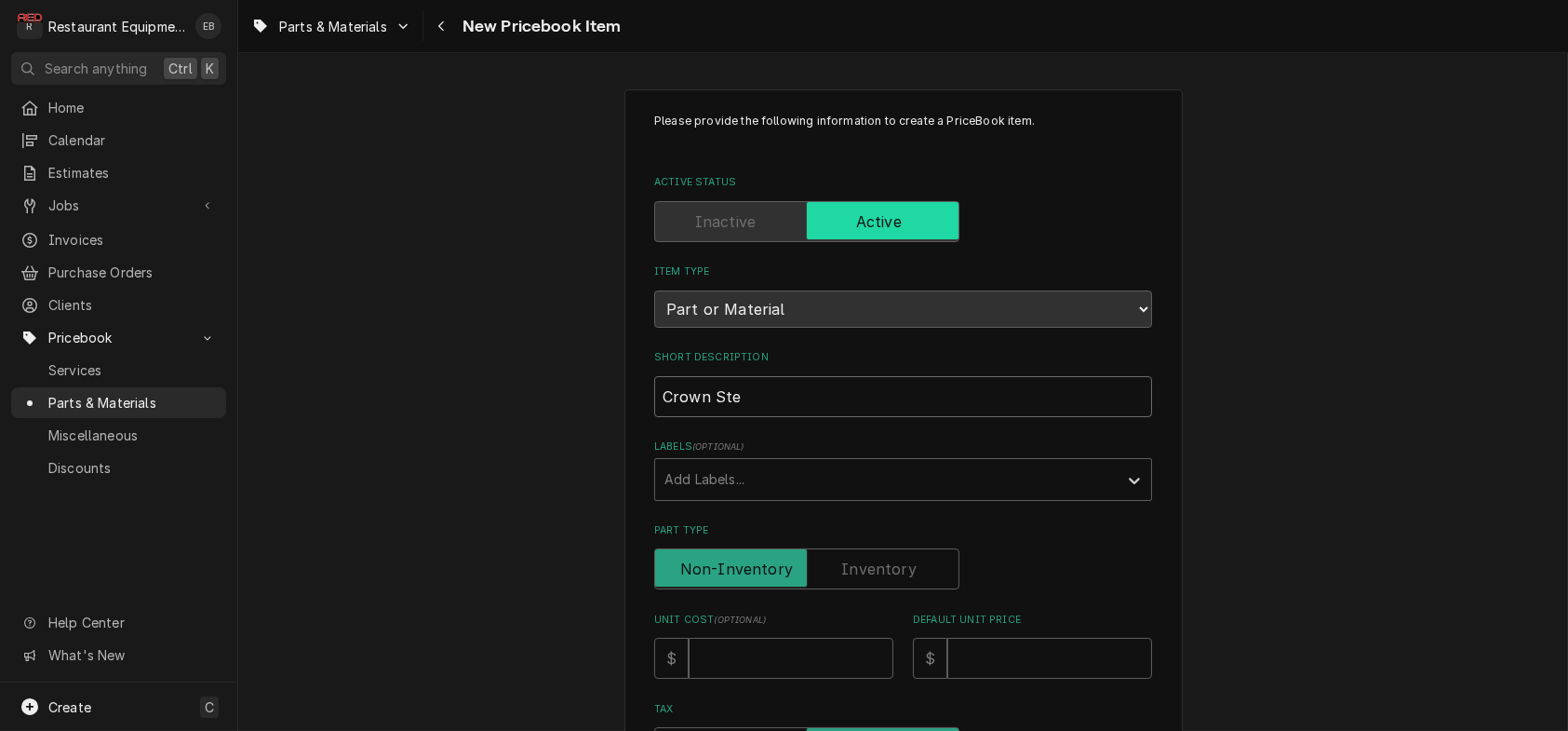
type input "Crown Stea"
type textarea "x"
type input "Crown Steam"
type textarea "x"
type input "Crown Steam"
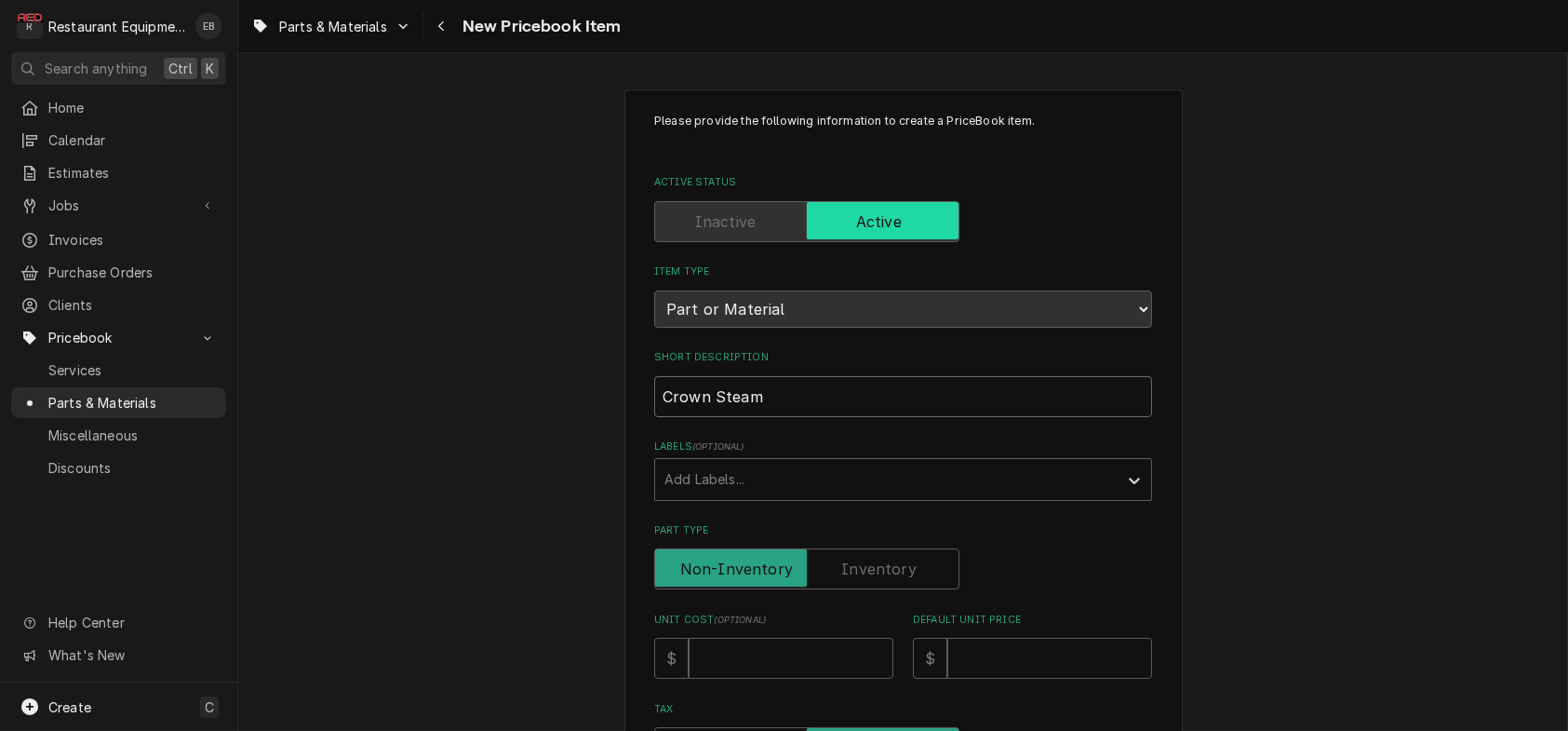
type textarea "x"
type input "Crown Steam T"
type textarea "x"
type input "Crown Steam Ta"
type textarea "x"
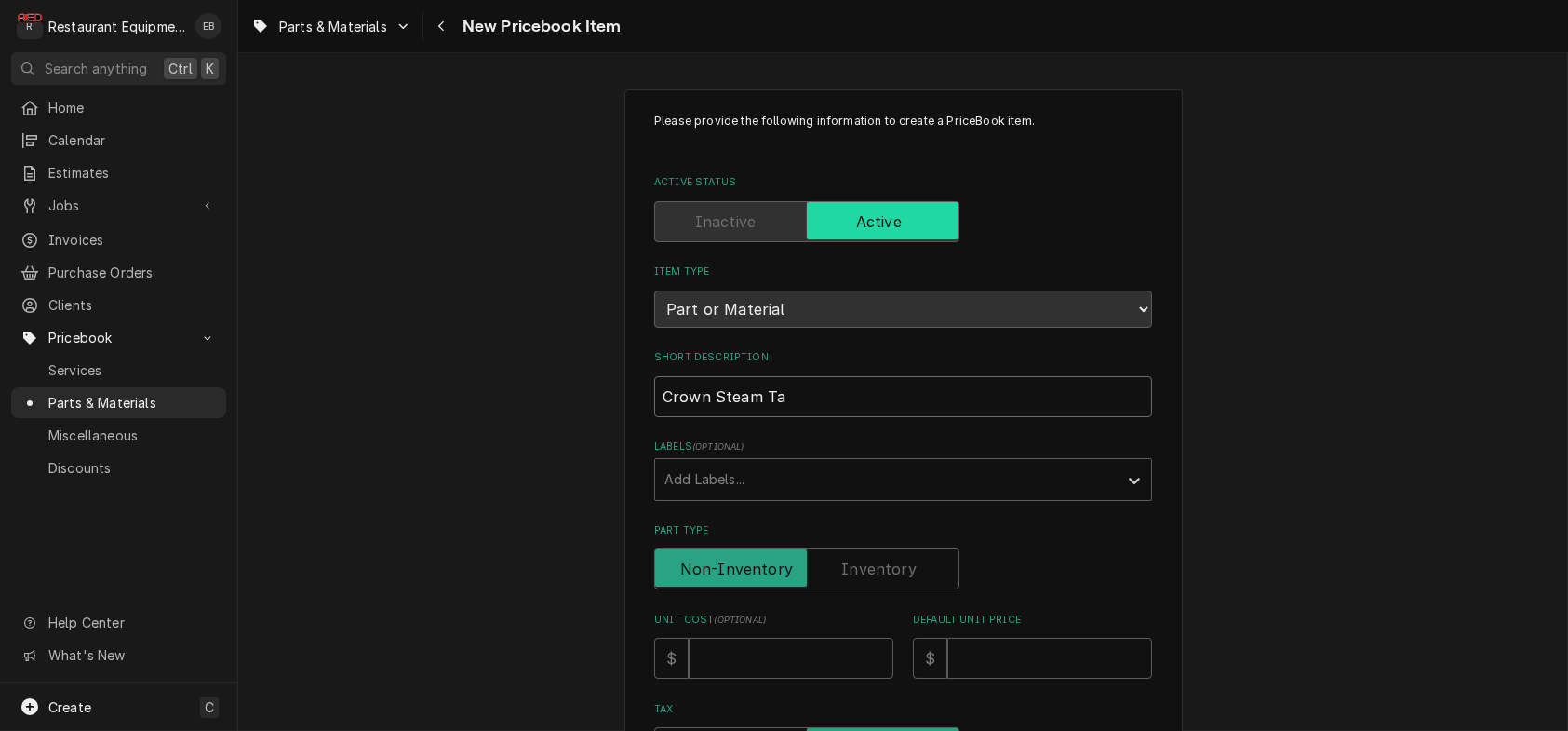
type input "Crown Steam Tab"
type textarea "x"
type input "Crown Steam Tabl"
type textarea "x"
type input "Crown Steam Table"
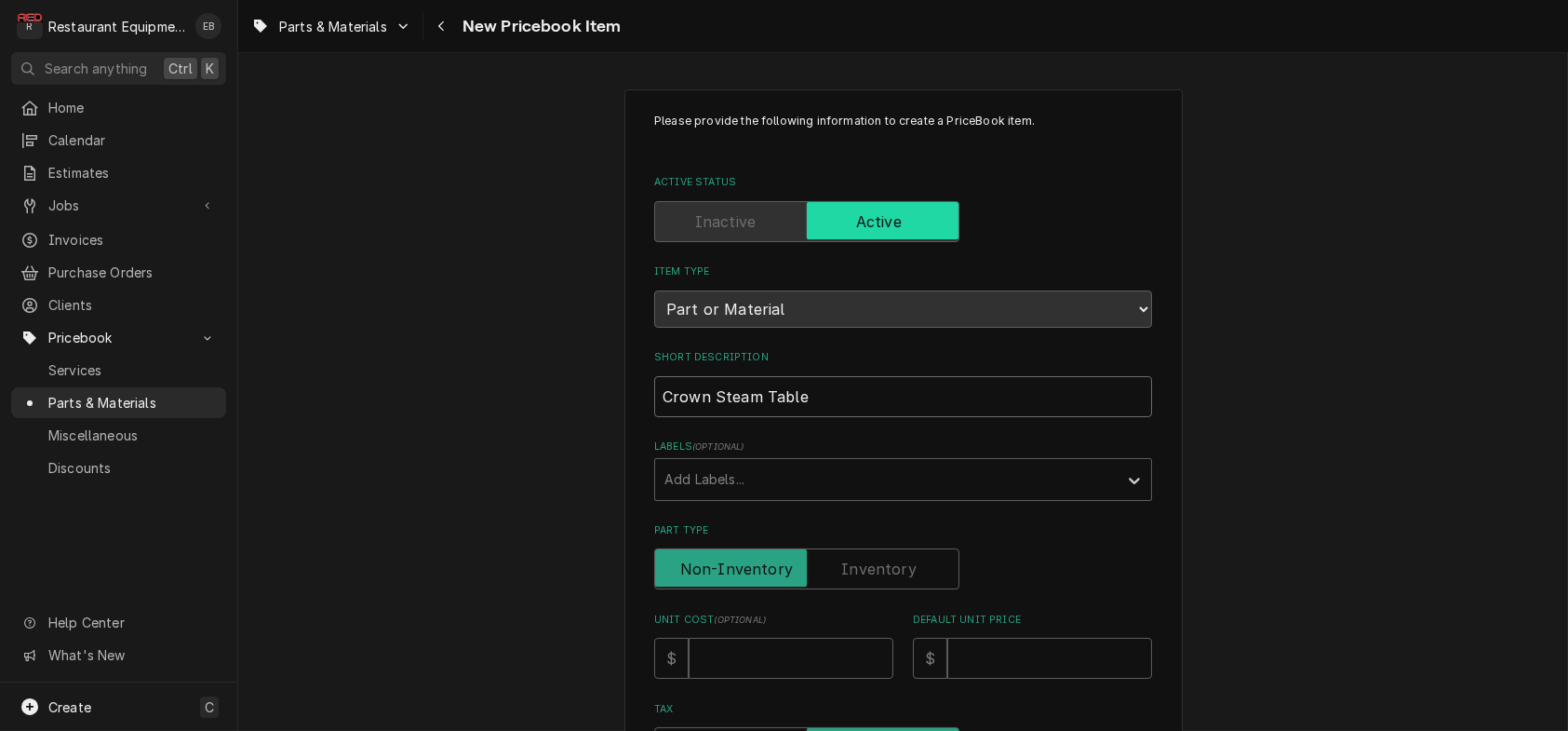
type textarea "x"
type input "Crown Steam Table"
type textarea "x"
type input "Crown Steam Table E"
type textarea "x"
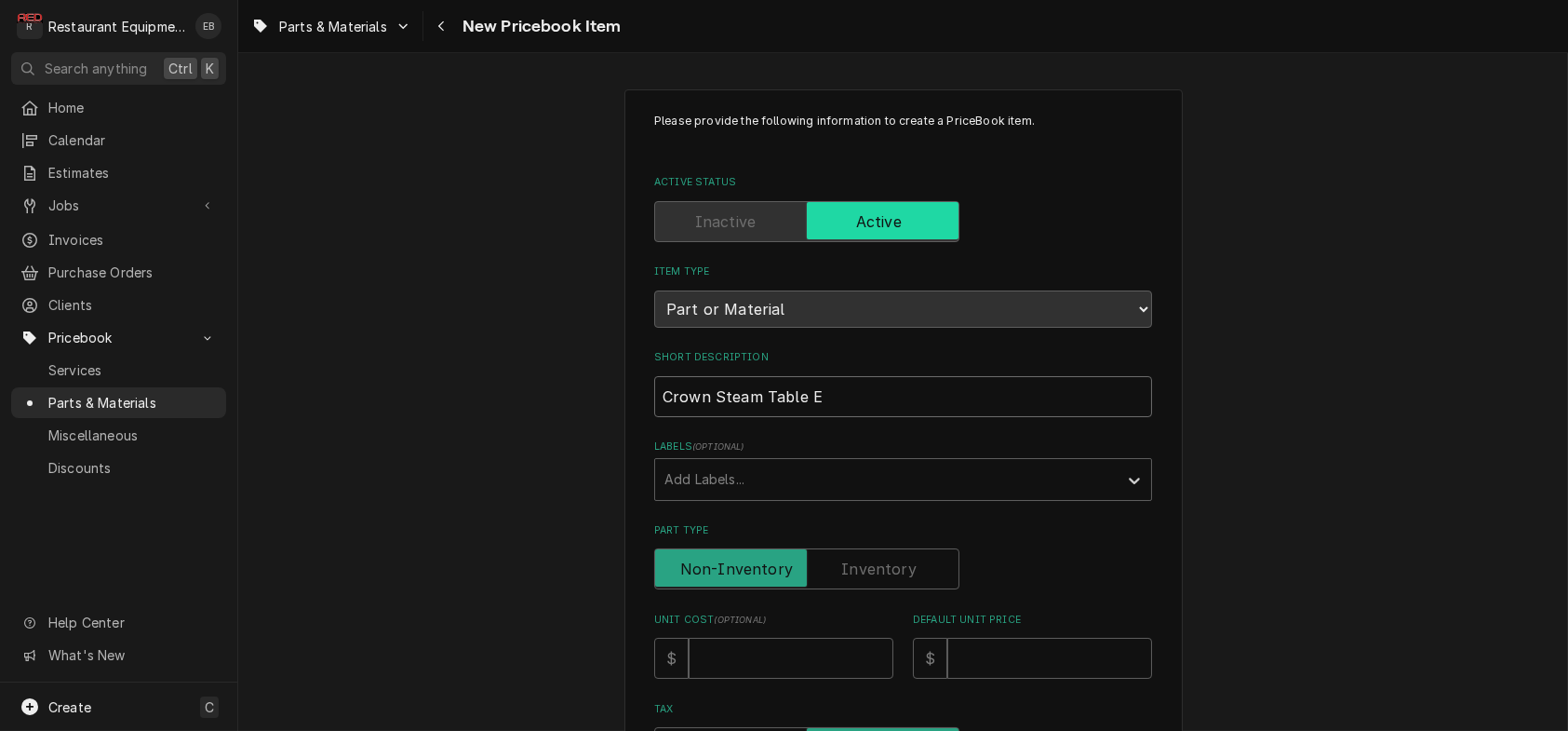
type input "Crown Steam Table El"
type textarea "x"
type input "Crown Steam Table Ele"
type textarea "x"
type input "Crown Steam Table Elem"
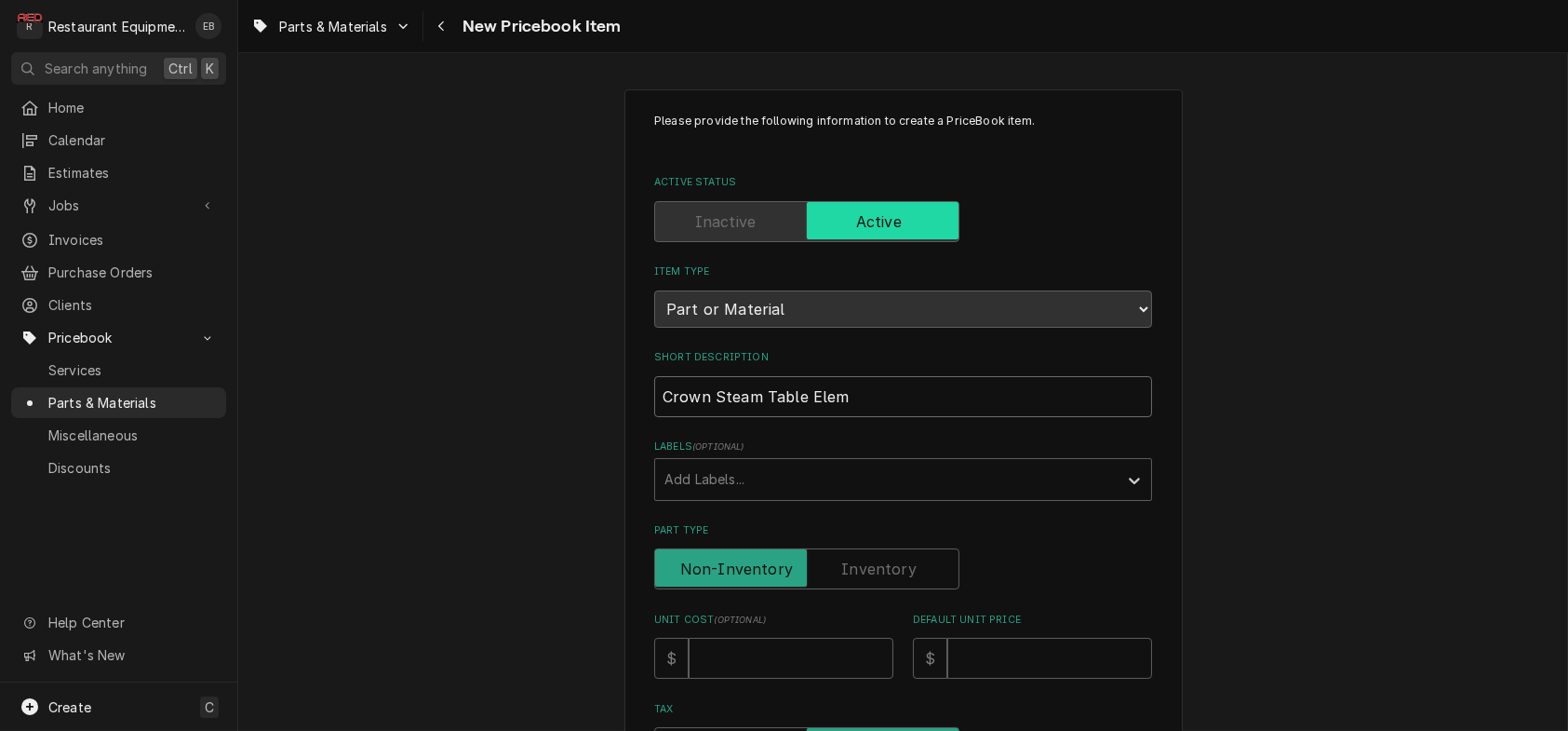
type textarea "x"
type input "Crown Steam Table Eleme"
type textarea "x"
type input "Crown Steam Table Elemen"
type textarea "x"
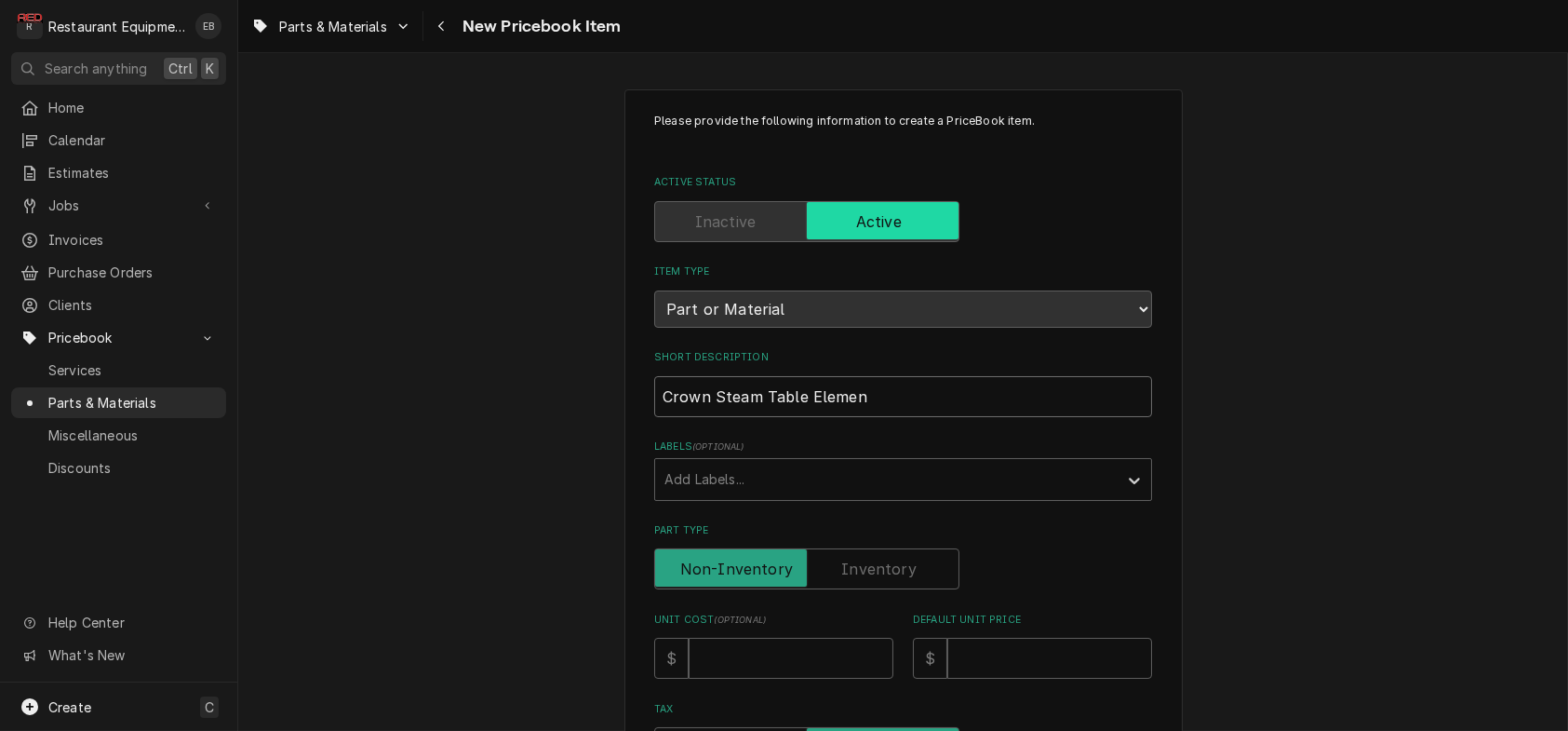
type input "Crown Steam Table Element"
type textarea "x"
type input "Crown Steam Table Element"
type textarea "x"
type input "Crown Steam Table Element A"
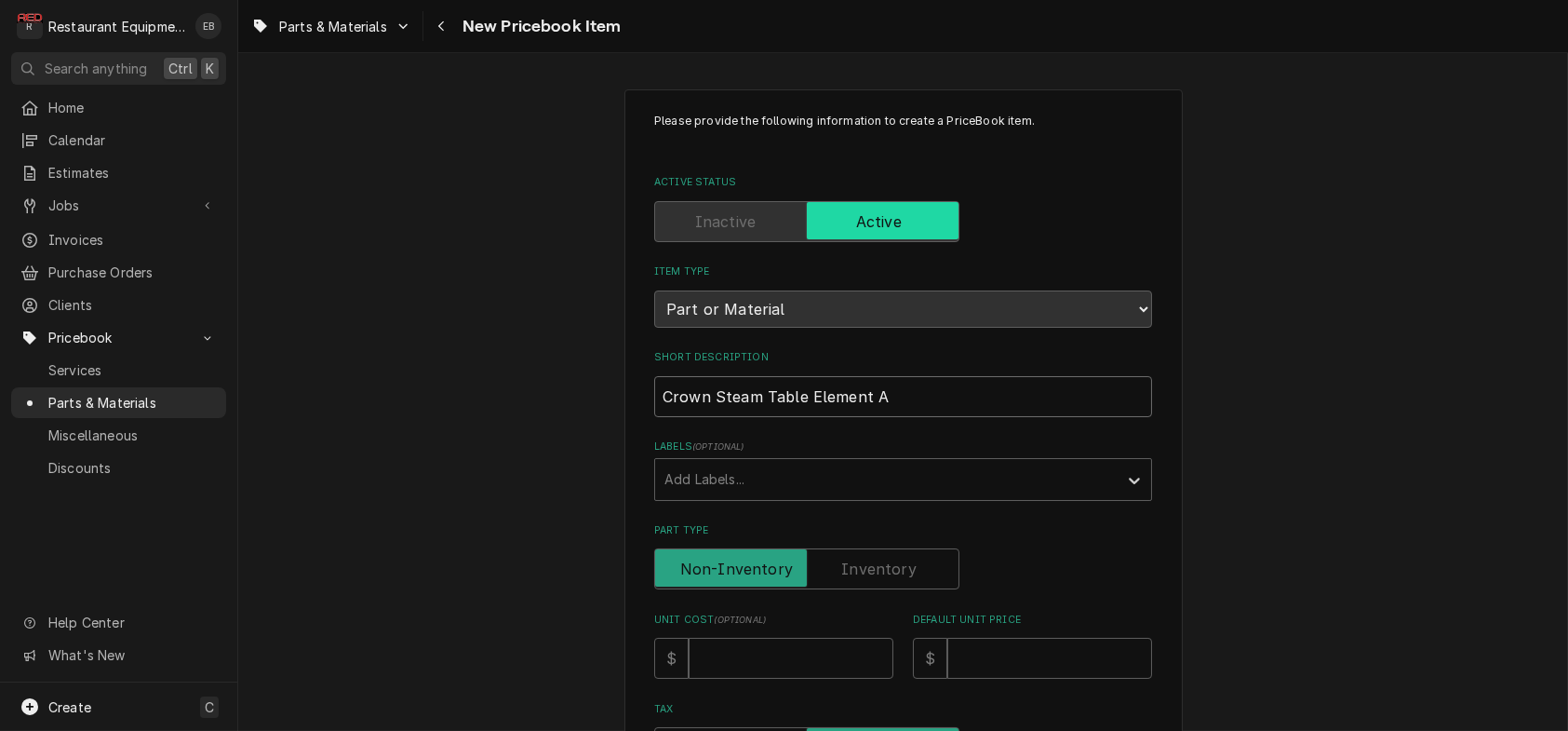
type textarea "x"
type input "Crown Steam Table Element As"
type textarea "x"
type input "Crown Steam Table Element Ass"
type textarea "x"
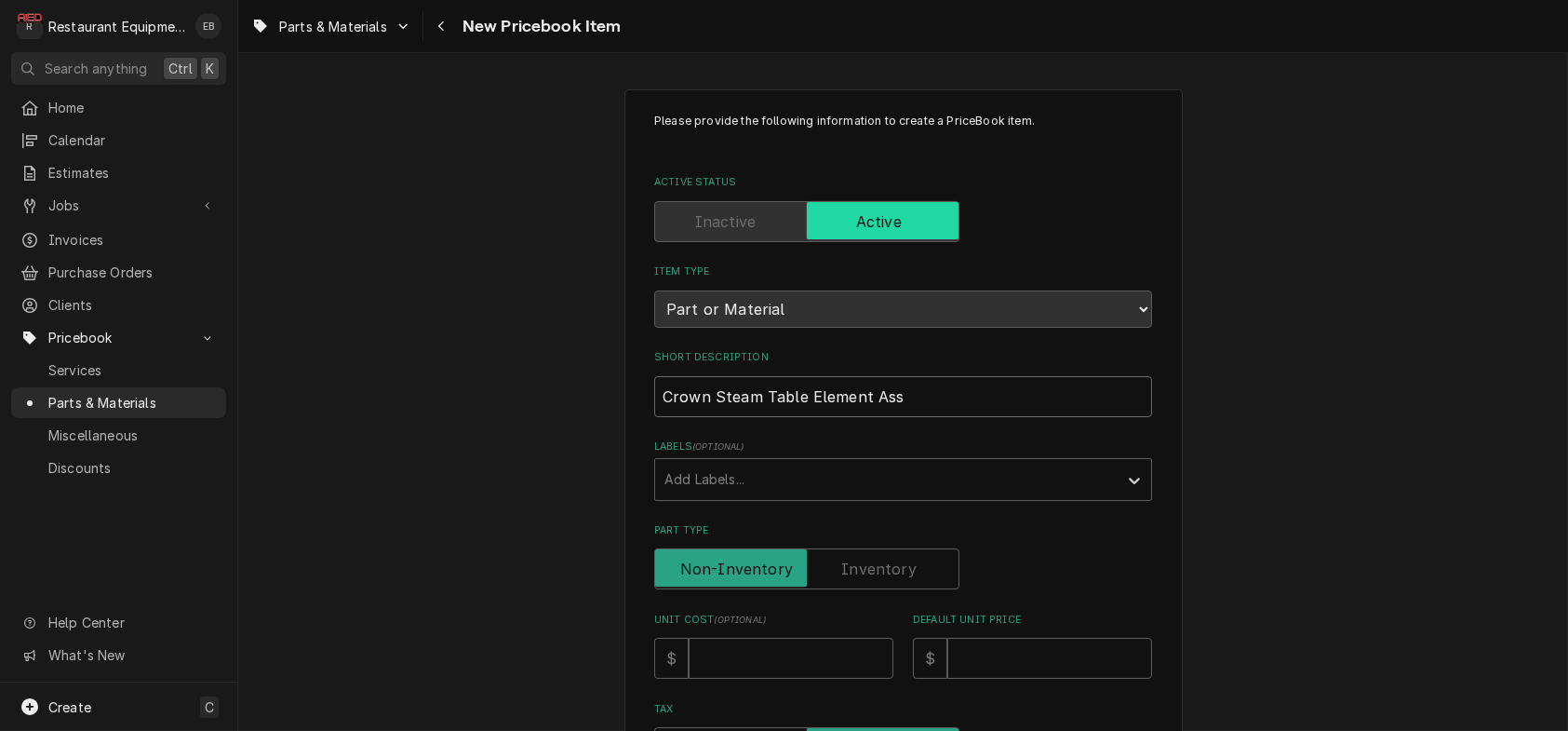
type input "Crown Steam Table Element Asse"
type textarea "x"
type input "Crown Steam Table Element Assem"
type textarea "x"
type input "Crown Steam Table Element Assemb"
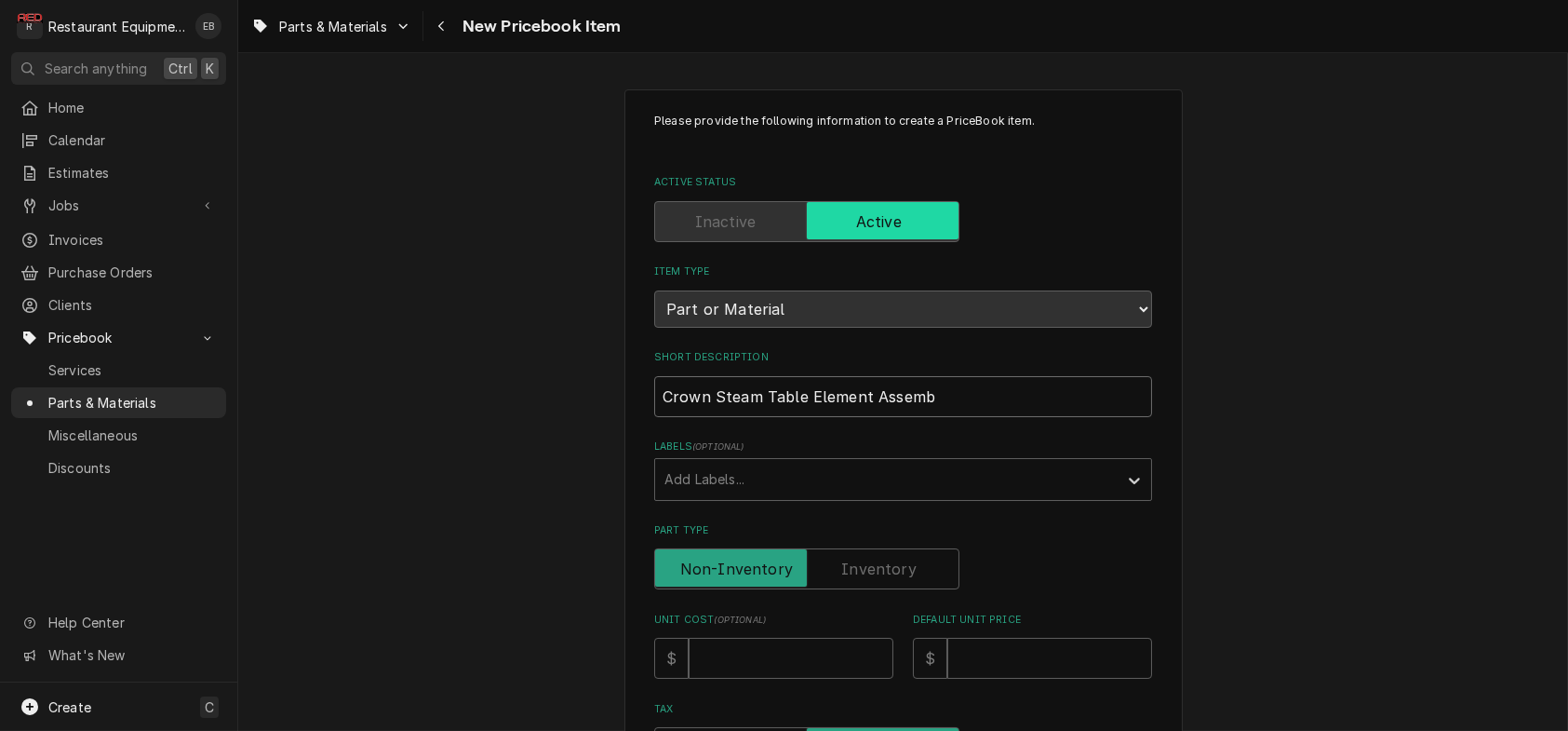
type textarea "x"
type input "Crown Steam Table Element Assembl"
type textarea "x"
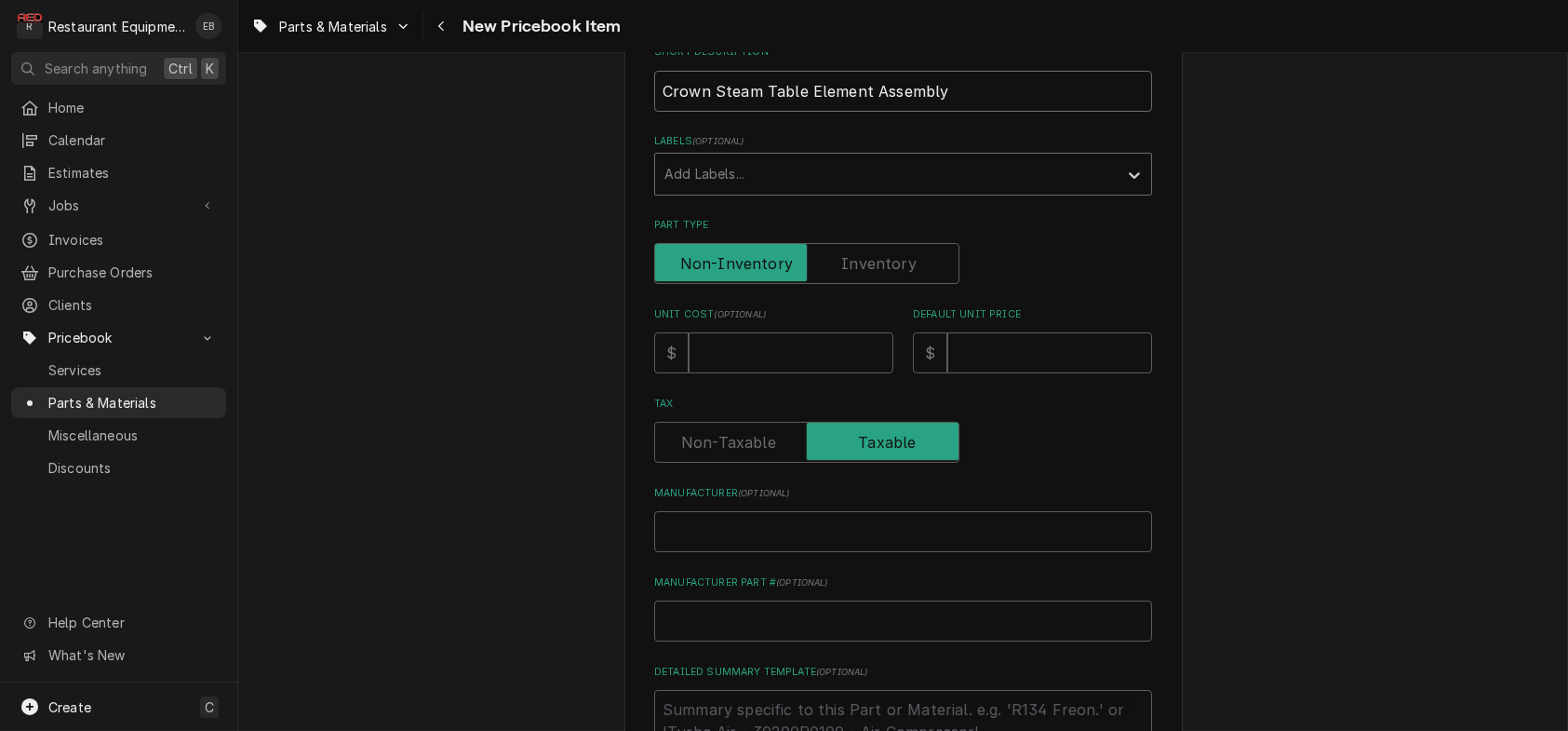
scroll to position [372, 0]
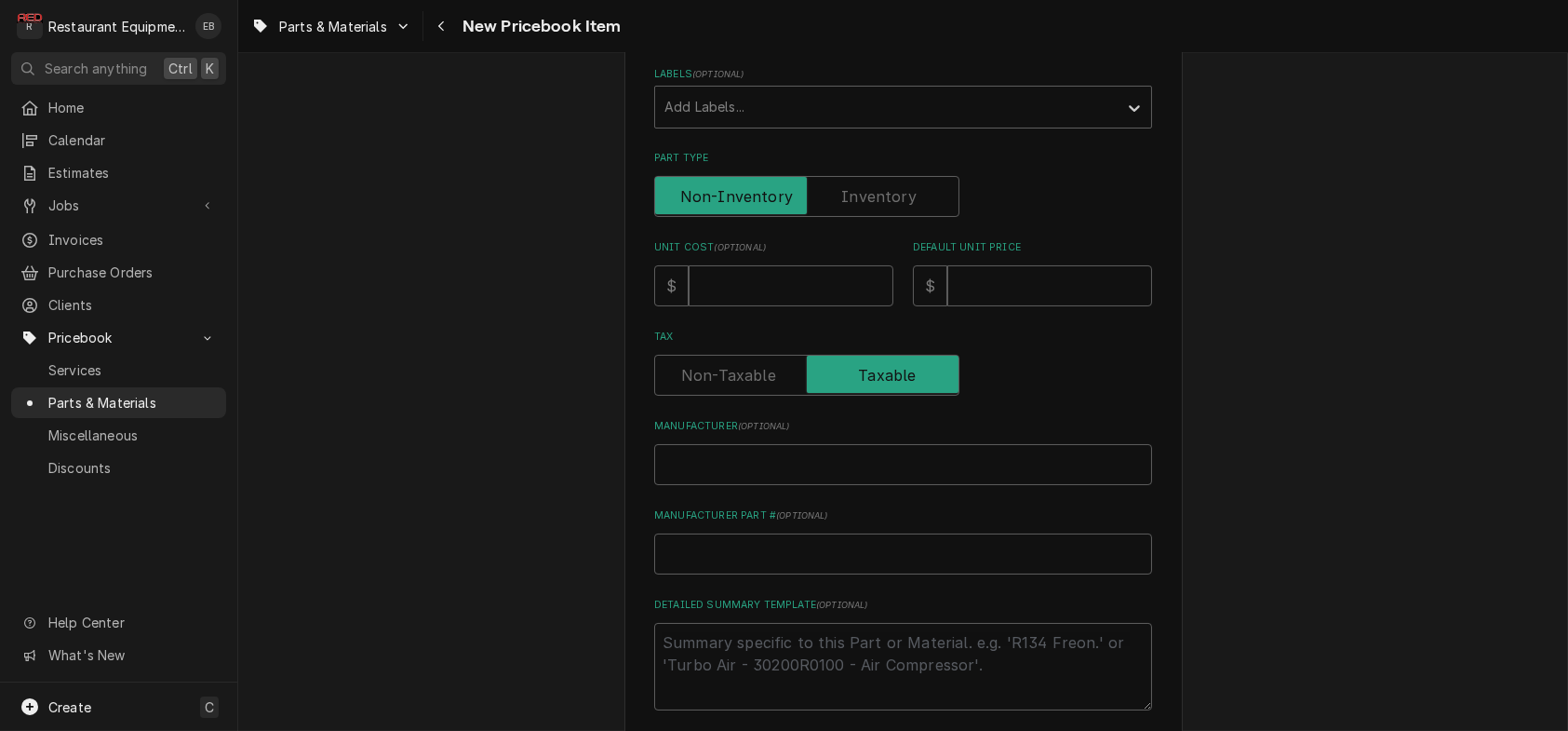
type input "Crown Steam Table Element Assembly"
click at [751, 307] on input "Unit Cost ( optional )" at bounding box center [791, 285] width 204 height 41
type textarea "x"
type input "1"
type textarea "x"
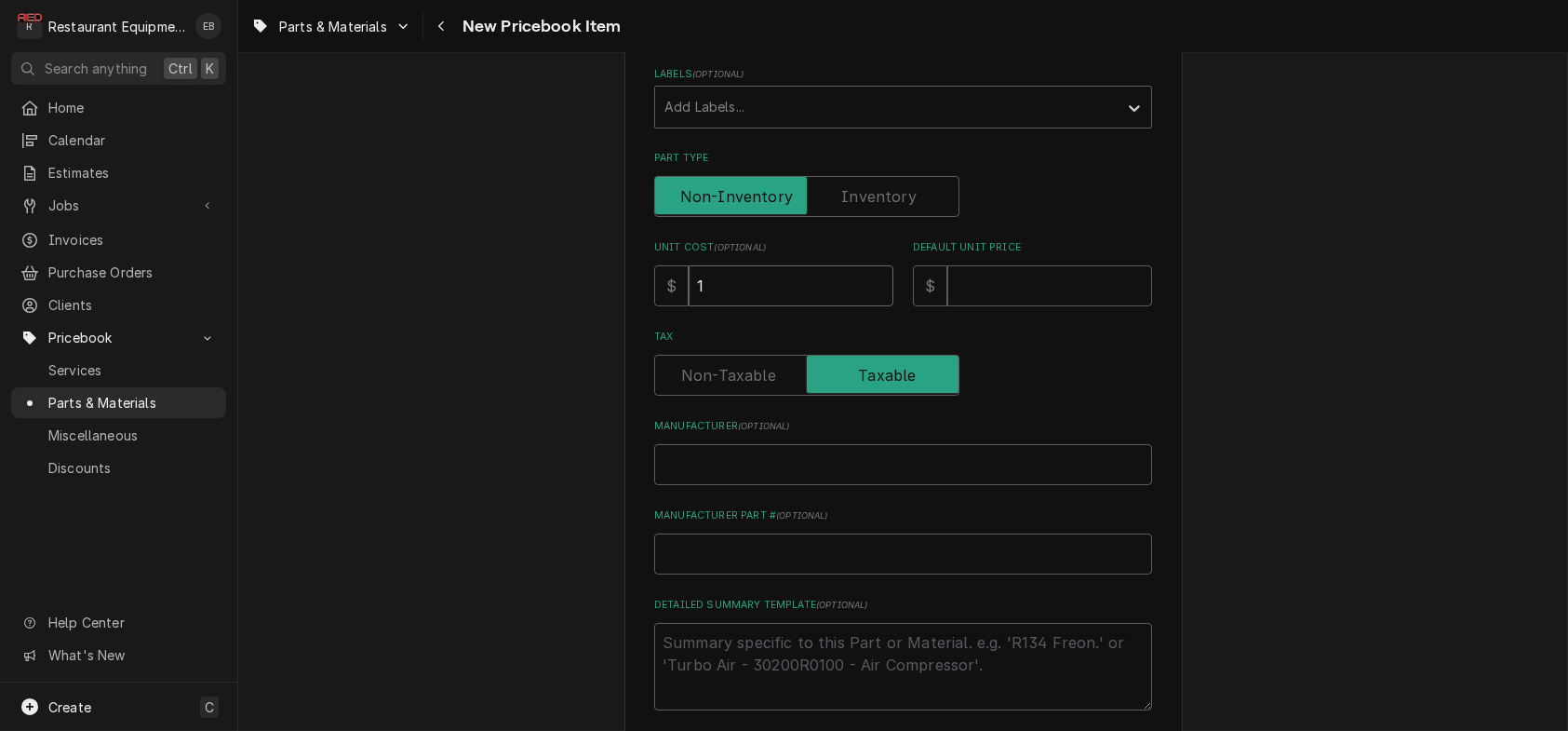
type input "17"
type textarea "x"
type input "177"
type textarea "x"
type input "1776"
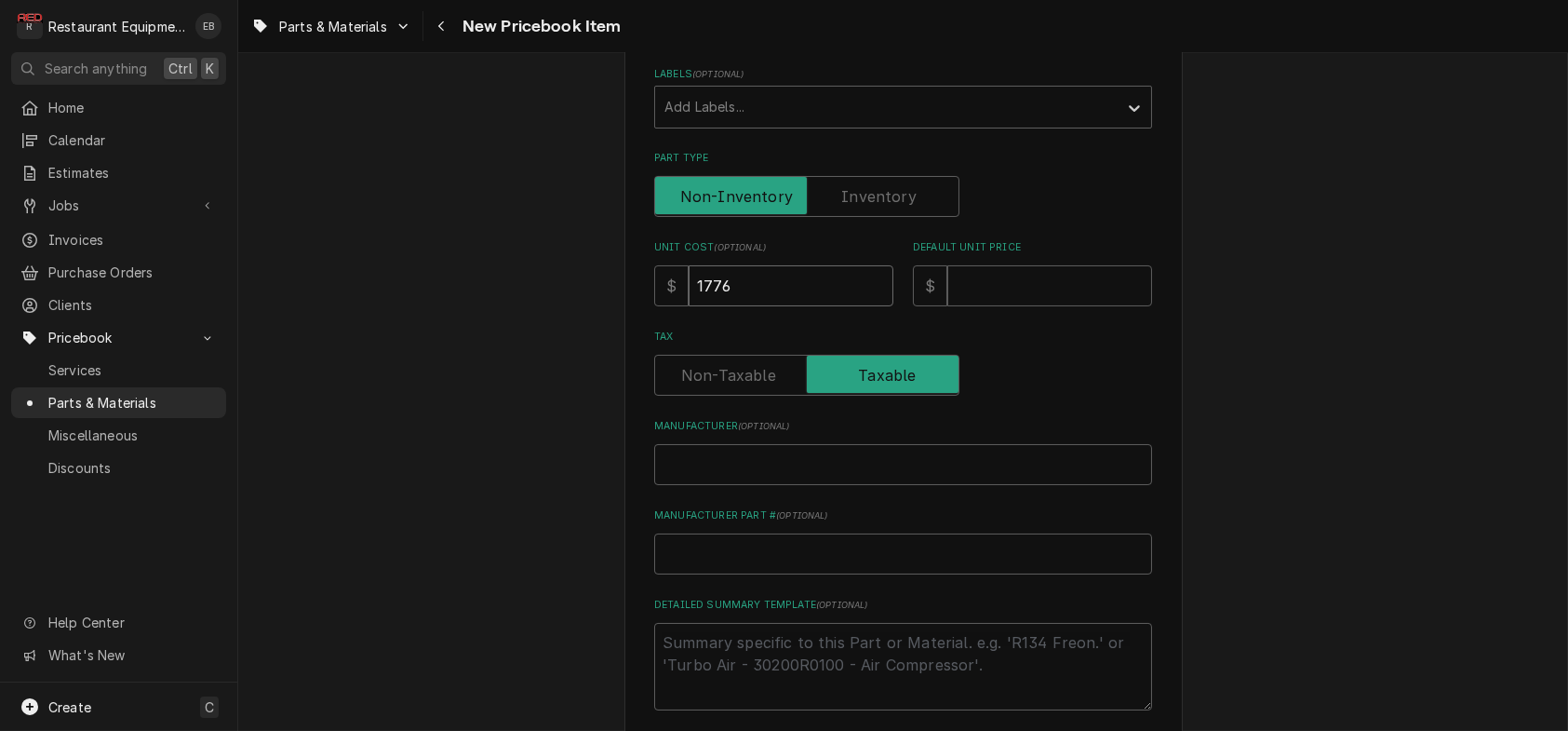
type textarea "x"
type input "1776.4"
type textarea "x"
type input "1776.45"
click at [1022, 307] on input "Default Unit Price" at bounding box center [1049, 285] width 204 height 41
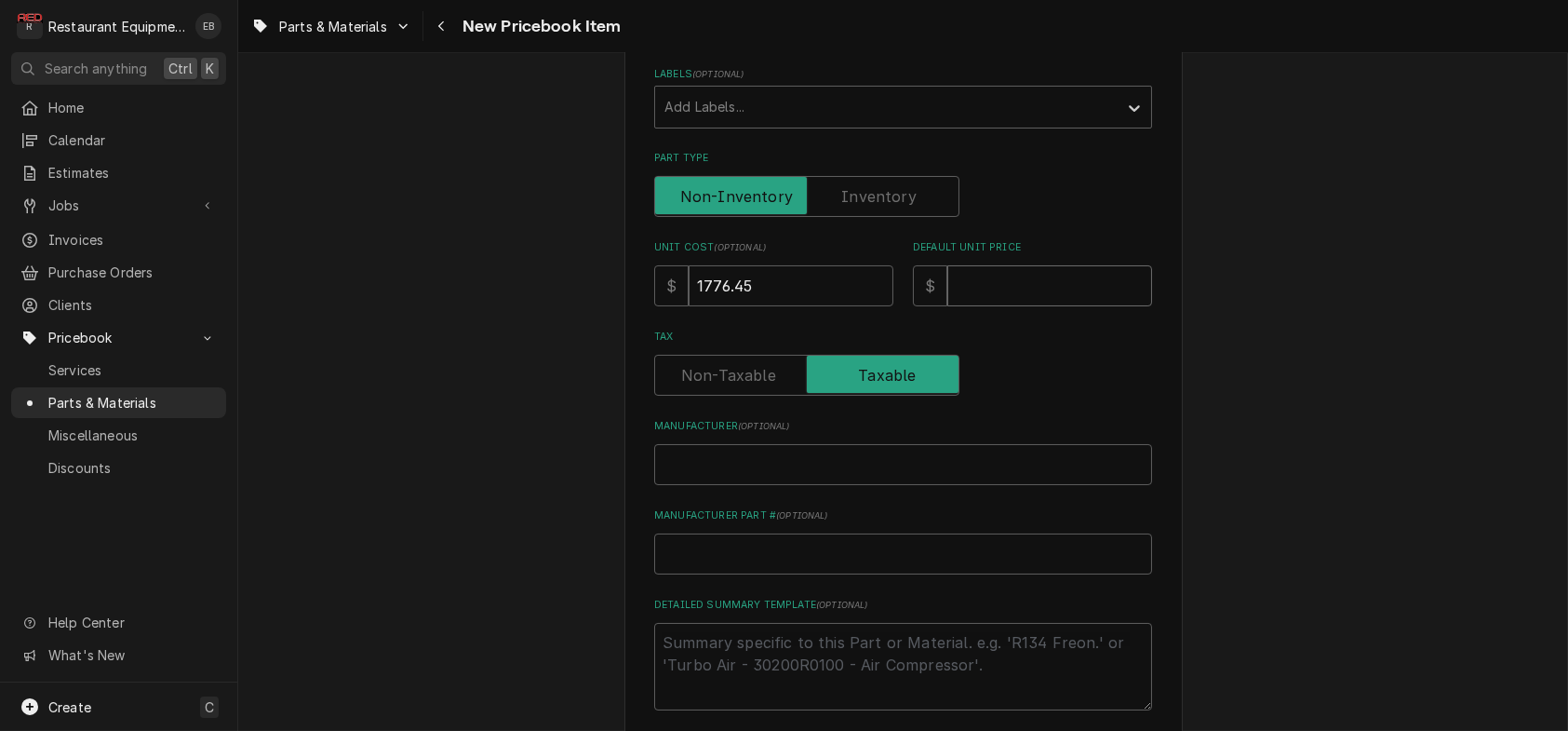
type textarea "x"
type input "2"
type textarea "x"
type input "27"
type textarea "x"
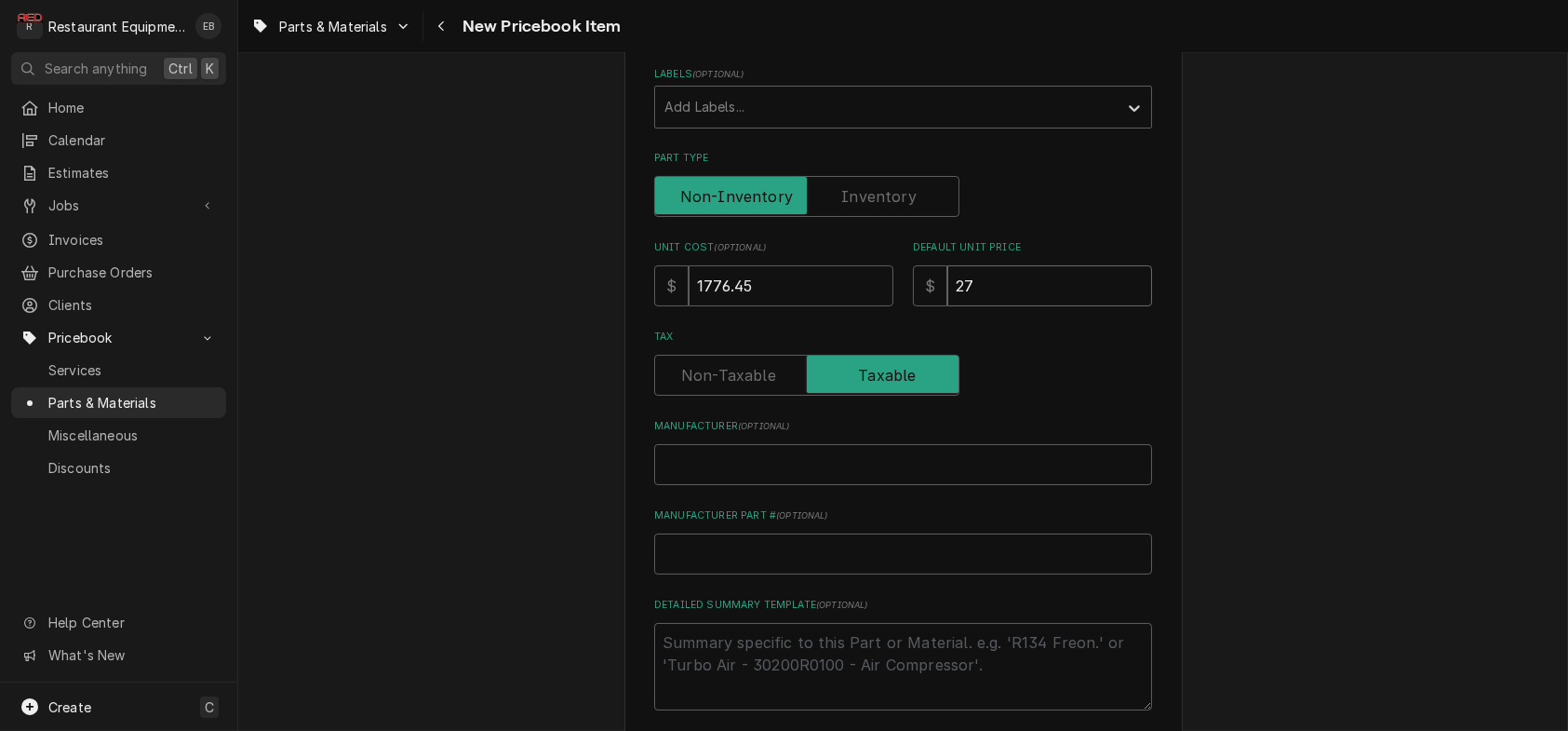
type input "271"
type textarea "x"
type input "2716"
type textarea "x"
type input "2716.2"
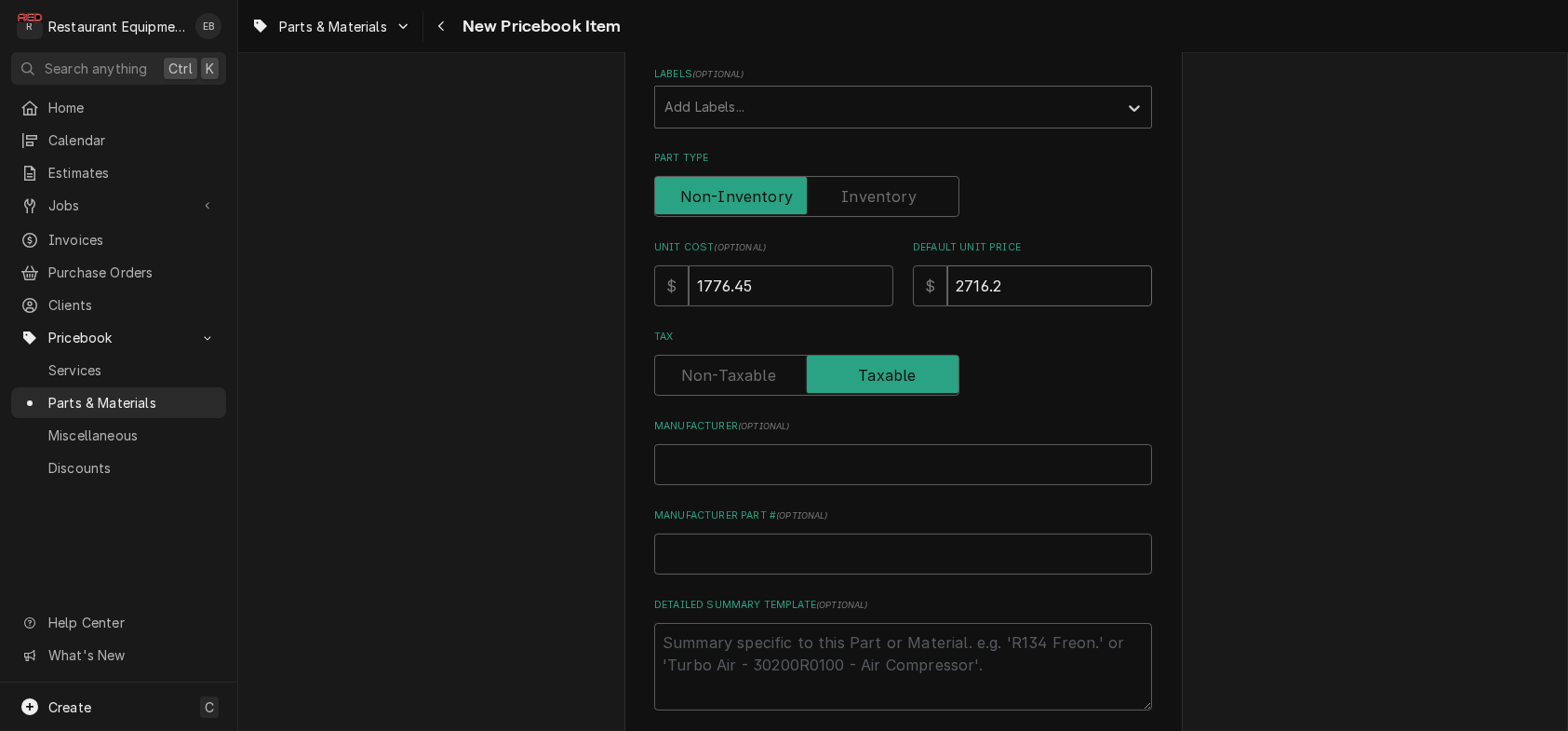
type textarea "x"
type input "2716.28"
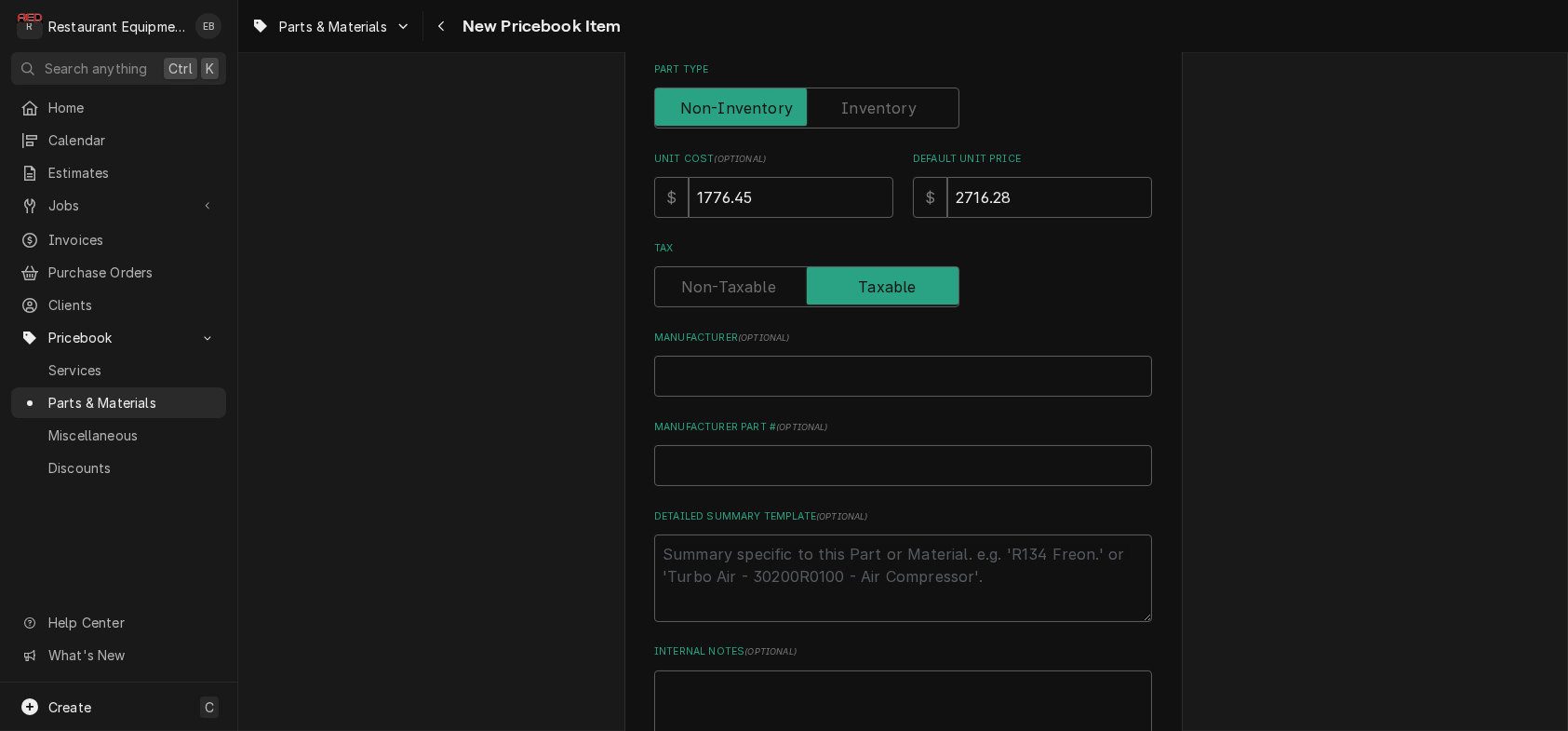
scroll to position [496, 0]
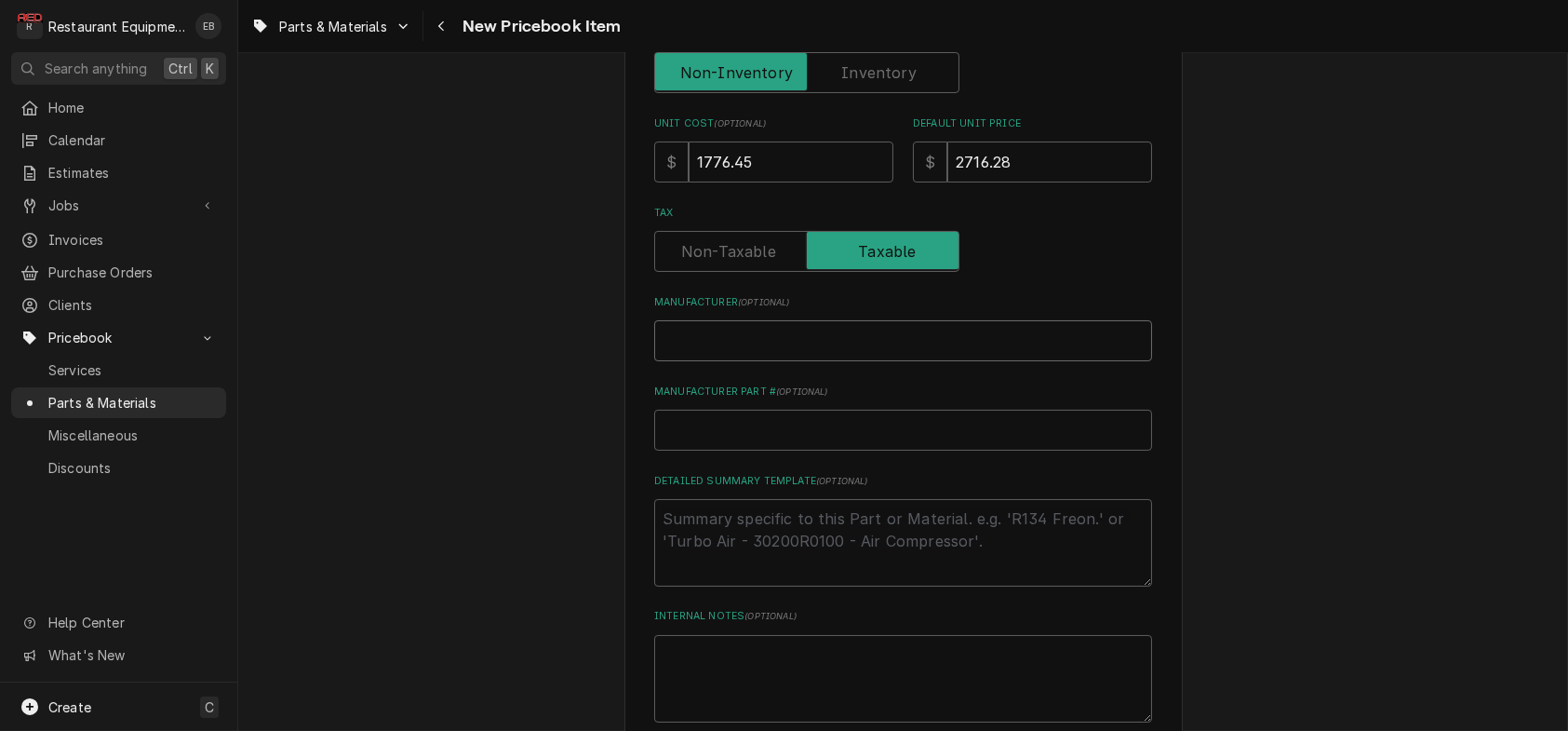
click at [876, 362] on input "Manufacturer ( optional )" at bounding box center [903, 340] width 498 height 41
type textarea "x"
type input "C"
type textarea "x"
type input "Cr"
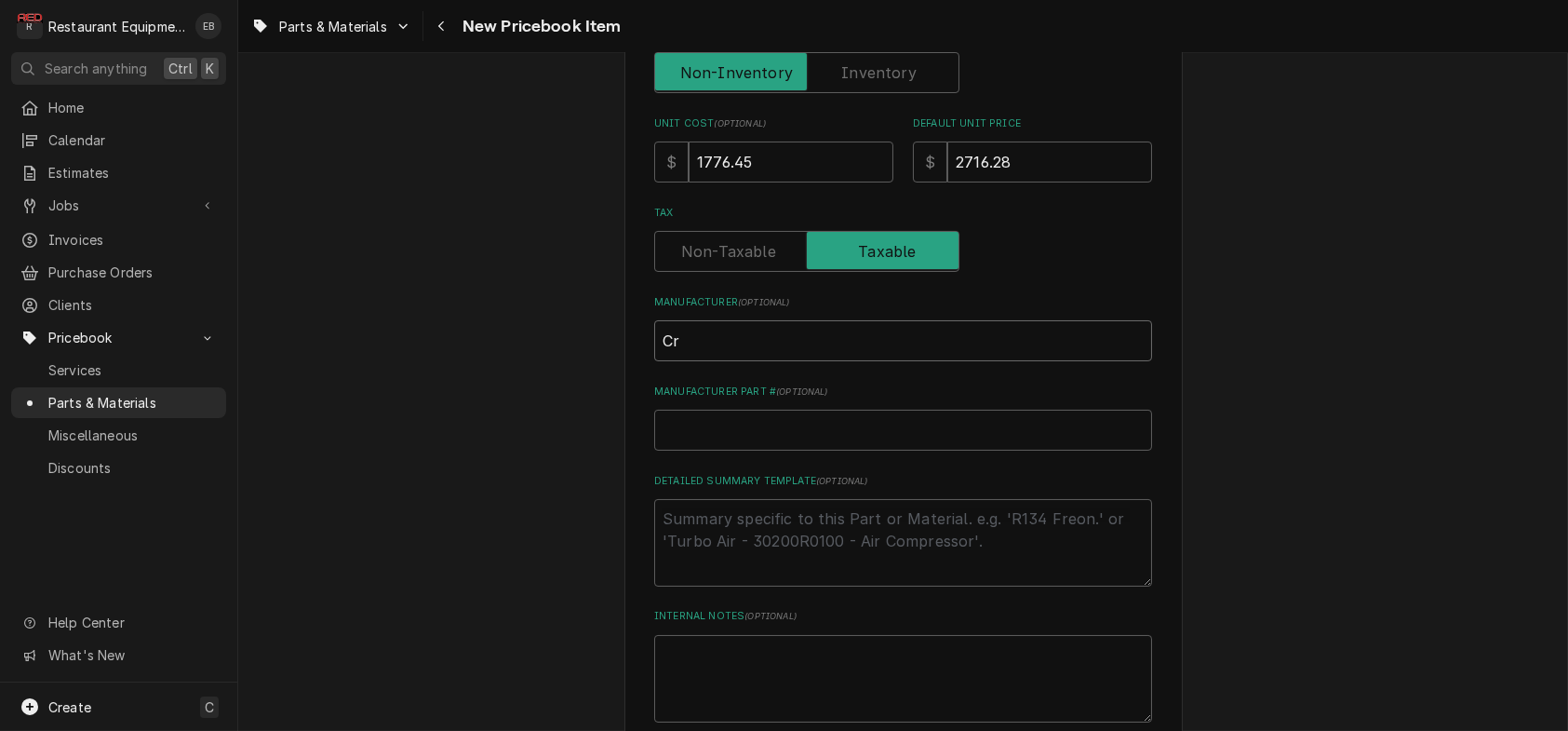
type textarea "x"
type input "Cro"
type textarea "x"
type input "Crow"
type textarea "x"
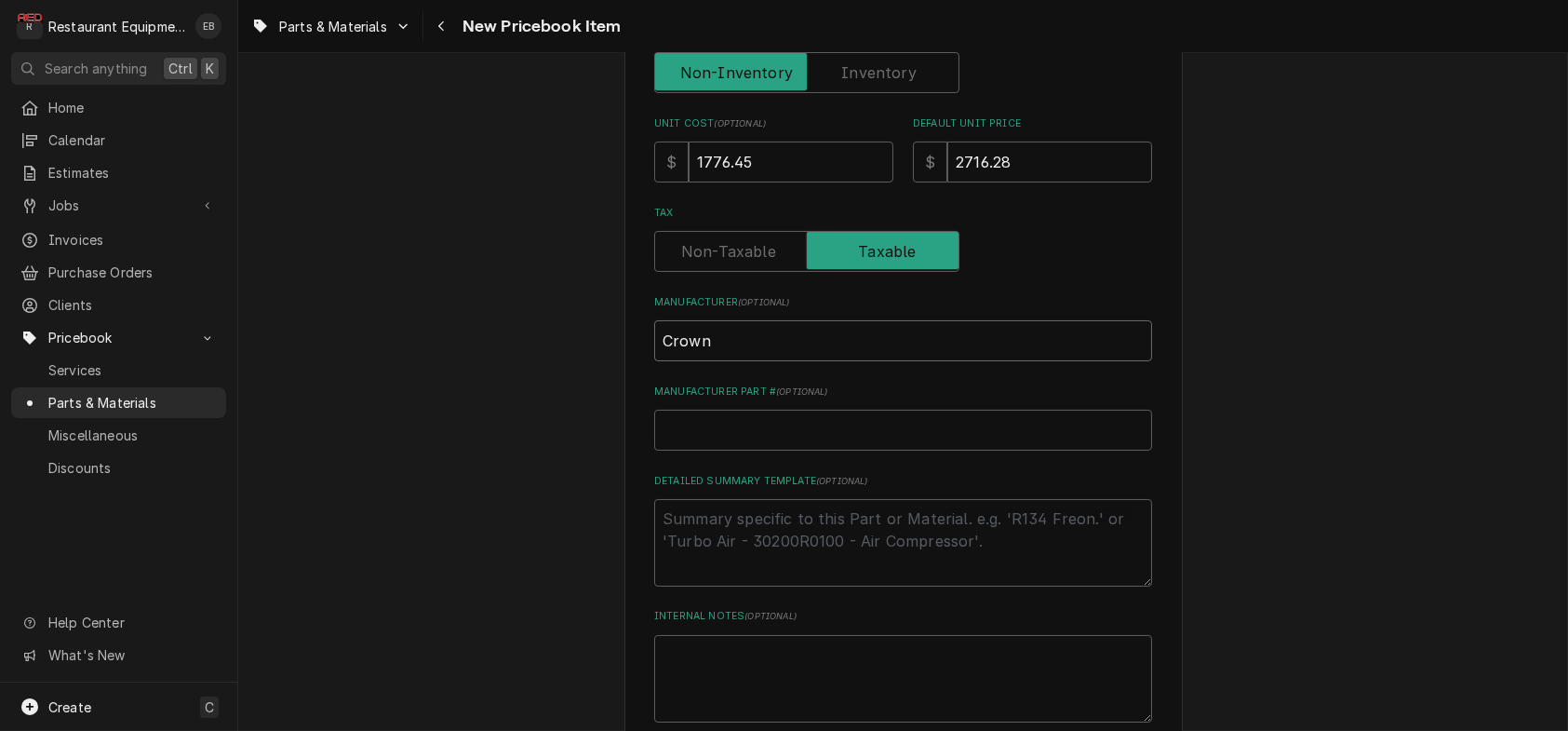
type input "Crown"
click at [866, 451] on input "Manufacturer Part # ( optional )" at bounding box center [903, 430] width 498 height 41
paste input "8-5055"
type textarea "x"
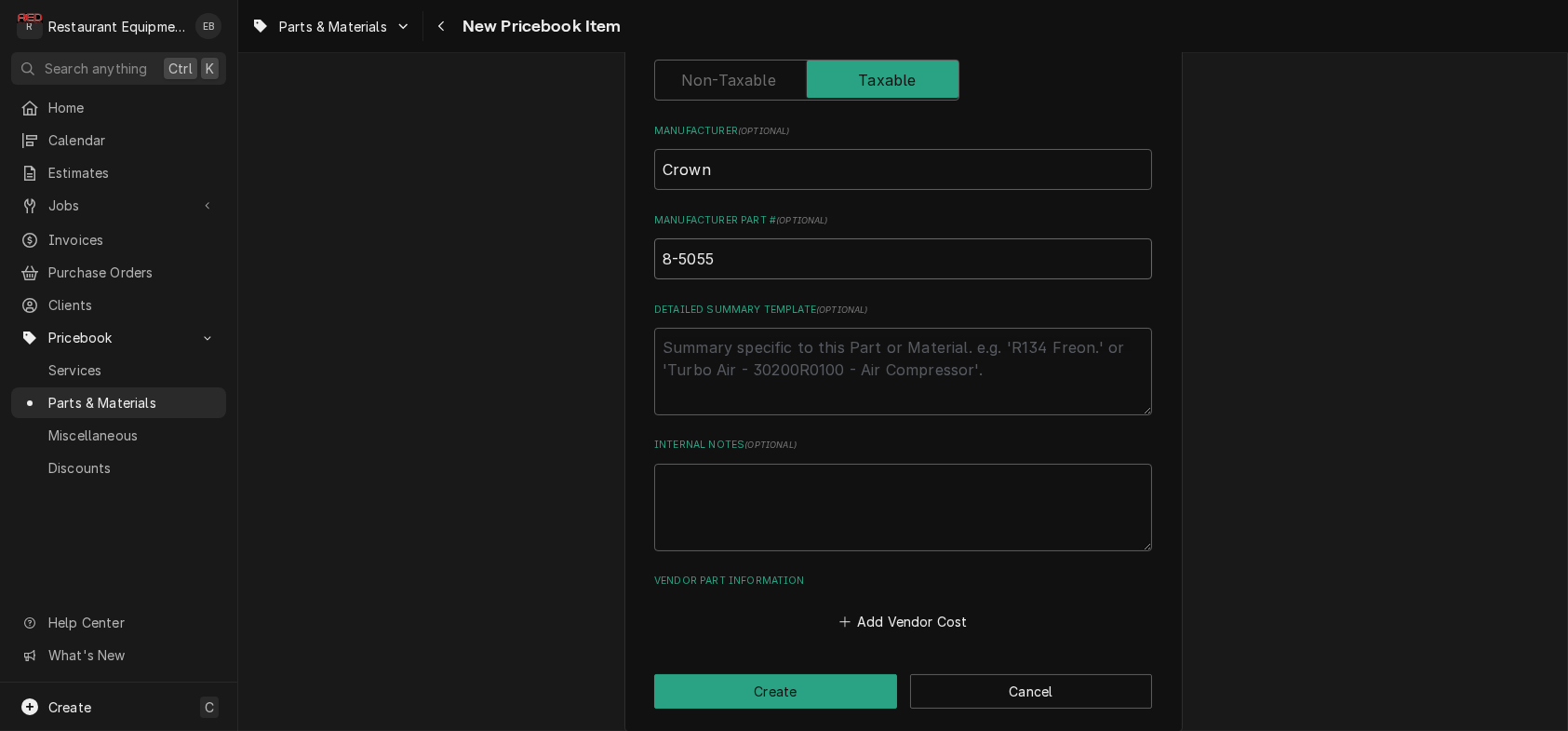
scroll to position [807, 0]
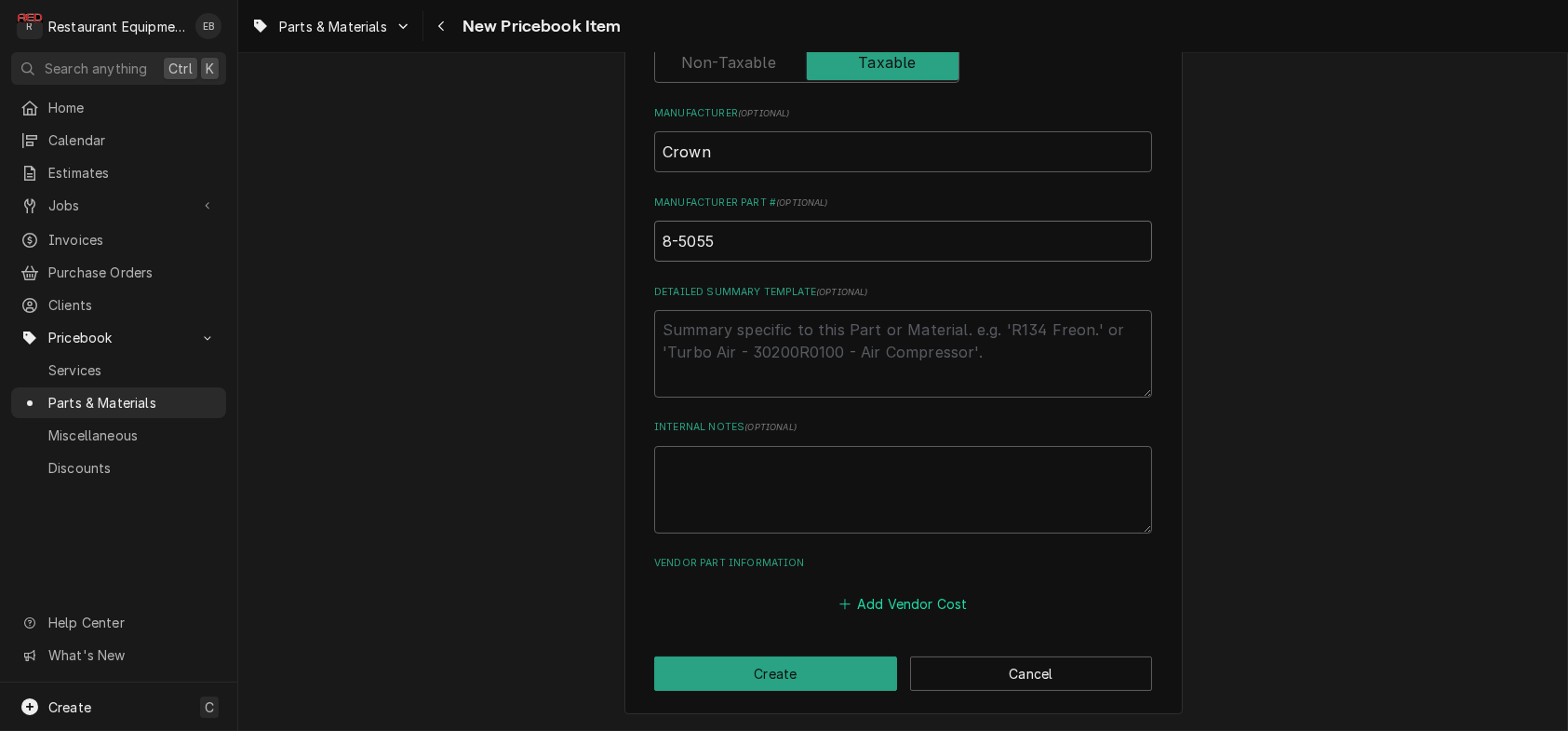
type input "8-5055"
click at [904, 617] on button "Add Vendor Cost" at bounding box center [903, 604] width 135 height 27
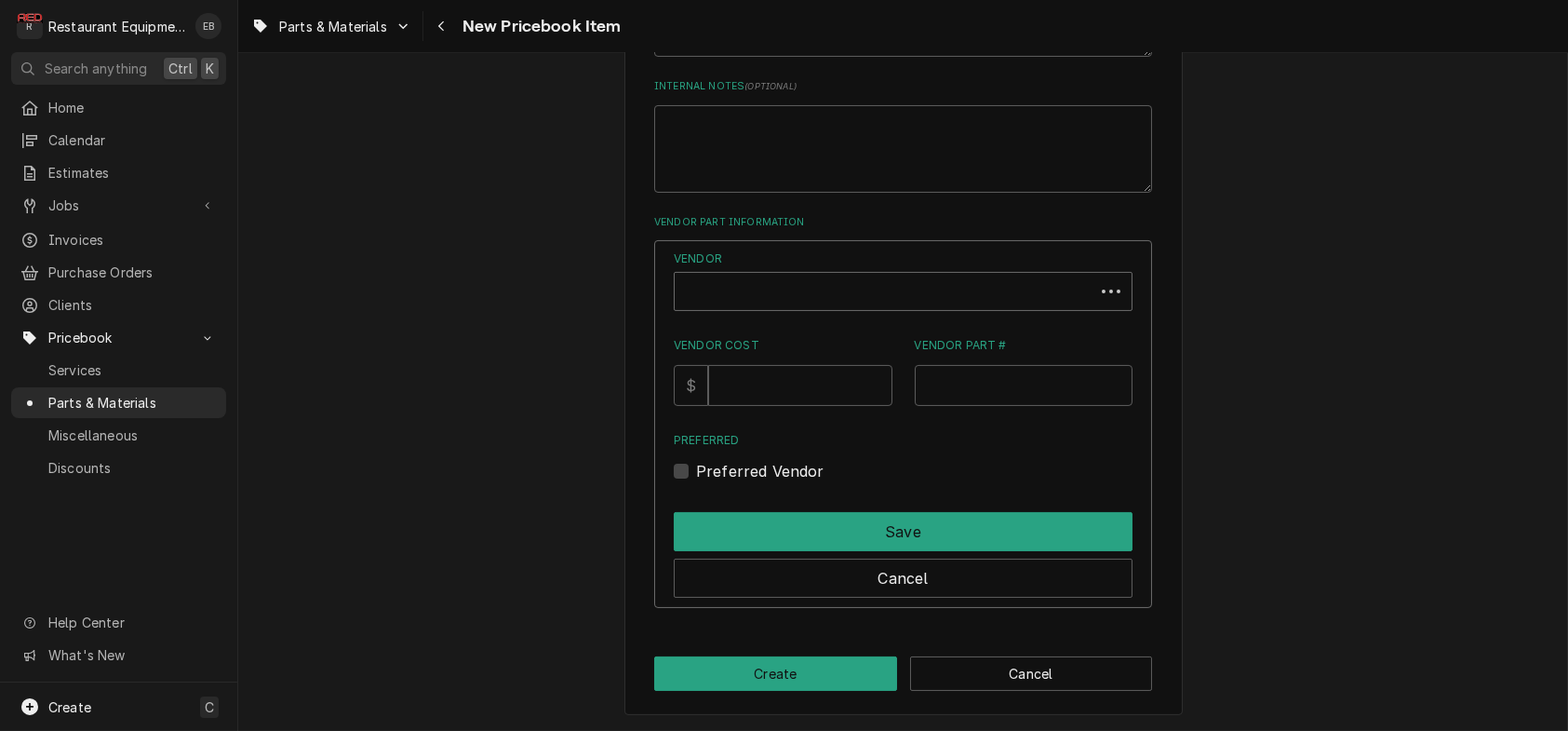
scroll to position [1055, 0]
type textarea "x"
click at [802, 321] on div "Vendor" at bounding box center [890, 298] width 413 height 45
type input "parts"
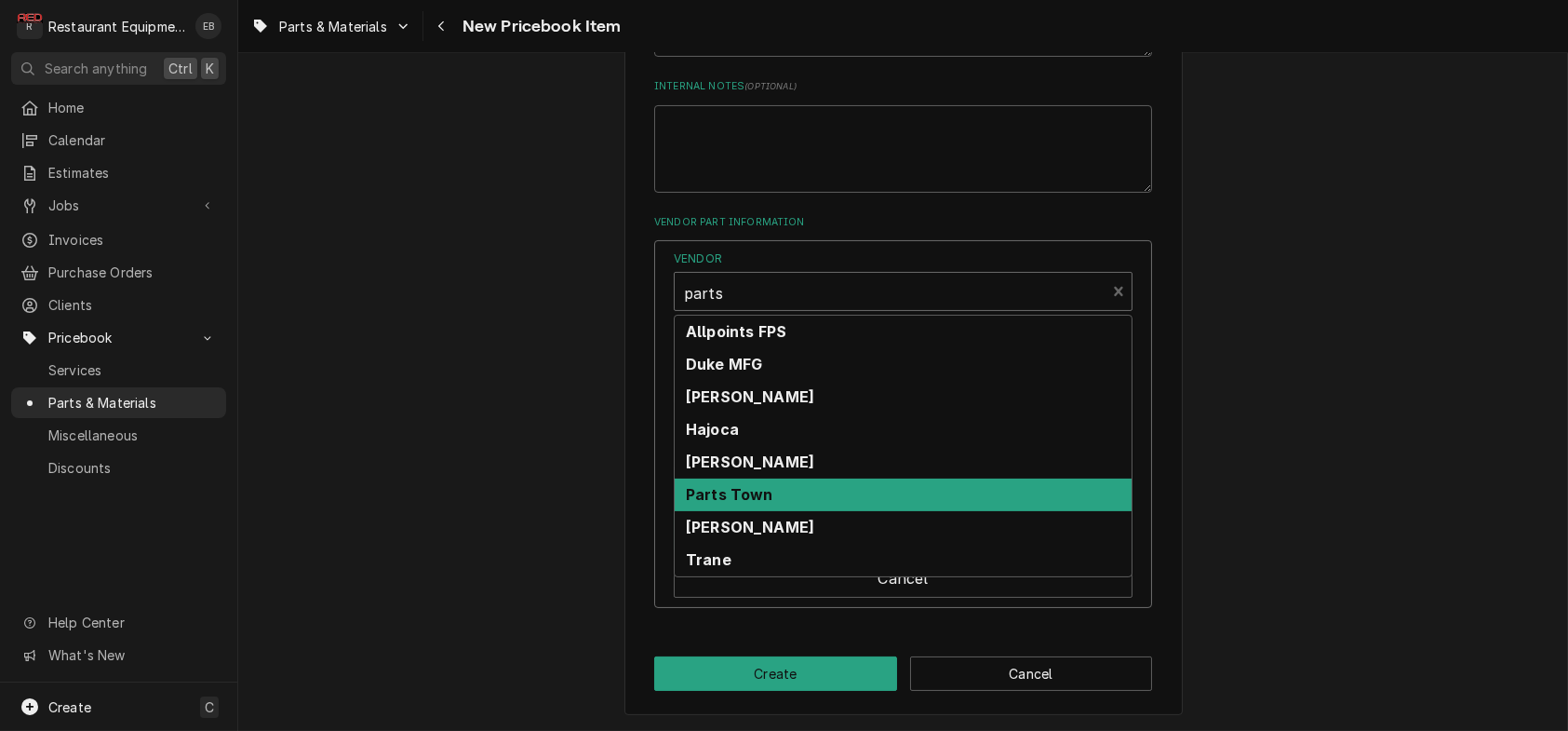
click at [831, 511] on div "Parts Town" at bounding box center [903, 494] width 457 height 32
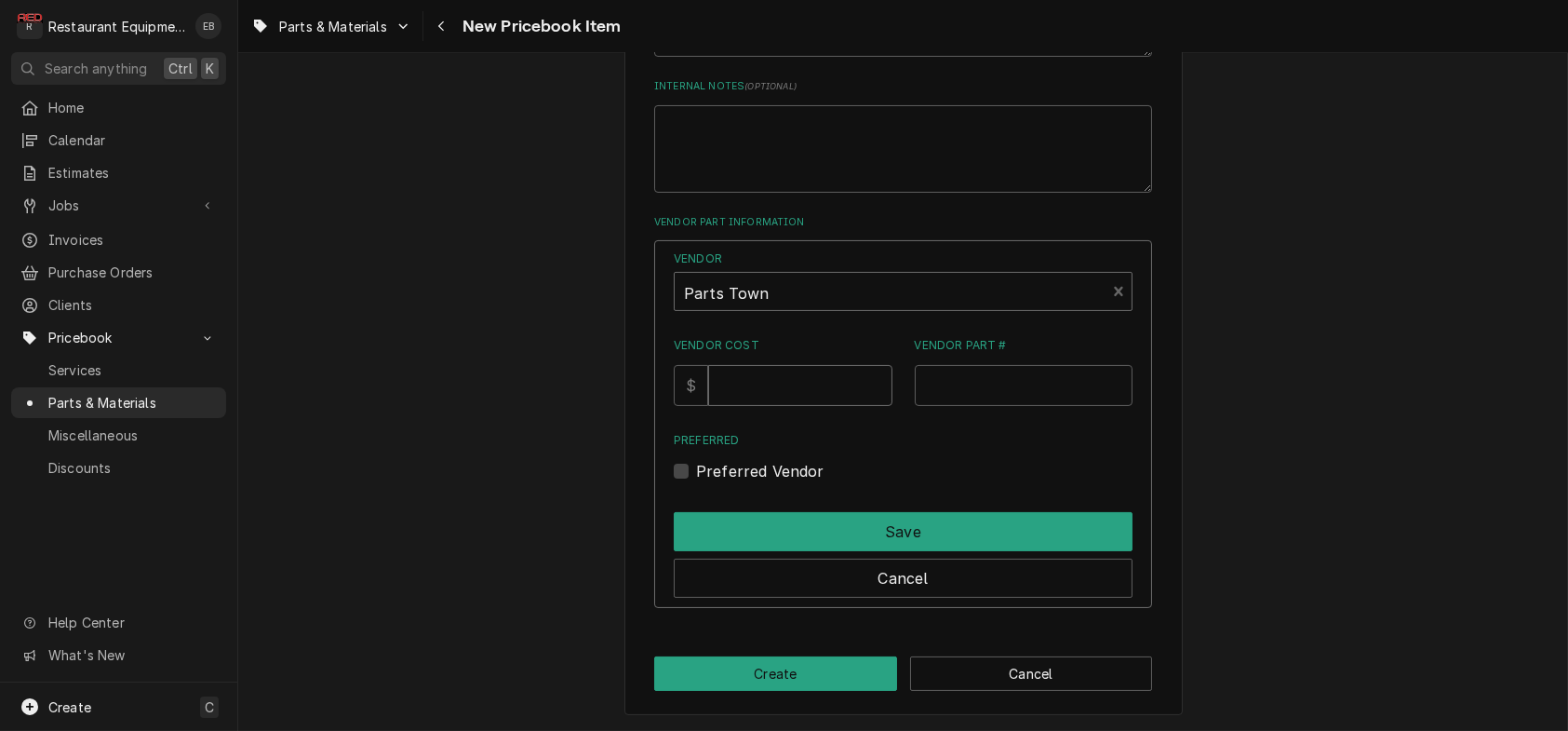
click at [788, 406] on input "Vendor Cost" at bounding box center [800, 384] width 184 height 41
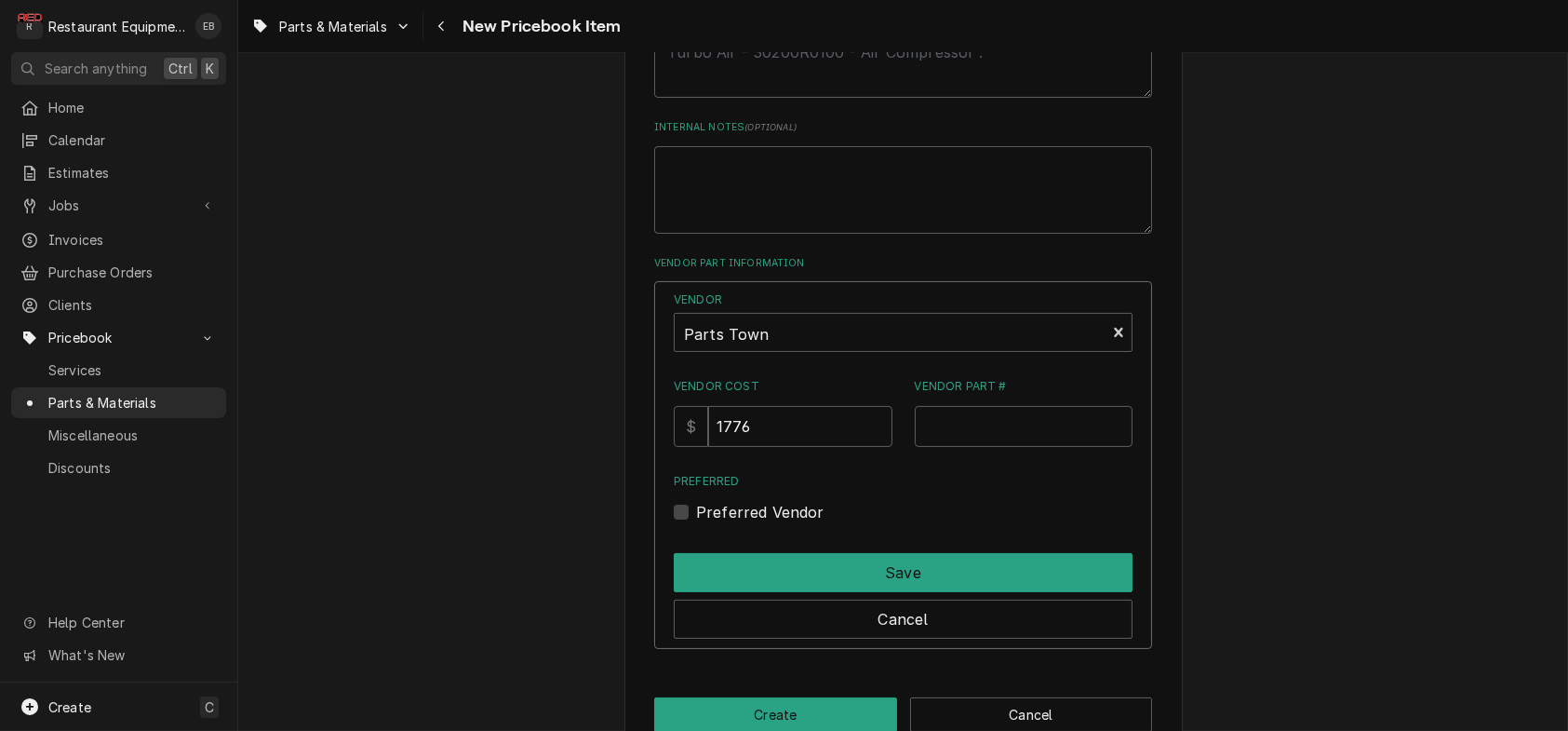
scroll to position [992, 0]
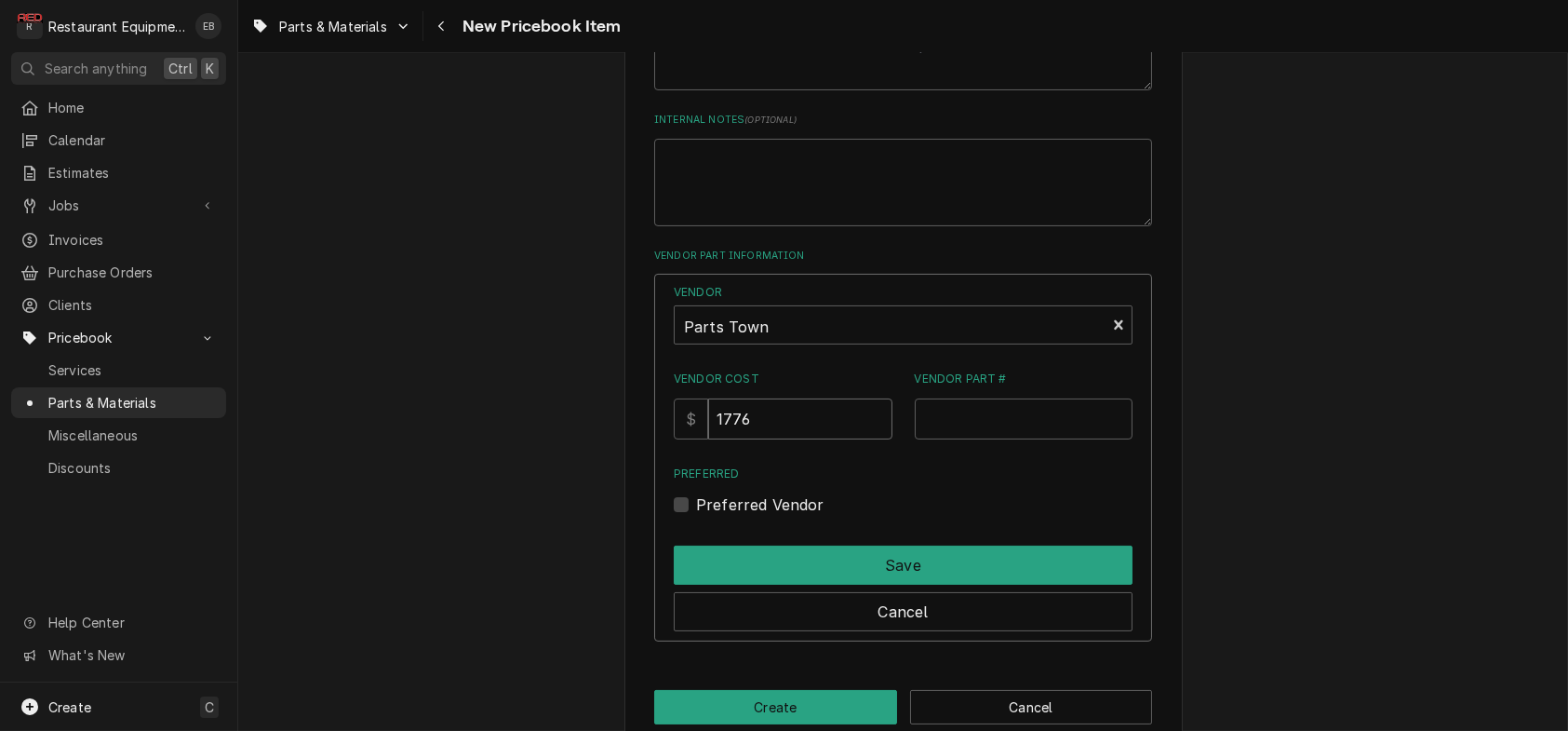
click at [772, 439] on input "1776" at bounding box center [800, 419] width 184 height 41
type input "1776.45"
click at [970, 439] on input "Vendor Part #" at bounding box center [1024, 419] width 219 height 41
paste input "8-5055"
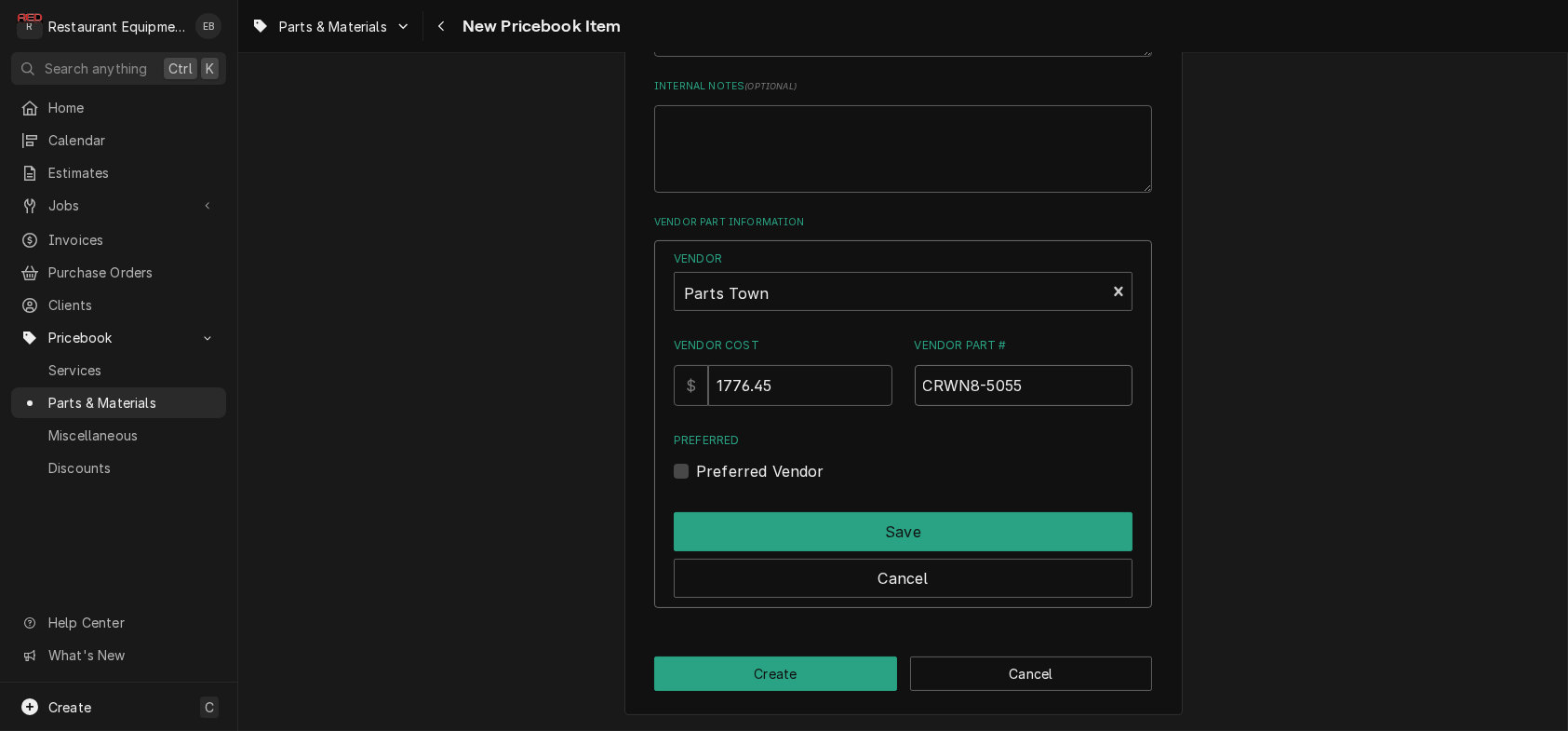
scroll to position [1179, 0]
type input "CRWN8-5055"
click at [696, 469] on label "Preferred Vendor" at bounding box center [761, 472] width 129 height 23
click at [696, 469] on input "Preferred" at bounding box center [925, 480] width 459 height 41
checkbox input "true"
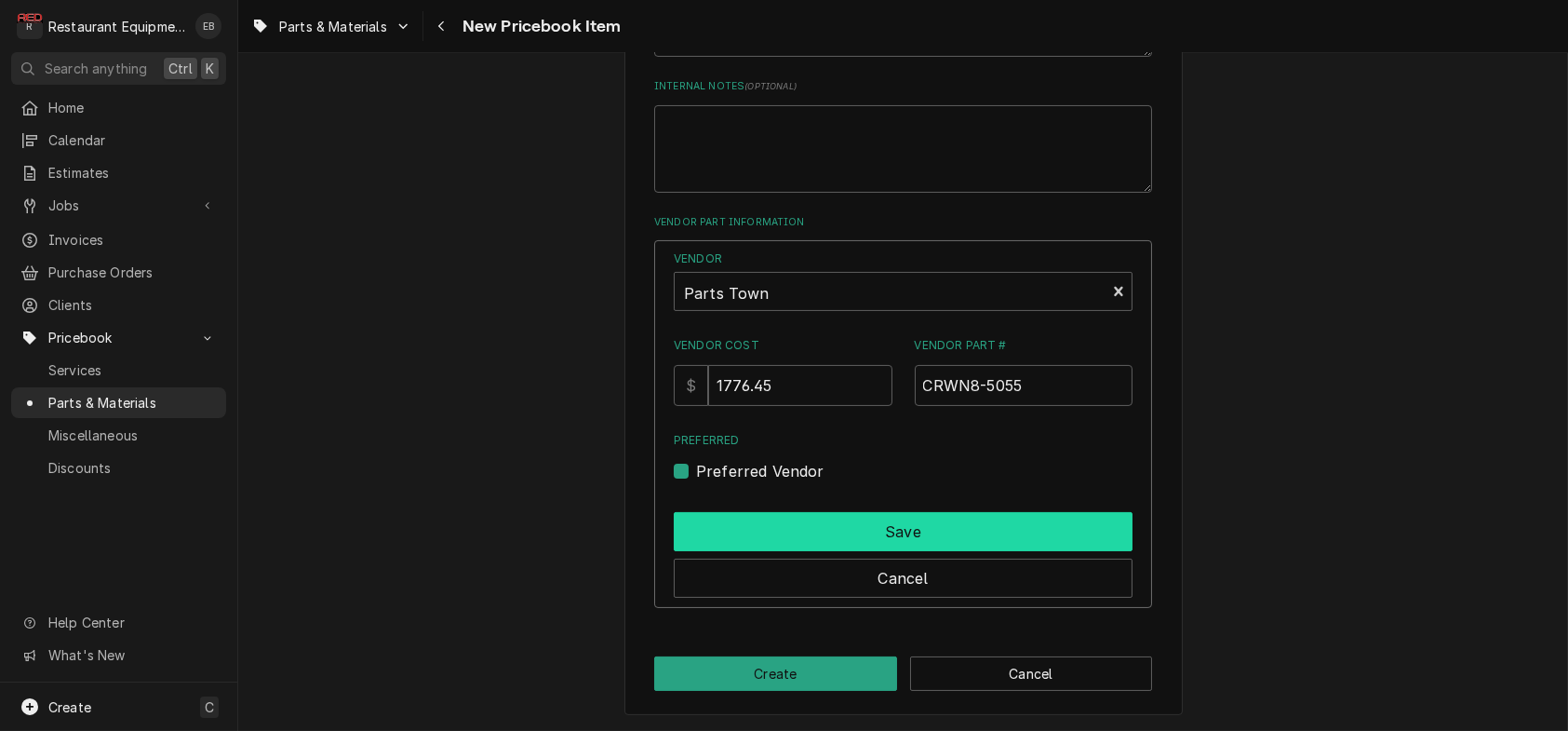
click at [781, 545] on button "Save" at bounding box center [903, 531] width 459 height 39
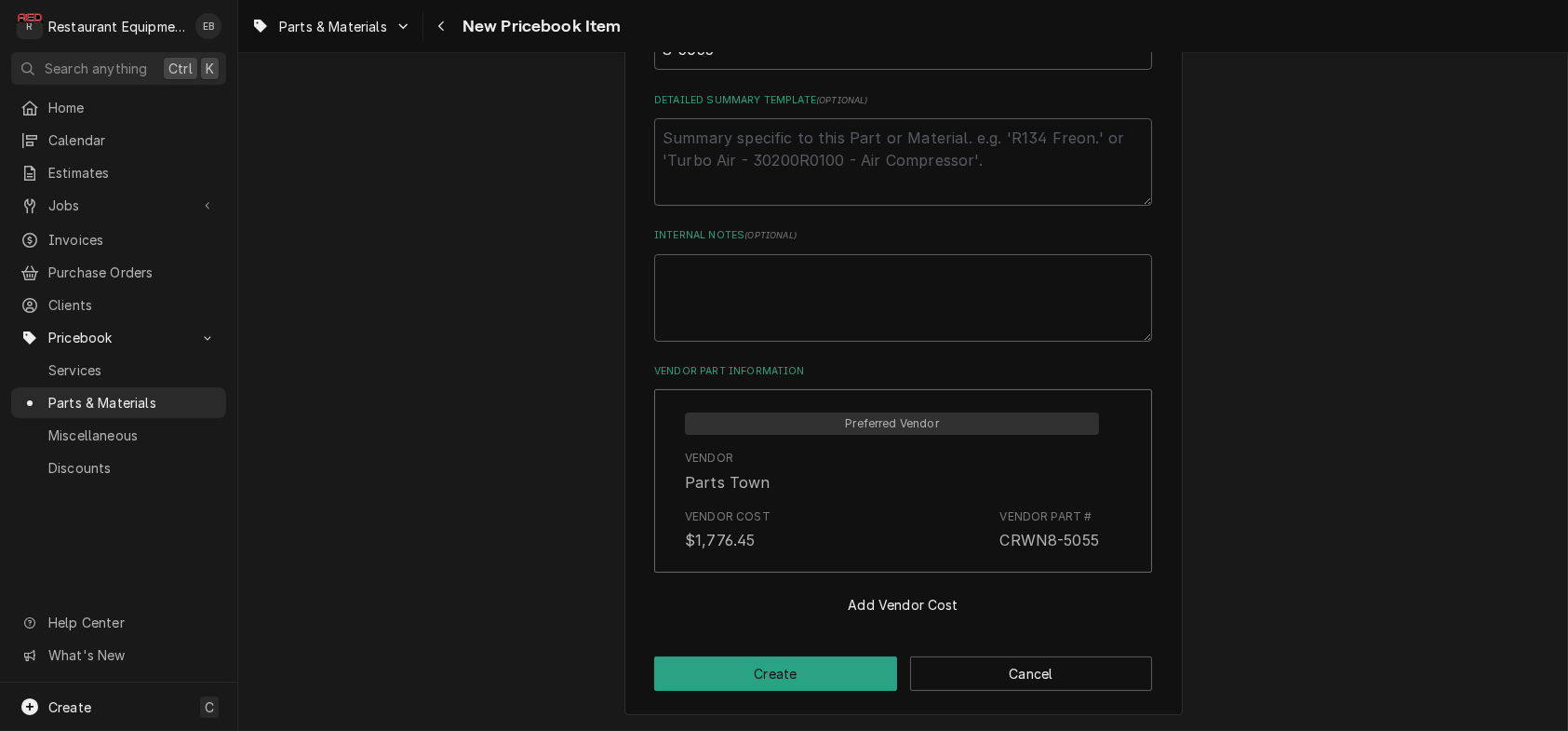
scroll to position [1041, 0]
click at [796, 667] on button "Create" at bounding box center [775, 673] width 243 height 34
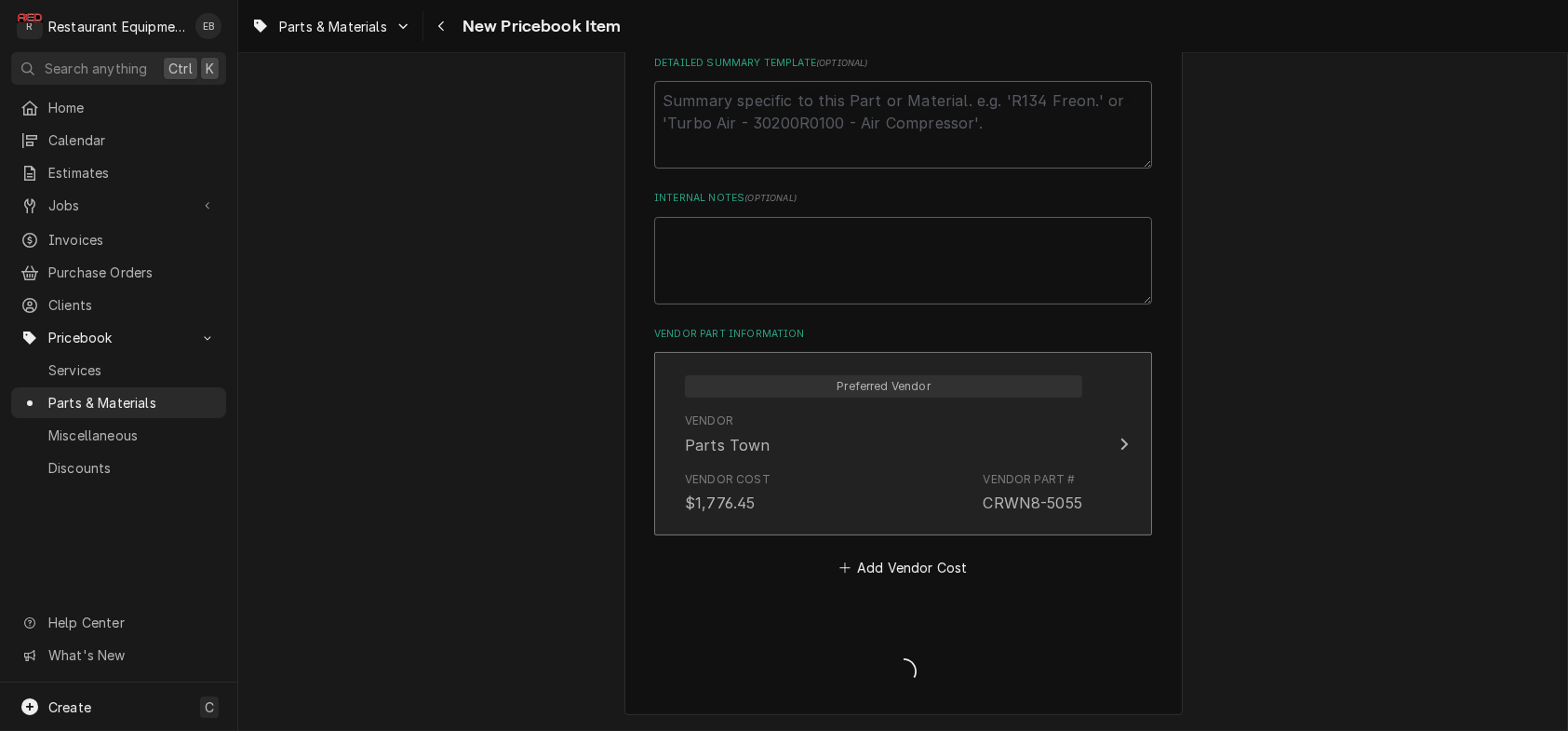
type textarea "x"
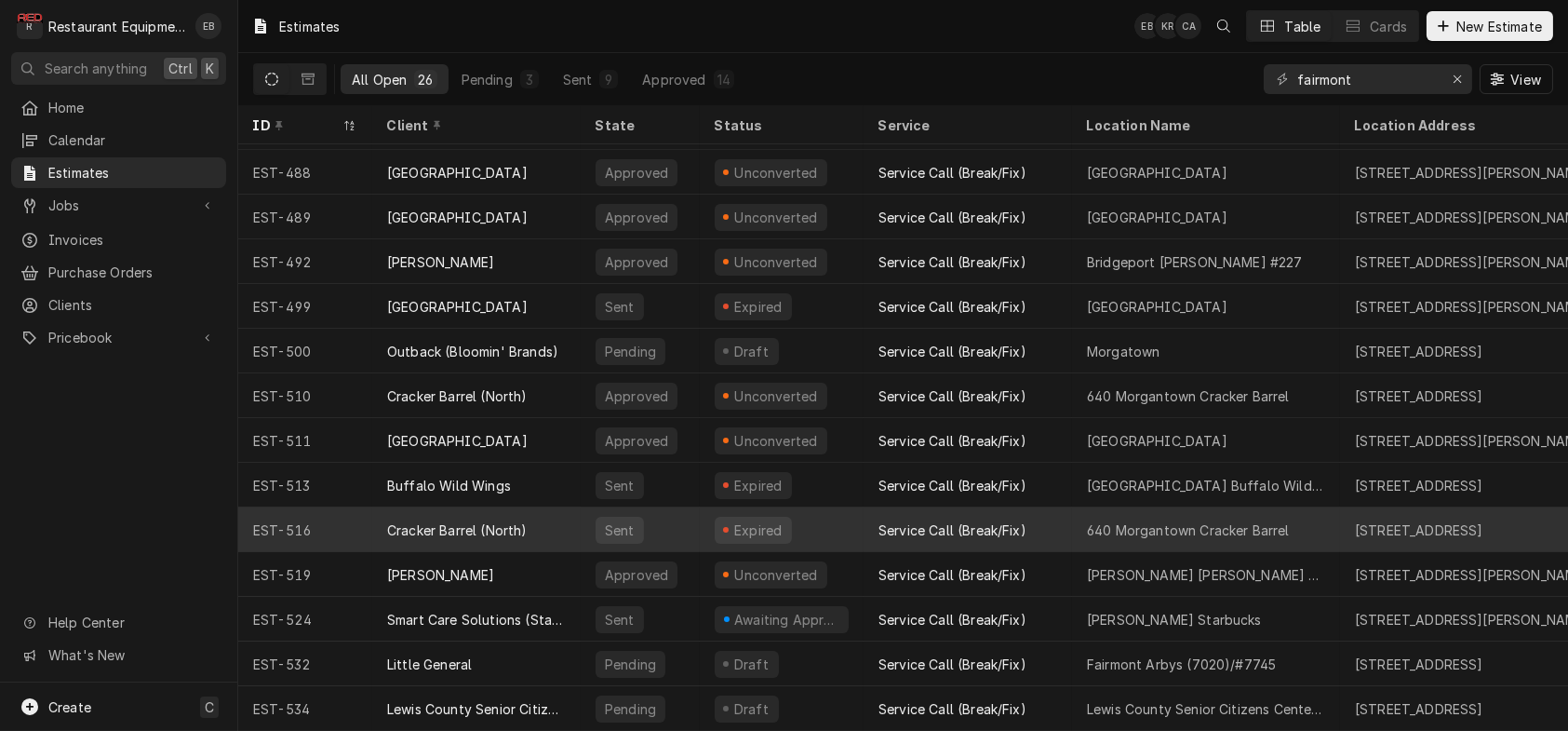
scroll to position [532, 0]
